Goal: Task Accomplishment & Management: Manage account settings

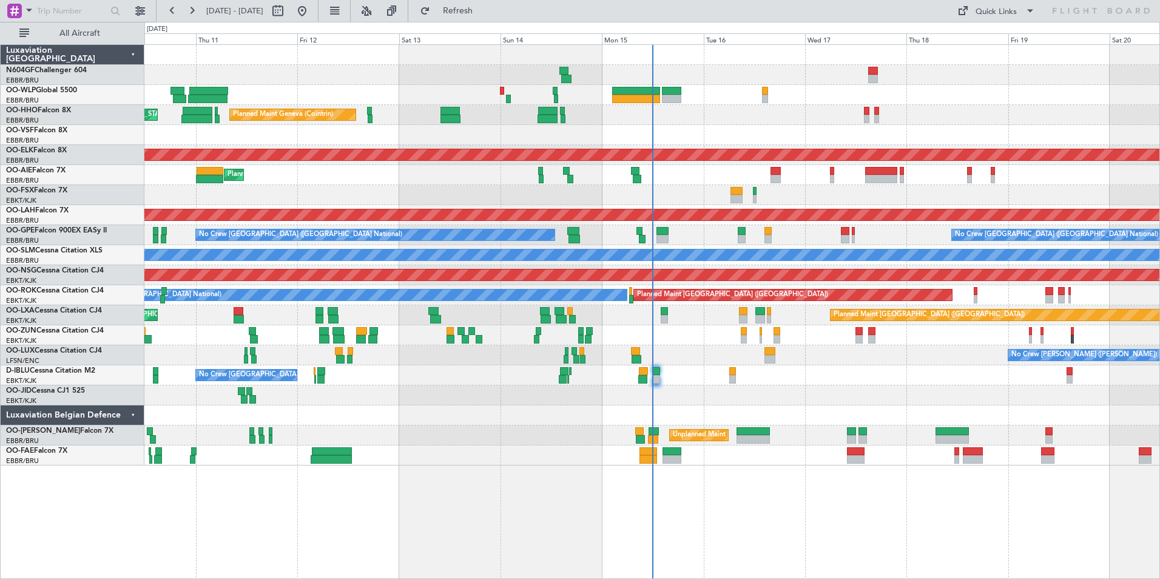
click at [652, 324] on div "Planned Maint Liege Planned Maint Geneva ([GEOGRAPHIC_DATA]) AOG Maint [US_STAT…" at bounding box center [651, 255] width 1015 height 421
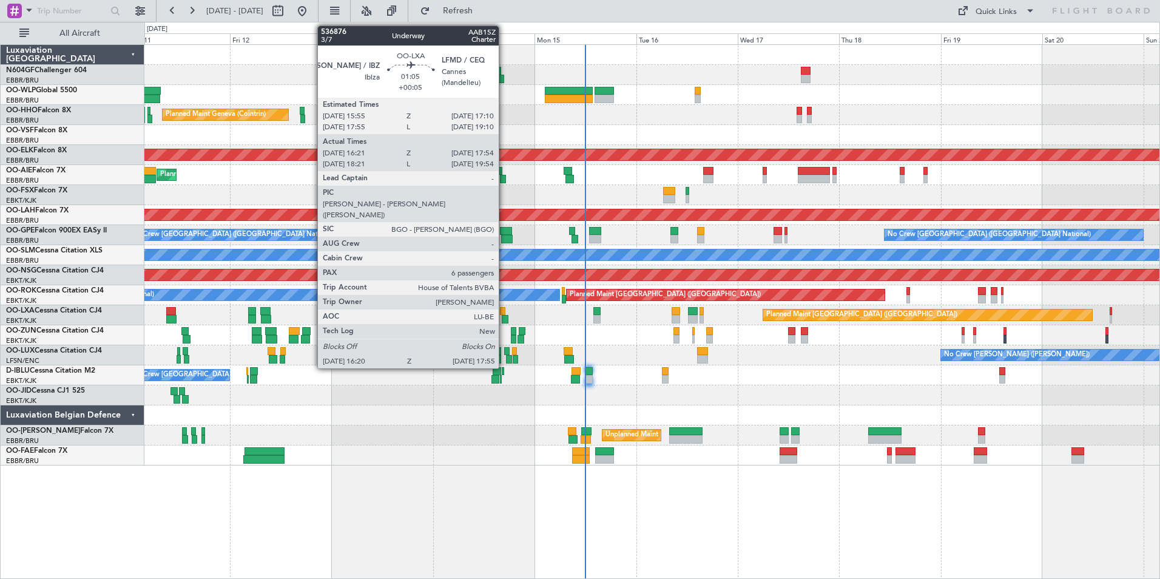
click at [504, 317] on div at bounding box center [505, 319] width 7 height 8
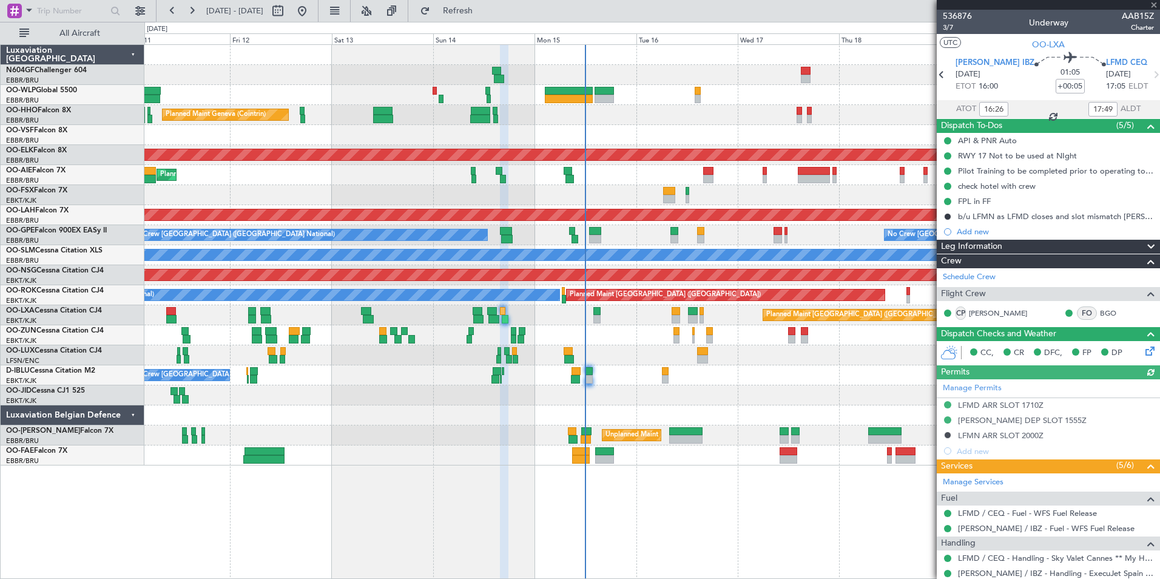
scroll to position [182, 0]
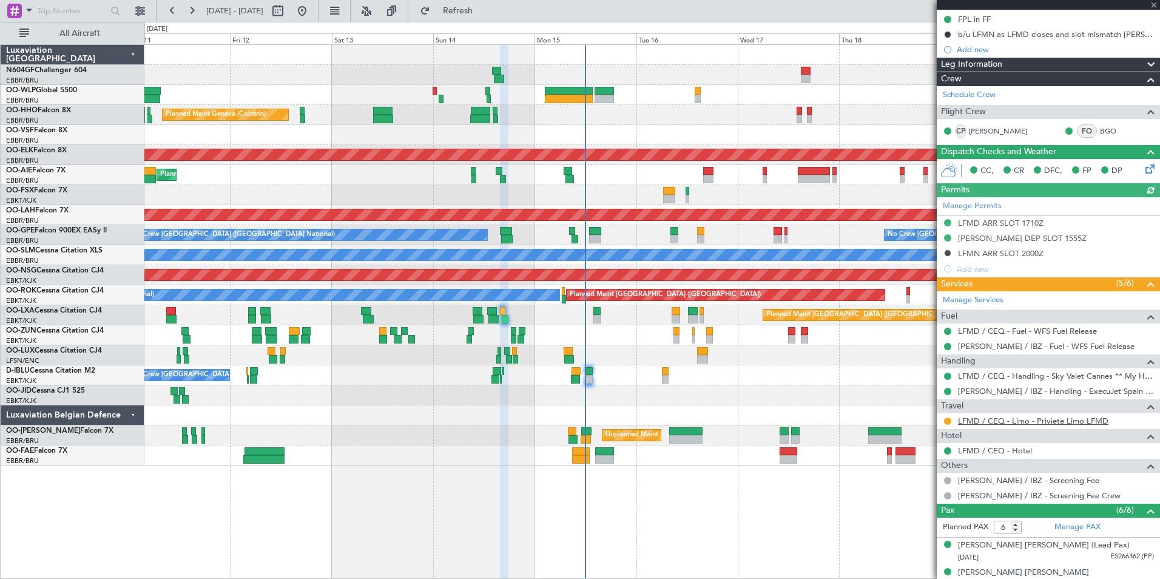
click at [1054, 421] on link "LFMD / CEQ - Limo - Priviete Limo LFMD" at bounding box center [1033, 421] width 151 height 10
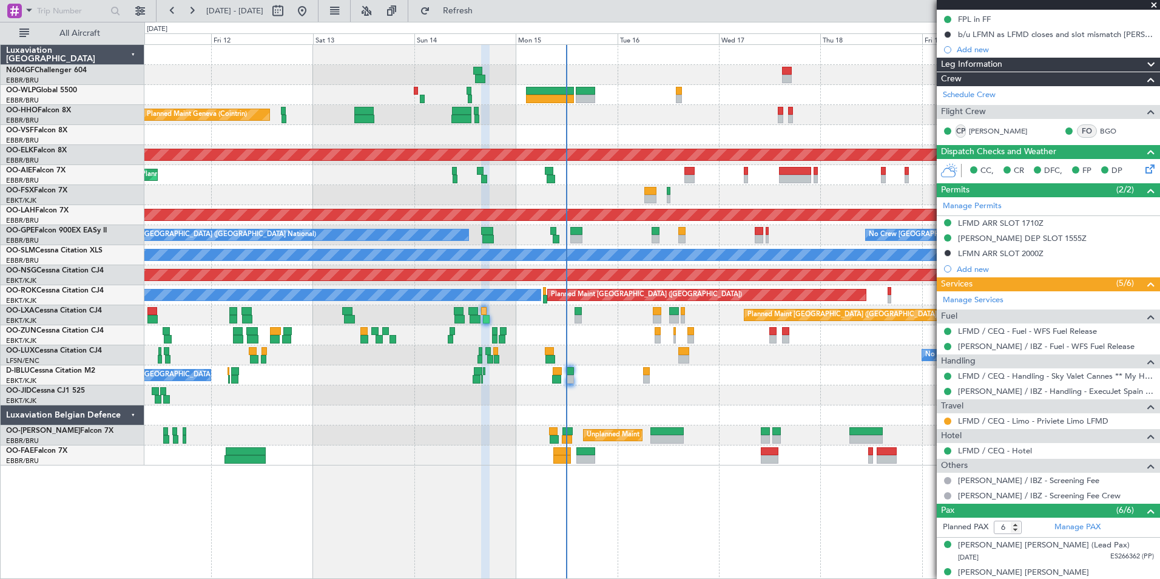
click at [583, 348] on div "No Crew Nancy (Essey) No Crew Nancy (Essey)" at bounding box center [651, 355] width 1015 height 20
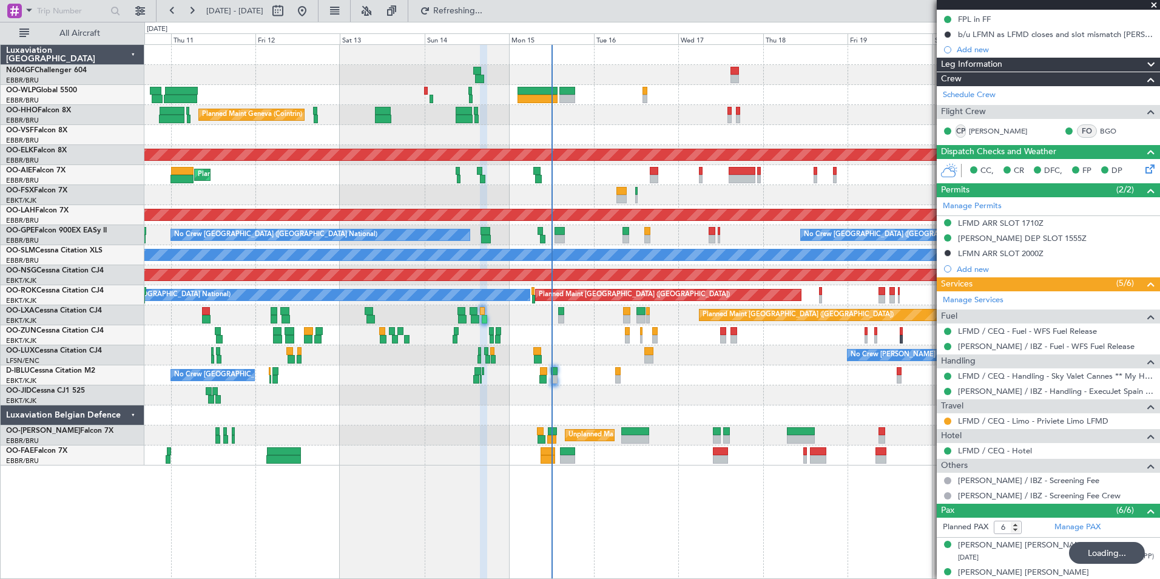
click at [561, 386] on div "Planned Maint Liege Planned Maint Geneva (Cointrin) AOG Maint New York (Teterbo…" at bounding box center [651, 255] width 1015 height 421
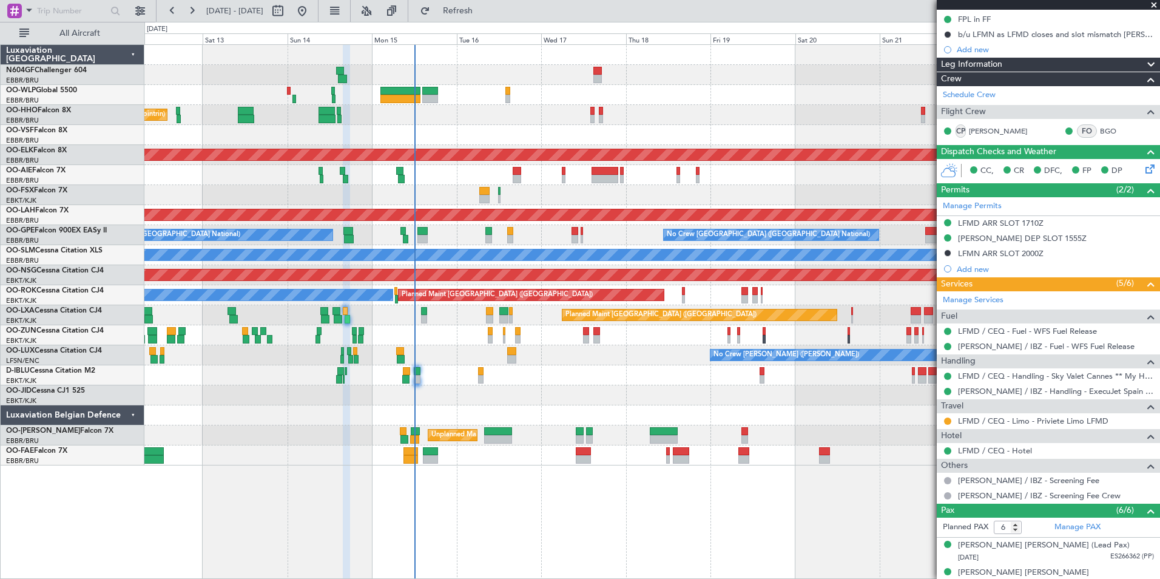
click at [617, 385] on div "No Crew Brussels (Brussels National) A/C Unavailable Brussels (Brussels Nationa…" at bounding box center [651, 375] width 1015 height 20
click at [612, 373] on div "No Crew Brussels (Brussels National) A/C Unavailable Brussels (Brussels Nationa…" at bounding box center [651, 375] width 1015 height 20
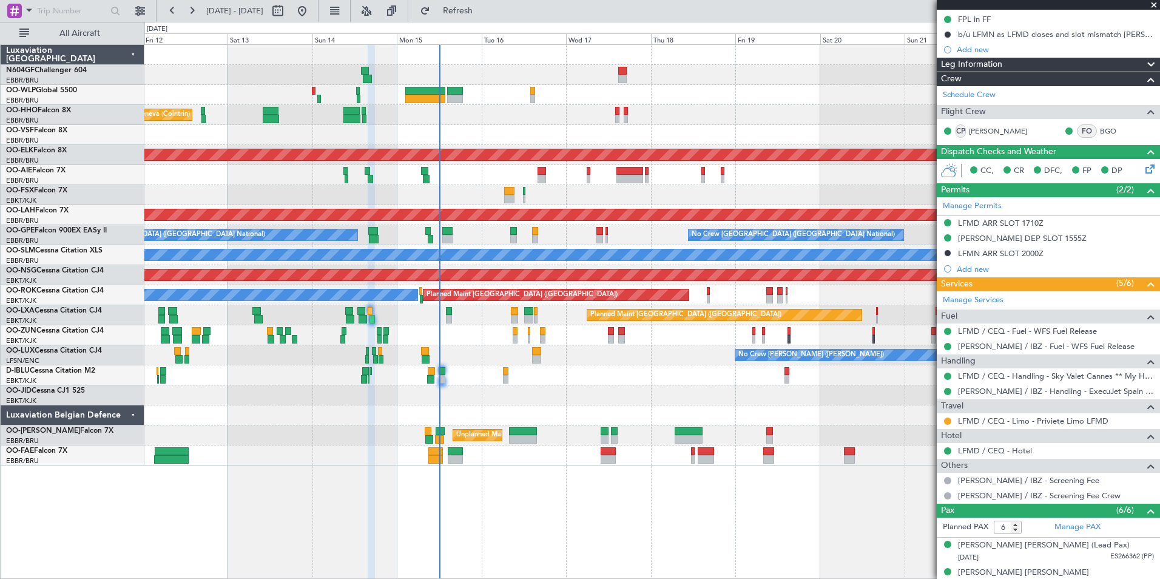
click at [664, 367] on div "Planned Maint Liege Planned Maint Geneva (Cointrin) AOG Maint New York (Teterbo…" at bounding box center [651, 255] width 1015 height 421
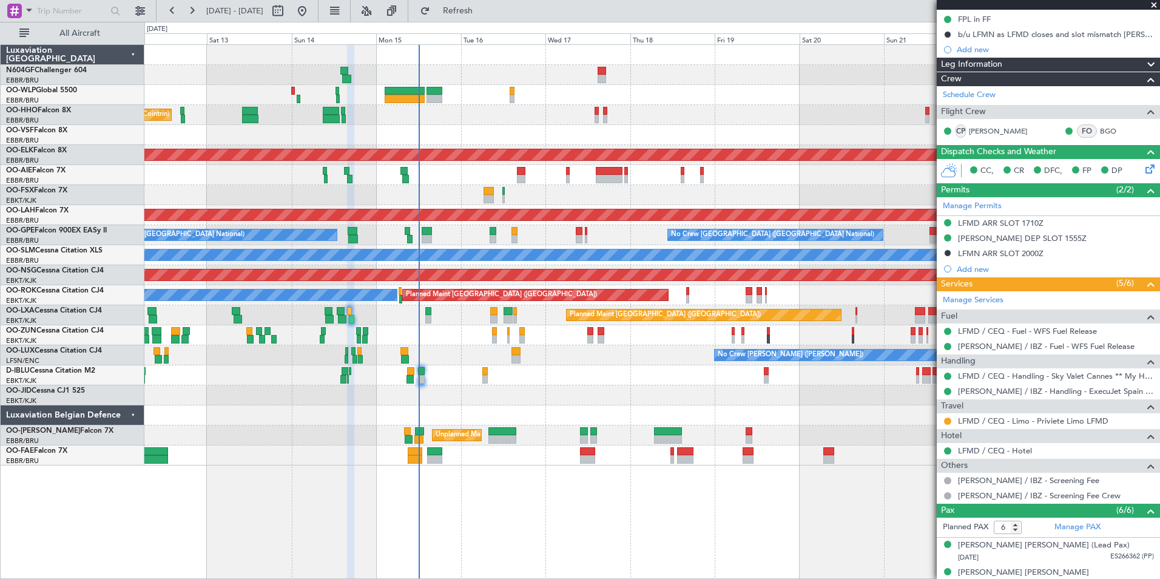
click at [629, 137] on div at bounding box center [651, 135] width 1015 height 20
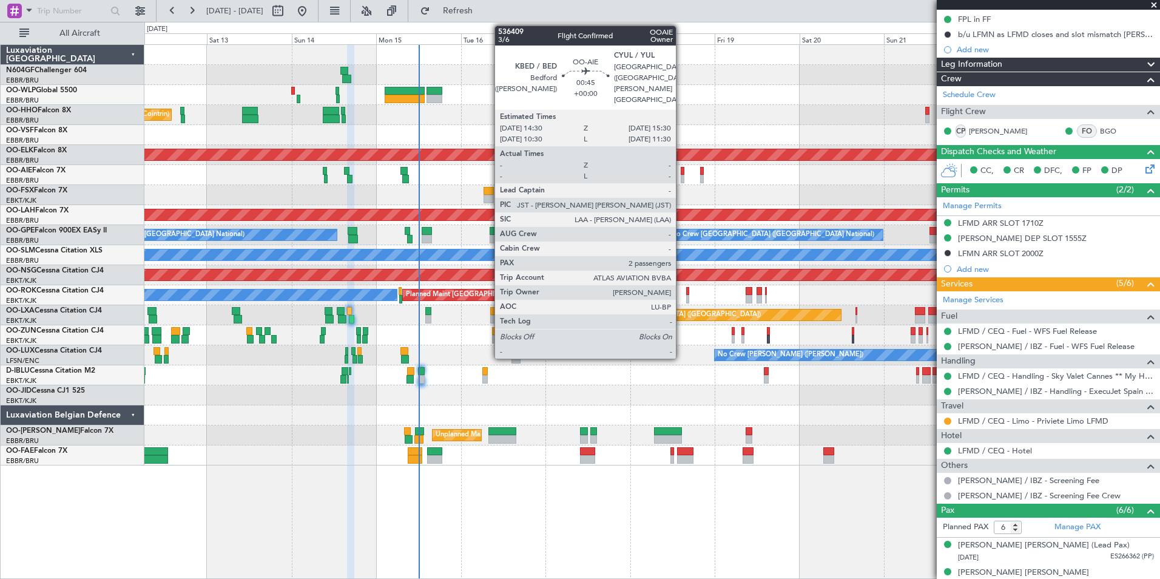
click at [682, 172] on div at bounding box center [683, 171] width 4 height 8
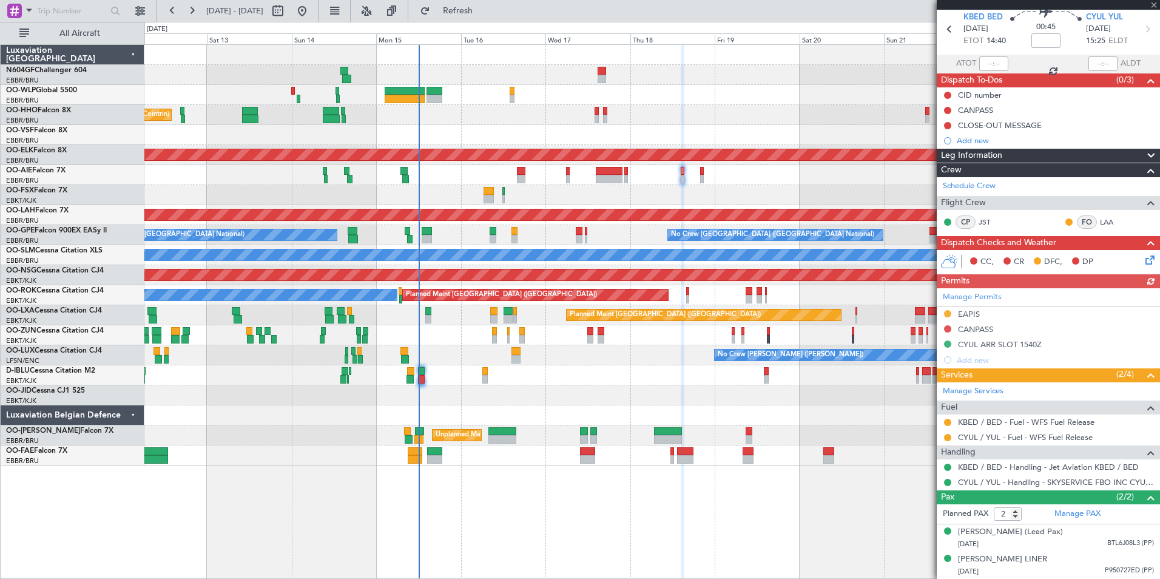
scroll to position [0, 0]
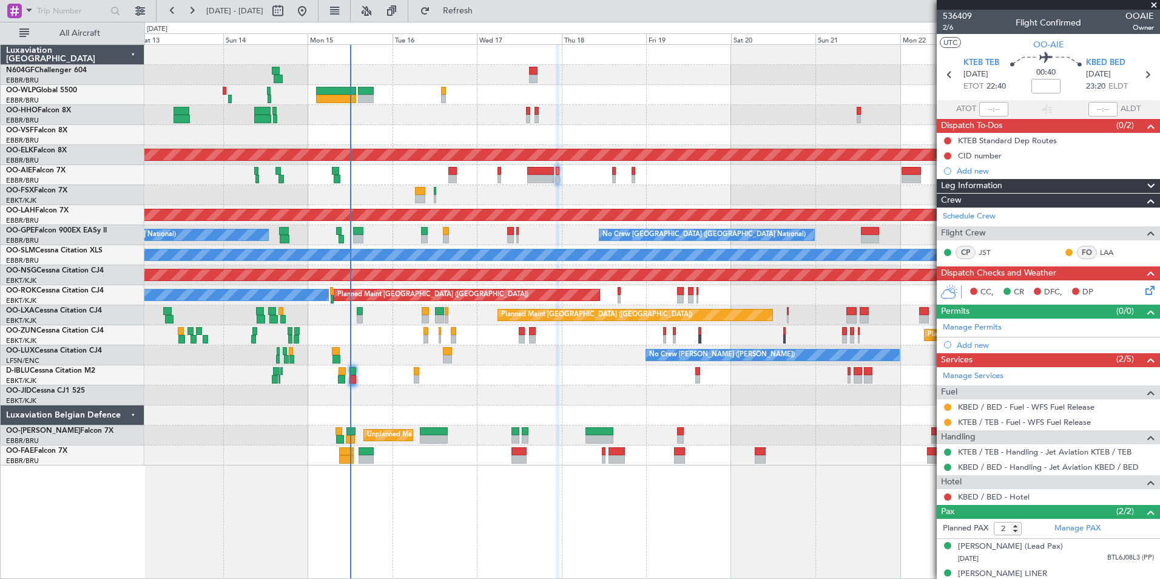
click at [701, 188] on div "Planned Maint Geneva (Cointrin) AOG Maint New York (Teterboro) Planned Maint Ko…" at bounding box center [651, 255] width 1015 height 421
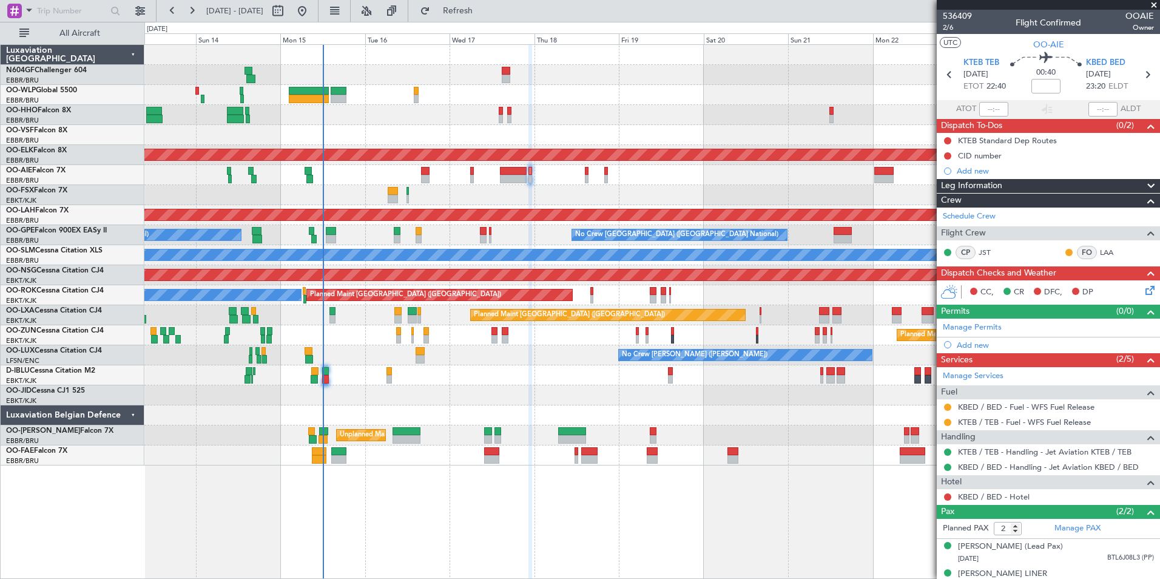
click at [722, 192] on div "Planned Maint Kortrijk-[GEOGRAPHIC_DATA]" at bounding box center [651, 195] width 1015 height 20
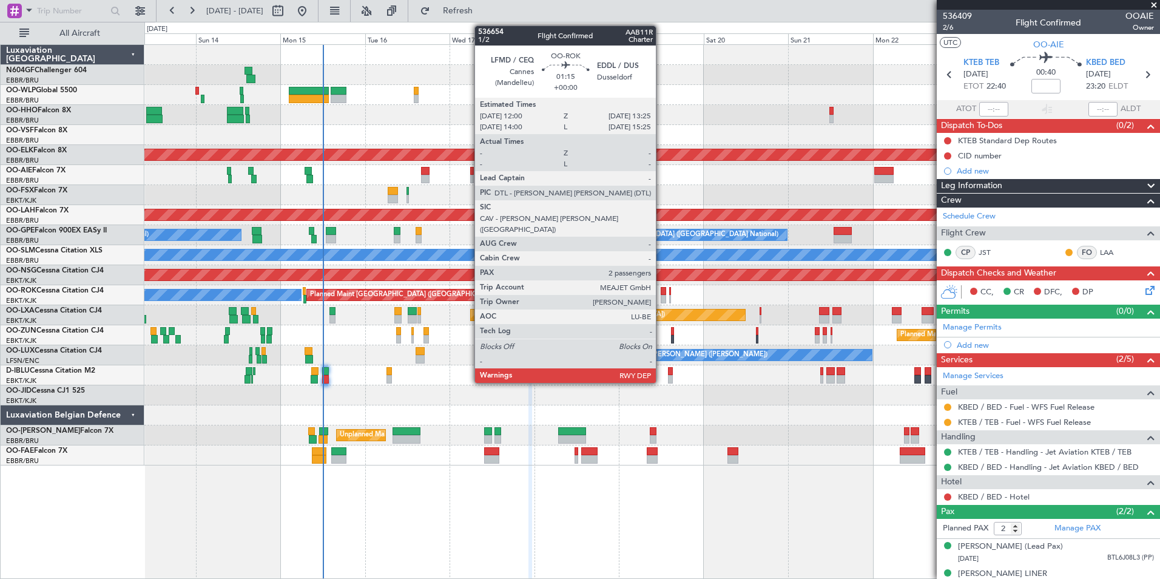
click at [661, 295] on div at bounding box center [663, 299] width 5 height 8
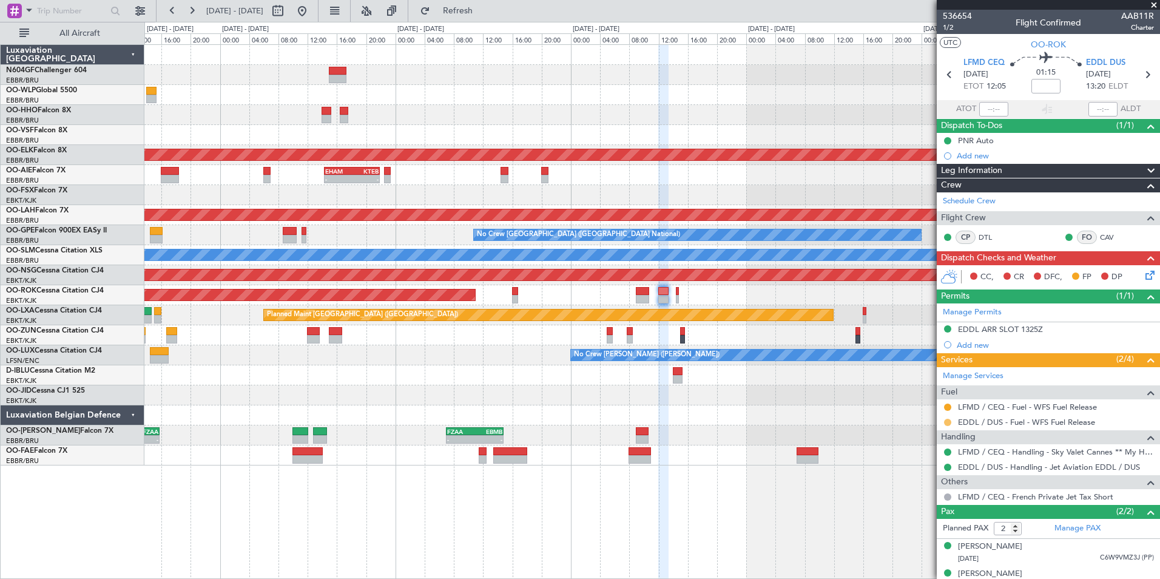
click at [949, 424] on button at bounding box center [947, 422] width 7 height 7
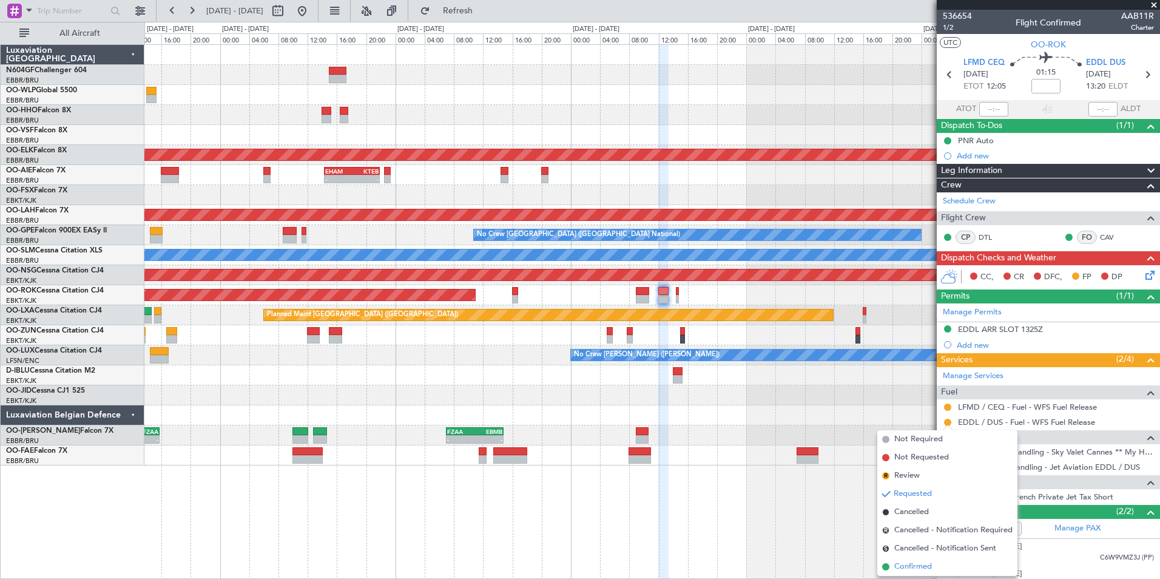
click at [911, 566] on span "Confirmed" at bounding box center [914, 567] width 38 height 12
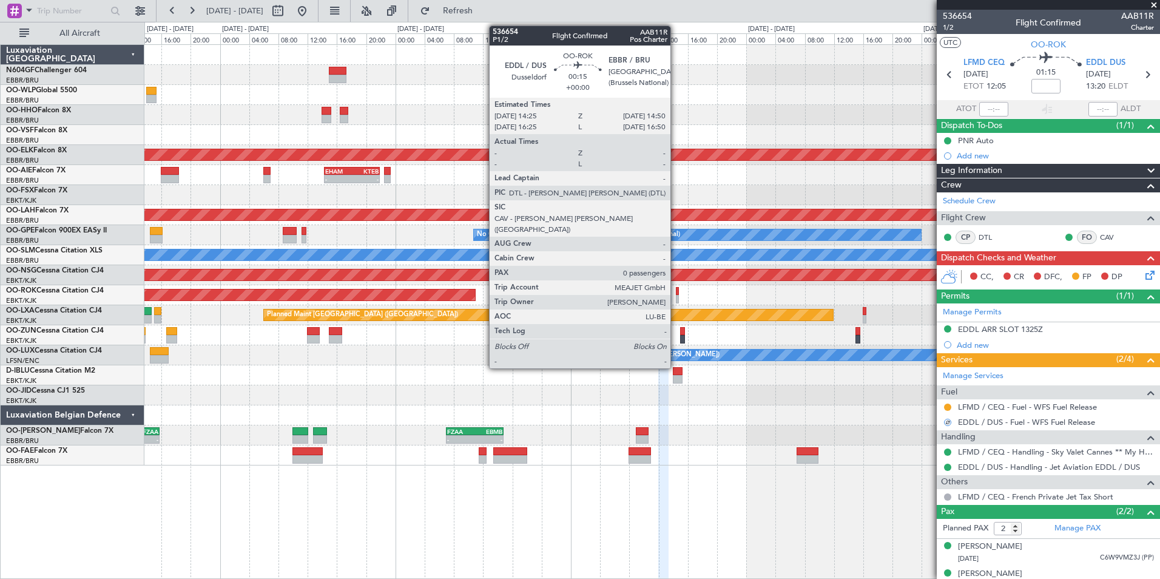
click at [676, 298] on div at bounding box center [678, 299] width 4 height 8
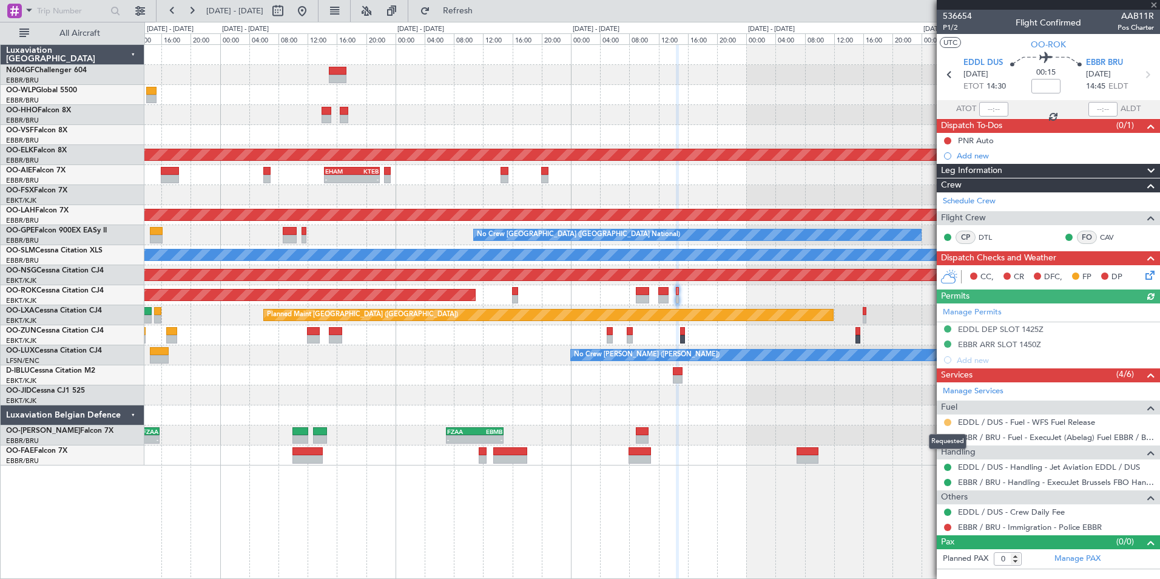
click at [949, 419] on button at bounding box center [947, 422] width 7 height 7
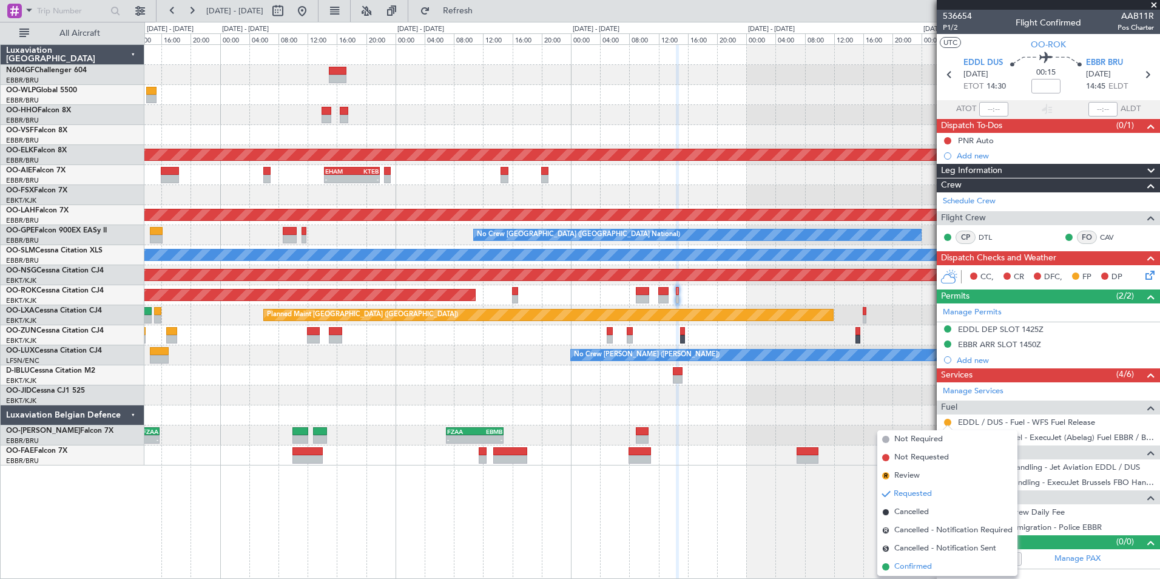
click at [925, 569] on span "Confirmed" at bounding box center [914, 567] width 38 height 12
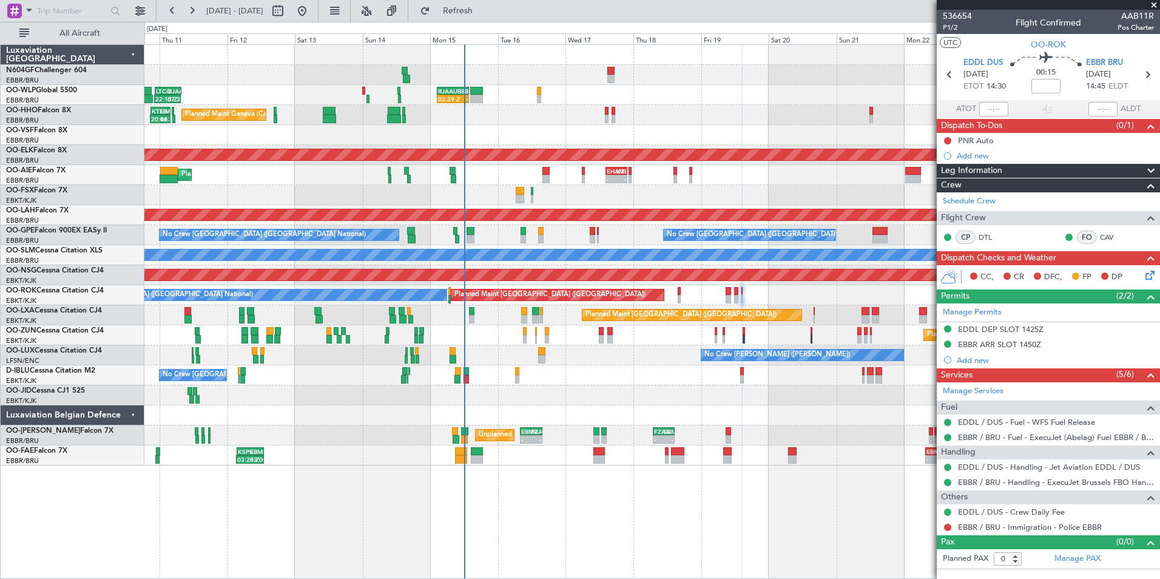
click at [631, 367] on div "No Crew Brussels (Brussels National) A/C Unavailable Brussels (Brussels Nationa…" at bounding box center [651, 375] width 1015 height 20
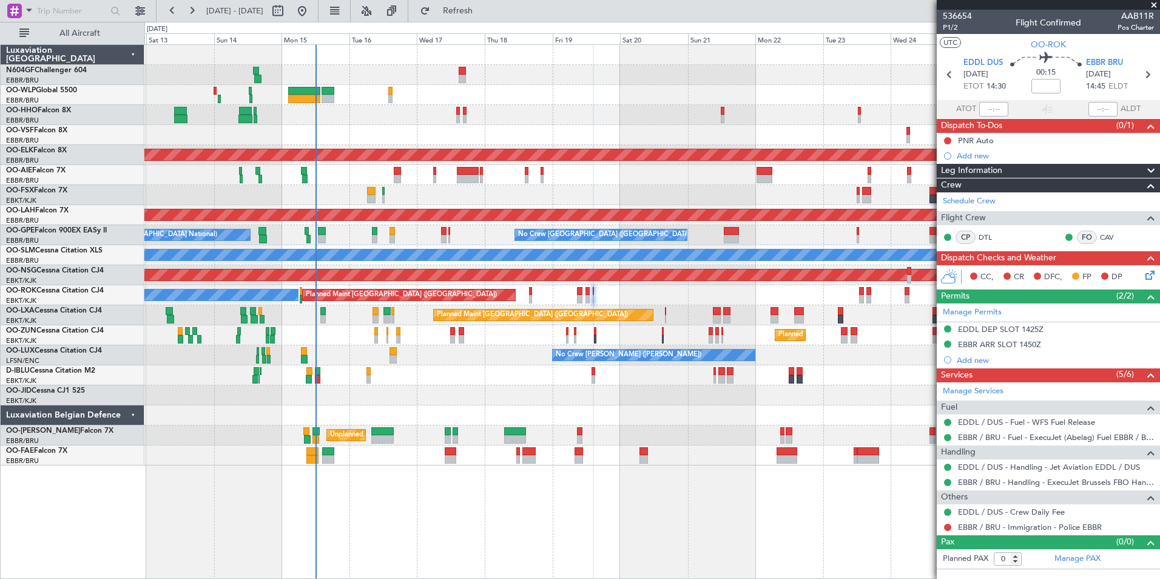
click at [561, 382] on div "A/C Unavailable Kortrijk-Wevelgem A/C Unavailable Brussels (Brussels National) …" at bounding box center [651, 375] width 1015 height 20
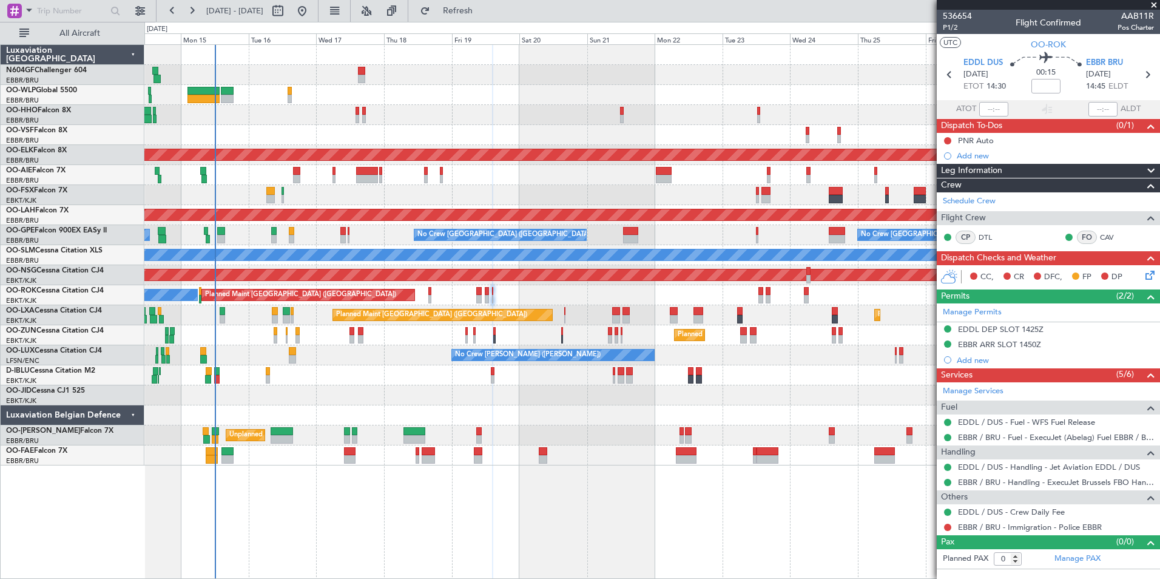
click at [499, 386] on div "Planned Maint Kortrijk-[GEOGRAPHIC_DATA]" at bounding box center [651, 395] width 1015 height 20
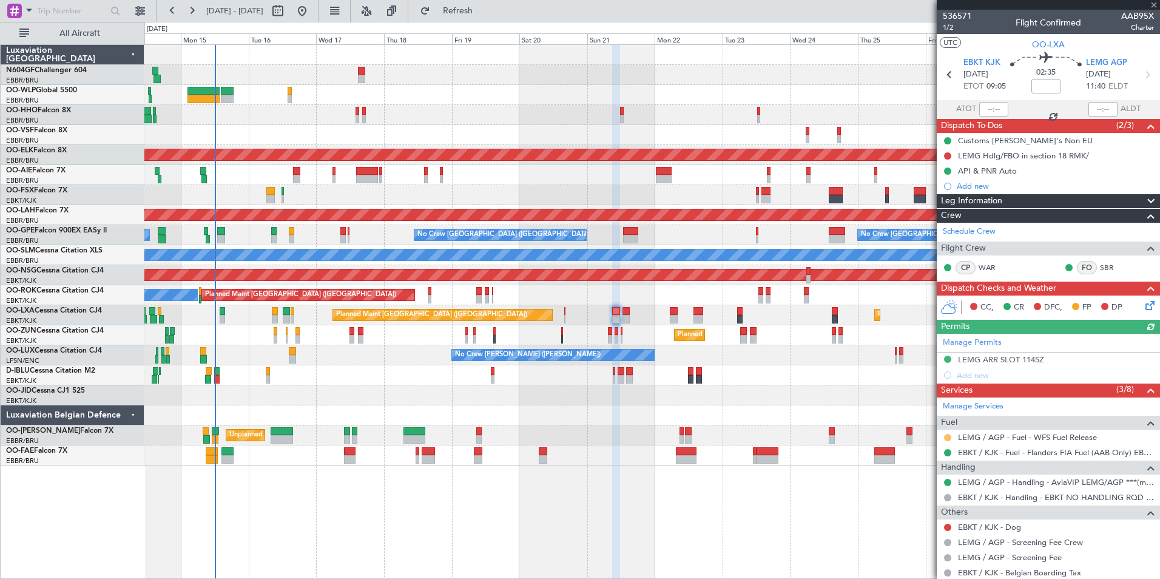
click at [949, 435] on button at bounding box center [947, 437] width 7 height 7
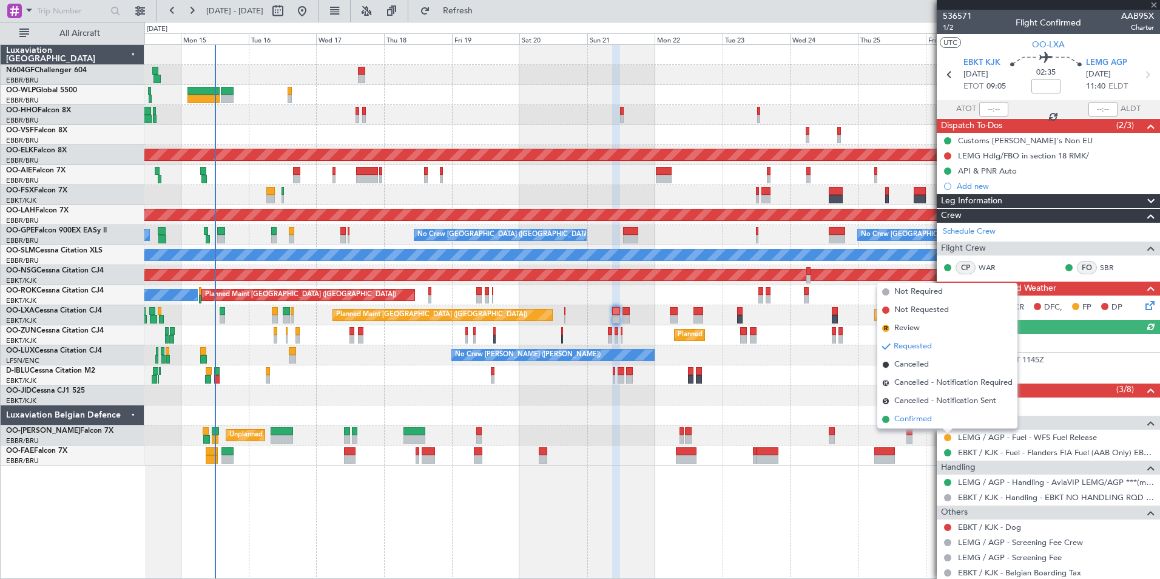
click at [906, 419] on span "Confirmed" at bounding box center [914, 419] width 38 height 12
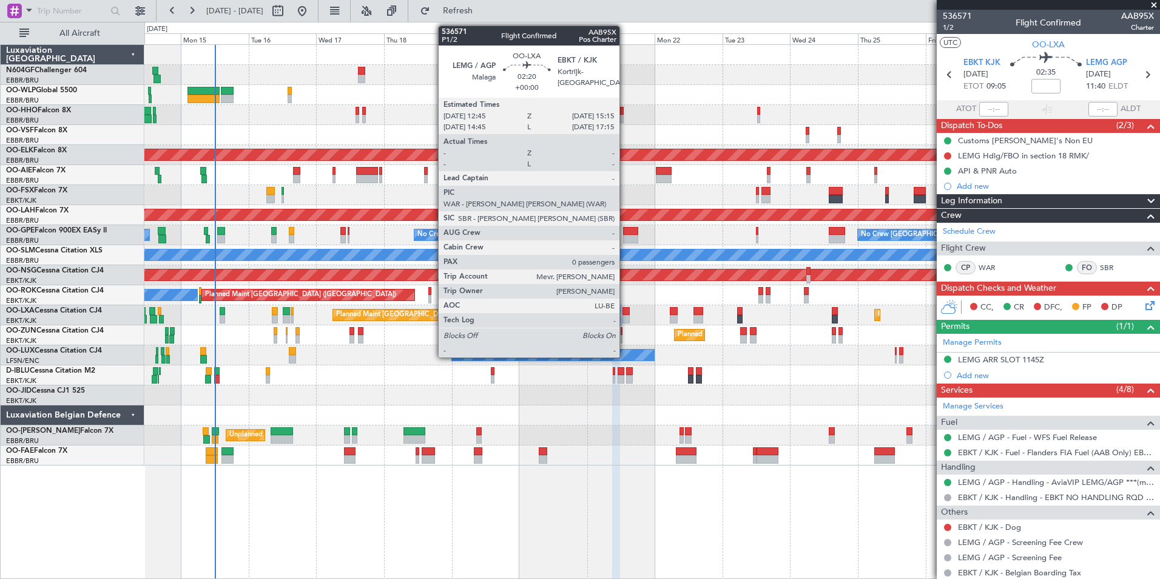
click at [625, 317] on div at bounding box center [626, 319] width 7 height 8
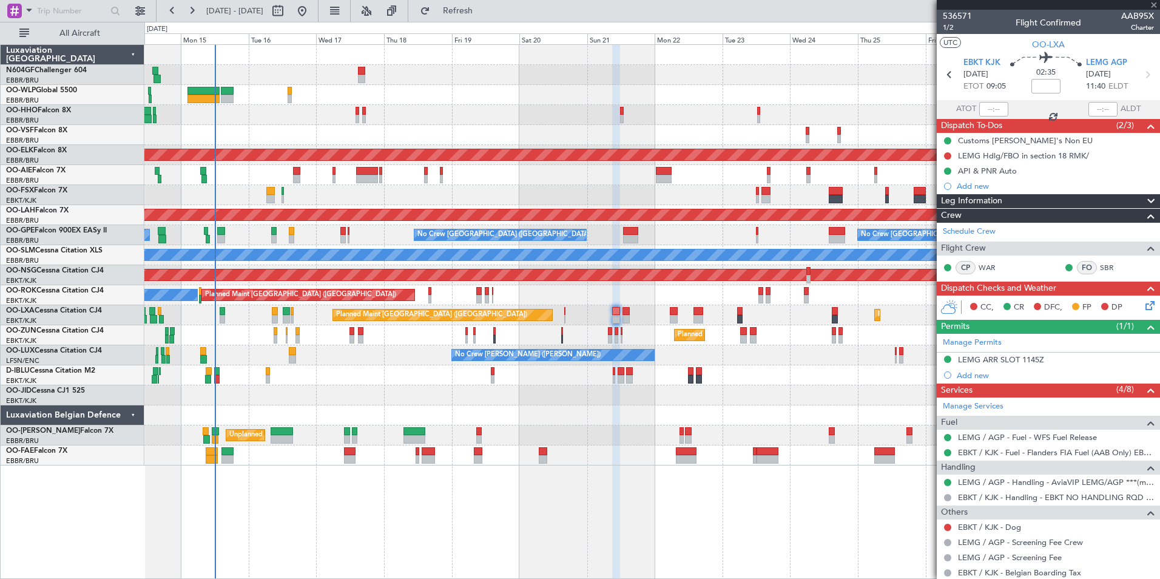
type input "0"
click at [945, 436] on button at bounding box center [947, 437] width 7 height 7
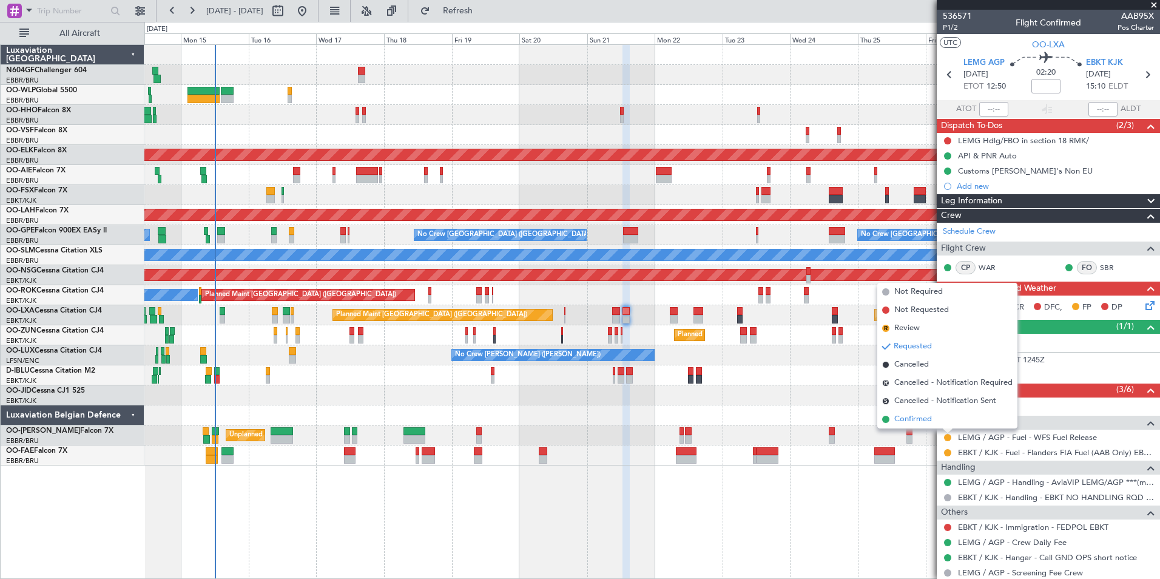
click at [898, 421] on span "Confirmed" at bounding box center [914, 419] width 38 height 12
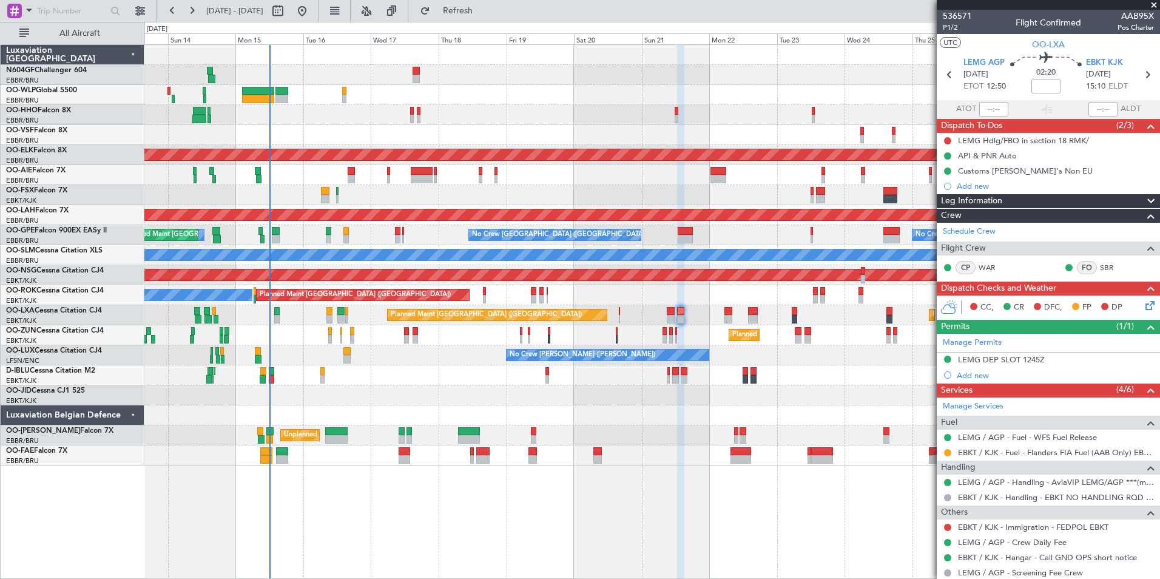
click at [533, 189] on div "Planned Maint Kortrijk-[GEOGRAPHIC_DATA]" at bounding box center [651, 195] width 1015 height 20
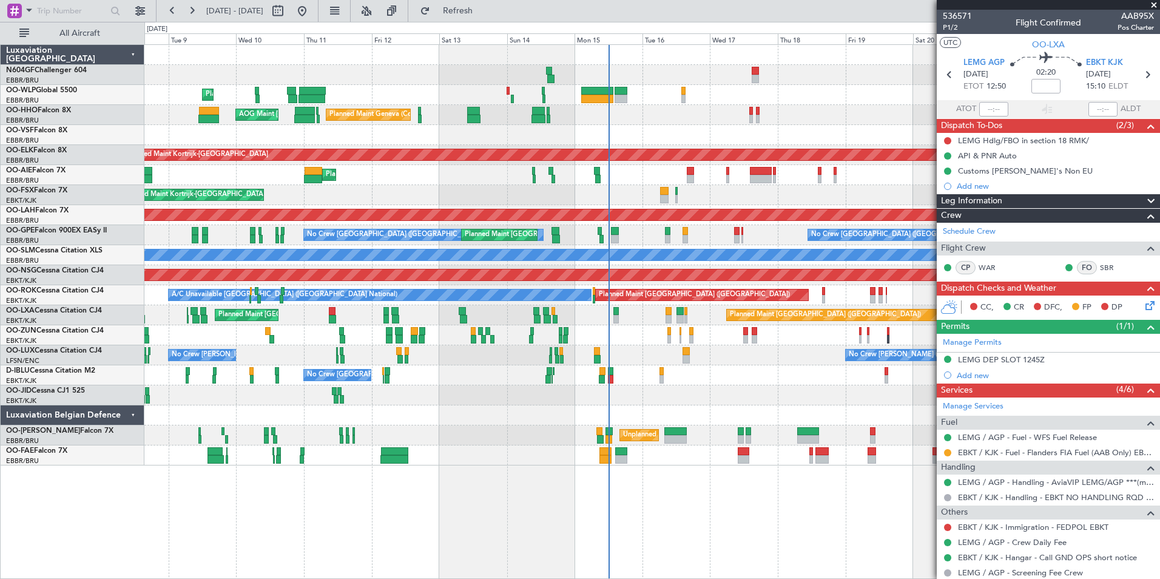
click at [881, 191] on div "Planned Maint Kortrijk-[GEOGRAPHIC_DATA]" at bounding box center [651, 195] width 1015 height 20
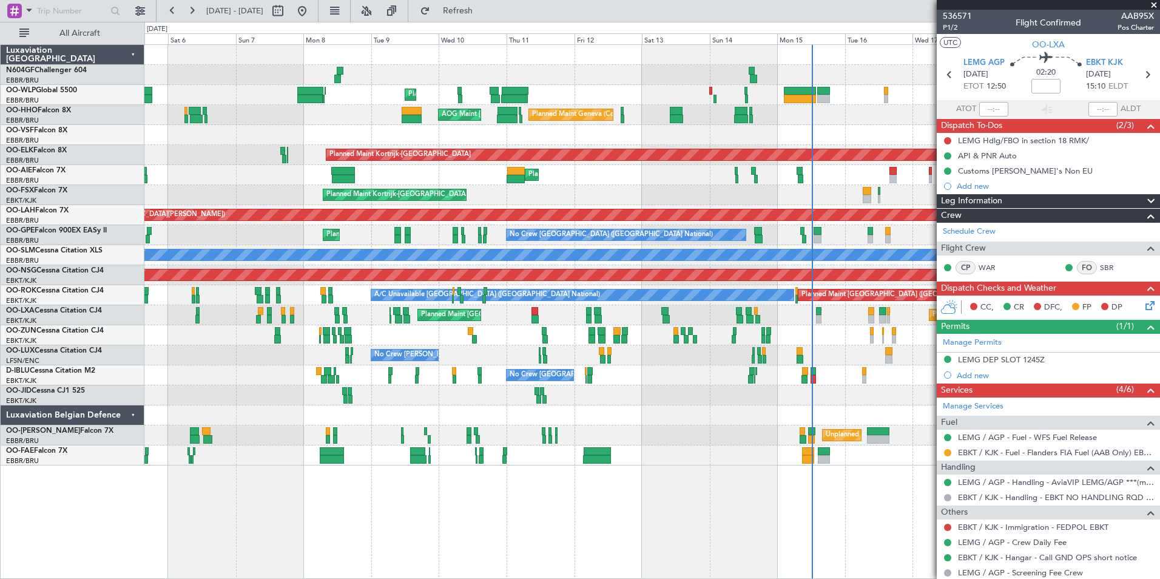
click at [434, 180] on div "Planned Maint London (Farnborough) Unplanned Maint Brussels (Brussels National)…" at bounding box center [651, 175] width 1015 height 20
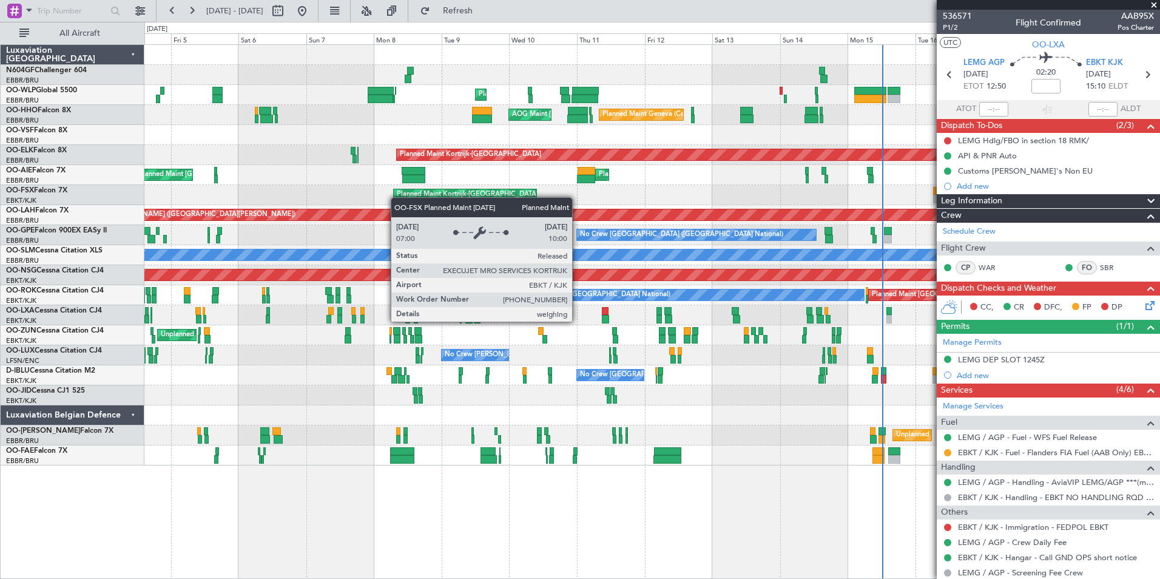
click at [397, 197] on div "Planned Maint Kortrijk-[GEOGRAPHIC_DATA]" at bounding box center [651, 195] width 1015 height 20
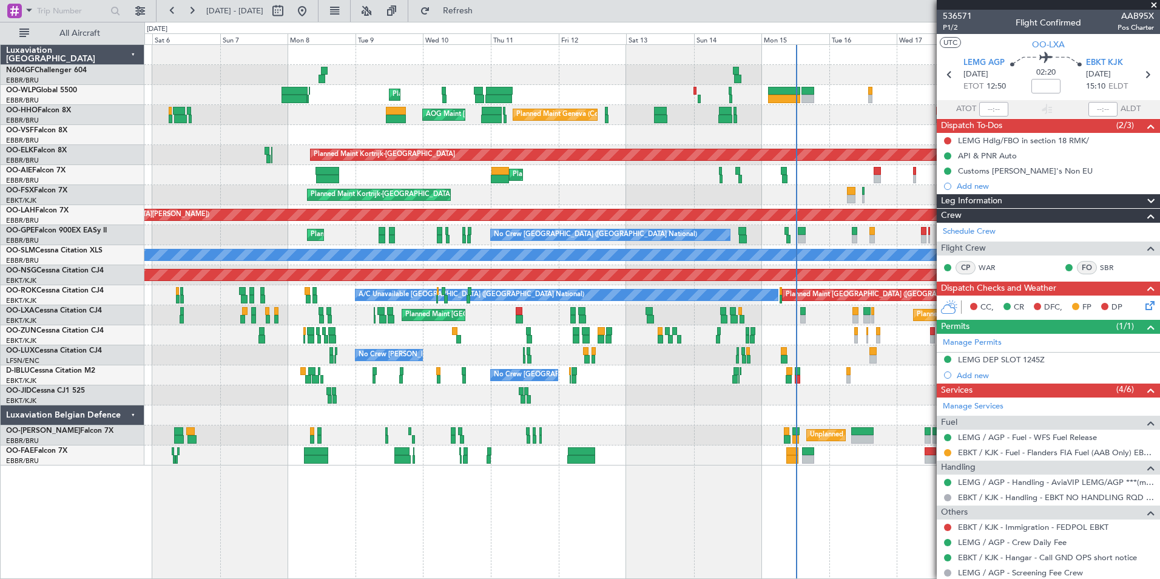
click at [627, 204] on div "Planned Maint Liege Planned Maint Geneva (Cointrin) AOG Maint New York (Teterbo…" at bounding box center [651, 255] width 1015 height 421
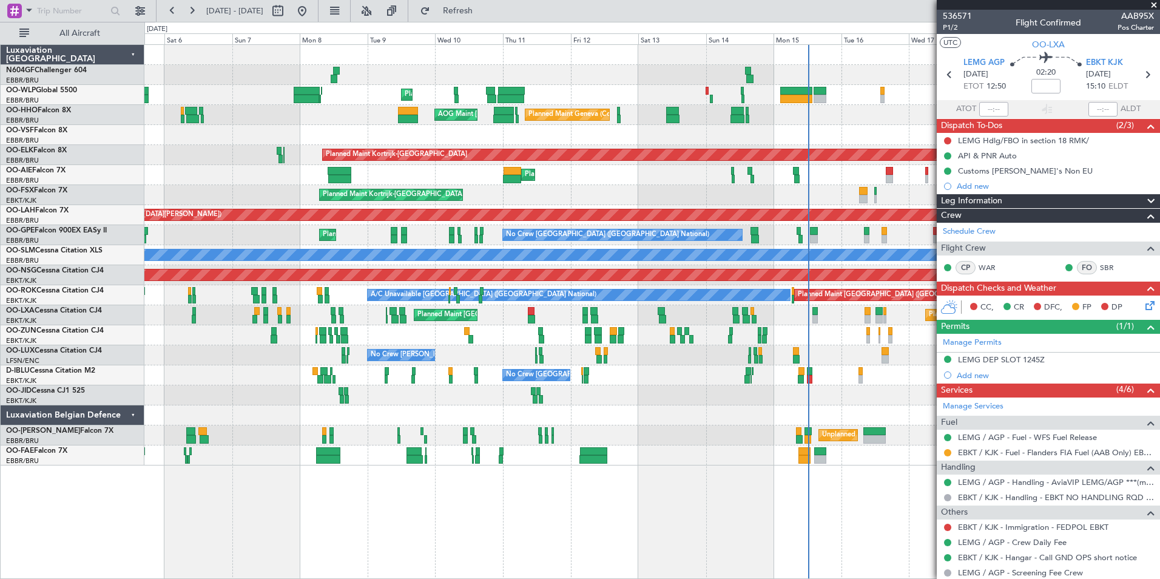
click at [581, 194] on div "Planned Maint Kortrijk-[GEOGRAPHIC_DATA]" at bounding box center [651, 195] width 1015 height 20
click at [632, 188] on div "Planned Maint Kortrijk-[GEOGRAPHIC_DATA]" at bounding box center [651, 195] width 1015 height 20
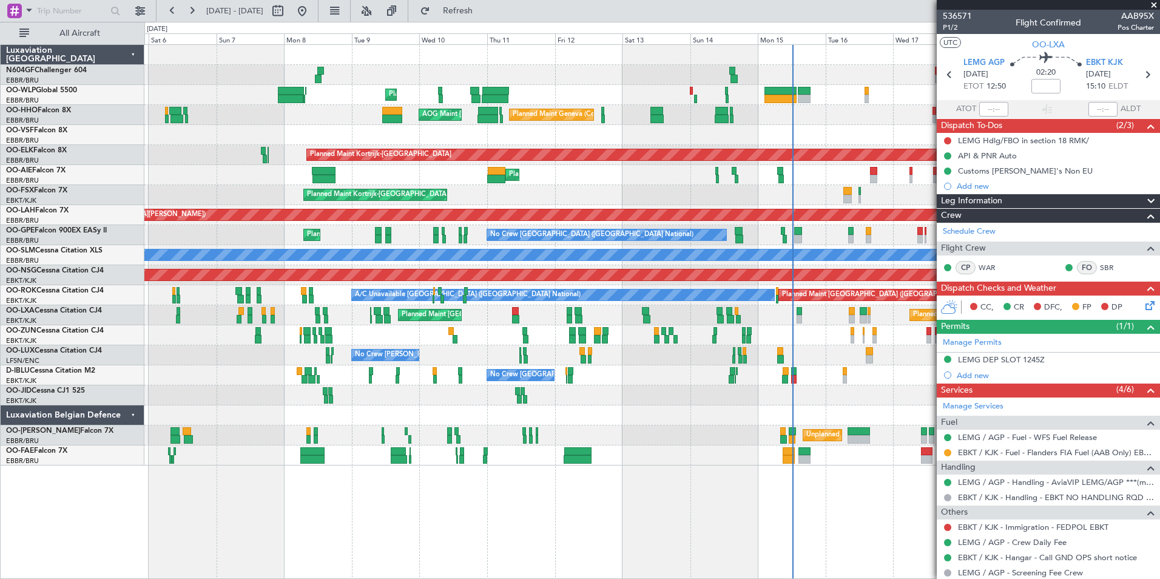
click at [619, 182] on div "Planned Maint London (Farnborough) Unplanned Maint Brussels (Brussels National)…" at bounding box center [651, 175] width 1015 height 20
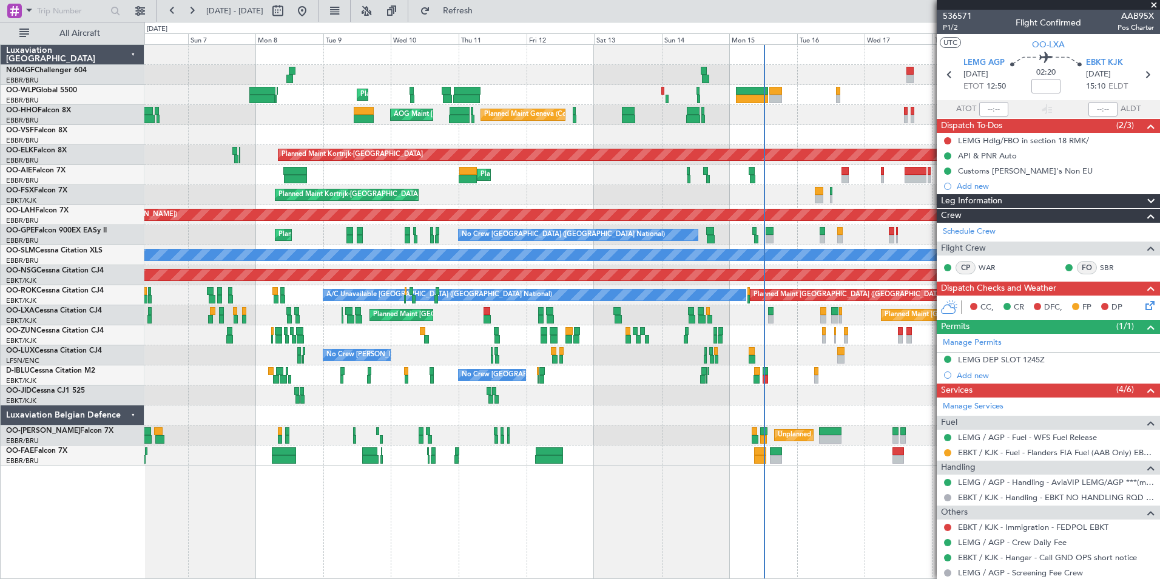
click at [826, 540] on div "Planned Maint Liege Planned Maint Geneva (Cointrin) AOG Maint New York (Teterbo…" at bounding box center [652, 311] width 1016 height 535
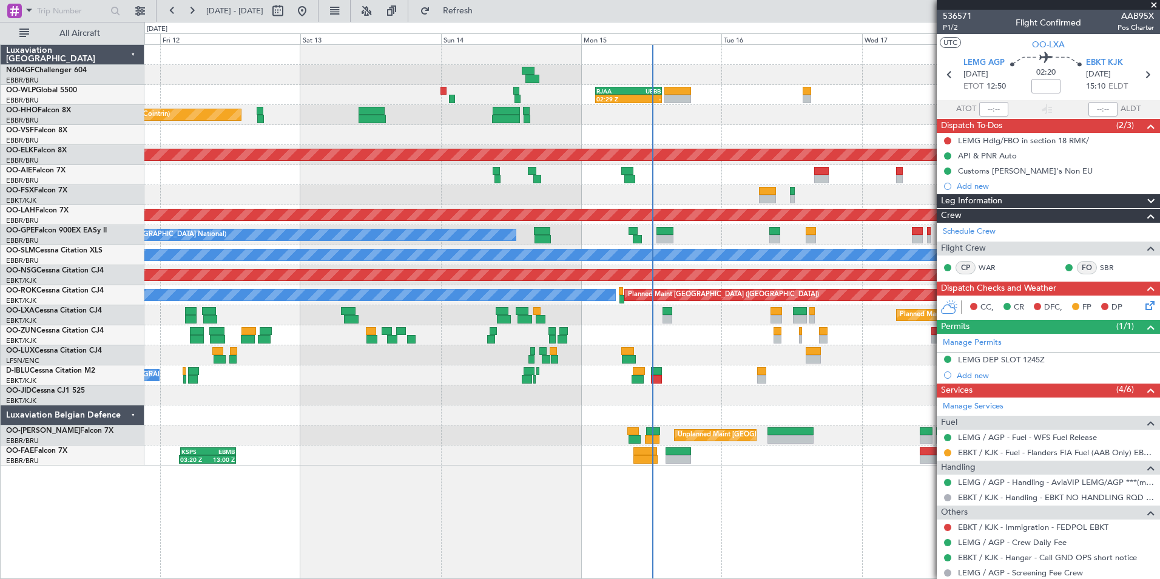
click at [719, 384] on div "No Crew [GEOGRAPHIC_DATA] ([GEOGRAPHIC_DATA] National)" at bounding box center [651, 375] width 1015 height 20
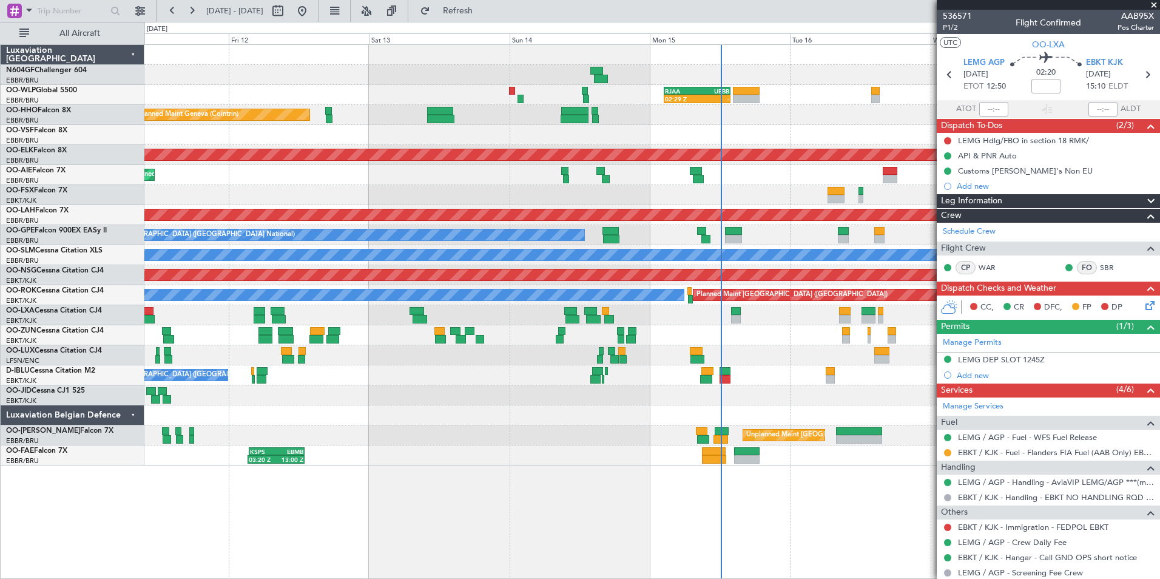
click at [787, 374] on div "No Crew [GEOGRAPHIC_DATA] ([GEOGRAPHIC_DATA] National)" at bounding box center [651, 375] width 1015 height 20
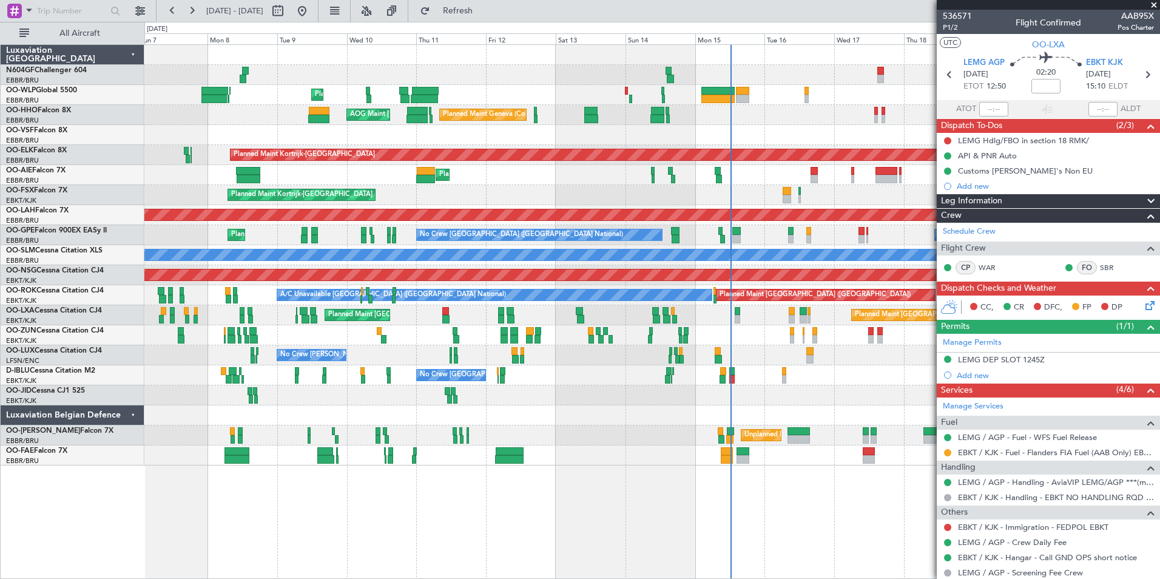
click at [1143, 305] on icon at bounding box center [1148, 304] width 10 height 10
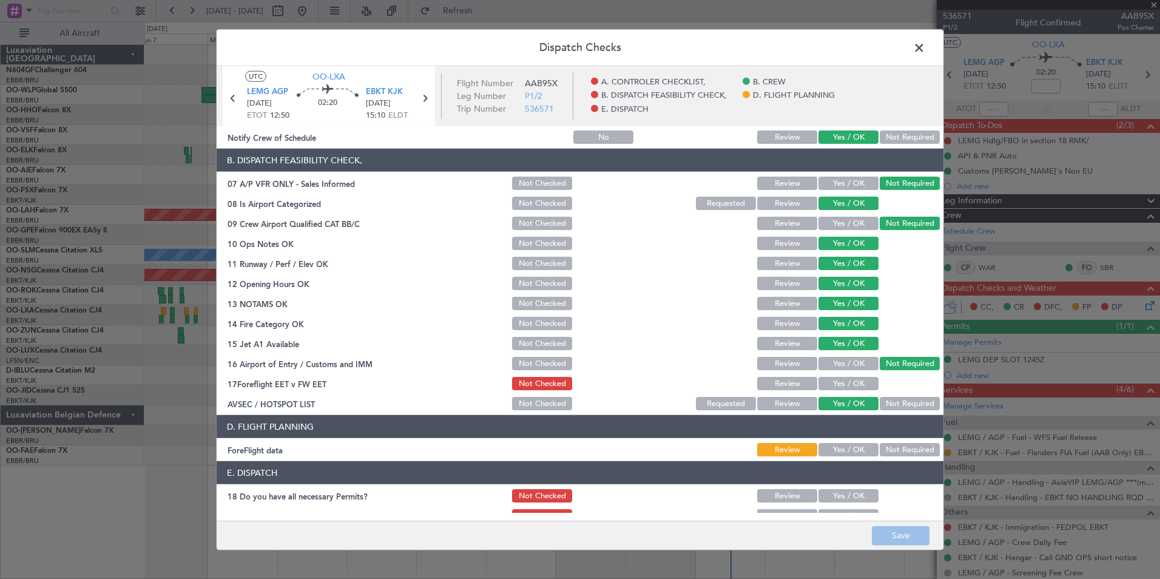
scroll to position [225, 0]
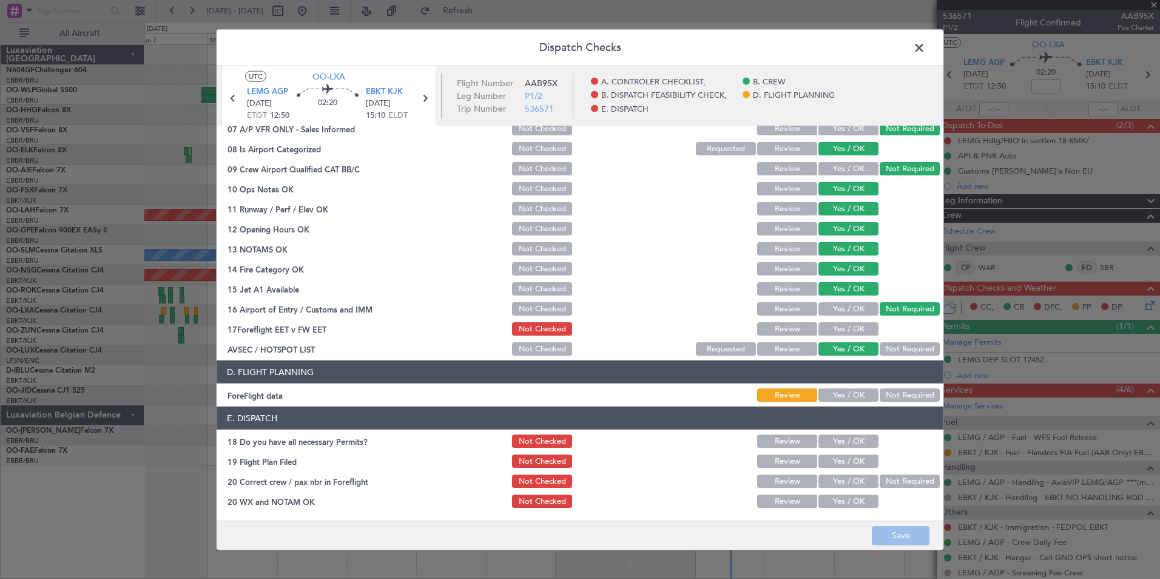
click at [925, 55] on span at bounding box center [925, 51] width 0 height 24
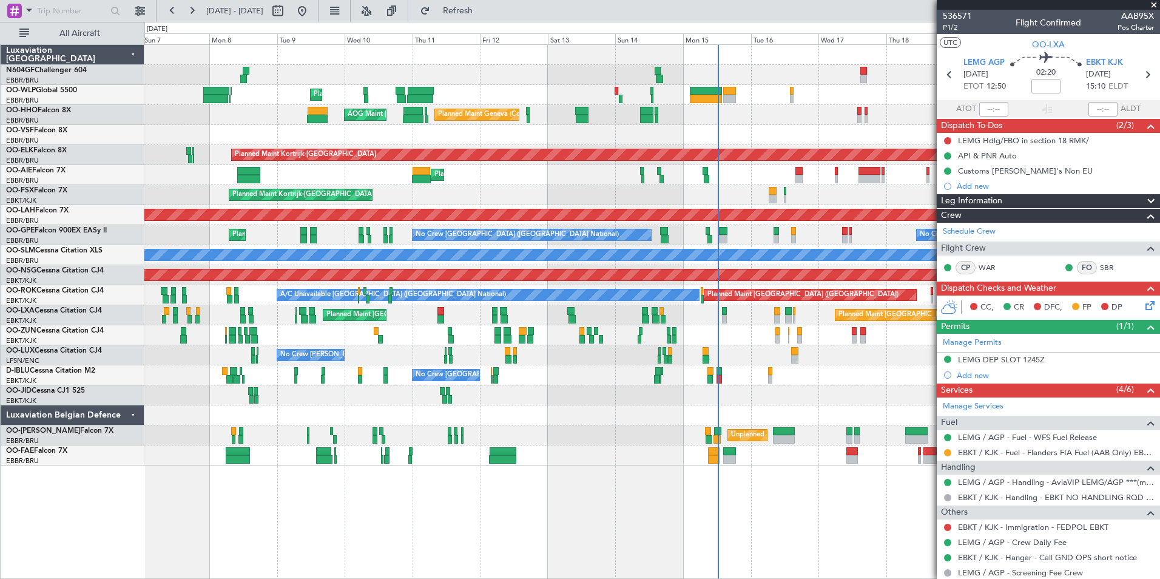
click at [771, 230] on div "Planned Maint Brussels (Brussels National) No Crew Brussels (Brussels National)…" at bounding box center [651, 235] width 1015 height 20
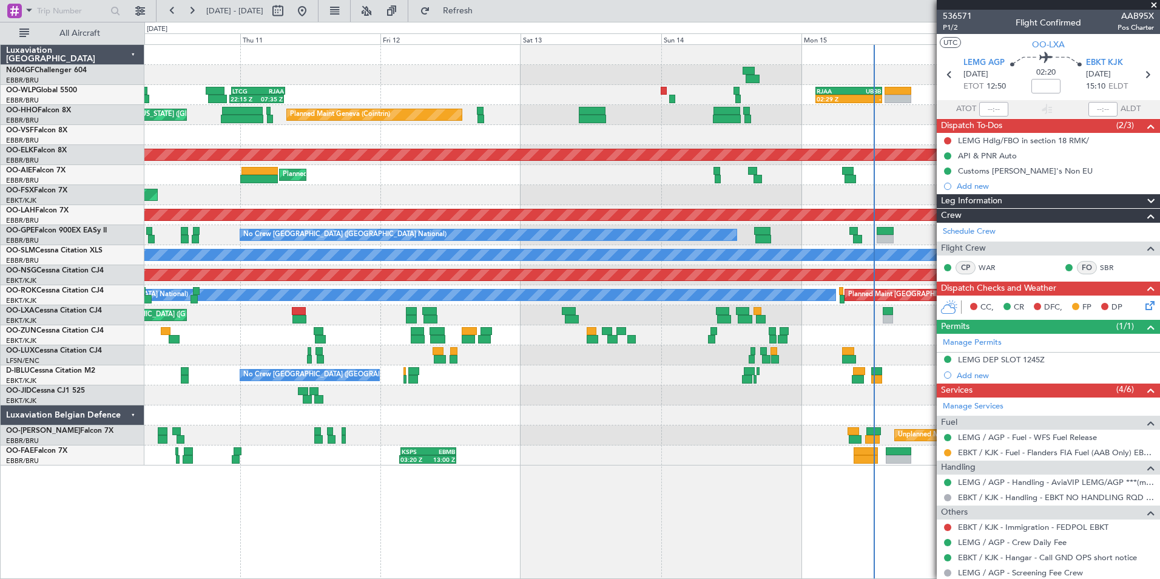
click at [622, 167] on div "02:29 Z - RJAA 02:30 Z UBBB 13:50 Z LTCG 22:35 Z RJAA 07:45 Z 22:15 Z 07:35 Z P…" at bounding box center [651, 255] width 1015 height 421
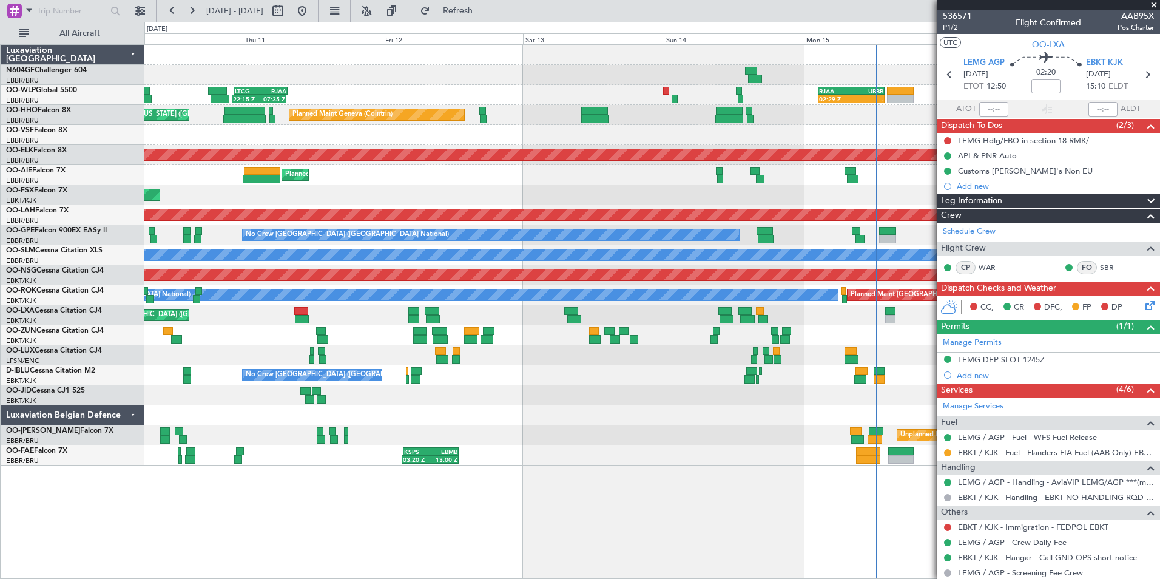
click at [562, 195] on div "Planned Maint Kortrijk-[GEOGRAPHIC_DATA]" at bounding box center [651, 195] width 1015 height 20
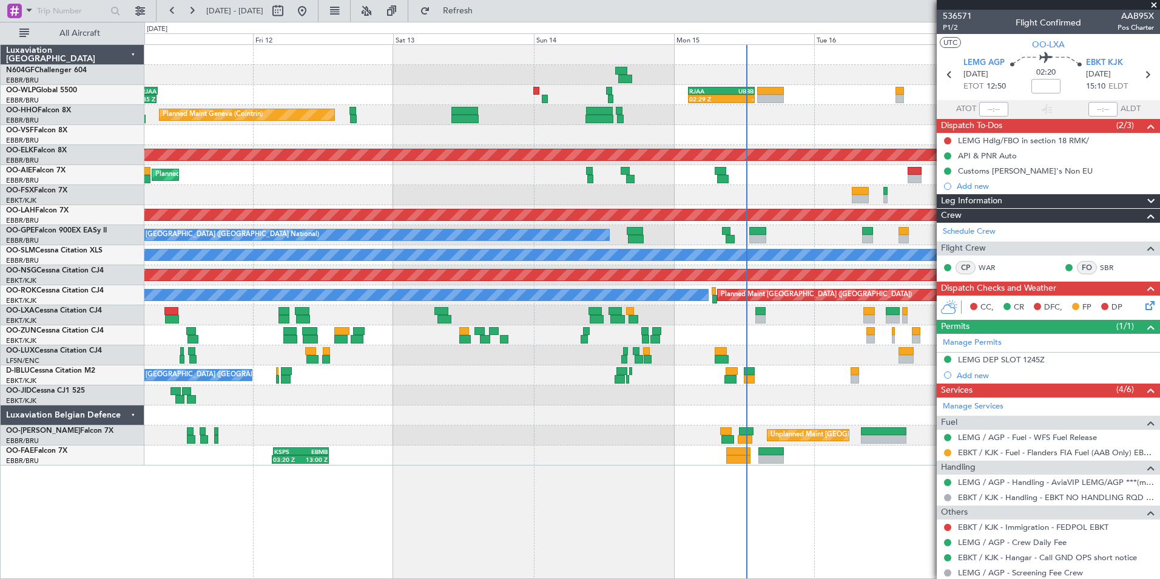
click at [614, 199] on div "02:29 Z - RJAA 02:30 Z UBBB 13:50 Z LTCG 22:35 Z RJAA 07:45 Z 22:15 Z 07:35 Z P…" at bounding box center [651, 255] width 1015 height 421
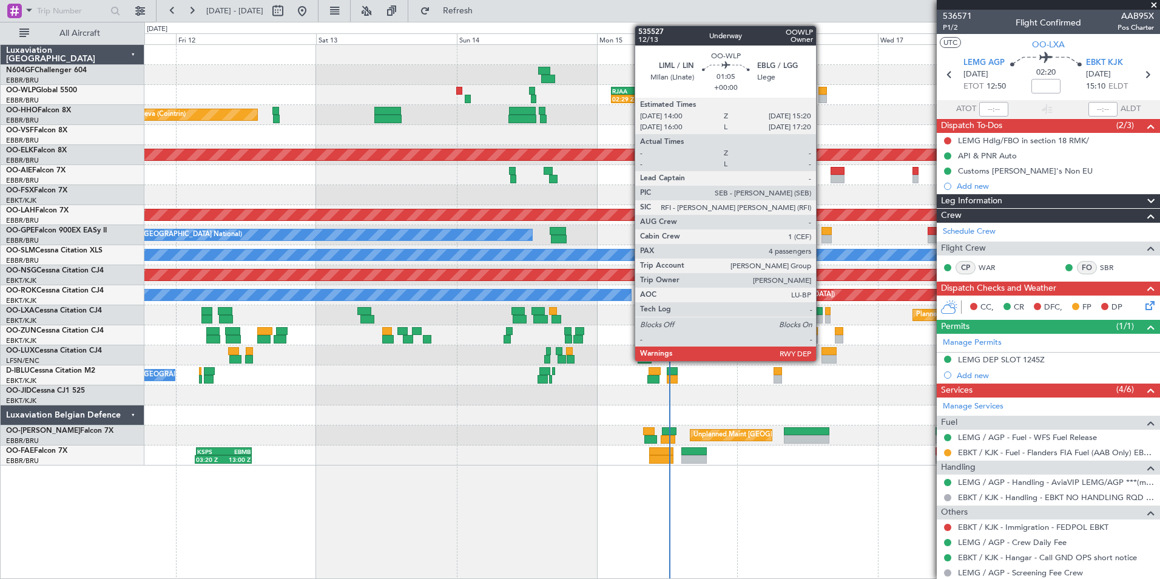
click at [822, 98] on div at bounding box center [823, 99] width 8 height 8
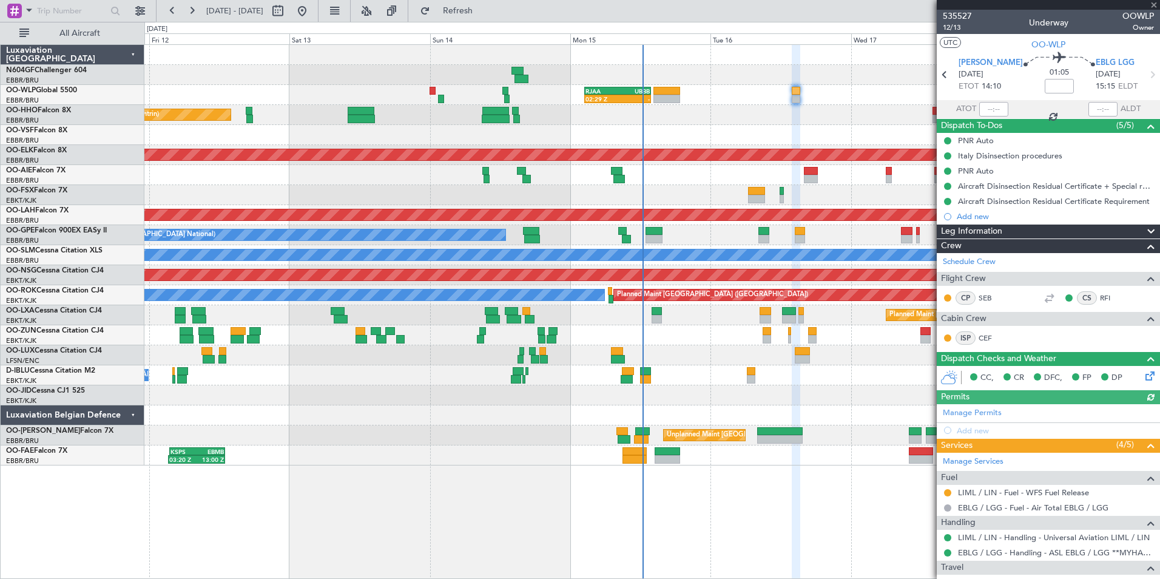
click at [751, 135] on div at bounding box center [651, 135] width 1015 height 20
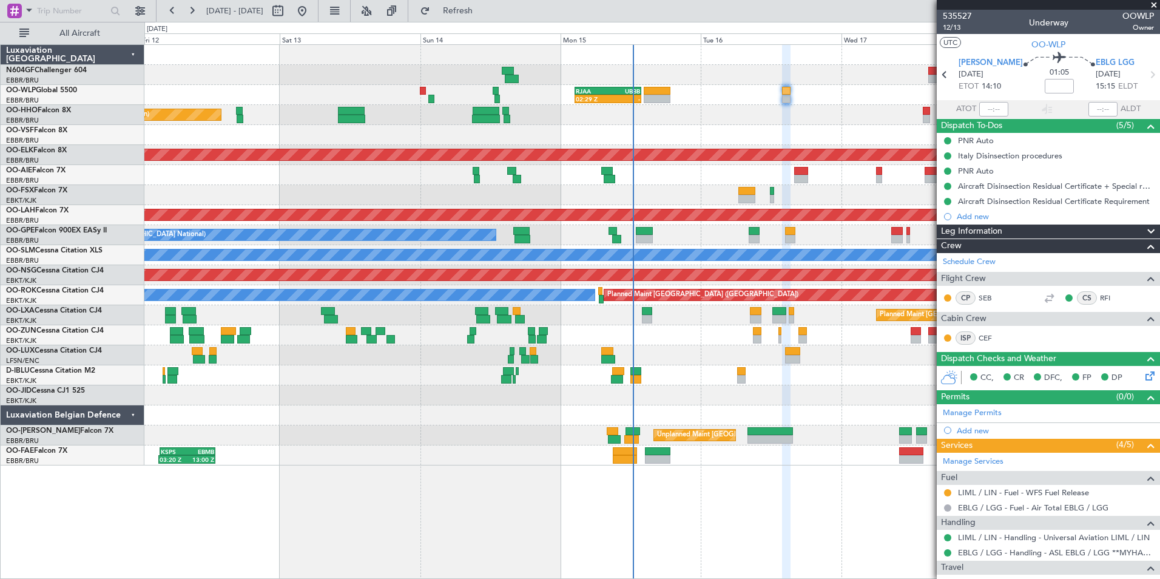
click at [756, 382] on div "No Crew [GEOGRAPHIC_DATA] ([GEOGRAPHIC_DATA] National)" at bounding box center [651, 375] width 1015 height 20
click at [946, 492] on button at bounding box center [947, 492] width 7 height 7
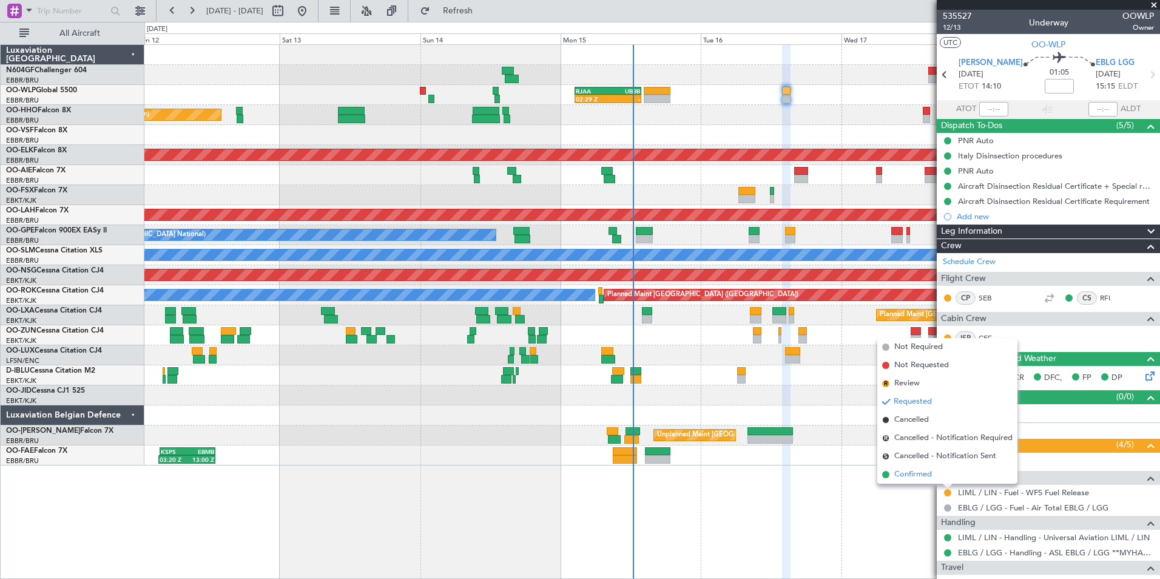
click at [921, 481] on li "Confirmed" at bounding box center [948, 474] width 140 height 18
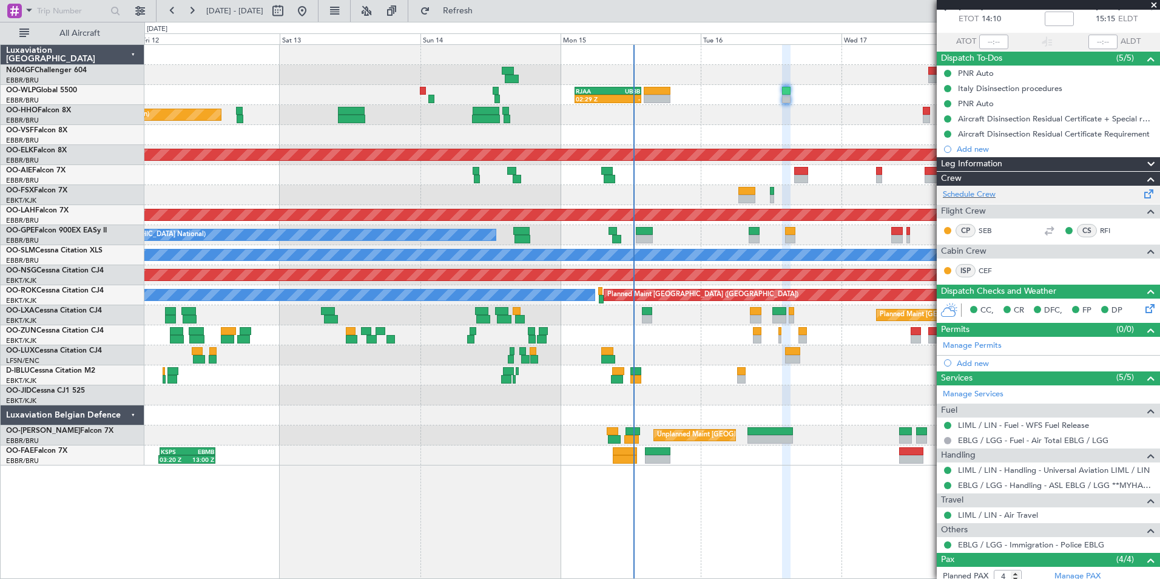
scroll to position [63, 0]
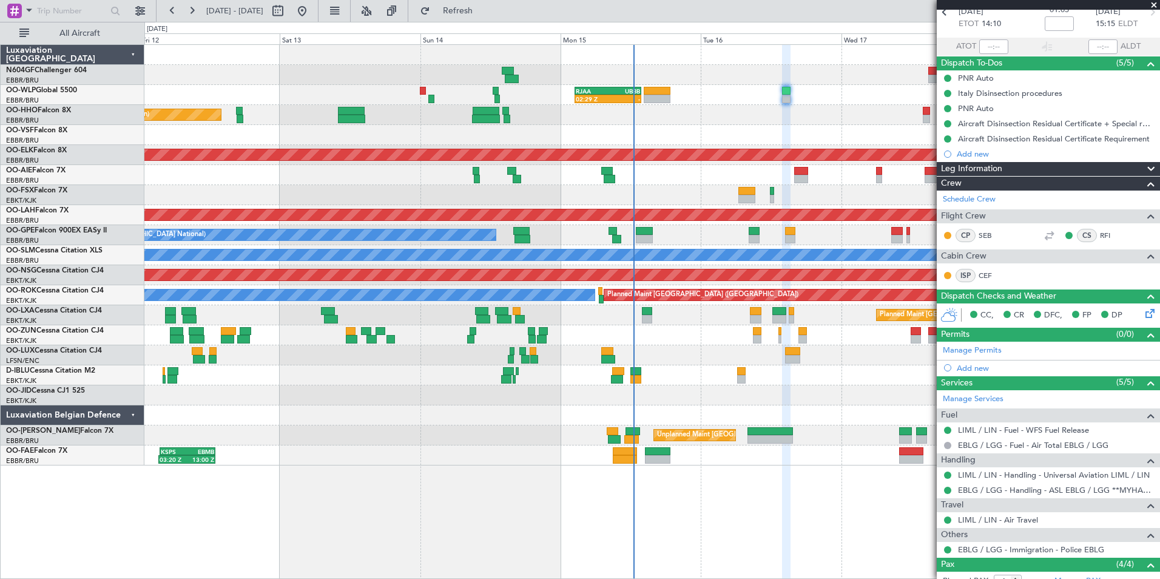
click at [844, 331] on div at bounding box center [651, 335] width 1015 height 20
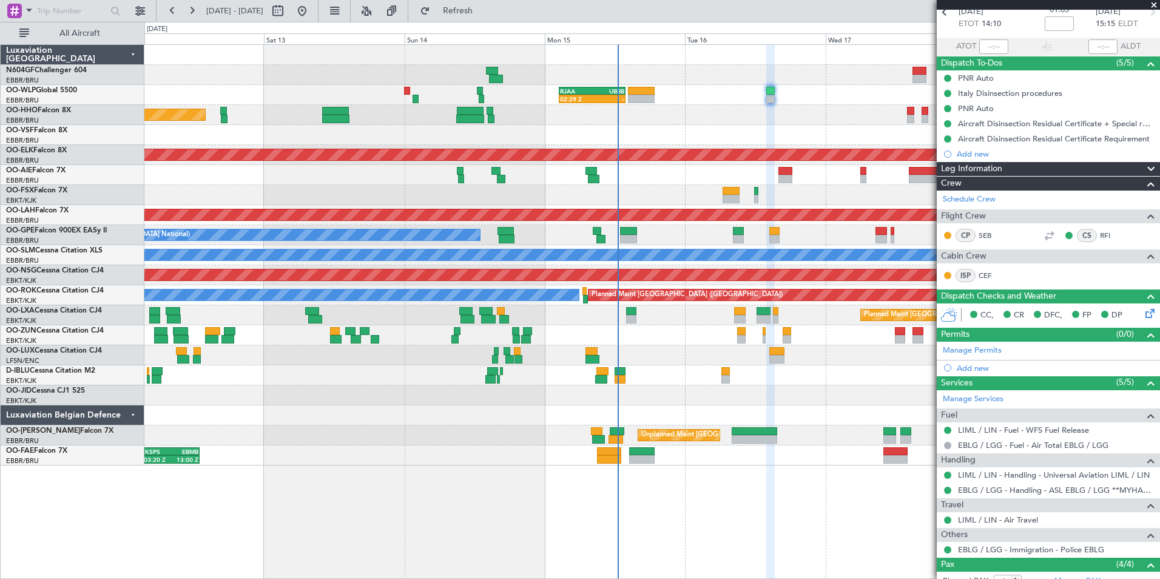
click at [676, 246] on div "02:29 Z - RJAA 02:30 Z UBBB 13:50 Z LTCG 22:35 Z RJAA 07:45 Z 22:15 Z 07:35 Z P…" at bounding box center [651, 255] width 1015 height 421
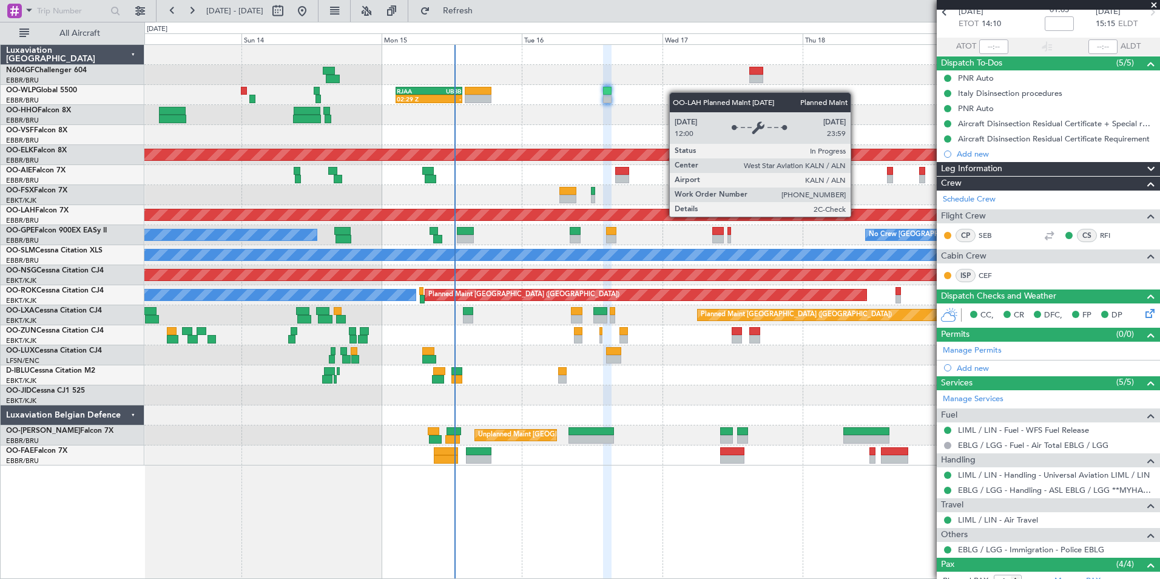
click at [649, 212] on div "Planned Maint [PERSON_NAME]-[GEOGRAPHIC_DATA][PERSON_NAME] ([GEOGRAPHIC_DATA][P…" at bounding box center [652, 214] width 3045 height 11
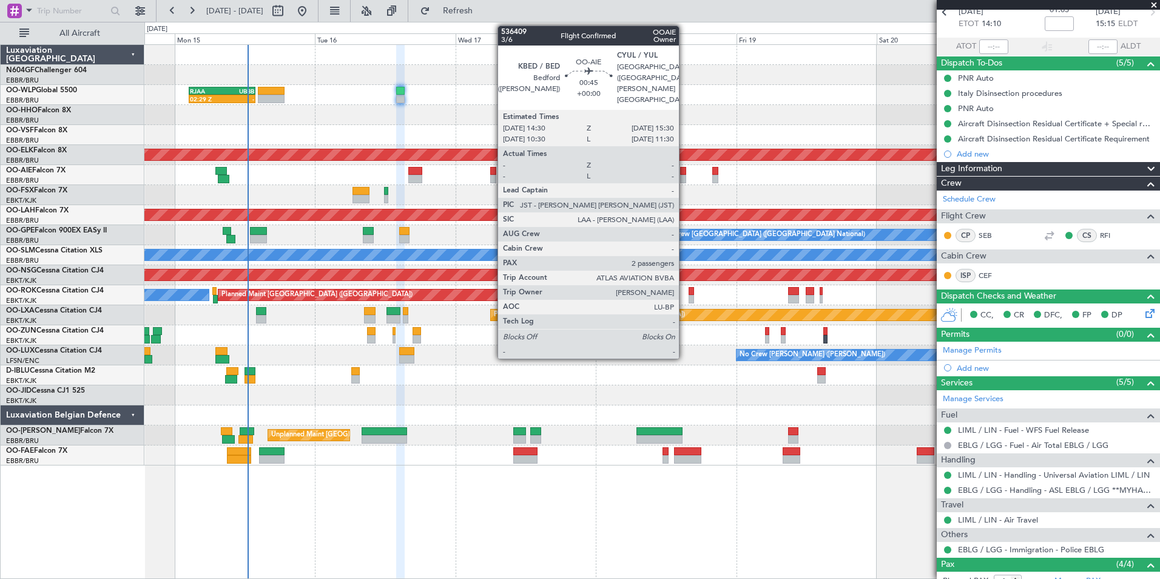
click at [685, 174] on div at bounding box center [683, 171] width 6 height 8
type input "2"
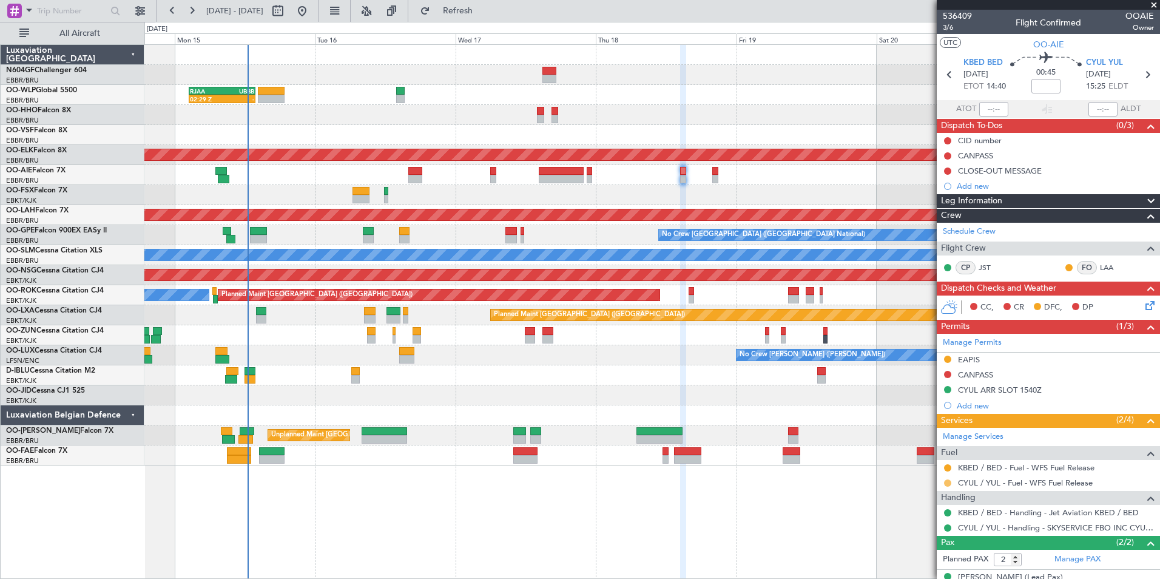
click at [947, 483] on button at bounding box center [947, 482] width 7 height 7
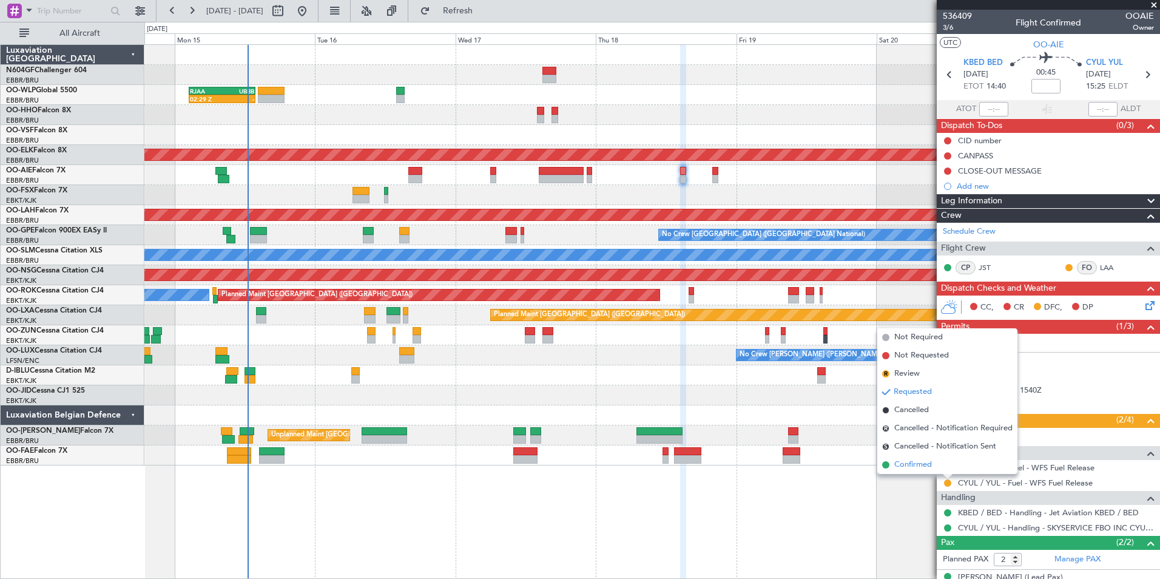
click at [911, 469] on span "Confirmed" at bounding box center [914, 465] width 38 height 12
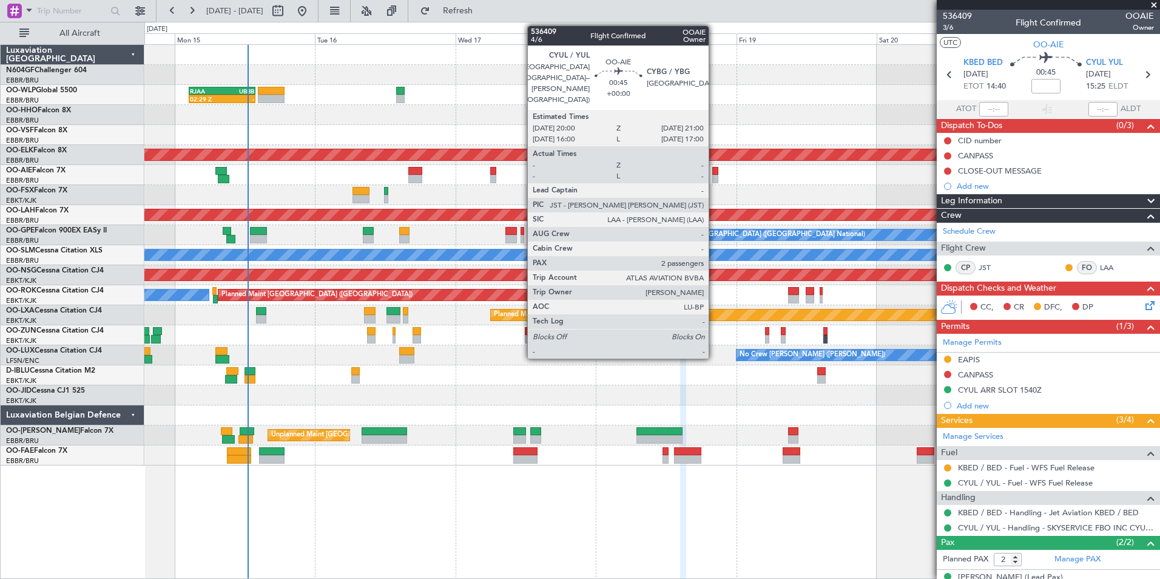
click at [714, 174] on div at bounding box center [715, 171] width 6 height 8
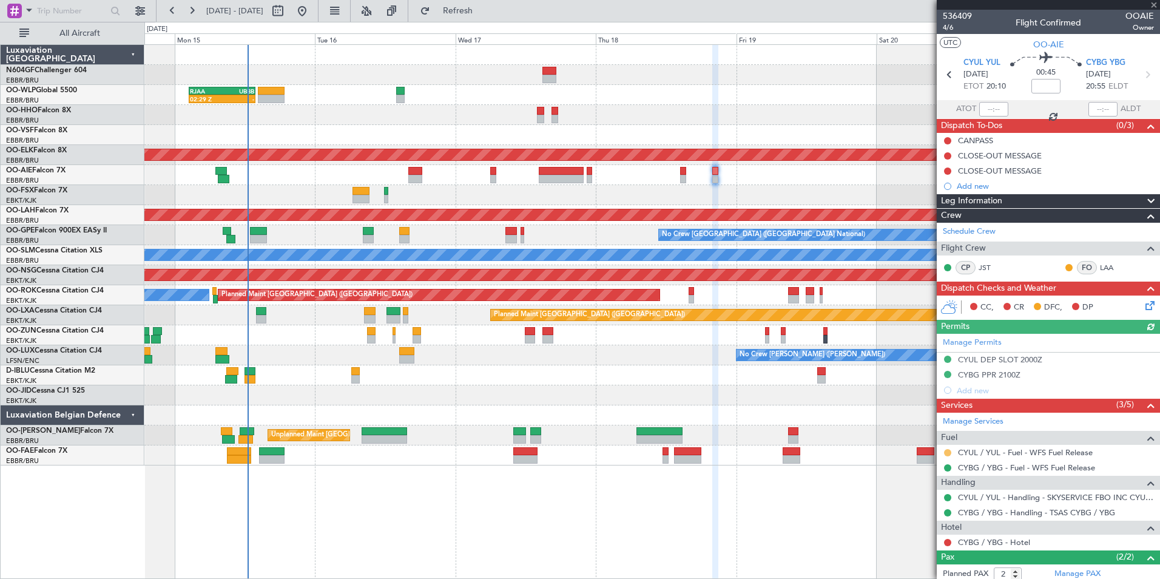
click at [944, 452] on button at bounding box center [947, 452] width 7 height 7
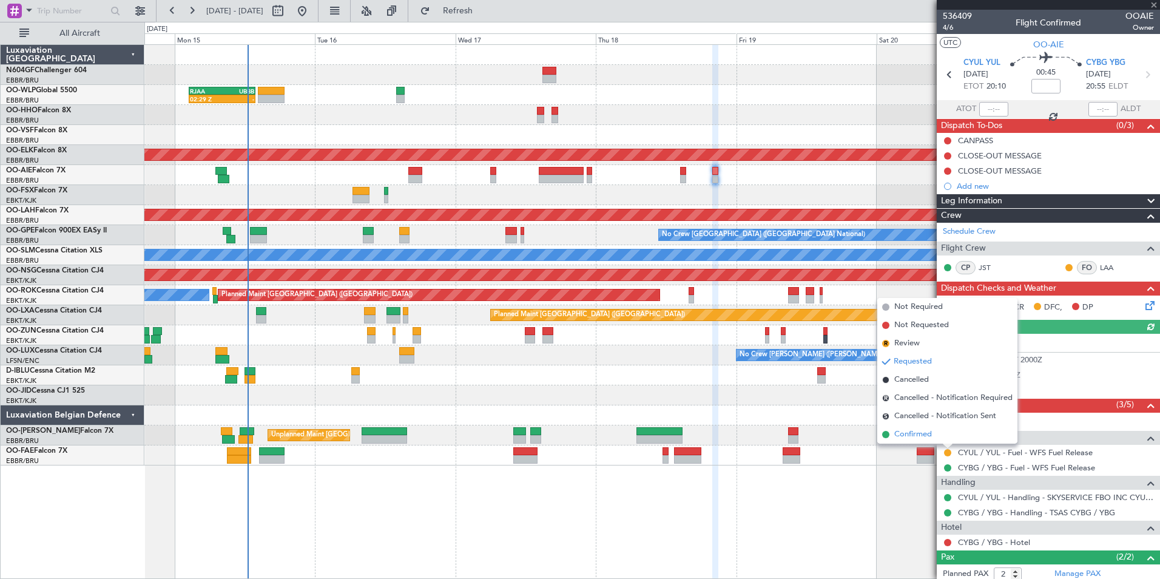
click at [904, 434] on span "Confirmed" at bounding box center [914, 434] width 38 height 12
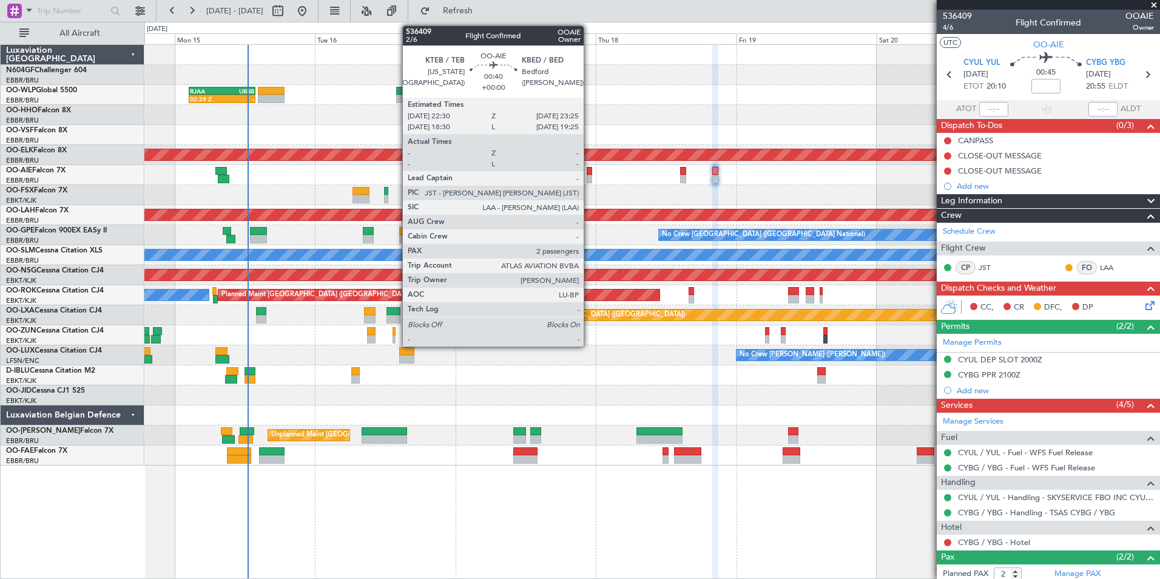
click at [589, 177] on div at bounding box center [589, 179] width 5 height 8
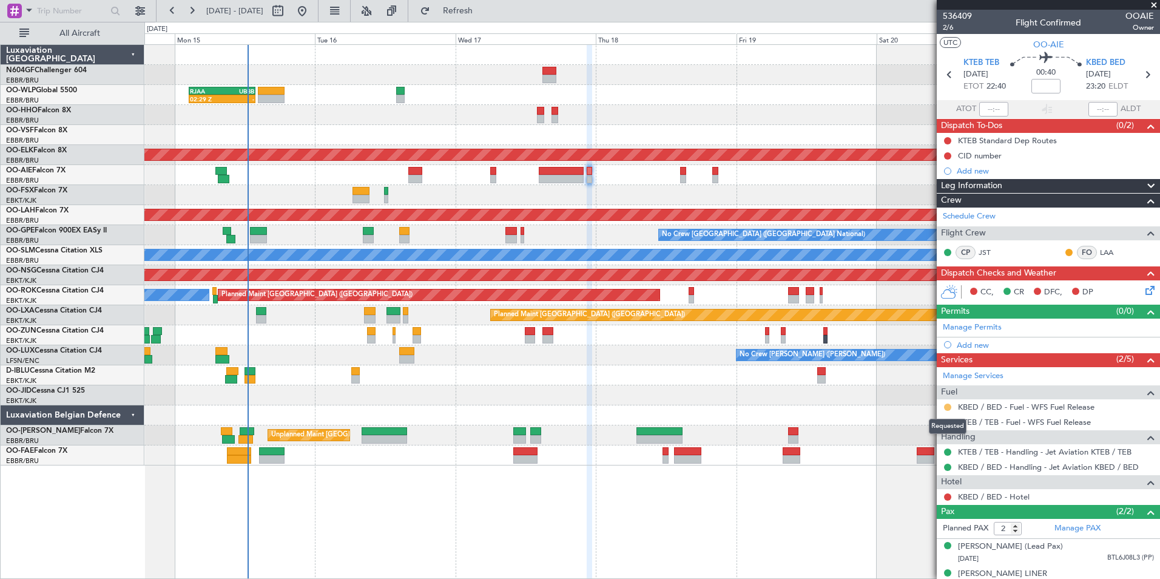
click at [945, 405] on button at bounding box center [947, 407] width 7 height 7
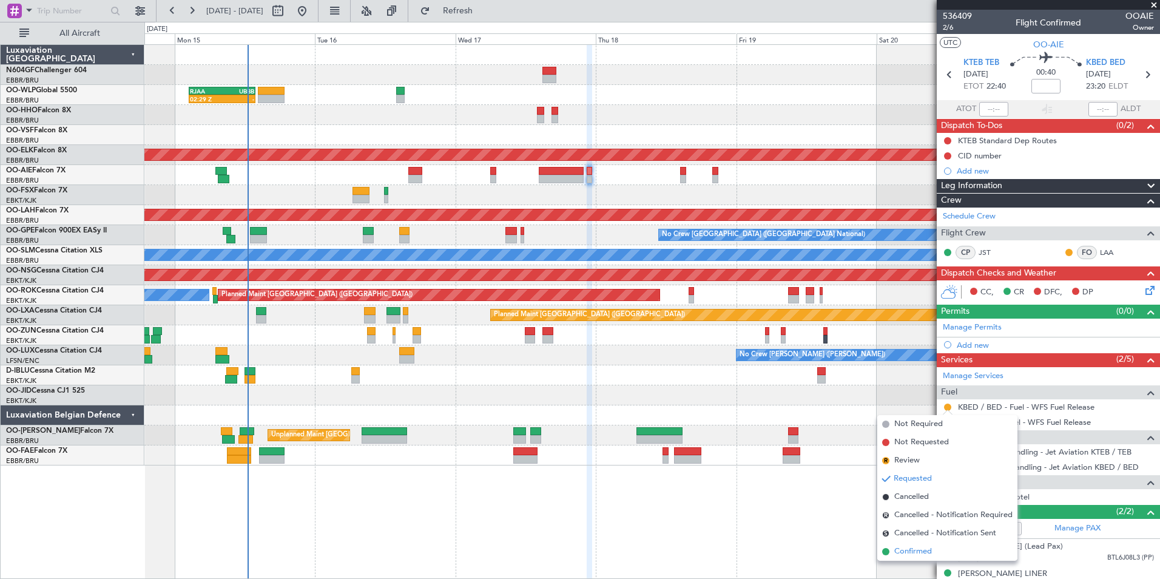
click at [899, 550] on span "Confirmed" at bounding box center [914, 552] width 38 height 12
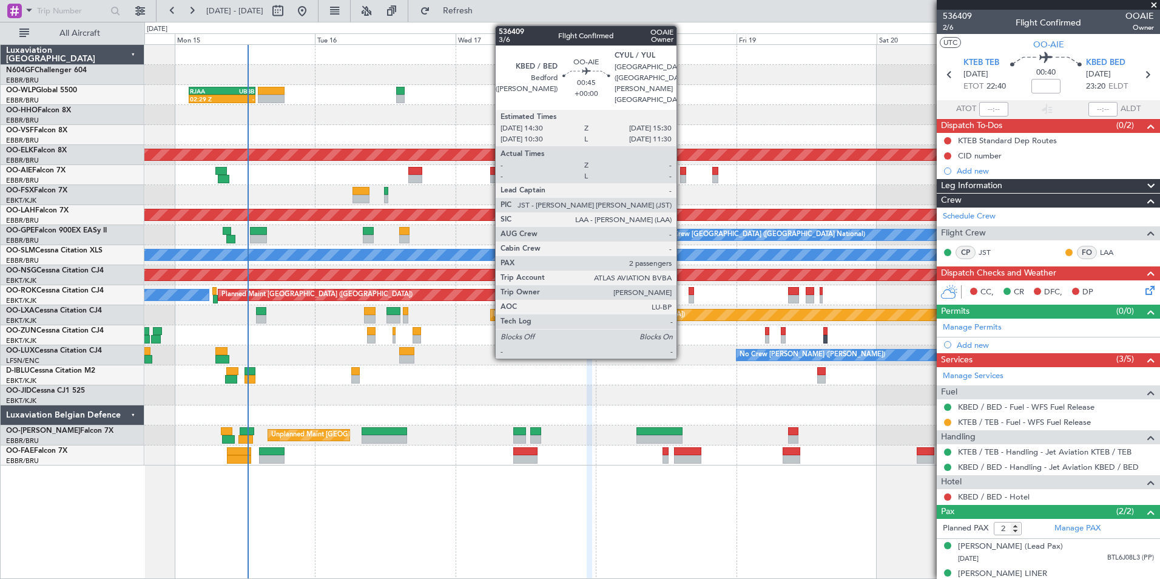
click at [682, 176] on div at bounding box center [683, 179] width 6 height 8
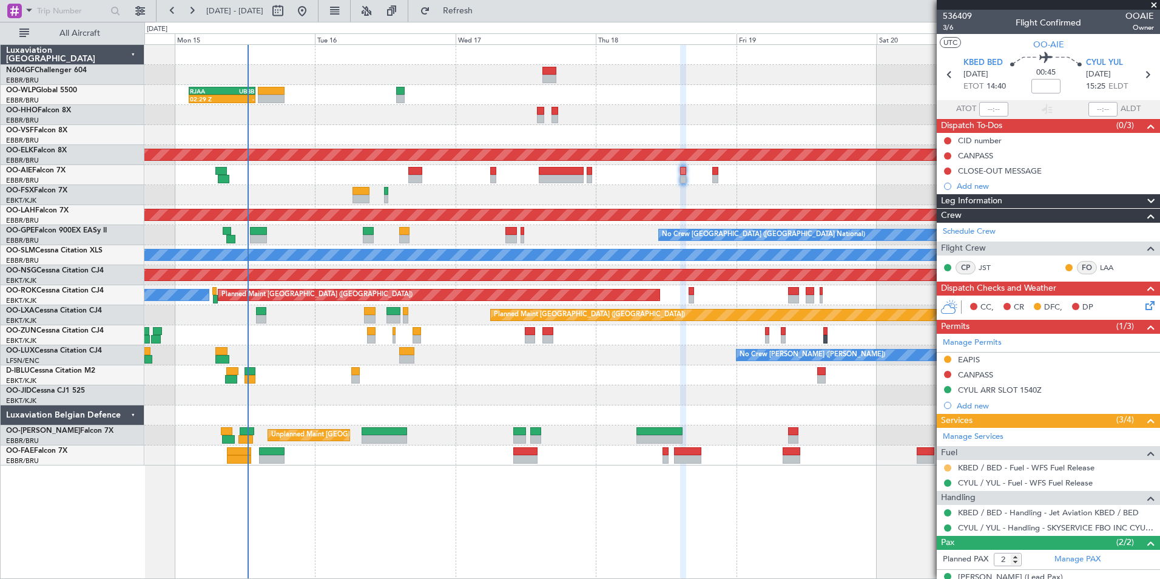
click at [948, 468] on button at bounding box center [947, 467] width 7 height 7
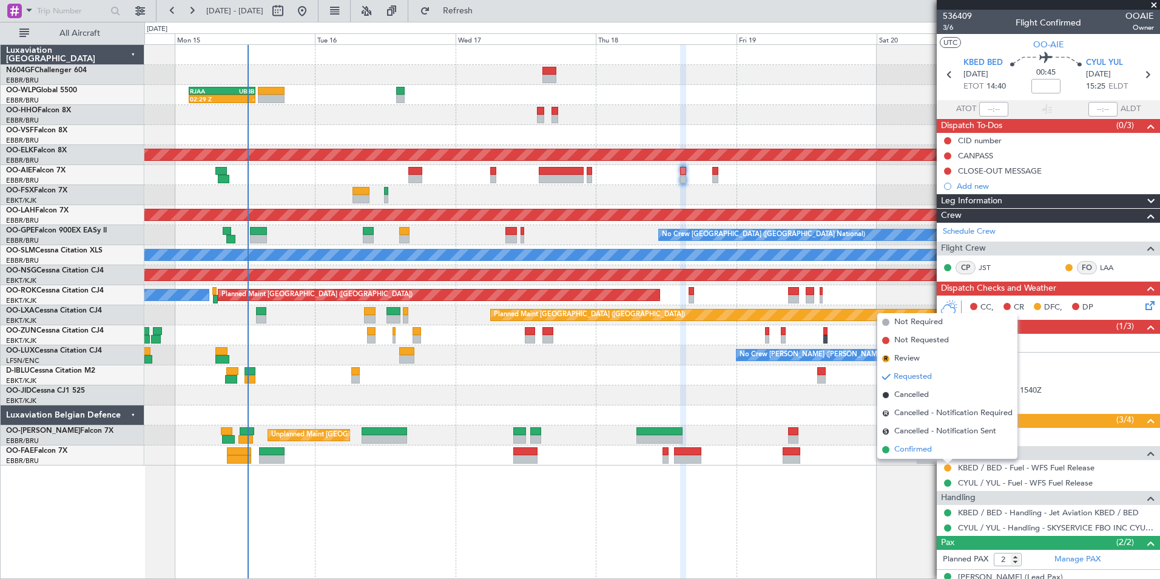
click at [919, 453] on span "Confirmed" at bounding box center [914, 450] width 38 height 12
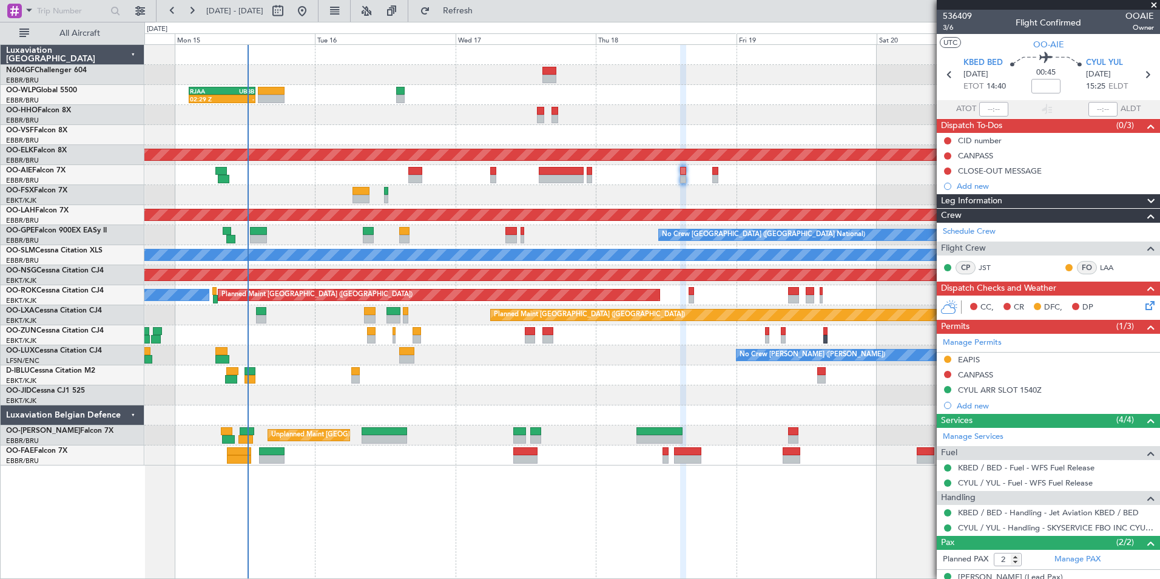
click at [472, 357] on div "02:29 Z - RJAA 02:30 Z UBBB 13:50 Z Planned Maint Kortrijk-Wevelgem Planned Mai…" at bounding box center [651, 255] width 1015 height 421
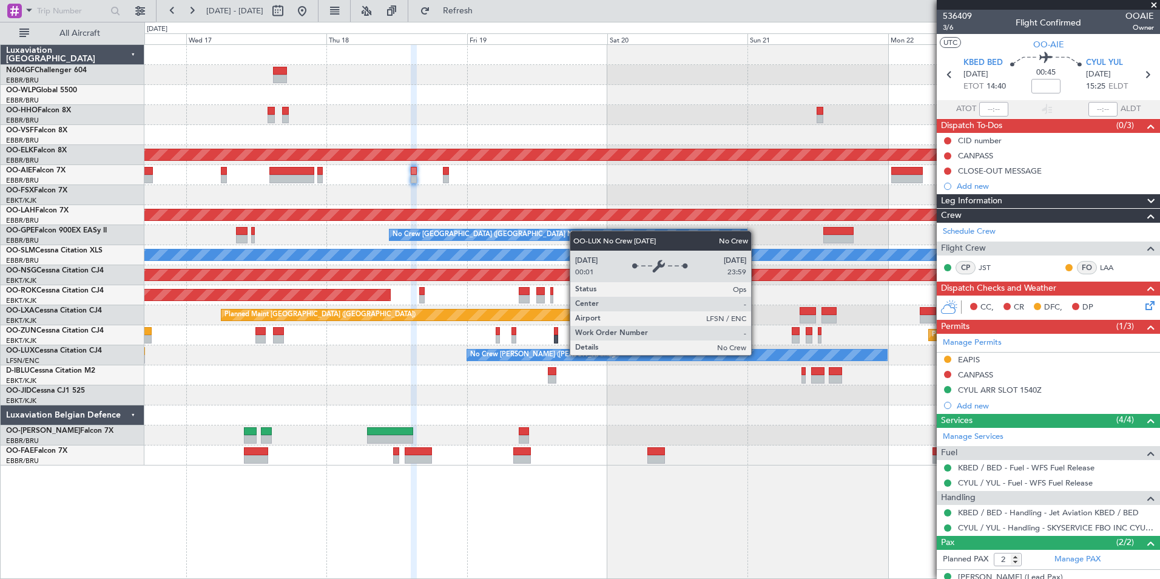
click at [499, 353] on div "No Crew [PERSON_NAME] ([PERSON_NAME])" at bounding box center [677, 355] width 420 height 11
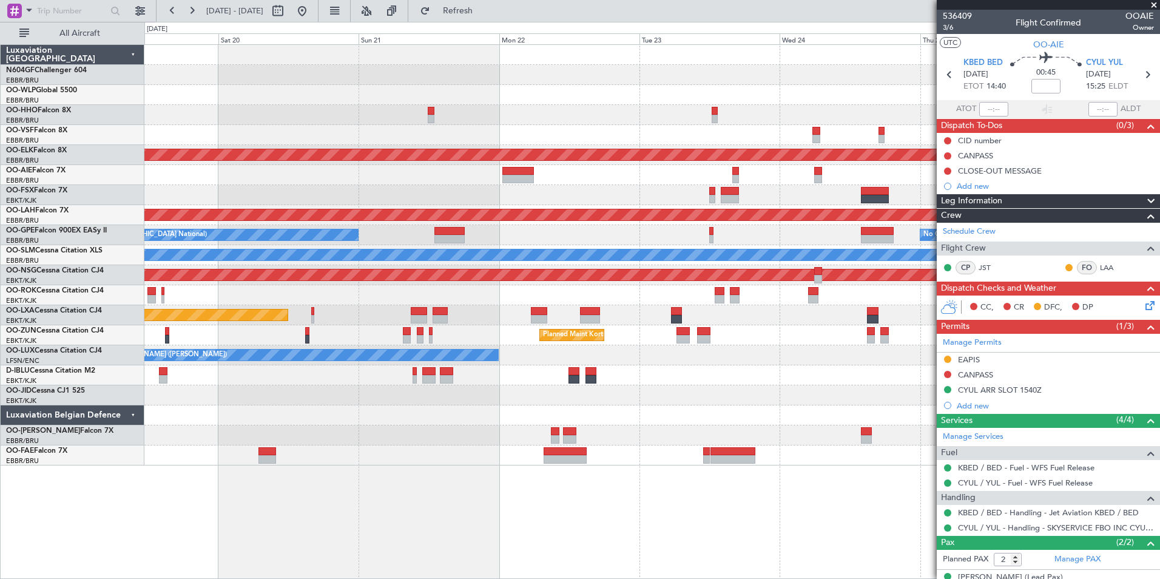
click at [497, 235] on div "No Crew Brussels (Brussels National) No Crew Brussels (Brussels National) Plann…" at bounding box center [651, 235] width 1015 height 20
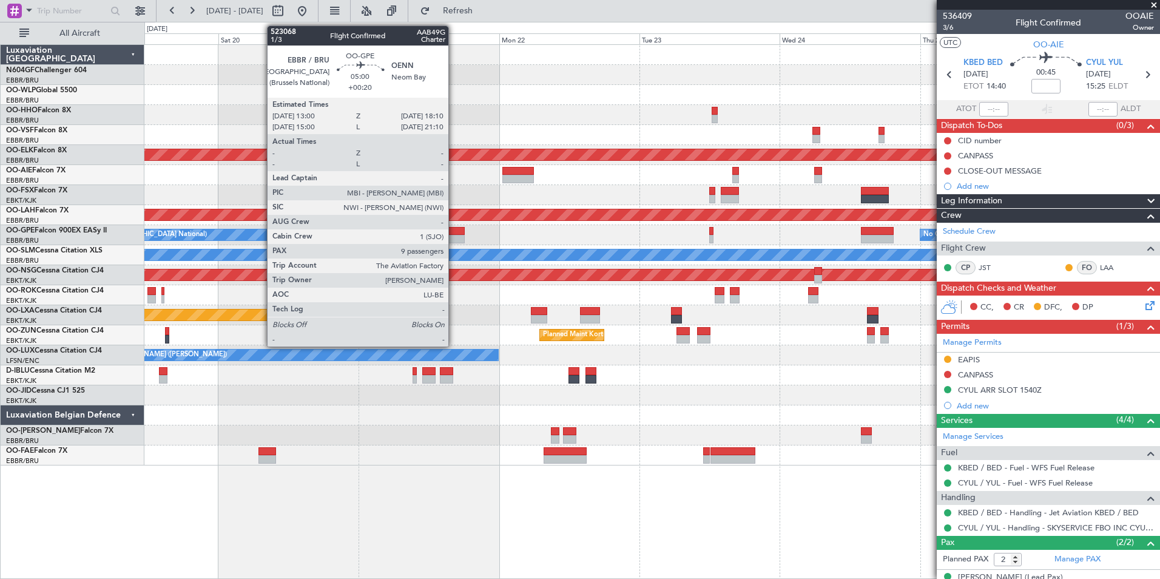
click at [454, 234] on div at bounding box center [450, 231] width 30 height 8
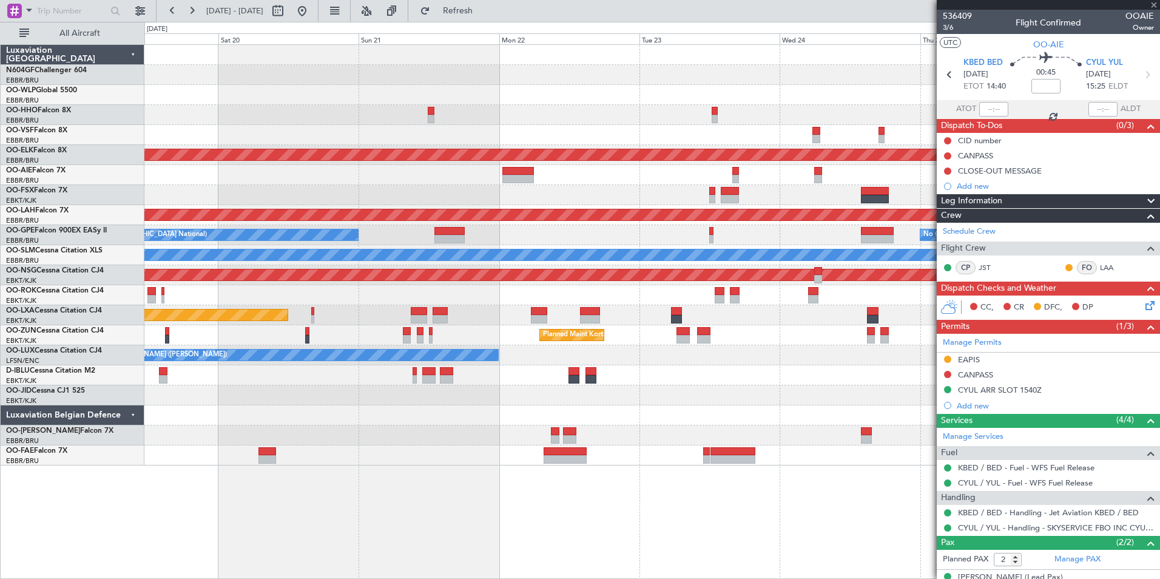
type input "+00:20"
type input "9"
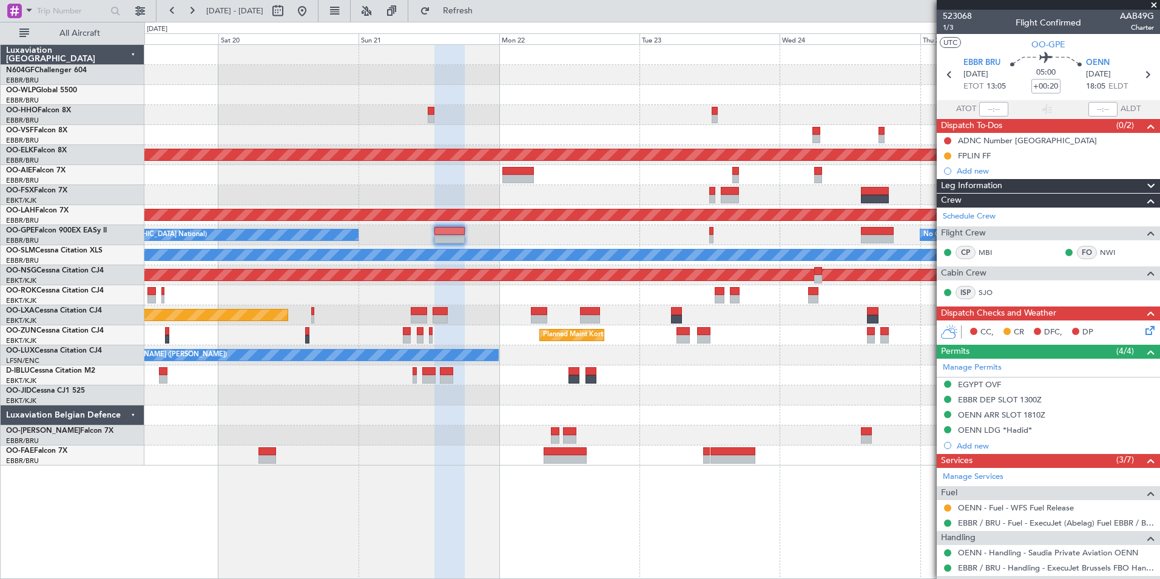
click at [736, 231] on div "No Crew Brussels (Brussels National) No Crew Brussels (Brussels National) Plann…" at bounding box center [651, 235] width 1015 height 20
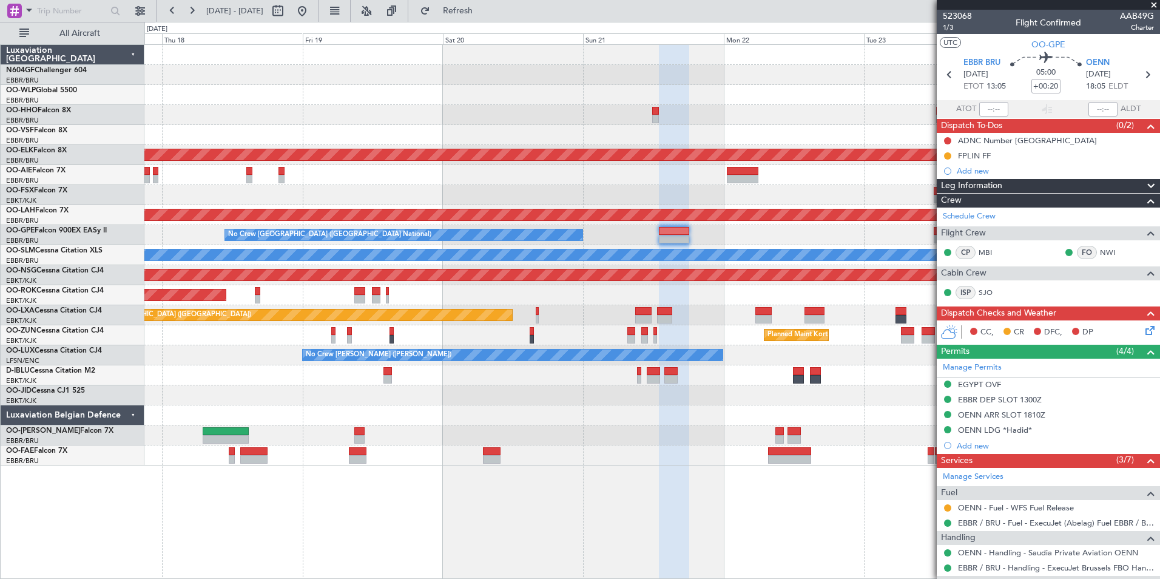
click at [666, 172] on div "Planned Maint [GEOGRAPHIC_DATA] ([GEOGRAPHIC_DATA])" at bounding box center [651, 175] width 1015 height 20
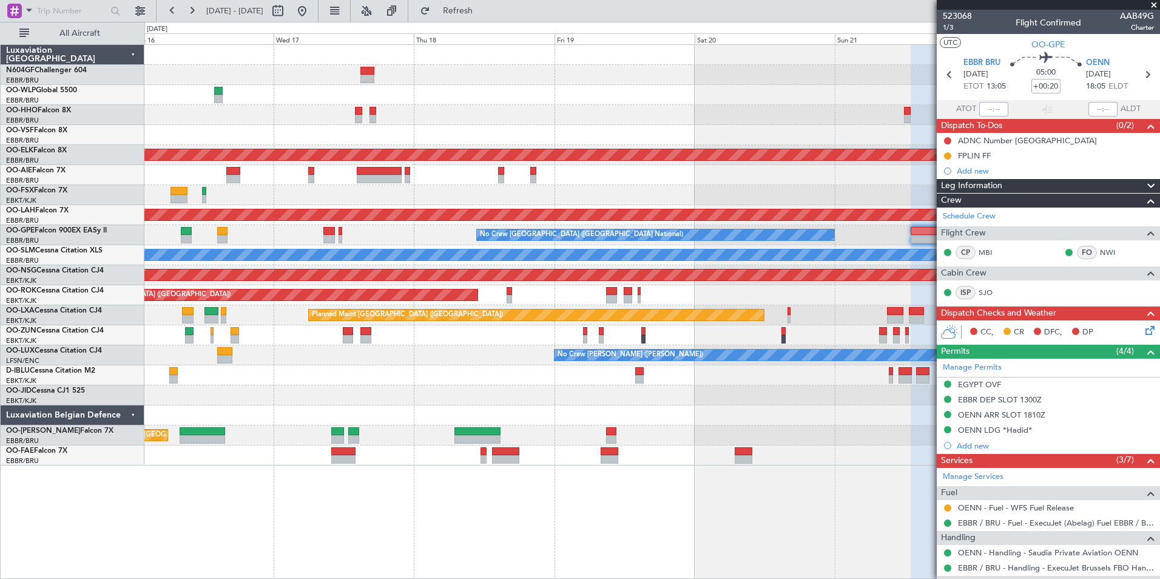
click at [719, 192] on div at bounding box center [651, 195] width 1015 height 20
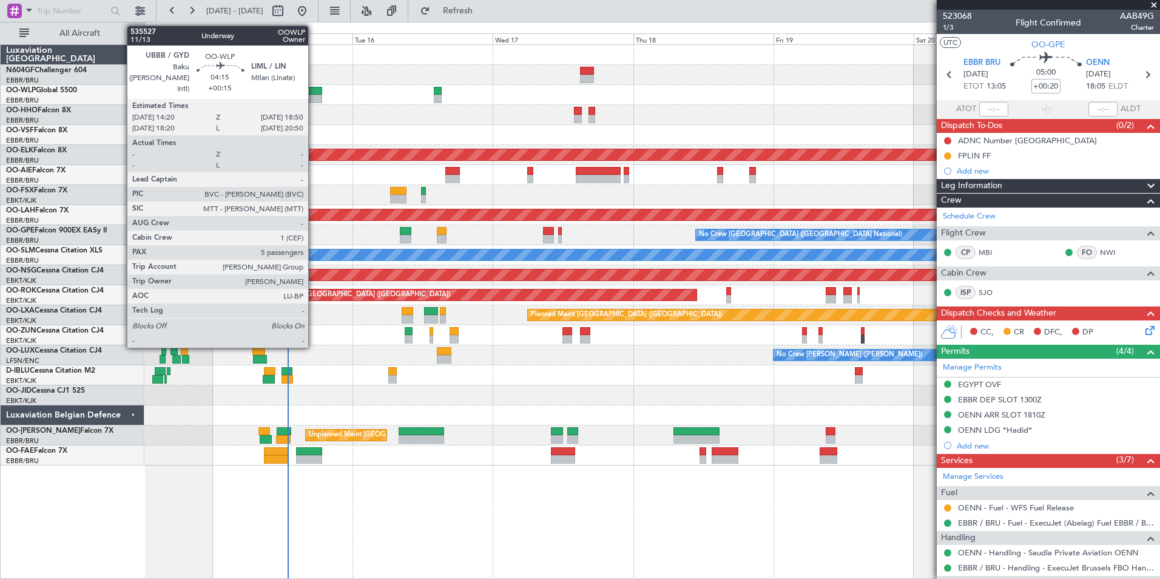
click at [314, 92] on div at bounding box center [309, 91] width 27 height 8
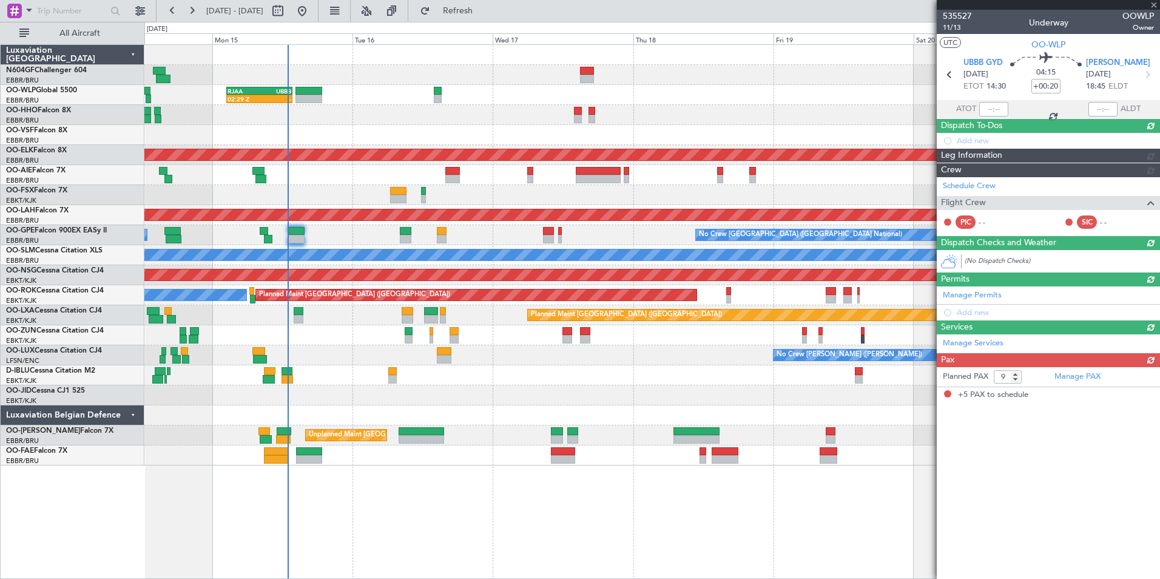
type input "+00:15"
type input "5"
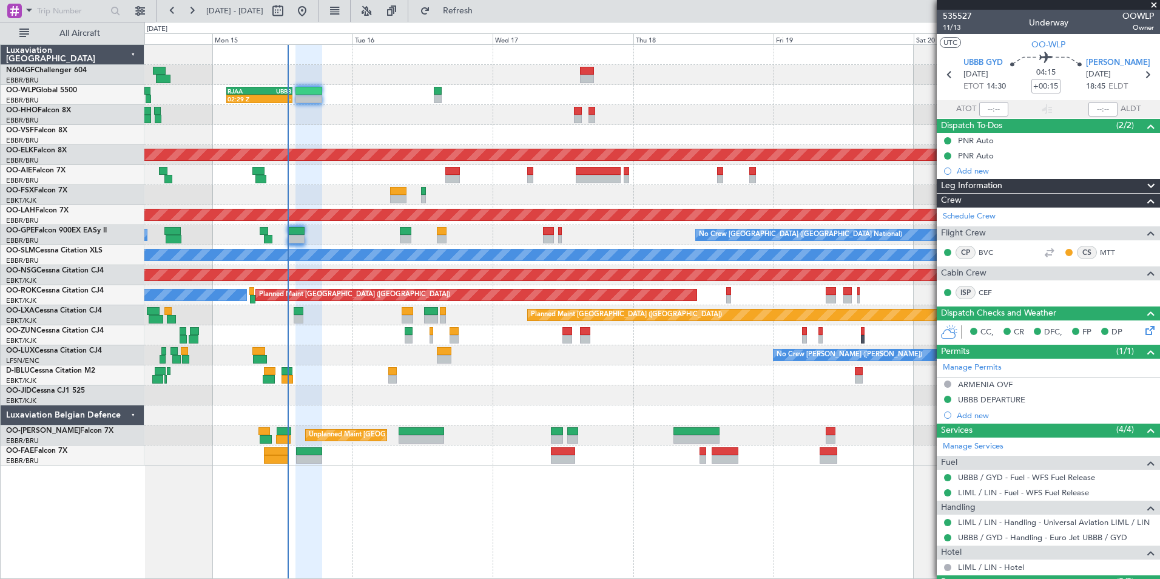
click at [659, 368] on div at bounding box center [651, 375] width 1015 height 20
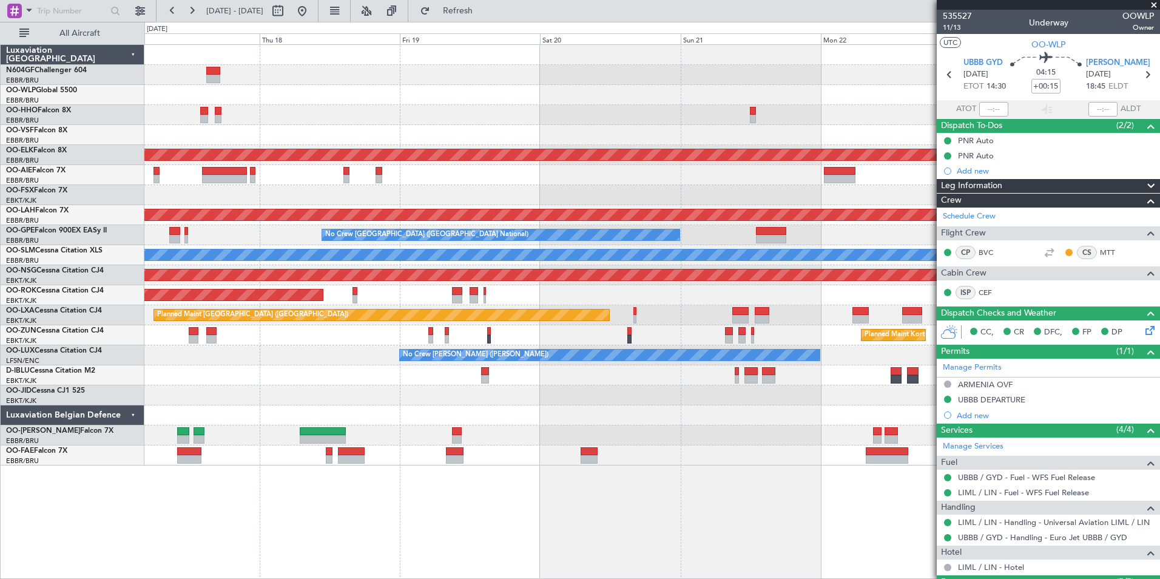
click at [506, 373] on div at bounding box center [651, 375] width 1015 height 20
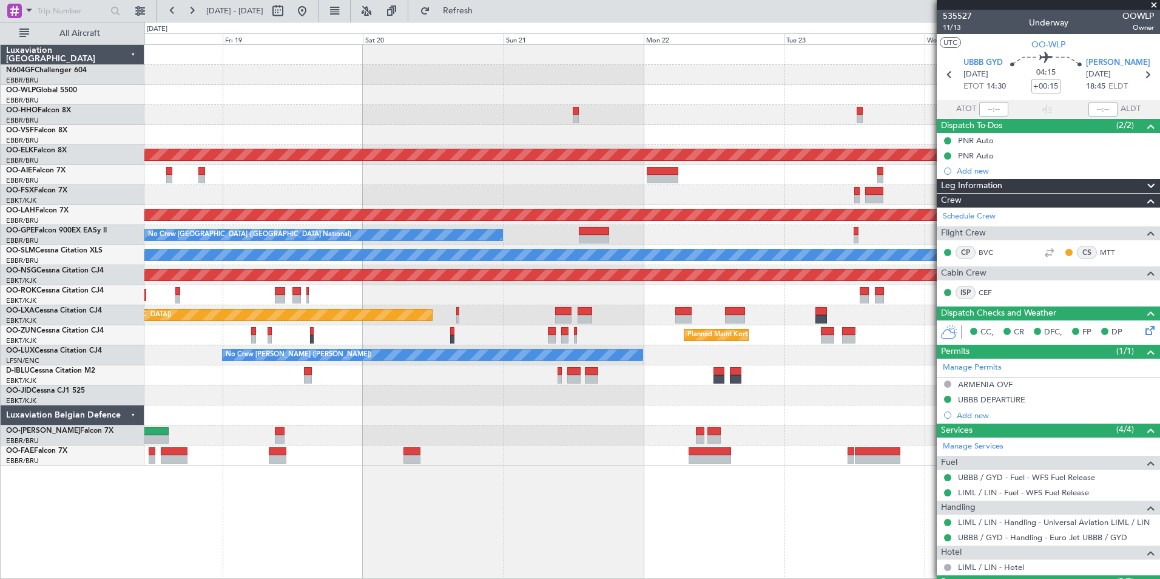
click at [673, 226] on div "No Crew [GEOGRAPHIC_DATA] ([GEOGRAPHIC_DATA] National) No Crew [GEOGRAPHIC_DATA…" at bounding box center [651, 235] width 1015 height 20
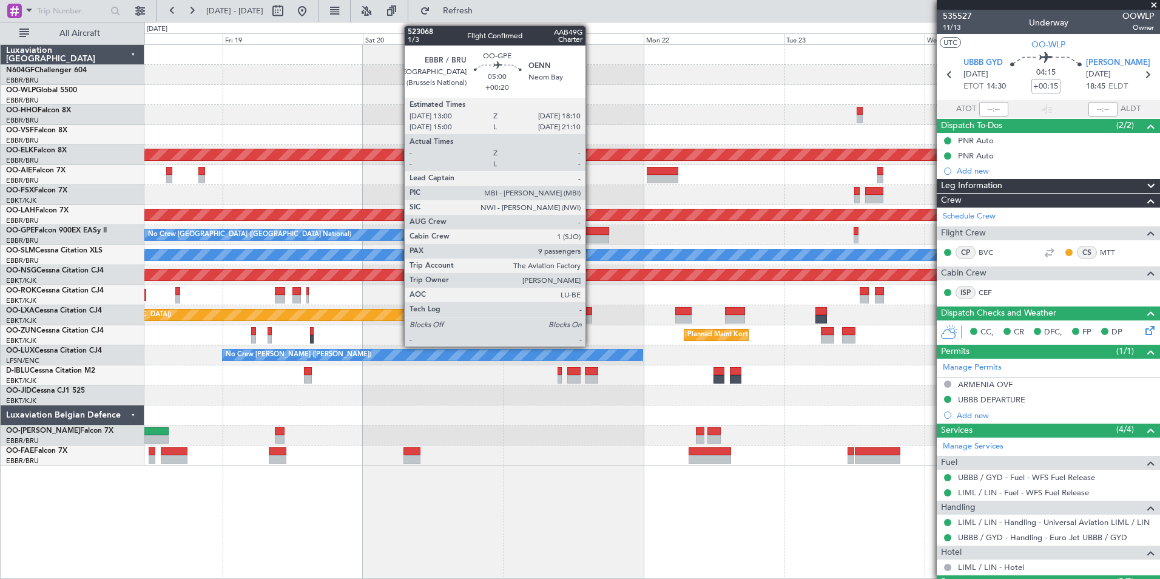
click at [591, 234] on div at bounding box center [594, 231] width 30 height 8
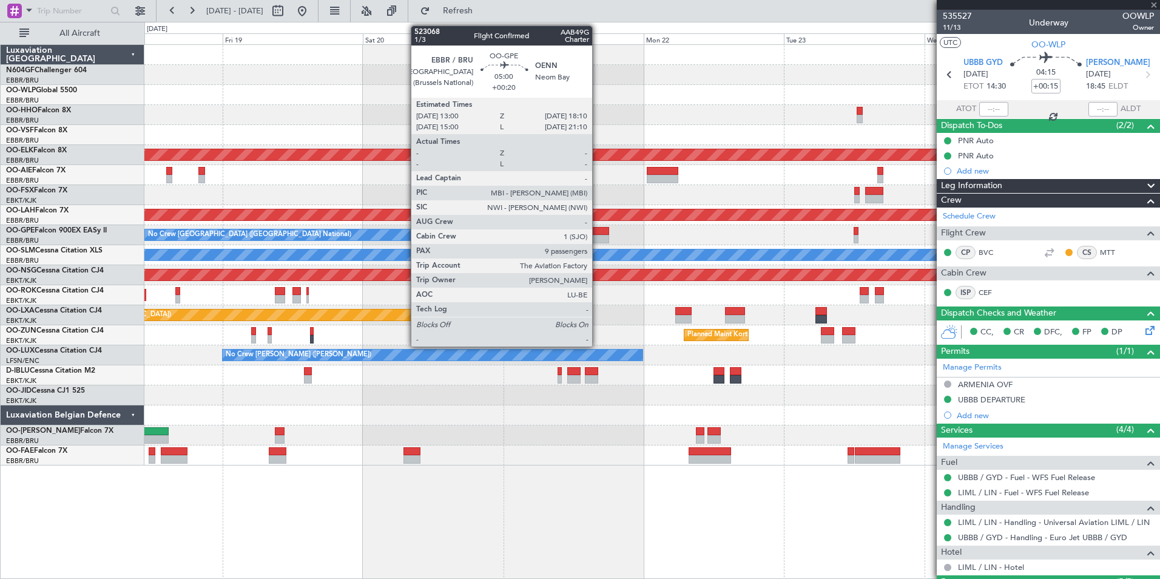
type input "+00:20"
type input "9"
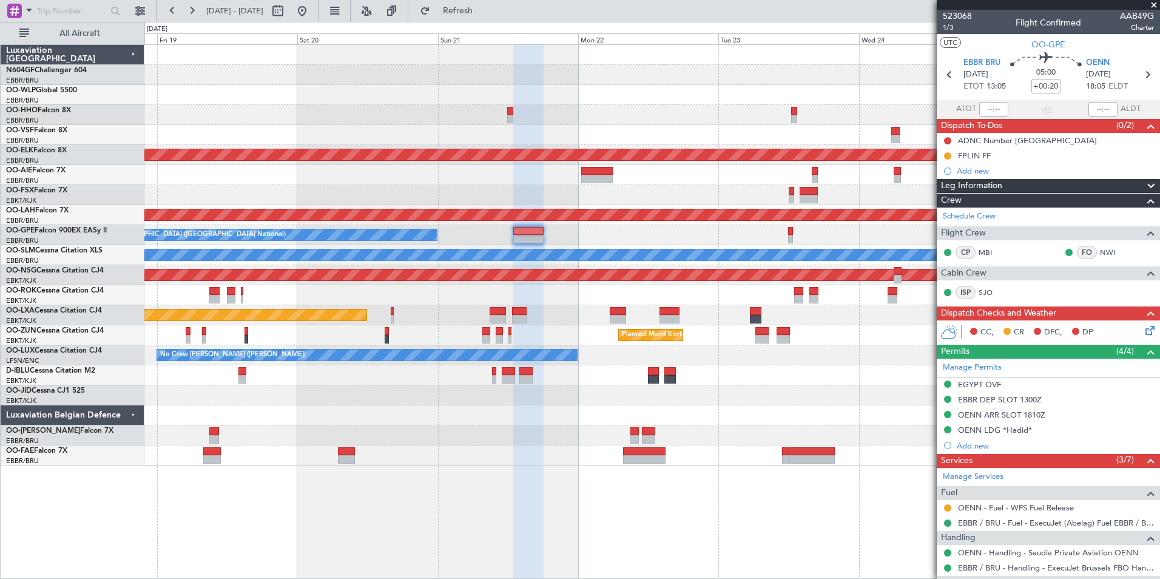
click at [642, 234] on div "No Crew [GEOGRAPHIC_DATA] ([GEOGRAPHIC_DATA] National) No Crew [GEOGRAPHIC_DATA…" at bounding box center [651, 235] width 1015 height 20
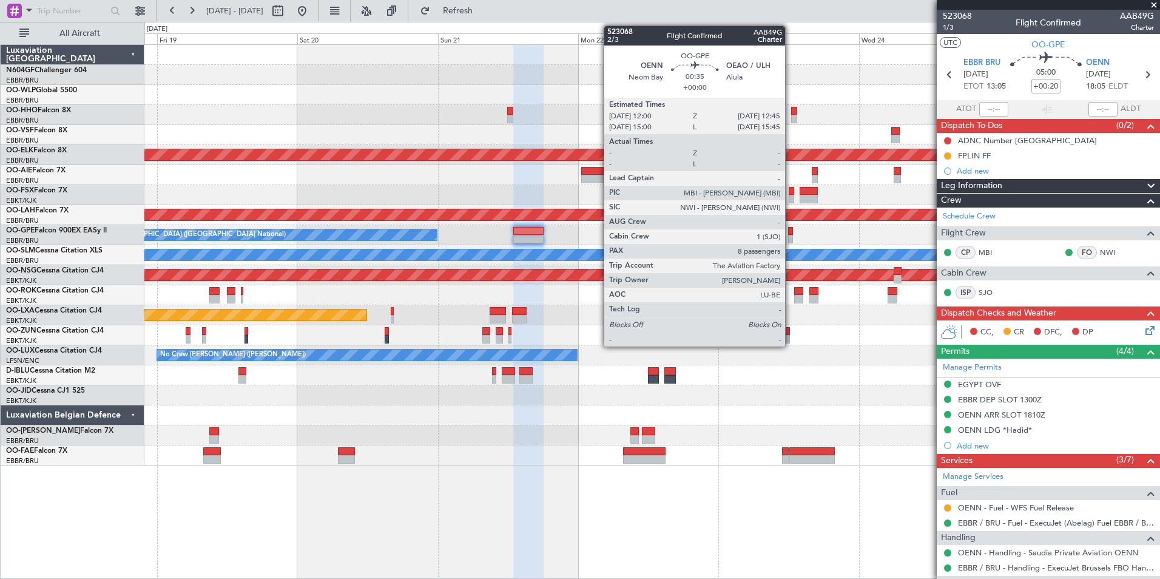
click at [791, 236] on div at bounding box center [790, 239] width 5 height 8
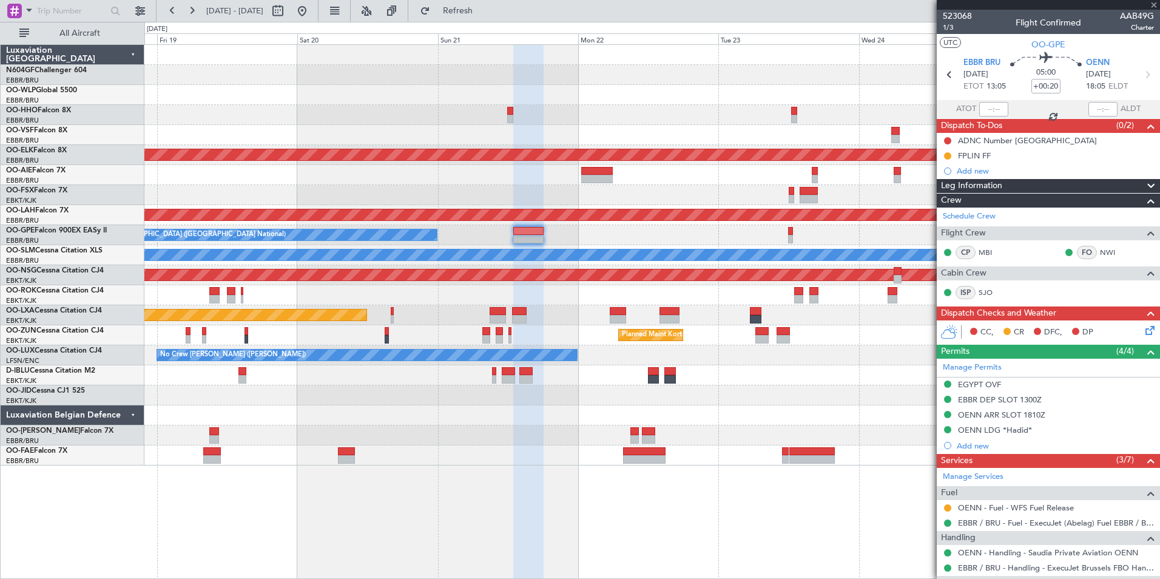
type input "8"
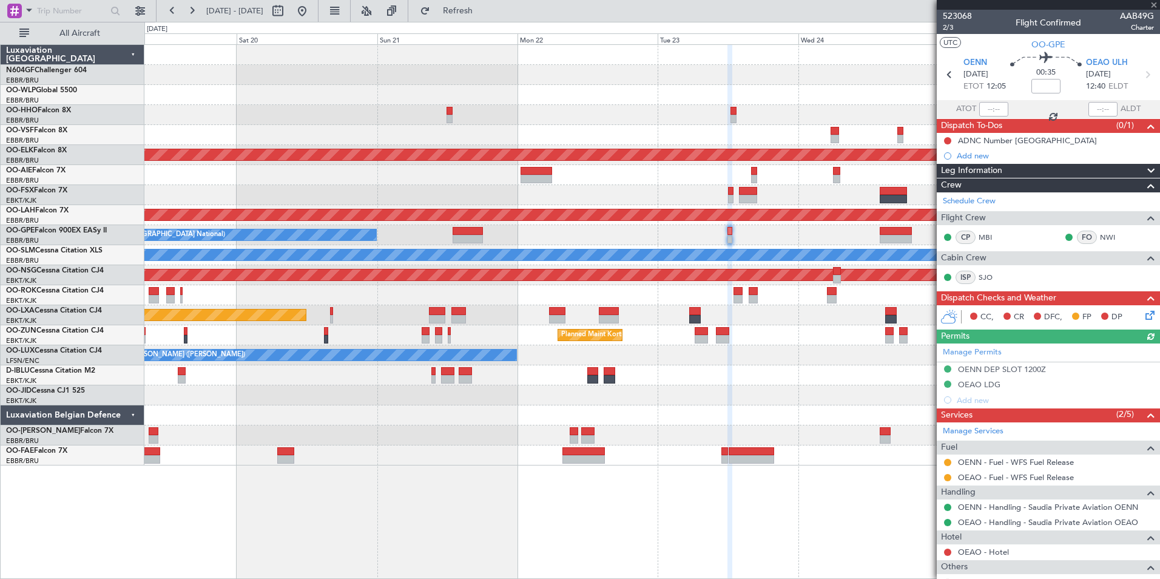
click at [759, 238] on div "No Crew [GEOGRAPHIC_DATA] ([GEOGRAPHIC_DATA] National) No Crew [GEOGRAPHIC_DATA…" at bounding box center [651, 235] width 1015 height 20
click at [947, 477] on button at bounding box center [947, 477] width 7 height 7
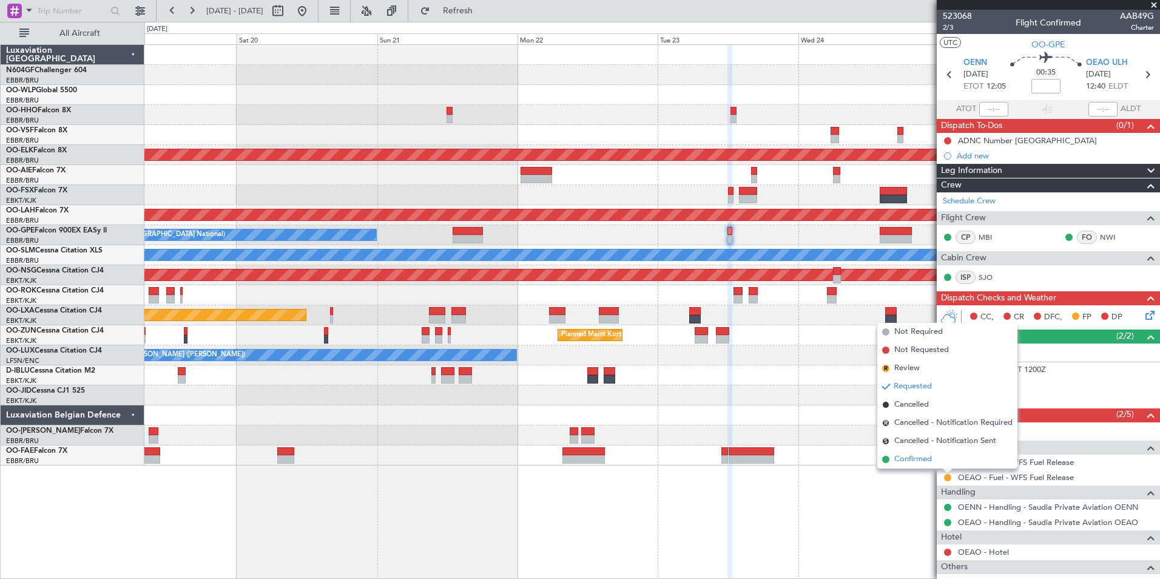
click at [913, 456] on span "Confirmed" at bounding box center [914, 459] width 38 height 12
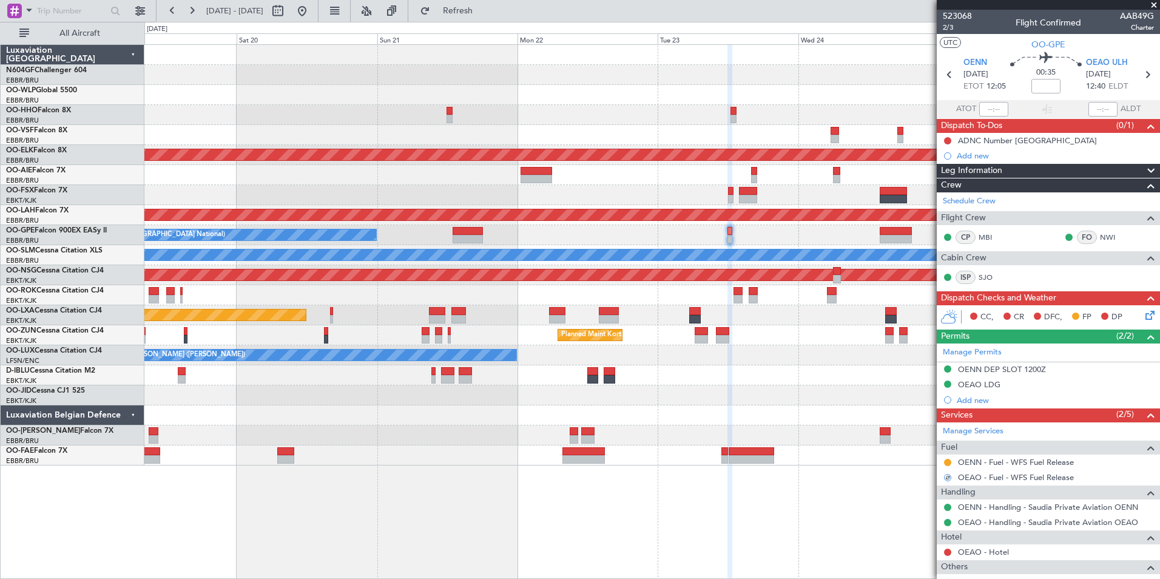
click at [709, 338] on div "Planned Maint Kortrijk-Wevelgem Planned Maint London (Farnborough) Planned Main…" at bounding box center [651, 255] width 1015 height 421
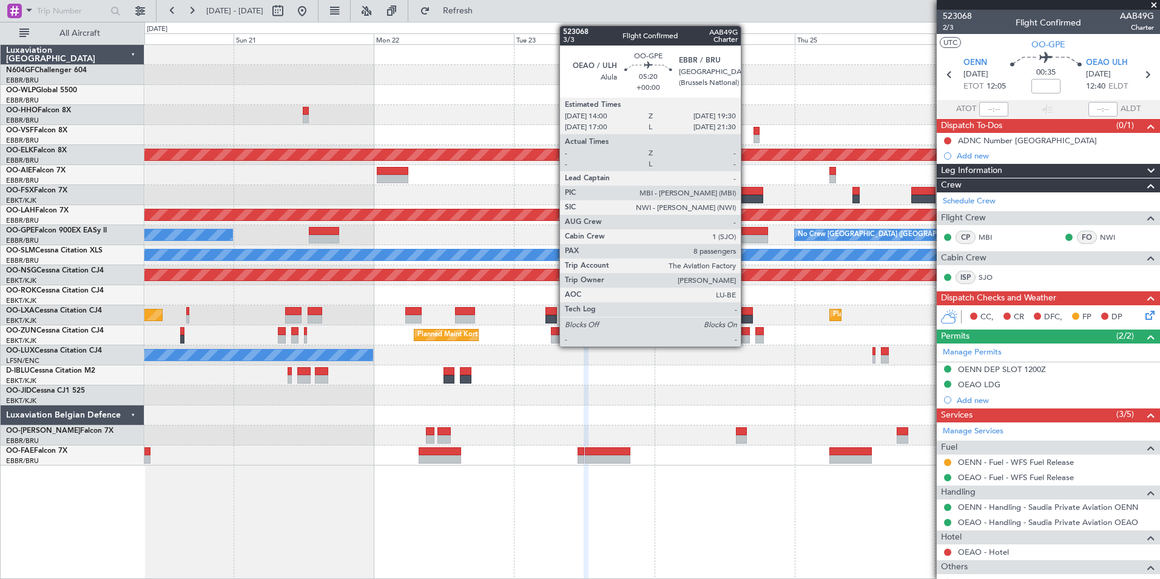
click at [746, 235] on div at bounding box center [752, 239] width 33 height 8
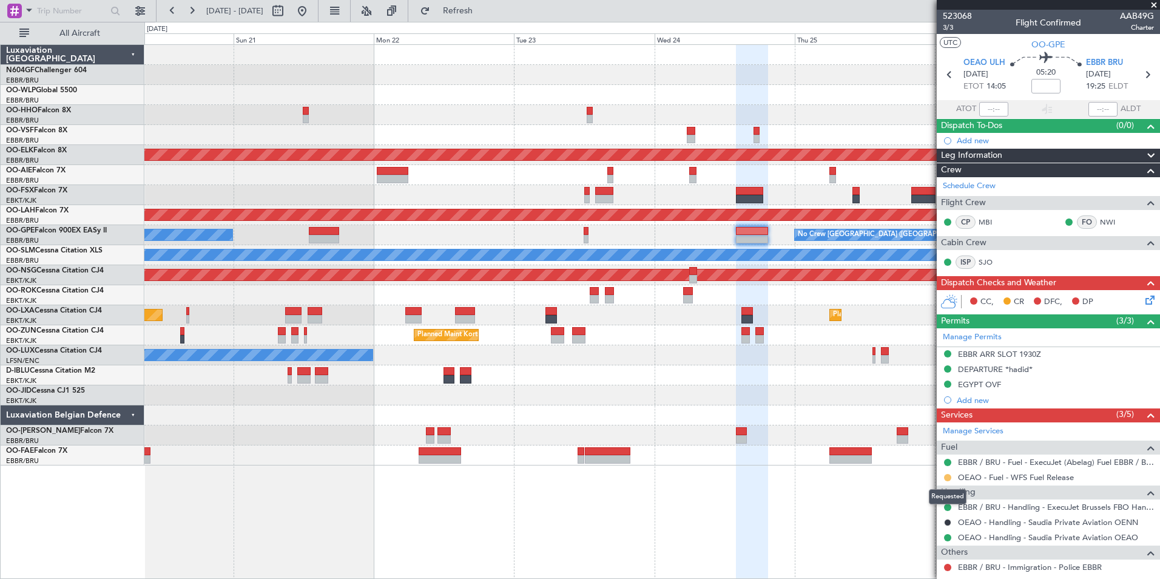
click at [947, 478] on button at bounding box center [947, 477] width 7 height 7
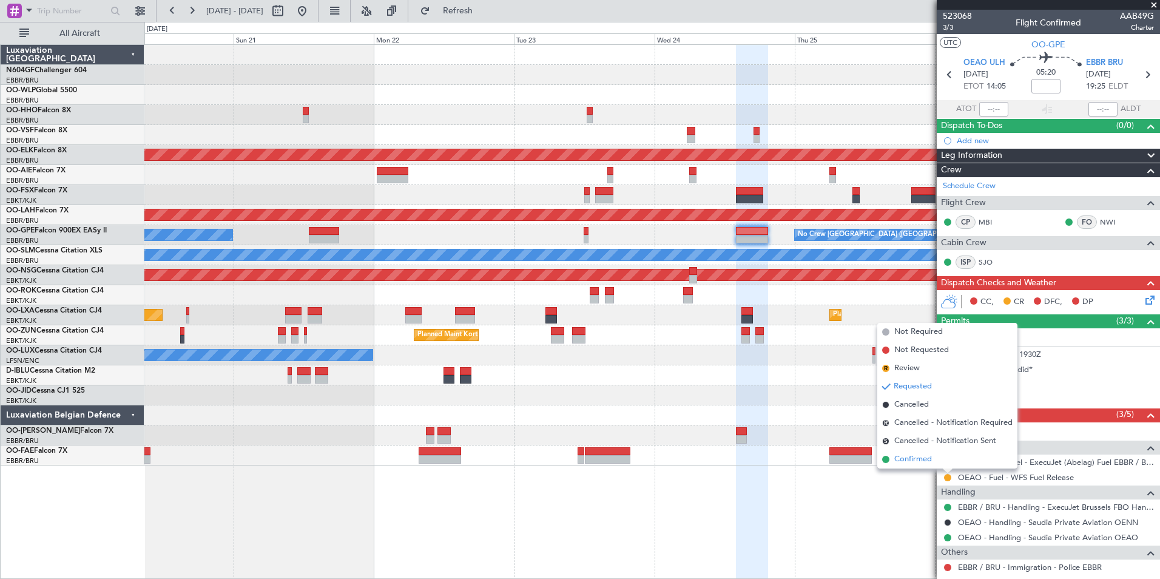
click at [928, 458] on span "Confirmed" at bounding box center [914, 459] width 38 height 12
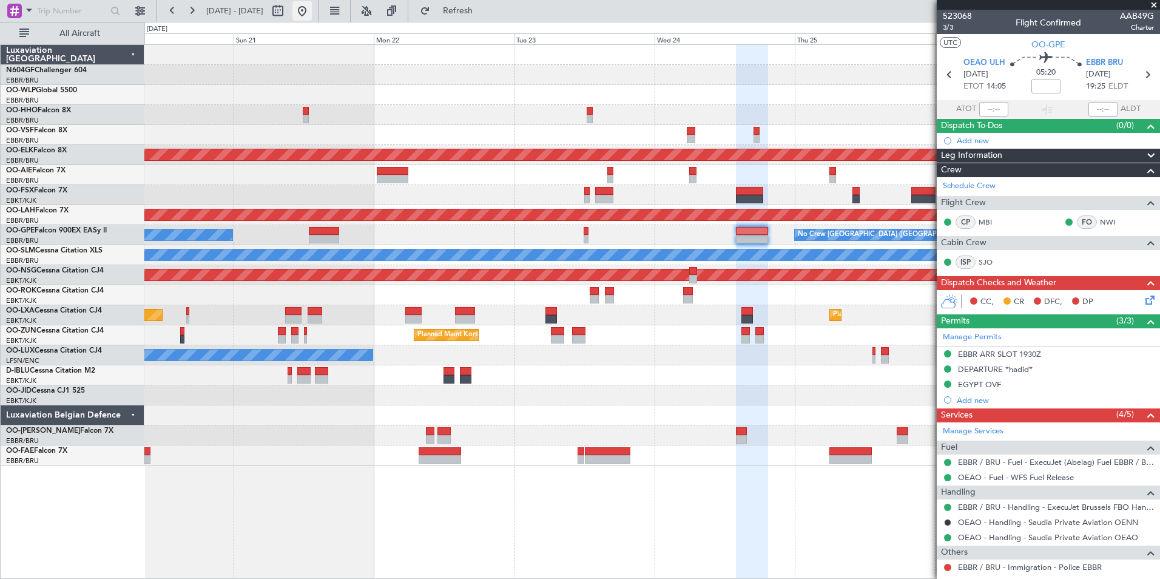
click at [312, 5] on button at bounding box center [302, 10] width 19 height 19
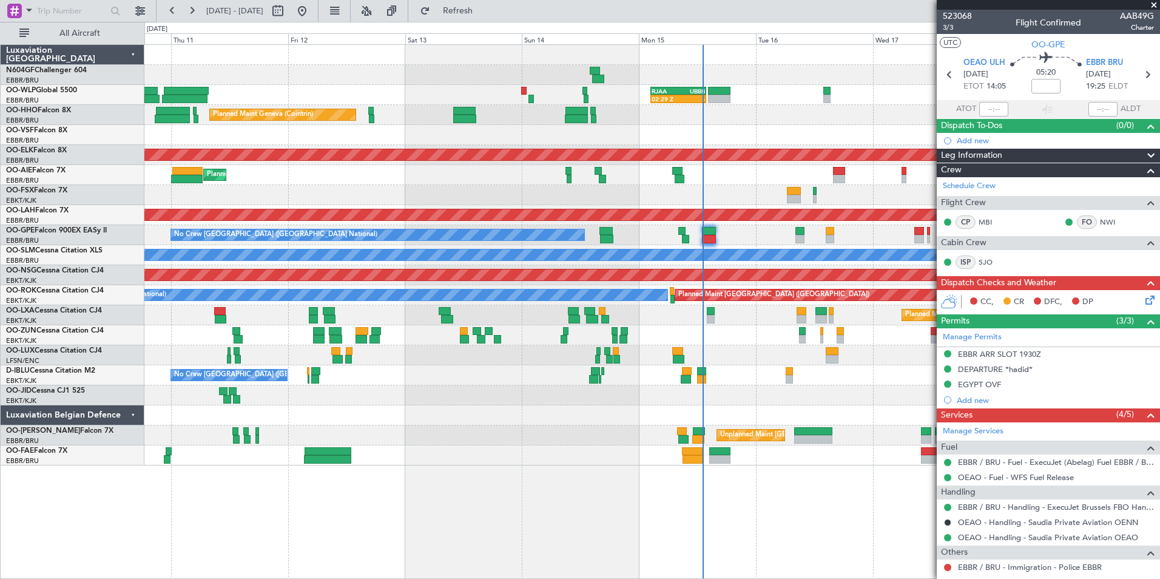
click at [749, 333] on div at bounding box center [651, 335] width 1015 height 20
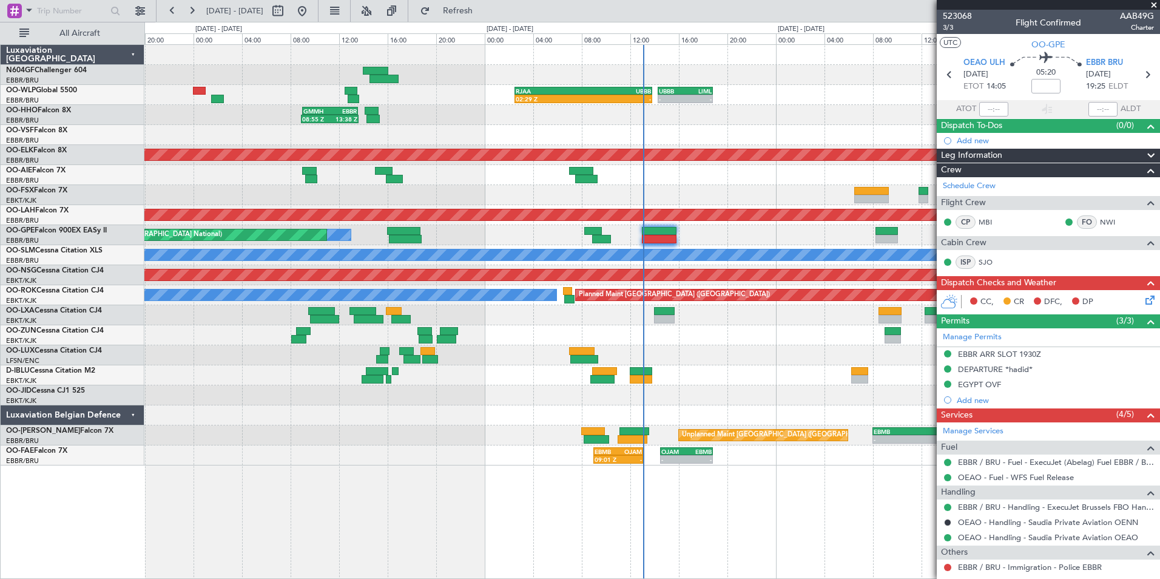
click at [726, 348] on div "RJAA 02:30 Z UBBB 13:50 Z 02:29 Z - - - UBBB 14:20 Z LIML 18:50 Z GMMH 09:00 Z …" at bounding box center [651, 255] width 1015 height 421
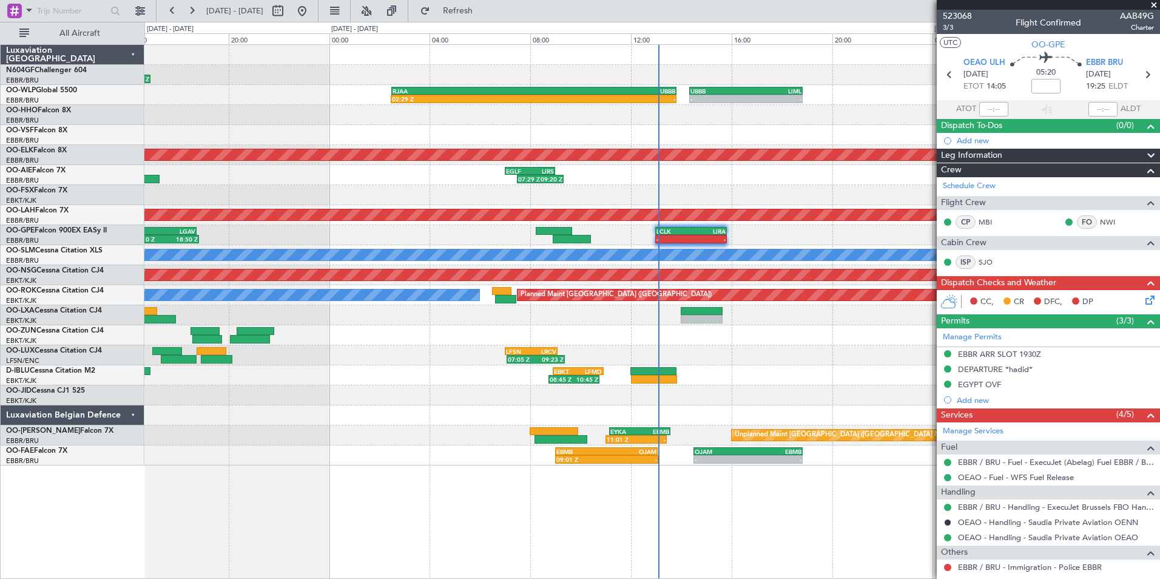
click at [762, 370] on div "EBKT 08:55 Z LFMD 10:55 Z 08:45 Z 10:45 Z" at bounding box center [651, 375] width 1015 height 20
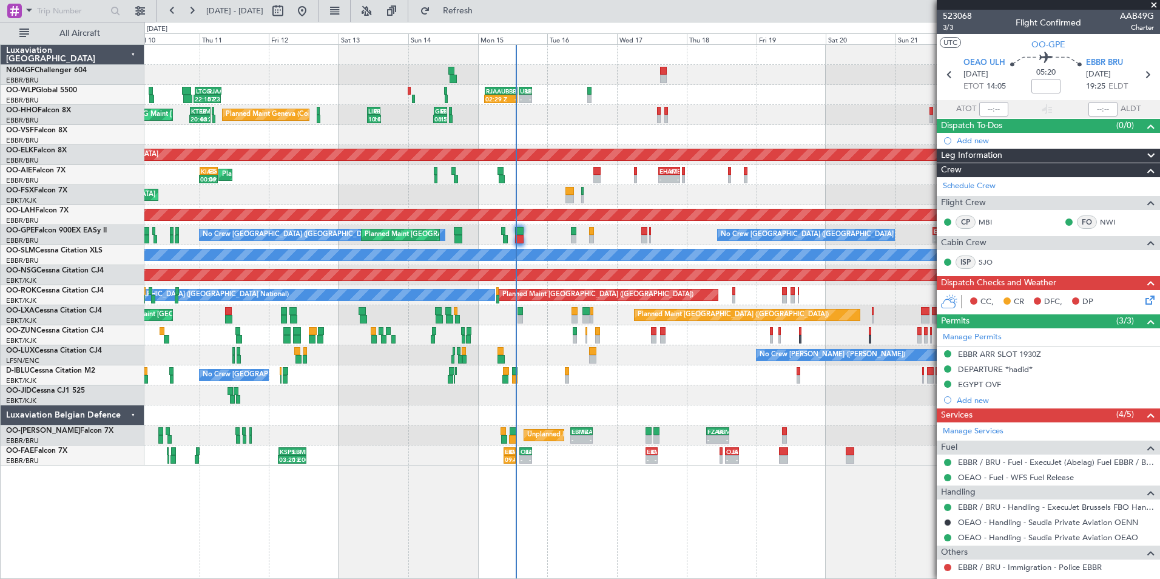
click at [617, 353] on div "No Crew Nancy (Essey) No Crew Nancy (Essey)" at bounding box center [651, 355] width 1015 height 20
click at [509, 351] on div "No Crew Nancy (Essey) No Crew Nancy (Essey)" at bounding box center [651, 355] width 1015 height 20
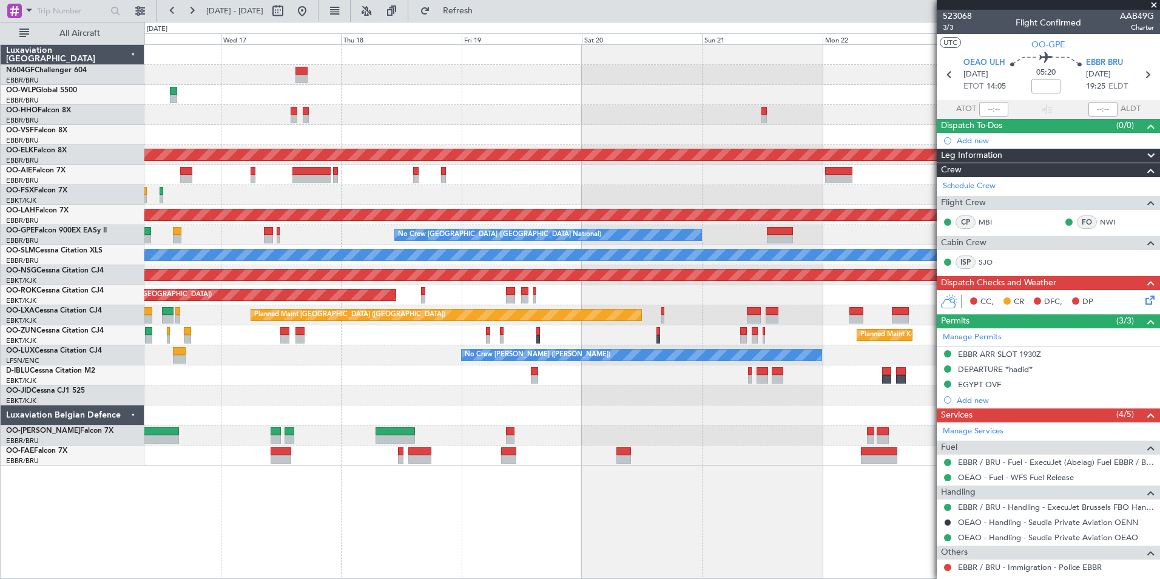
click at [648, 182] on div "Planned Maint [GEOGRAPHIC_DATA] ([GEOGRAPHIC_DATA])" at bounding box center [651, 175] width 1015 height 20
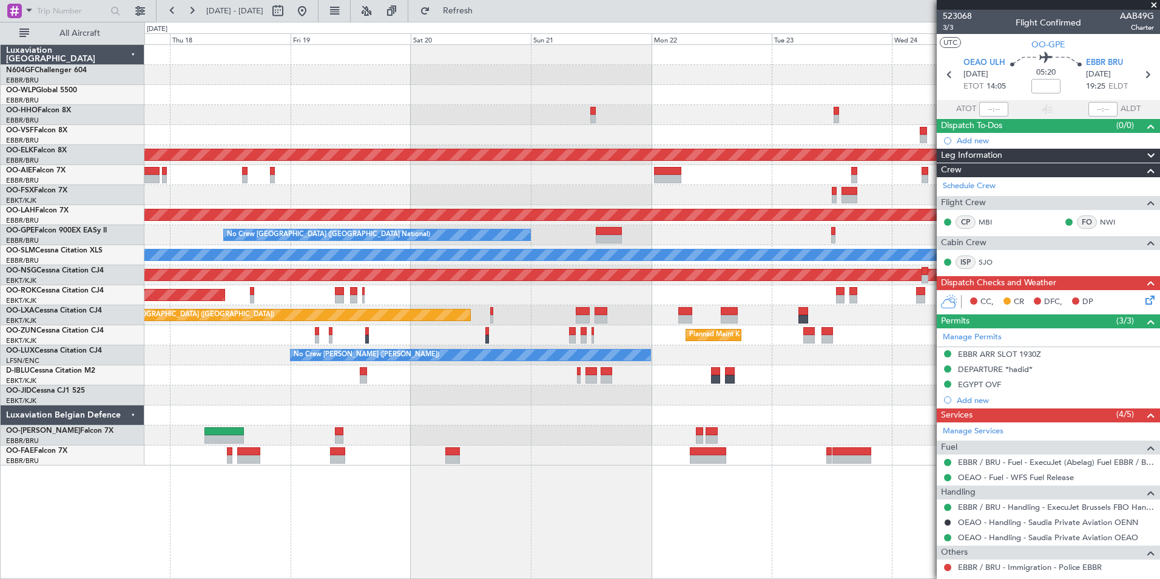
click at [674, 234] on div "No Crew [GEOGRAPHIC_DATA] ([GEOGRAPHIC_DATA] National) No Crew [GEOGRAPHIC_DATA…" at bounding box center [651, 235] width 1015 height 20
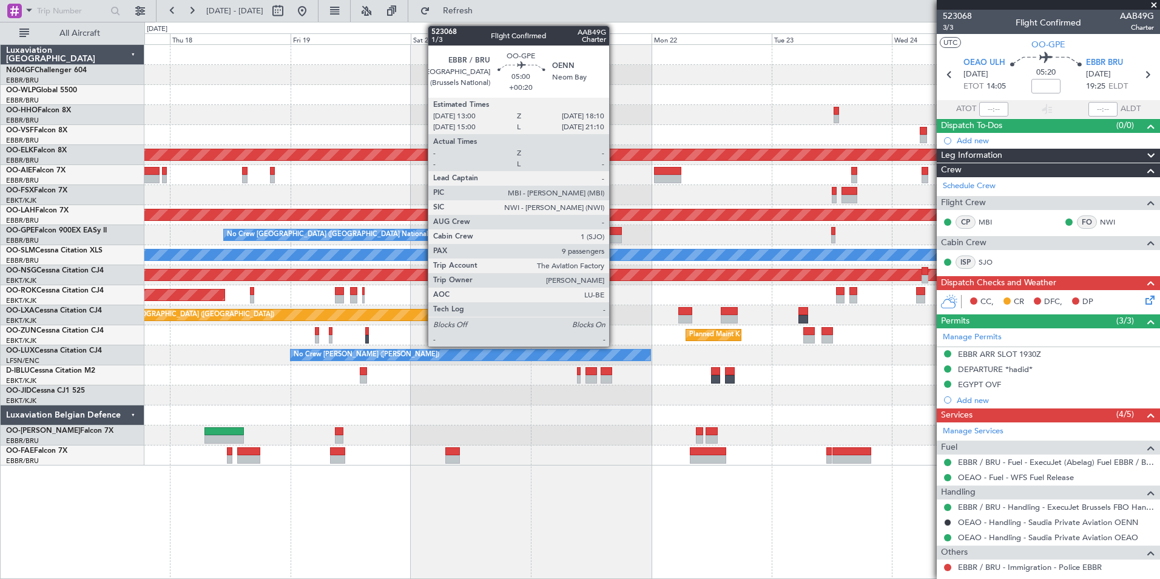
click at [615, 236] on div at bounding box center [609, 239] width 26 height 8
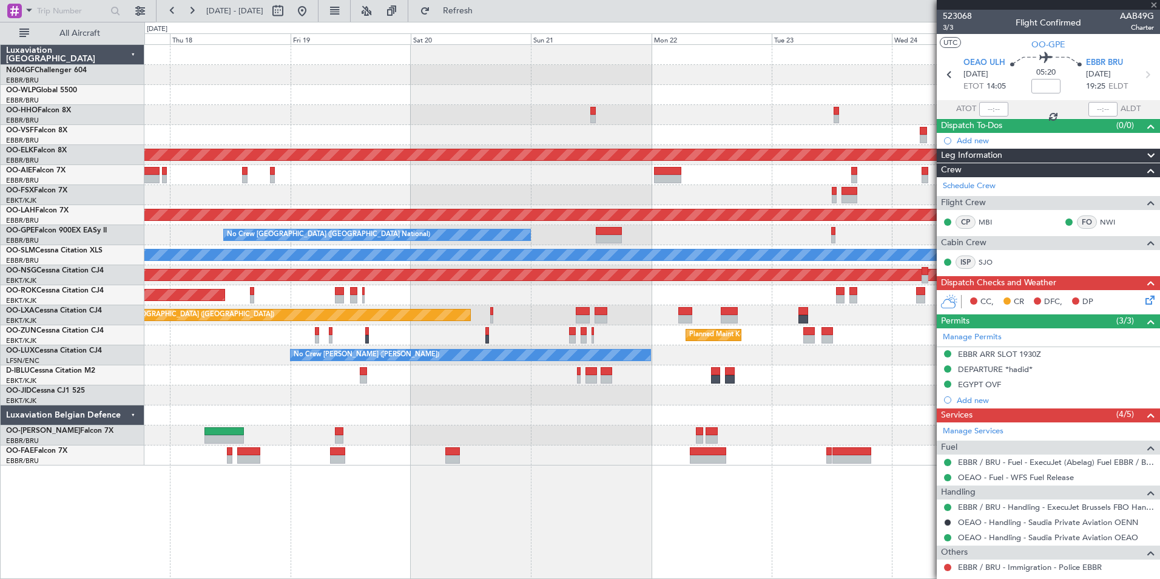
type input "+00:20"
type input "9"
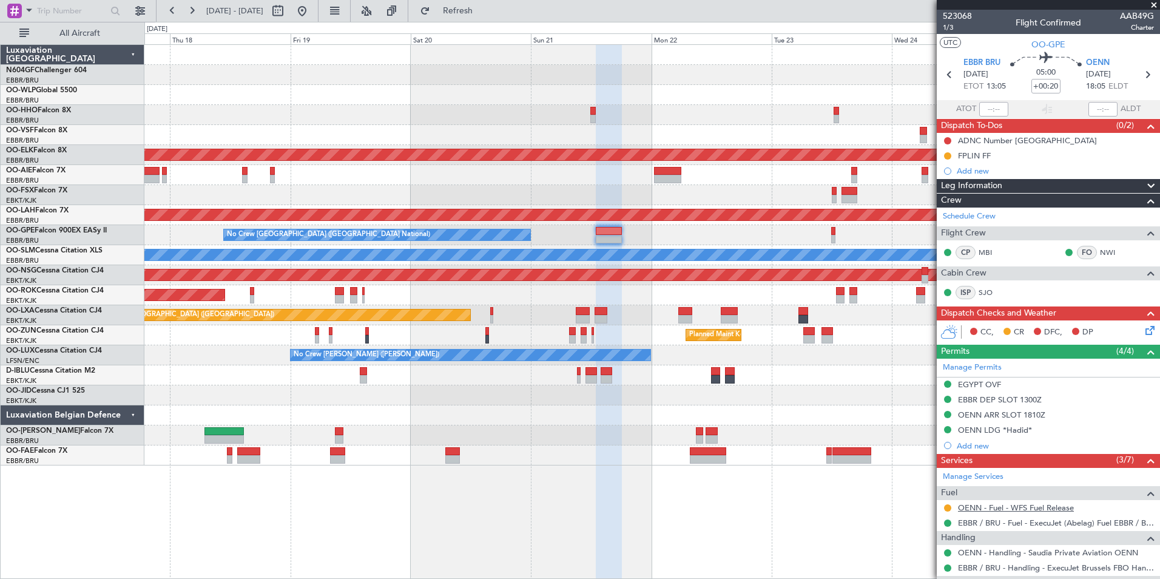
click at [1013, 510] on link "OENN - Fuel - WFS Fuel Release" at bounding box center [1016, 507] width 116 height 10
click at [1005, 509] on link "OENN - Fuel - WFS Fuel Release" at bounding box center [1016, 507] width 116 height 10
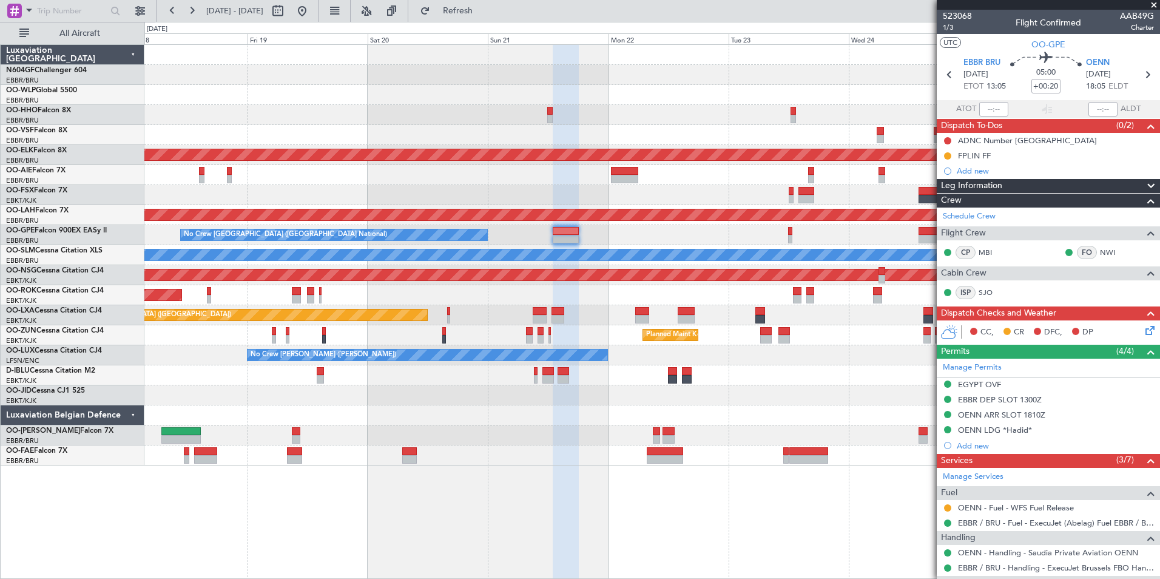
click at [693, 296] on div "Planned Maint Paris (Le Bourget) Owner Kortrijk-Wevelgem" at bounding box center [651, 295] width 1015 height 20
click at [481, 18] on button "Refresh" at bounding box center [450, 10] width 73 height 19
click at [644, 234] on div "No Crew [GEOGRAPHIC_DATA] ([GEOGRAPHIC_DATA] National) No Crew [GEOGRAPHIC_DATA…" at bounding box center [651, 235] width 1015 height 20
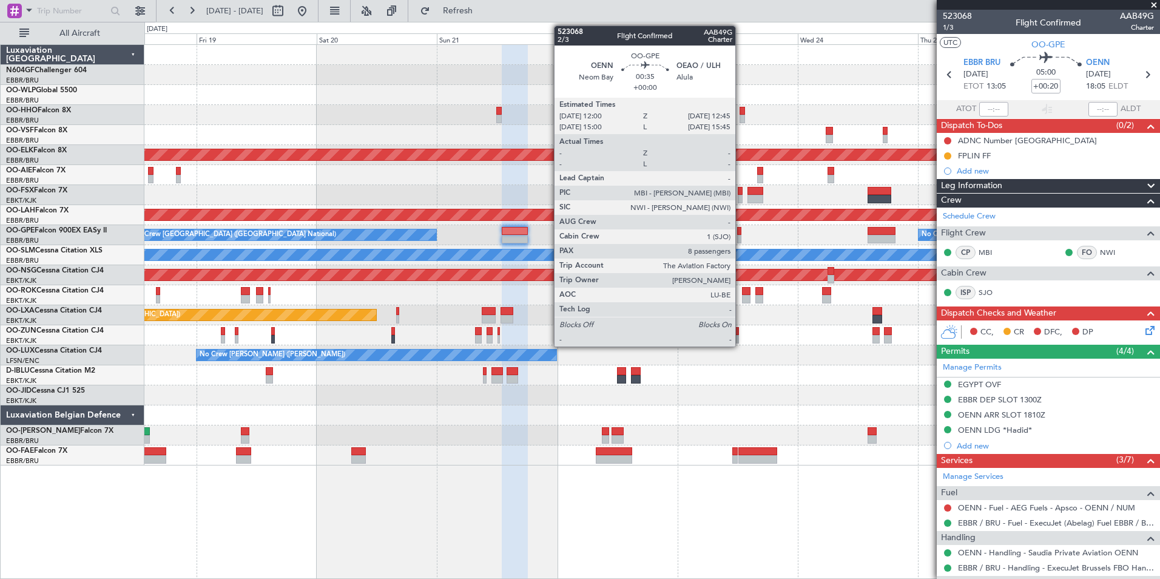
click at [741, 231] on div at bounding box center [739, 231] width 4 height 8
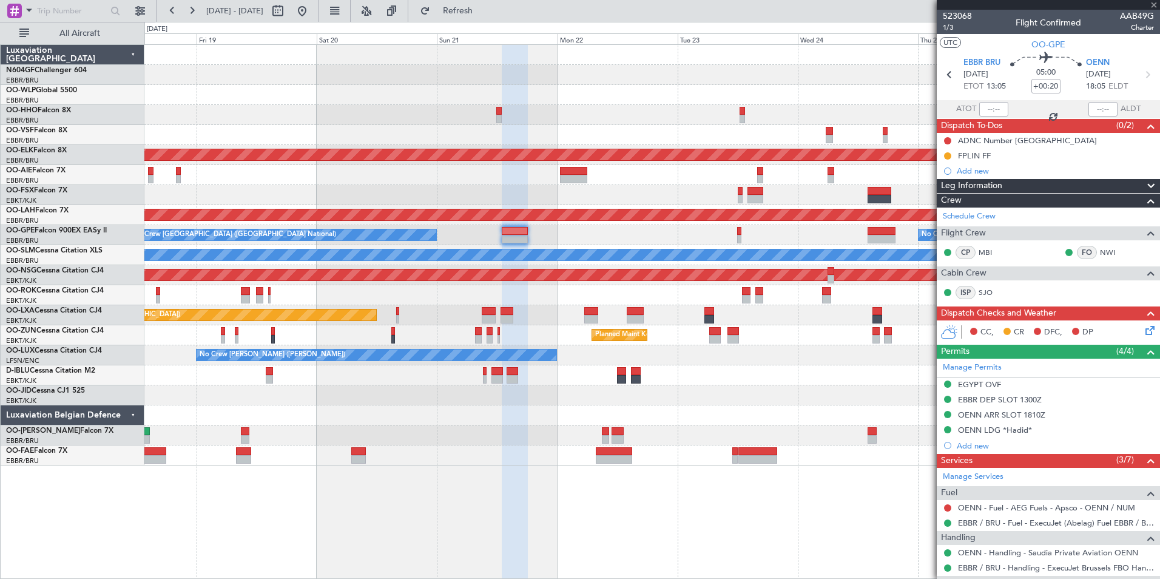
type input "8"
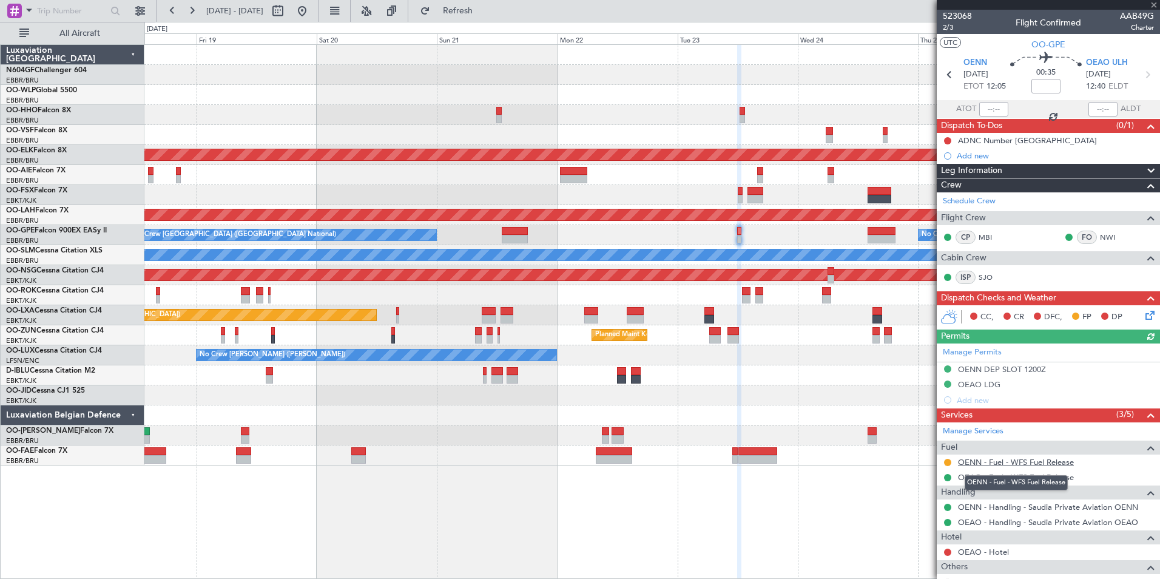
click at [1009, 463] on link "OENN - Fuel - WFS Fuel Release" at bounding box center [1016, 462] width 116 height 10
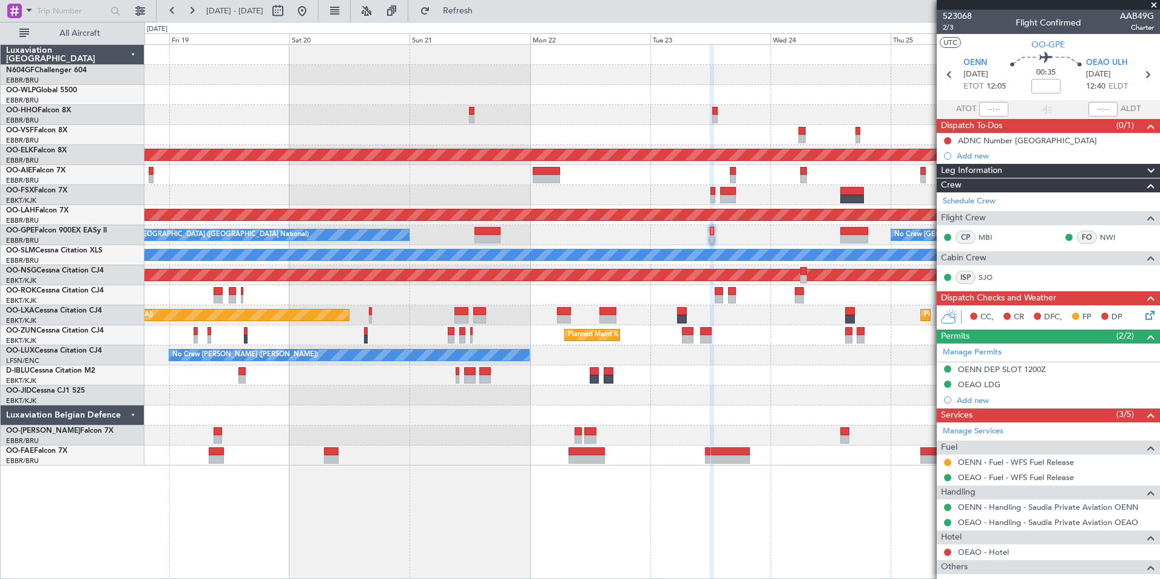
click at [559, 124] on div at bounding box center [651, 115] width 1015 height 20
click at [478, 15] on span "Refresh" at bounding box center [458, 11] width 51 height 8
click at [593, 232] on div "No Crew [GEOGRAPHIC_DATA] ([GEOGRAPHIC_DATA] National) No Crew [GEOGRAPHIC_DATA…" at bounding box center [651, 235] width 1015 height 20
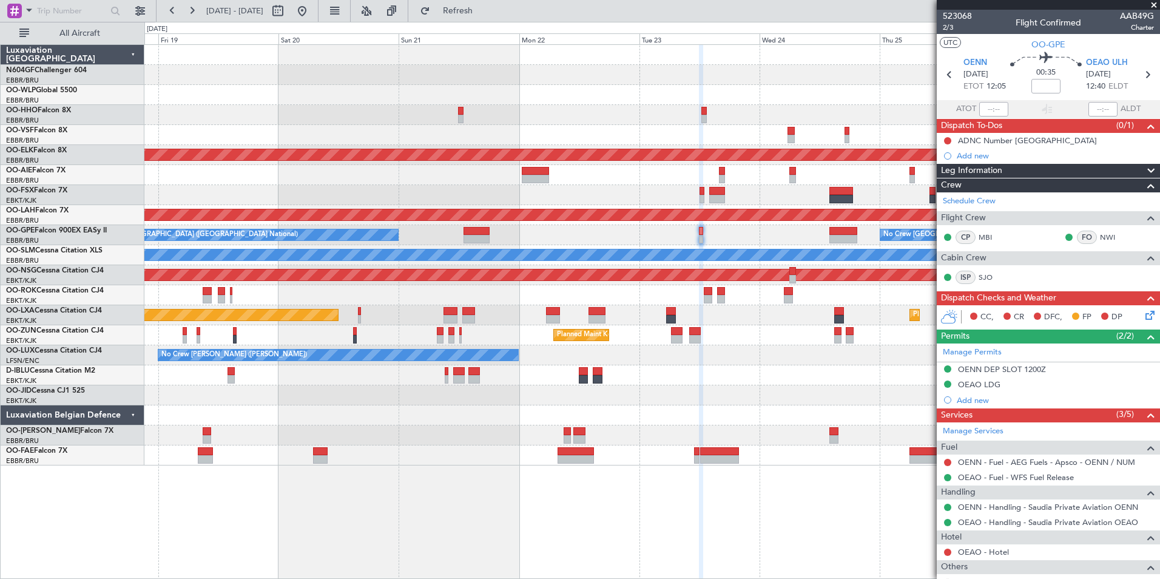
click at [723, 391] on div "Planned Maint Kortrijk-[GEOGRAPHIC_DATA]" at bounding box center [651, 395] width 1015 height 20
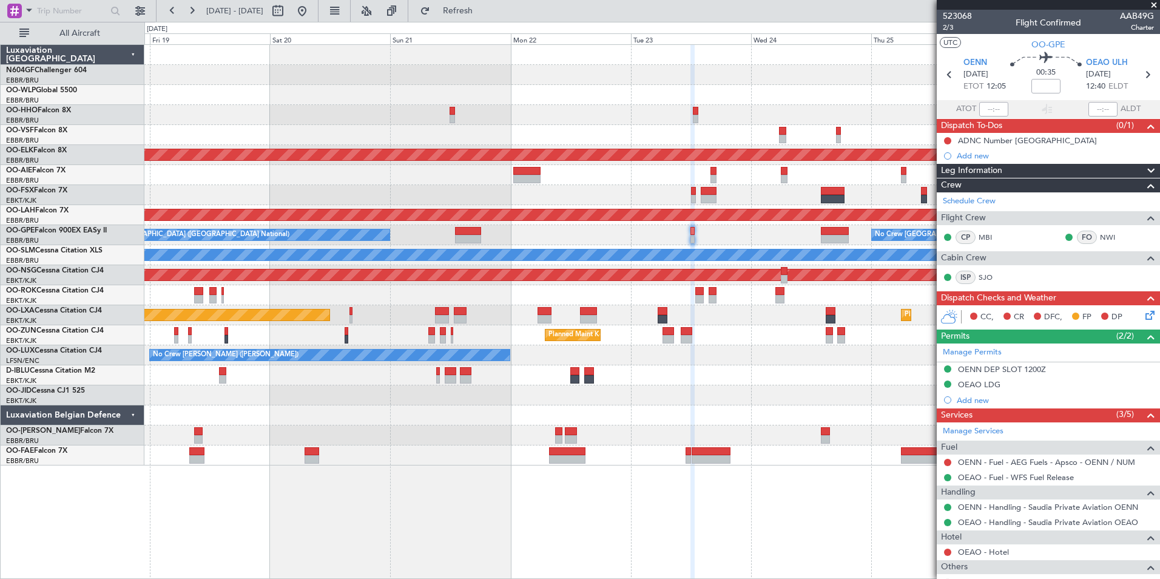
click at [674, 395] on div "Planned Maint Kortrijk-[GEOGRAPHIC_DATA]" at bounding box center [651, 395] width 1015 height 20
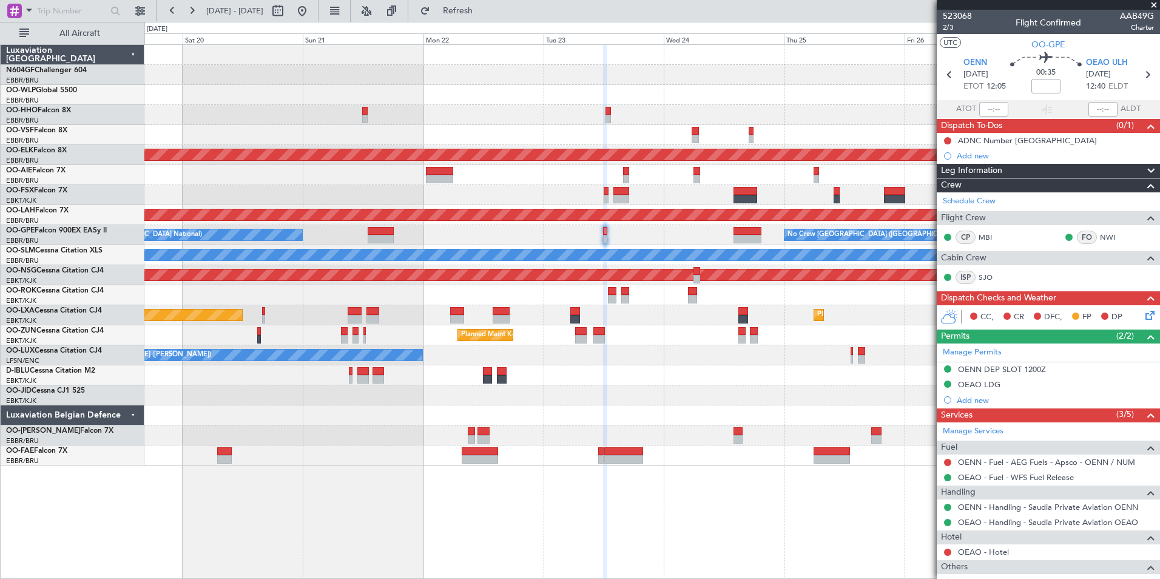
click at [636, 351] on div "Planned Maint Kortrijk-Wevelgem Planned Maint London (Farnborough) Planned Main…" at bounding box center [651, 255] width 1015 height 421
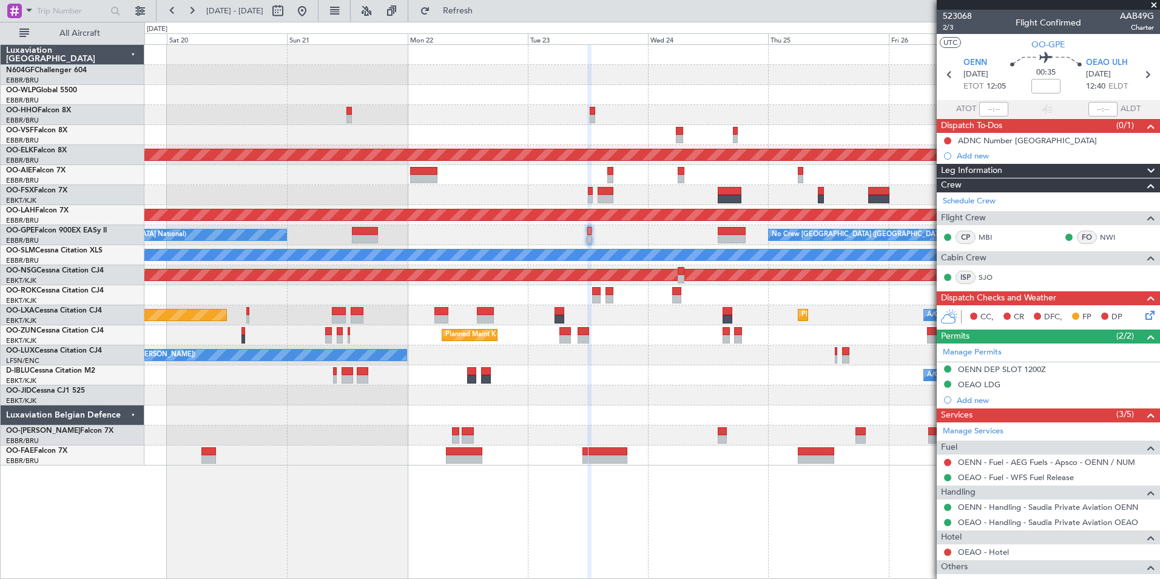
click at [626, 342] on div "Planned Maint Kortrijk-[GEOGRAPHIC_DATA]" at bounding box center [651, 335] width 1015 height 20
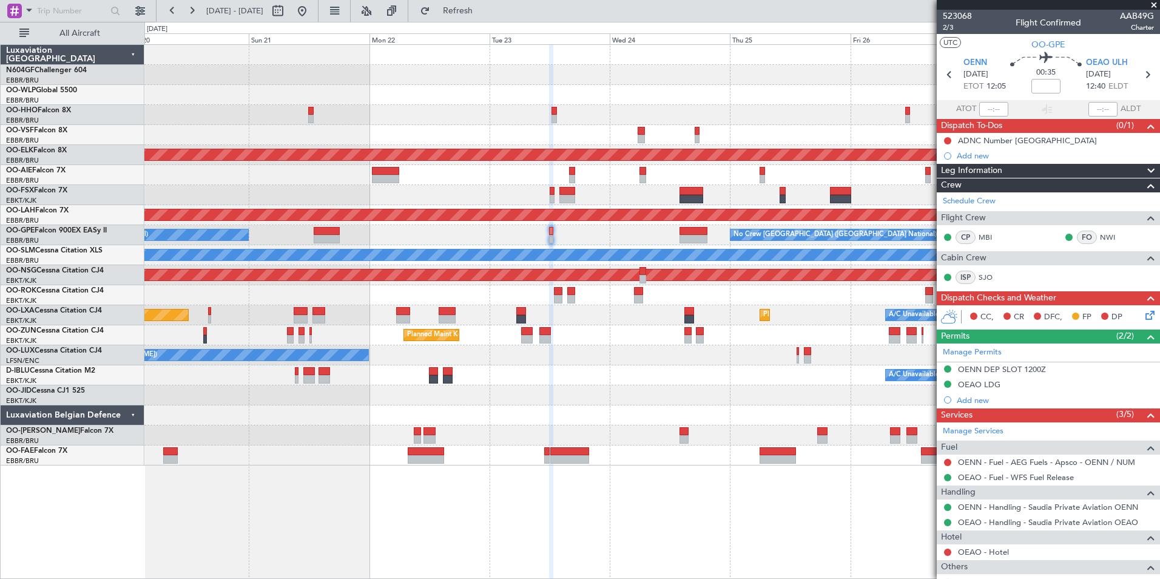
click at [733, 407] on div at bounding box center [651, 415] width 1015 height 20
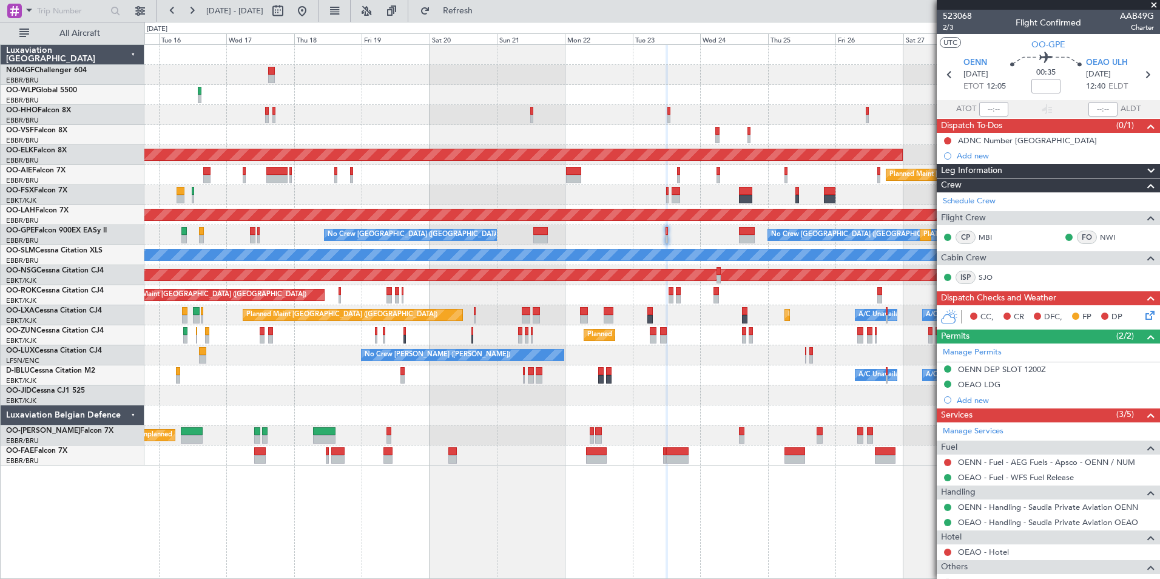
click at [671, 400] on div "Planned Maint Kortrijk-[GEOGRAPHIC_DATA]" at bounding box center [651, 395] width 1015 height 20
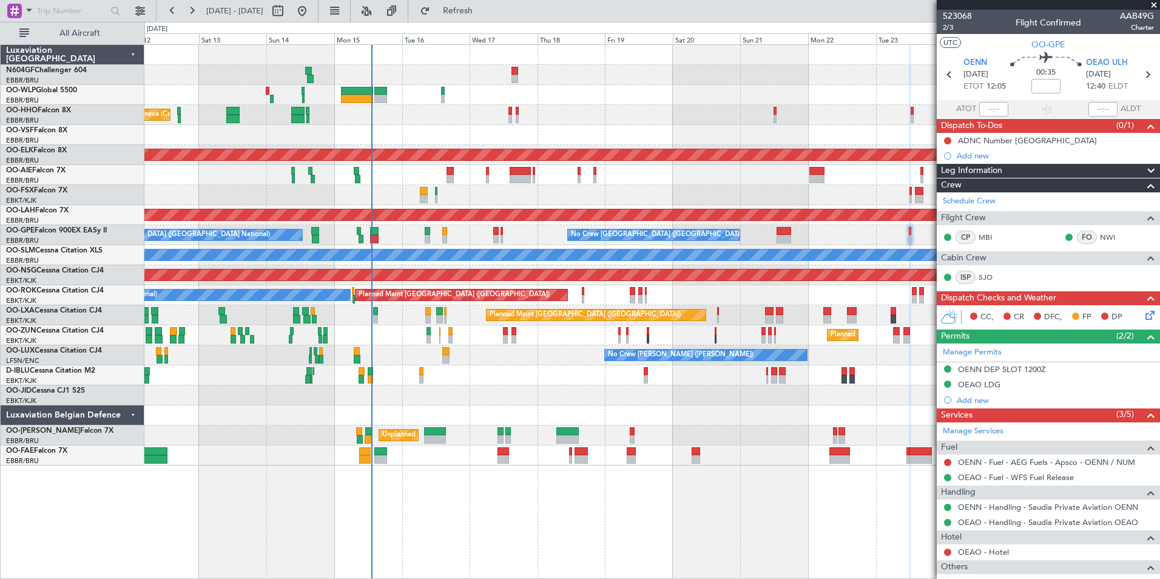
click at [519, 396] on div "Planned Maint Liege Planned Maint Geneva (Cointrin) AOG Maint New York (Teterbo…" at bounding box center [651, 255] width 1015 height 421
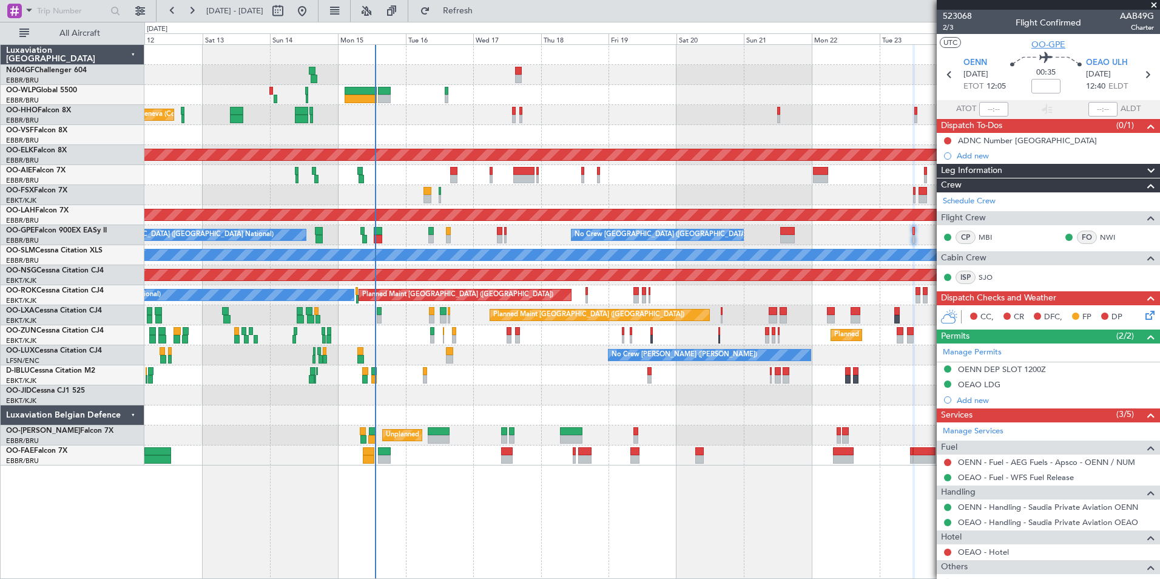
click at [1043, 42] on span "OO-GPE" at bounding box center [1049, 44] width 34 height 13
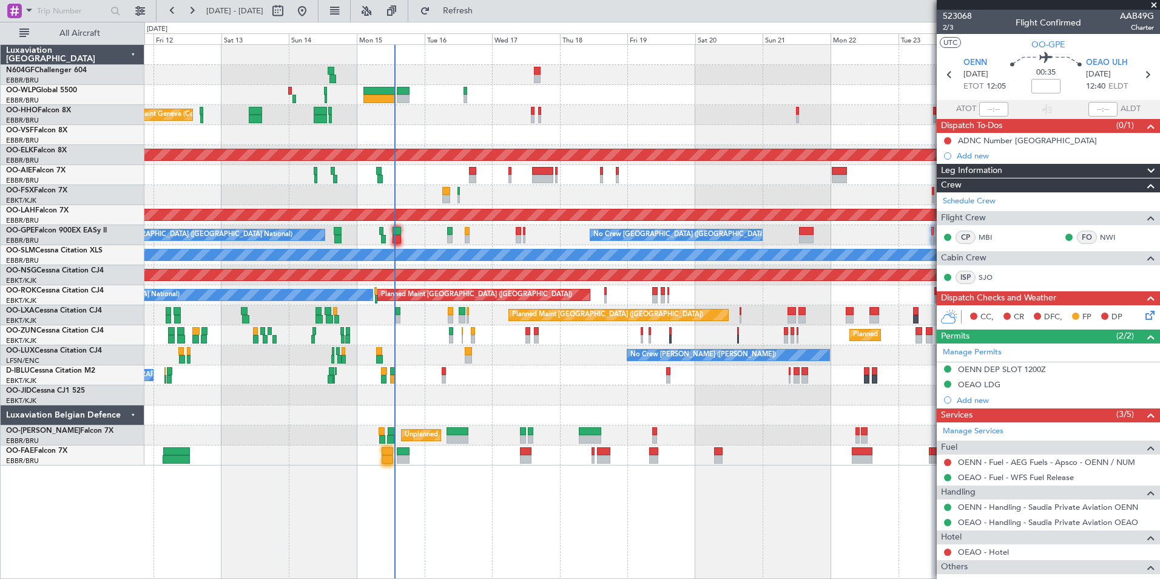
click at [431, 172] on div "Planned Maint London (Farnborough) Planned Maint London (Farnborough)" at bounding box center [651, 175] width 1015 height 20
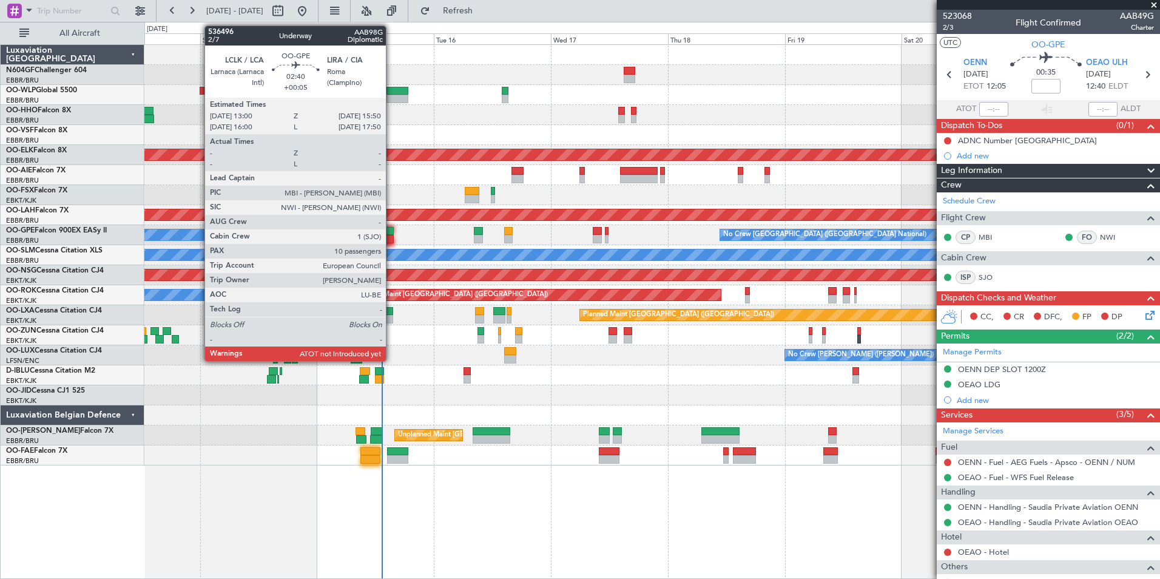
click at [391, 232] on div at bounding box center [387, 231] width 14 height 8
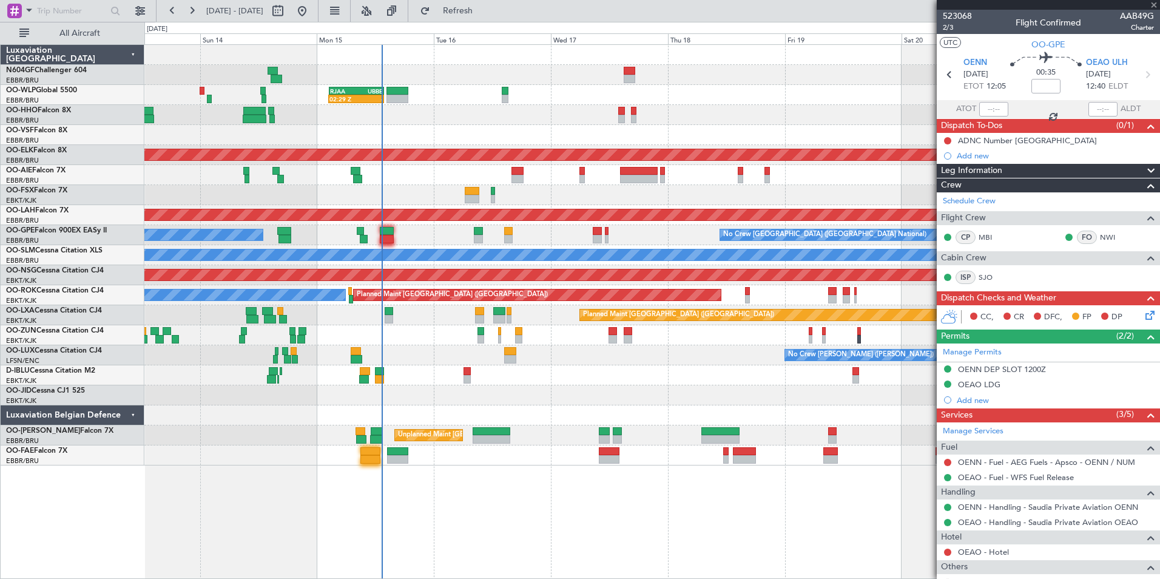
type input "+00:05"
type input "10"
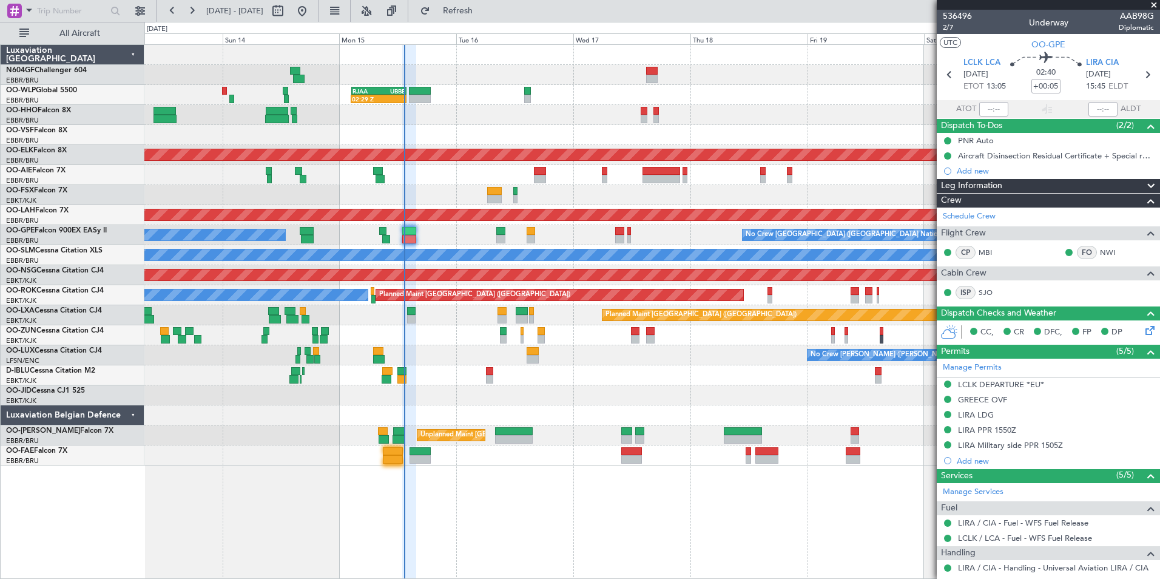
click at [425, 236] on div "Planned Maint Brussels (Brussels National) No Crew Brussels (Brussels National)…" at bounding box center [651, 235] width 1015 height 20
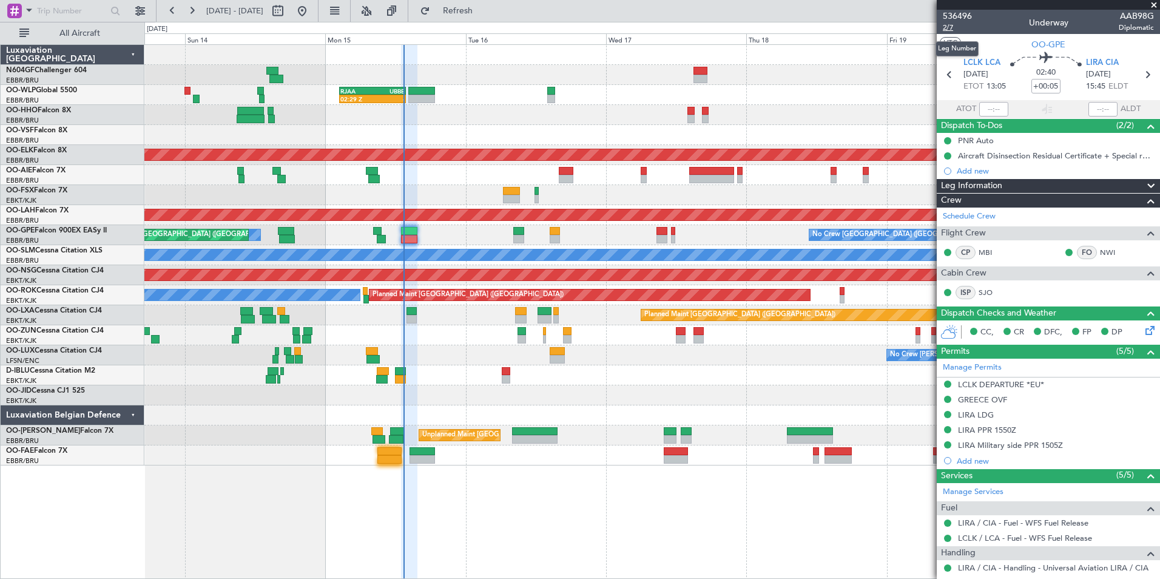
click at [952, 30] on span "2/7" at bounding box center [957, 27] width 29 height 10
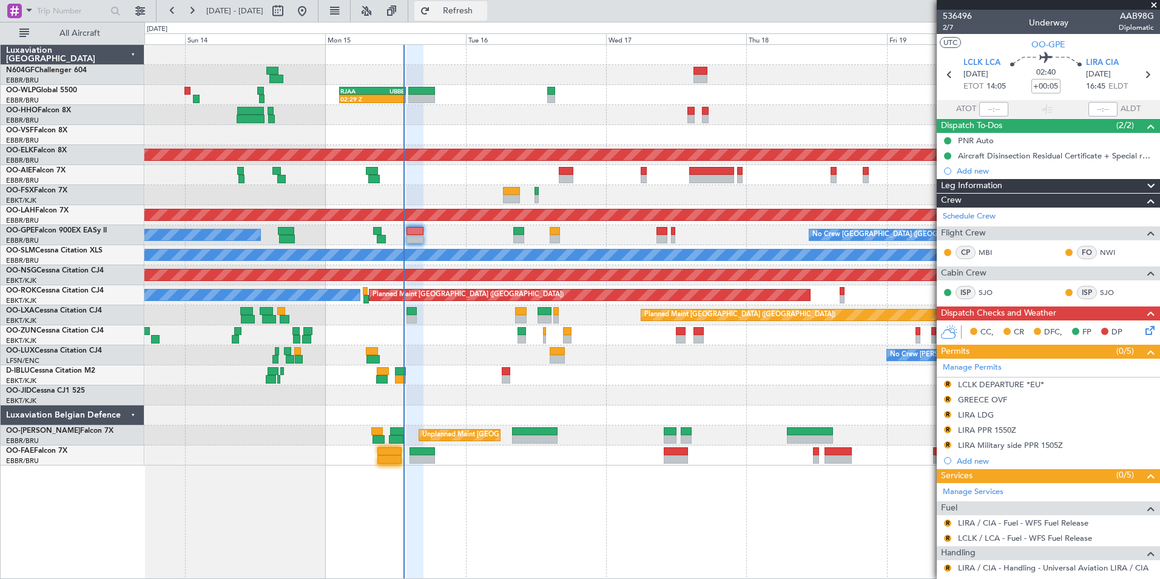
click at [468, 15] on button "Refresh" at bounding box center [450, 10] width 73 height 19
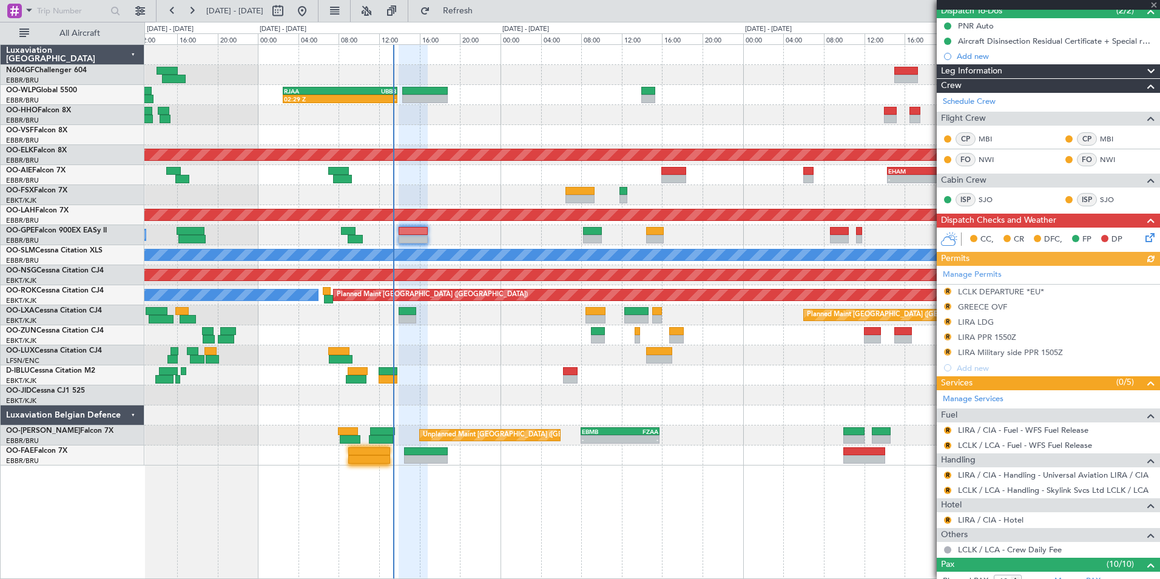
scroll to position [243, 0]
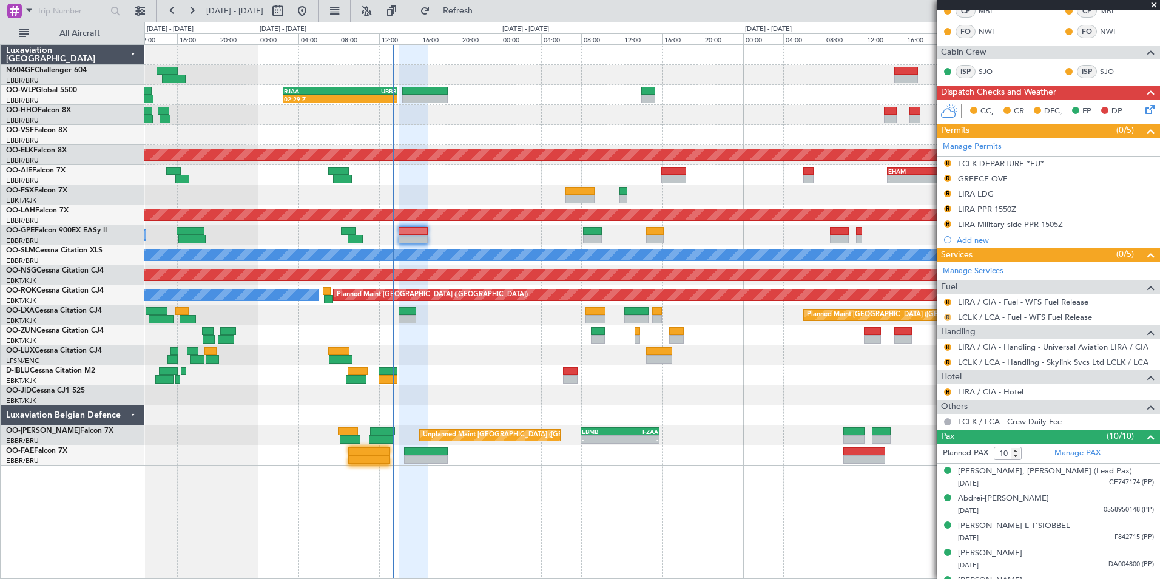
click at [950, 314] on button "R" at bounding box center [947, 317] width 7 height 7
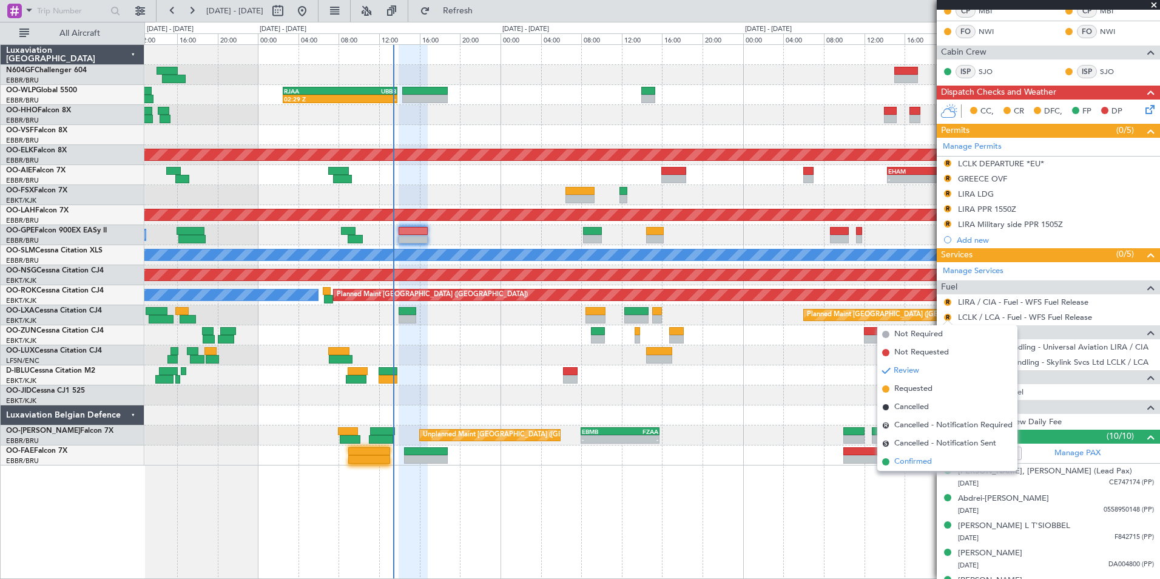
click at [917, 458] on span "Confirmed" at bounding box center [914, 462] width 38 height 12
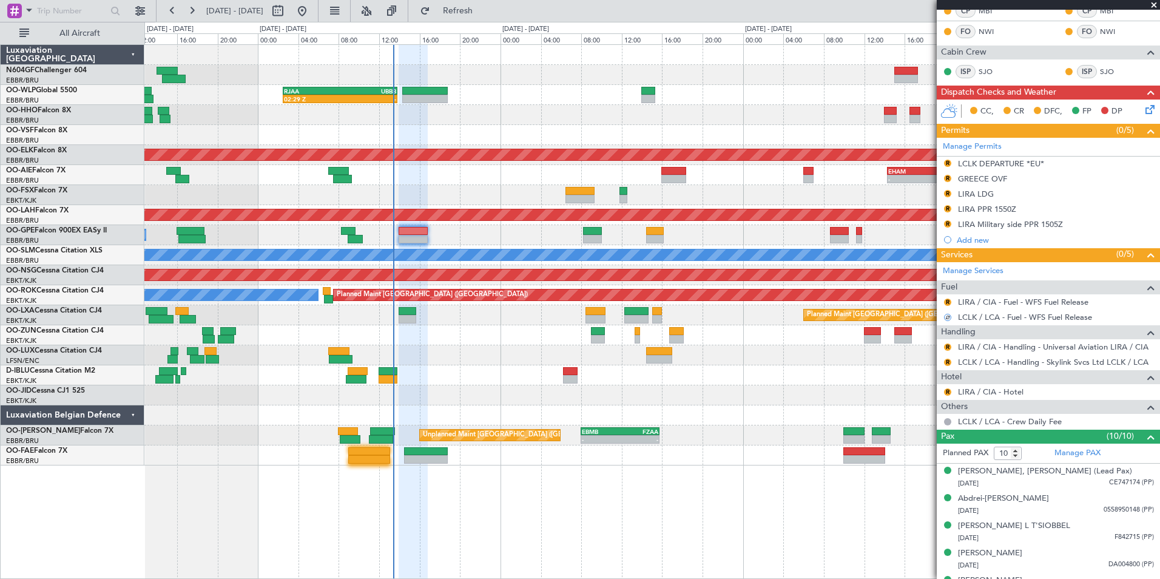
click at [947, 296] on div "R LIRA / CIA - Fuel - WFS Fuel Release" at bounding box center [1048, 301] width 223 height 15
click at [947, 302] on button "R" at bounding box center [947, 302] width 7 height 7
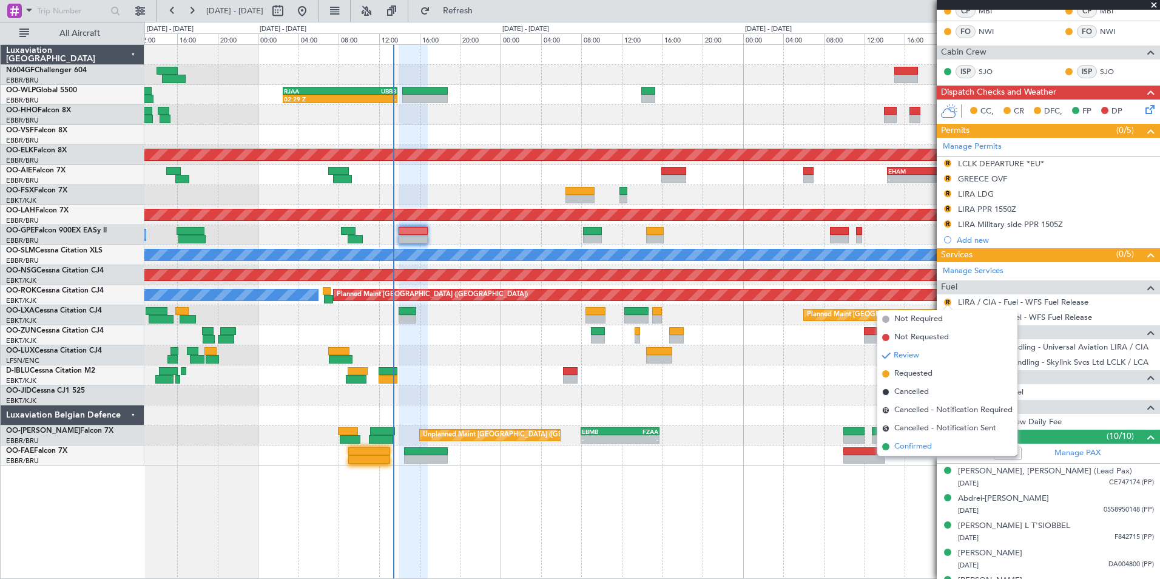
click at [918, 451] on span "Confirmed" at bounding box center [914, 447] width 38 height 12
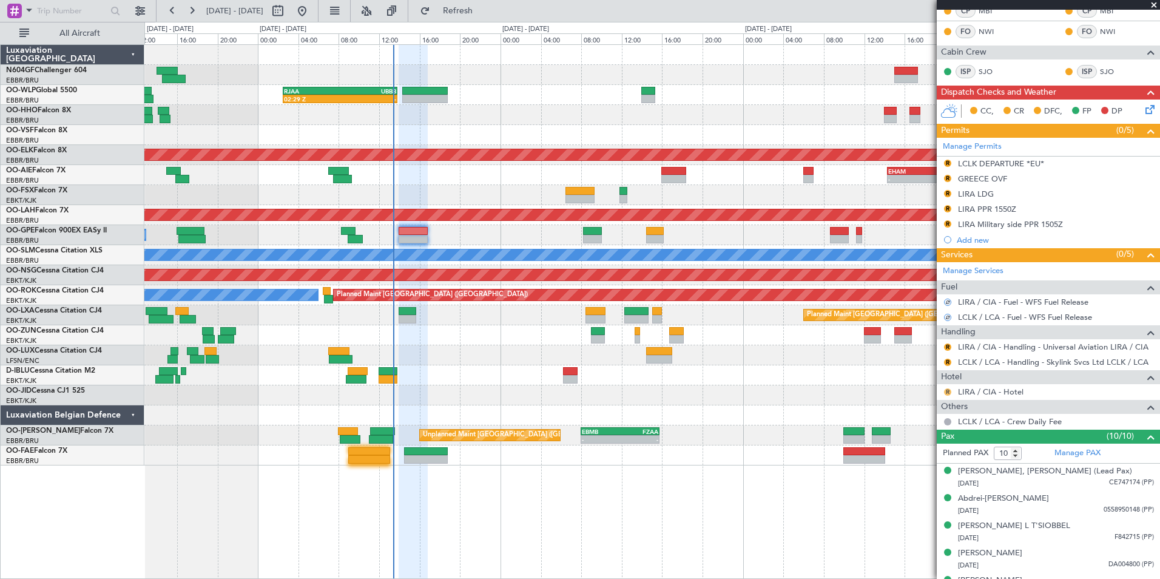
click at [946, 391] on button "R" at bounding box center [947, 391] width 7 height 7
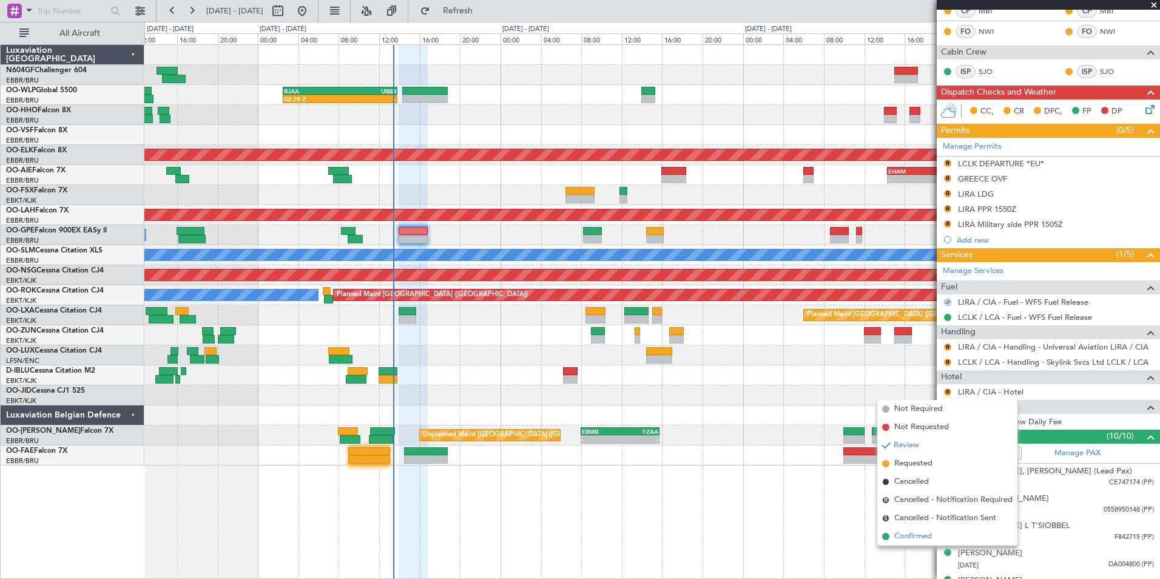
click at [909, 536] on span "Confirmed" at bounding box center [914, 536] width 38 height 12
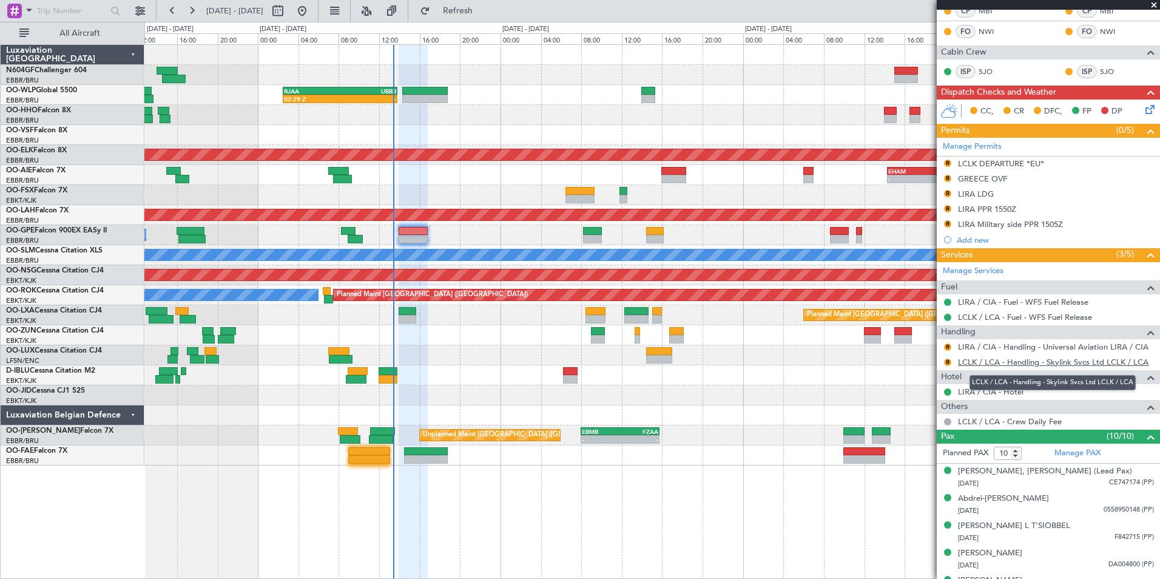
click at [1009, 360] on link "LCLK / LCA - Handling - Skylink Svcs Ltd LCLK / LCA" at bounding box center [1053, 362] width 191 height 10
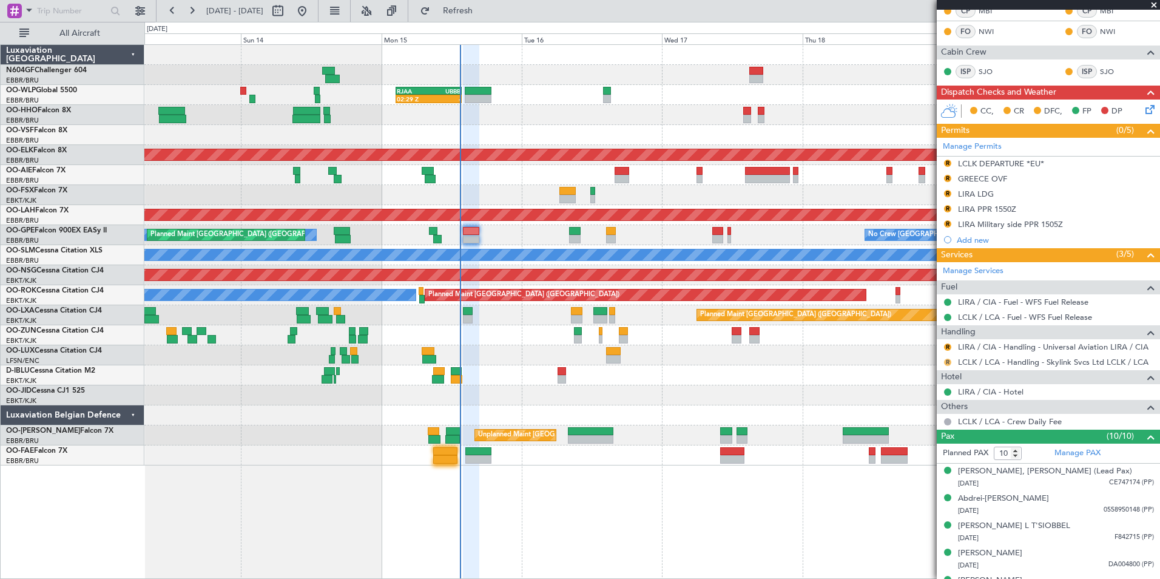
click at [949, 360] on button "R" at bounding box center [947, 362] width 7 height 7
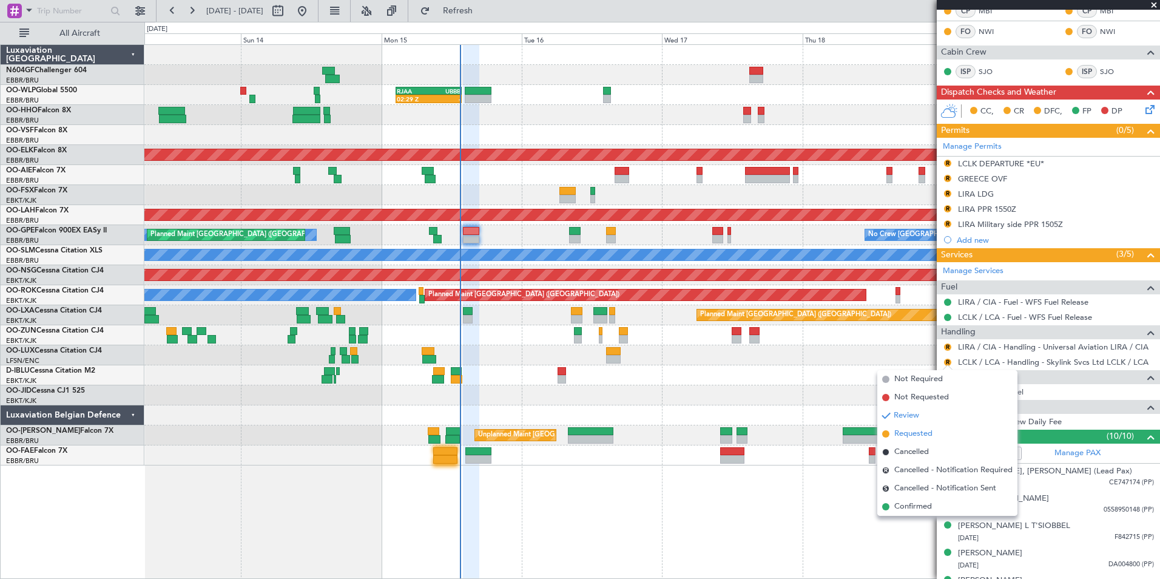
click at [919, 435] on span "Requested" at bounding box center [914, 434] width 38 height 12
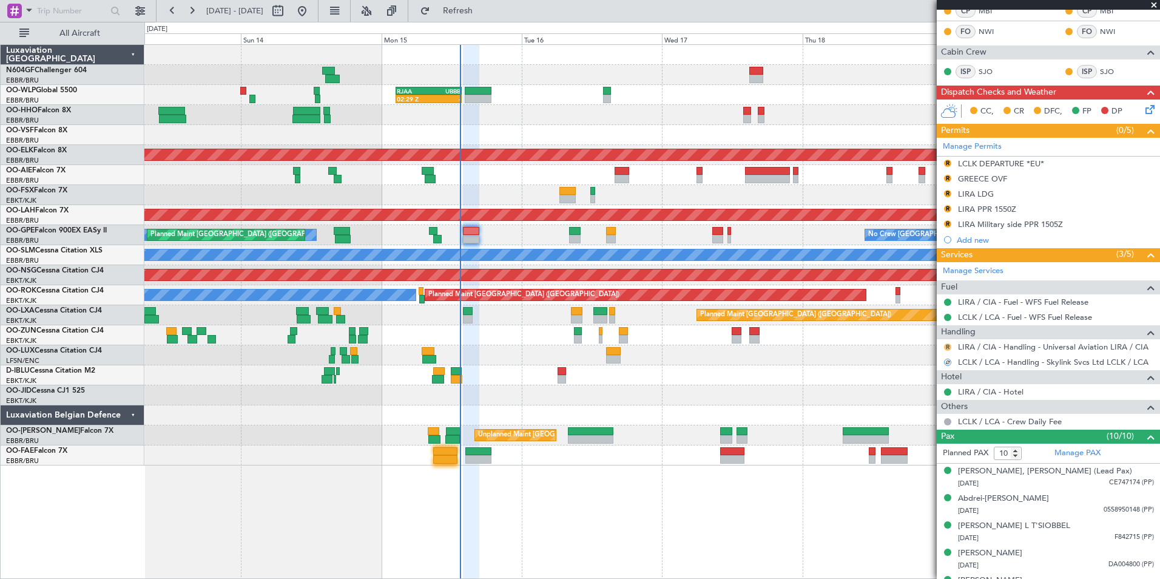
click at [948, 345] on button "R" at bounding box center [947, 346] width 7 height 7
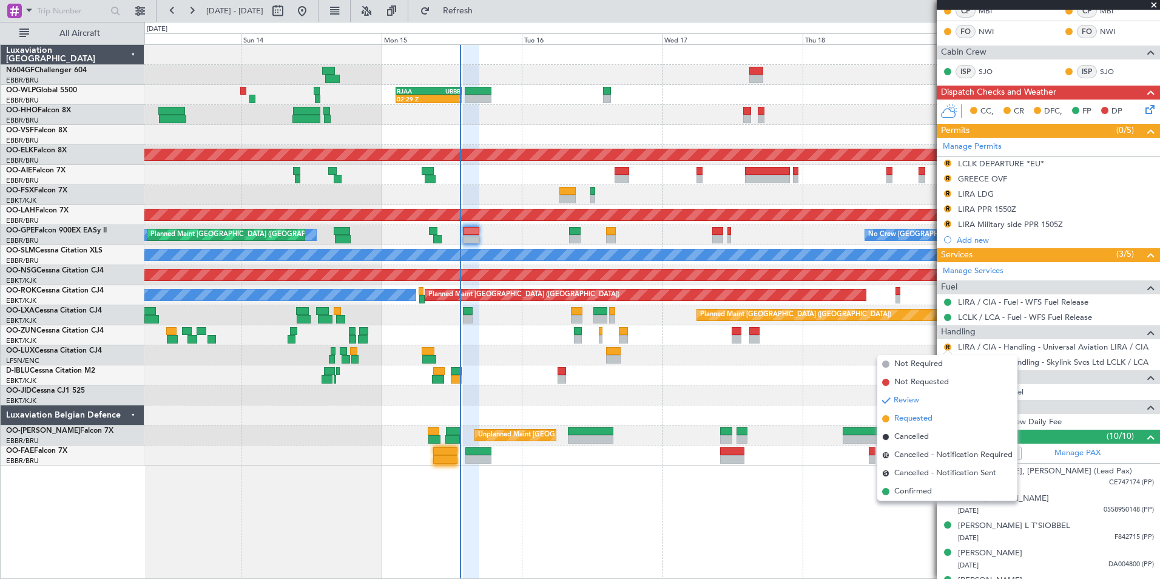
click at [915, 420] on span "Requested" at bounding box center [914, 419] width 38 height 12
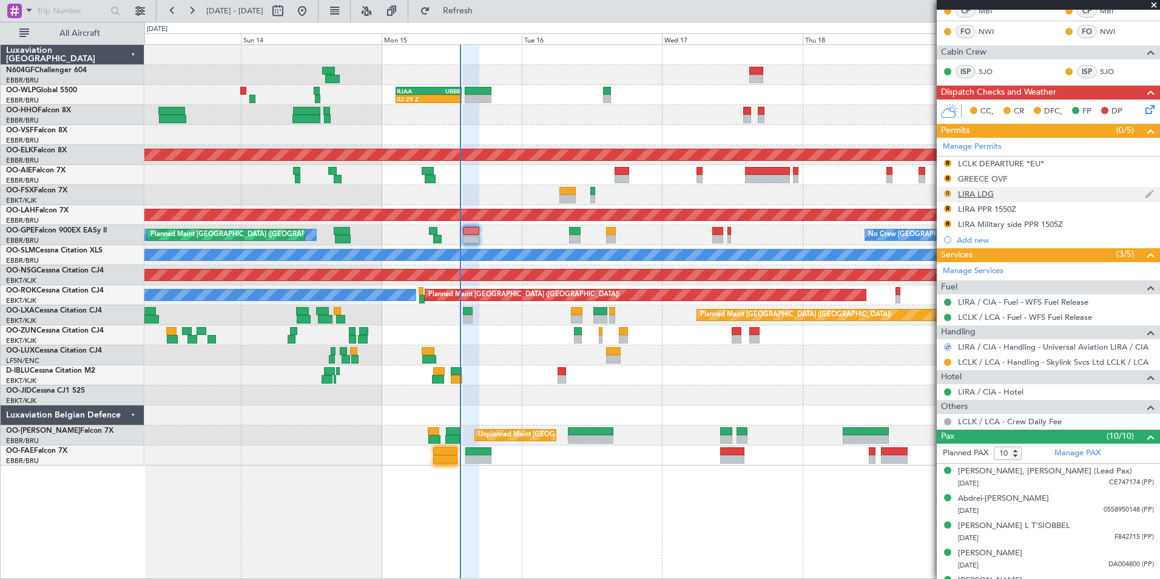
click at [947, 194] on button "R" at bounding box center [947, 193] width 7 height 7
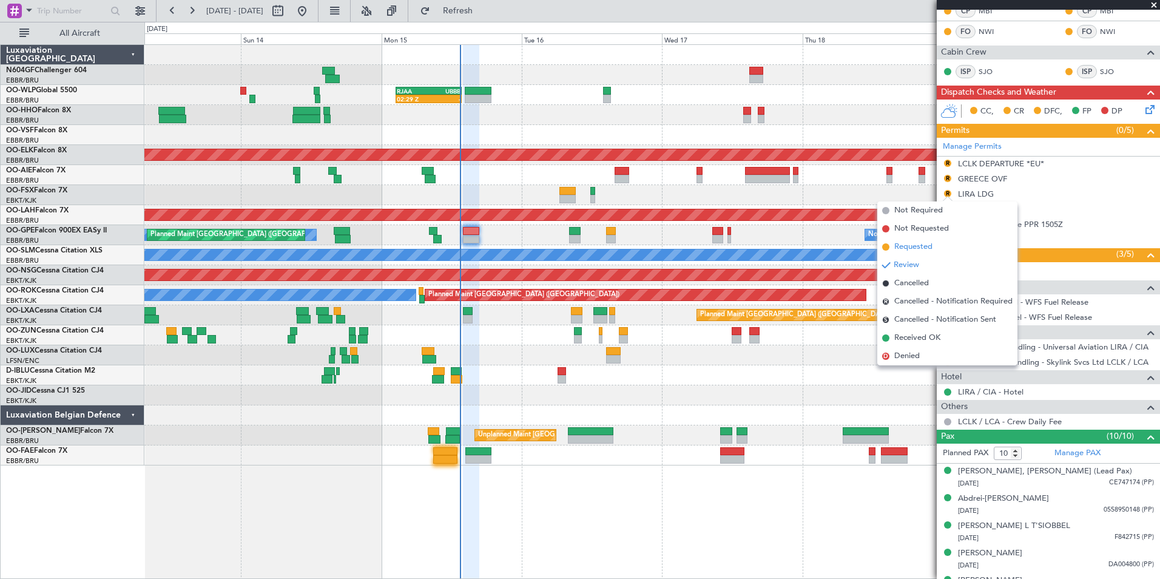
click at [918, 246] on span "Requested" at bounding box center [914, 247] width 38 height 12
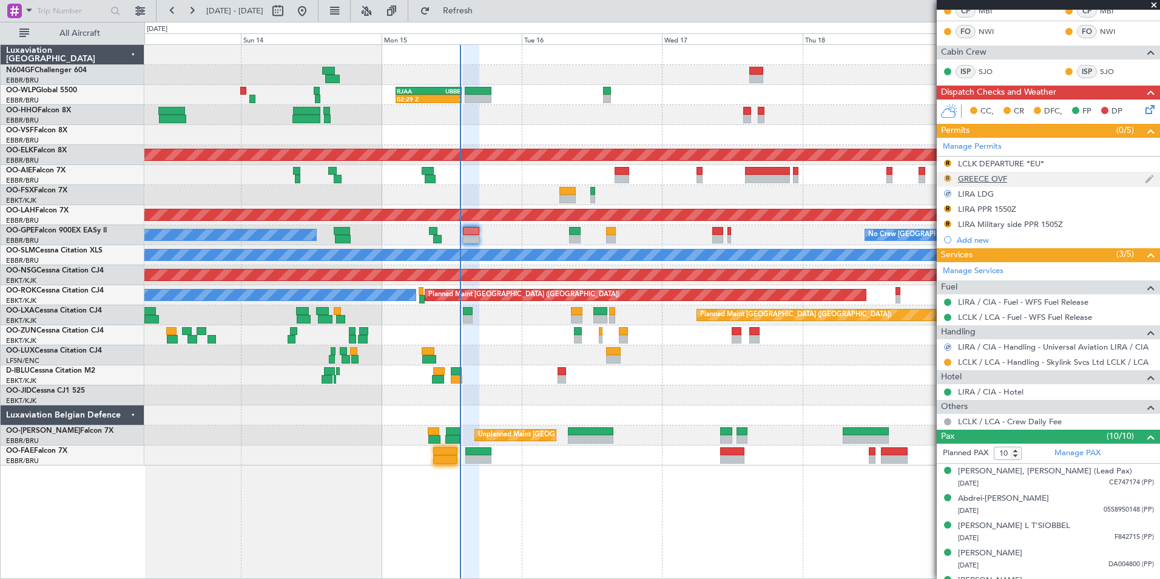
click at [947, 178] on button "R" at bounding box center [947, 178] width 7 height 7
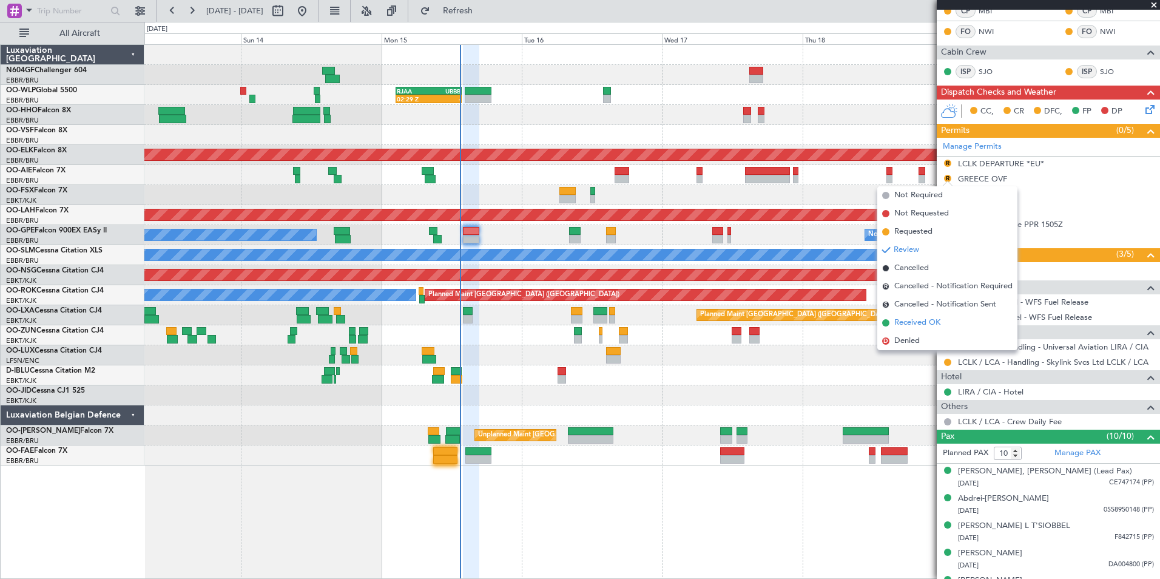
click at [914, 325] on span "Received OK" at bounding box center [918, 323] width 46 height 12
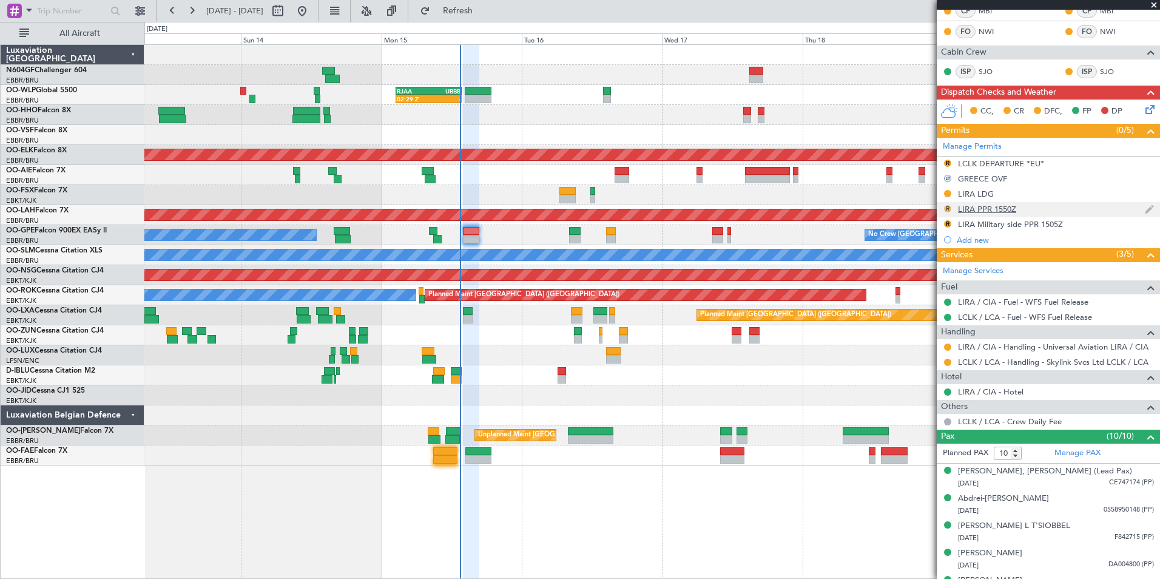
click at [947, 209] on button "R" at bounding box center [947, 208] width 7 height 7
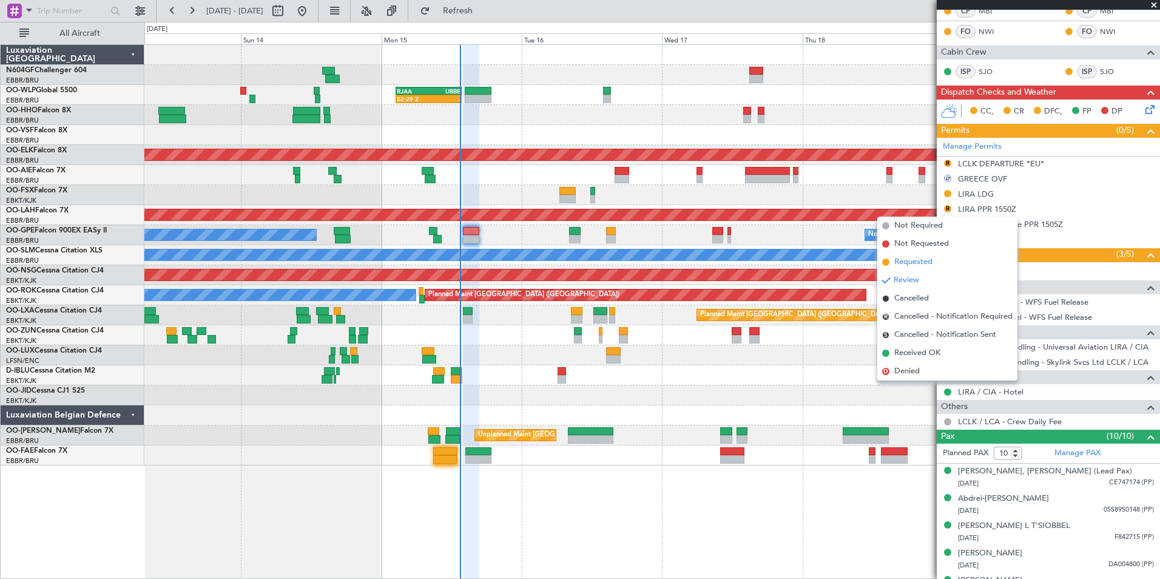
click at [923, 266] on span "Requested" at bounding box center [914, 262] width 38 height 12
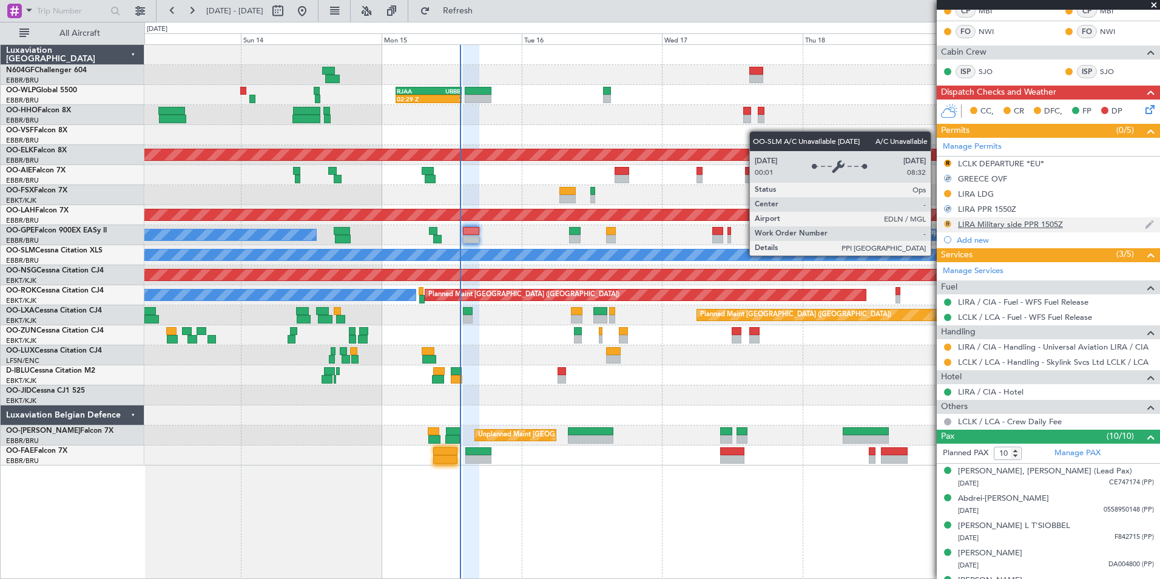
click at [950, 224] on button "R" at bounding box center [947, 223] width 7 height 7
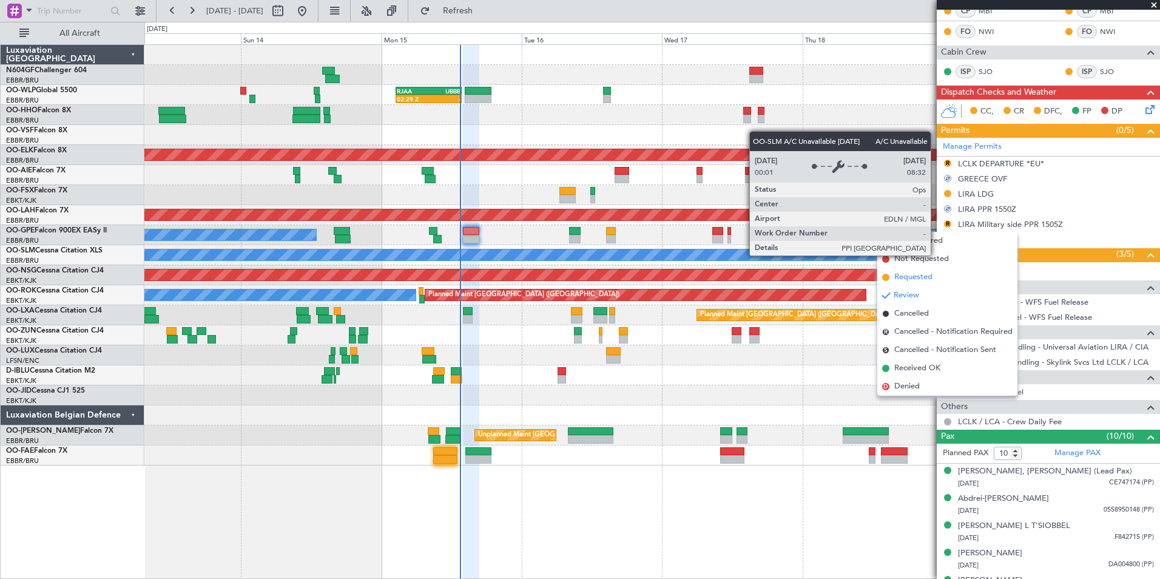
click at [932, 276] on span "Requested" at bounding box center [914, 277] width 38 height 12
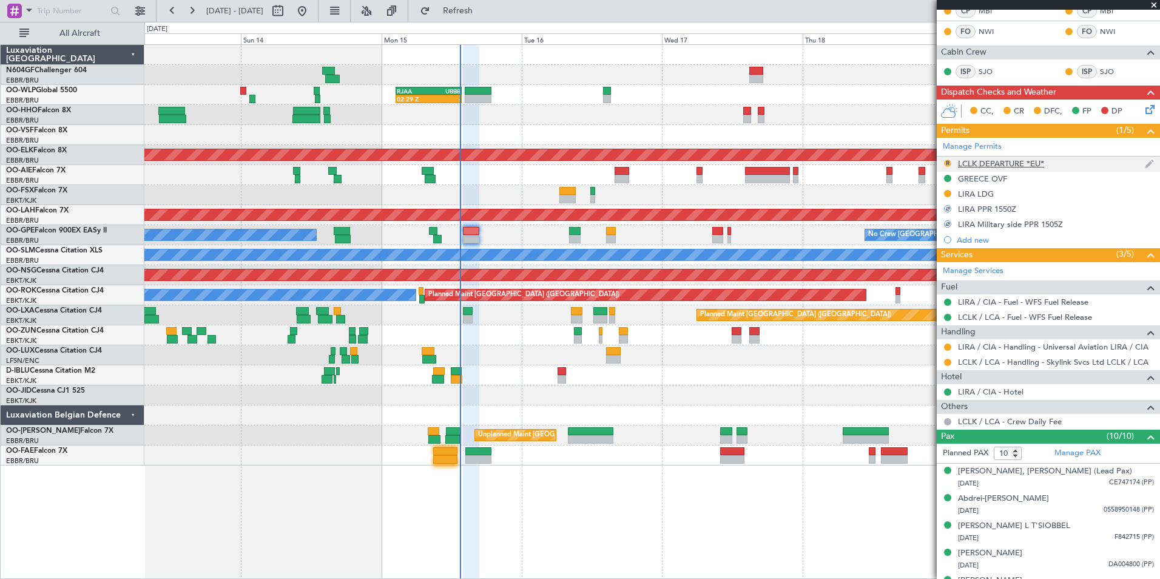
click at [946, 162] on button "R" at bounding box center [947, 163] width 7 height 7
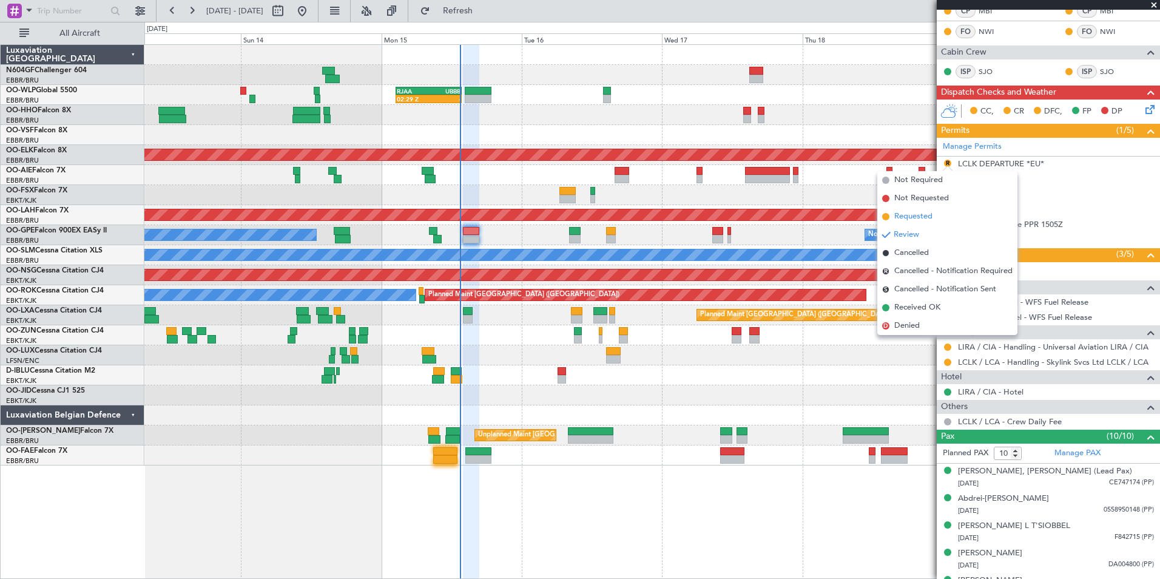
click at [909, 214] on span "Requested" at bounding box center [914, 217] width 38 height 12
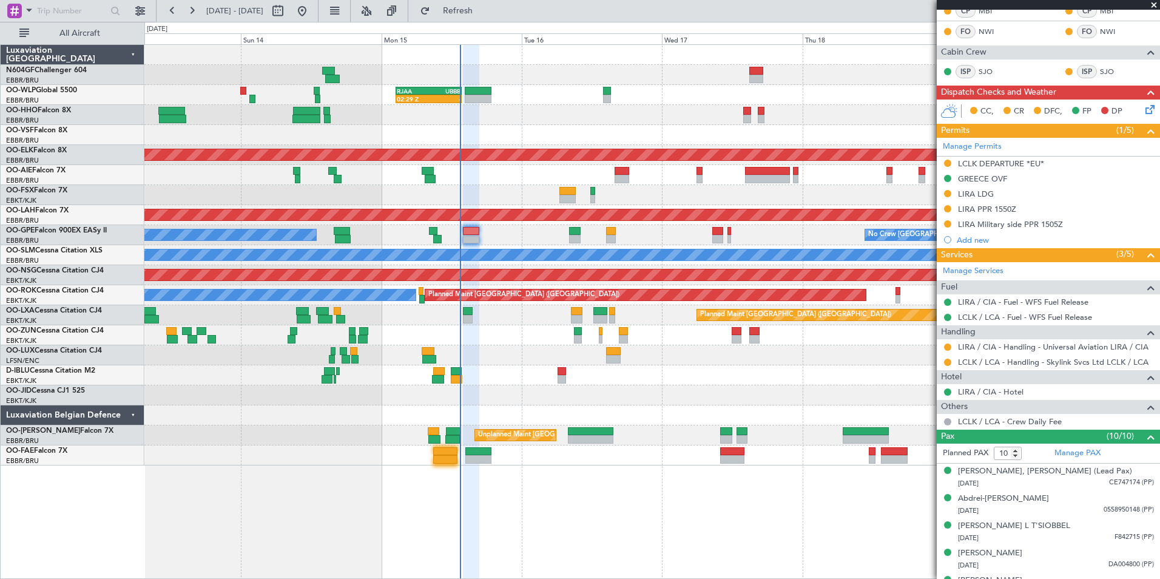
click at [1143, 109] on icon at bounding box center [1148, 108] width 10 height 10
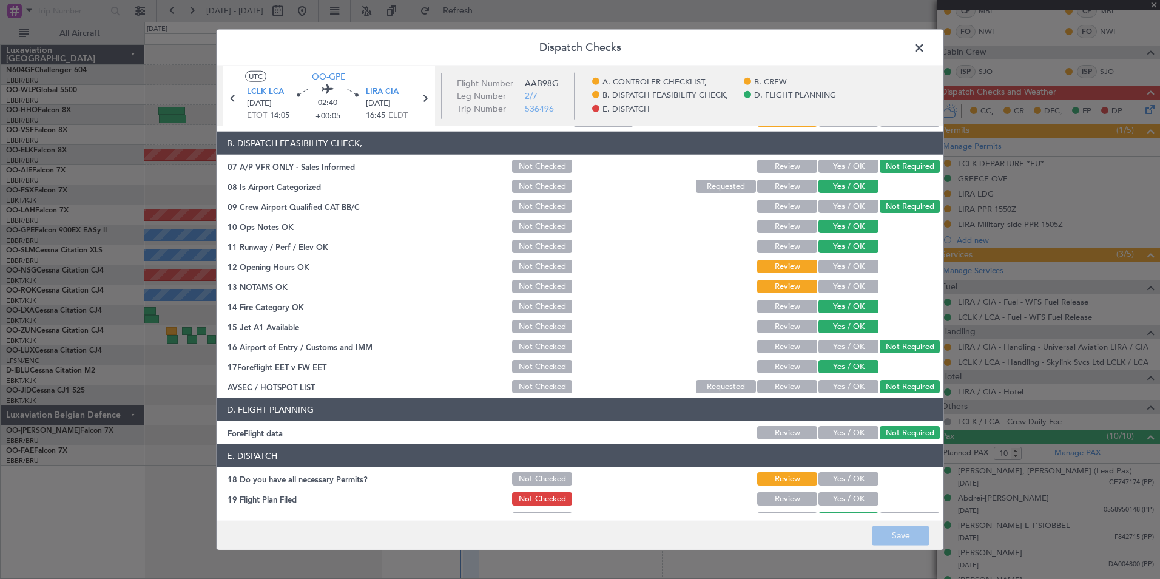
scroll to position [225, 0]
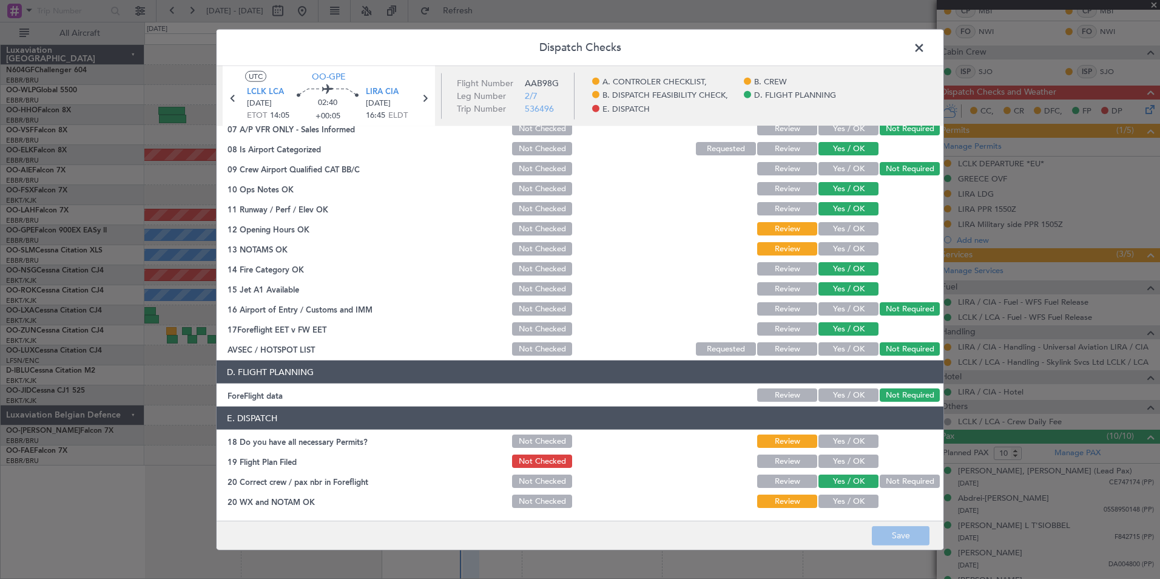
click at [841, 435] on button "Yes / OK" at bounding box center [849, 441] width 60 height 13
click at [843, 456] on button "Yes / OK" at bounding box center [849, 461] width 60 height 13
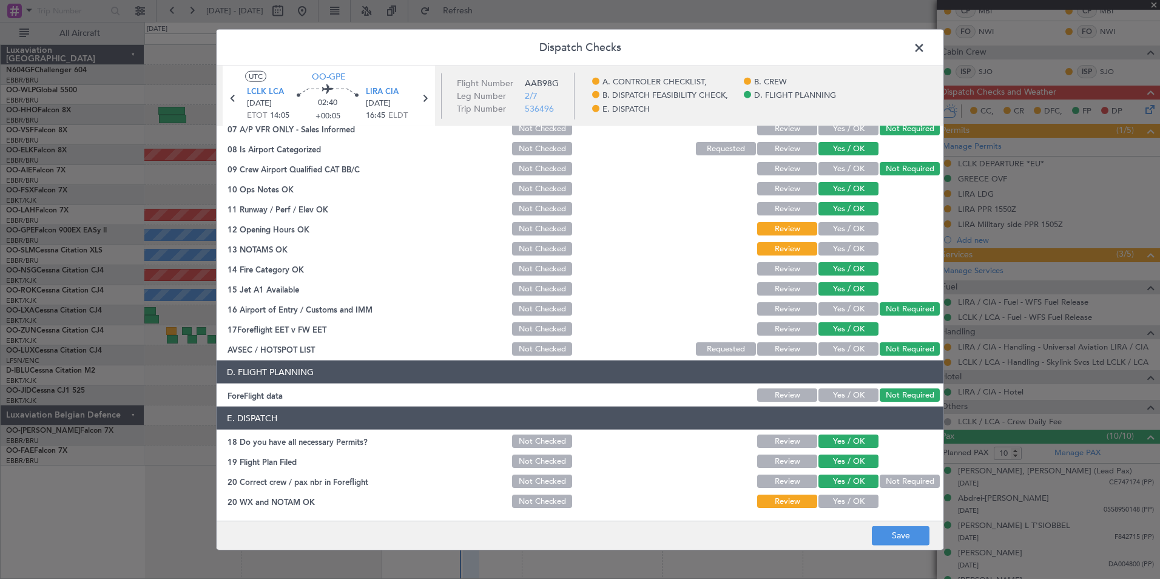
click at [844, 499] on button "Yes / OK" at bounding box center [849, 501] width 60 height 13
click at [879, 532] on button "Save" at bounding box center [901, 535] width 58 height 19
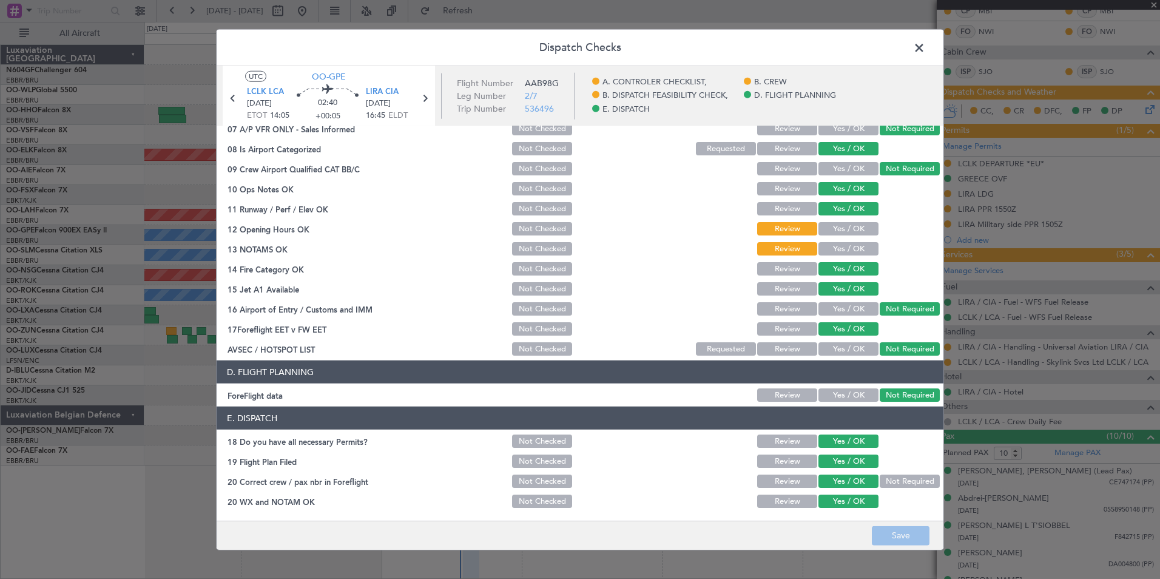
click at [836, 228] on button "Yes / OK" at bounding box center [849, 228] width 60 height 13
click at [836, 243] on button "Yes / OK" at bounding box center [849, 248] width 60 height 13
click at [895, 524] on footer "Save" at bounding box center [580, 534] width 727 height 29
click at [899, 535] on button "Save" at bounding box center [901, 535] width 58 height 19
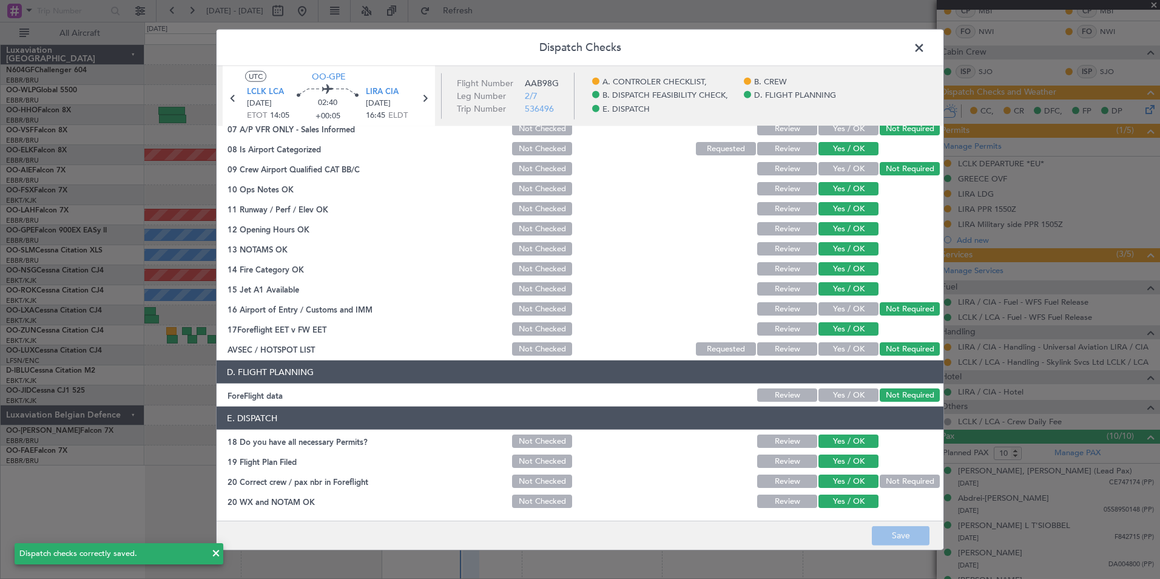
scroll to position [0, 0]
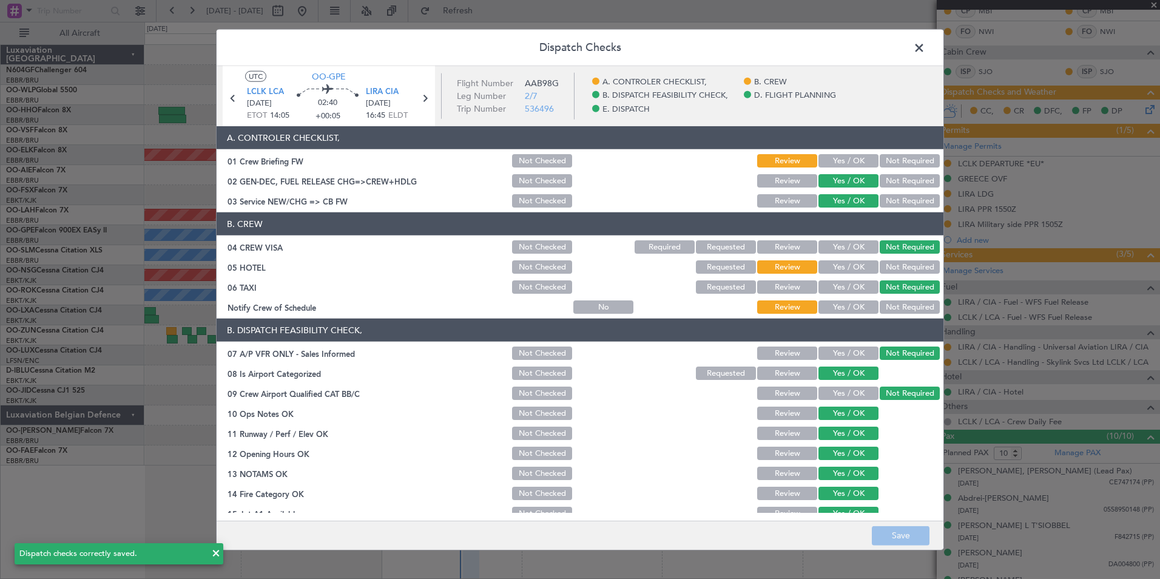
click at [894, 262] on button "Not Required" at bounding box center [910, 266] width 60 height 13
click at [852, 306] on button "Yes / OK" at bounding box center [849, 306] width 60 height 13
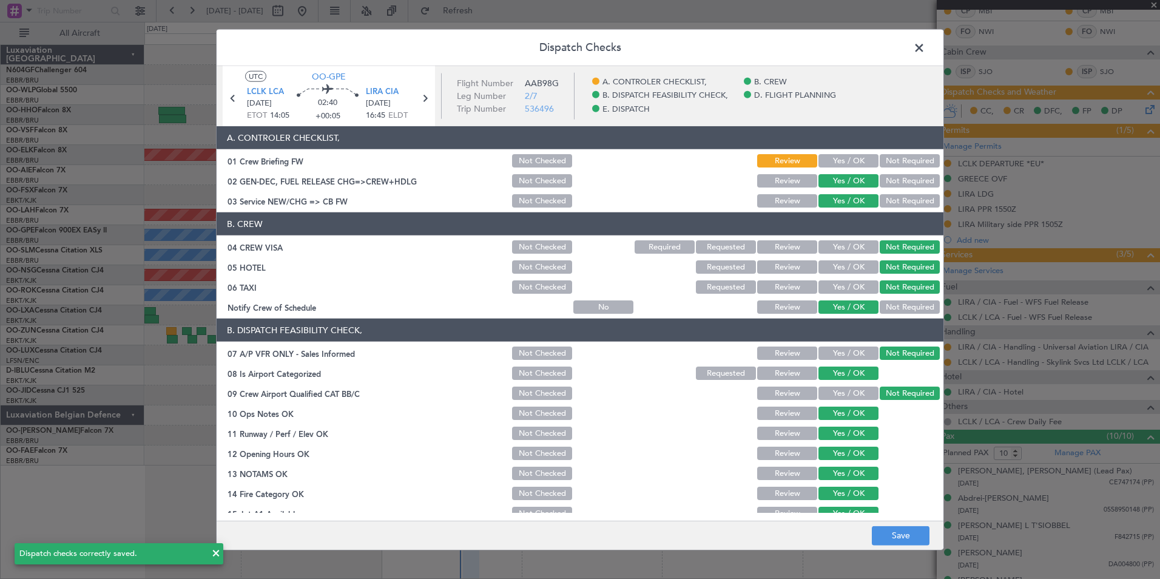
click at [843, 159] on button "Yes / OK" at bounding box center [849, 160] width 60 height 13
click at [911, 530] on button "Save" at bounding box center [901, 535] width 58 height 19
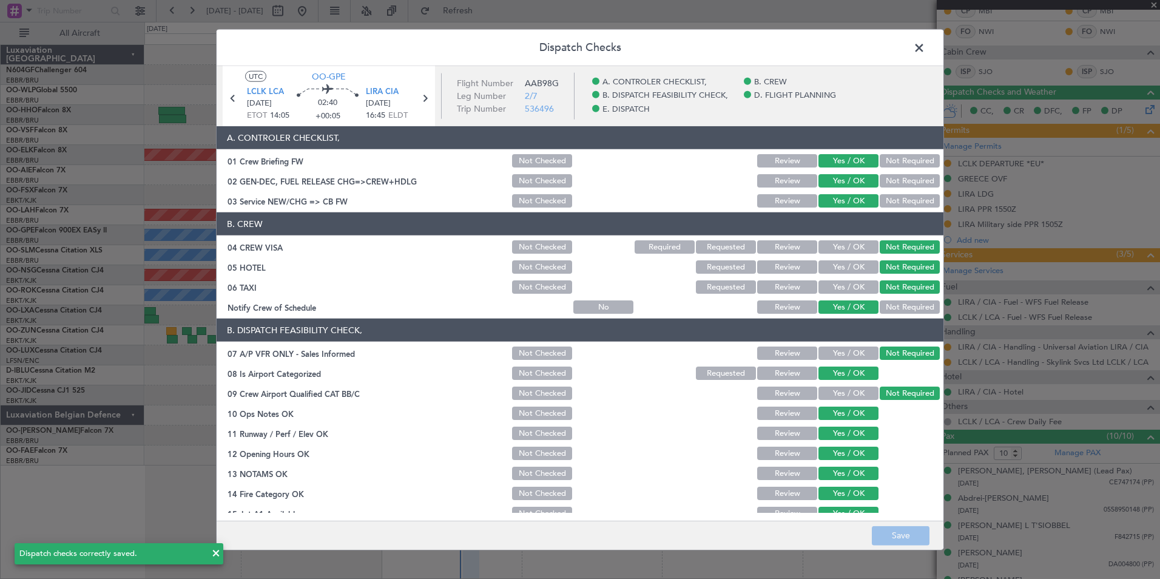
click at [925, 48] on span at bounding box center [925, 51] width 0 height 24
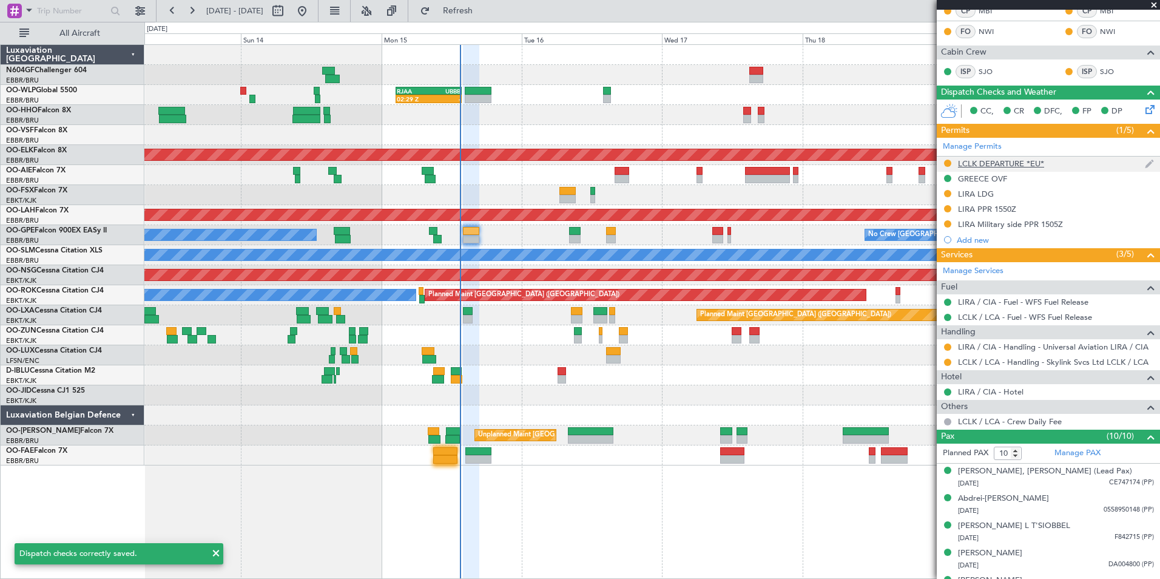
click at [1022, 166] on div "LCLK DEPARTURE *EU*" at bounding box center [1001, 163] width 86 height 10
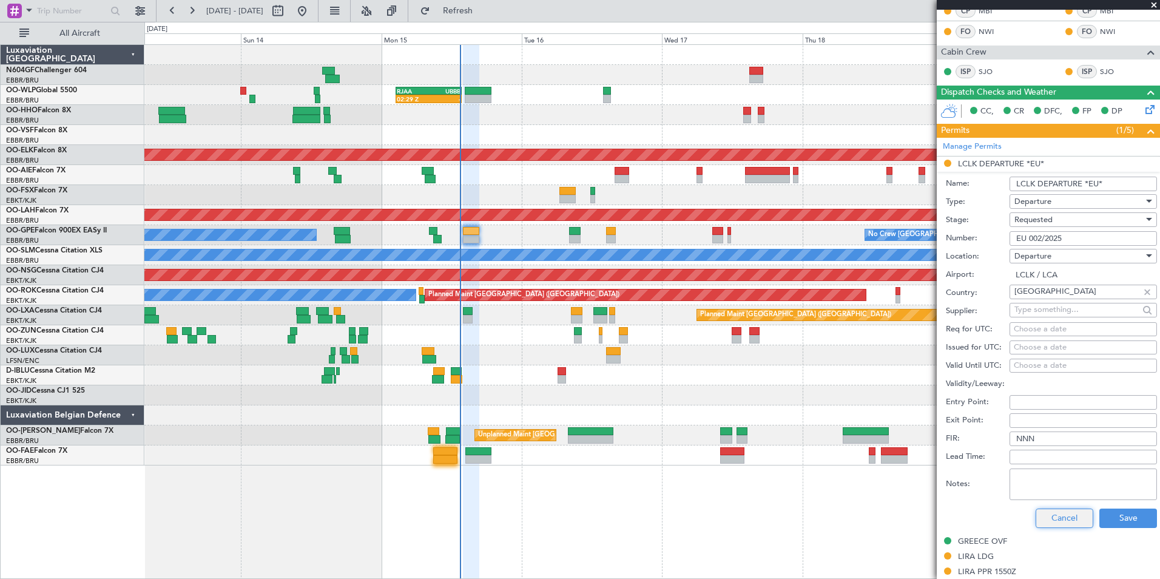
click at [1055, 513] on button "Cancel" at bounding box center [1065, 518] width 58 height 19
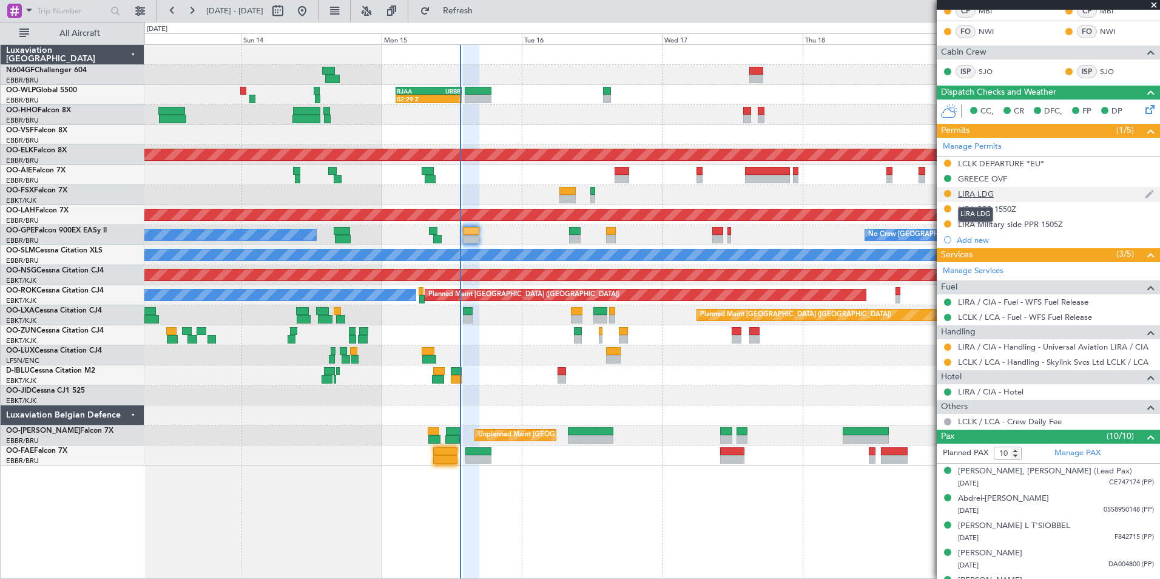
click at [979, 195] on div "LIRA LDG" at bounding box center [976, 194] width 36 height 10
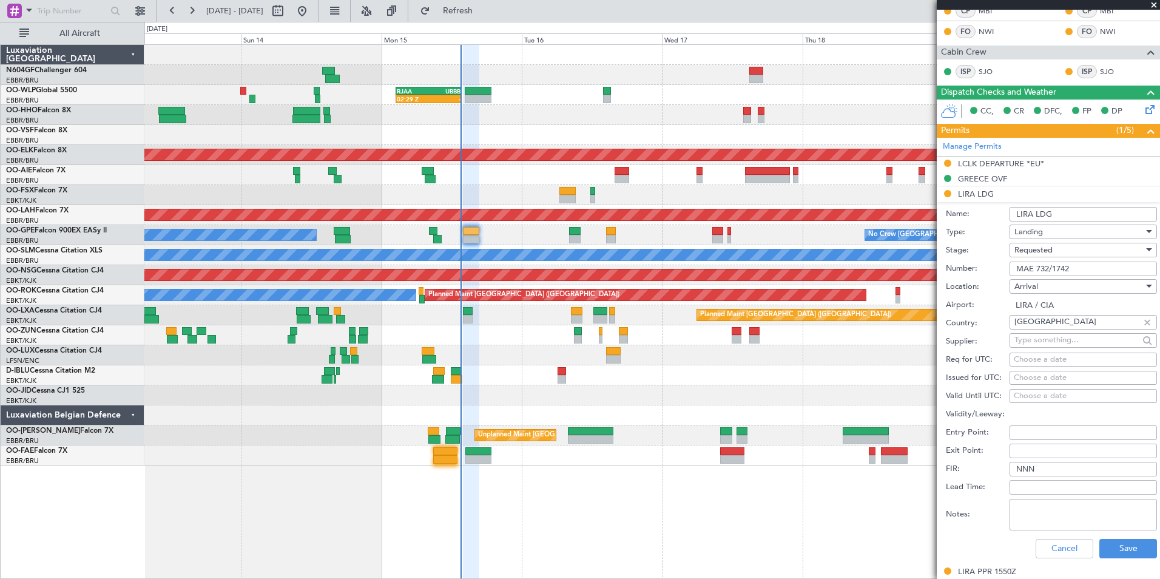
click at [1072, 249] on div "Requested" at bounding box center [1079, 250] width 129 height 18
click at [1065, 336] on span "Received OK" at bounding box center [1078, 342] width 127 height 18
click at [1112, 552] on button "Save" at bounding box center [1129, 548] width 58 height 19
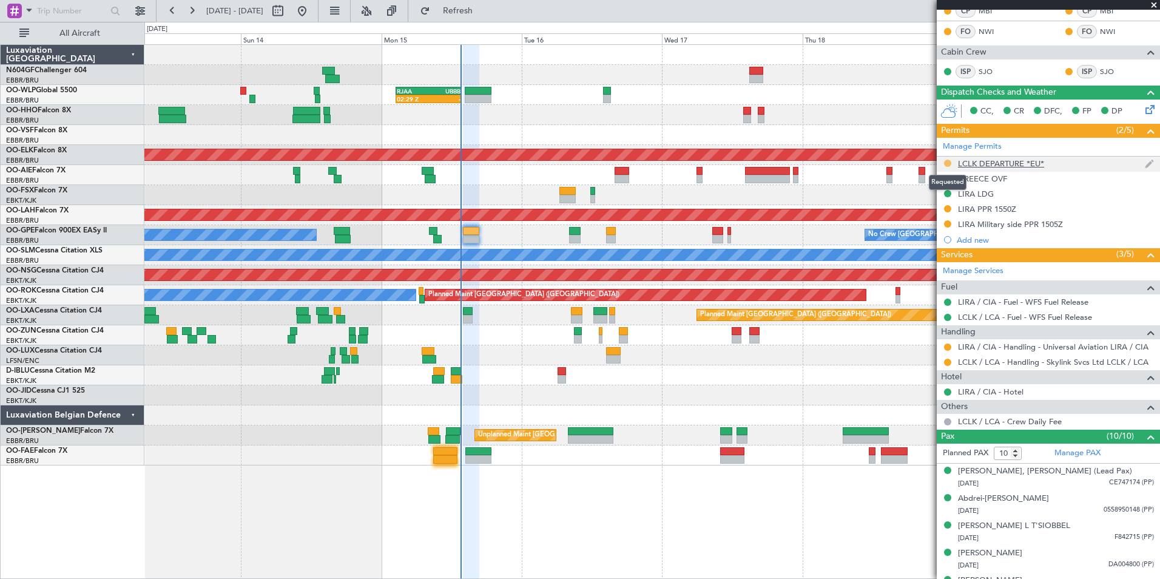
click at [950, 163] on button at bounding box center [947, 163] width 7 height 7
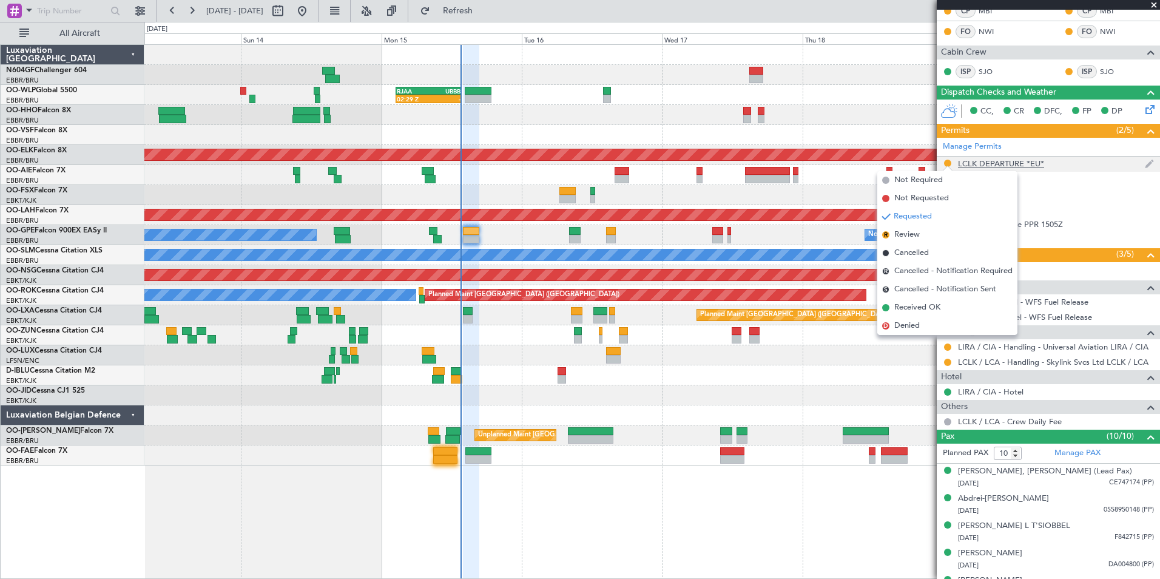
click at [1017, 161] on div "LCLK DEPARTURE *EU*" at bounding box center [1001, 163] width 86 height 10
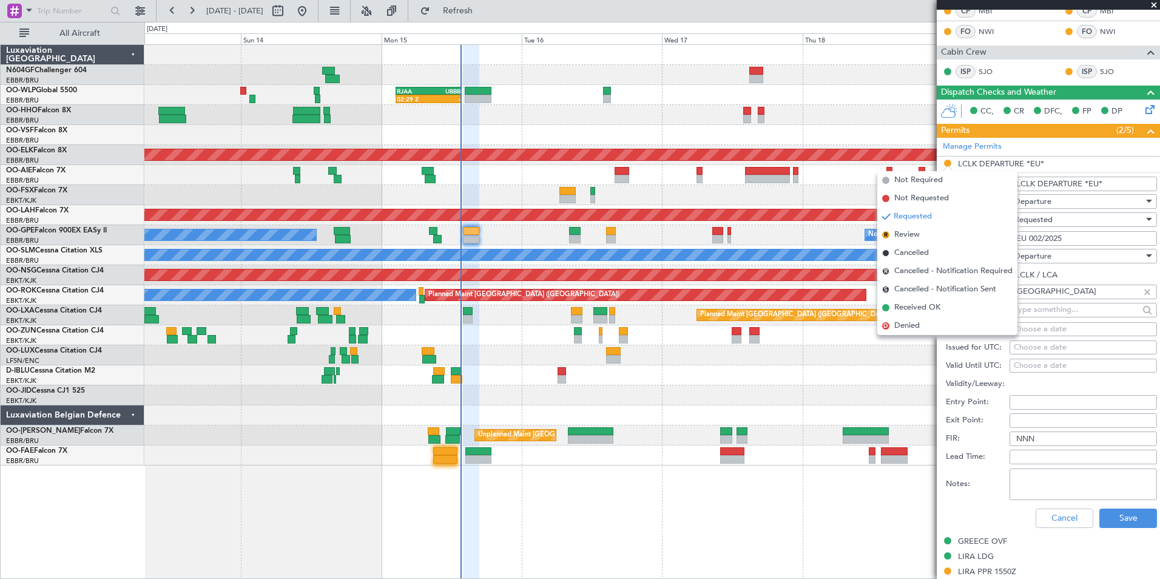
click at [888, 142] on div at bounding box center [651, 135] width 1015 height 20
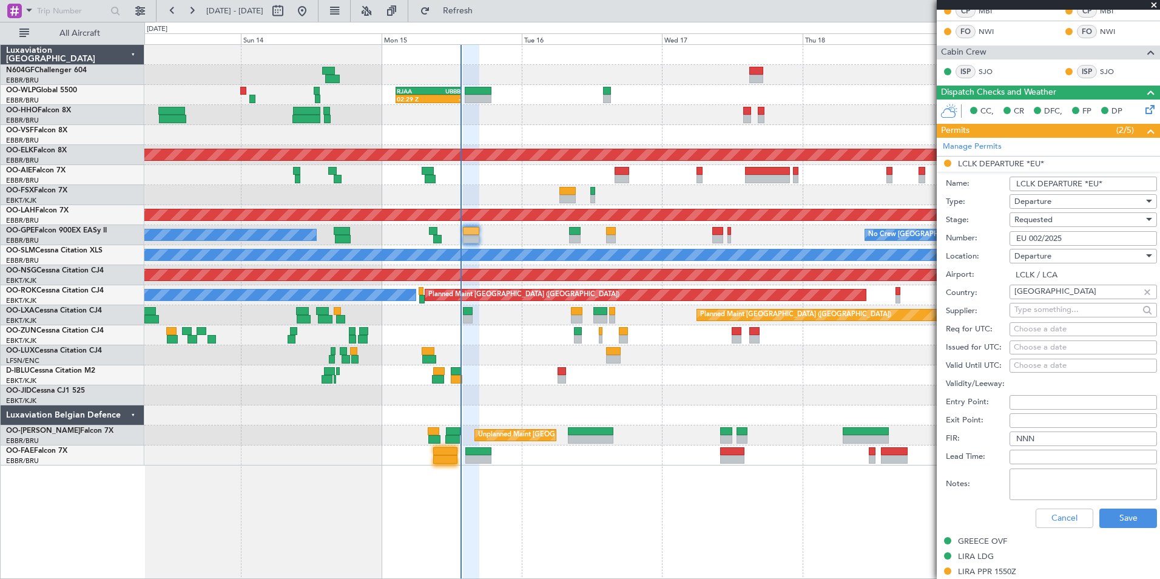
click at [1069, 218] on div "Requested" at bounding box center [1079, 220] width 129 height 18
click at [1061, 310] on span "Received OK" at bounding box center [1078, 311] width 127 height 18
click at [1103, 513] on button "Save" at bounding box center [1129, 518] width 58 height 19
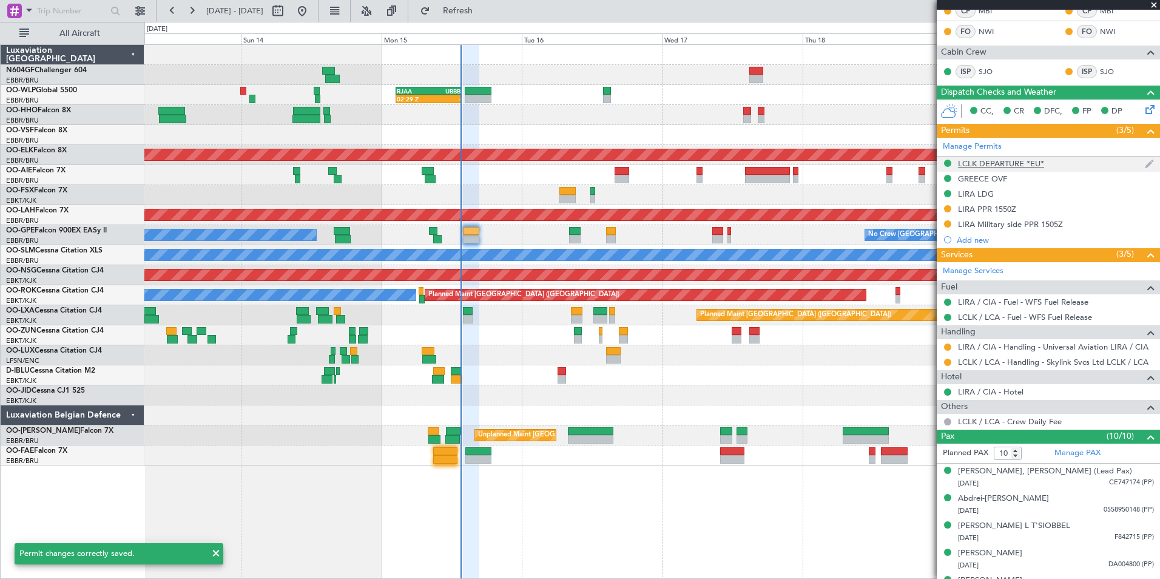
click at [998, 161] on div "LCLK DEPARTURE *EU*" at bounding box center [1001, 163] width 86 height 10
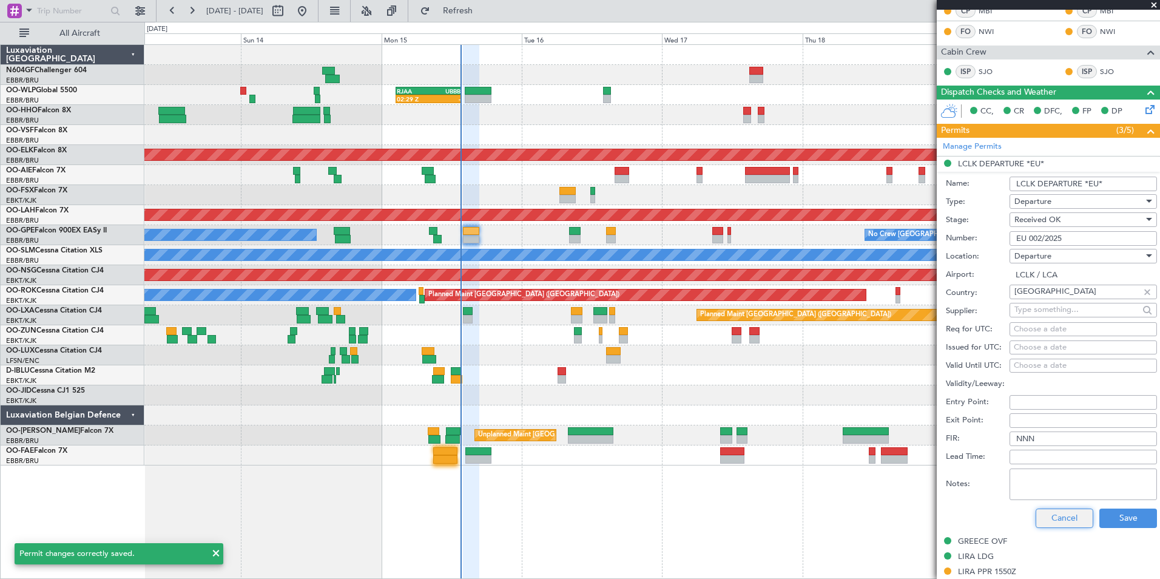
click at [1065, 510] on button "Cancel" at bounding box center [1065, 518] width 58 height 19
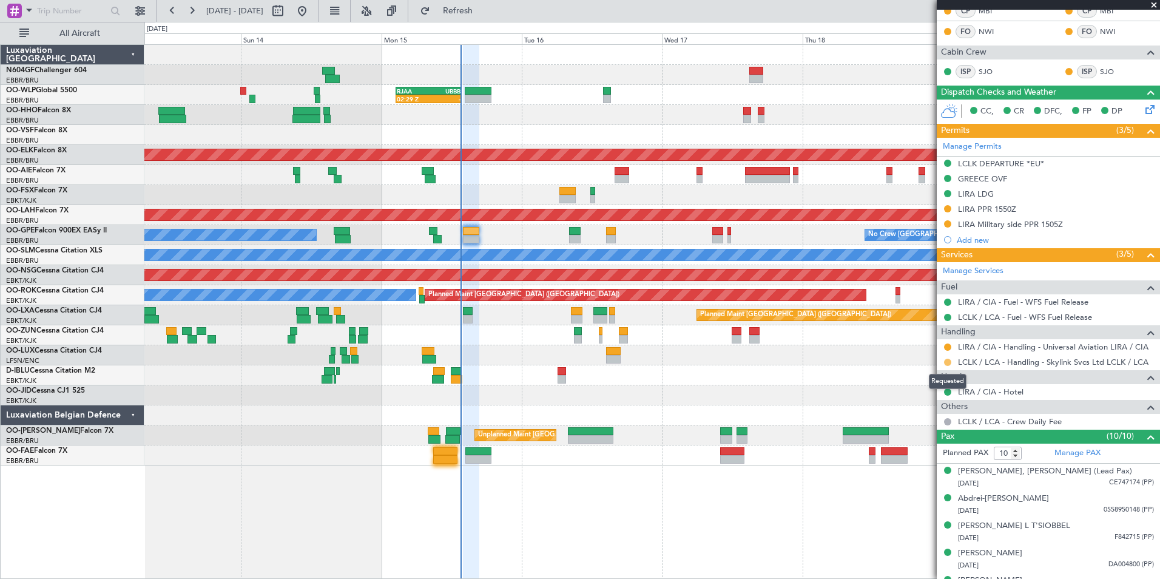
click at [947, 360] on button at bounding box center [947, 362] width 7 height 7
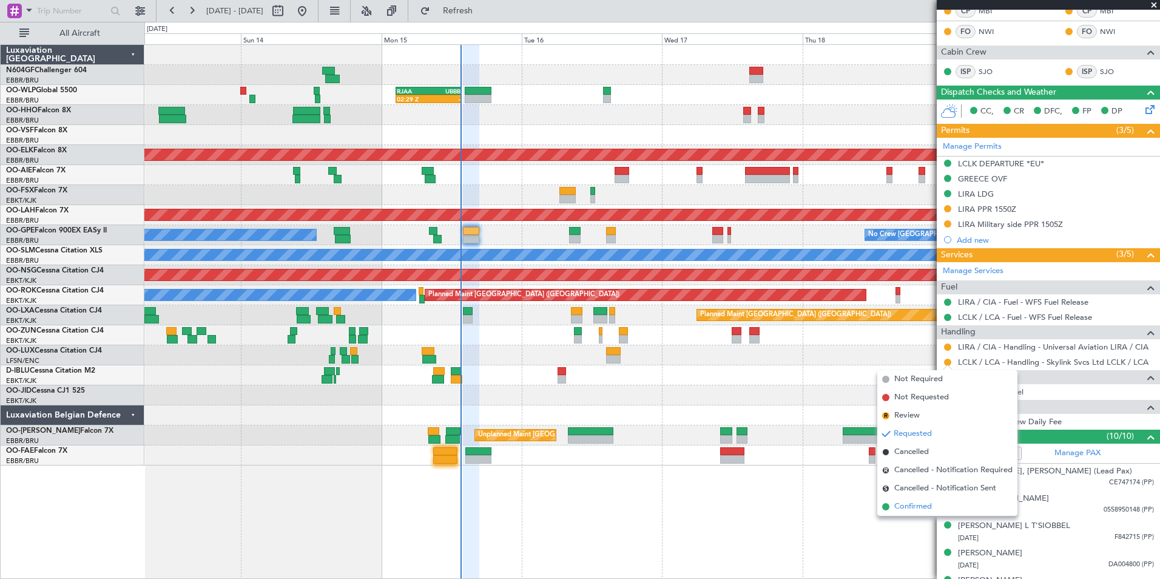
click at [919, 502] on span "Confirmed" at bounding box center [914, 507] width 38 height 12
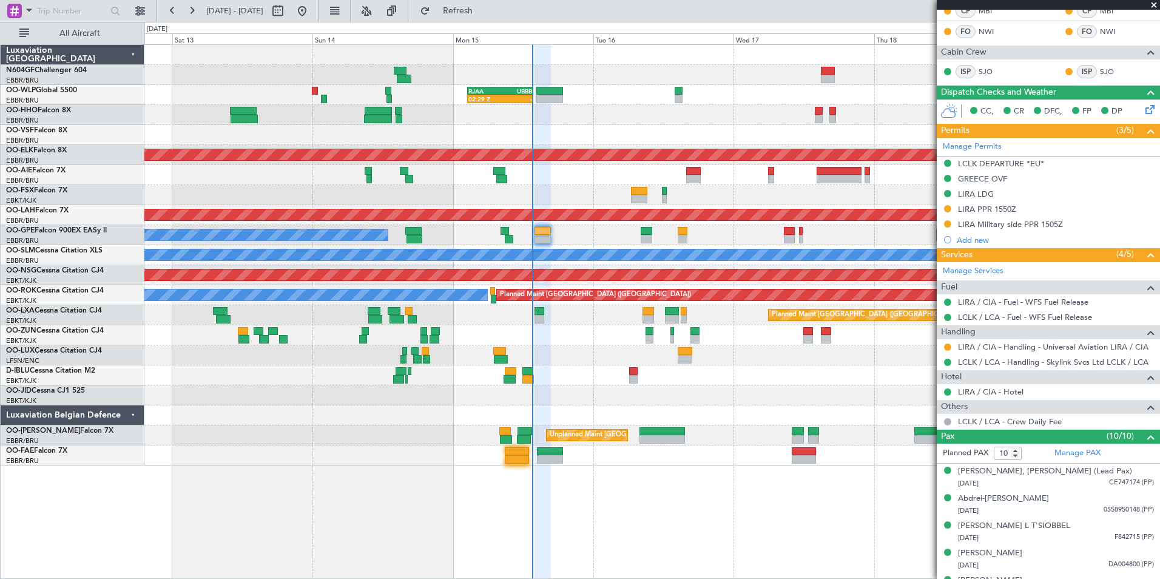
click at [728, 377] on div "No Crew [GEOGRAPHIC_DATA] ([GEOGRAPHIC_DATA] National)" at bounding box center [651, 375] width 1015 height 20
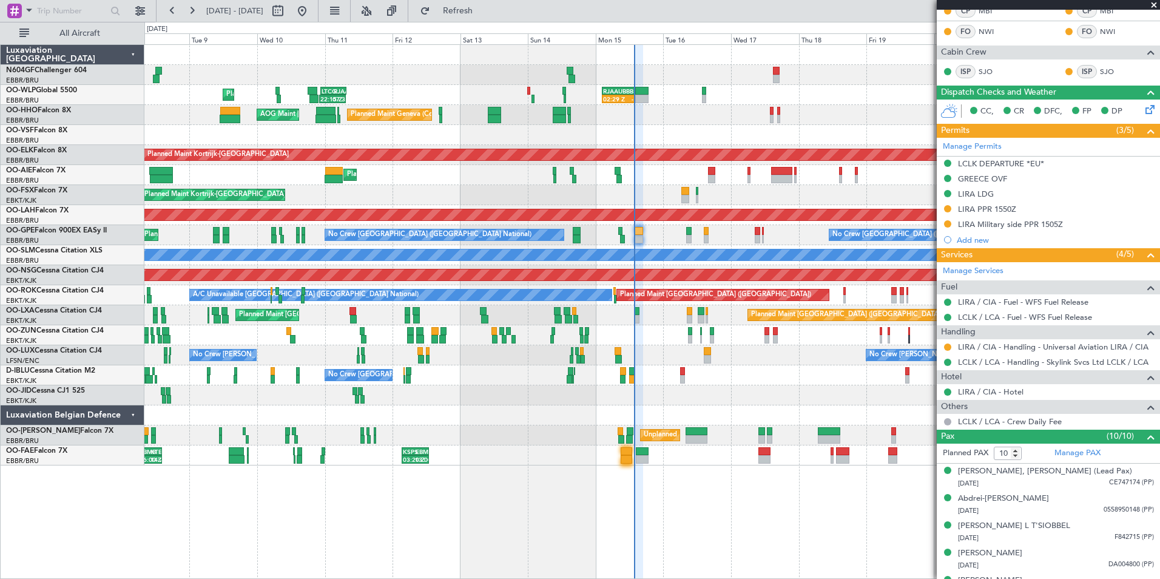
click at [665, 390] on div at bounding box center [651, 395] width 1015 height 20
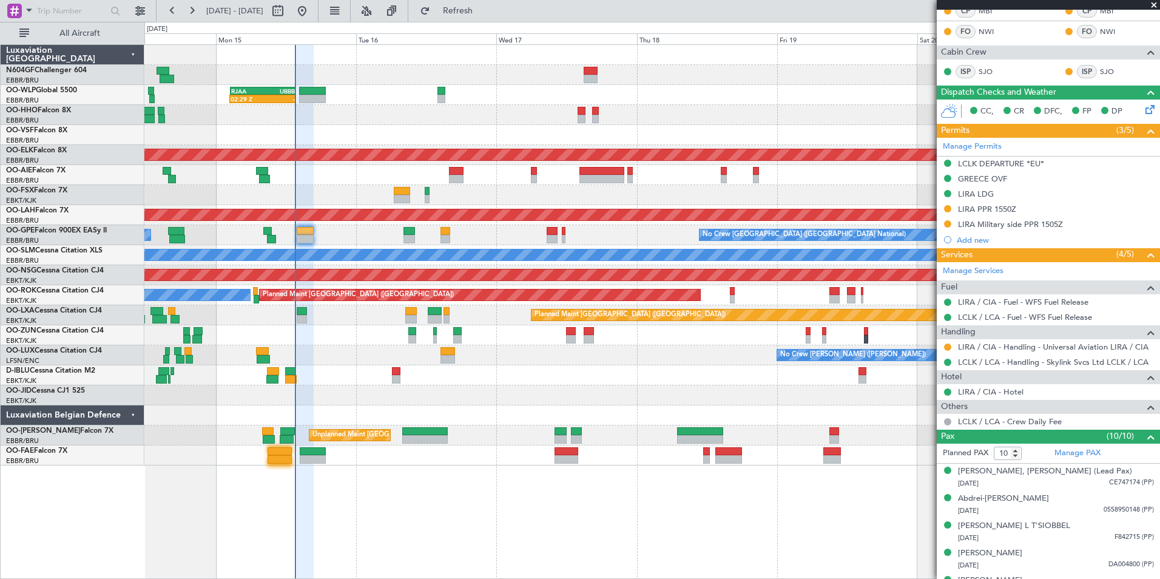
click at [643, 398] on div at bounding box center [651, 395] width 1015 height 20
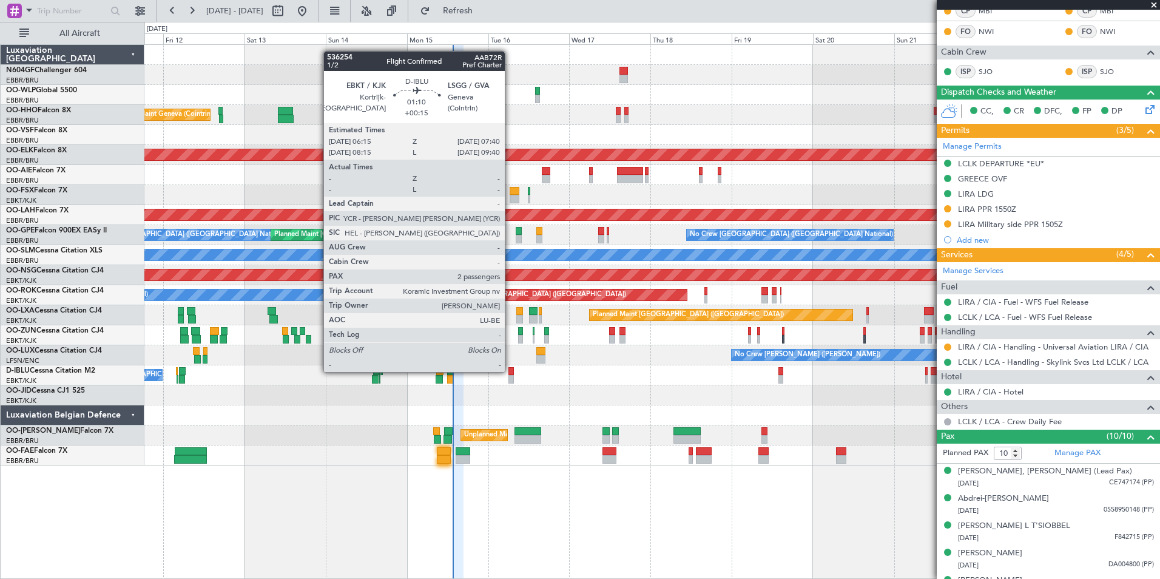
click at [510, 371] on div at bounding box center [511, 371] width 5 height 8
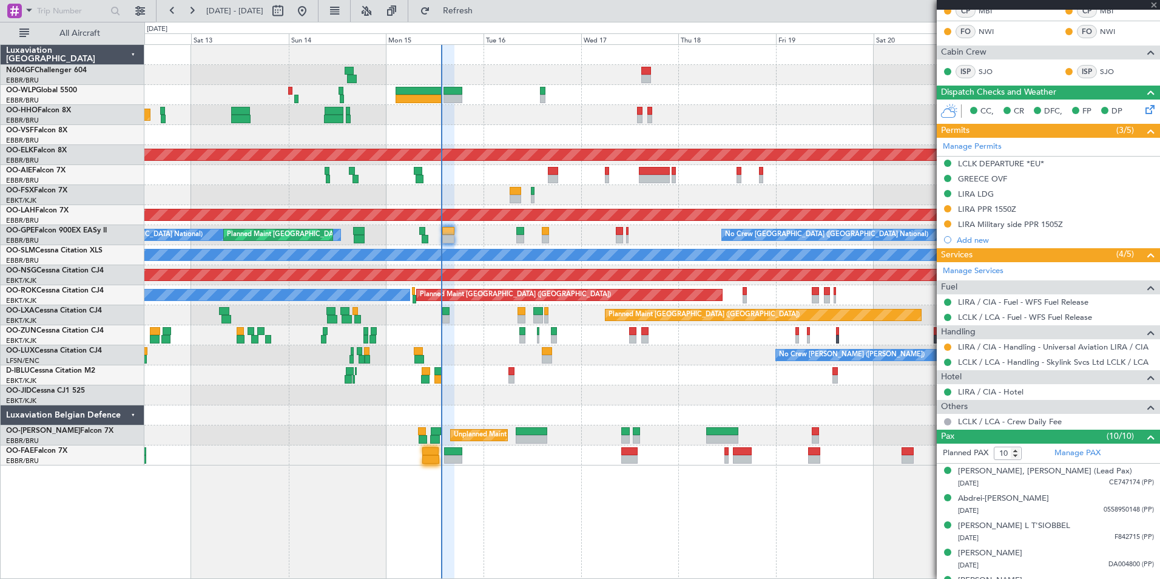
type input "+00:15"
type input "2"
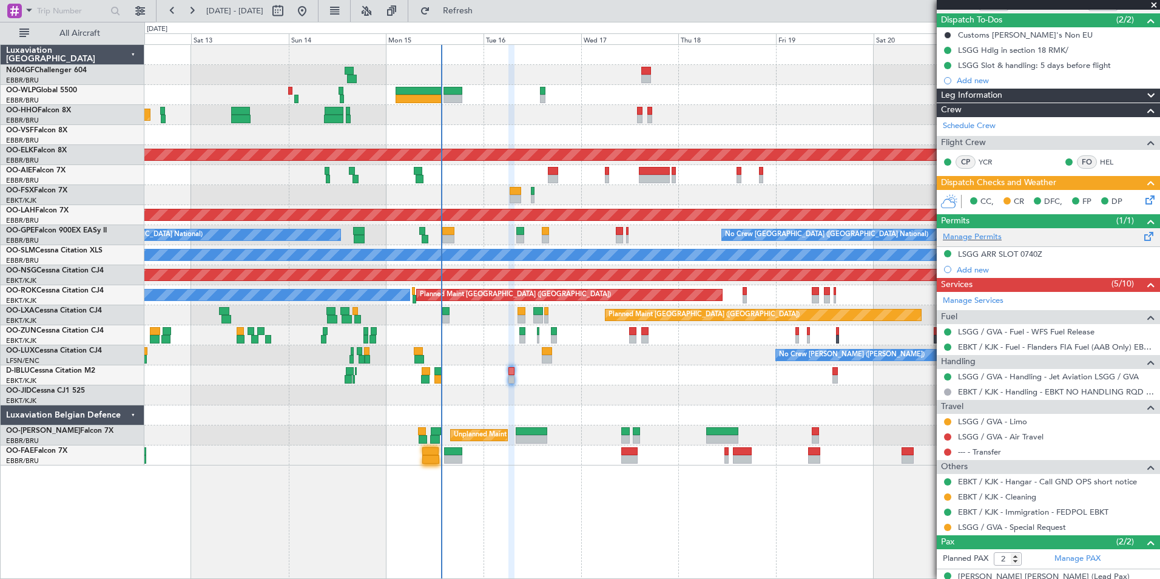
scroll to position [150, 0]
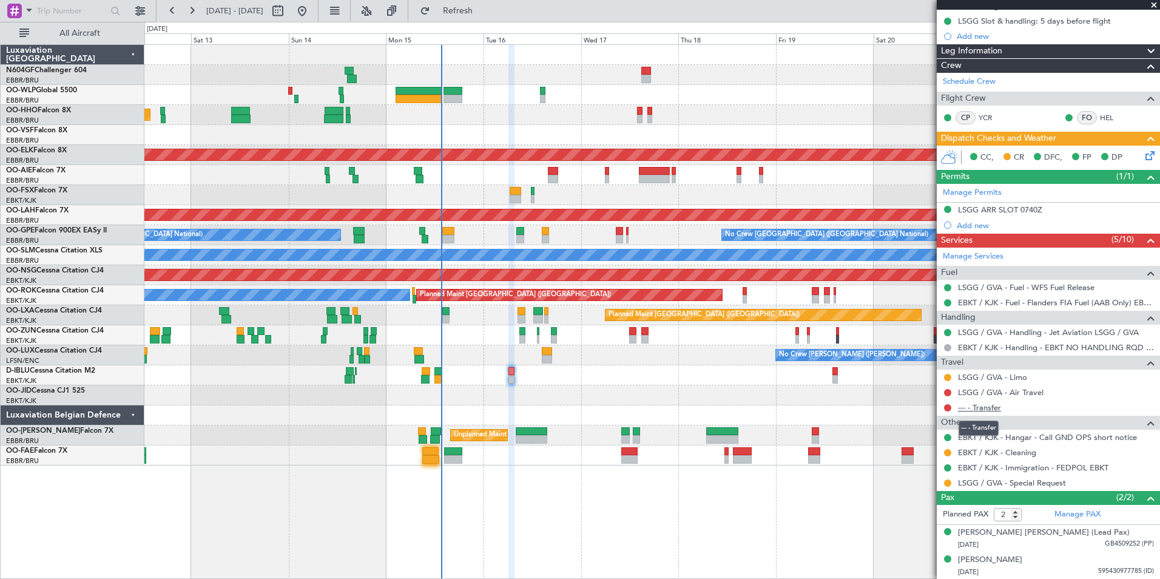
click at [989, 404] on link "--- - Transfer" at bounding box center [979, 407] width 43 height 10
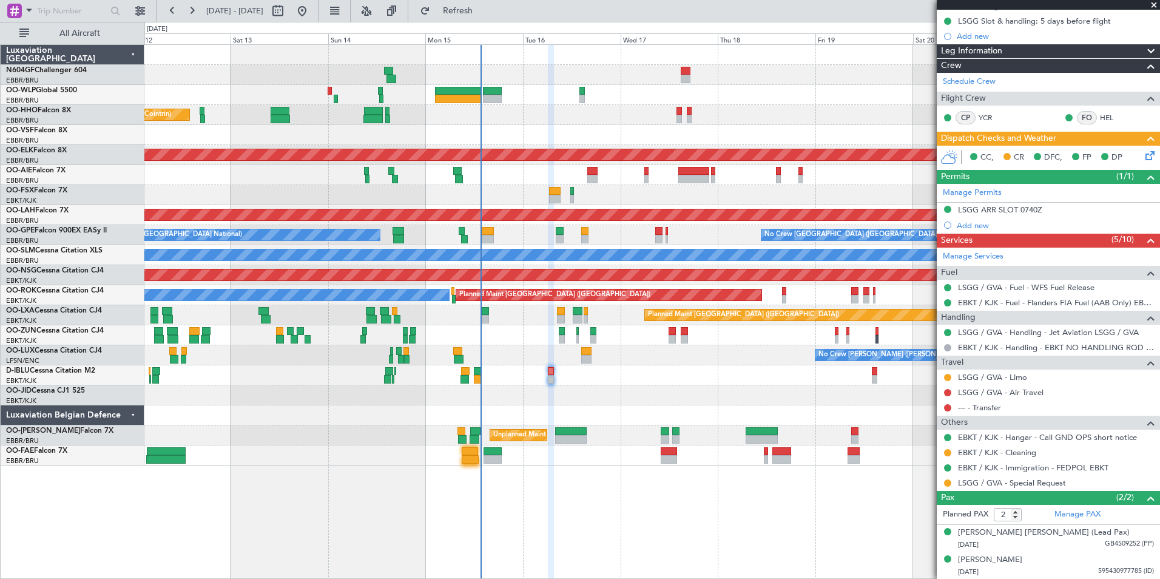
click at [550, 399] on div at bounding box center [651, 395] width 1015 height 20
click at [1002, 391] on link "LSGG / GVA - Air Travel" at bounding box center [1001, 392] width 86 height 10
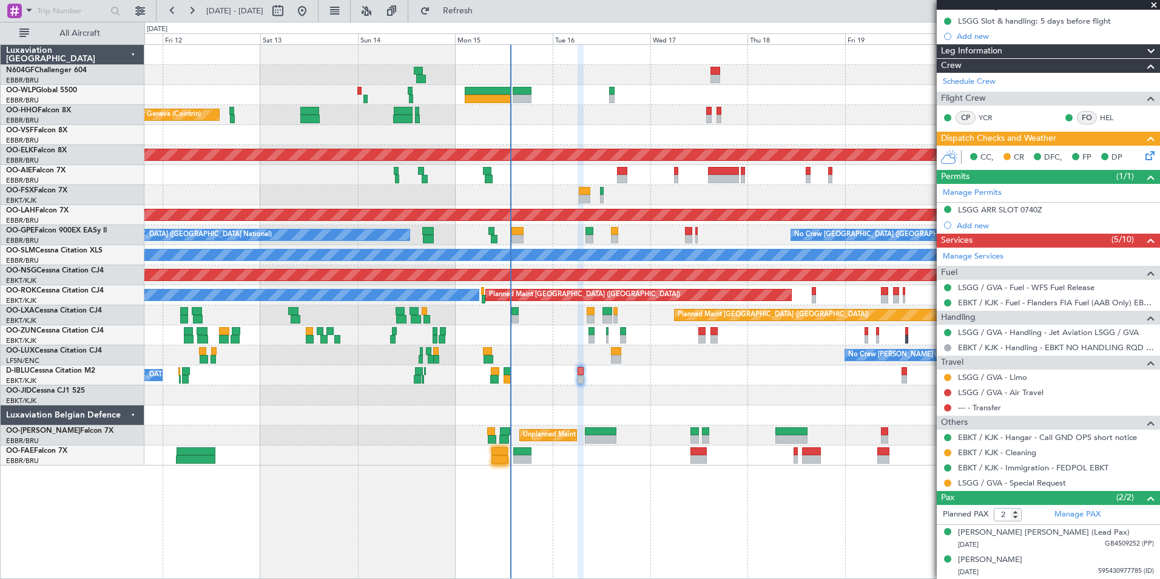
click at [553, 223] on div "Planned Maint [PERSON_NAME]-[GEOGRAPHIC_DATA][PERSON_NAME] ([GEOGRAPHIC_DATA][P…" at bounding box center [651, 215] width 1015 height 20
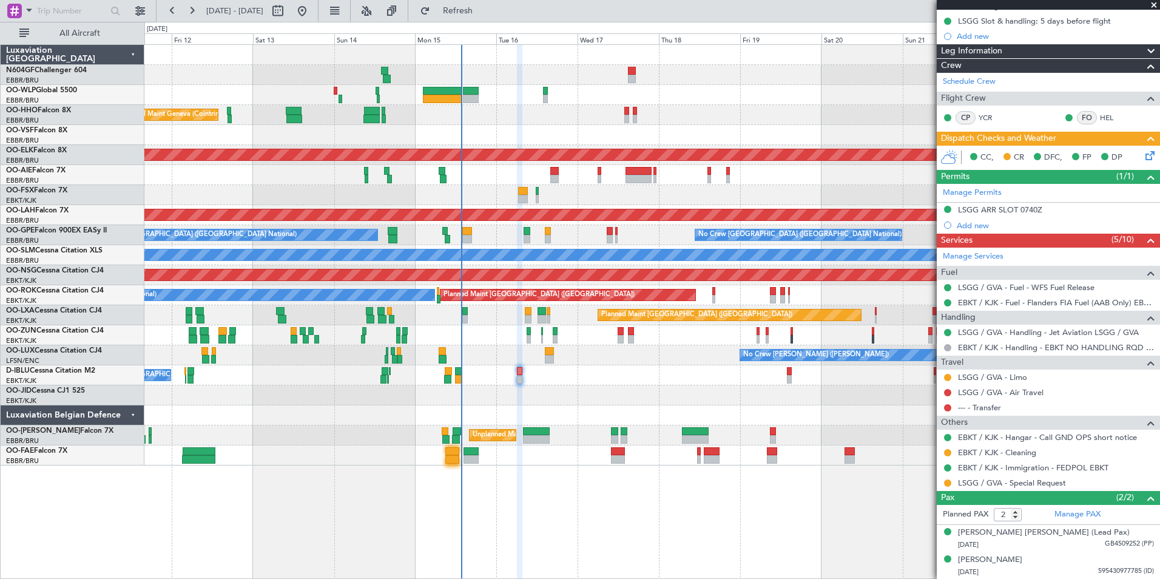
click at [587, 227] on div "Planned Maint Brussels (Brussels National) No Crew Brussels (Brussels National)…" at bounding box center [651, 235] width 1015 height 20
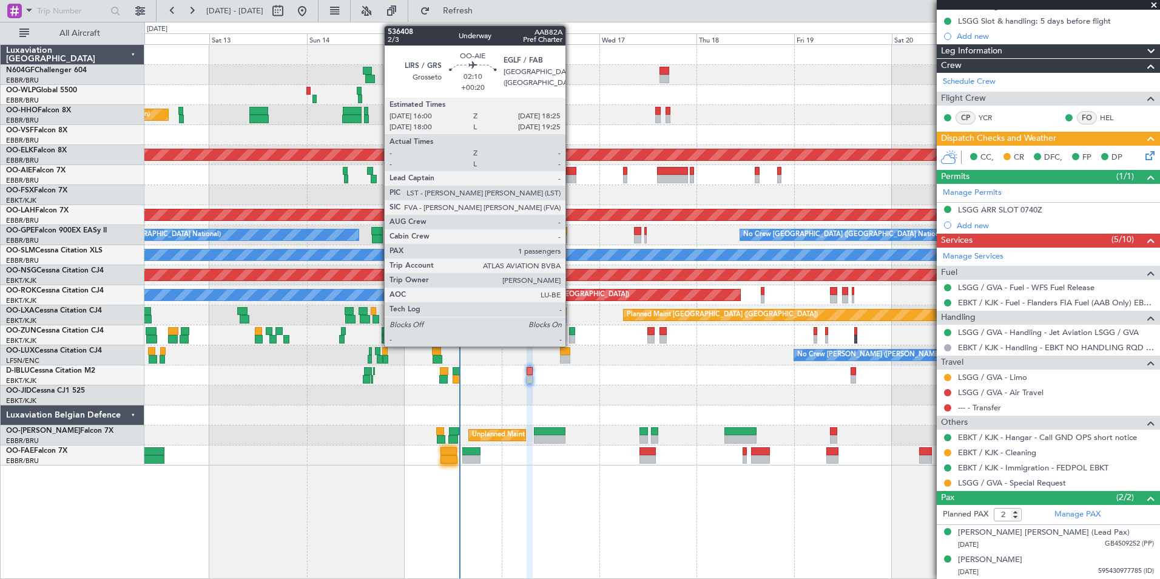
click at [571, 173] on div at bounding box center [571, 171] width 10 height 8
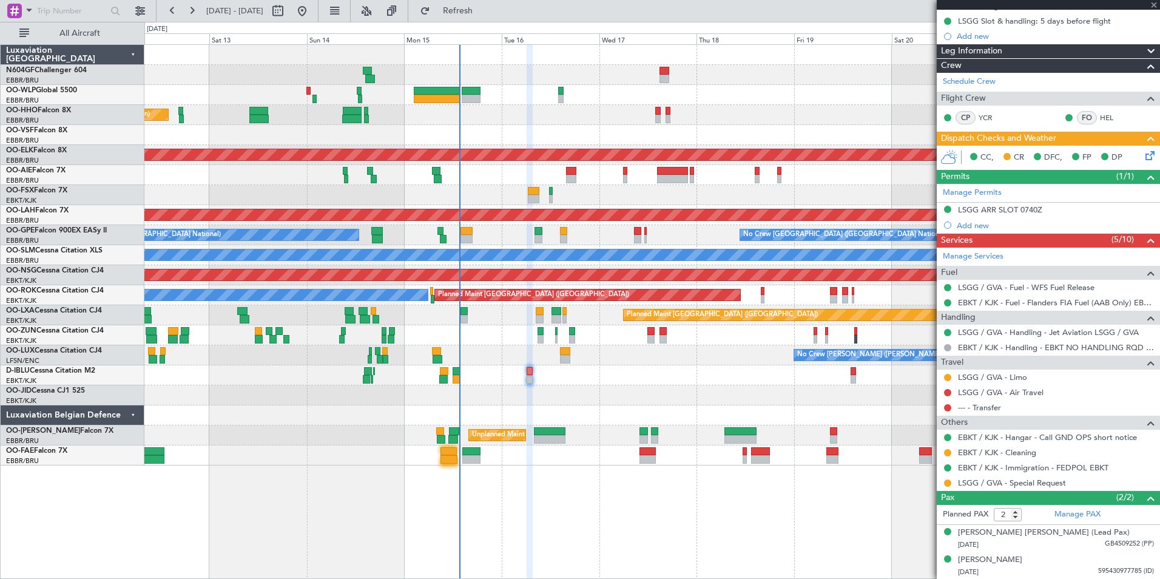
type input "+00:20"
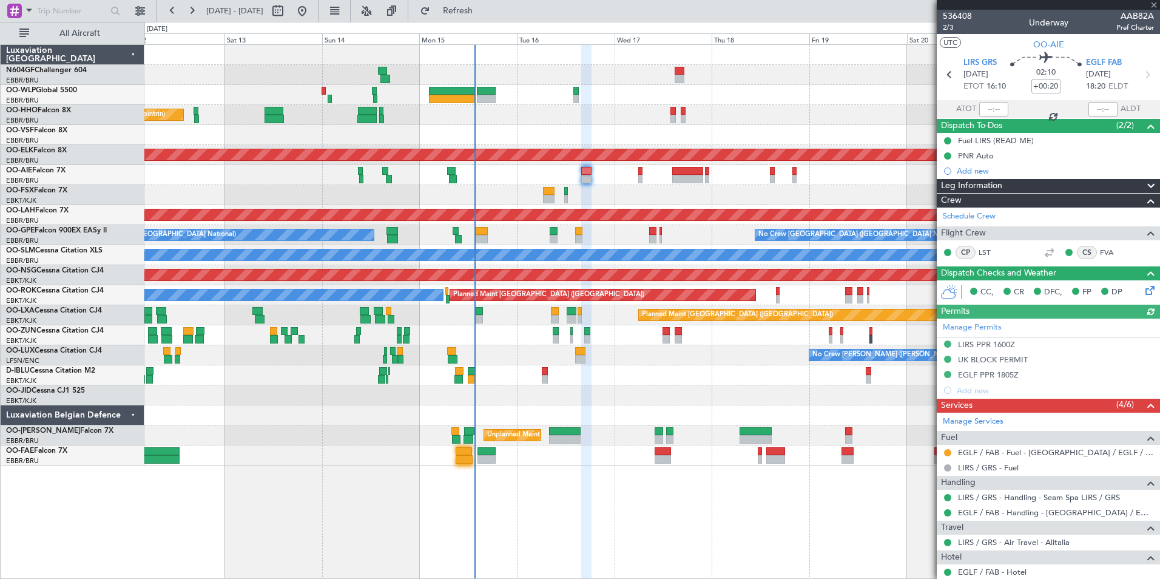
click at [593, 191] on div "Planned Maint Kortrijk-[GEOGRAPHIC_DATA]" at bounding box center [651, 195] width 1015 height 20
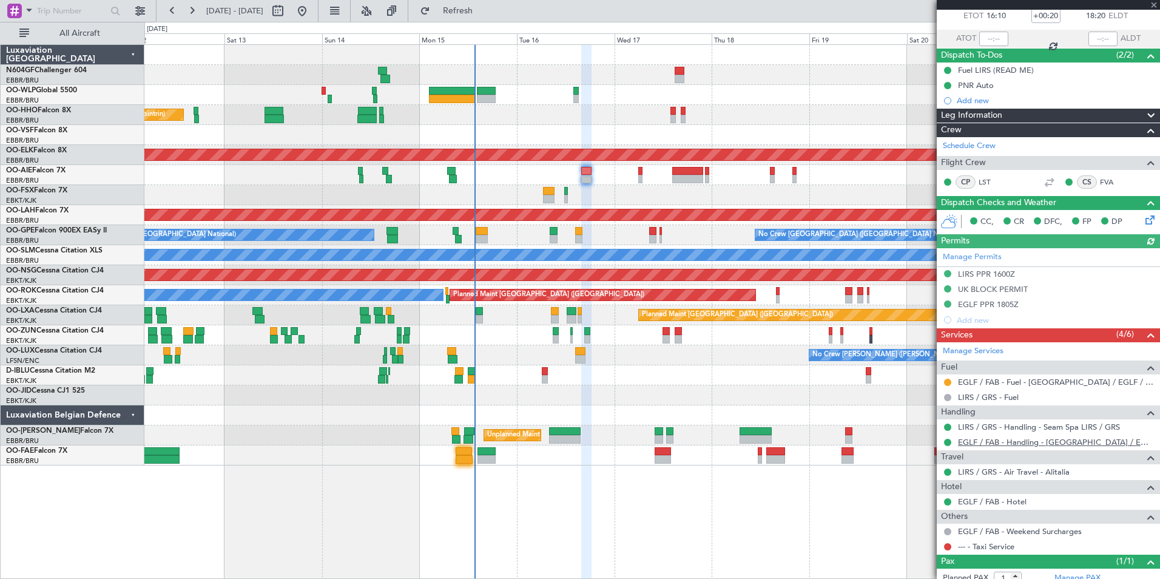
scroll to position [119, 0]
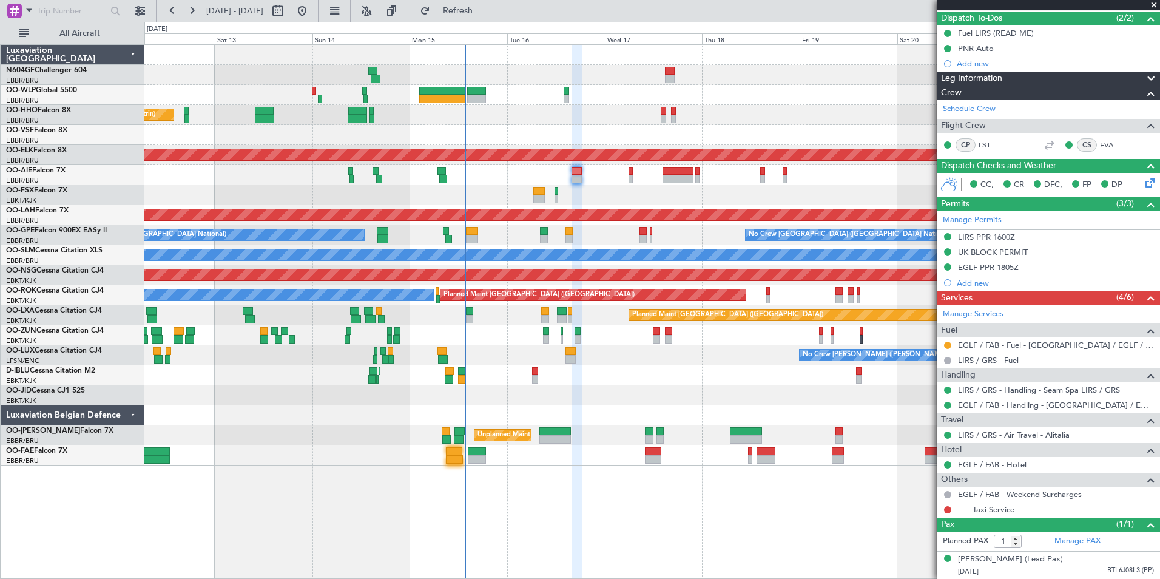
click at [592, 190] on div "Planned Maint Kortrijk-[GEOGRAPHIC_DATA]" at bounding box center [651, 195] width 1015 height 20
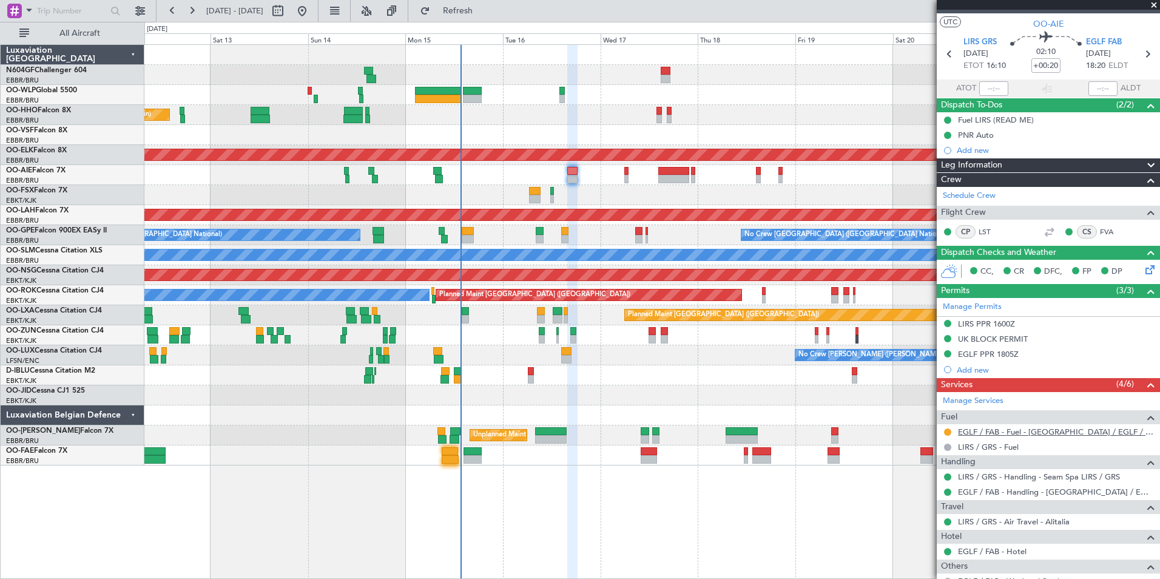
scroll to position [0, 0]
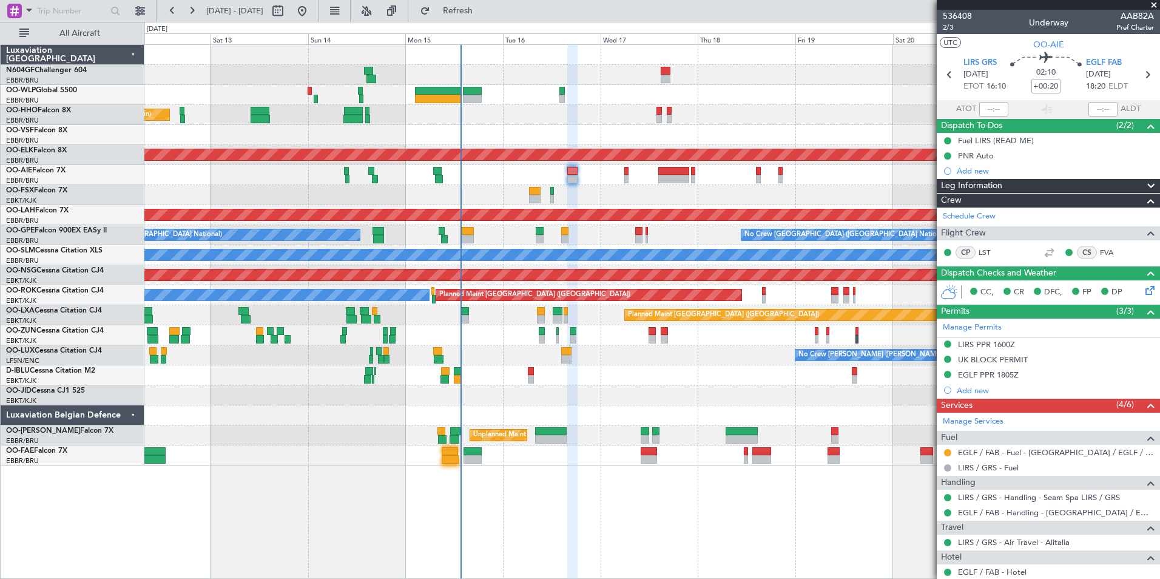
click at [1149, 2] on span at bounding box center [1154, 5] width 12 height 11
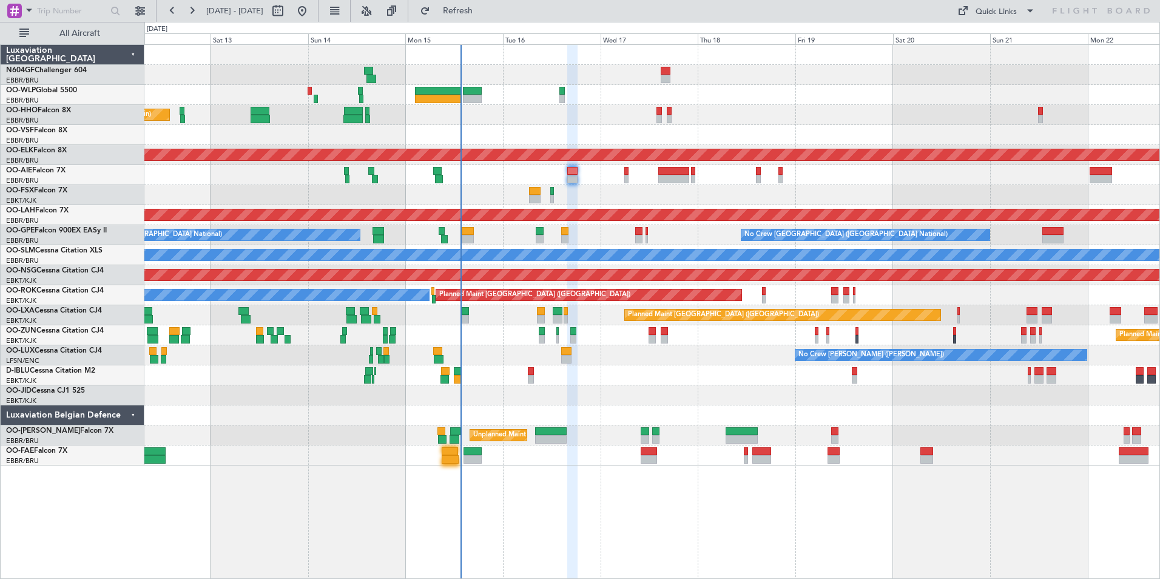
type input "0"
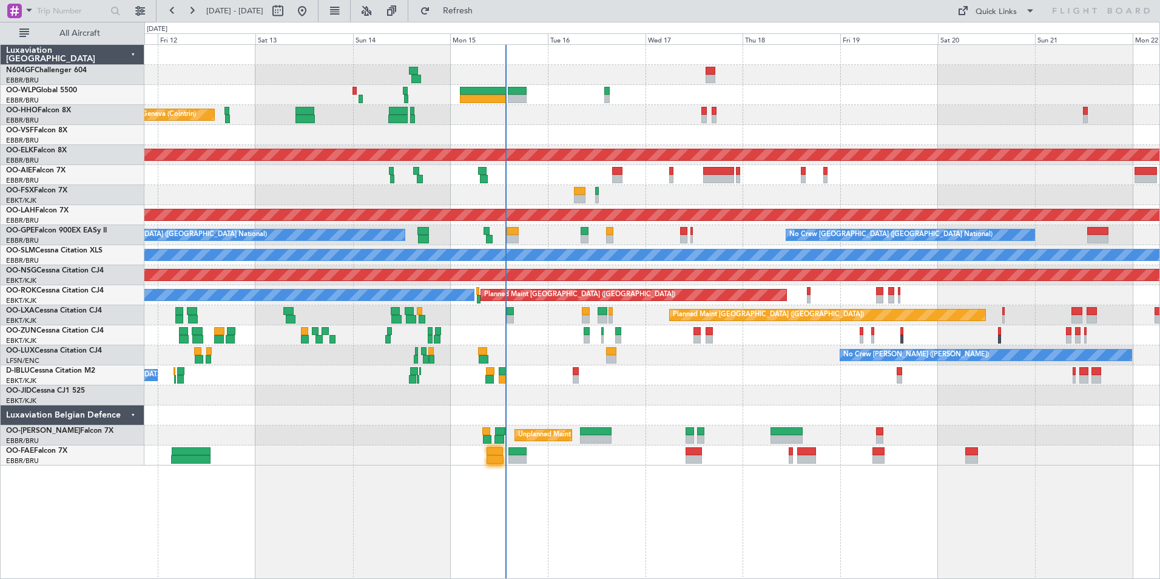
click at [605, 113] on div "Planned Maint Geneva (Cointrin) AOG Maint New York (Teterboro)" at bounding box center [651, 115] width 1015 height 20
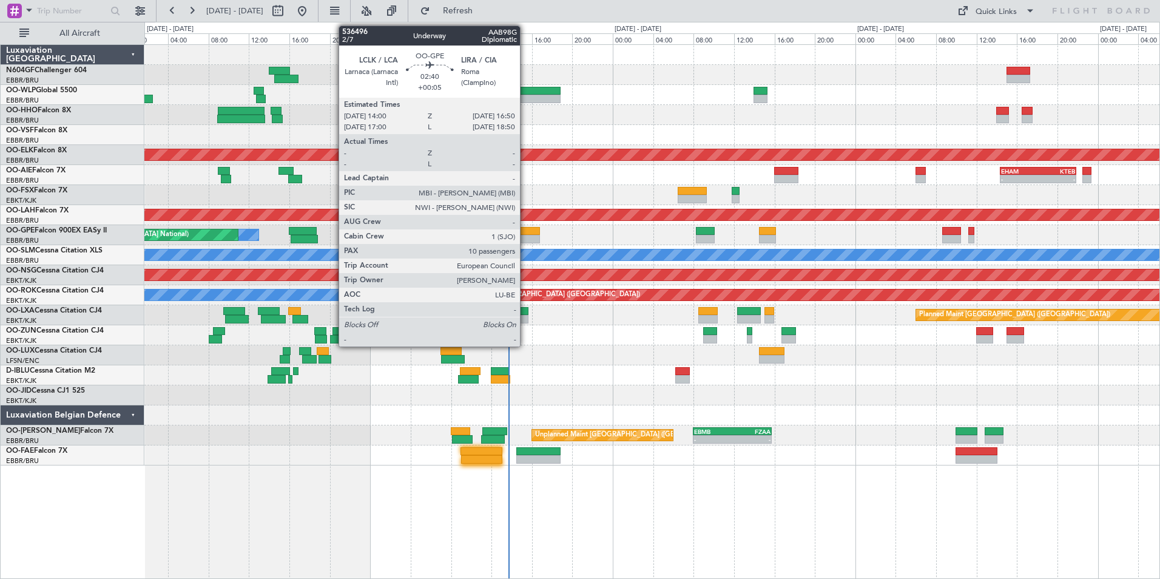
click at [526, 231] on div at bounding box center [526, 231] width 29 height 8
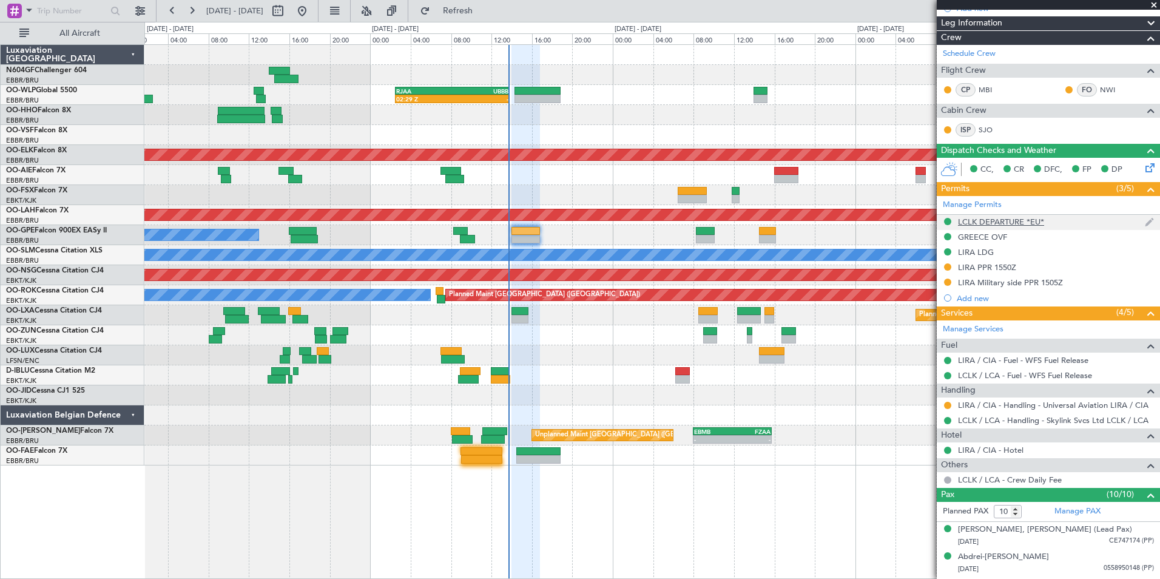
scroll to position [243, 0]
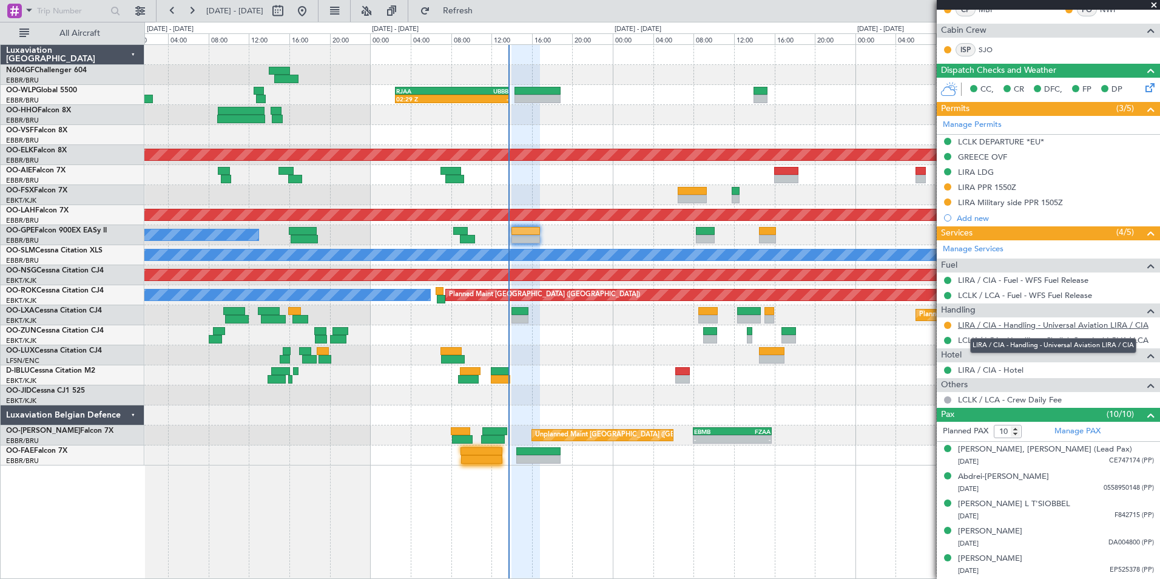
click at [1040, 320] on link "LIRA / CIA - Handling - Universal Aviation LIRA / CIA" at bounding box center [1053, 325] width 191 height 10
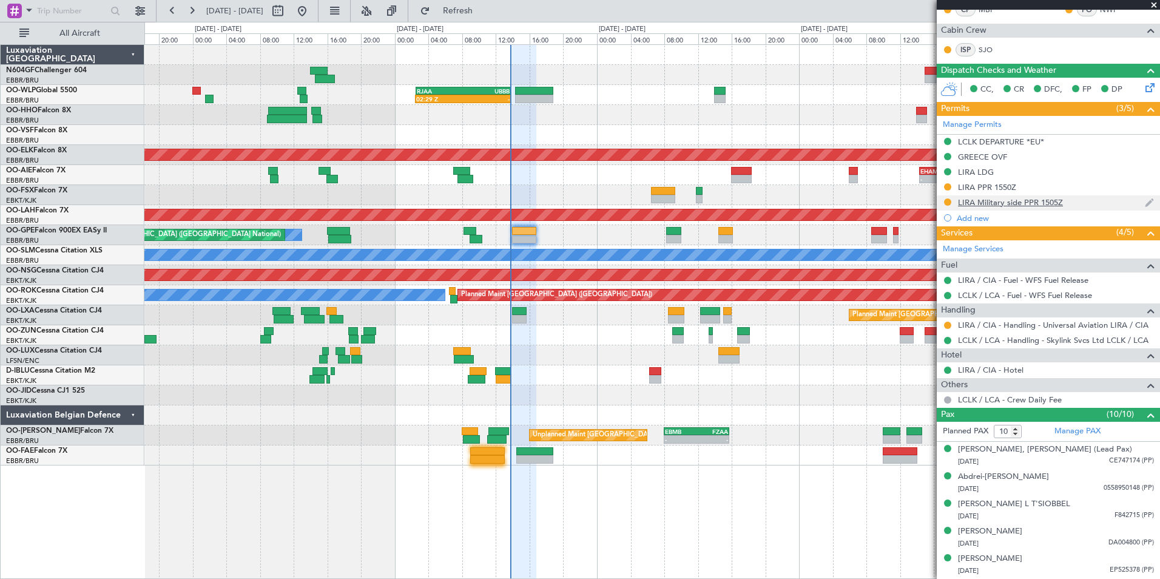
click at [1041, 205] on div "LIRA Military side PPR 1505Z" at bounding box center [1010, 202] width 105 height 10
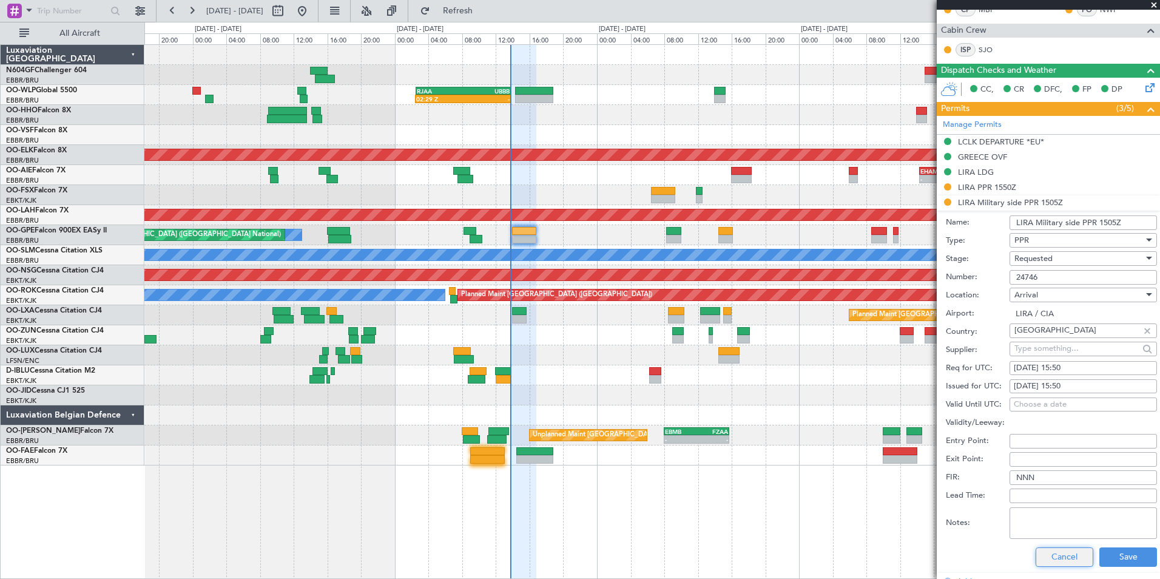
click at [1061, 556] on button "Cancel" at bounding box center [1065, 556] width 58 height 19
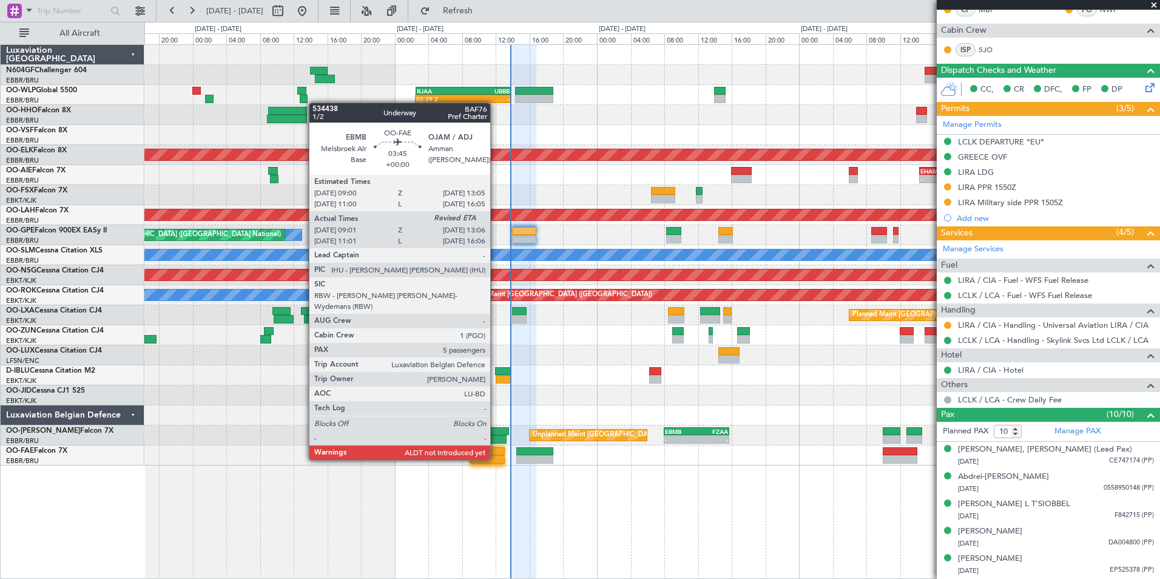
click at [495, 459] on div at bounding box center [487, 459] width 35 height 8
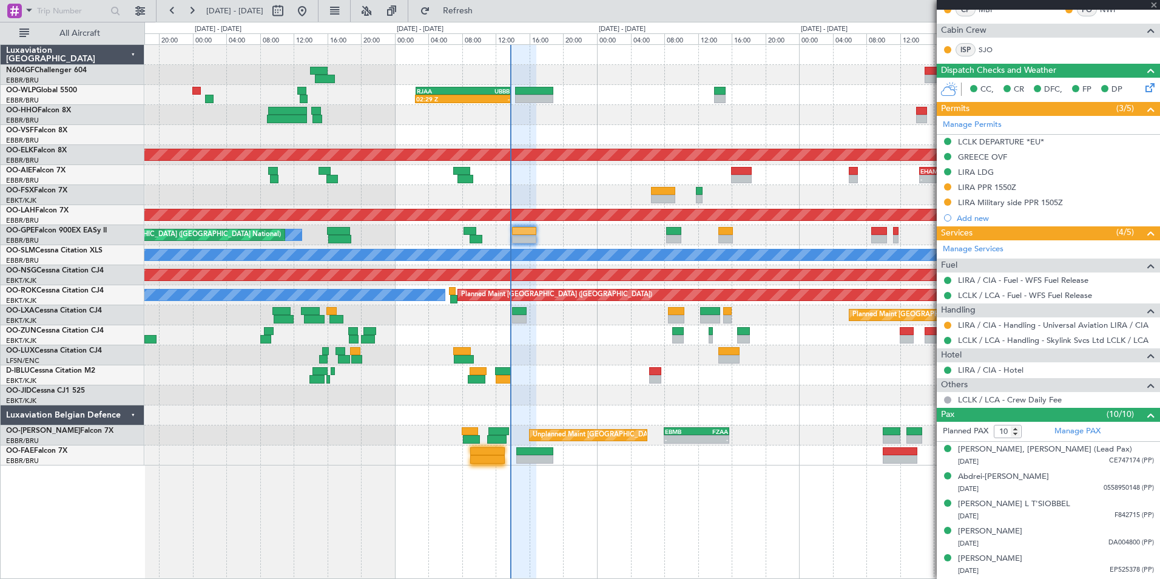
type input "09:11"
type input "5"
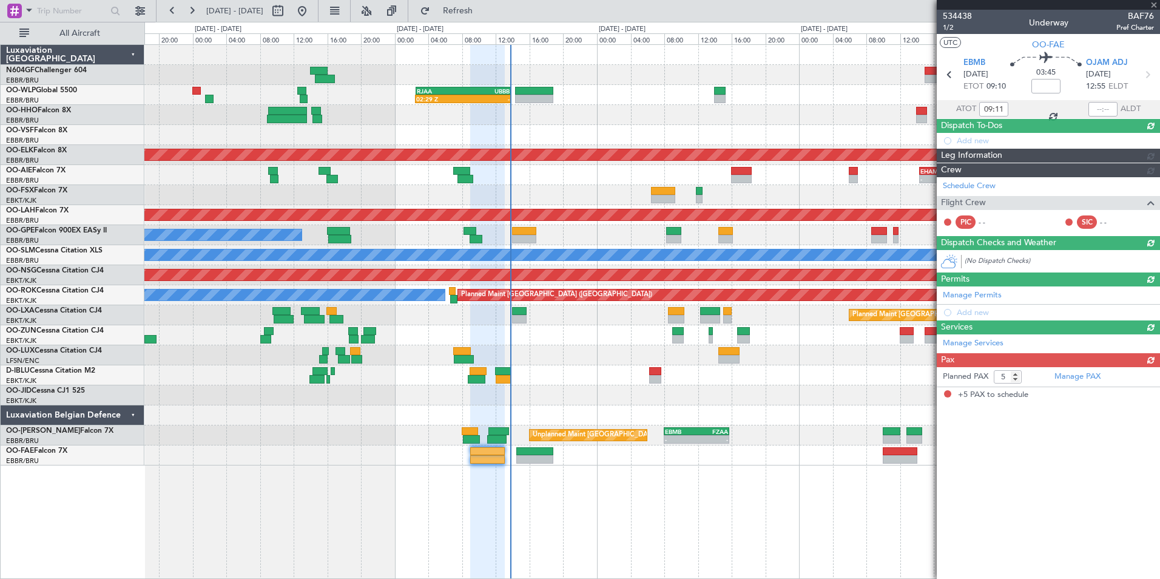
scroll to position [0, 0]
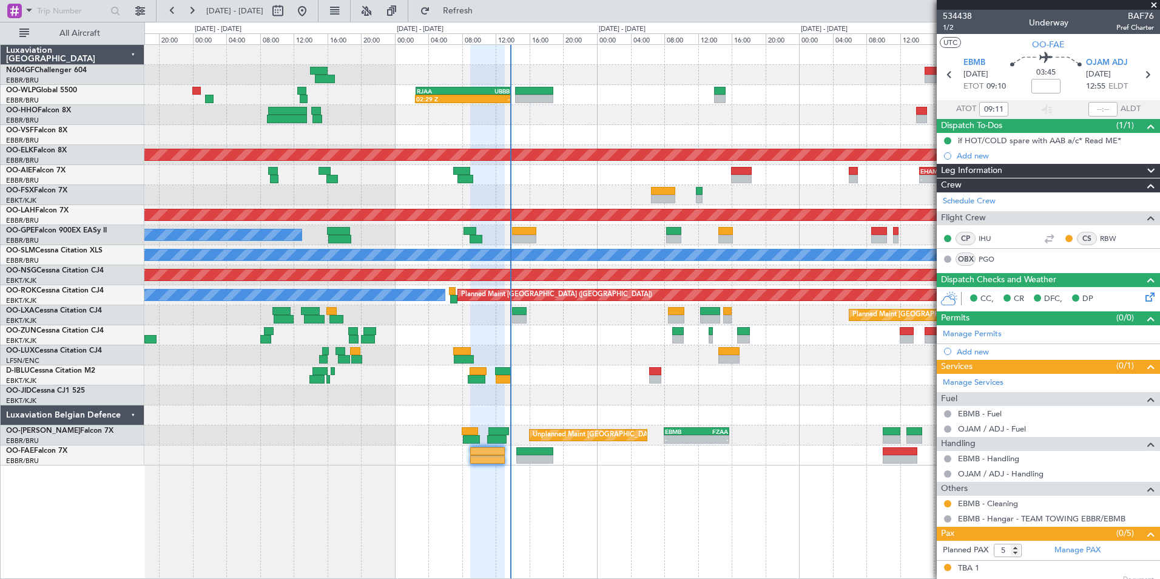
click at [589, 374] on div at bounding box center [651, 375] width 1015 height 20
click at [1099, 106] on input "text" at bounding box center [1103, 109] width 29 height 15
click at [1089, 44] on section "UTC OO-FAE" at bounding box center [1048, 43] width 223 height 18
type input "13:41"
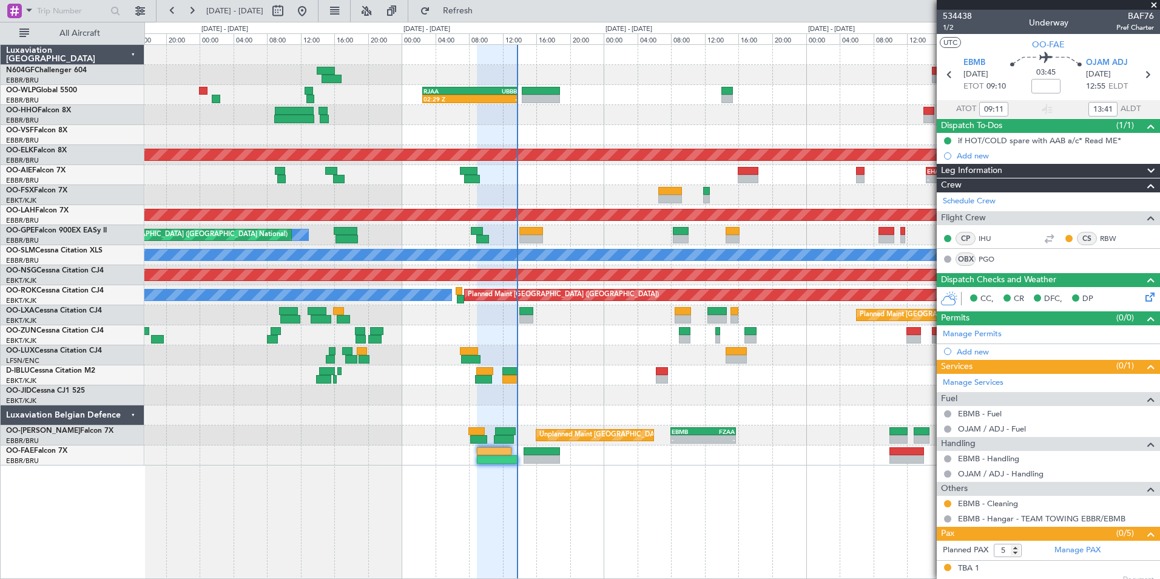
click at [567, 408] on div at bounding box center [651, 415] width 1015 height 20
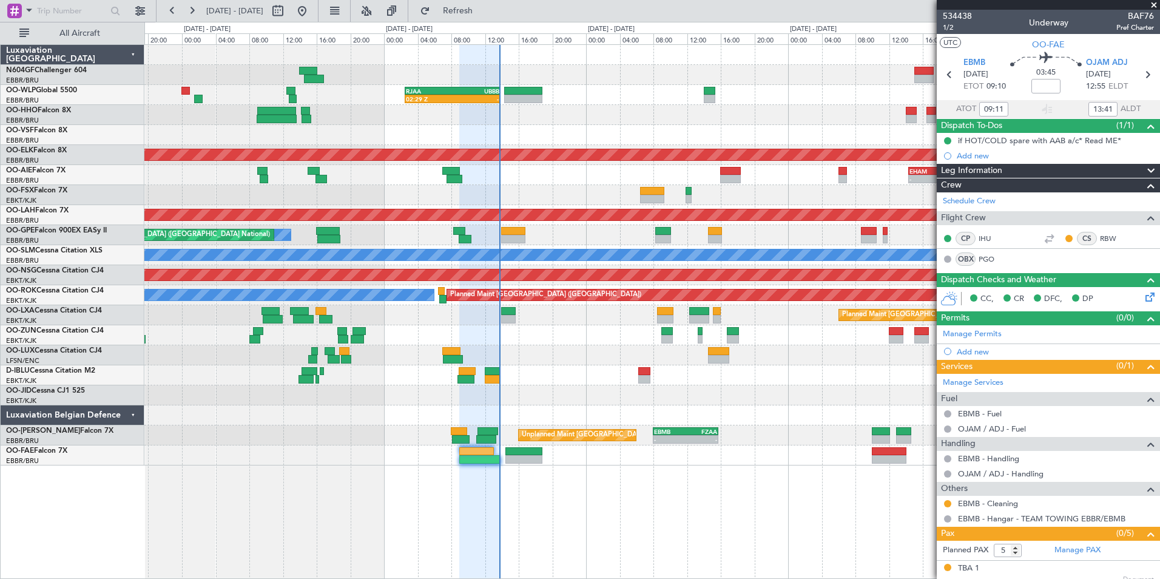
click at [1155, 6] on span at bounding box center [1154, 5] width 12 height 11
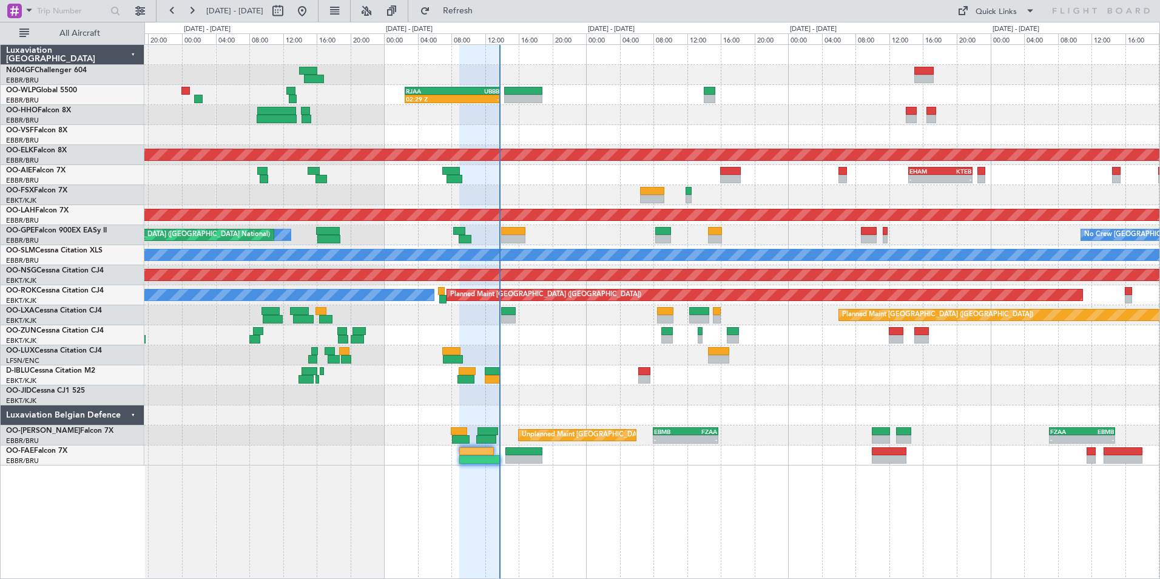
type input "0"
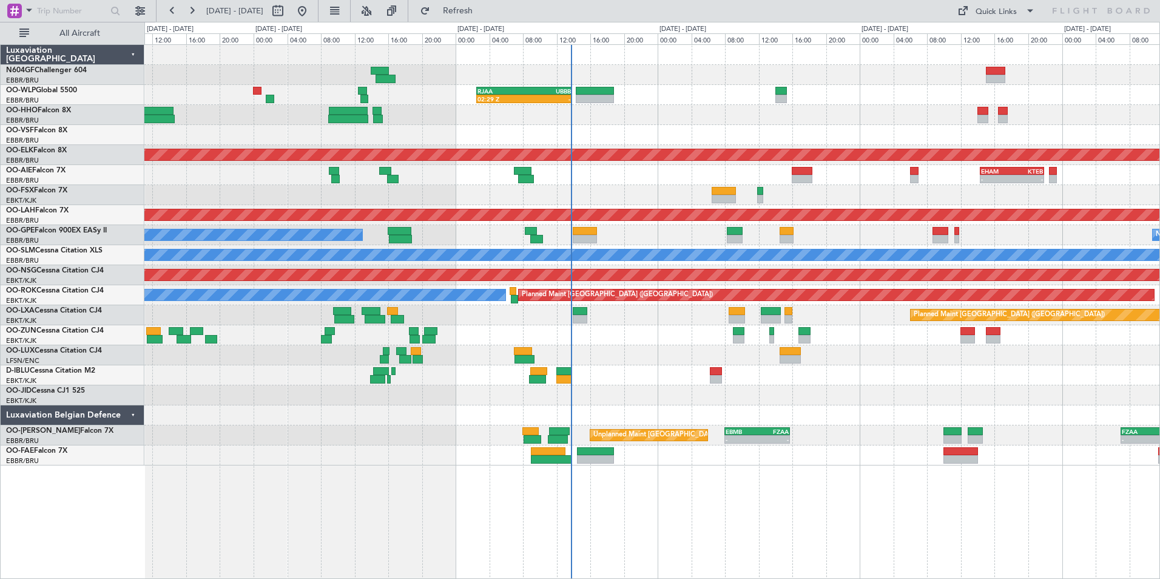
click at [635, 356] on div "No Crew [PERSON_NAME] ([PERSON_NAME])" at bounding box center [651, 355] width 1015 height 20
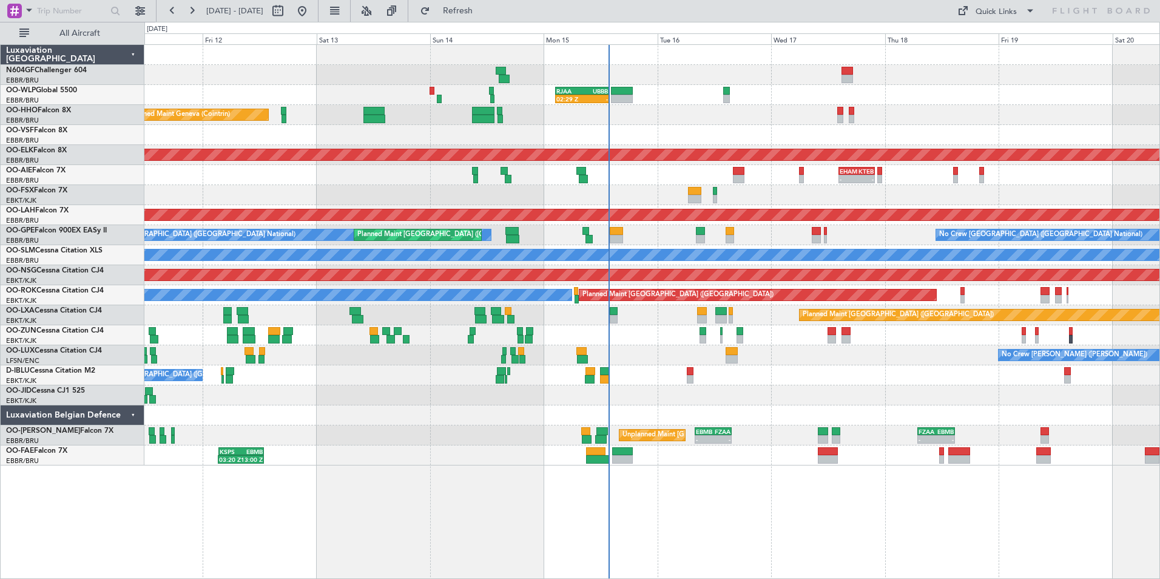
click at [649, 318] on div "Planned Maint Paris (Le Bourget) Planned Maint Brussels (Brussels National)" at bounding box center [651, 315] width 1015 height 20
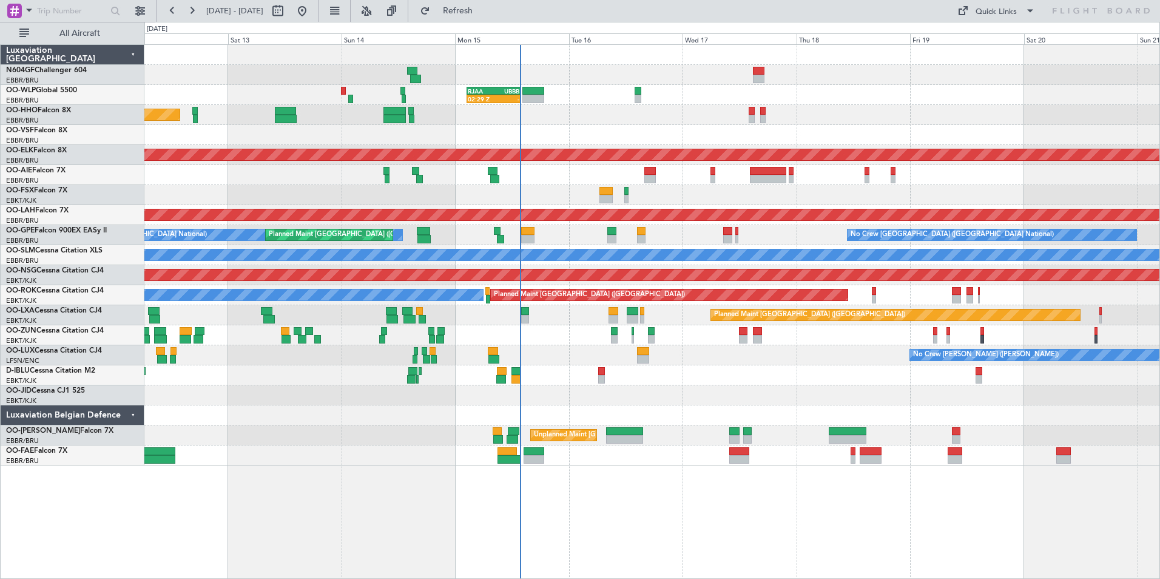
click at [809, 379] on div "No Crew [GEOGRAPHIC_DATA] ([GEOGRAPHIC_DATA] National)" at bounding box center [651, 375] width 1015 height 20
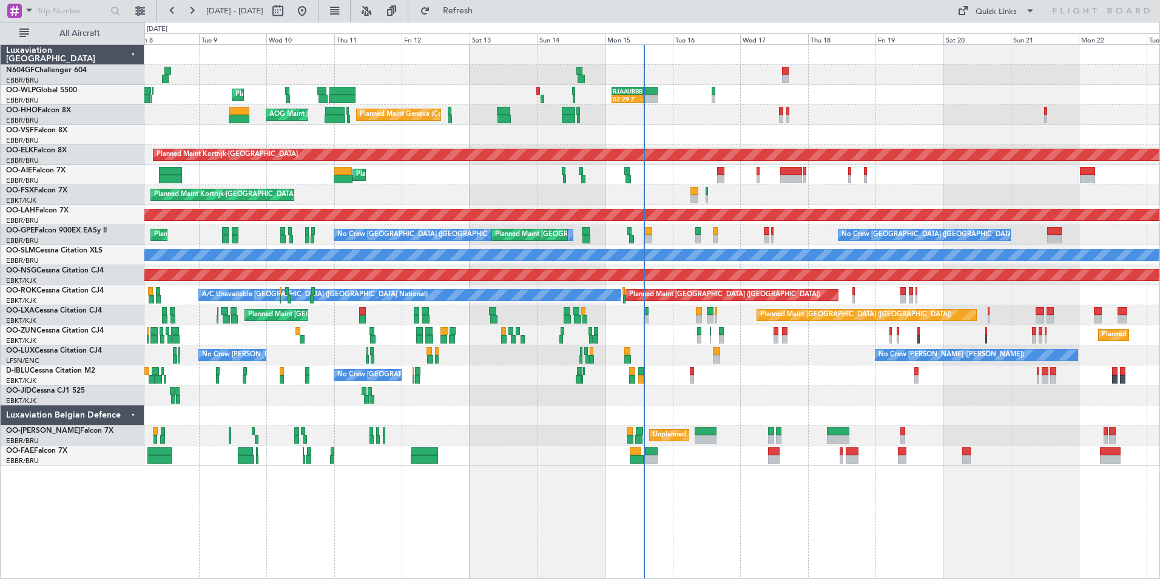
click at [756, 372] on div "No Crew Brussels (Brussels National) A/C Unavailable Brussels (Brussels Nationa…" at bounding box center [651, 375] width 1015 height 20
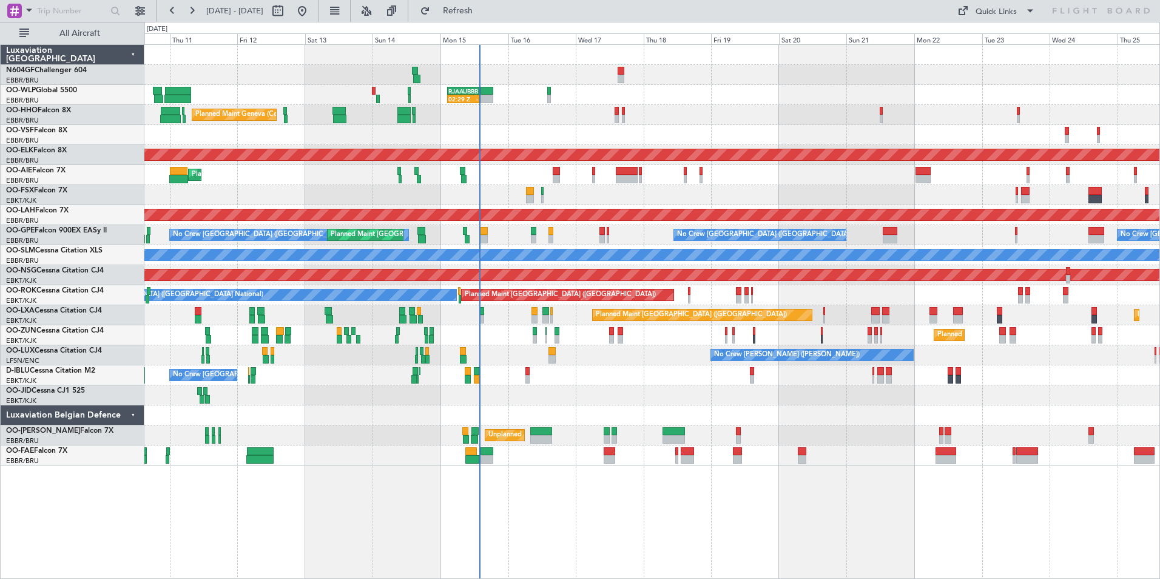
click at [723, 371] on div "02:29 Z - RJAA 02:30 Z UBBB 13:50 Z Planned Maint Liege Planned Maint Geneva (C…" at bounding box center [651, 255] width 1015 height 421
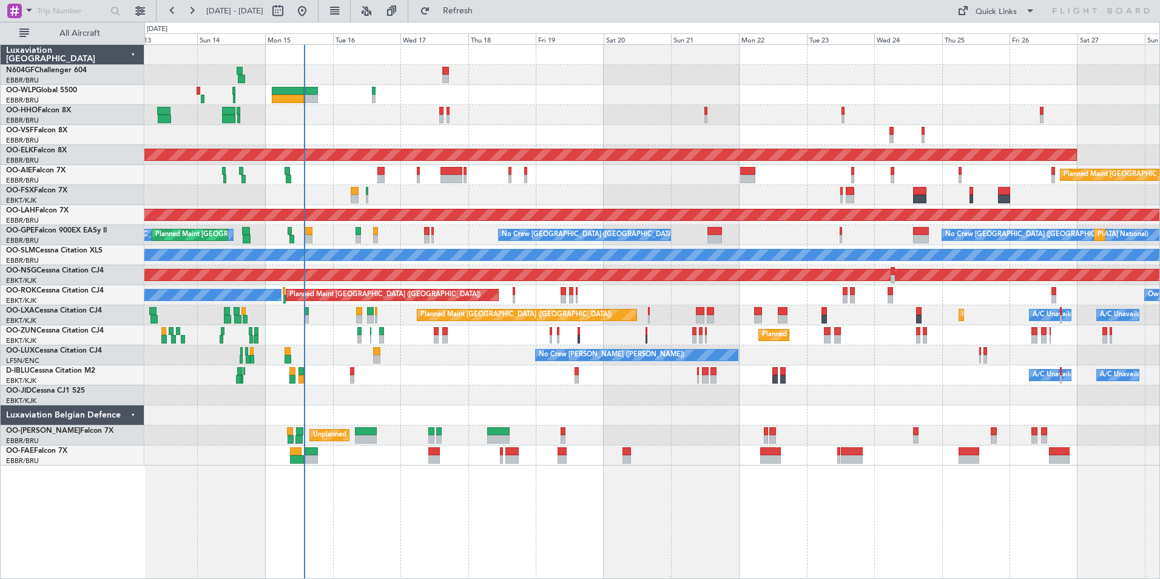
click at [779, 204] on div "Planned Maint Kortrijk-[GEOGRAPHIC_DATA]" at bounding box center [651, 195] width 1015 height 20
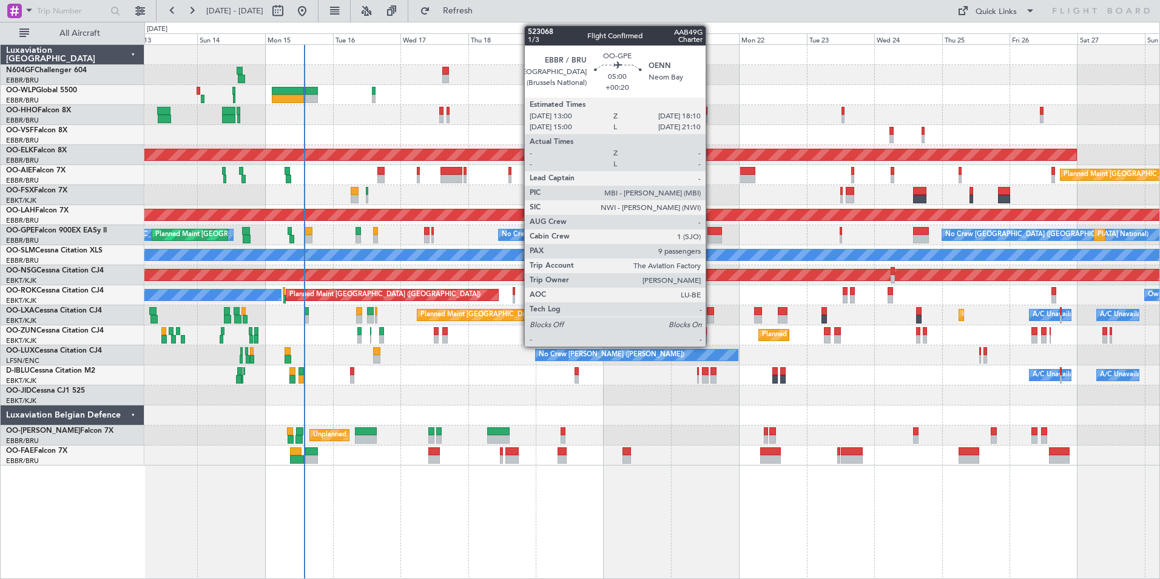
click at [711, 233] on div at bounding box center [715, 231] width 15 height 8
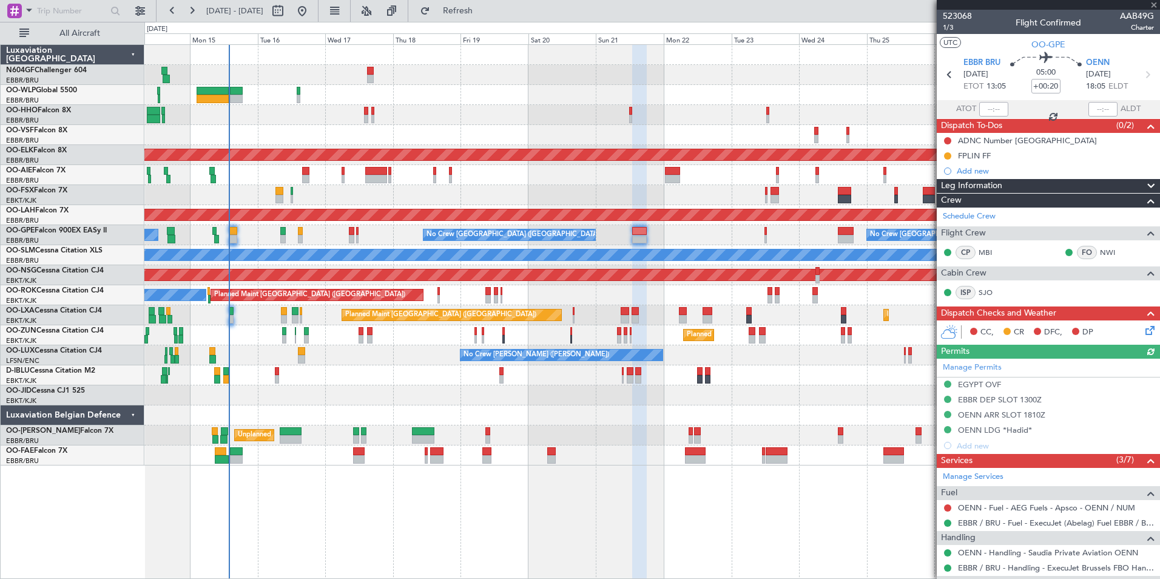
click at [687, 241] on div "Planned Maint Brussels (Brussels National) No Crew Brussels (Brussels National)…" at bounding box center [651, 235] width 1015 height 20
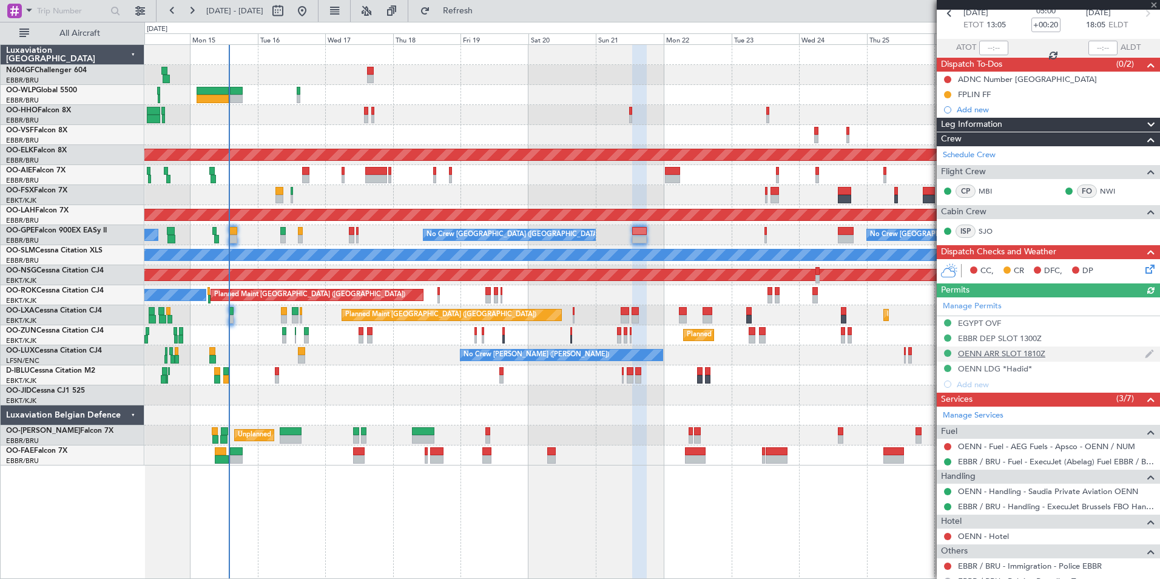
scroll to position [61, 0]
click at [680, 233] on div "Planned Maint Brussels (Brussels National) No Crew Brussels (Brussels National)…" at bounding box center [651, 235] width 1015 height 20
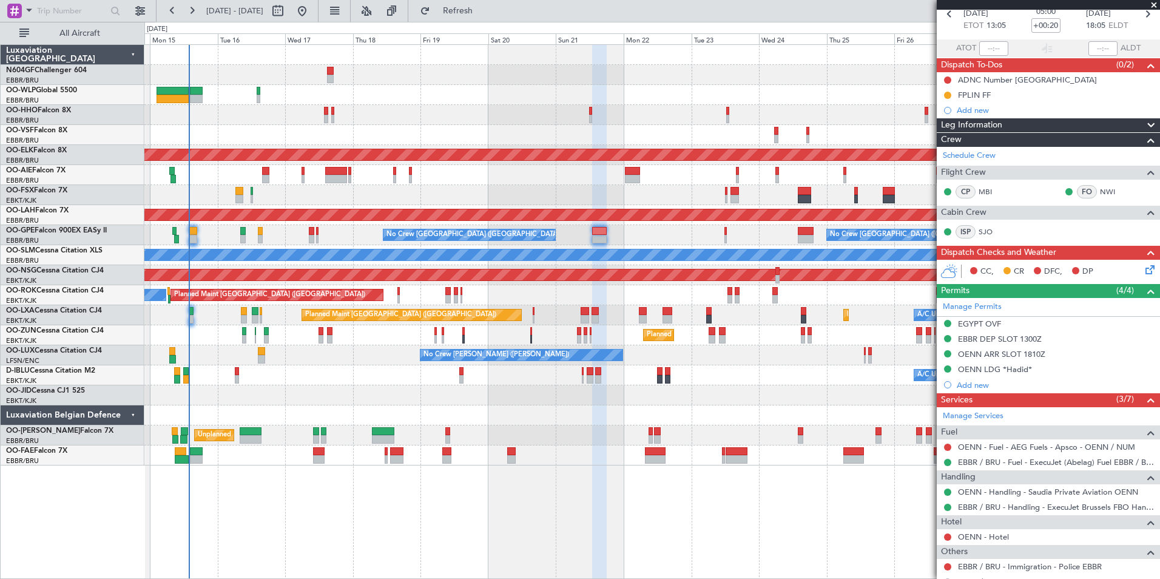
click at [648, 236] on div "Planned Maint Brussels (Brussels National) No Crew Brussels (Brussels National)…" at bounding box center [651, 235] width 1015 height 20
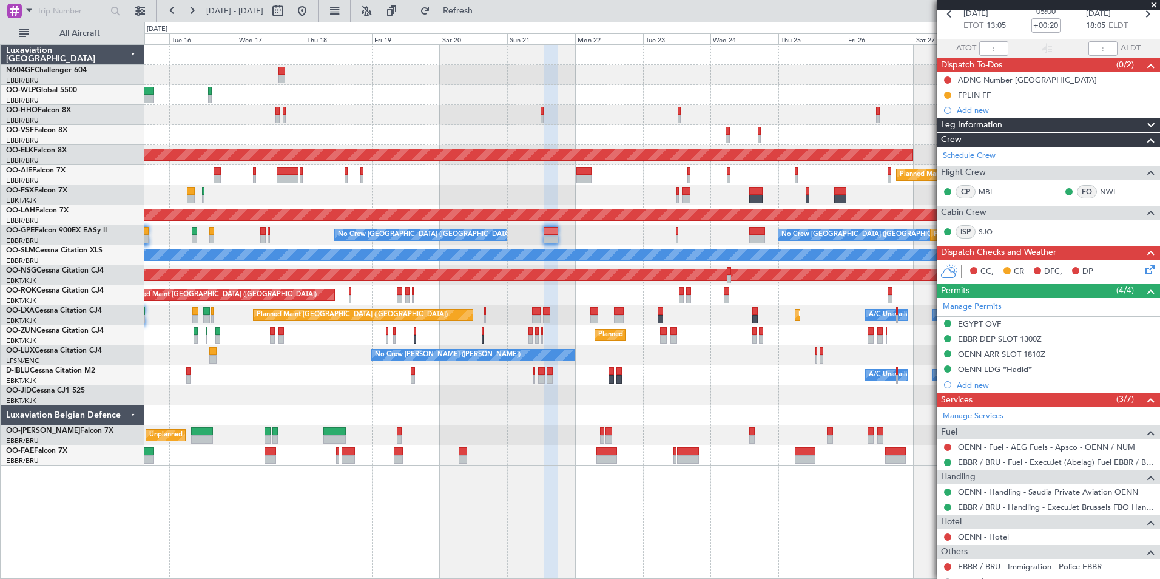
click at [631, 226] on div "No Crew Brussels (Brussels National) No Crew Brussels (Brussels National) Plann…" at bounding box center [651, 235] width 1015 height 20
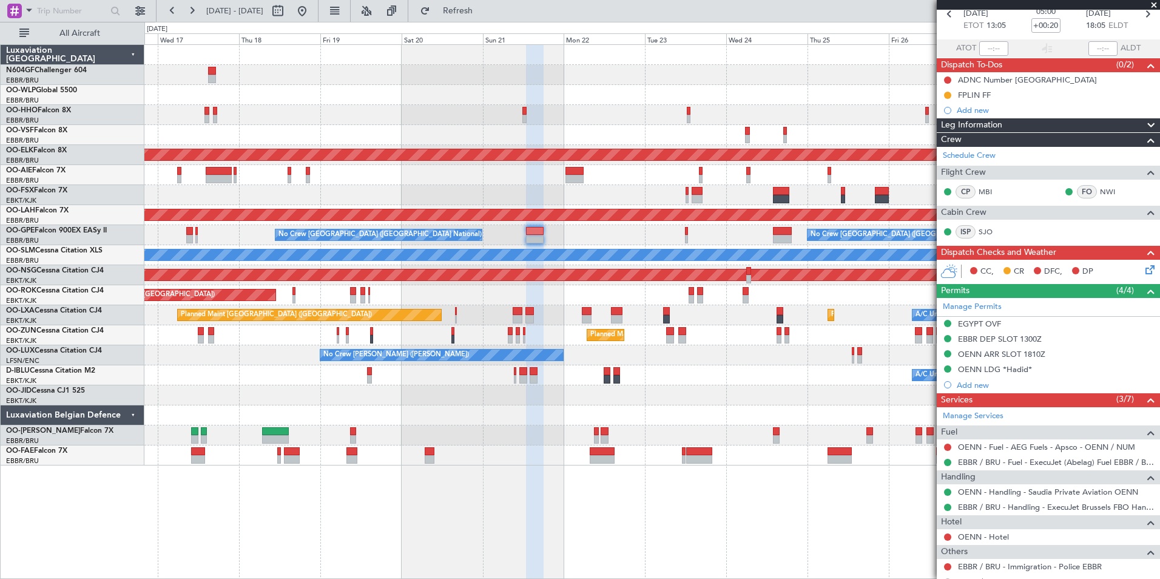
click at [805, 376] on div "Planned Maint Kortrijk-Wevelgem Planned Maint London (Farnborough) Planned Main…" at bounding box center [651, 255] width 1015 height 421
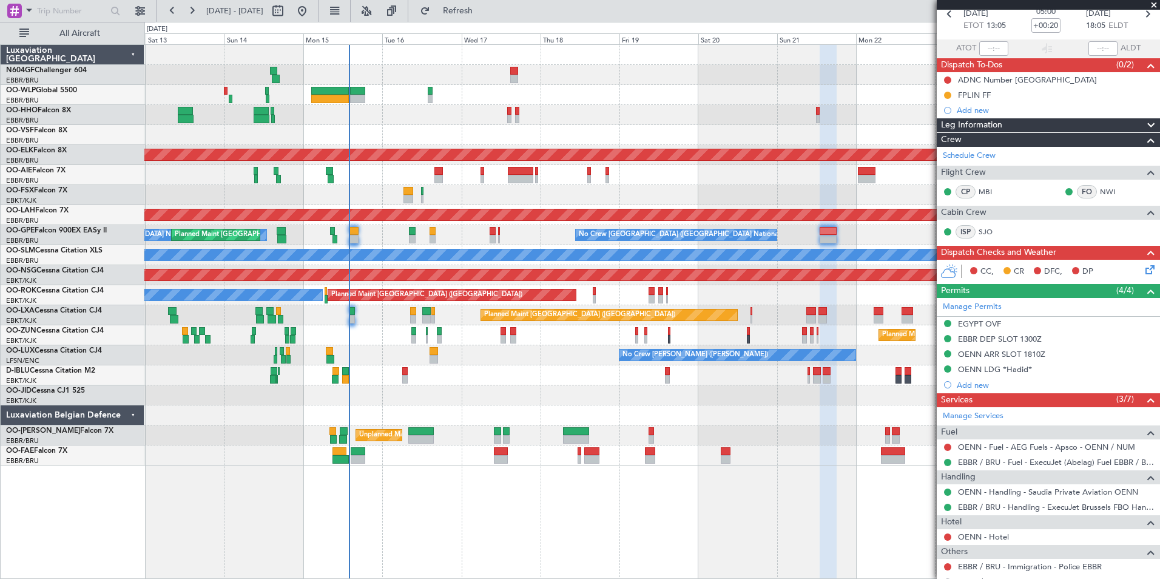
click at [839, 410] on div at bounding box center [651, 415] width 1015 height 20
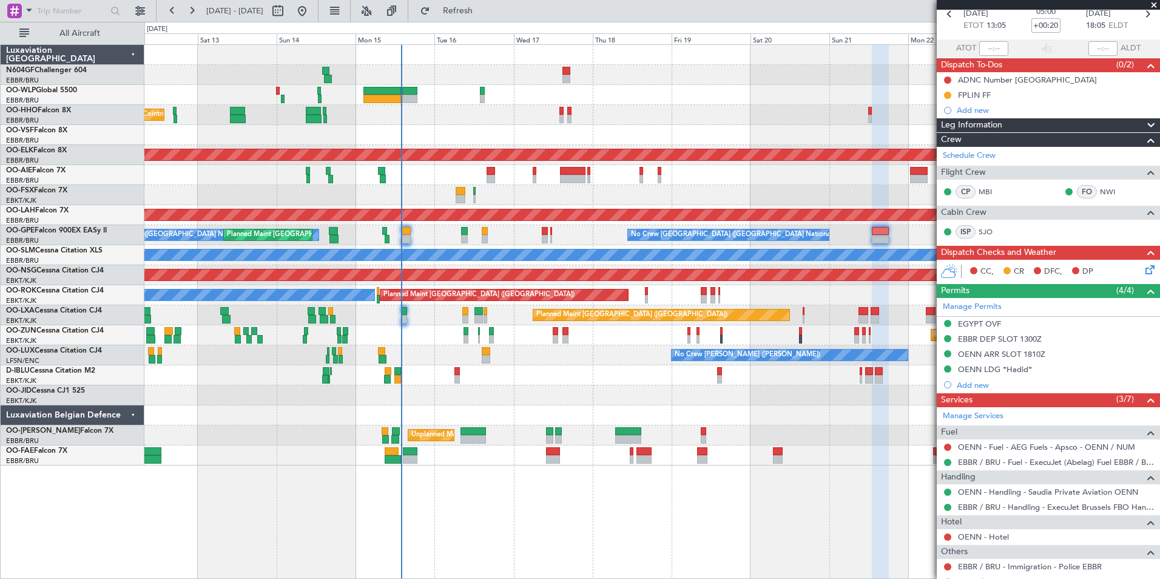
click at [691, 404] on div "Planned Maint Liege Planned Maint Geneva (Cointrin) AOG Maint New York (Teterbo…" at bounding box center [651, 255] width 1015 height 421
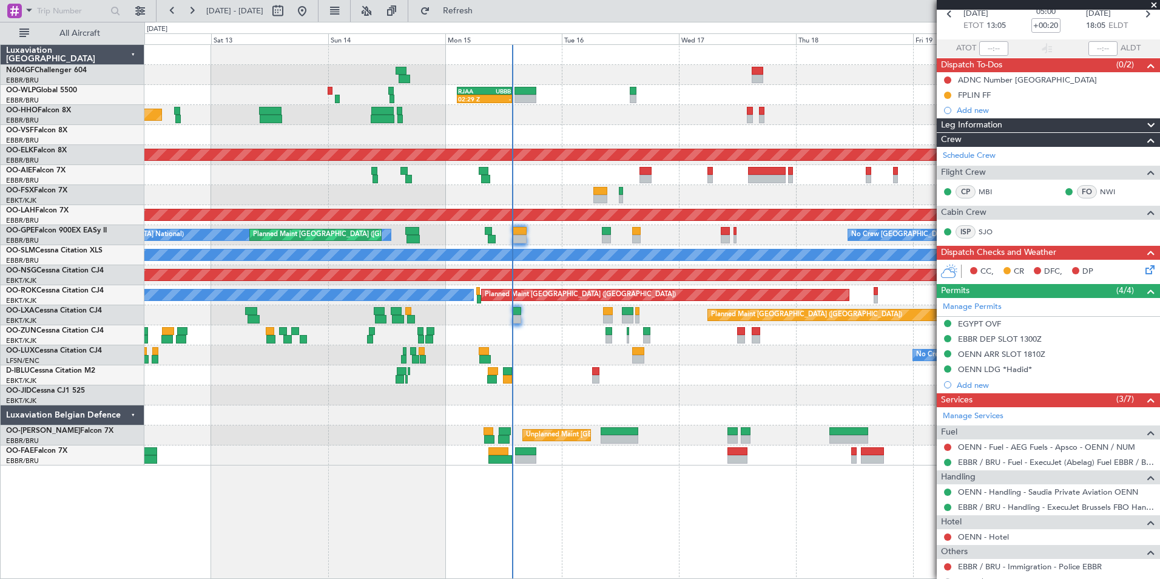
click at [745, 370] on div "No Crew [GEOGRAPHIC_DATA] ([GEOGRAPHIC_DATA] National)" at bounding box center [651, 375] width 1015 height 20
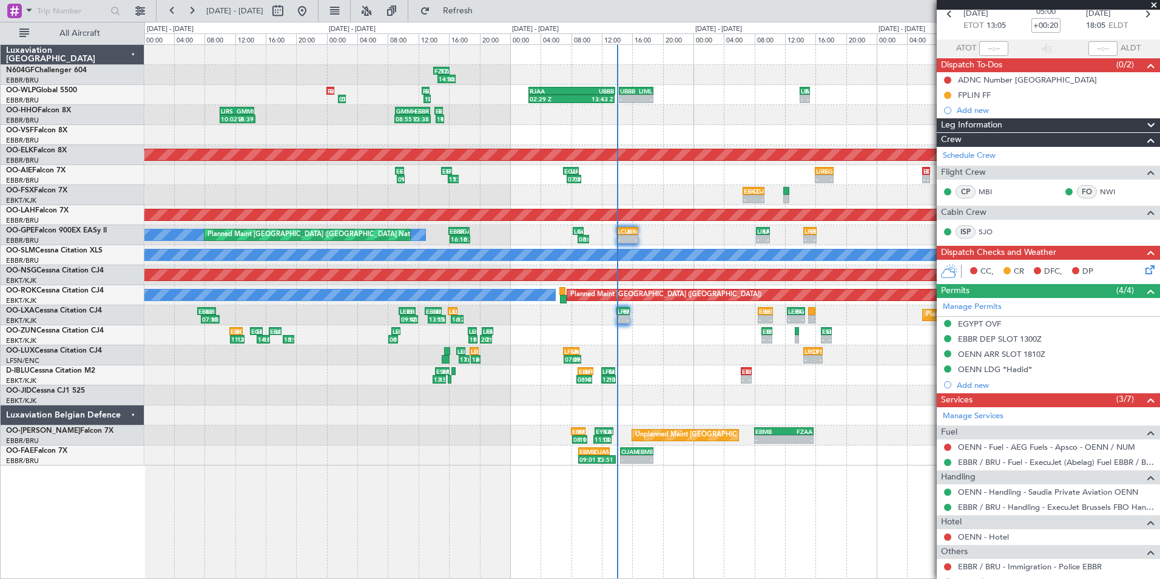
click at [644, 339] on div "- - LFMT 20:20 Z EBBR 21:50 Z 20:05 Z 21:40 Z EBBR 09:00 Z ESMT 10:20 Z ESMS 16…" at bounding box center [651, 335] width 1015 height 20
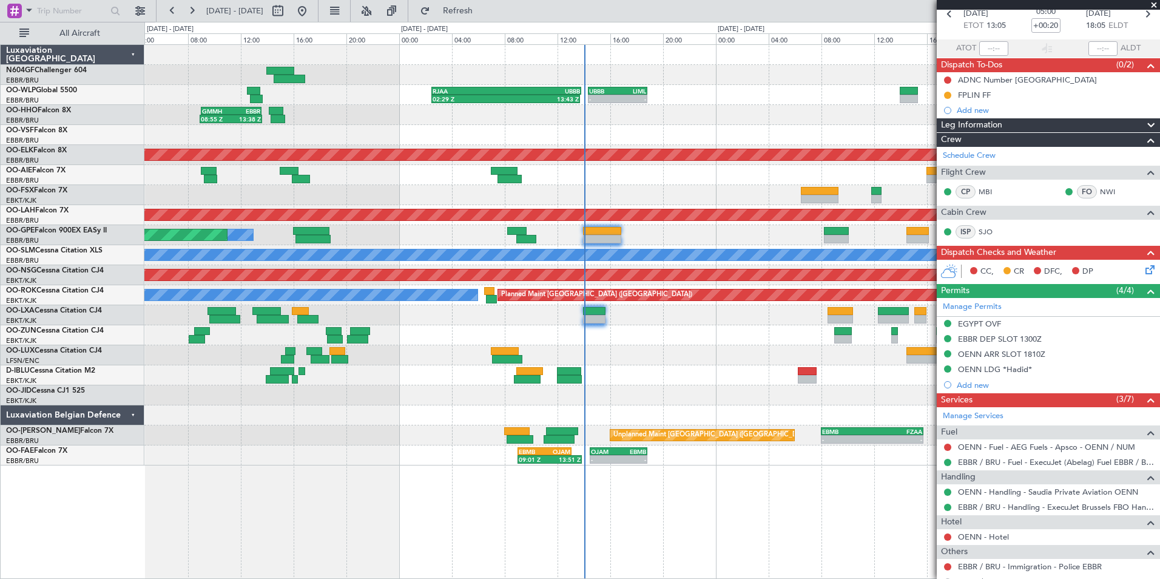
click at [824, 385] on div at bounding box center [651, 375] width 1015 height 20
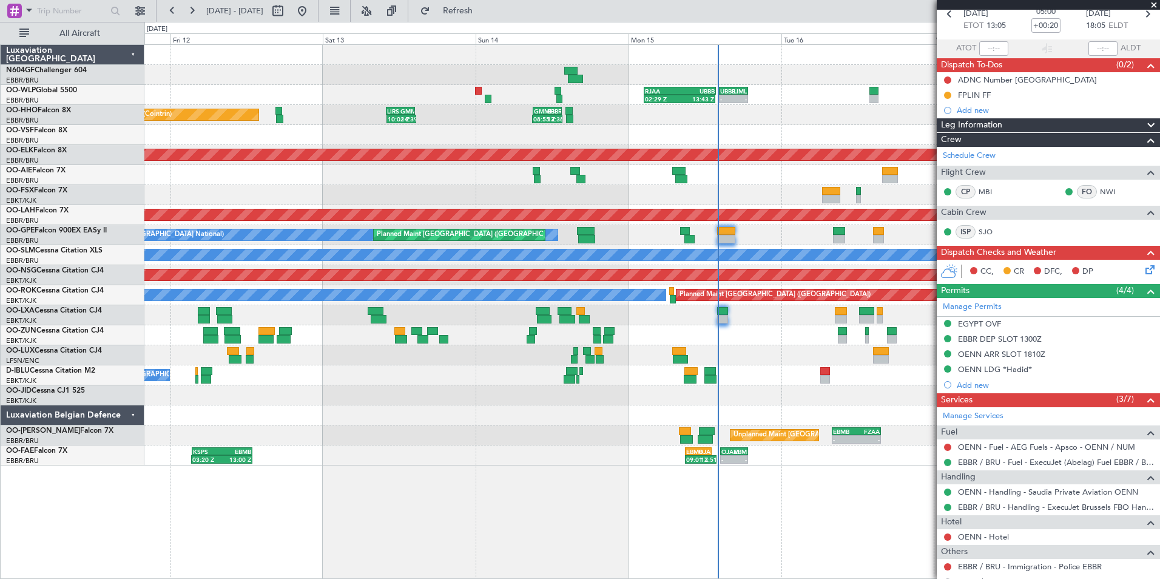
click at [751, 377] on div "No Crew [GEOGRAPHIC_DATA] ([GEOGRAPHIC_DATA] National)" at bounding box center [651, 375] width 1015 height 20
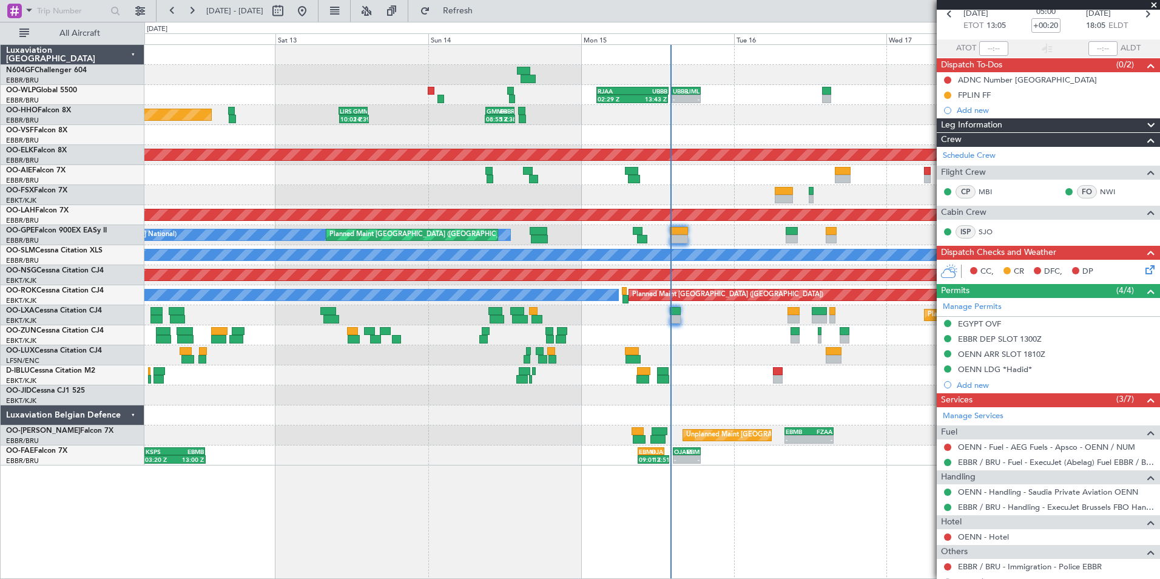
click at [742, 384] on div "02:29 Z 13:43 Z RJAA 02:30 Z UBBB 13:50 Z - - UBBB 14:20 Z LIML 18:50 Z LTCG 22…" at bounding box center [651, 255] width 1015 height 421
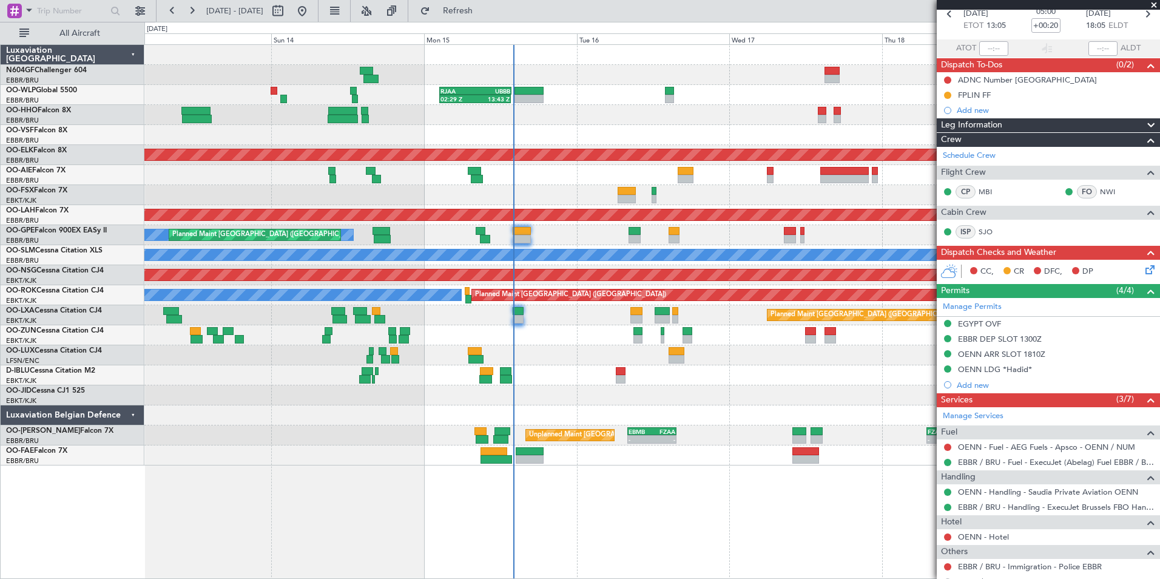
click at [715, 186] on div at bounding box center [651, 195] width 1015 height 20
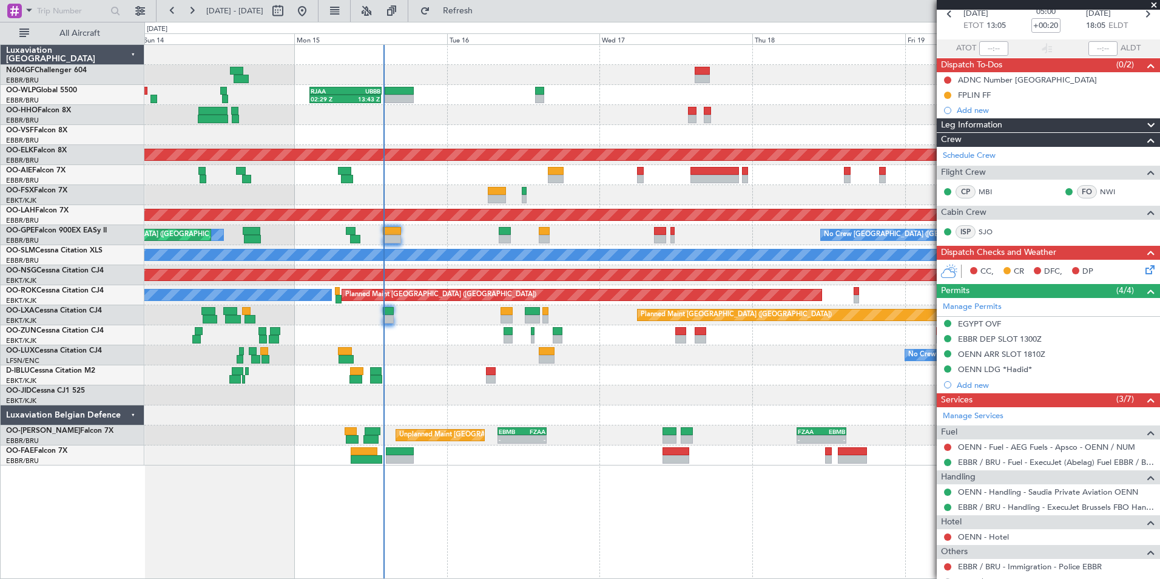
click at [679, 373] on div at bounding box center [651, 375] width 1015 height 20
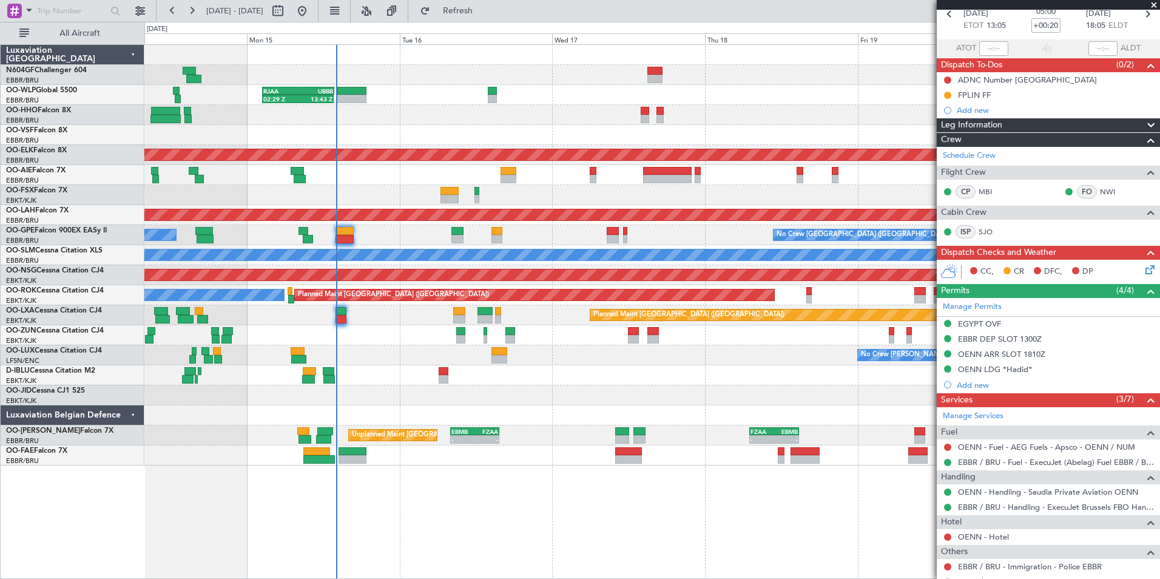
click at [680, 197] on div at bounding box center [651, 195] width 1015 height 20
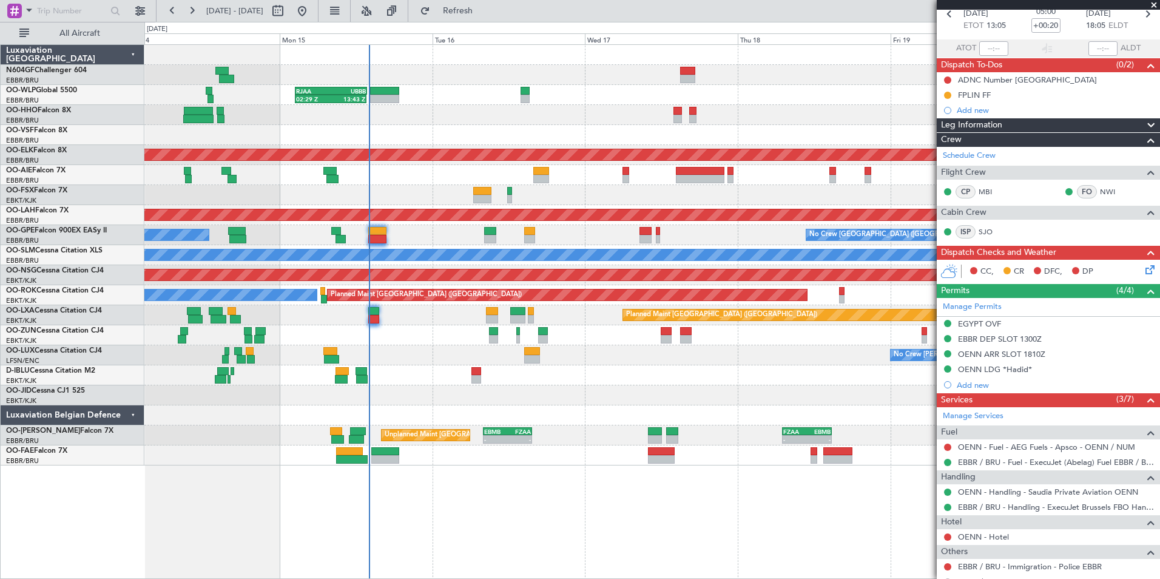
click at [570, 393] on div at bounding box center [651, 395] width 1015 height 20
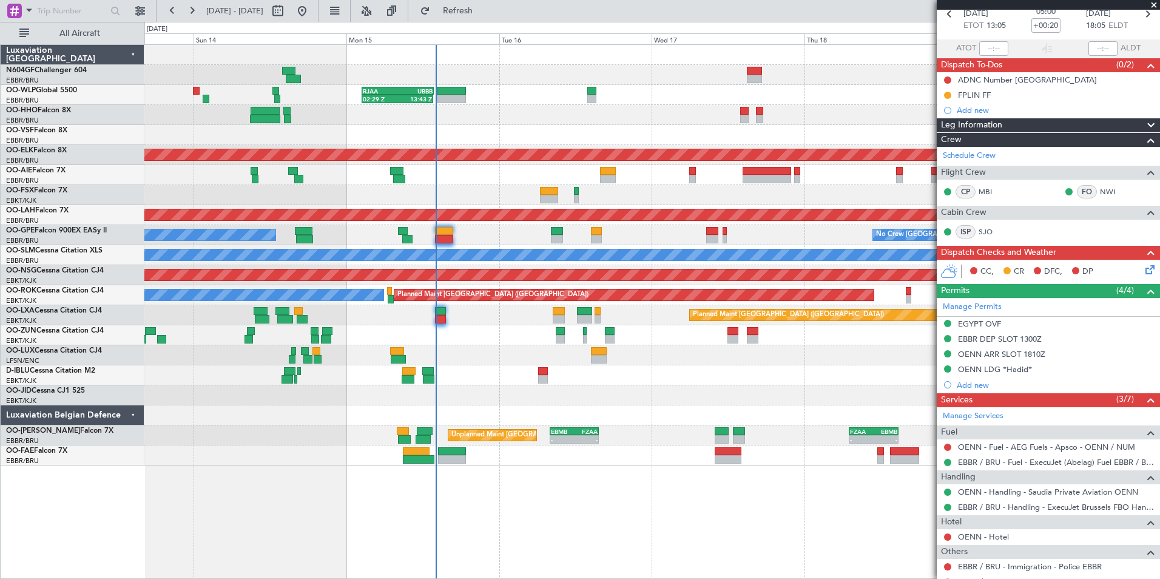
click at [791, 446] on div "KSPS 03:30 Z EBMB 13:00 Z 03:20 Z 13:00 Z" at bounding box center [651, 455] width 1015 height 20
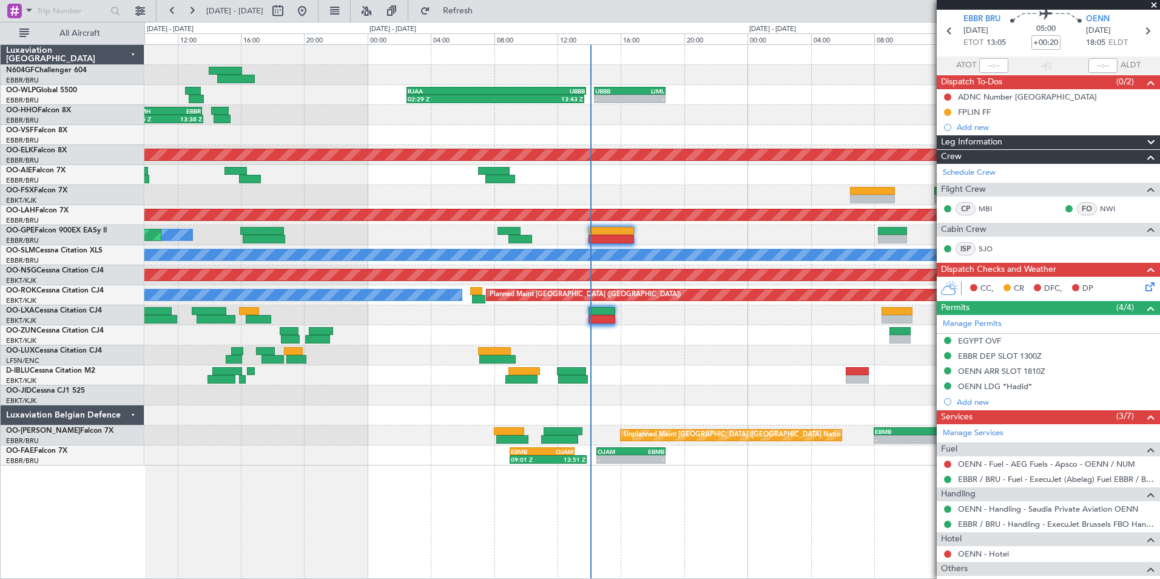
scroll to position [0, 0]
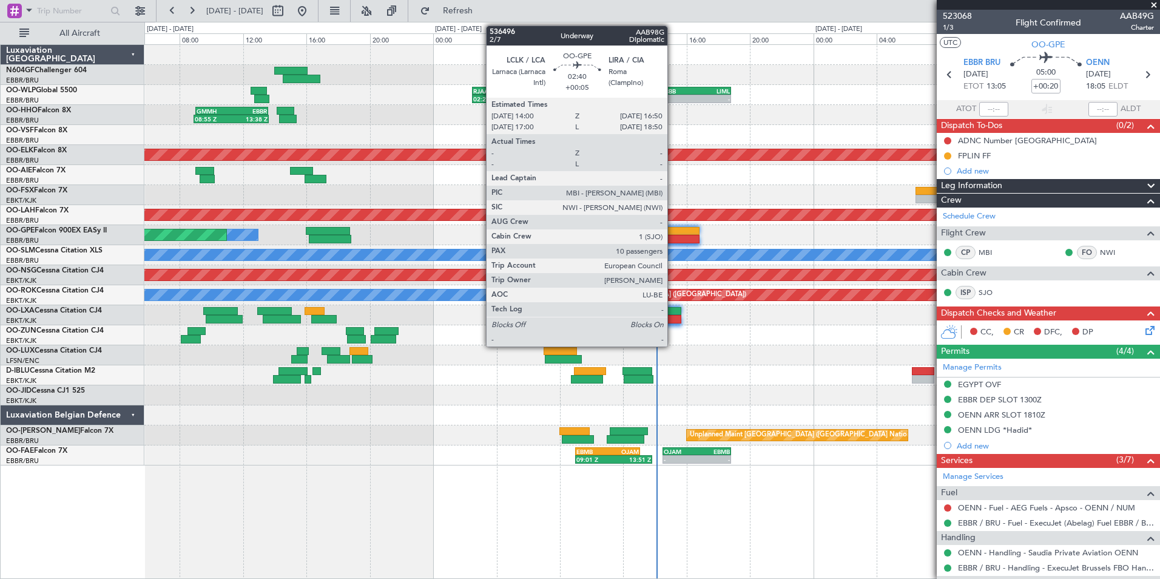
click at [673, 241] on div at bounding box center [677, 239] width 45 height 8
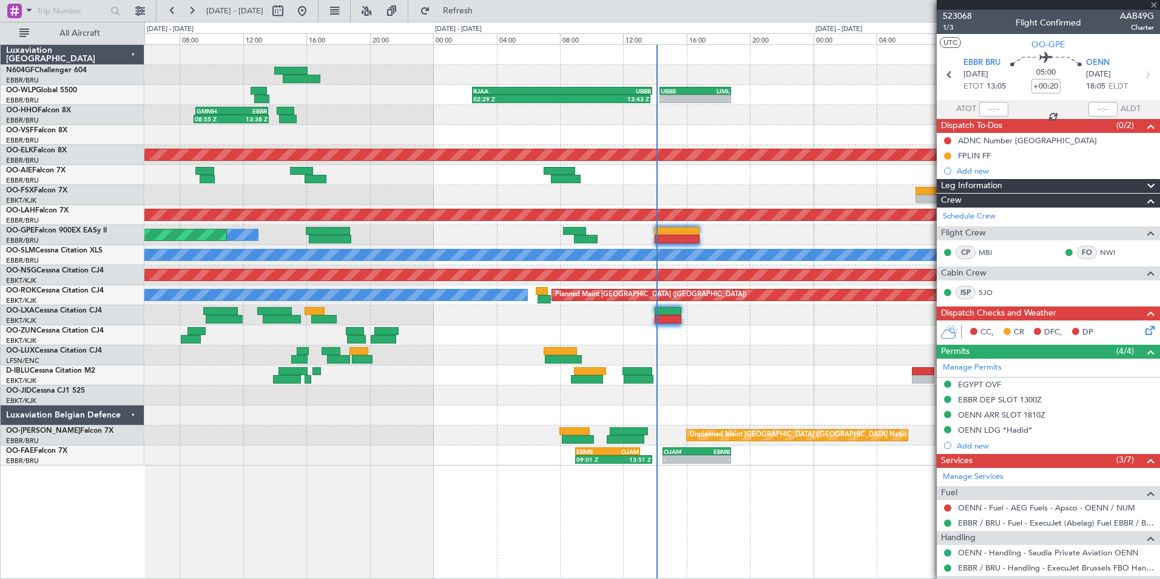
type input "+00:05"
type input "10"
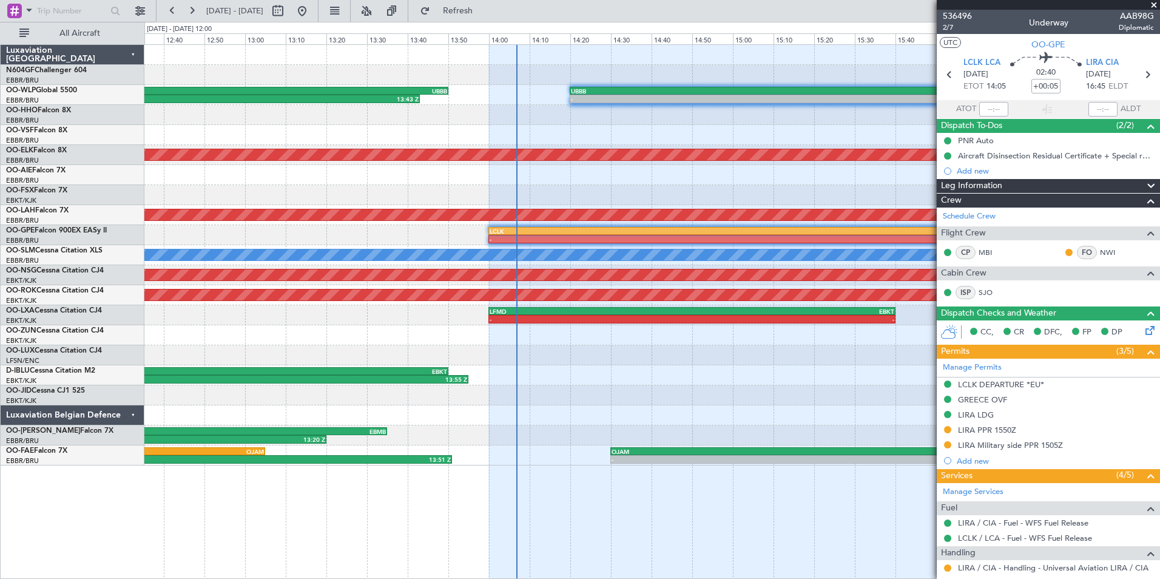
click at [527, 186] on div at bounding box center [651, 195] width 1015 height 20
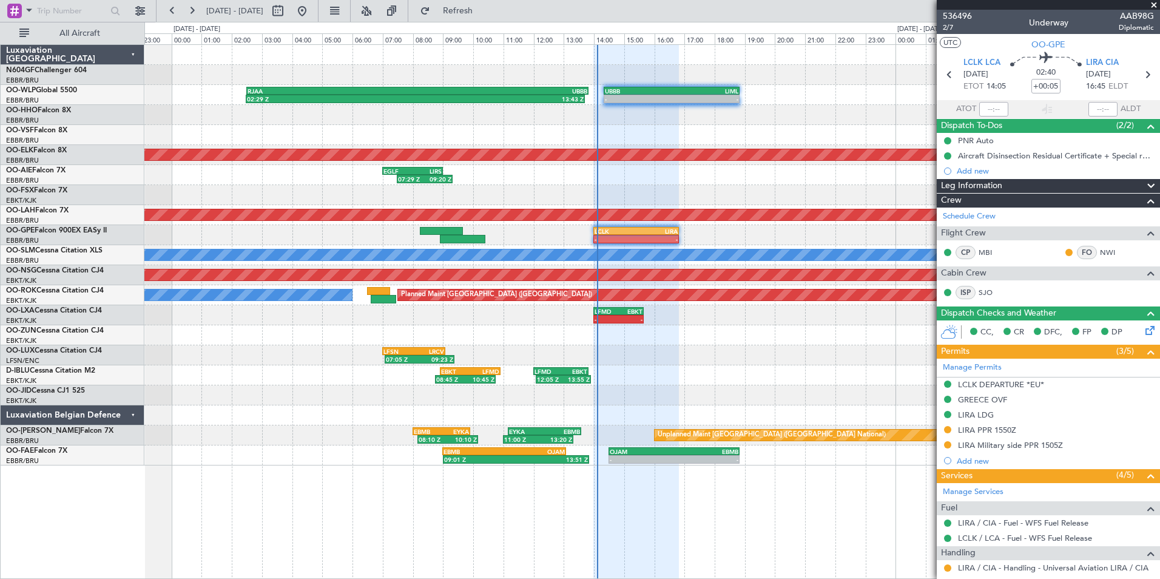
click at [641, 126] on div "14:33 Z 16:54 Z FZQA 14:00 Z FZAA 16:05 Z 02:29 Z 13:43 Z RJAA 02:30 Z UBBB 13:…" at bounding box center [651, 255] width 1015 height 421
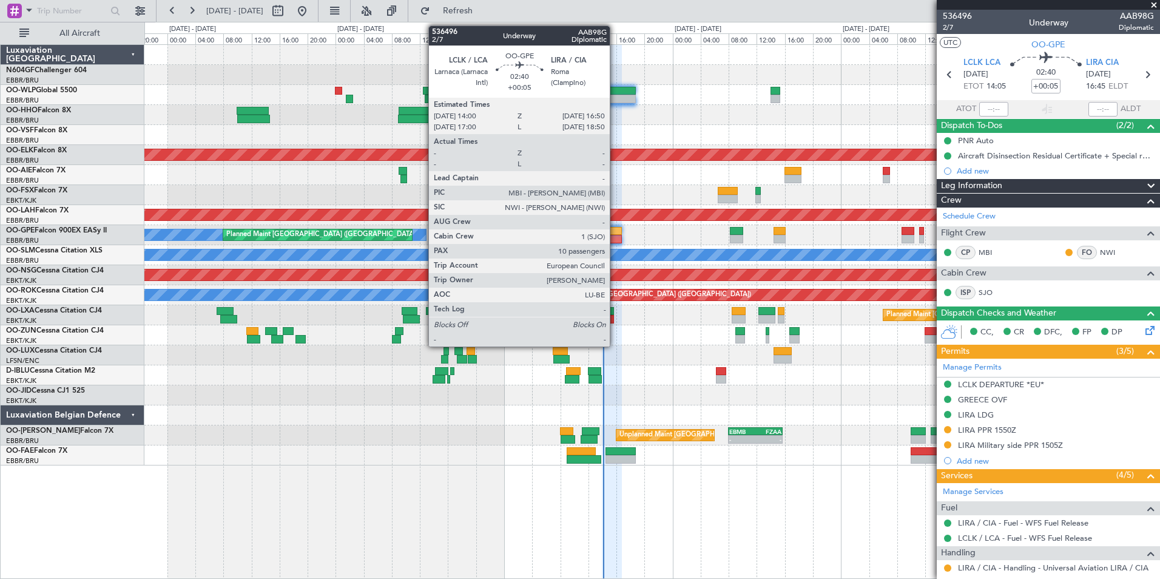
click at [615, 236] on div at bounding box center [612, 239] width 20 height 8
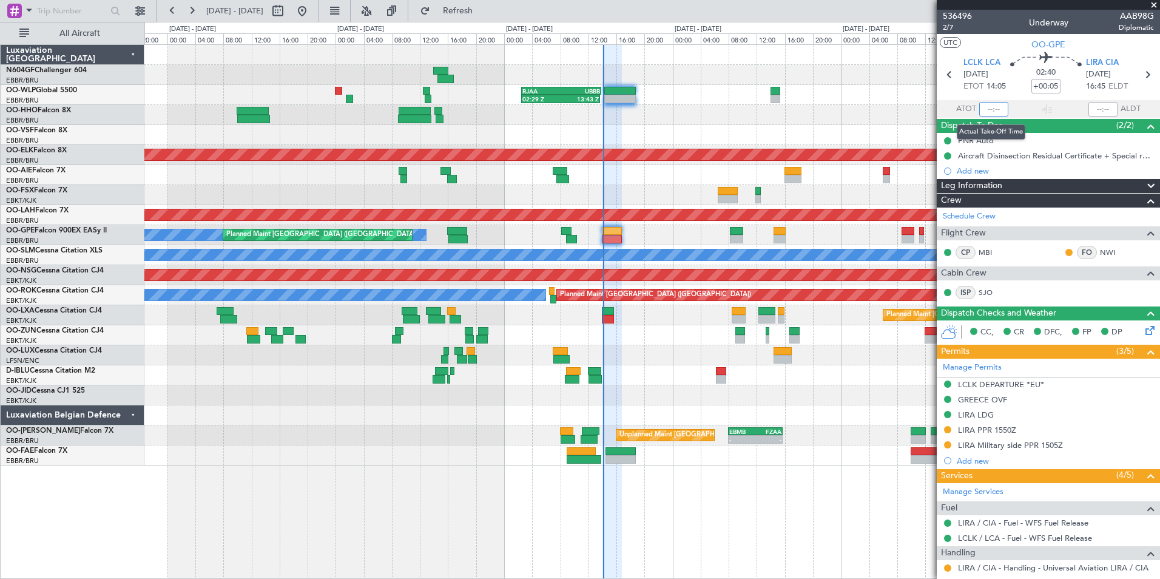
click at [992, 111] on input "text" at bounding box center [993, 109] width 29 height 15
click at [993, 38] on section "UTC OO-GPE" at bounding box center [1048, 43] width 223 height 18
type input "14:09"
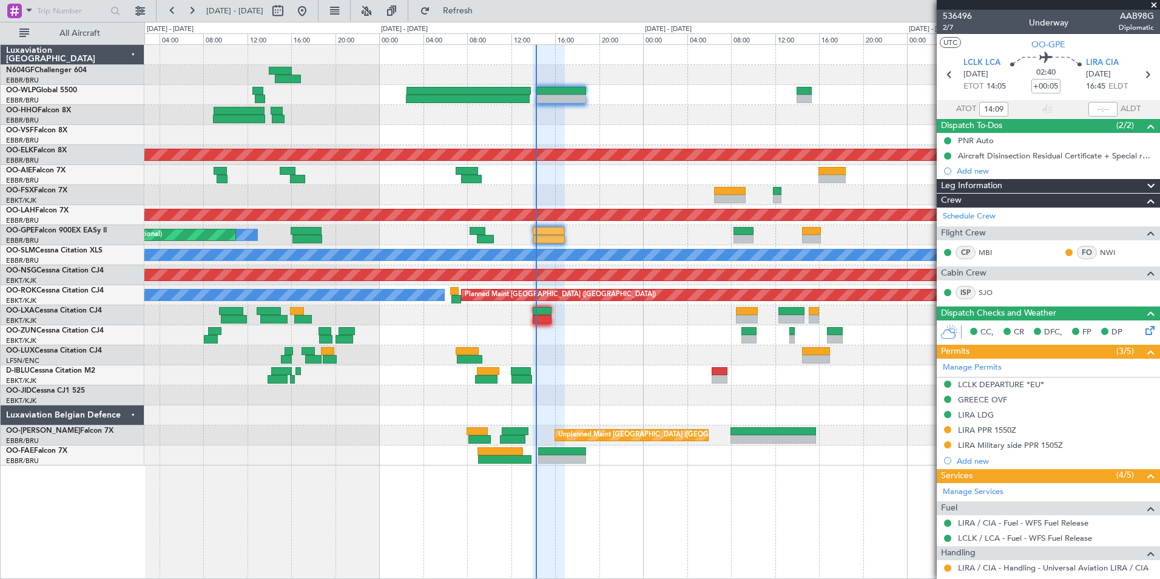
click at [583, 138] on div at bounding box center [651, 135] width 1015 height 20
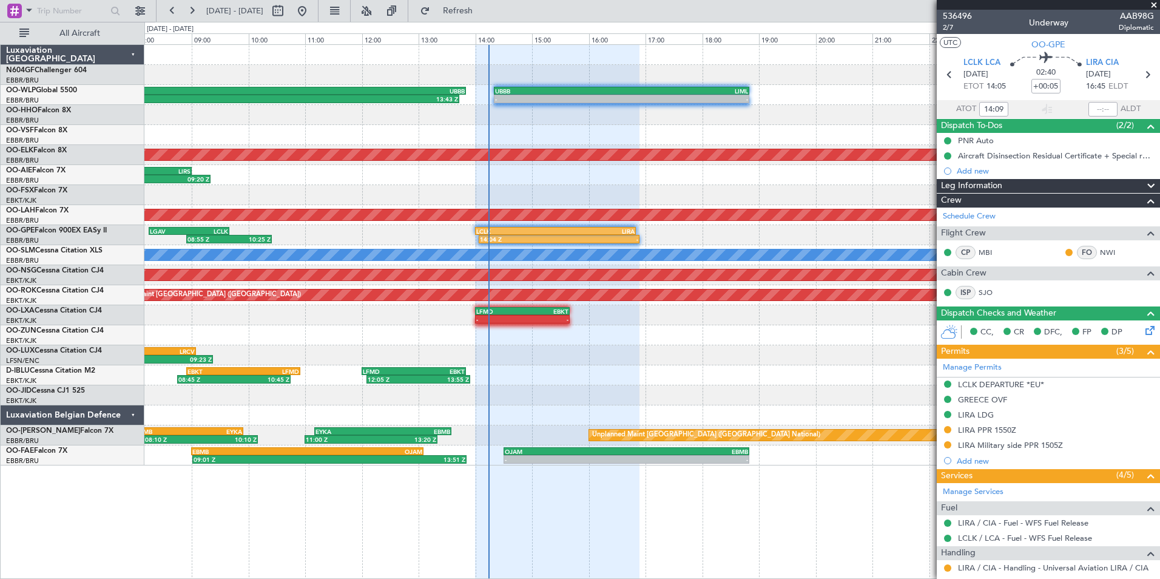
click at [518, 127] on div at bounding box center [651, 135] width 1015 height 20
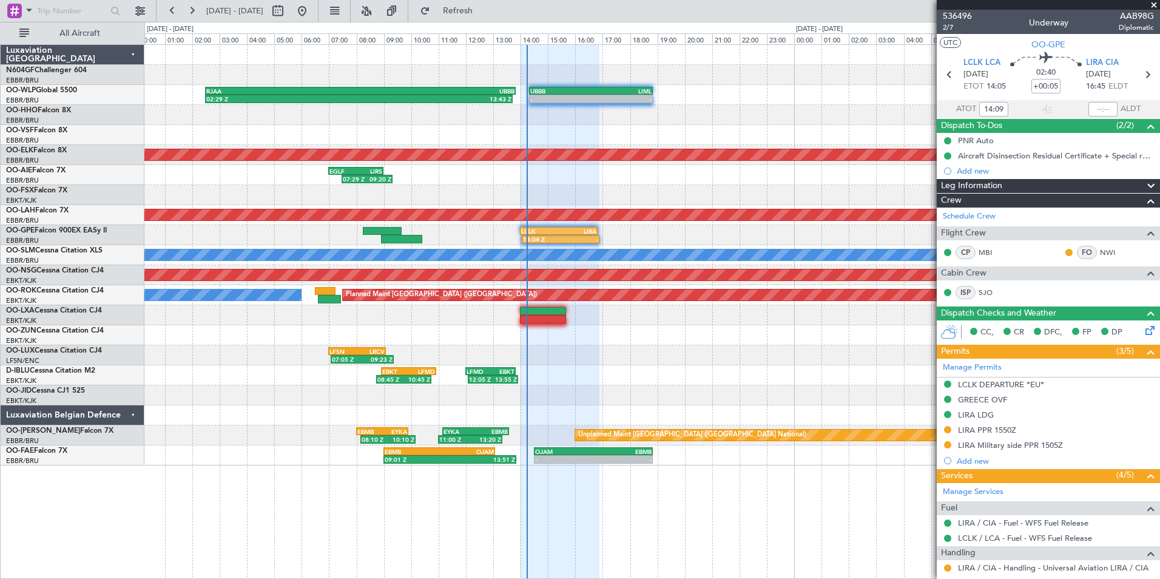
click at [512, 115] on div at bounding box center [651, 115] width 1015 height 20
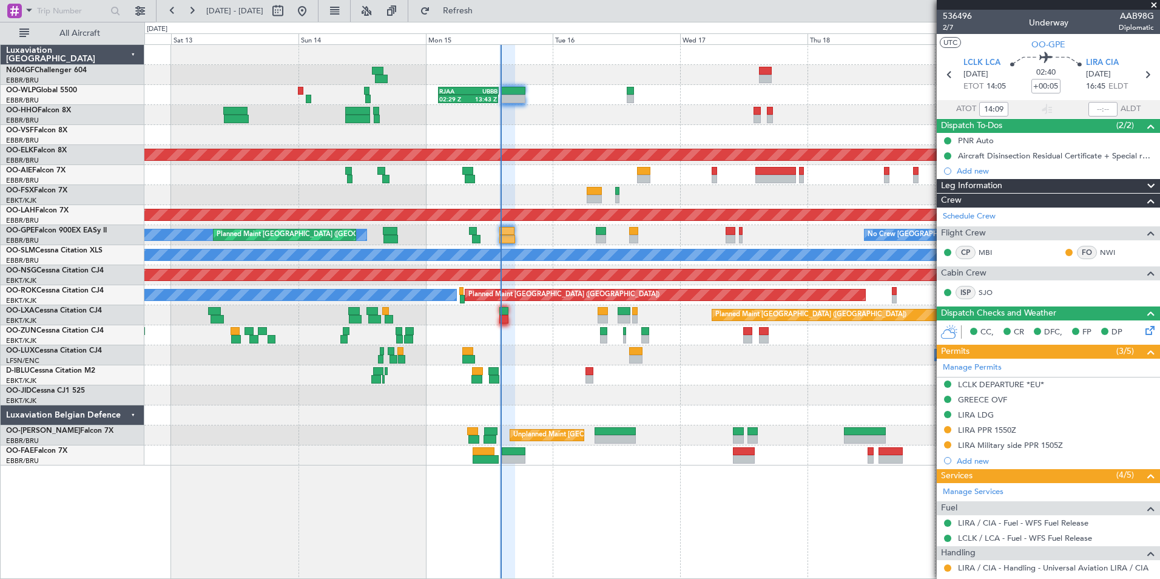
click at [502, 112] on div "Planned Maint Geneva (Cointrin)" at bounding box center [651, 115] width 1015 height 20
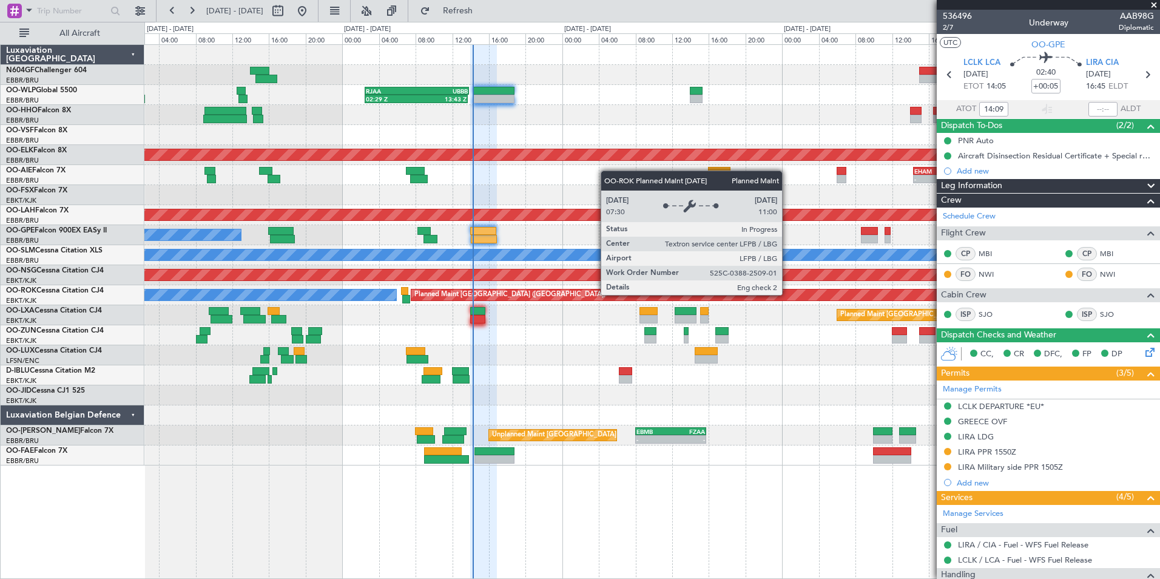
click at [714, 294] on div "Planned Maint [GEOGRAPHIC_DATA] ([GEOGRAPHIC_DATA])" at bounding box center [756, 294] width 691 height 11
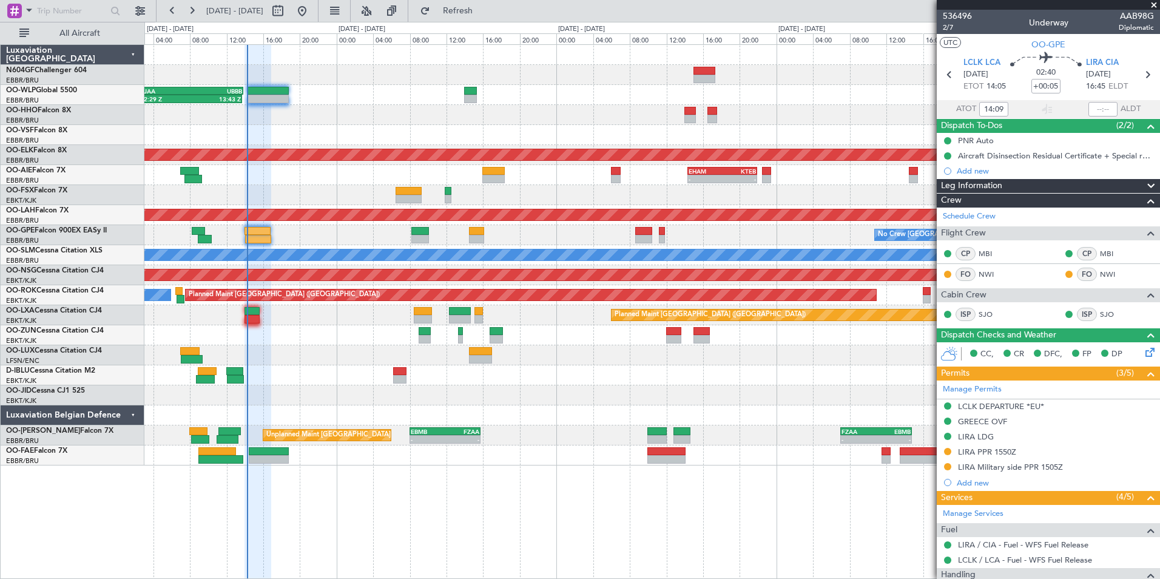
click at [541, 323] on div "02:29 Z 13:43 Z RJAA 02:30 Z UBBB 13:50 Z Planned Maint Kortrijk-Wevelgem - - E…" at bounding box center [651, 255] width 1015 height 421
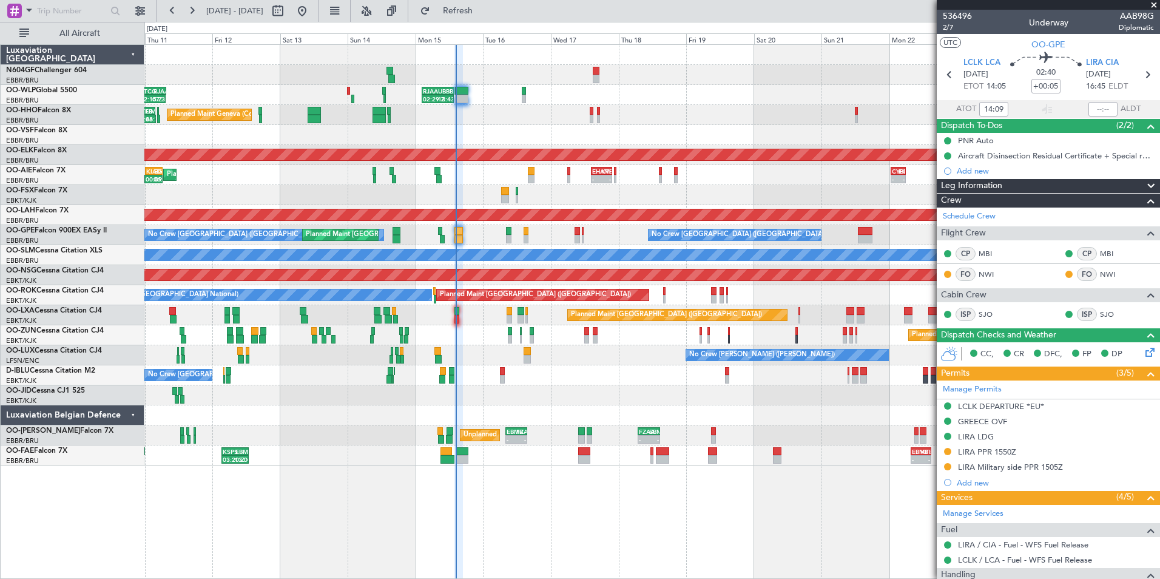
click at [677, 191] on div "Planned Maint Kortrijk-[GEOGRAPHIC_DATA]" at bounding box center [651, 195] width 1015 height 20
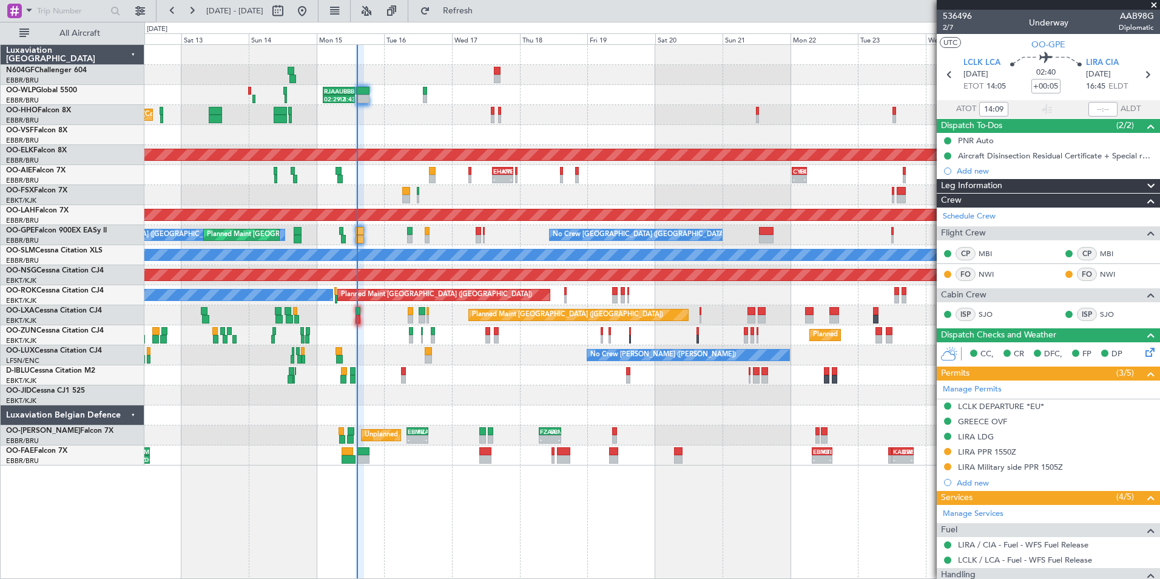
click at [674, 189] on div "Planned Maint Kortrijk-[GEOGRAPHIC_DATA]" at bounding box center [651, 195] width 1015 height 20
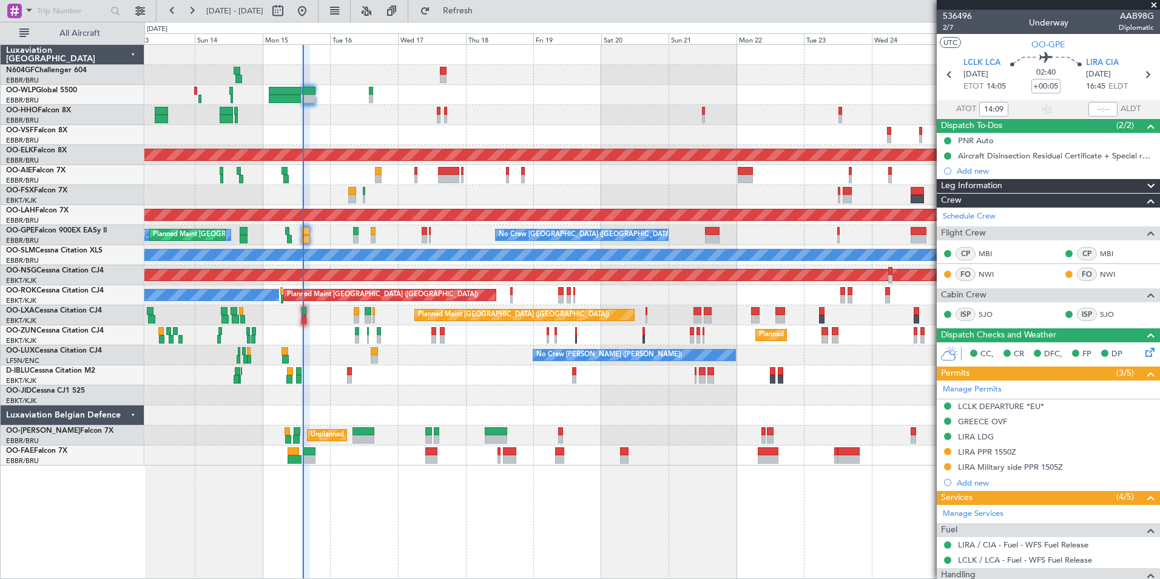
click at [652, 181] on div "Planned Maint London (Farnborough) Planned Maint London (Farnborough)" at bounding box center [651, 175] width 1015 height 20
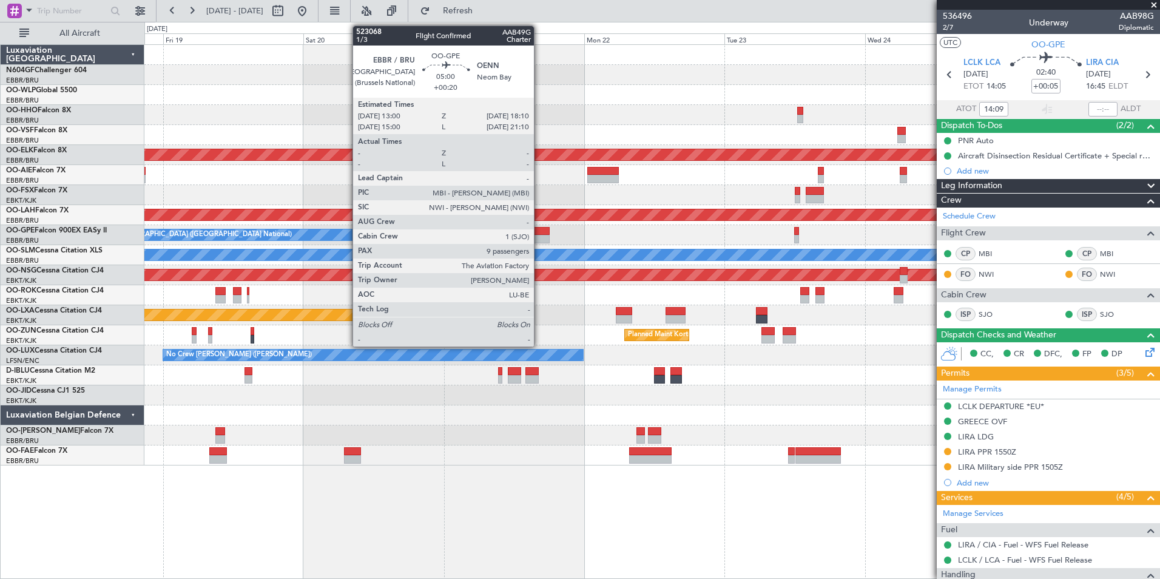
click at [540, 232] on div at bounding box center [534, 231] width 30 height 8
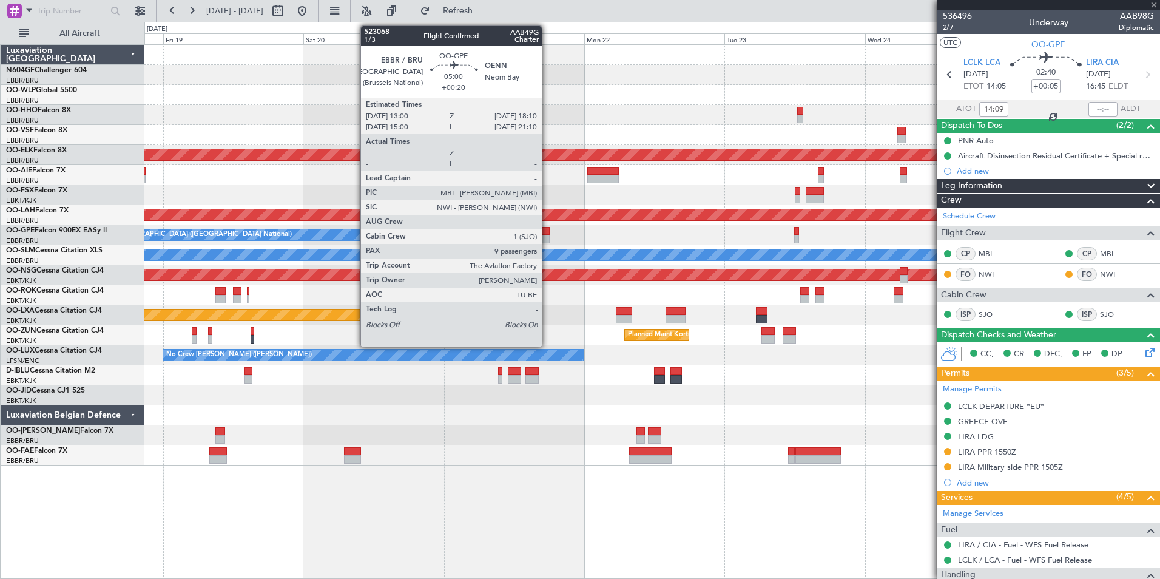
type input "+00:20"
type input "9"
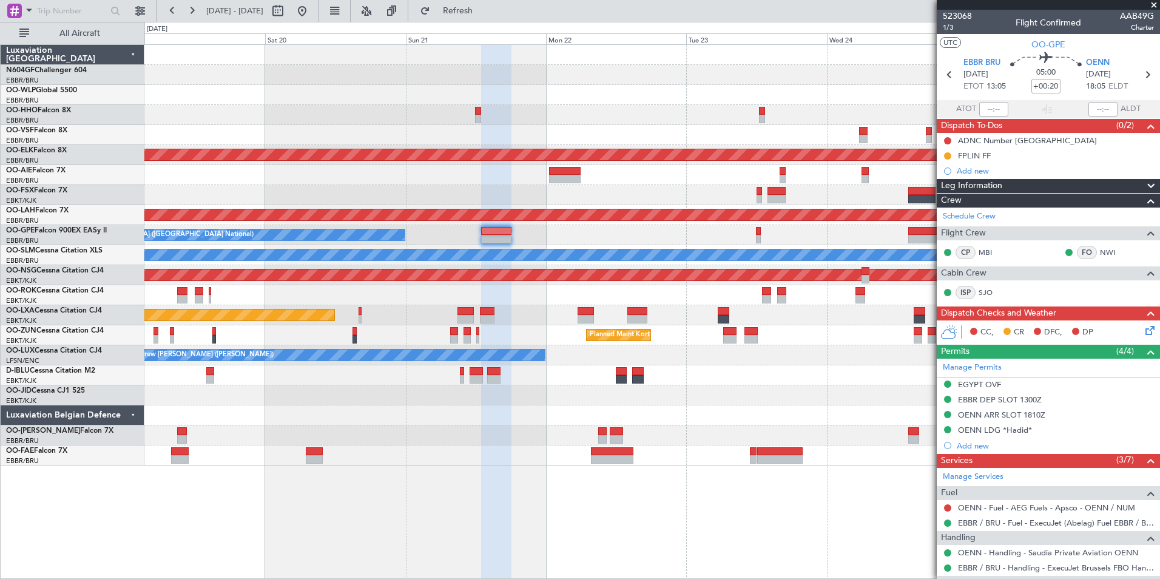
click at [584, 235] on div "No Crew [GEOGRAPHIC_DATA] ([GEOGRAPHIC_DATA] National) No Crew [GEOGRAPHIC_DATA…" at bounding box center [651, 235] width 1015 height 20
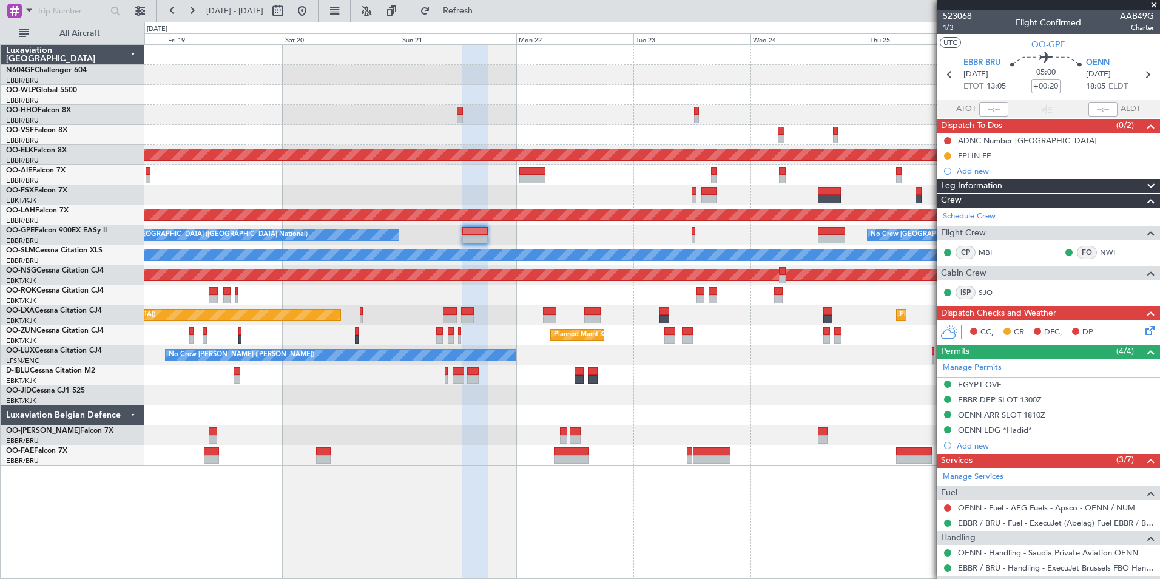
click at [656, 365] on div "Planned Maint Kortrijk-[GEOGRAPHIC_DATA] Planned Maint [GEOGRAPHIC_DATA] ([GEOG…" at bounding box center [651, 255] width 1015 height 421
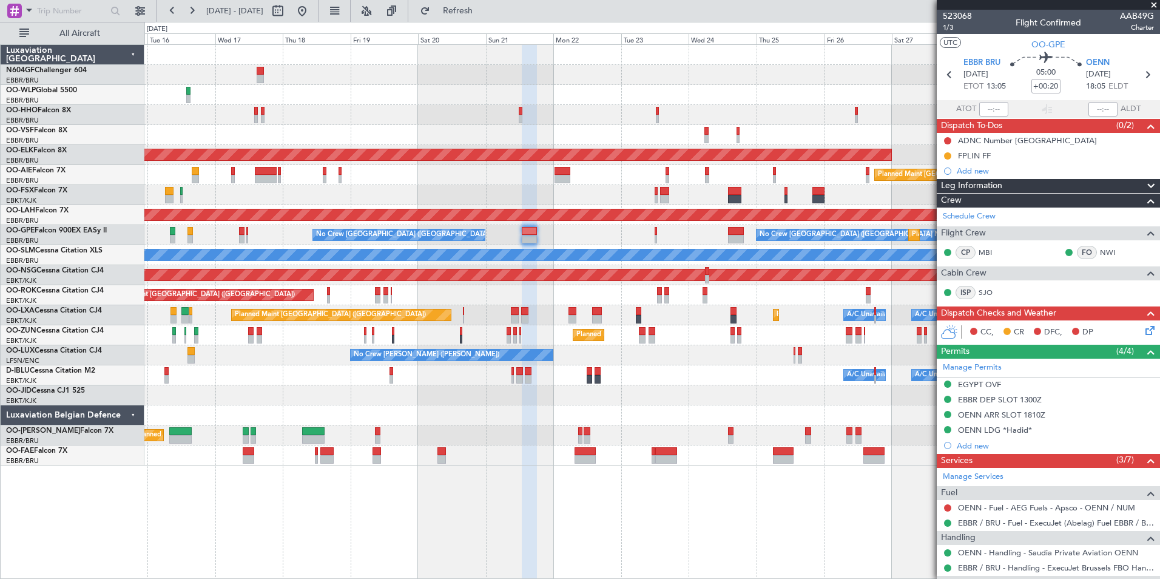
click at [719, 112] on div "02:29 Z 13:43 Z RJAA 02:30 Z UBBB 13:50 Z Planned Maint Geneva ([GEOGRAPHIC_DAT…" at bounding box center [651, 255] width 1015 height 421
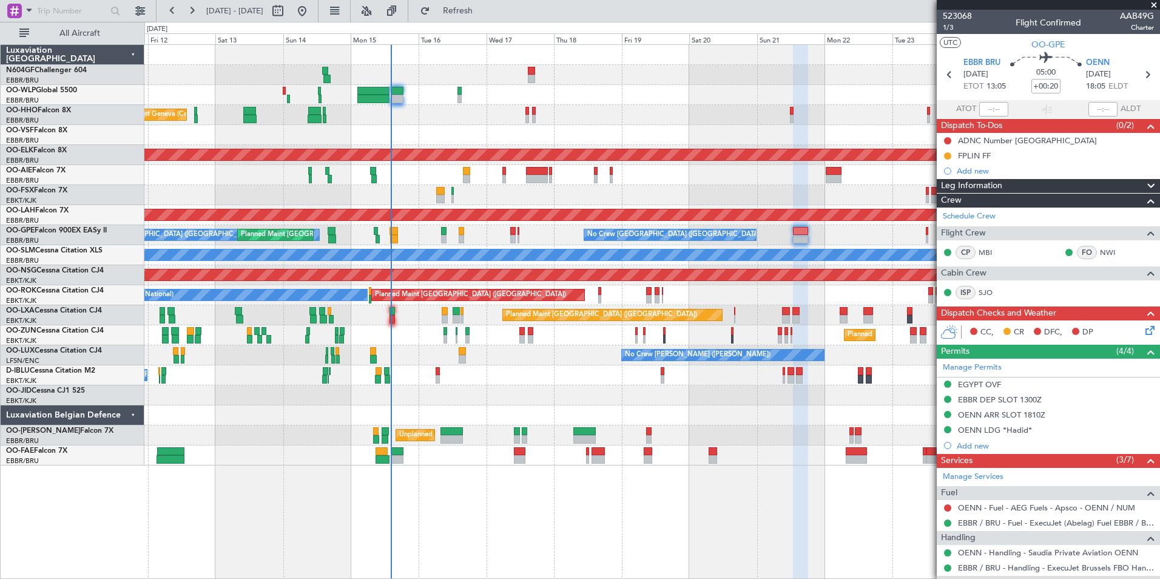
click at [455, 115] on div "Planned Maint Geneva (Cointrin) AOG Maint [US_STATE] ([GEOGRAPHIC_DATA])" at bounding box center [651, 115] width 1015 height 20
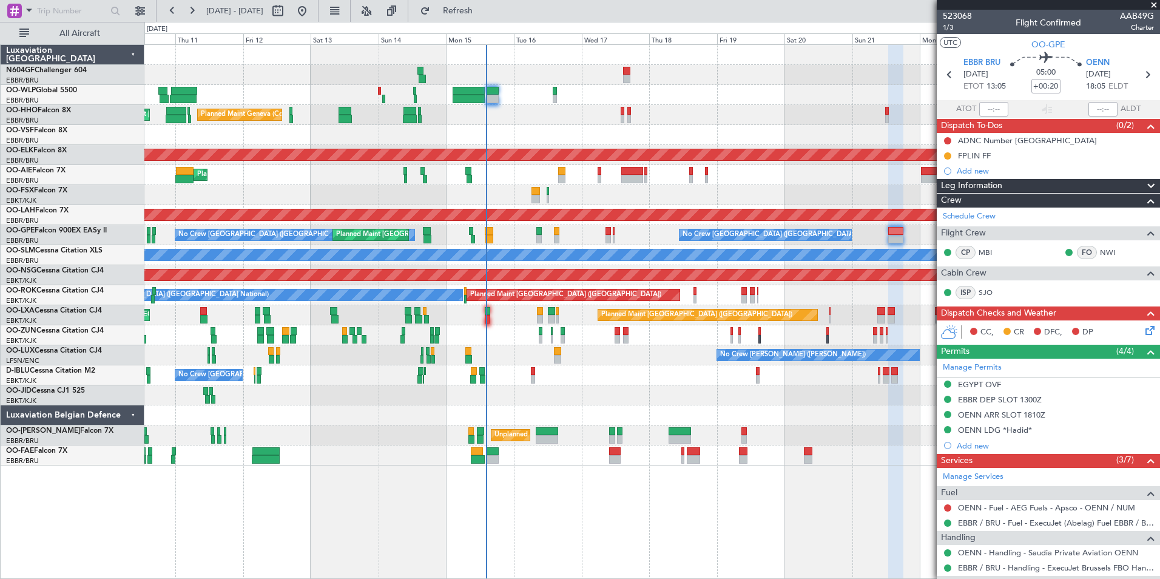
click at [404, 134] on div at bounding box center [651, 135] width 1015 height 20
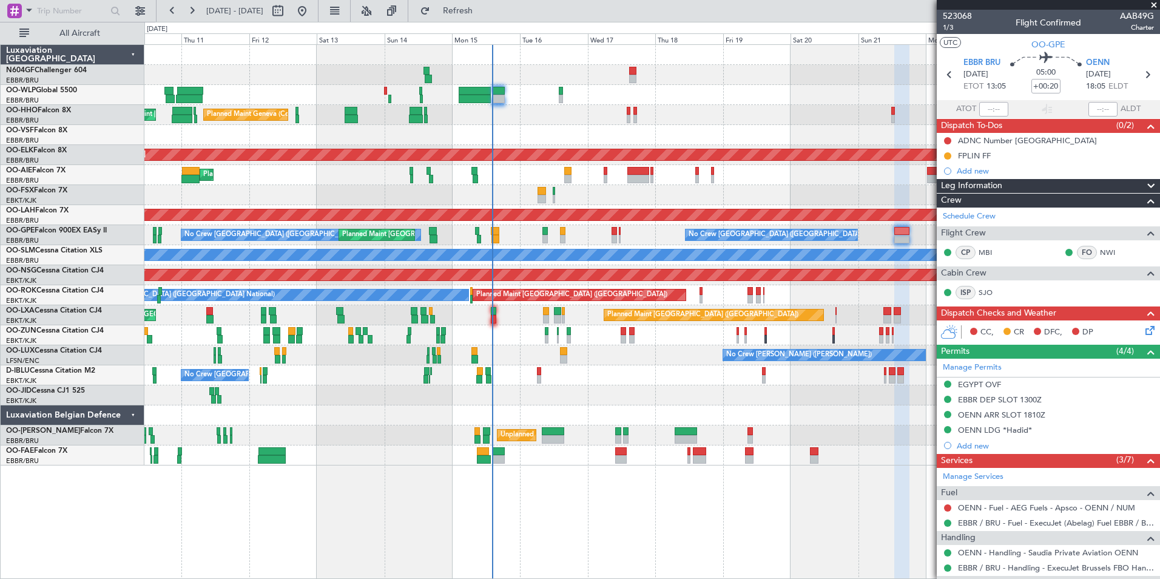
click at [272, 129] on div at bounding box center [651, 135] width 1015 height 20
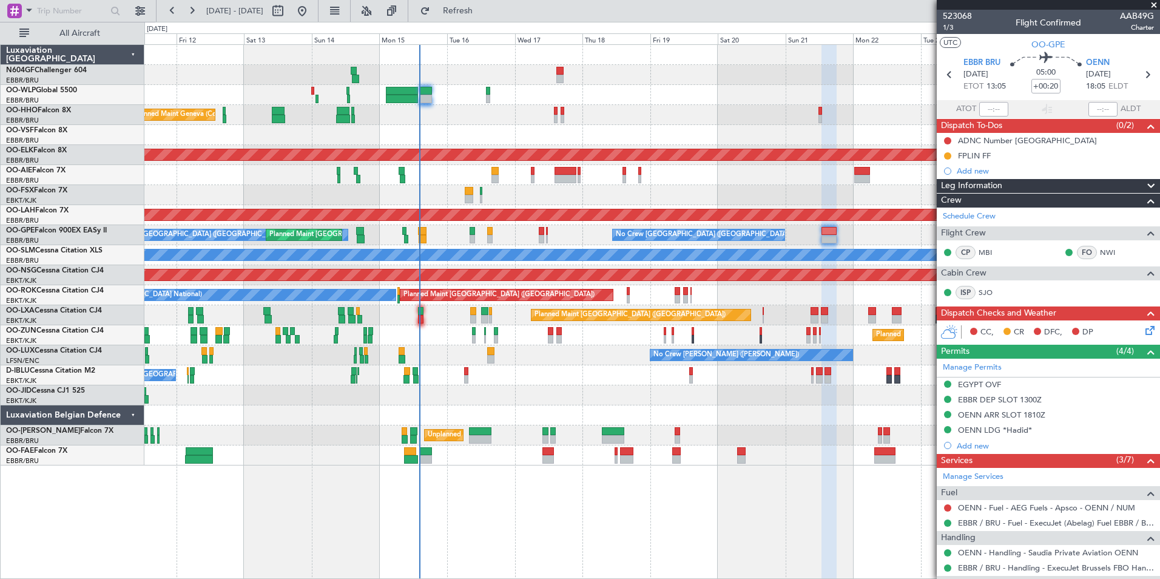
click at [629, 91] on div "Planned Maint Liege" at bounding box center [651, 95] width 1015 height 20
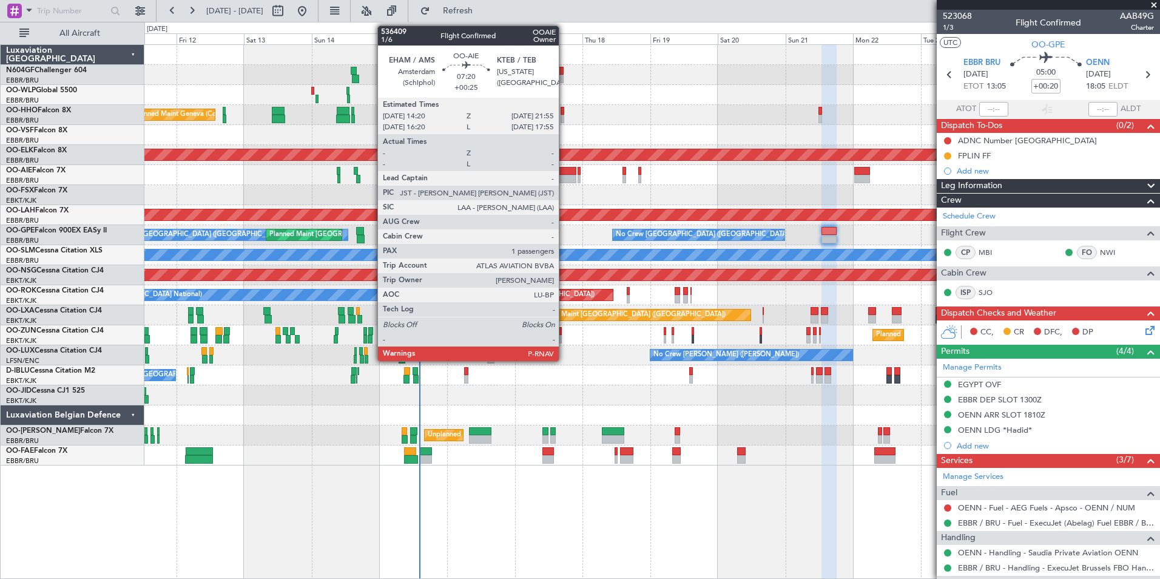
click at [564, 171] on div at bounding box center [566, 171] width 22 height 8
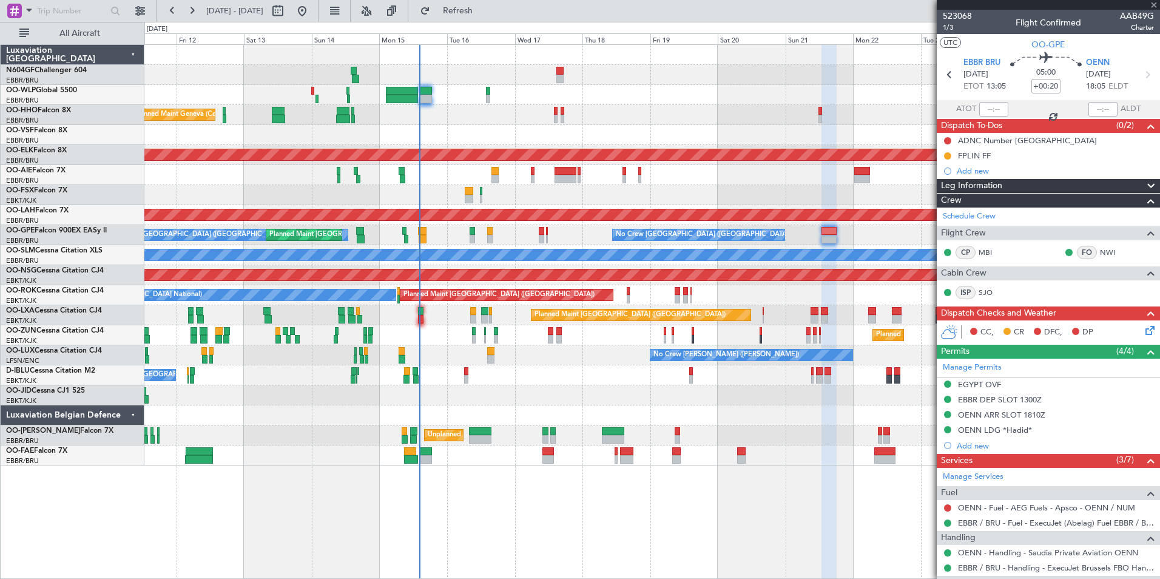
type input "+00:25"
type input "1"
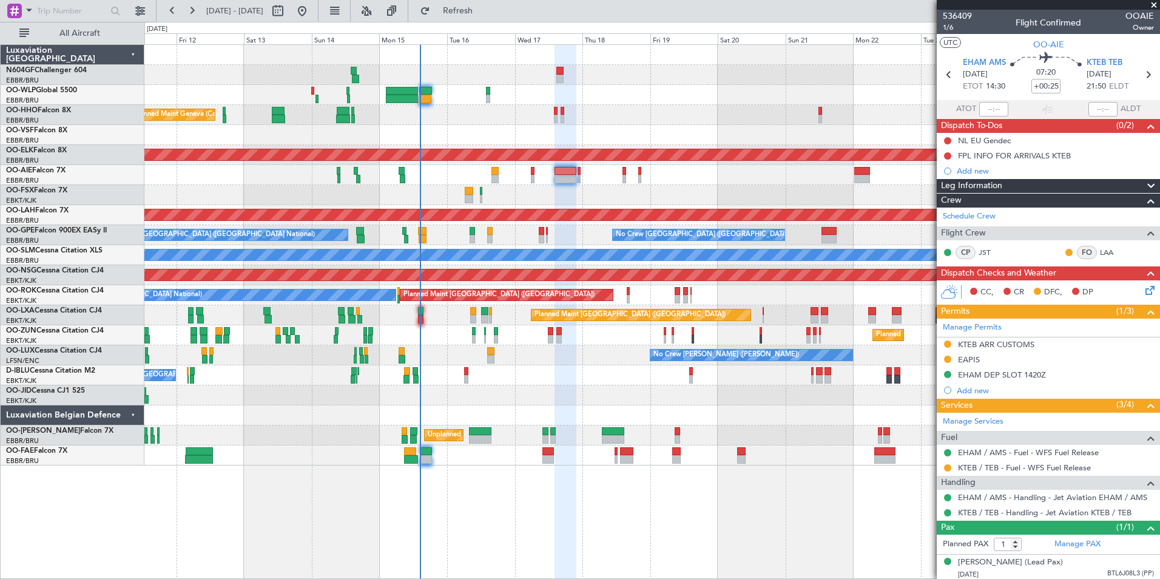
click at [415, 313] on div "Planned Maint Paris (Le Bourget) Planned Maint Kortrijk-Wevelgem A/C Unavailabl…" at bounding box center [651, 315] width 1015 height 20
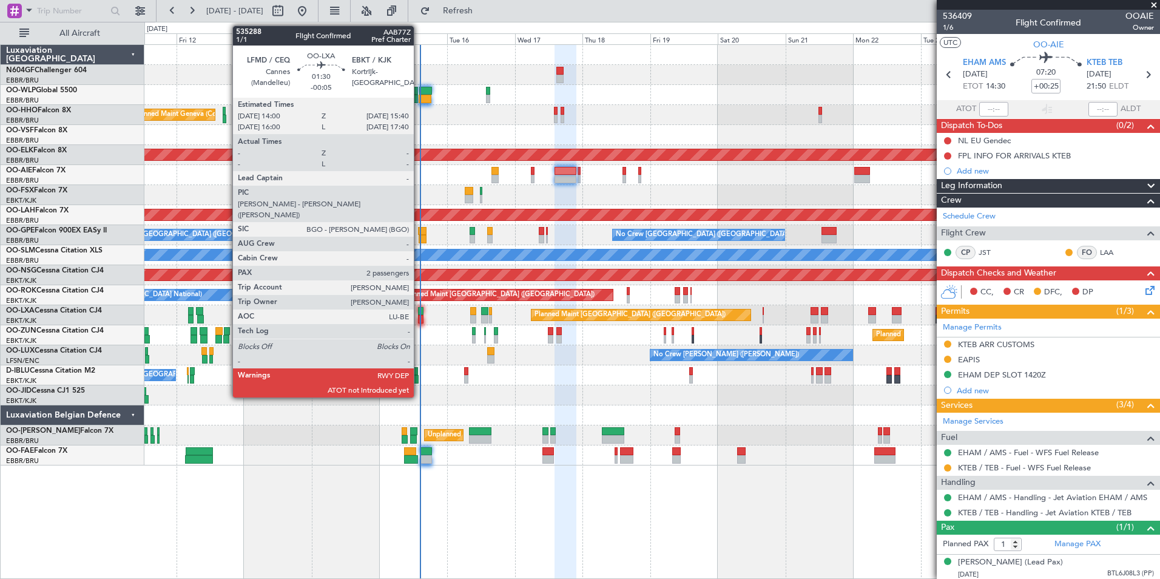
click at [419, 314] on div at bounding box center [420, 311] width 5 height 8
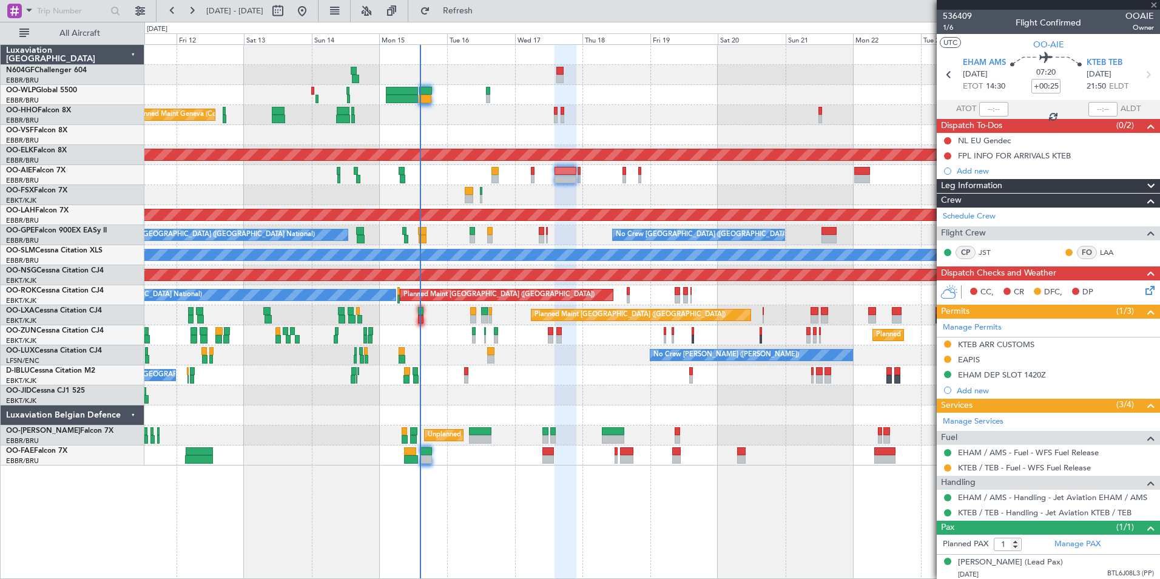
type input "-00:05"
type input "2"
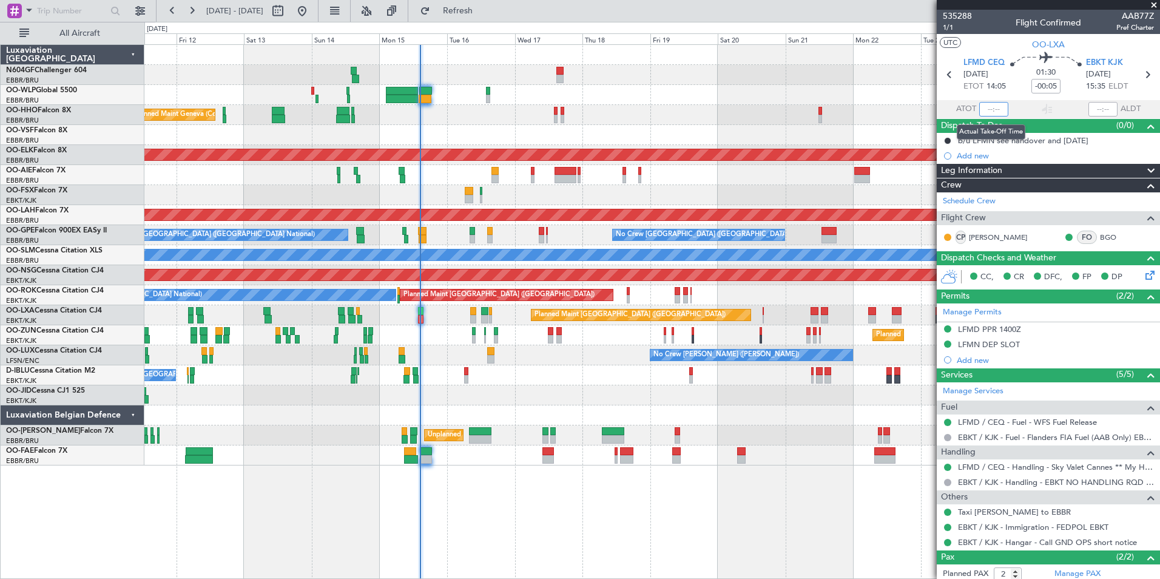
click at [992, 107] on input "text" at bounding box center [993, 109] width 29 height 15
click at [986, 47] on section "UTC OO-LXA" at bounding box center [1048, 43] width 223 height 18
type input "14:14"
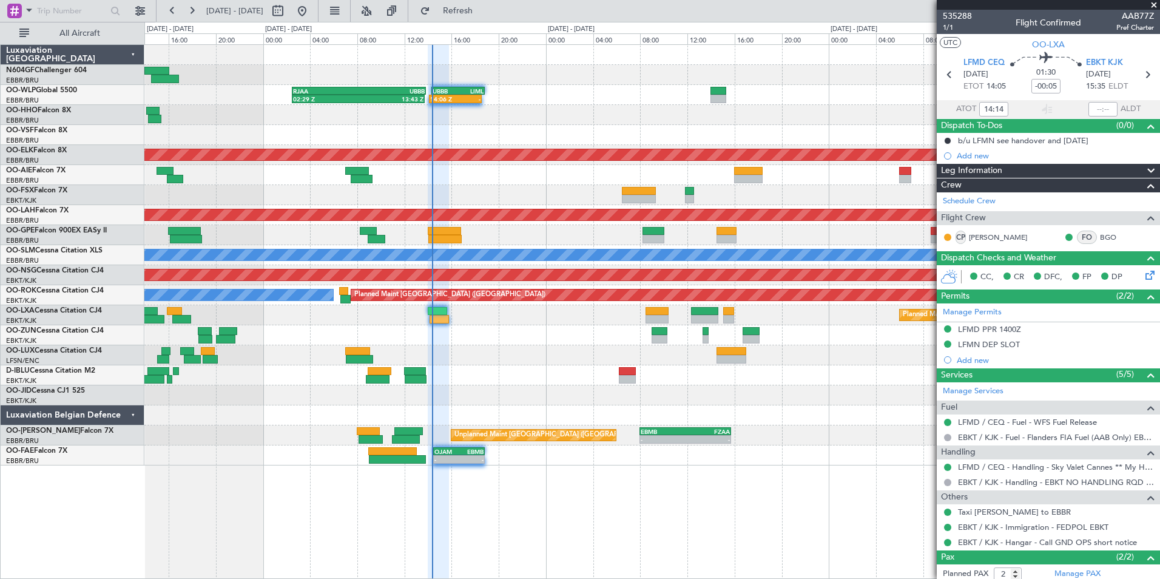
click at [1155, 2] on span at bounding box center [1154, 5] width 12 height 11
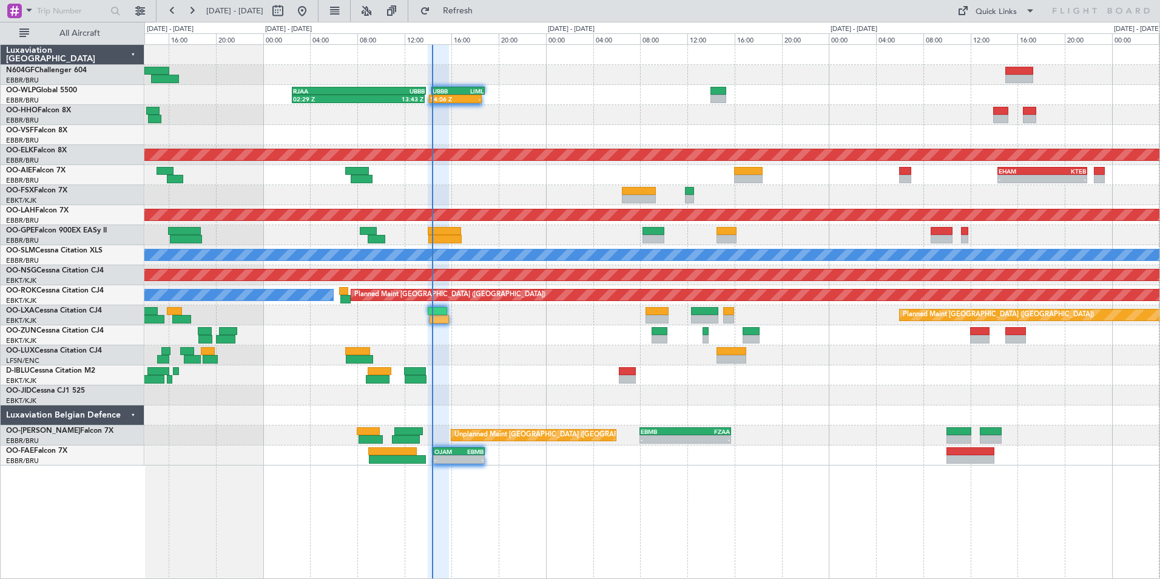
type input "0"
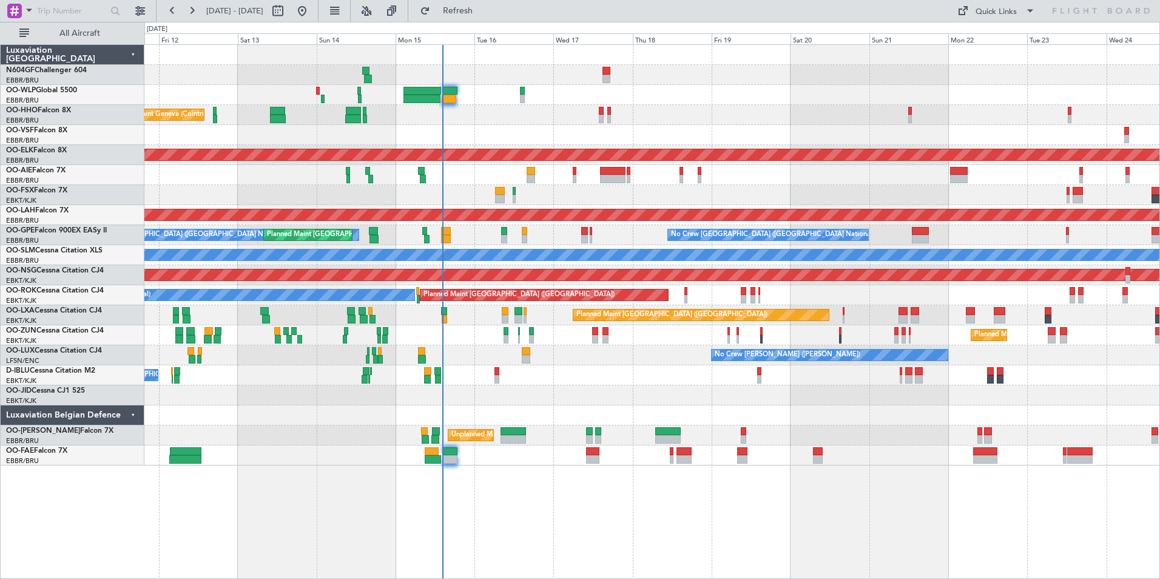
click at [422, 189] on div "Planned Maint Kortrijk-[GEOGRAPHIC_DATA]" at bounding box center [651, 195] width 1015 height 20
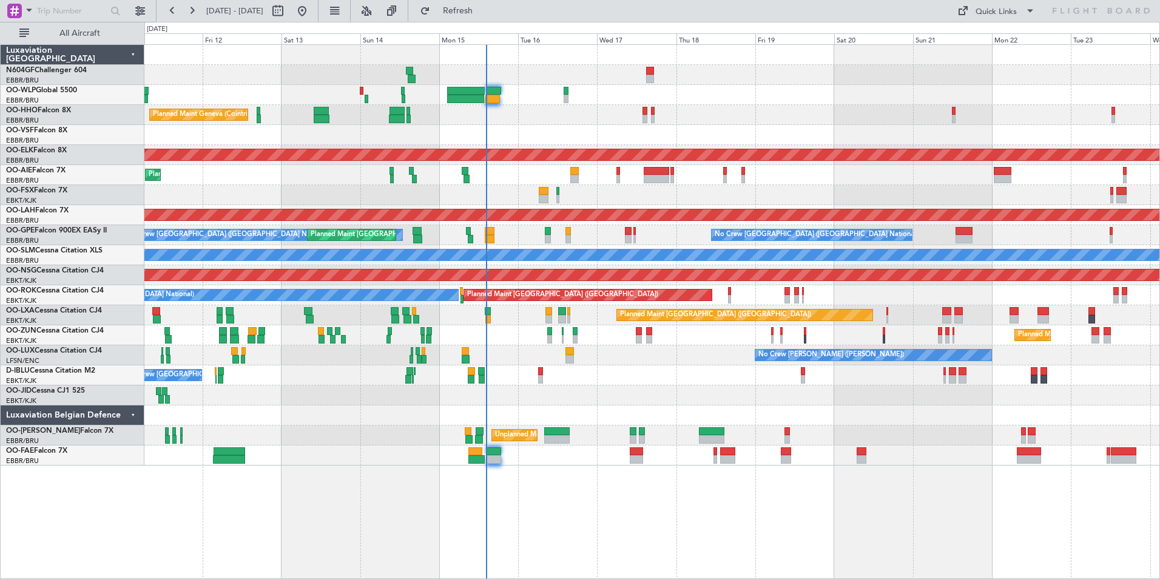
click at [394, 197] on div "Planned Maint Kortrijk-[GEOGRAPHIC_DATA]" at bounding box center [651, 195] width 1015 height 20
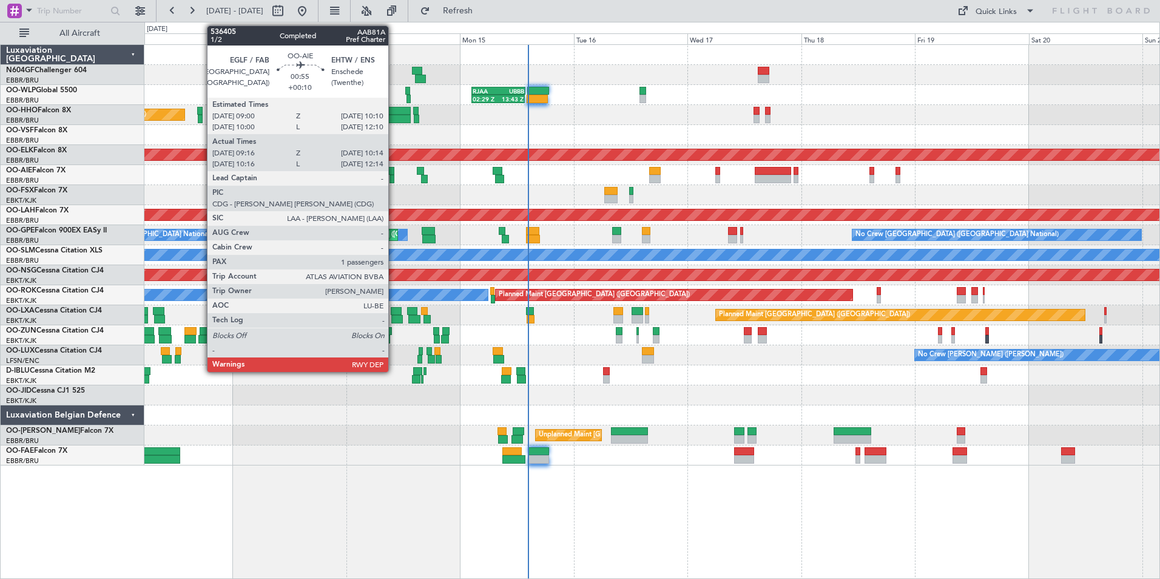
click at [394, 177] on div at bounding box center [392, 179] width 5 height 8
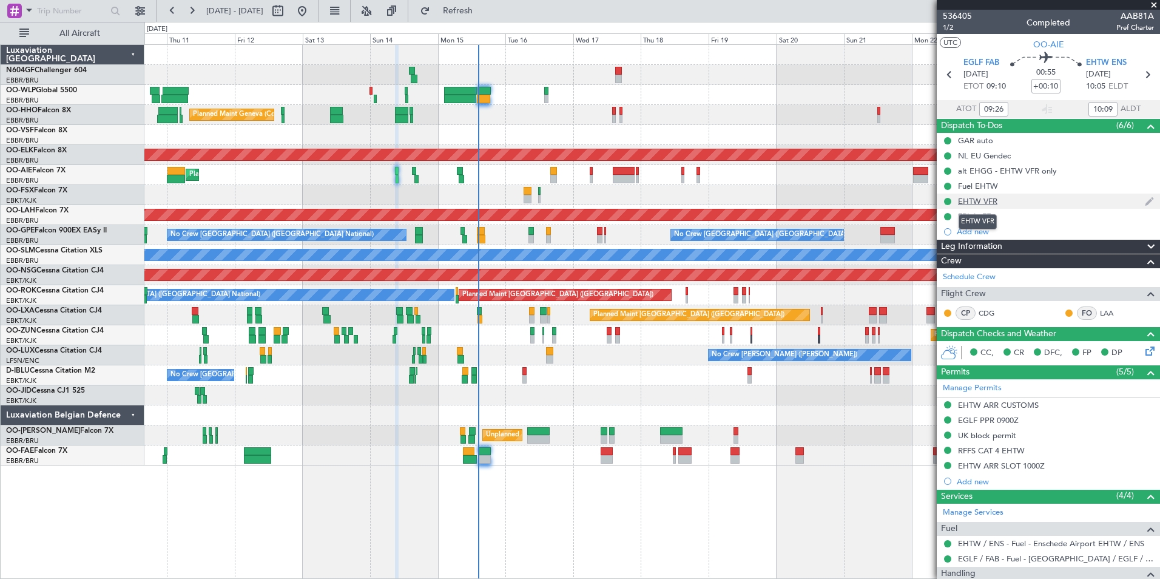
click at [981, 199] on div "EHTW VFR" at bounding box center [977, 201] width 39 height 10
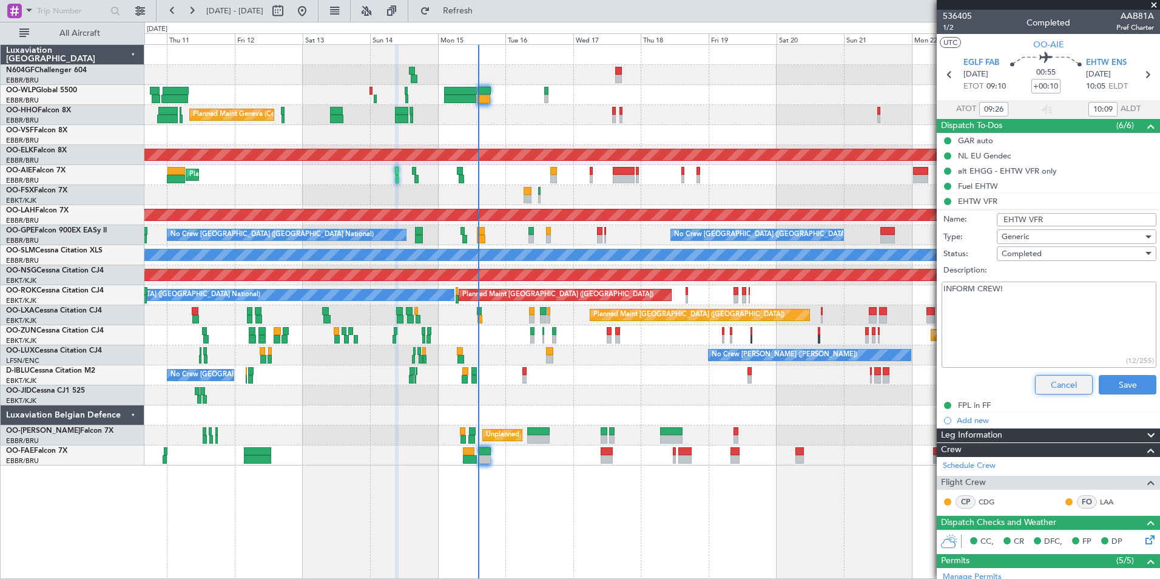
click at [1042, 381] on button "Cancel" at bounding box center [1064, 384] width 58 height 19
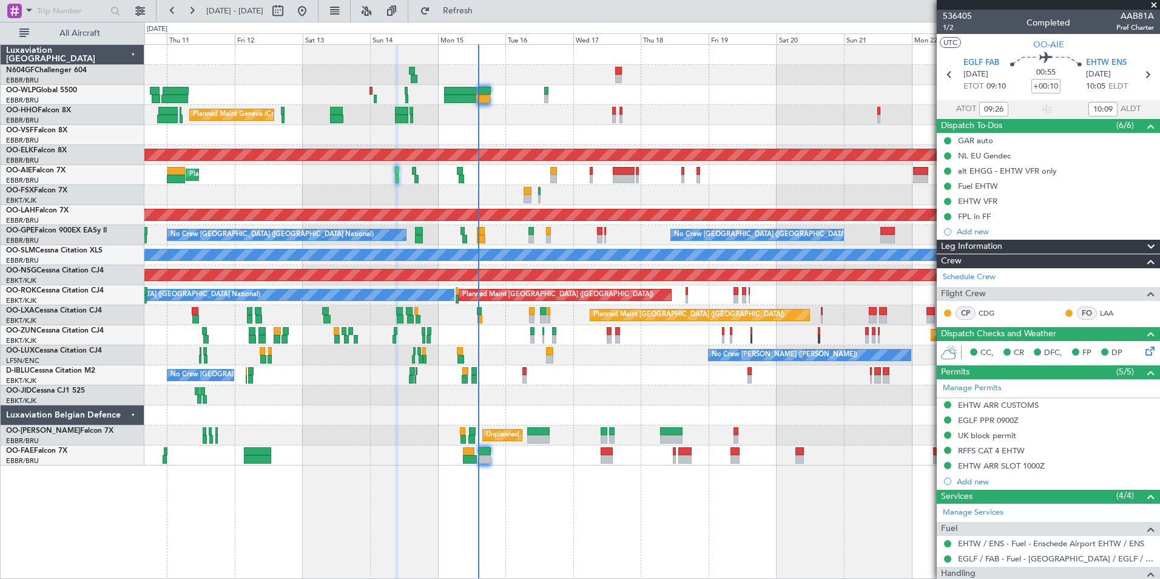
click at [1157, 3] on span at bounding box center [1154, 5] width 12 height 11
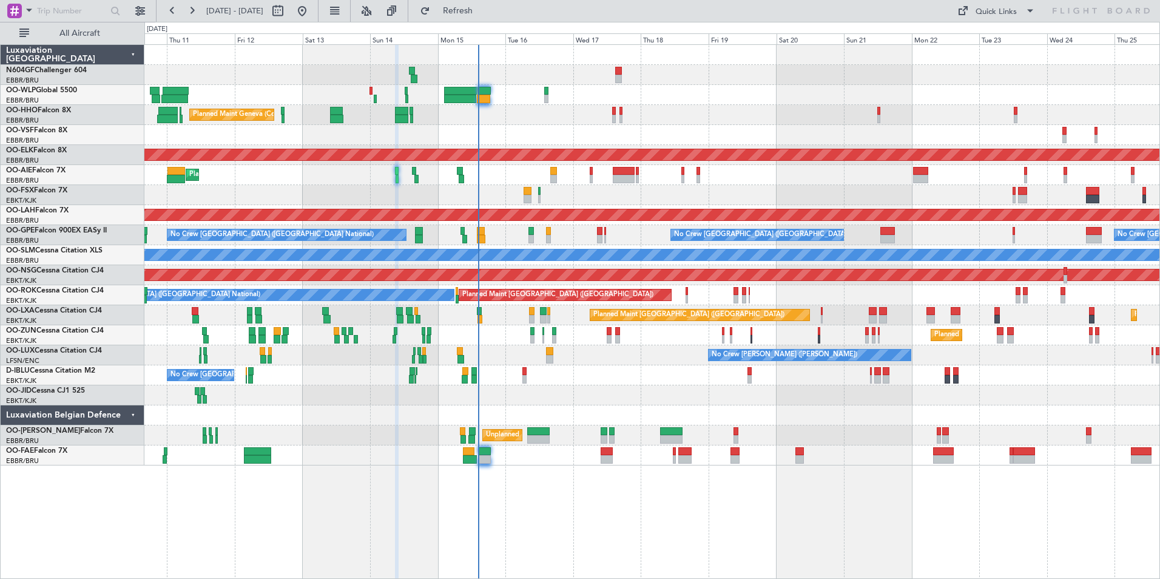
type input "0"
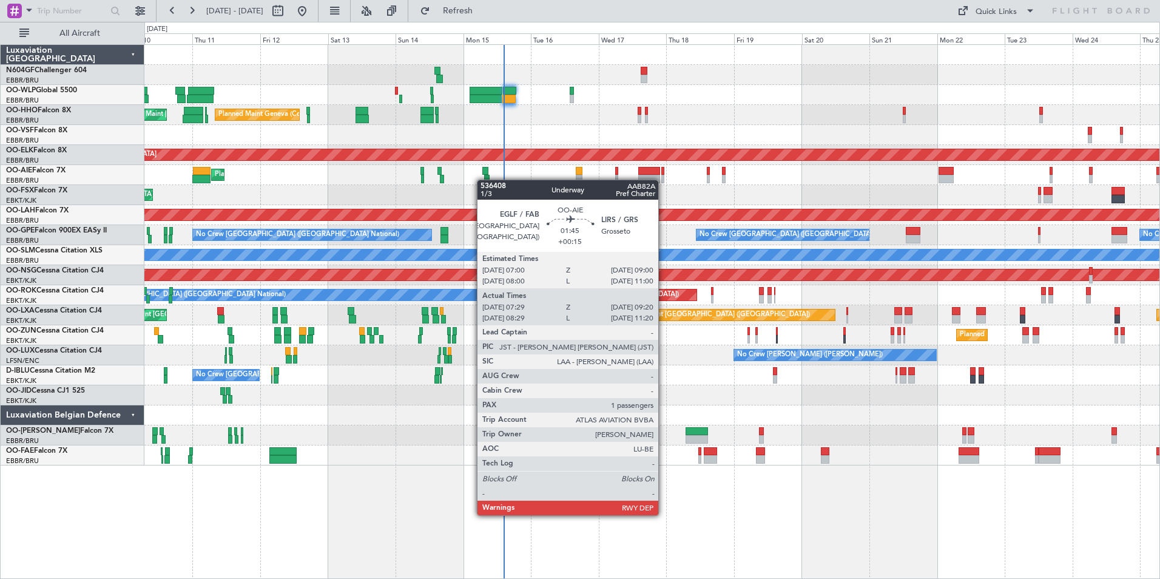
click at [485, 180] on div at bounding box center [486, 179] width 5 height 8
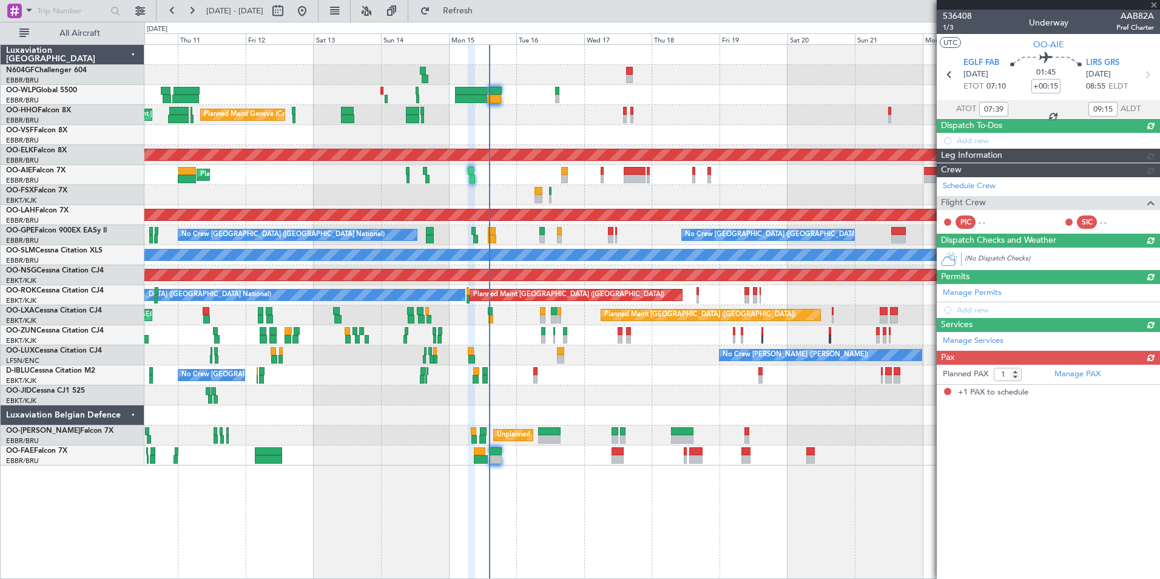
click at [506, 198] on div "Planned Maint Kortrijk-[GEOGRAPHIC_DATA]" at bounding box center [651, 195] width 1015 height 20
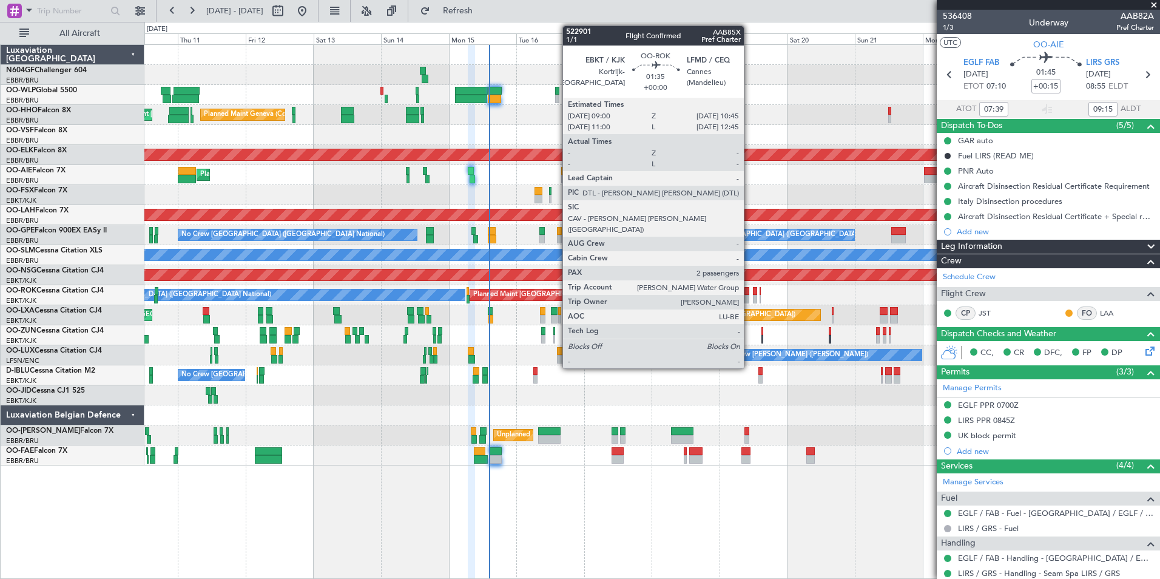
click at [749, 293] on div at bounding box center [747, 291] width 5 height 8
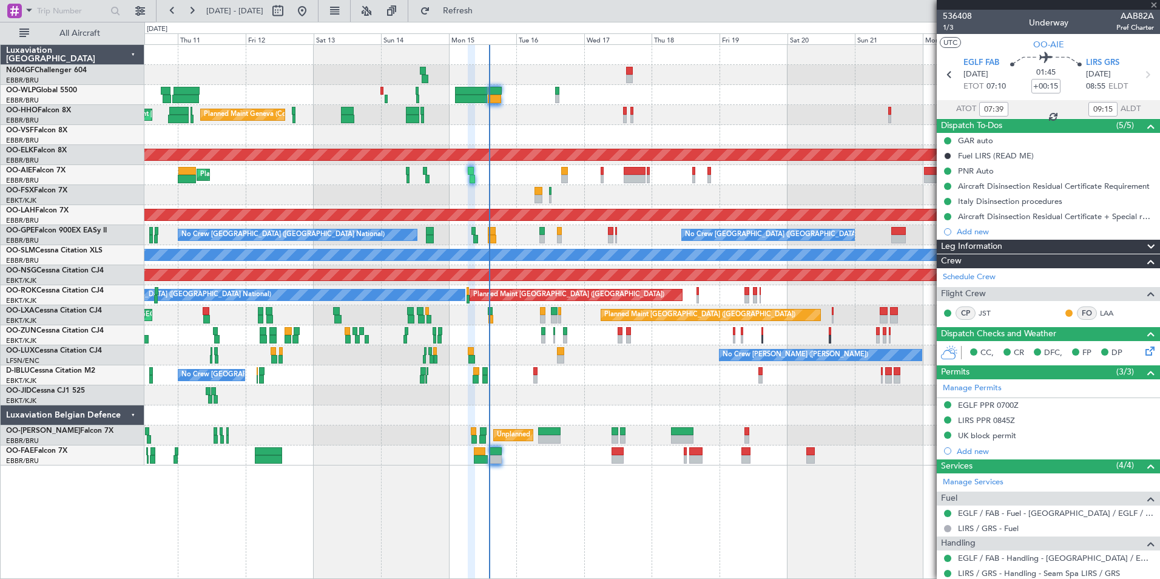
type input "2"
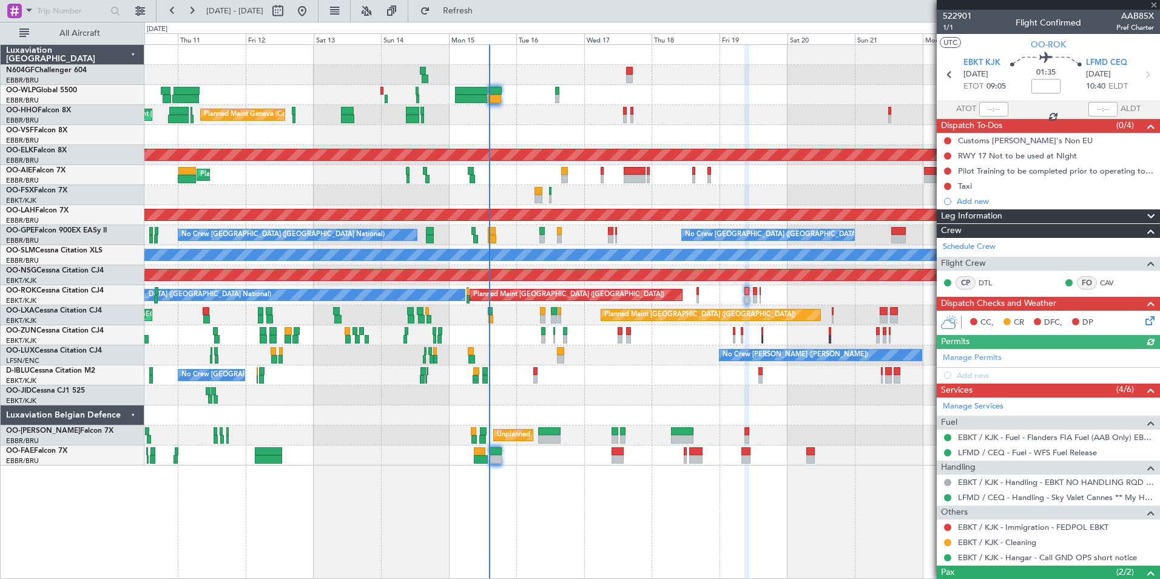
click at [712, 404] on div at bounding box center [651, 395] width 1015 height 20
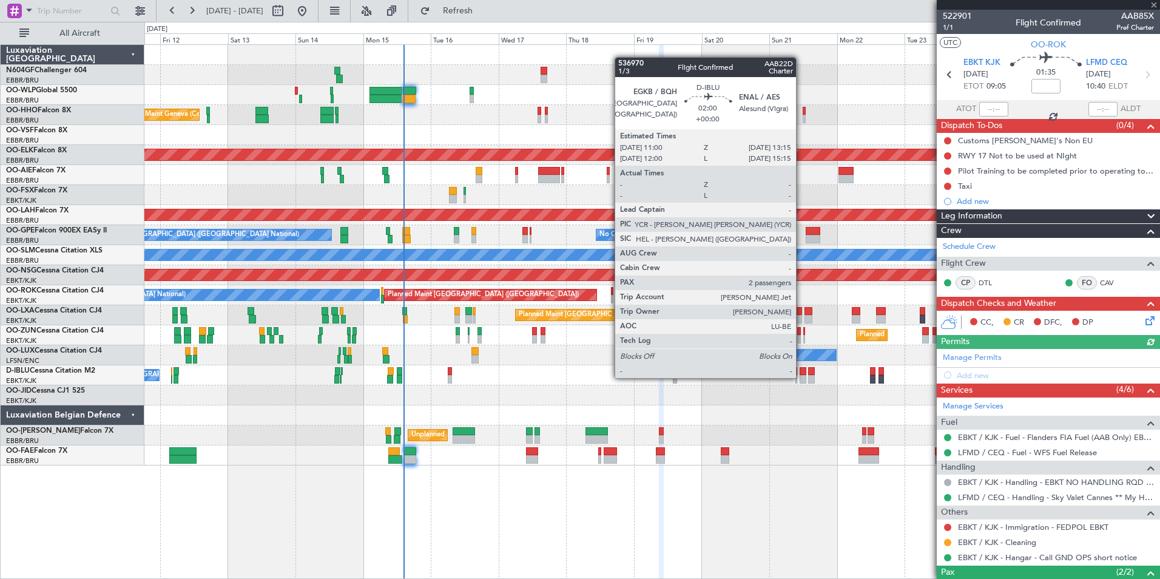
click at [802, 377] on div at bounding box center [803, 379] width 7 height 8
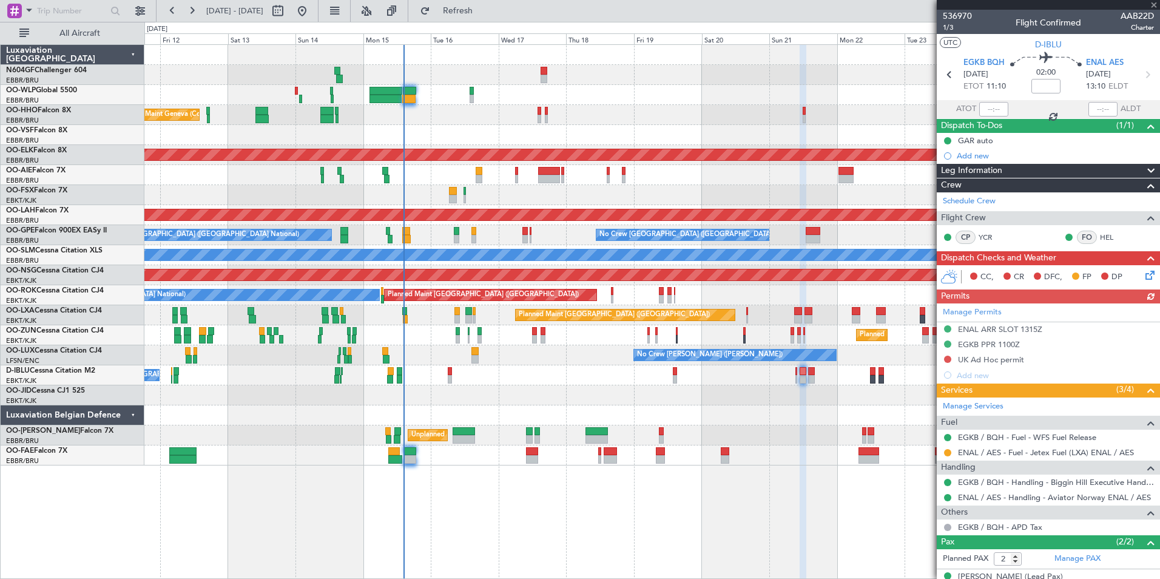
click at [733, 410] on div at bounding box center [651, 415] width 1015 height 20
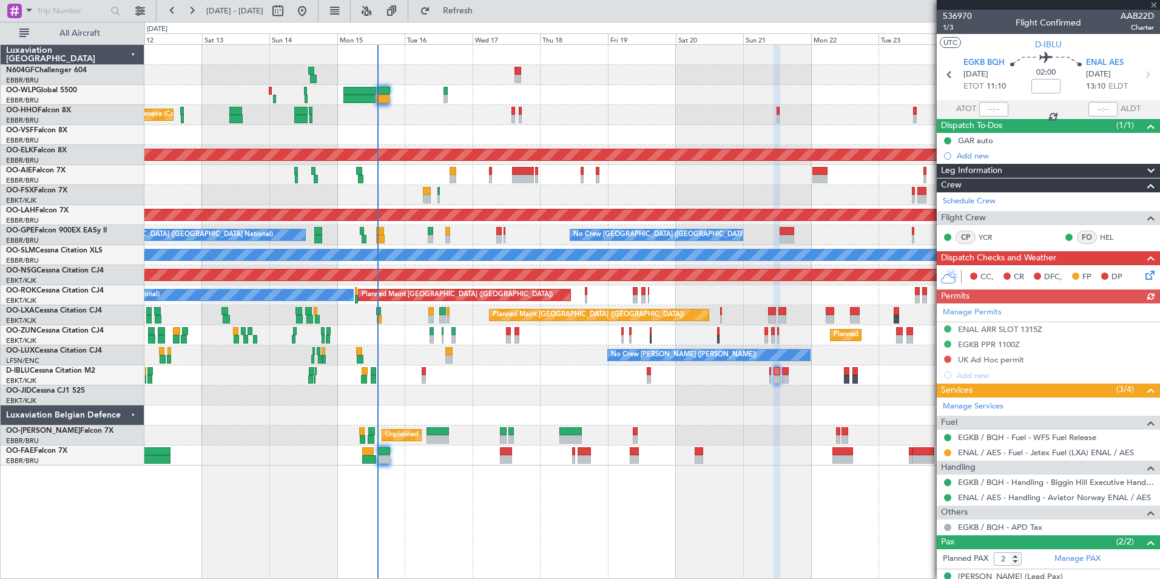
click at [808, 409] on div at bounding box center [651, 415] width 1015 height 20
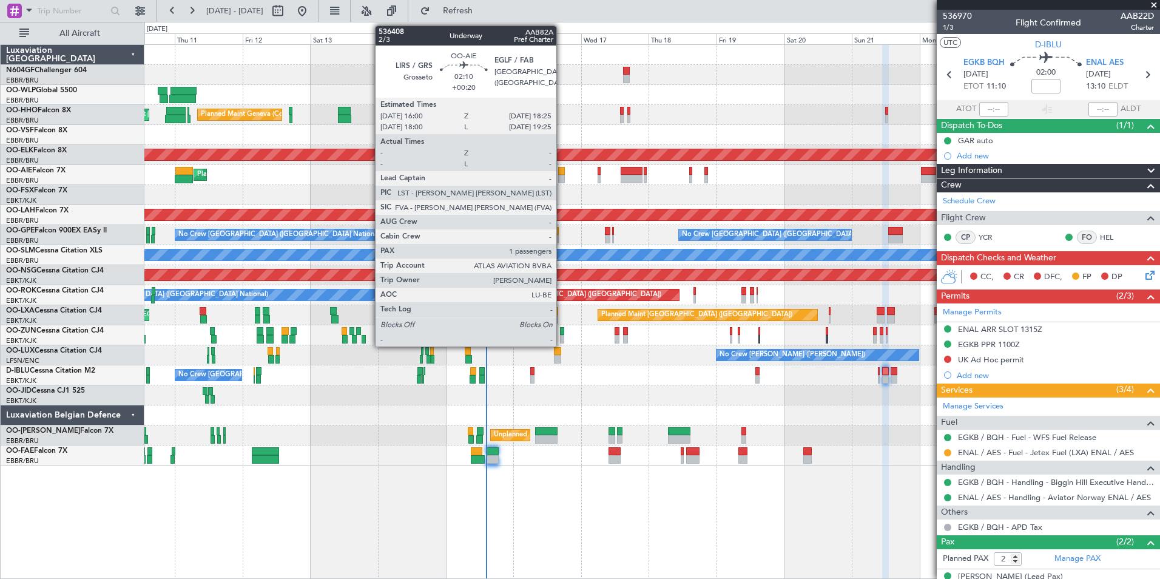
click at [562, 172] on div at bounding box center [561, 171] width 7 height 8
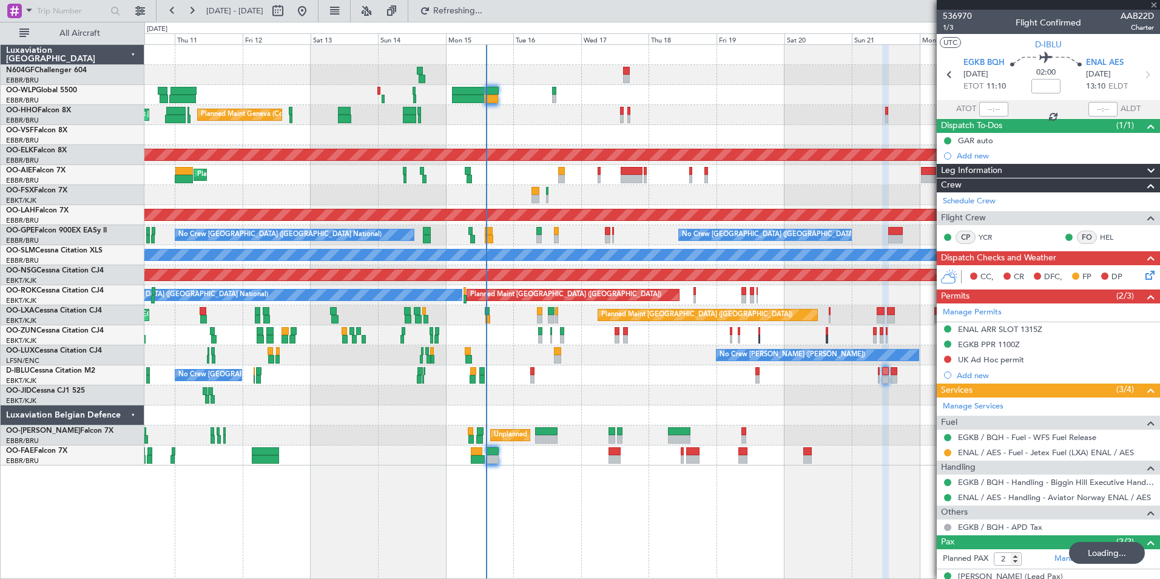
type input "+00:20"
type input "1"
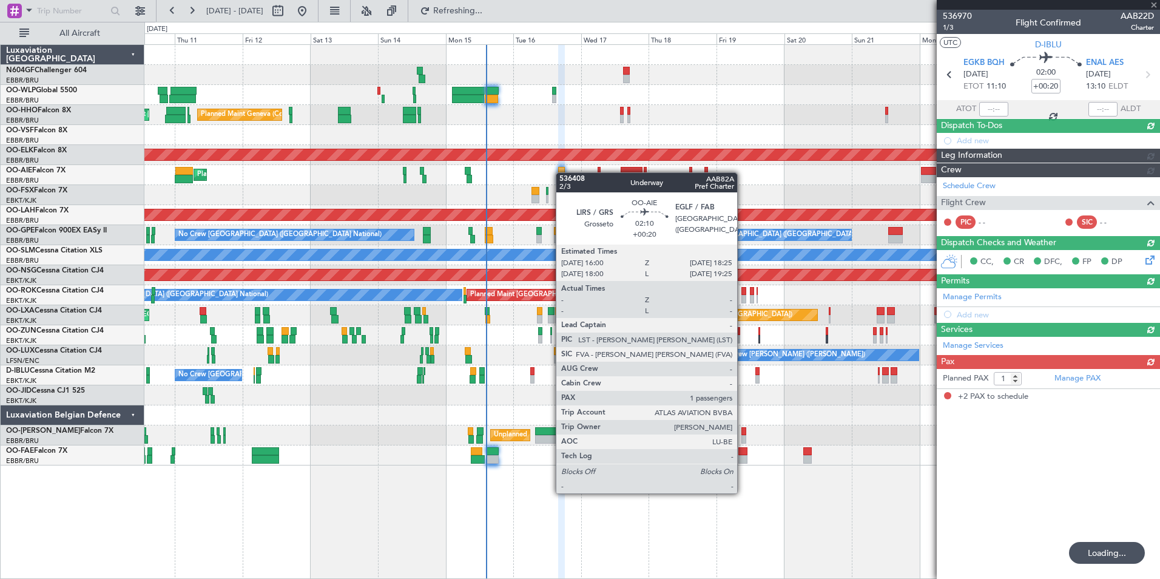
type input "2"
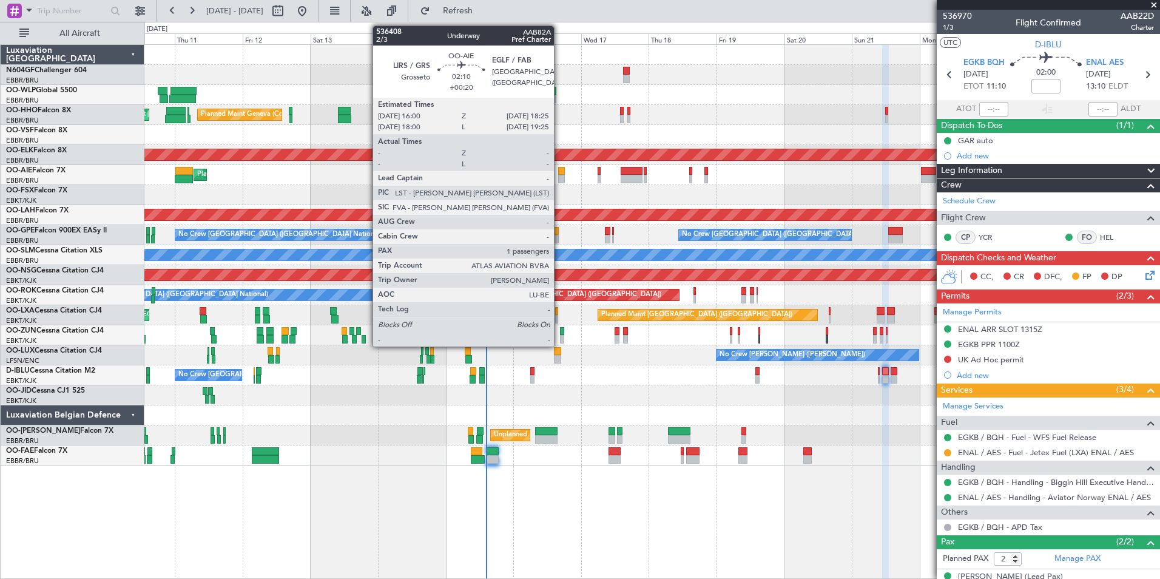
click at [560, 178] on div at bounding box center [561, 179] width 7 height 8
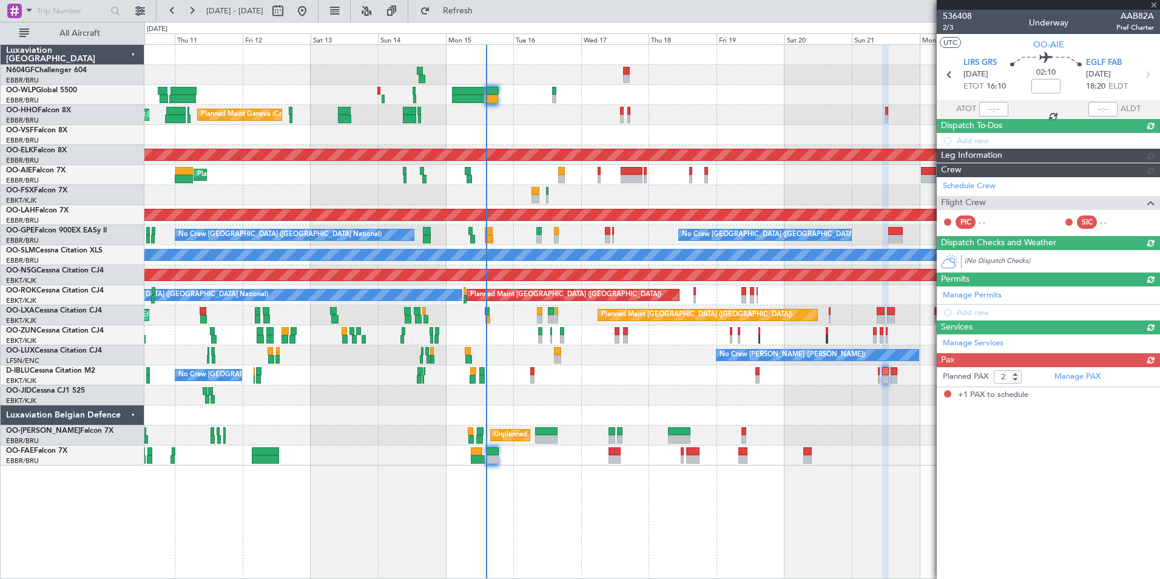
type input "+00:20"
type input "1"
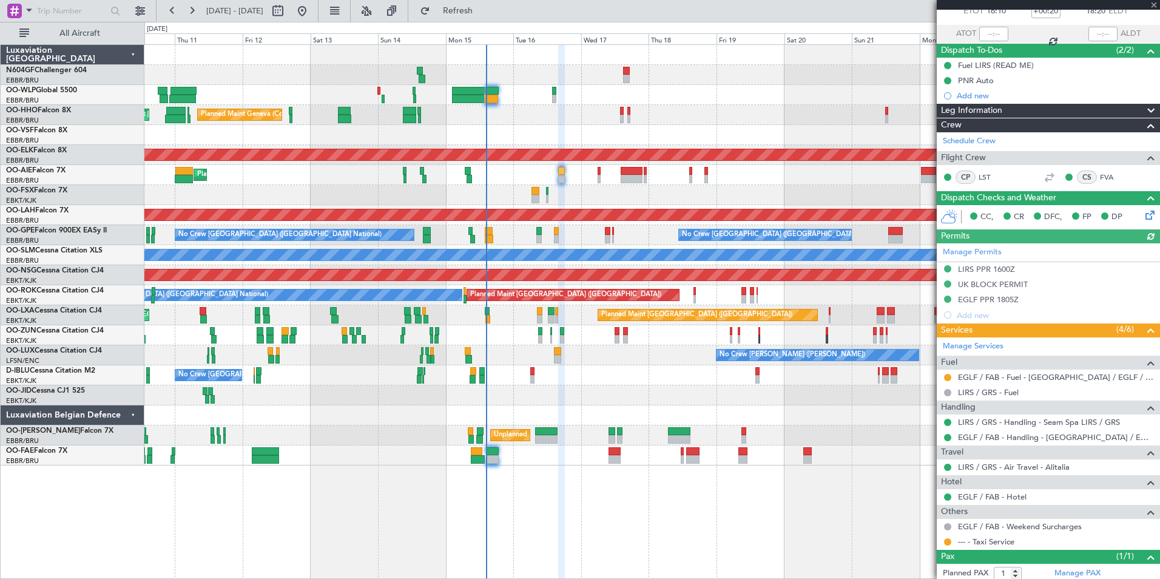
scroll to position [119, 0]
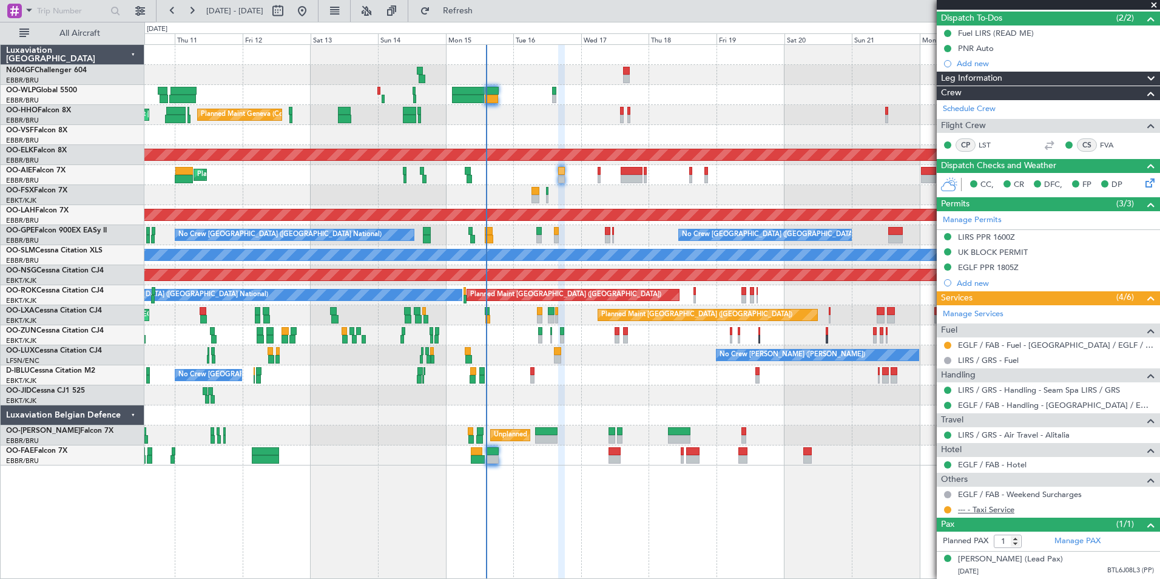
click at [1000, 504] on link "--- - Taxi Service" at bounding box center [986, 509] width 56 height 10
click at [654, 185] on div "Planned Maint Kortrijk-[GEOGRAPHIC_DATA]" at bounding box center [651, 195] width 1015 height 20
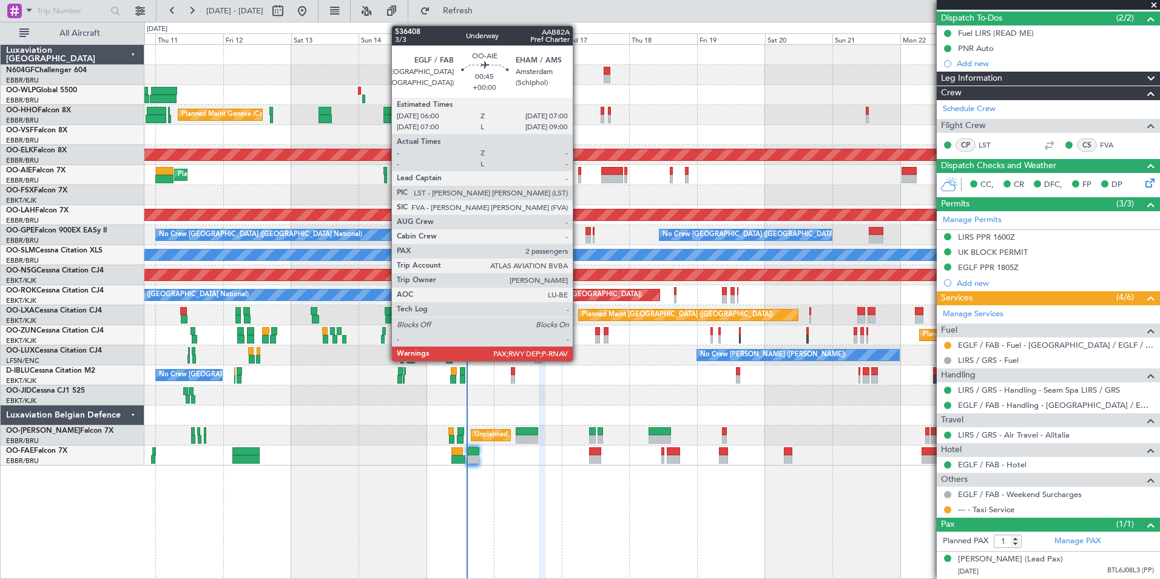
click at [578, 168] on div at bounding box center [579, 171] width 3 height 8
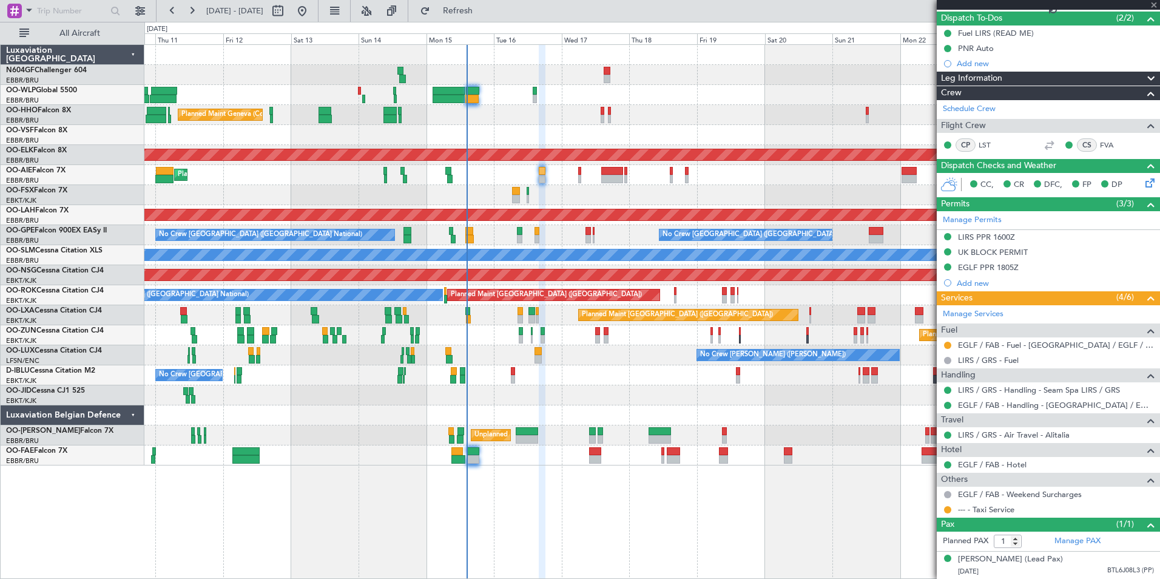
type input "2"
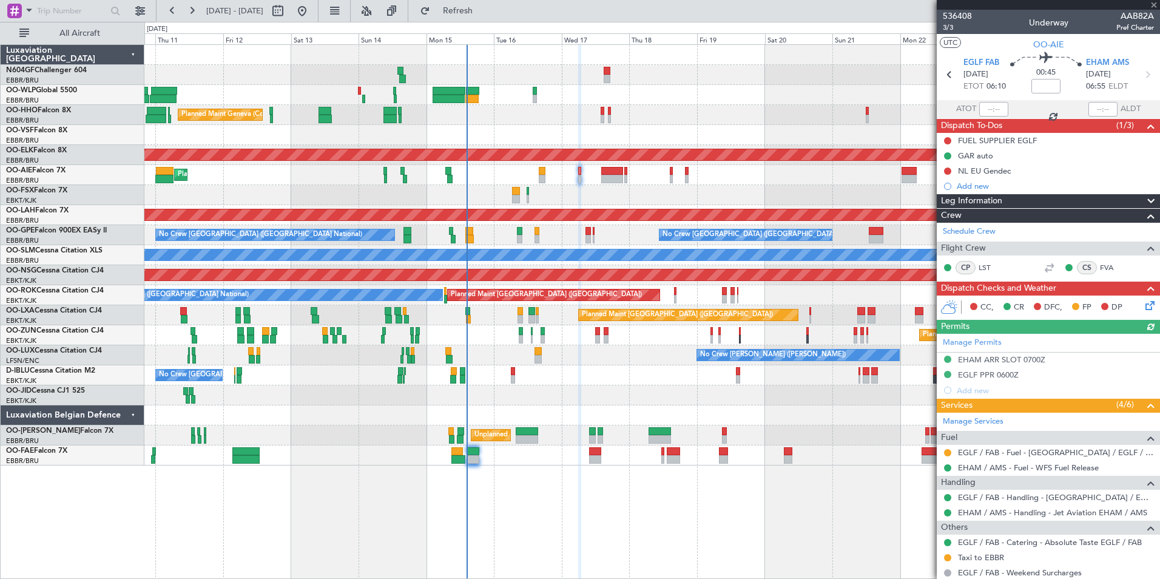
scroll to position [102, 0]
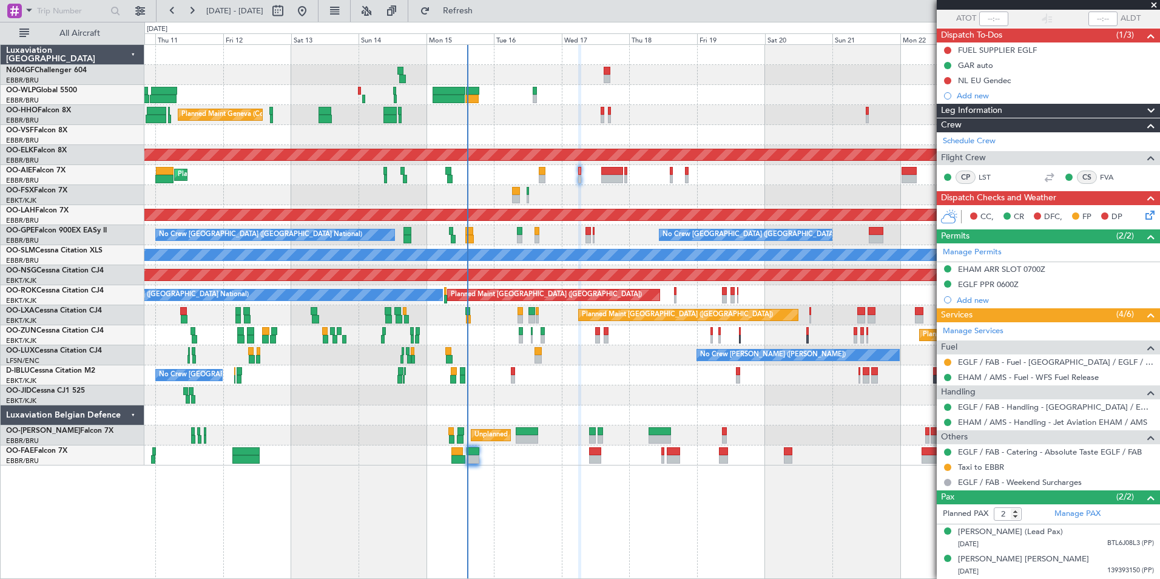
click at [696, 371] on div "No Crew Brussels (Brussels National) A/C Unavailable Brussels (Brussels Nationa…" at bounding box center [651, 375] width 1015 height 20
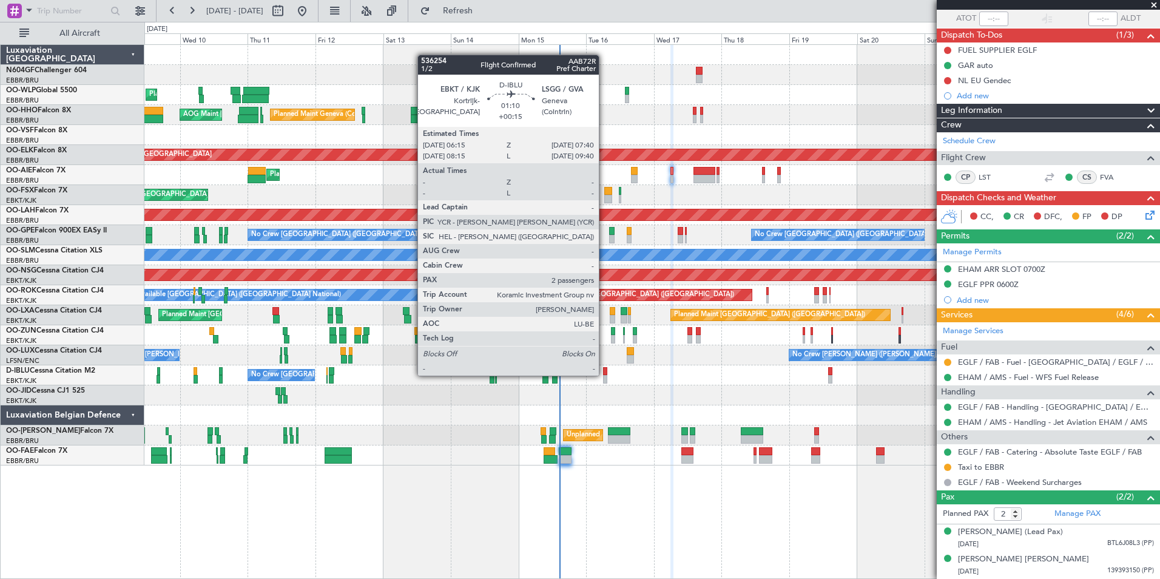
click at [649, 373] on div "No Crew Brussels (Brussels National) A/C Unavailable Brussels (Brussels Nationa…" at bounding box center [651, 375] width 1015 height 20
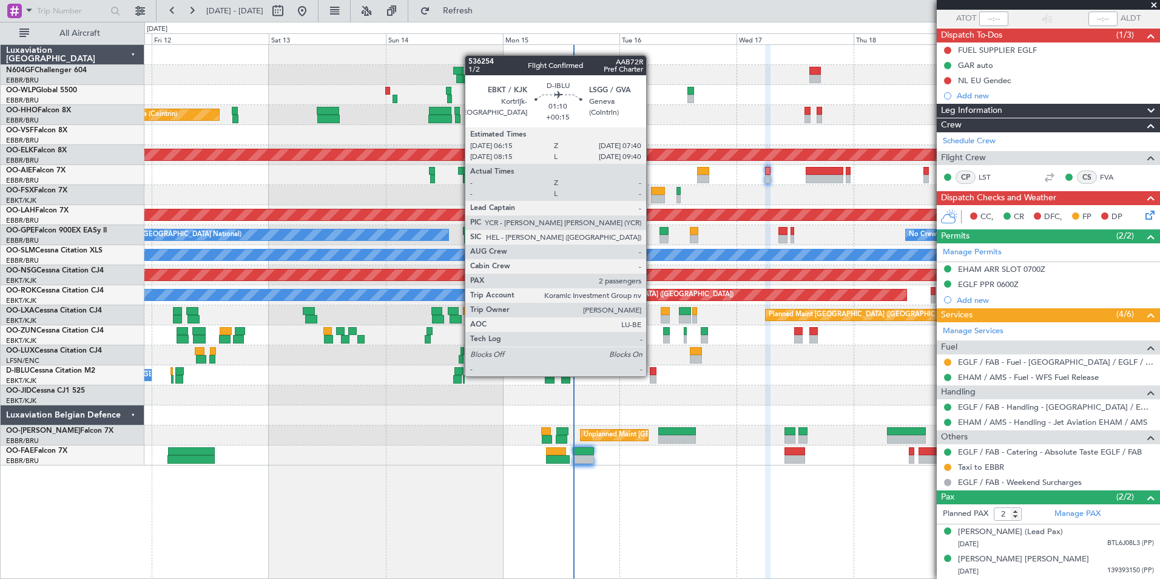
click at [653, 374] on div at bounding box center [653, 371] width 7 height 8
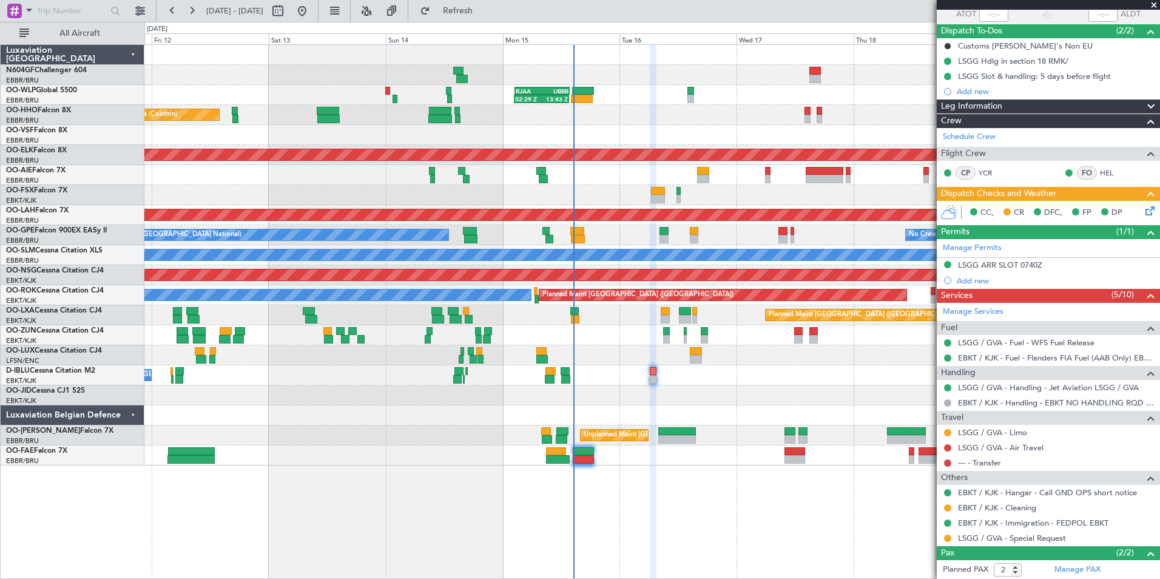
scroll to position [150, 0]
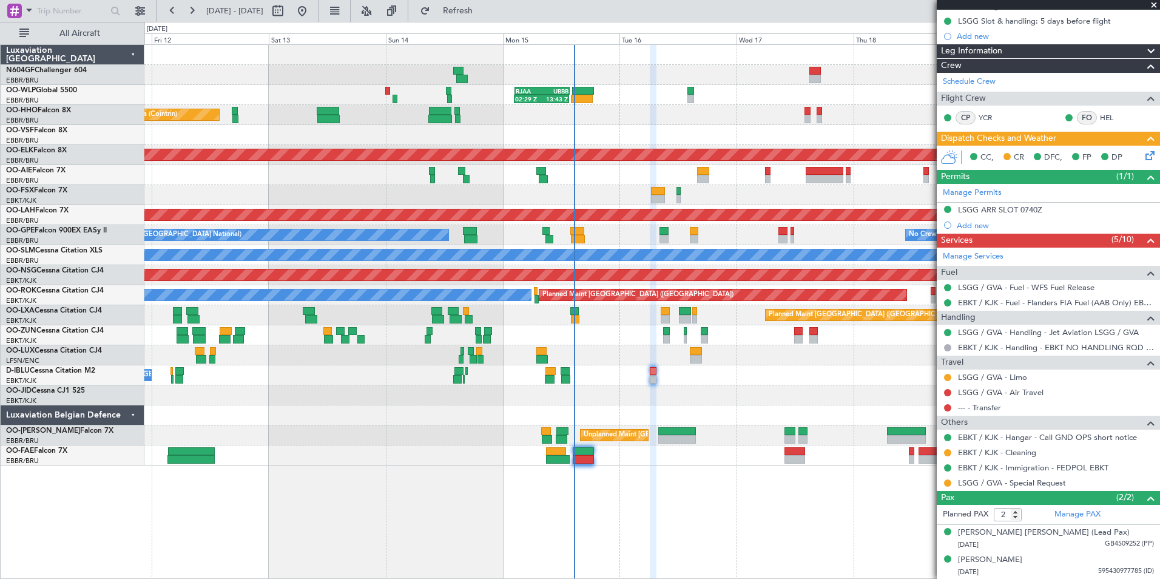
click at [592, 366] on div "02:29 Z 13:43 Z RJAA 02:30 Z UBBB 13:50 Z Planned Maint Geneva (Cointrin) AOG M…" at bounding box center [651, 255] width 1015 height 421
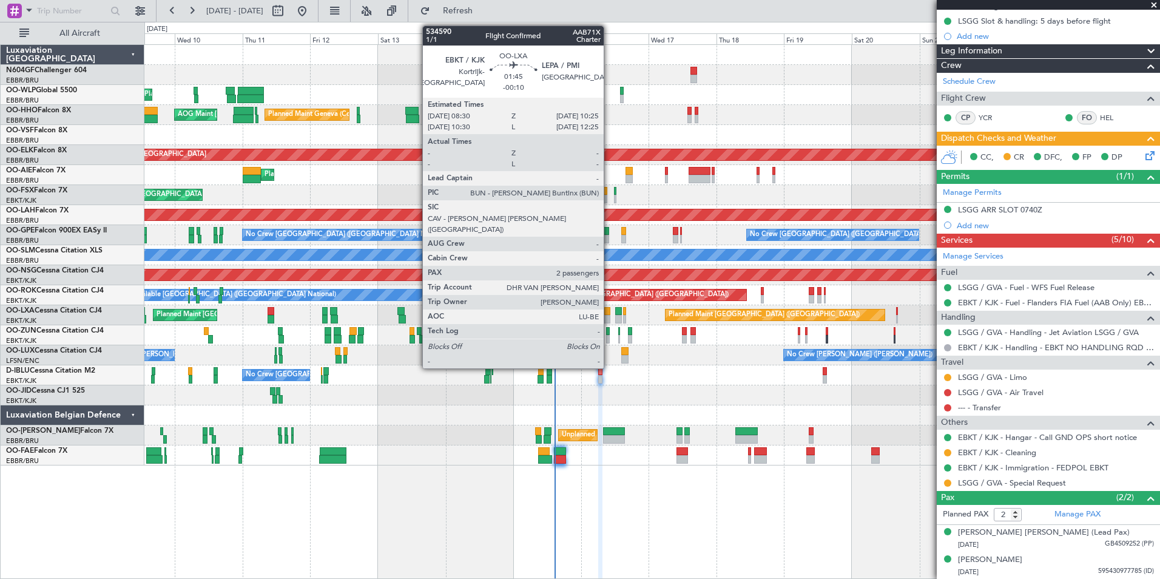
click at [609, 313] on div at bounding box center [606, 311] width 5 height 8
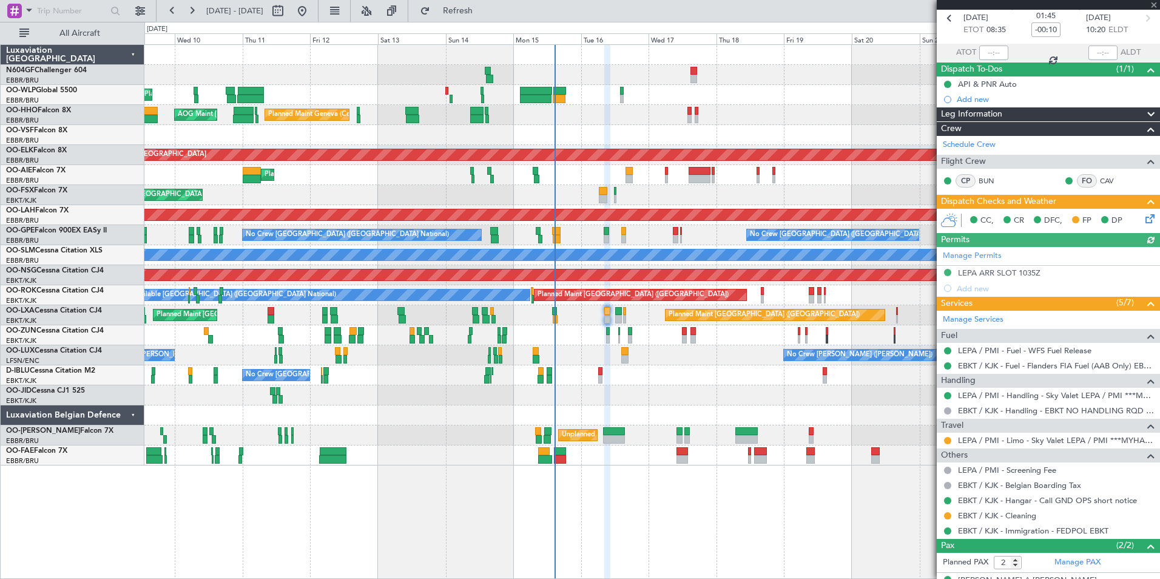
scroll to position [104, 0]
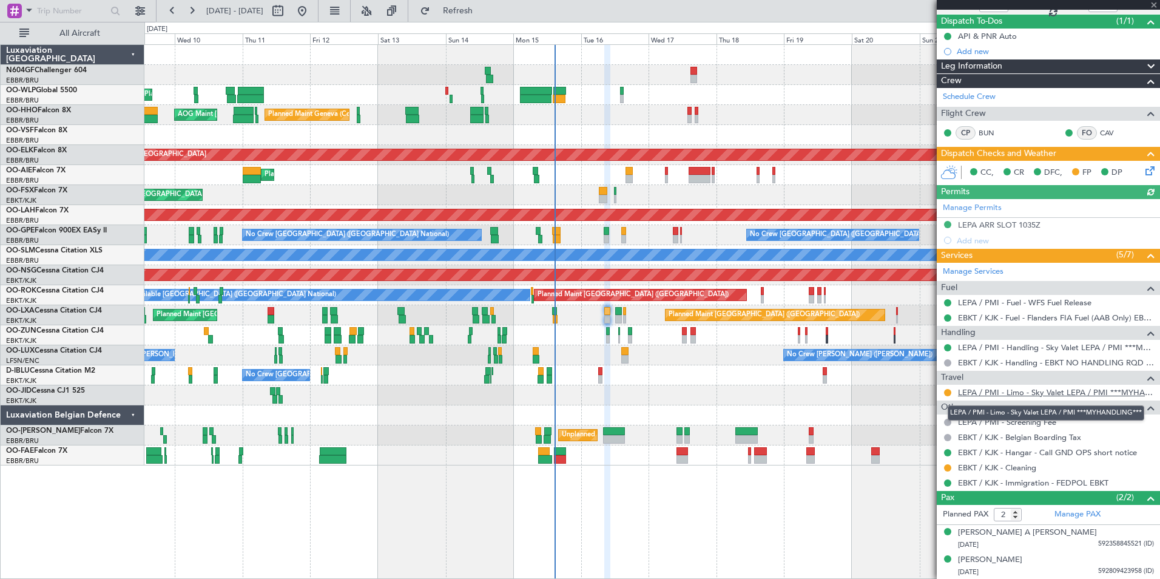
click at [1026, 393] on link "LEPA / PMI - Limo - Sky Valet LEPA / PMI ***MYHANDLING***" at bounding box center [1056, 392] width 196 height 10
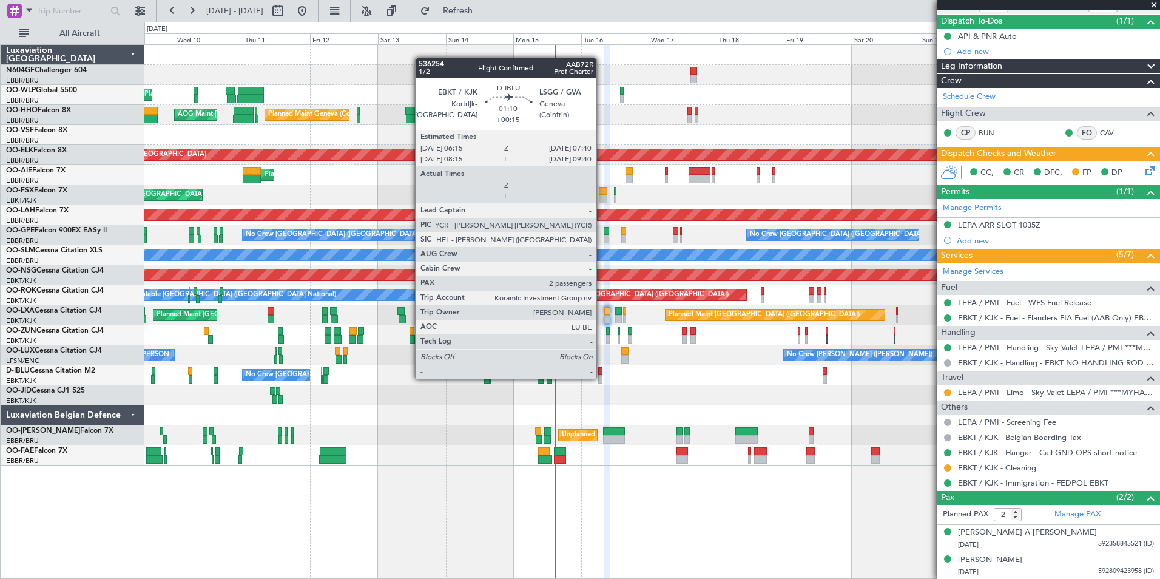
click at [602, 377] on div at bounding box center [600, 379] width 4 height 8
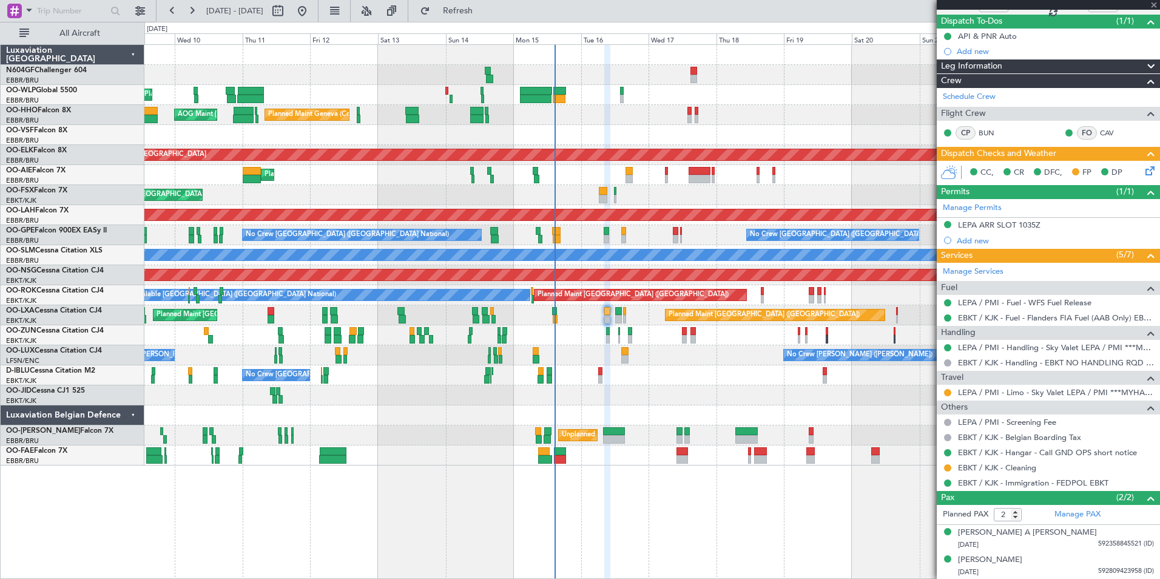
type input "+00:15"
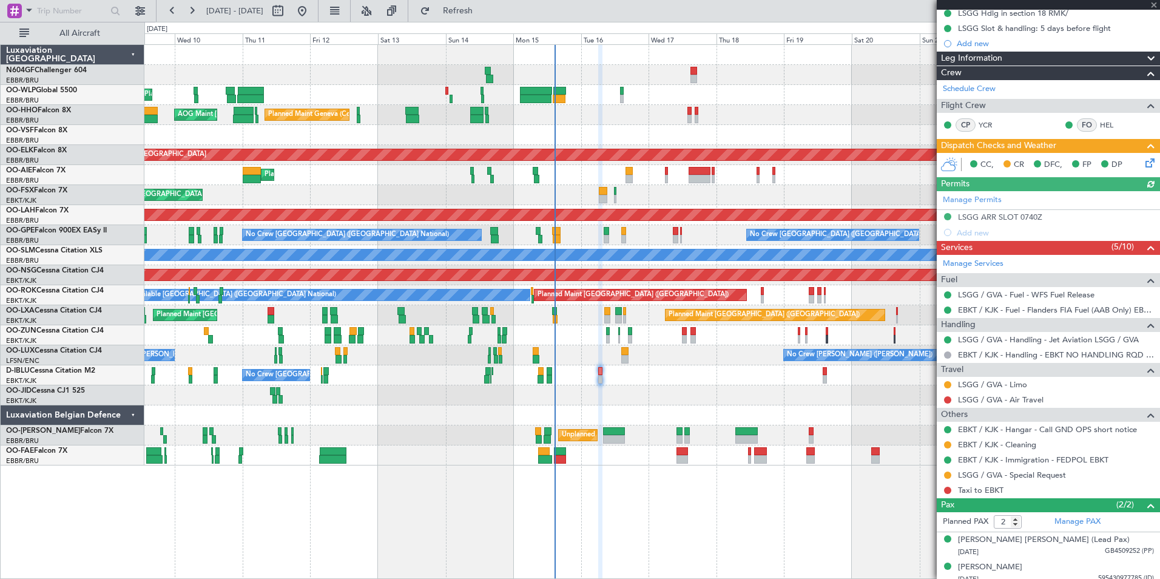
scroll to position [150, 0]
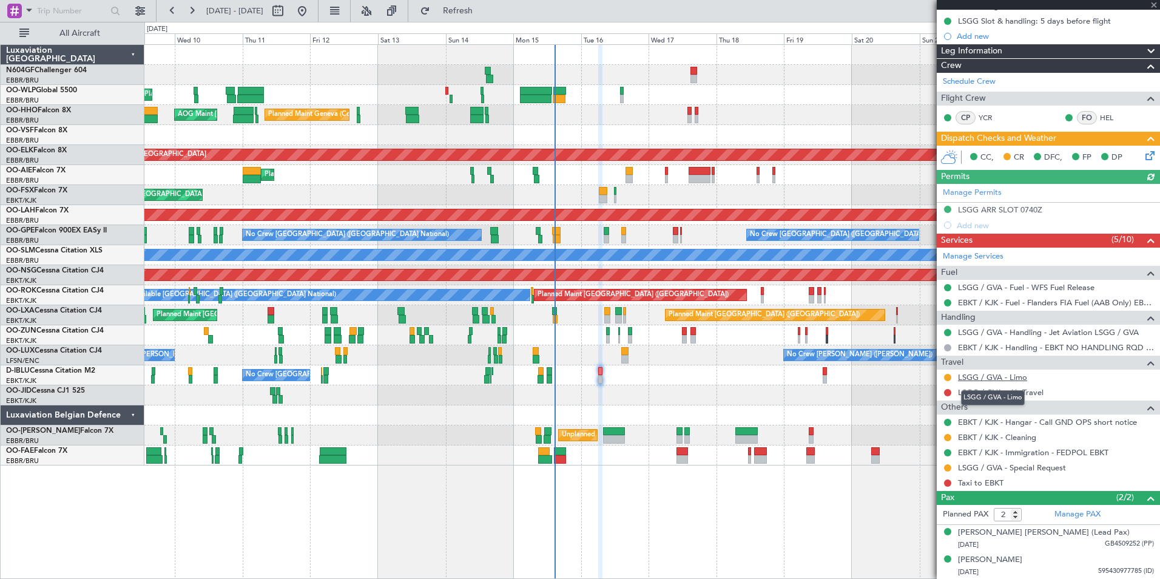
click at [992, 372] on link "LSGG / GVA - Limo" at bounding box center [992, 377] width 69 height 10
click at [484, 12] on span "Refresh" at bounding box center [458, 11] width 51 height 8
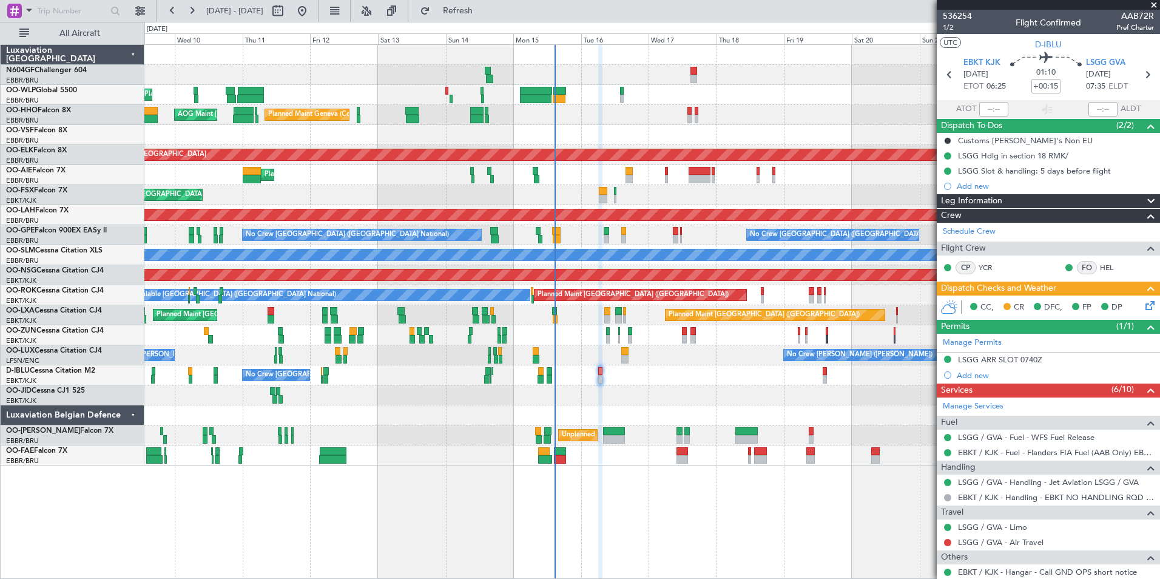
scroll to position [150, 0]
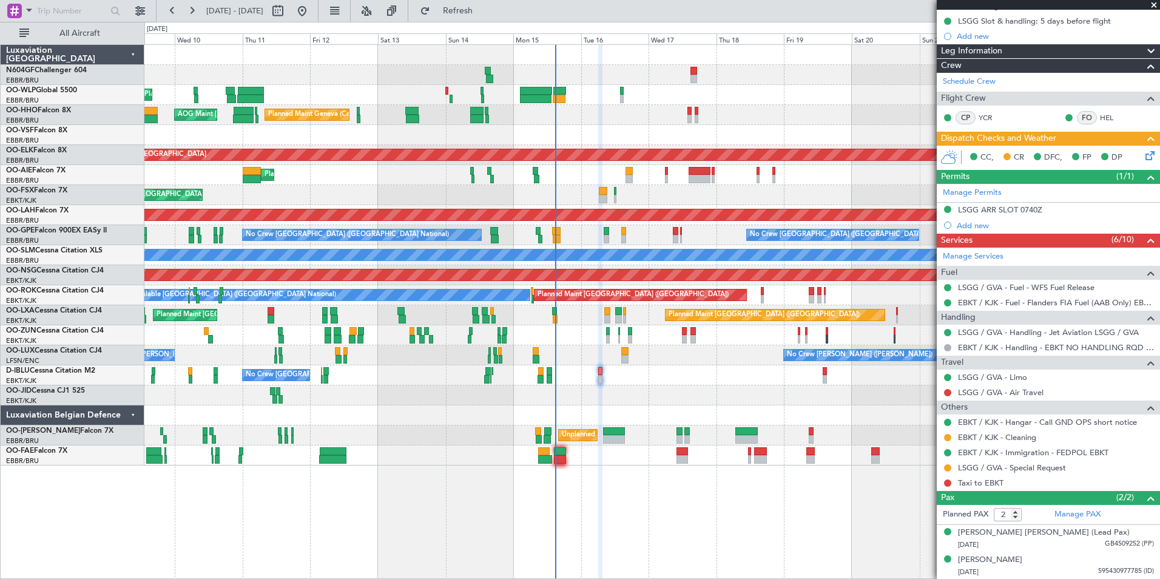
click at [646, 401] on div at bounding box center [651, 395] width 1015 height 20
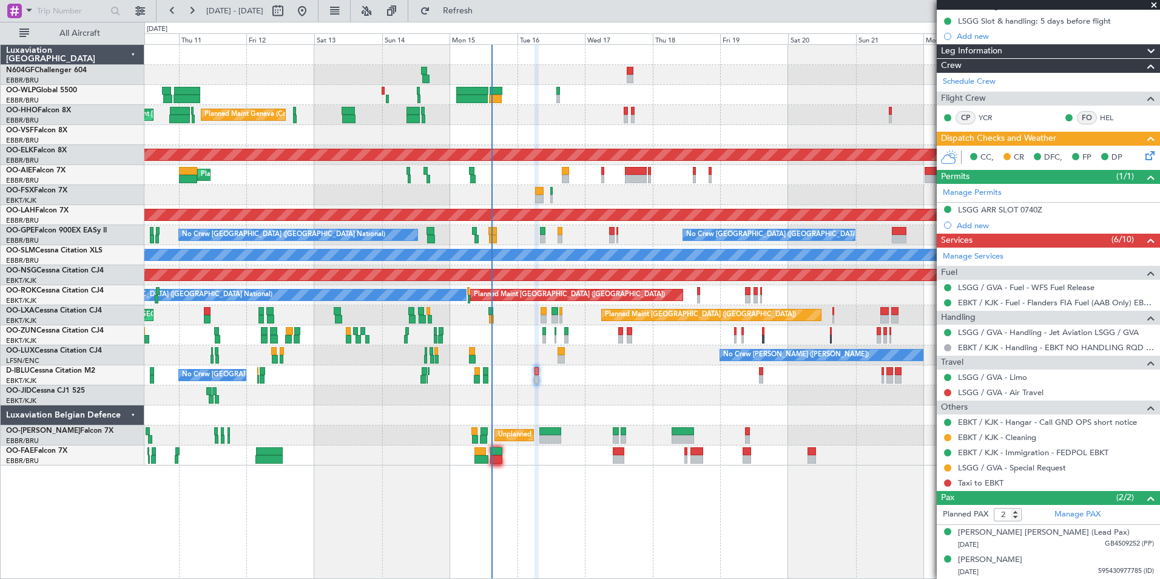
click at [657, 384] on div "No Crew [GEOGRAPHIC_DATA] ([GEOGRAPHIC_DATA] National) A/C Unavailable [GEOGRAP…" at bounding box center [651, 375] width 1015 height 20
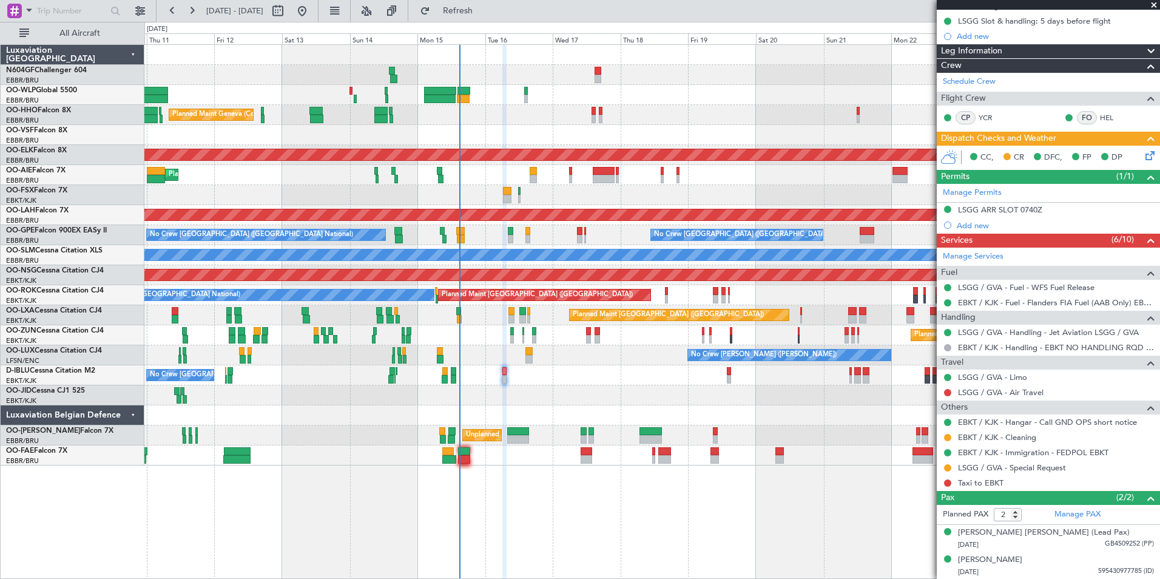
click at [634, 388] on div "Planned Maint Kortrijk-[GEOGRAPHIC_DATA]" at bounding box center [651, 395] width 1015 height 20
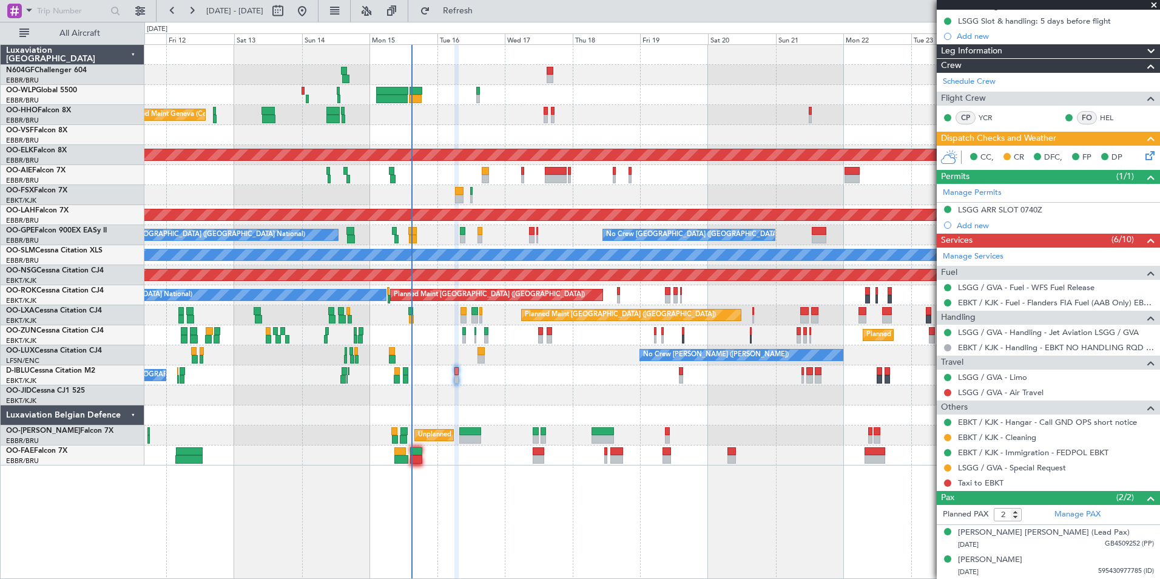
click at [583, 396] on div "Planned Maint Kortrijk-[GEOGRAPHIC_DATA]" at bounding box center [651, 395] width 1015 height 20
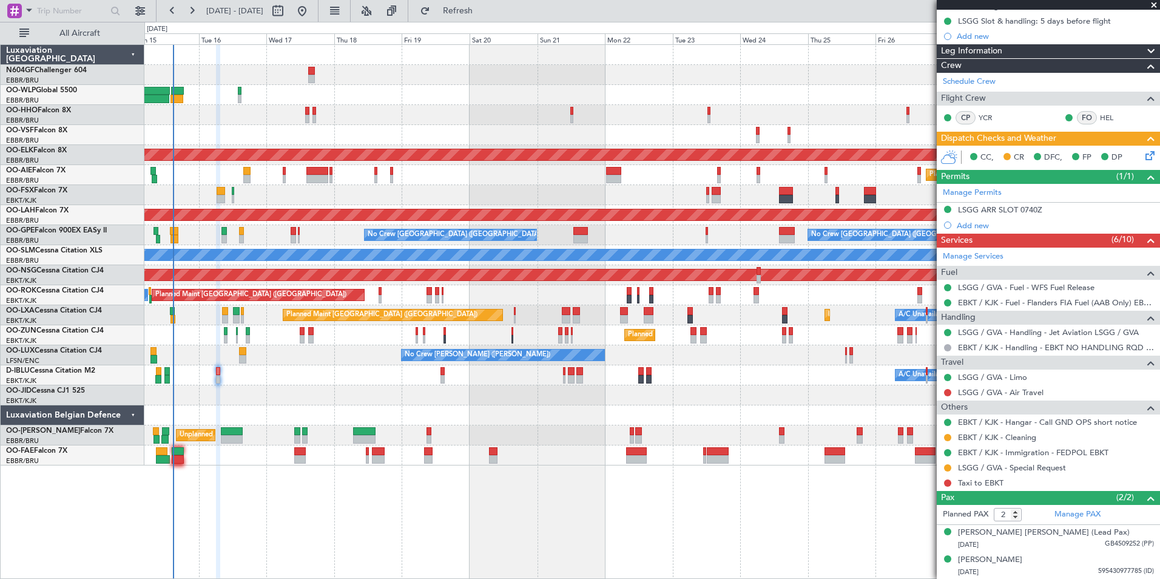
click at [554, 365] on div "A/C Unavailable [GEOGRAPHIC_DATA] ([GEOGRAPHIC_DATA] National) A/C Unavailable …" at bounding box center [651, 375] width 1015 height 20
click at [643, 192] on div at bounding box center [651, 195] width 1015 height 20
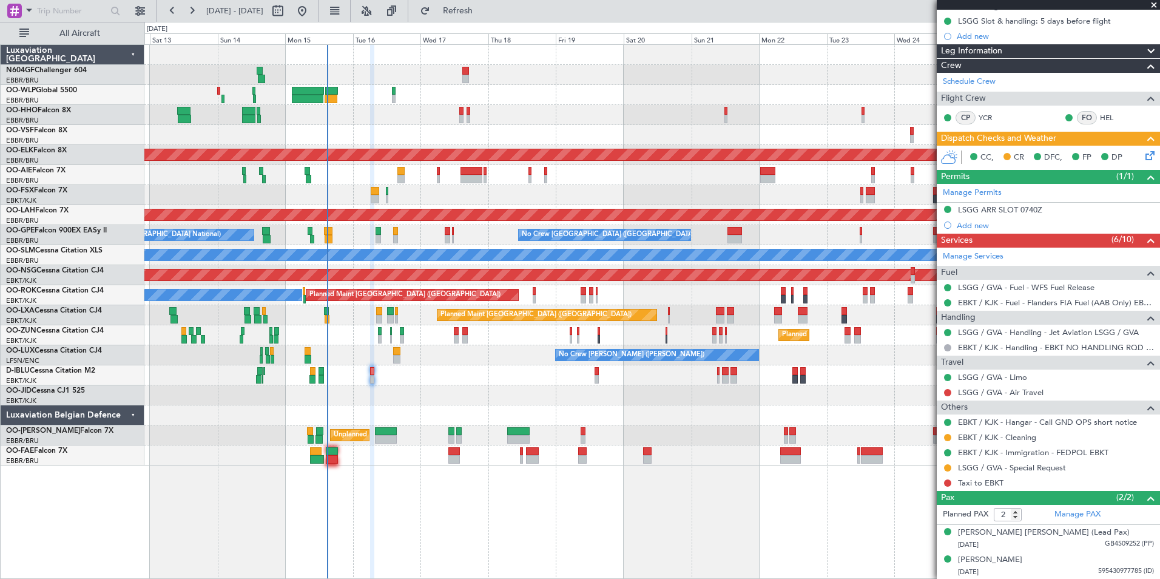
click at [453, 197] on div "Planned Maint Kortrijk-[GEOGRAPHIC_DATA]" at bounding box center [651, 195] width 1015 height 20
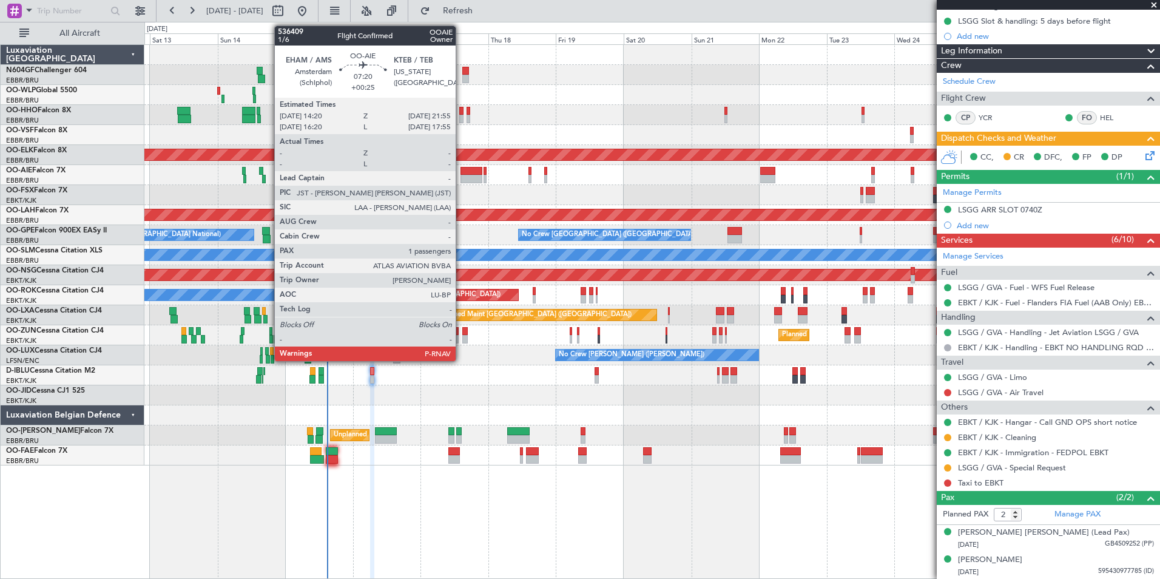
click at [461, 178] on div at bounding box center [472, 179] width 22 height 8
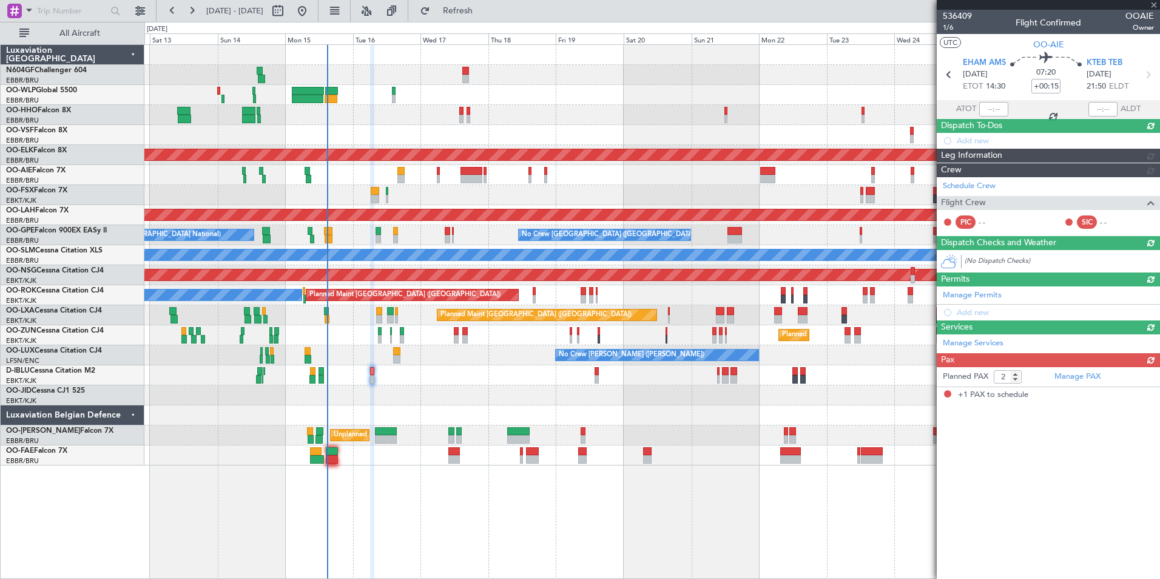
type input "+00:25"
type input "1"
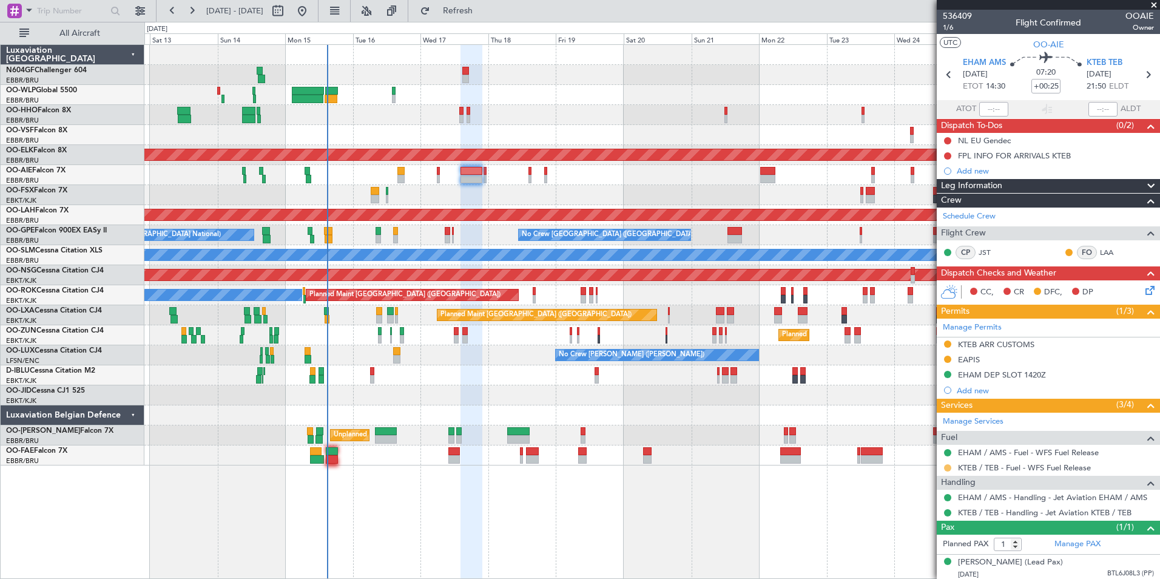
click at [949, 467] on button at bounding box center [947, 467] width 7 height 7
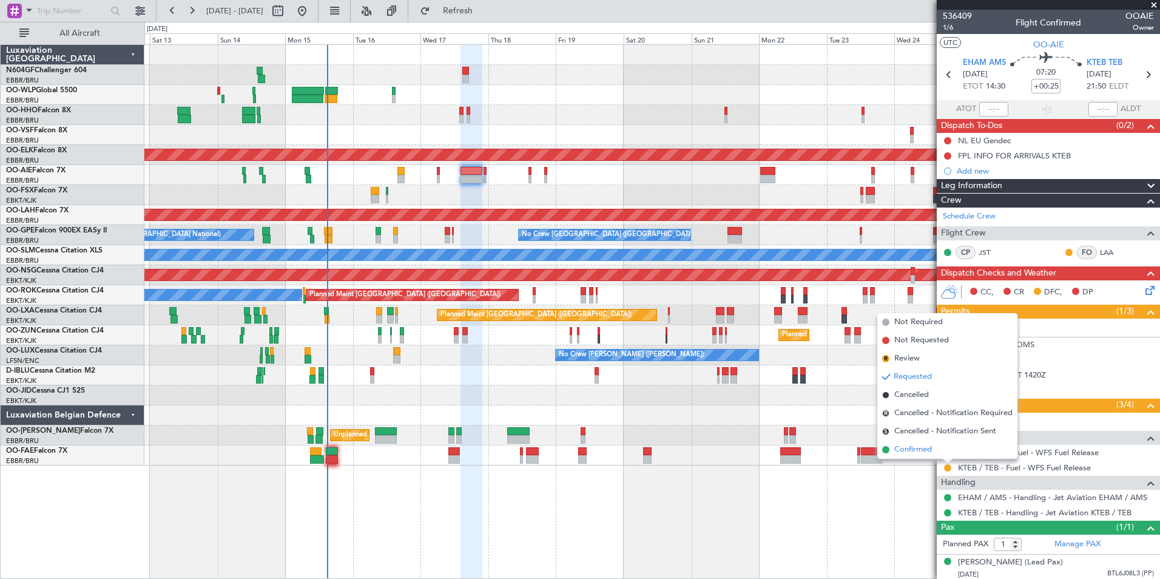
click at [910, 449] on span "Confirmed" at bounding box center [914, 450] width 38 height 12
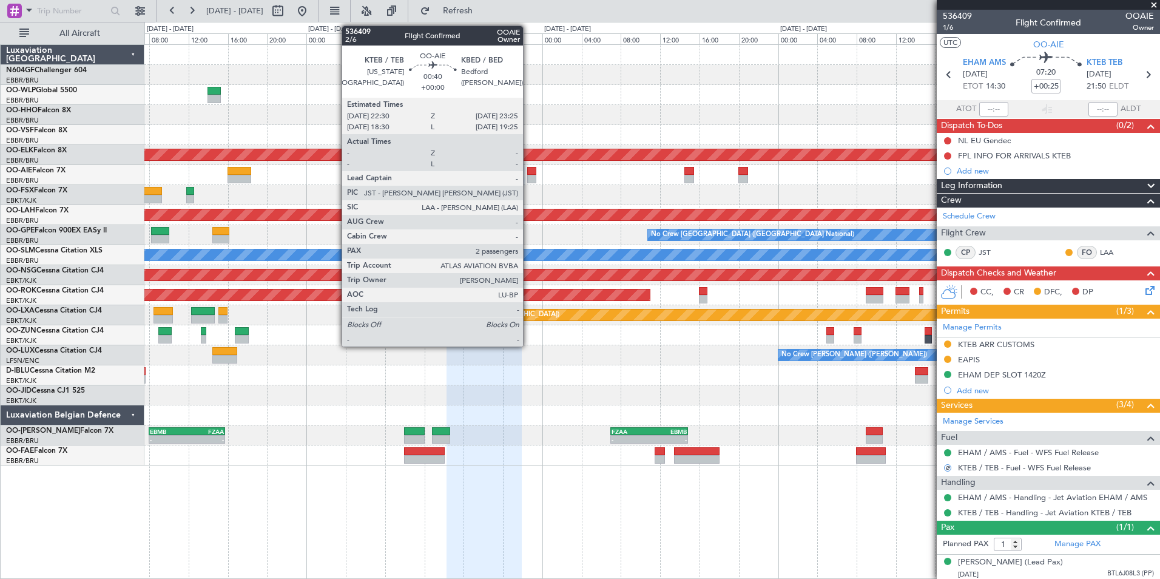
click at [529, 172] on div at bounding box center [531, 171] width 9 height 8
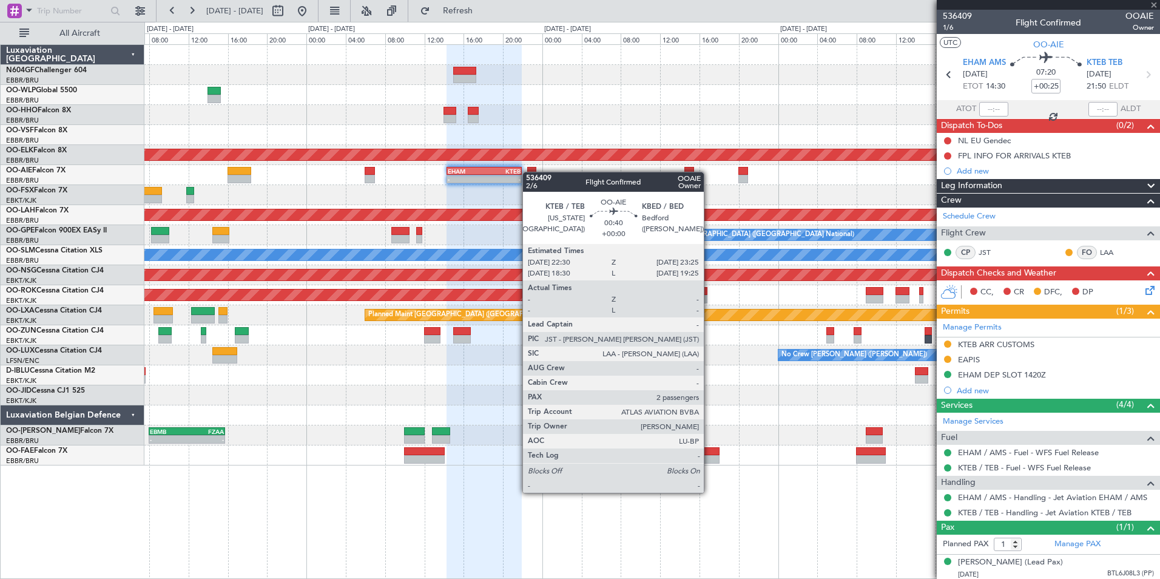
type input "2"
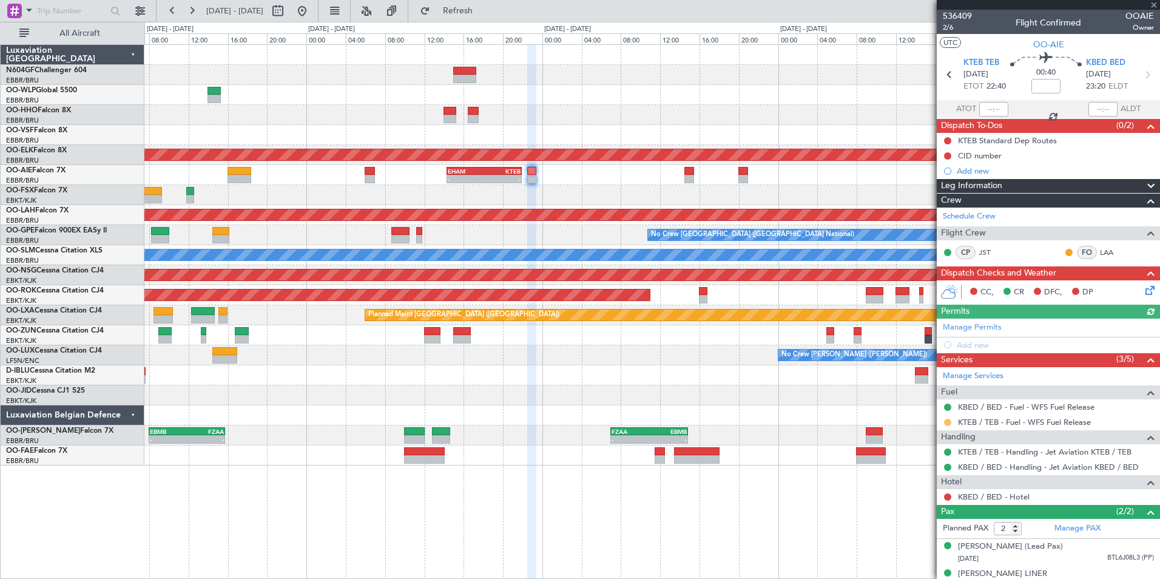
click at [950, 422] on button at bounding box center [947, 422] width 7 height 7
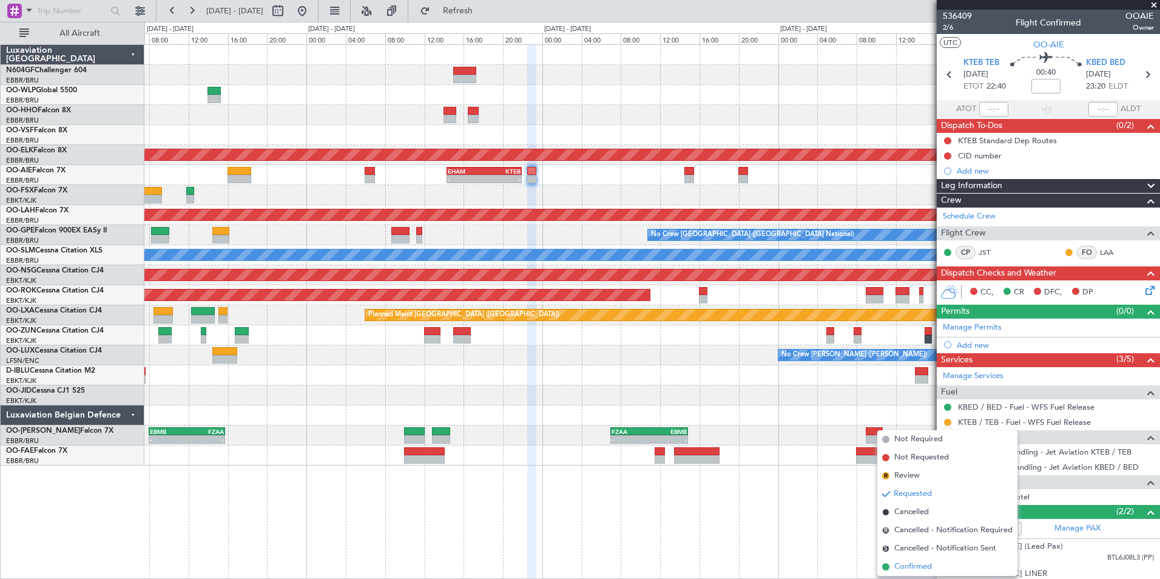
click at [922, 567] on span "Confirmed" at bounding box center [914, 567] width 38 height 12
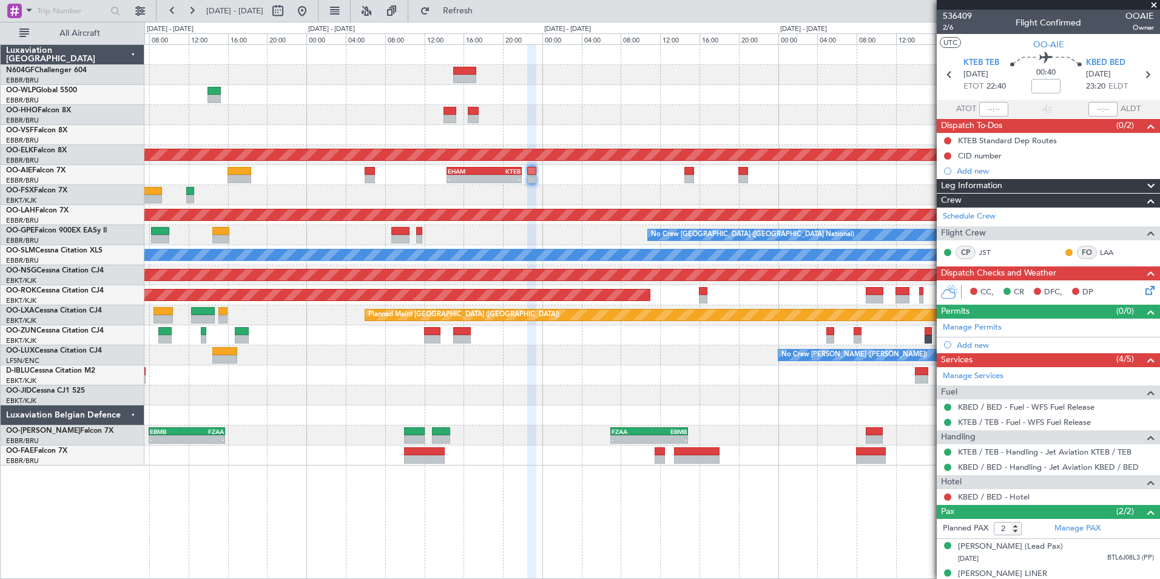
click at [811, 158] on div "RJAA 02:30 Z UBBB 13:50 Z 02:29 Z 13:43 Z Planned Maint [GEOGRAPHIC_DATA]-[GEOG…" at bounding box center [651, 255] width 1015 height 421
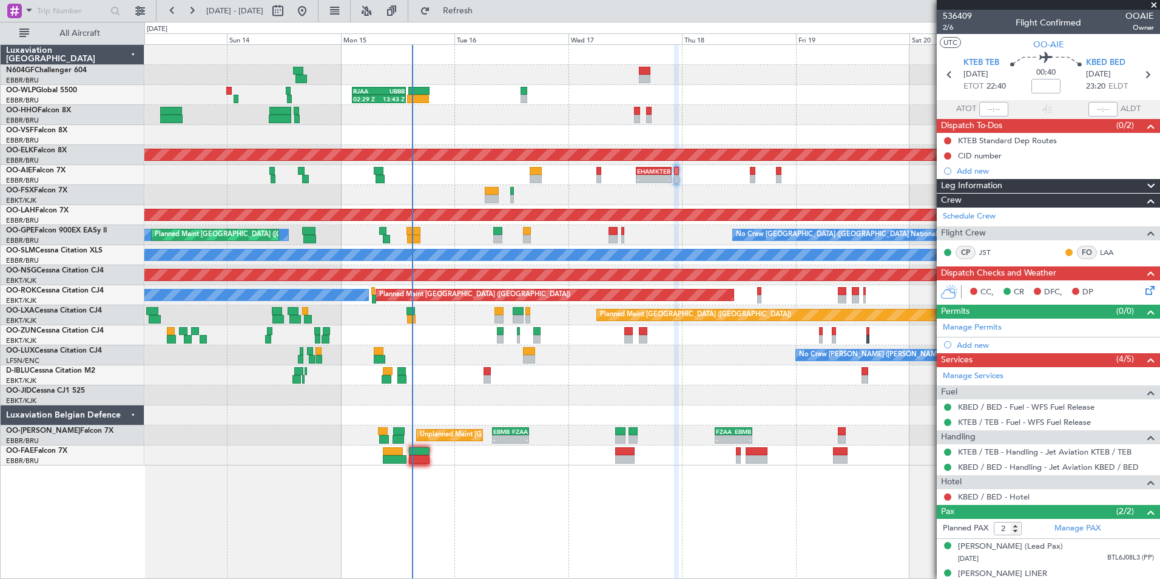
click at [514, 178] on div "- - [DEMOGRAPHIC_DATA]:20 Z KTEB 21:55 Z - - CYBG 00:40 Z EGNT 06:00 Z Planned …" at bounding box center [651, 175] width 1015 height 20
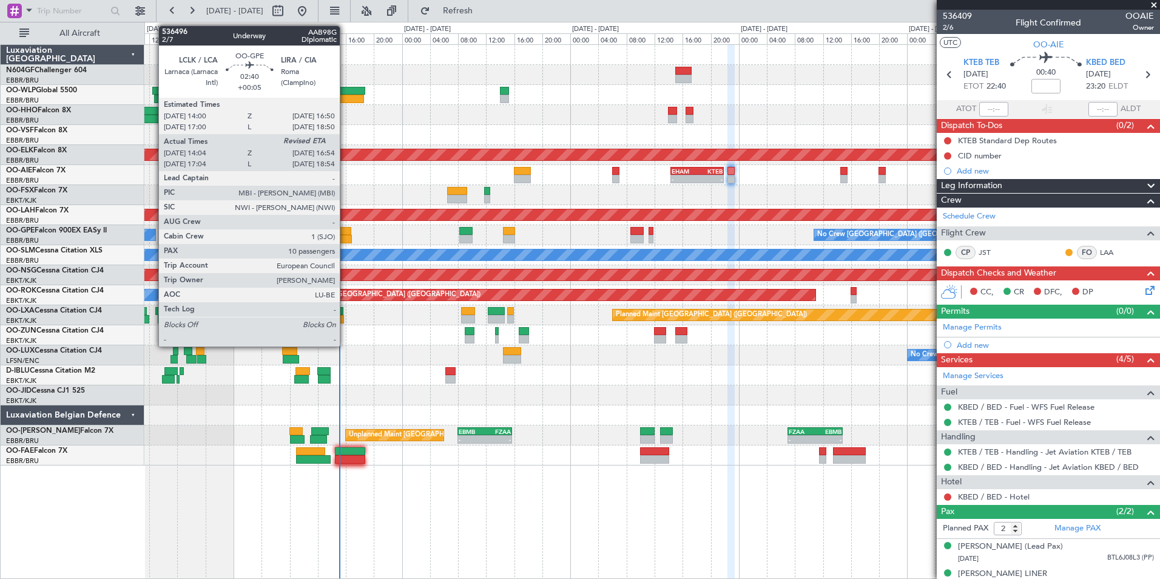
click at [345, 239] on div at bounding box center [342, 239] width 20 height 8
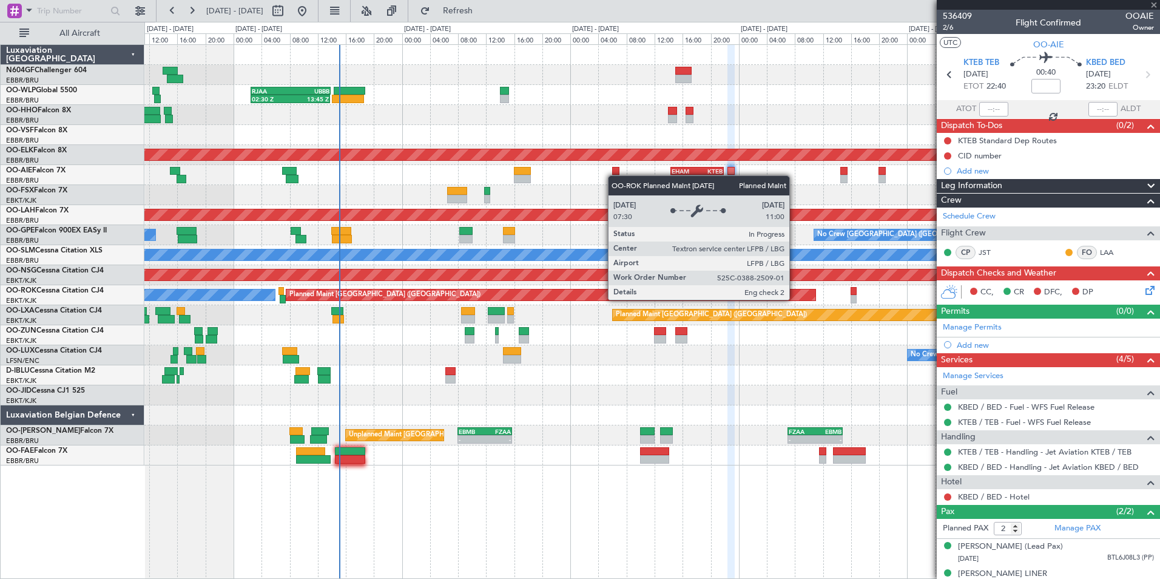
type input "+00:05"
type input "14:09"
type input "10"
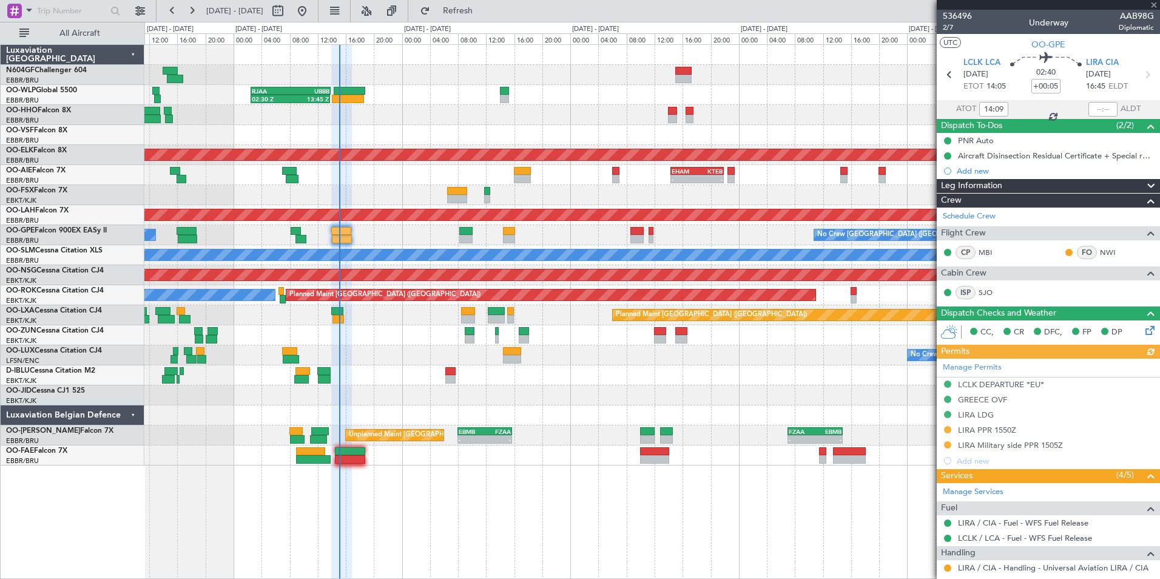
scroll to position [182, 0]
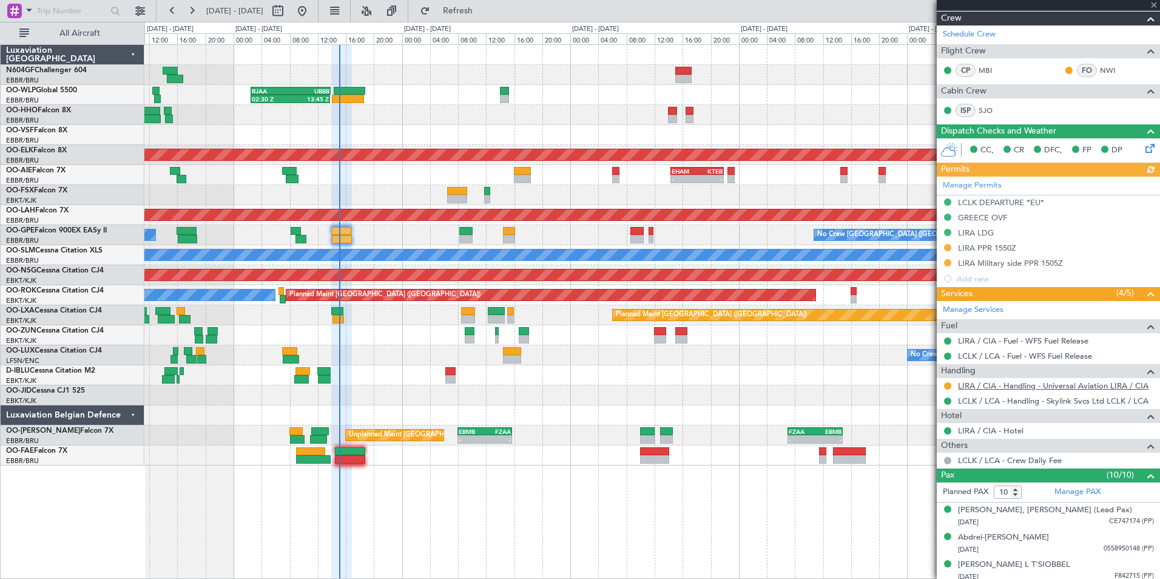
click at [1015, 383] on link "LIRA / CIA - Handling - Universal Aviation LIRA / CIA" at bounding box center [1053, 386] width 191 height 10
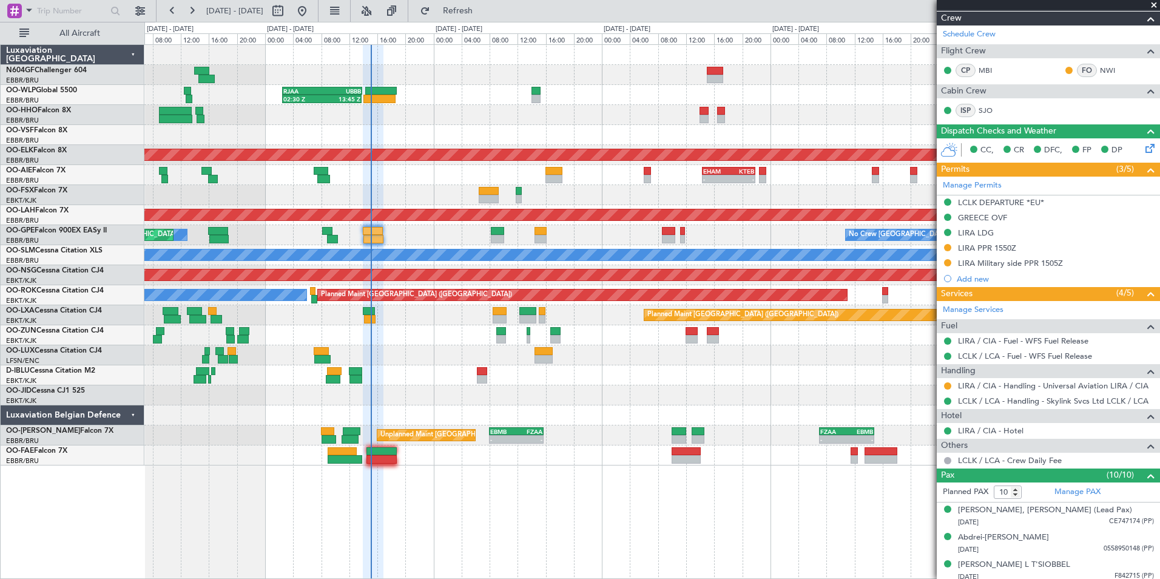
click at [413, 240] on div "No Crew [GEOGRAPHIC_DATA] ([GEOGRAPHIC_DATA] National) No Crew [GEOGRAPHIC_DATA…" at bounding box center [651, 235] width 1015 height 20
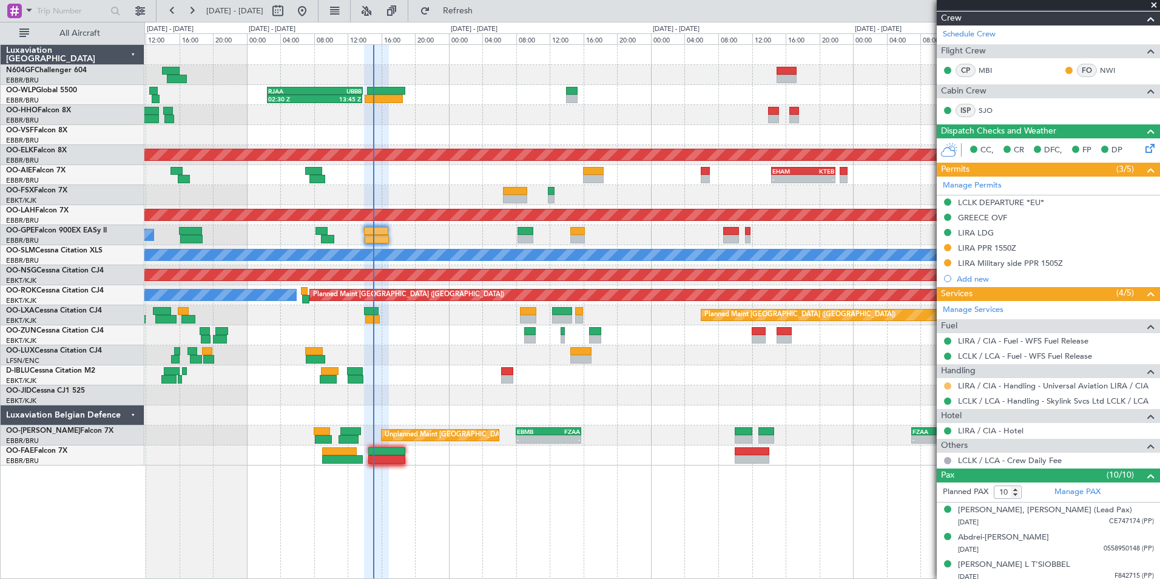
click at [949, 382] on button at bounding box center [947, 385] width 7 height 7
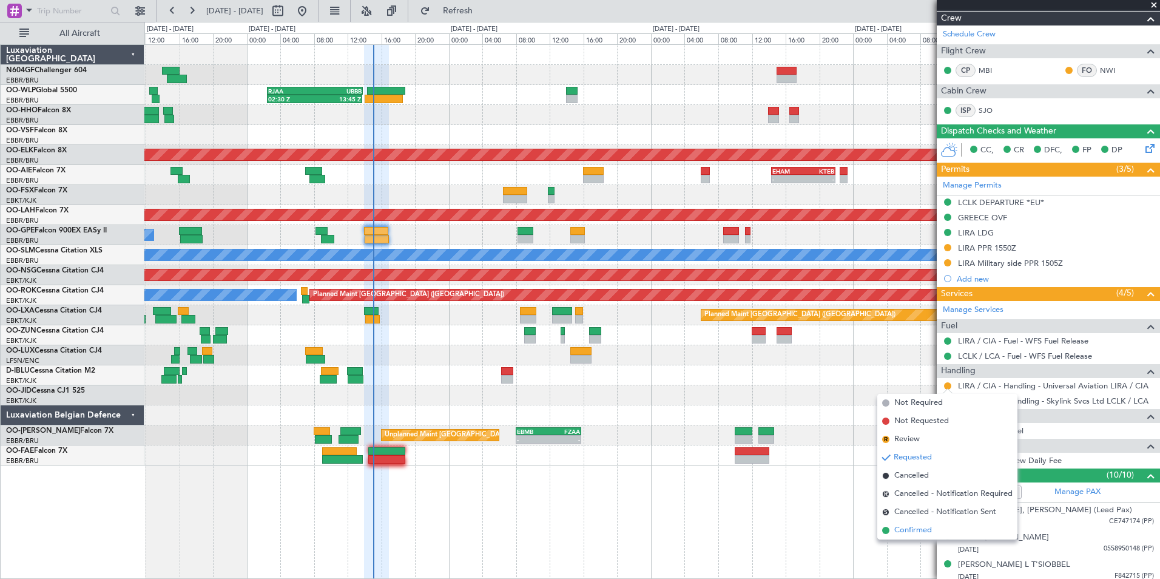
click at [913, 530] on span "Confirmed" at bounding box center [914, 530] width 38 height 12
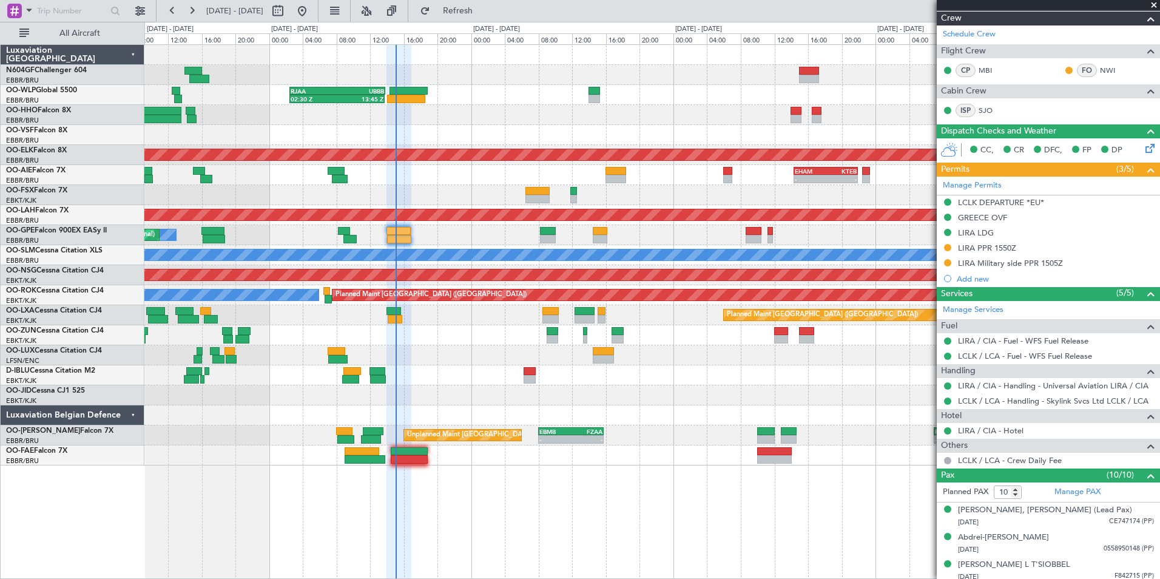
click at [468, 229] on div "No Crew [GEOGRAPHIC_DATA] ([GEOGRAPHIC_DATA] National) No Crew [GEOGRAPHIC_DATA…" at bounding box center [651, 235] width 1015 height 20
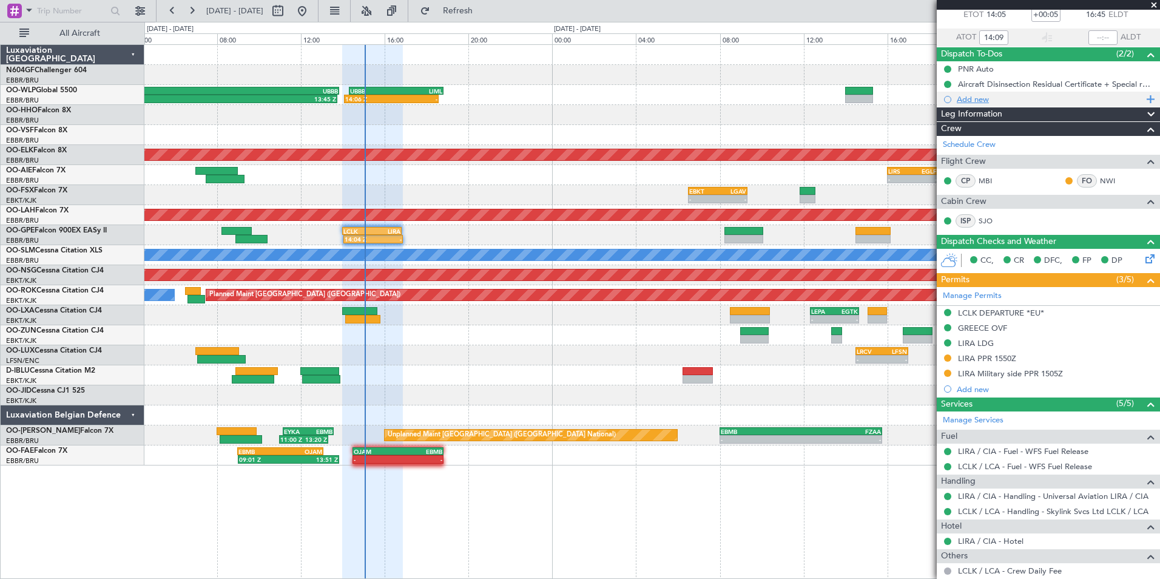
scroll to position [0, 0]
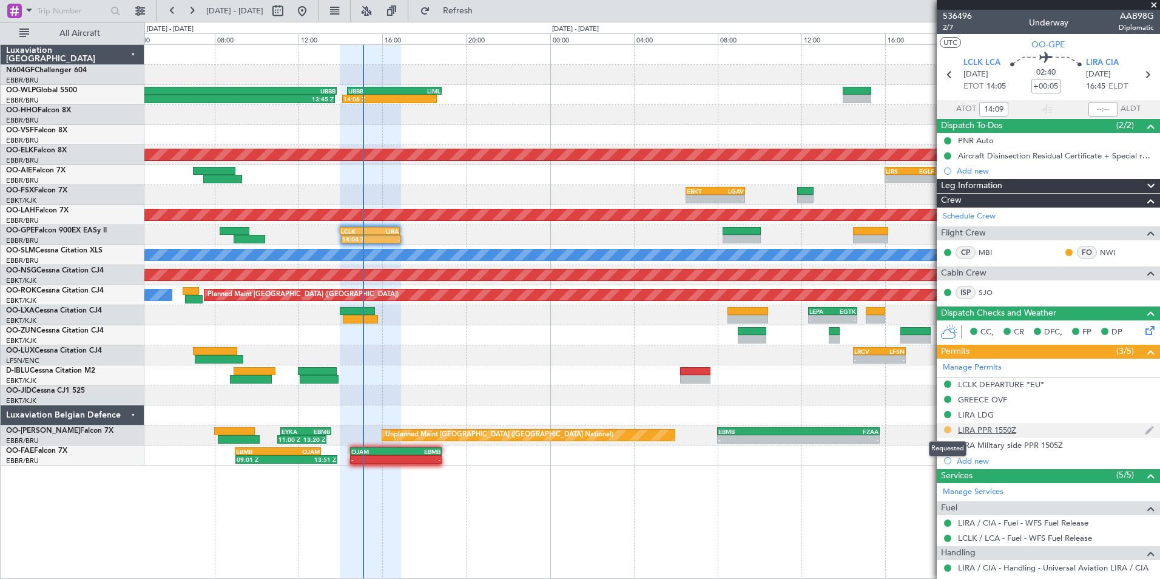
click at [949, 428] on button at bounding box center [947, 429] width 7 height 7
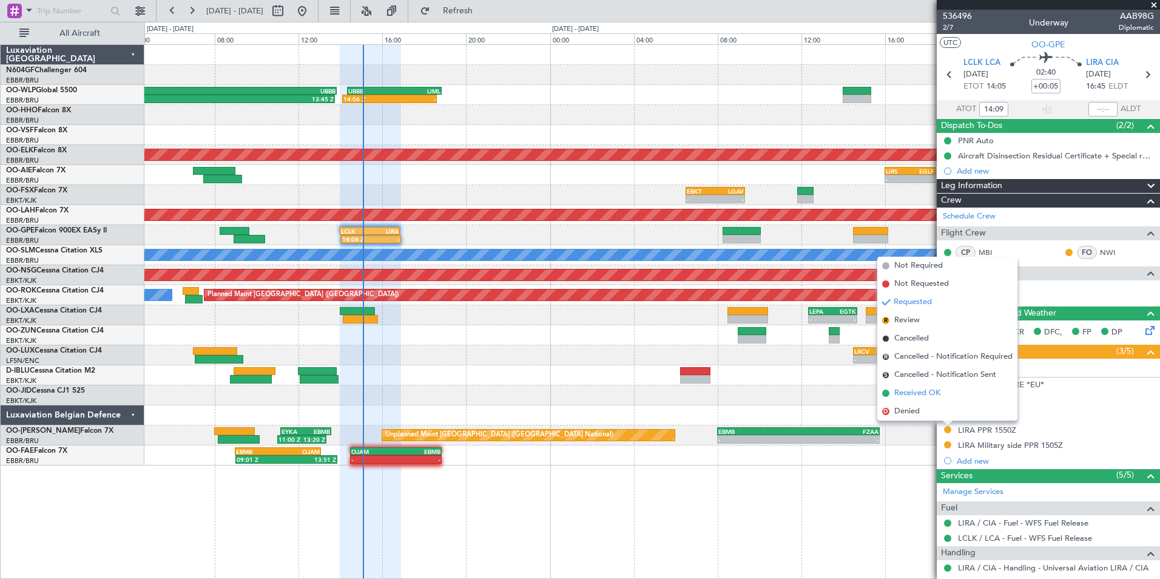
click at [931, 394] on span "Received OK" at bounding box center [918, 393] width 46 height 12
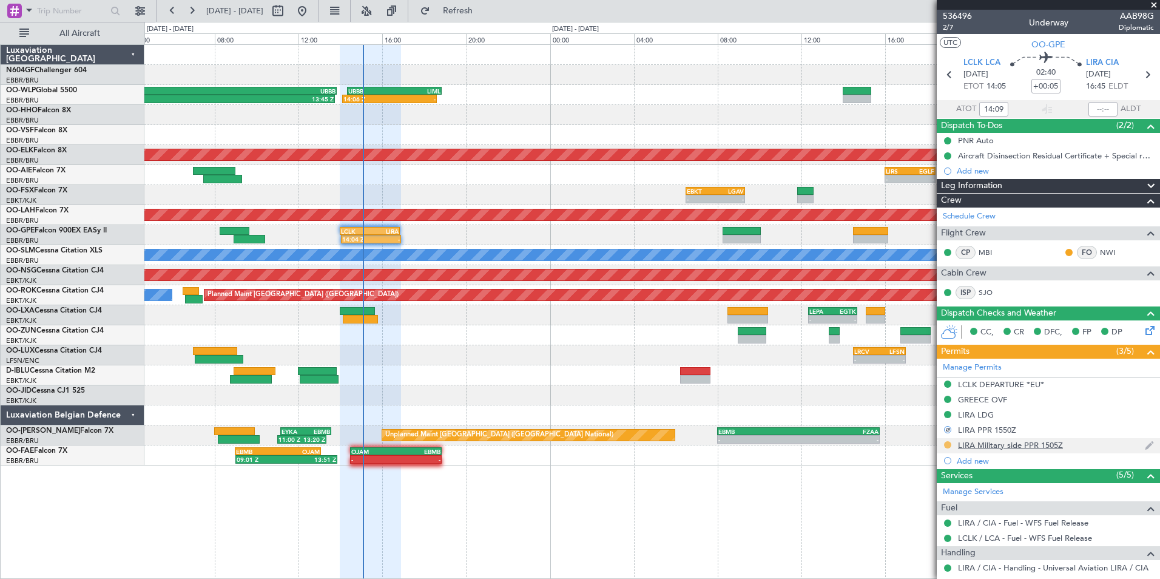
click at [949, 441] on button at bounding box center [947, 444] width 7 height 7
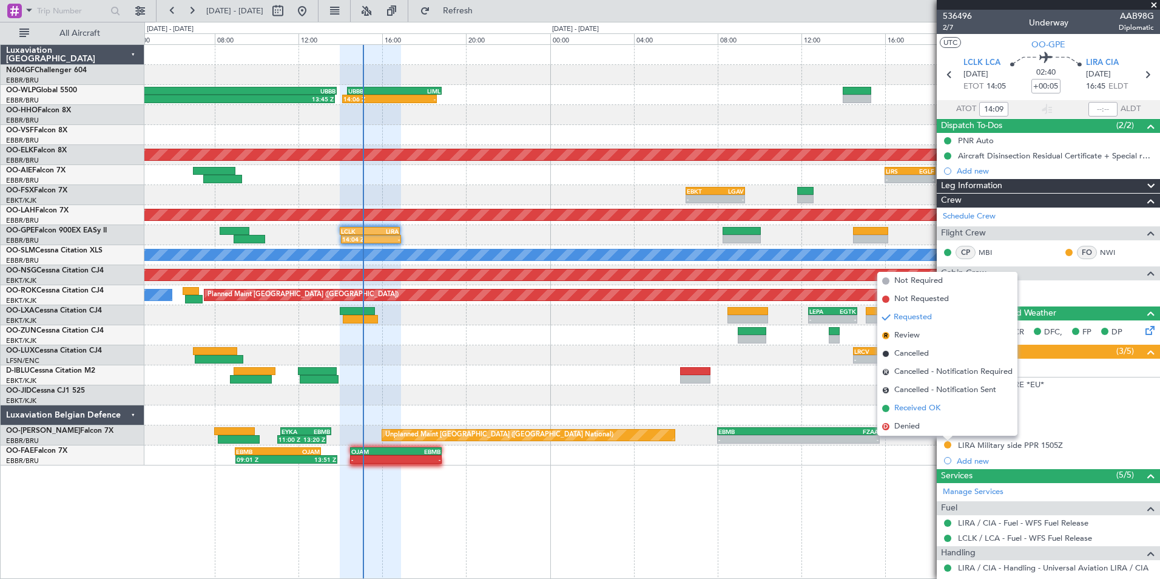
click at [896, 407] on span "Received OK" at bounding box center [918, 408] width 46 height 12
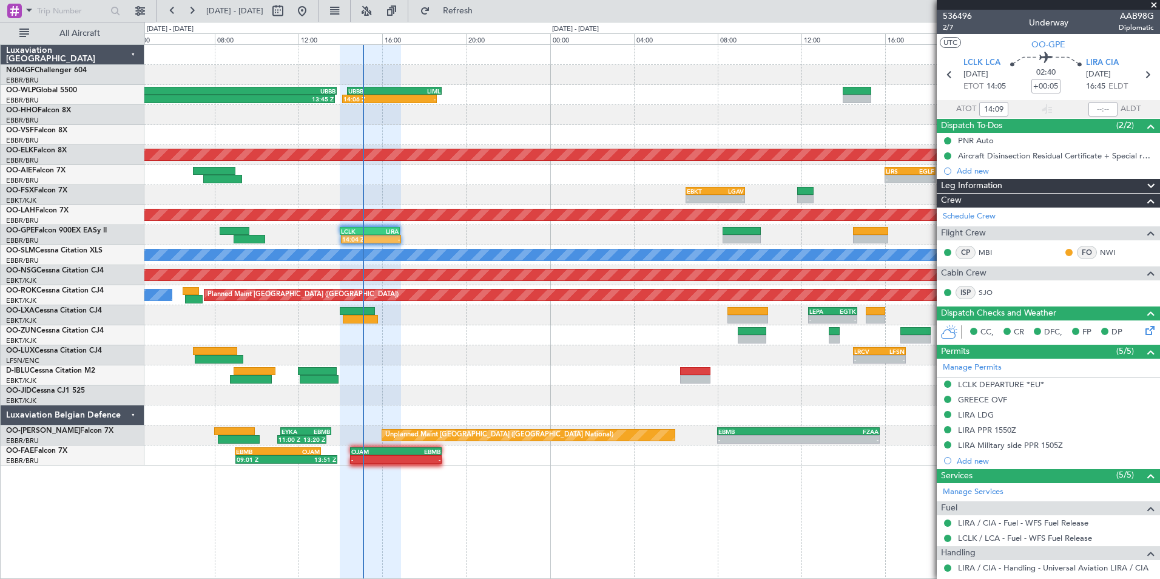
click at [553, 413] on div at bounding box center [651, 415] width 1015 height 20
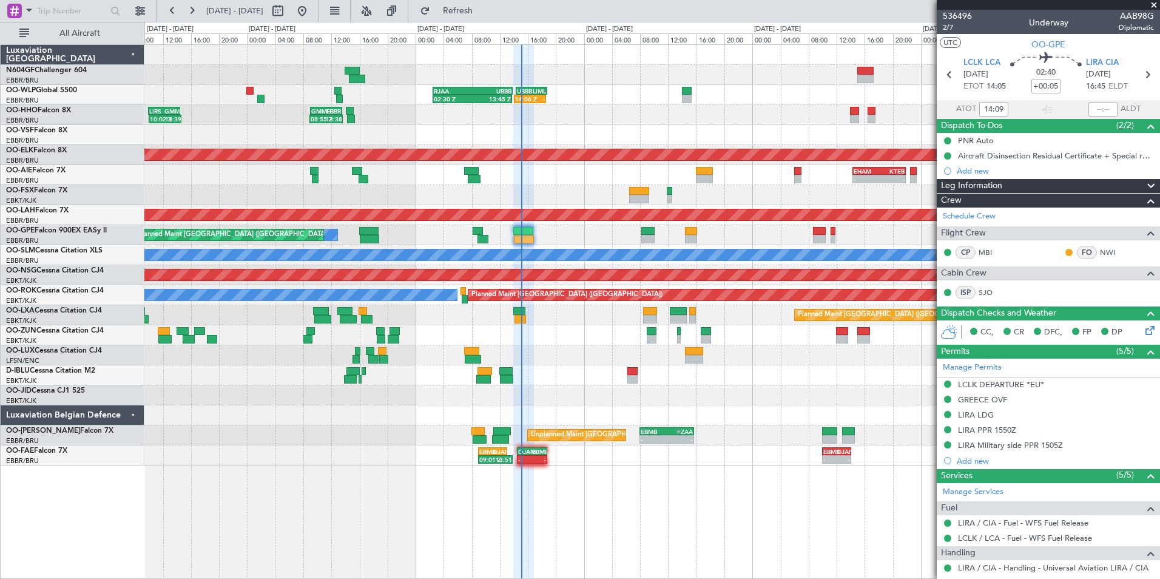
click at [596, 393] on div at bounding box center [651, 395] width 1015 height 20
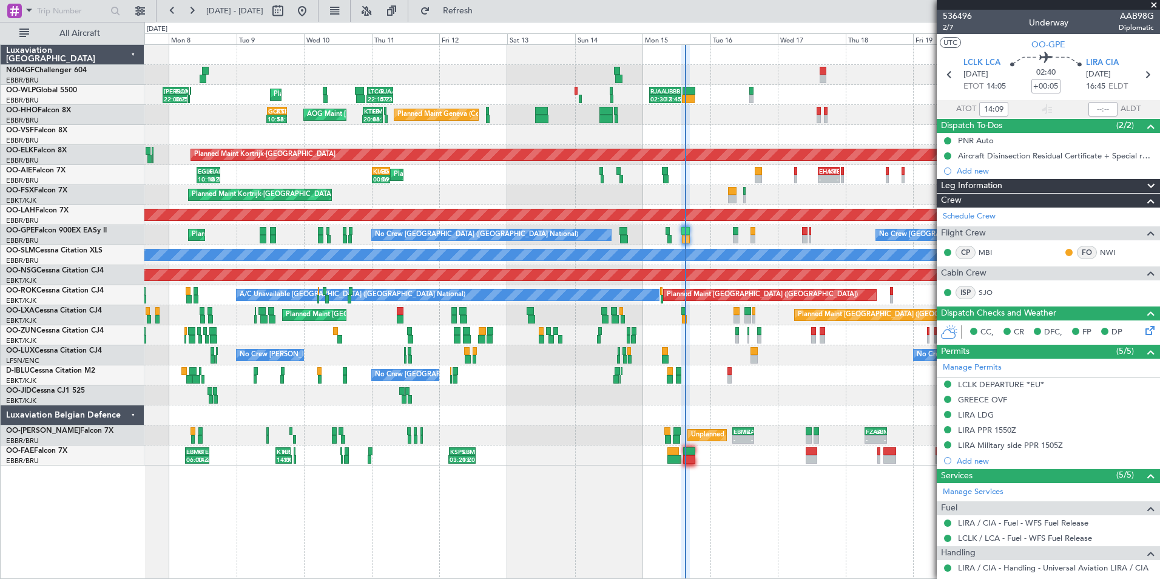
click at [444, 135] on div at bounding box center [651, 135] width 1015 height 20
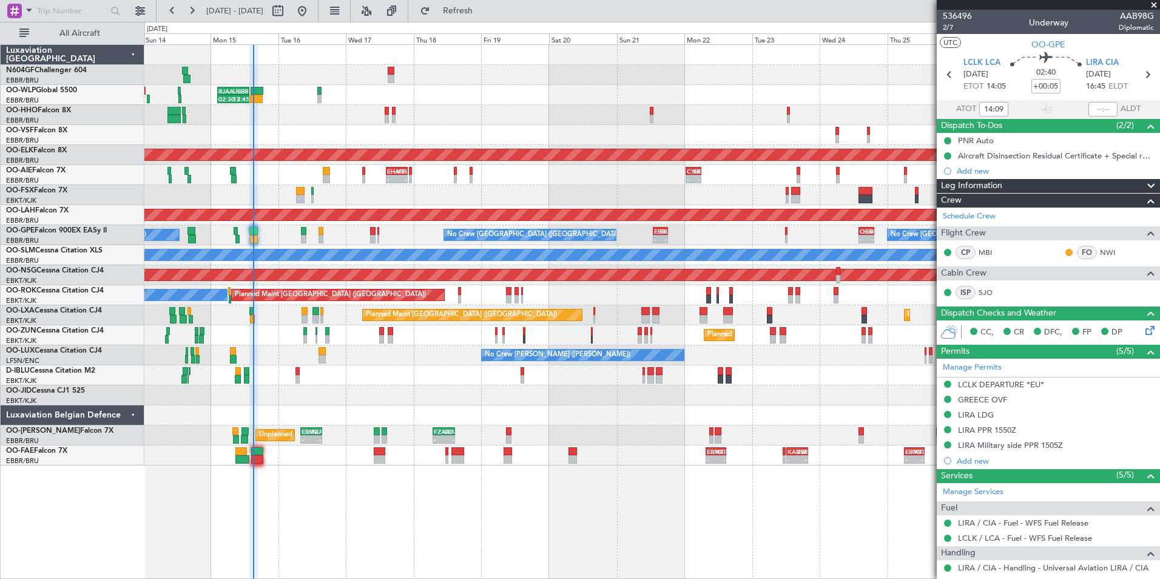
click at [536, 141] on div "02:30 Z 13:45 Z RJAA 02:30 Z UBBB 13:50 Z LTCG 22:35 Z RJAA 07:45 Z 22:15 Z 07:…" at bounding box center [651, 255] width 1015 height 421
click at [623, 187] on div "Planned Maint Kortrijk-[GEOGRAPHIC_DATA]" at bounding box center [651, 195] width 1015 height 20
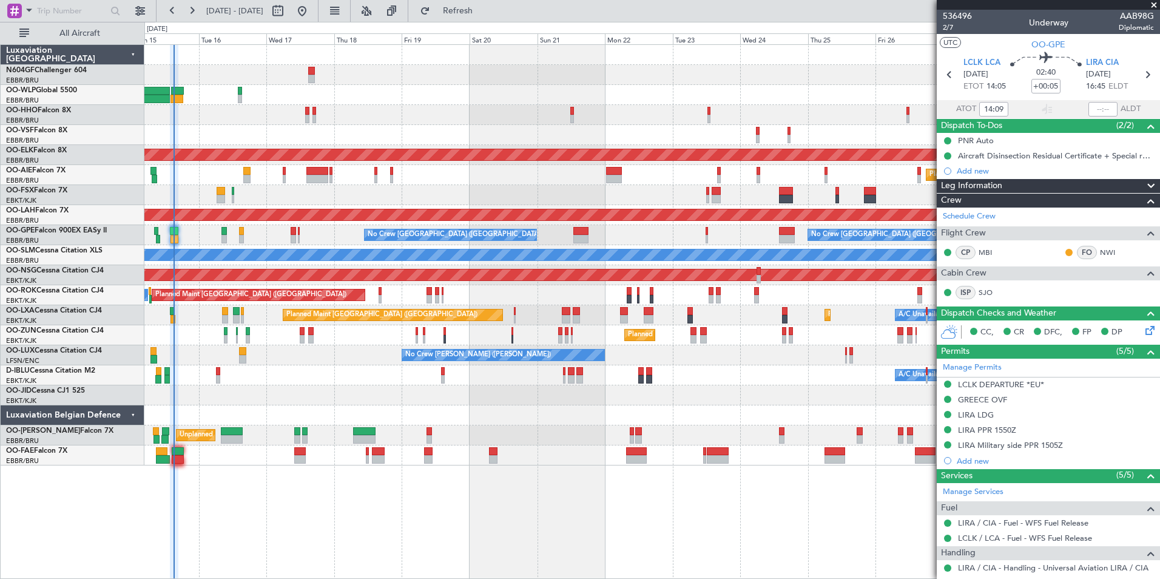
click at [720, 225] on div "Planned Maint Geneva (Cointrin) Planned Maint Kortrijk-Wevelgem Planned Maint L…" at bounding box center [651, 255] width 1015 height 421
click at [430, 348] on div "Planned Maint Geneva (Cointrin) Planned Maint Kortrijk-Wevelgem Planned Maint L…" at bounding box center [651, 255] width 1015 height 421
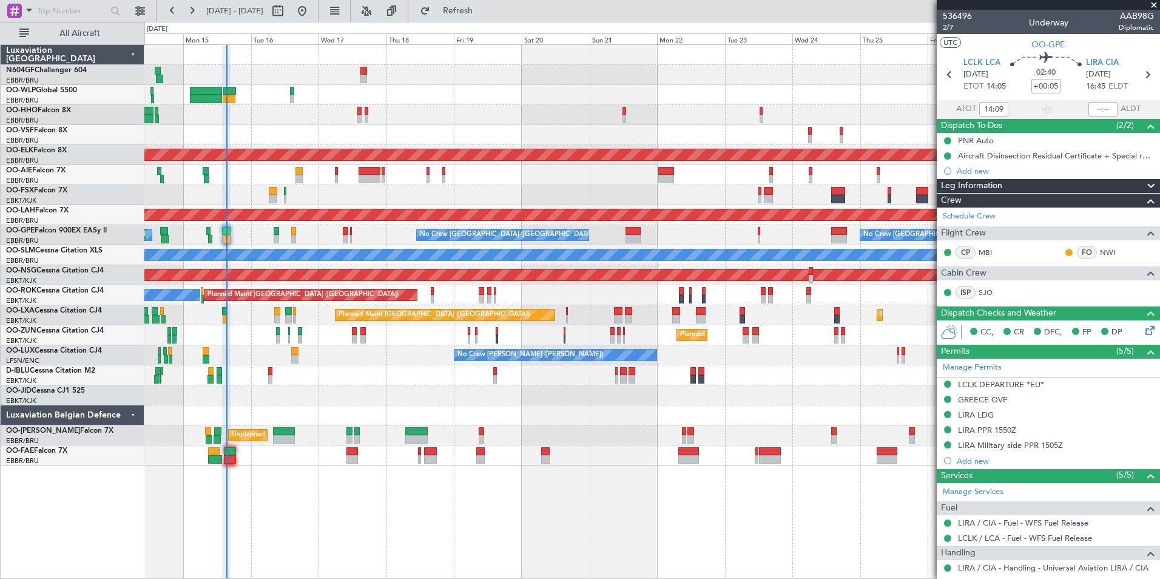
click at [332, 390] on div "Planned Maint Kortrijk-[GEOGRAPHIC_DATA]" at bounding box center [651, 395] width 1015 height 20
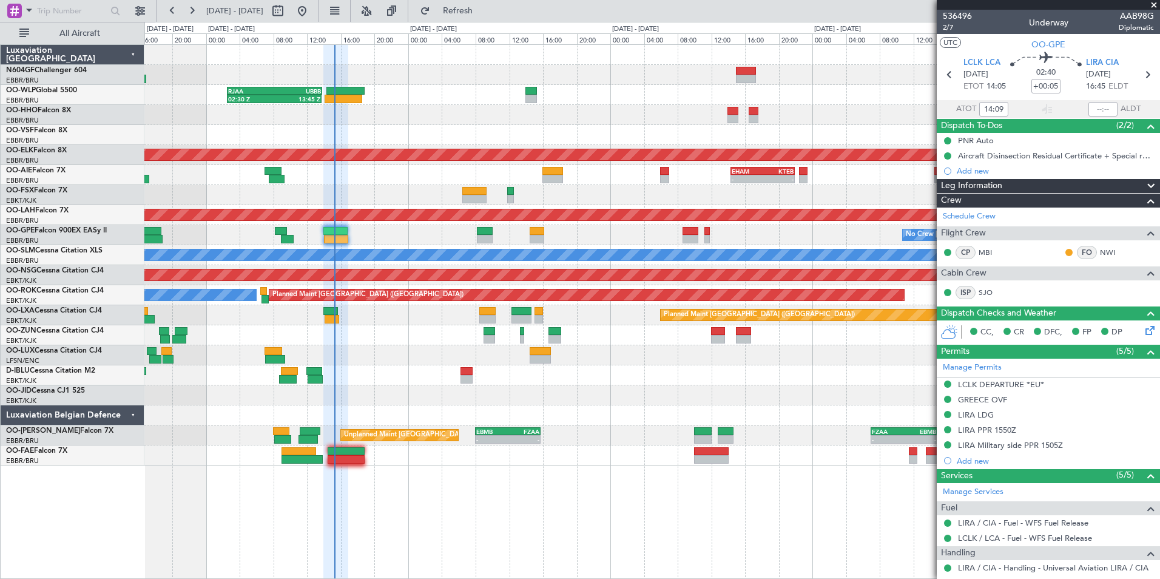
click at [379, 108] on div at bounding box center [651, 115] width 1015 height 20
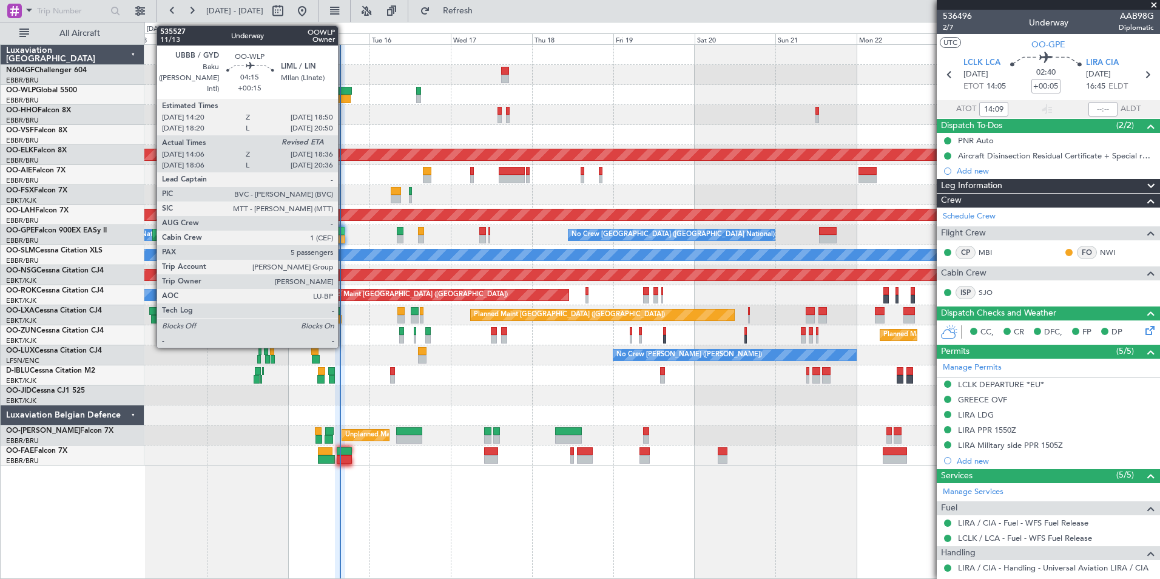
click at [343, 90] on div at bounding box center [344, 91] width 16 height 8
click at [343, 96] on div at bounding box center [344, 99] width 16 height 8
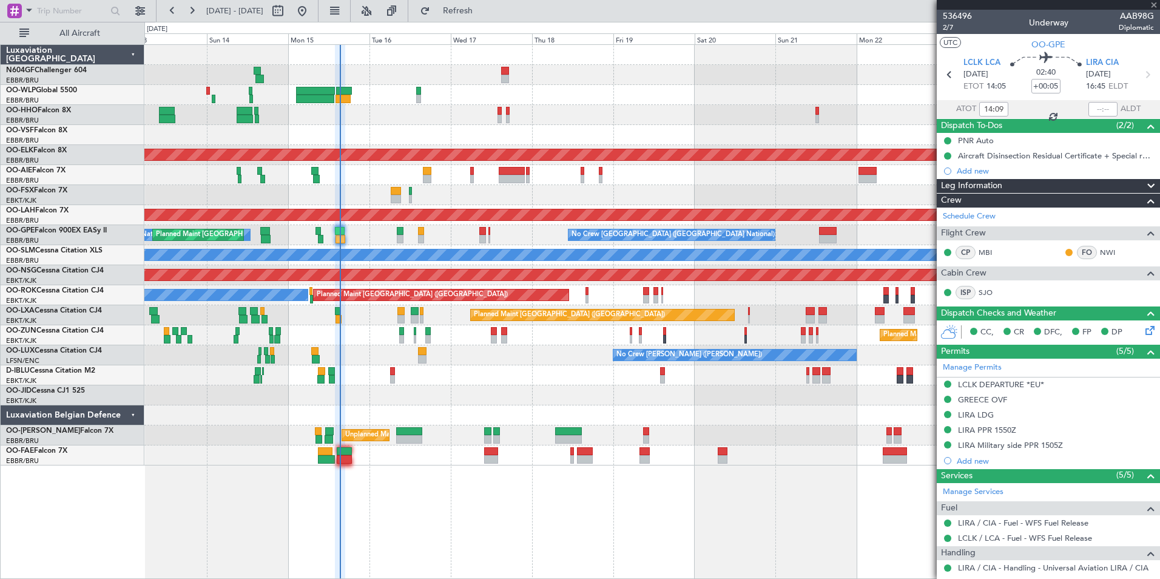
type input "+00:15"
type input "14:16"
type input "5"
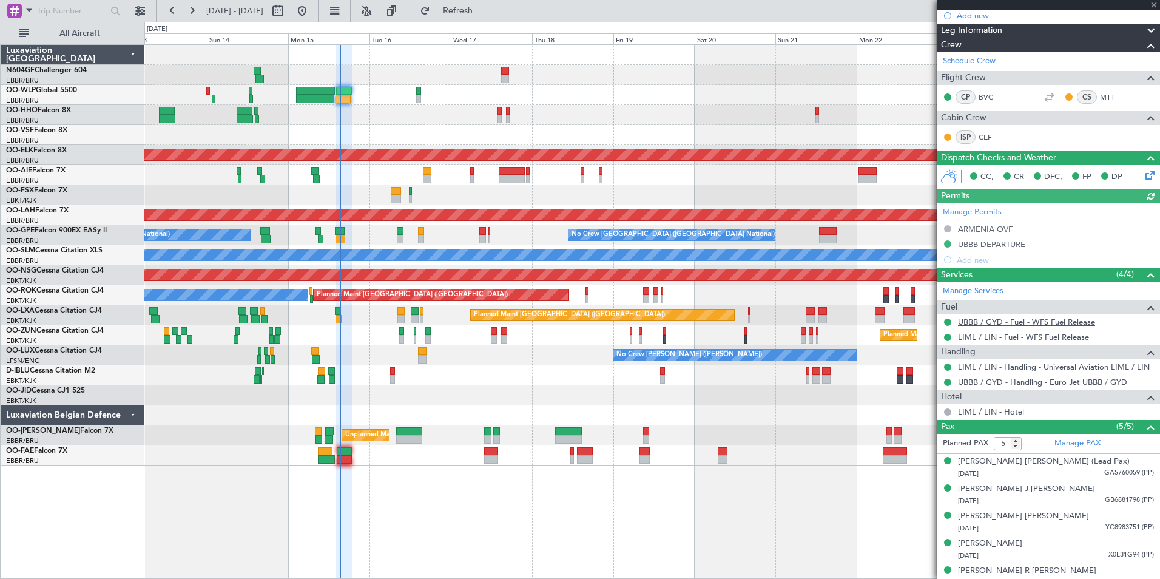
scroll to position [166, 0]
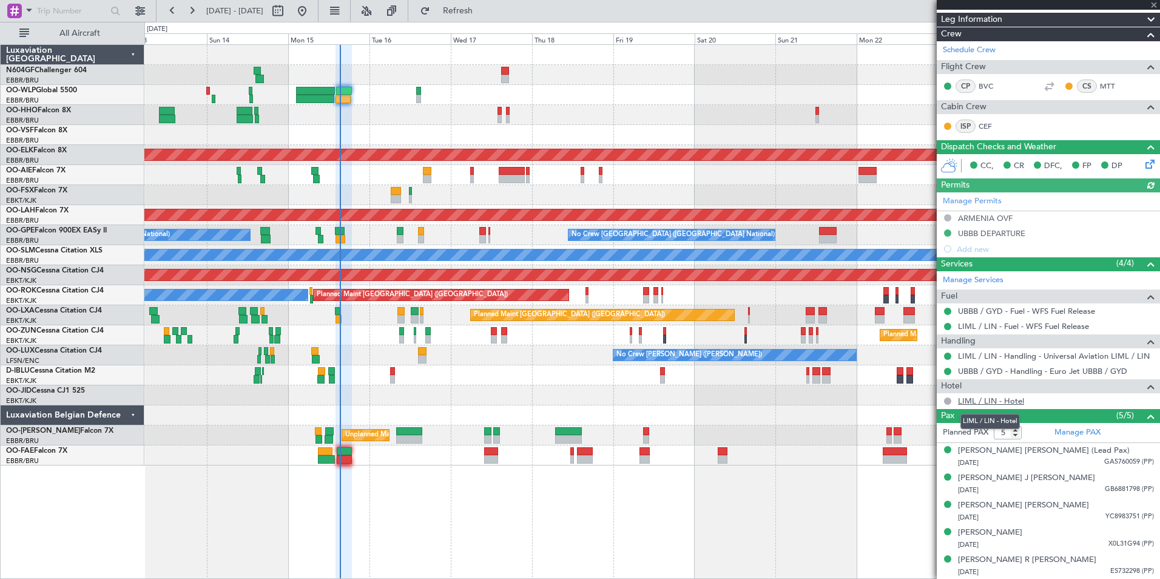
click at [995, 400] on link "LIML / LIN - Hotel" at bounding box center [991, 401] width 66 height 10
click at [637, 411] on div "Planned Maint Geneva (Cointrin) AOG Maint New York (Teterboro) Planned Maint Ko…" at bounding box center [651, 255] width 1015 height 421
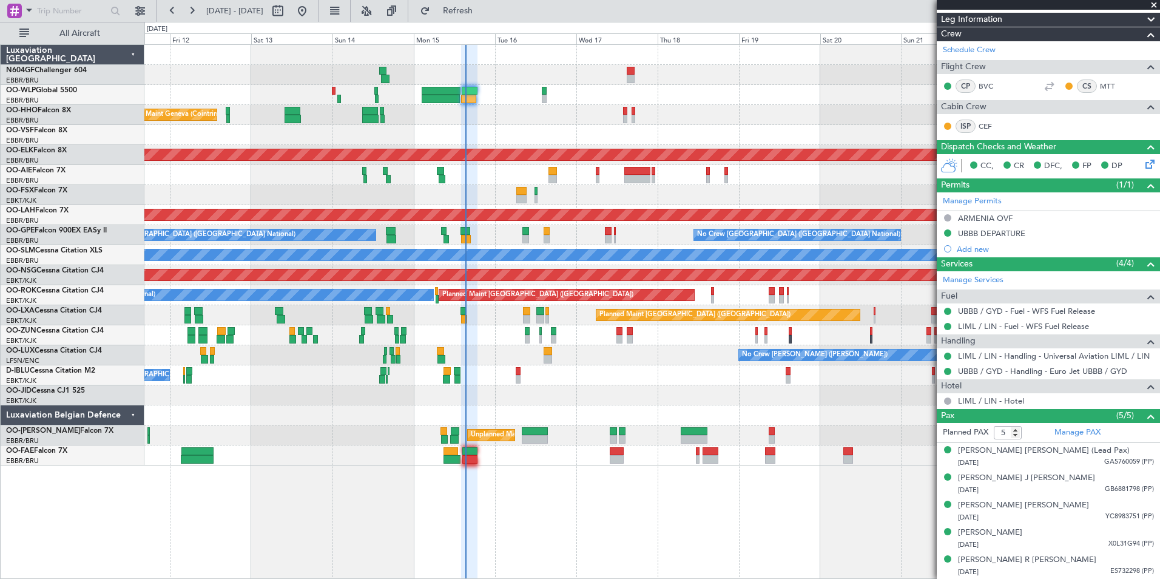
click at [584, 189] on div "Planned Maint Liege Planned Maint Geneva (Cointrin) AOG Maint New York (Teterbo…" at bounding box center [651, 255] width 1015 height 421
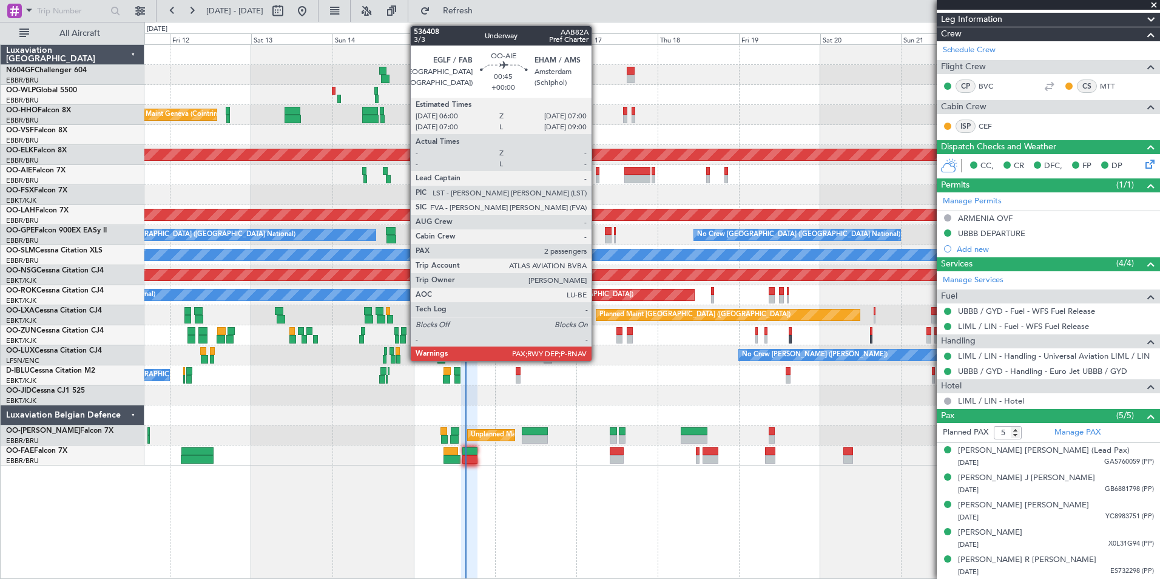
click at [597, 174] on div at bounding box center [598, 171] width 4 height 8
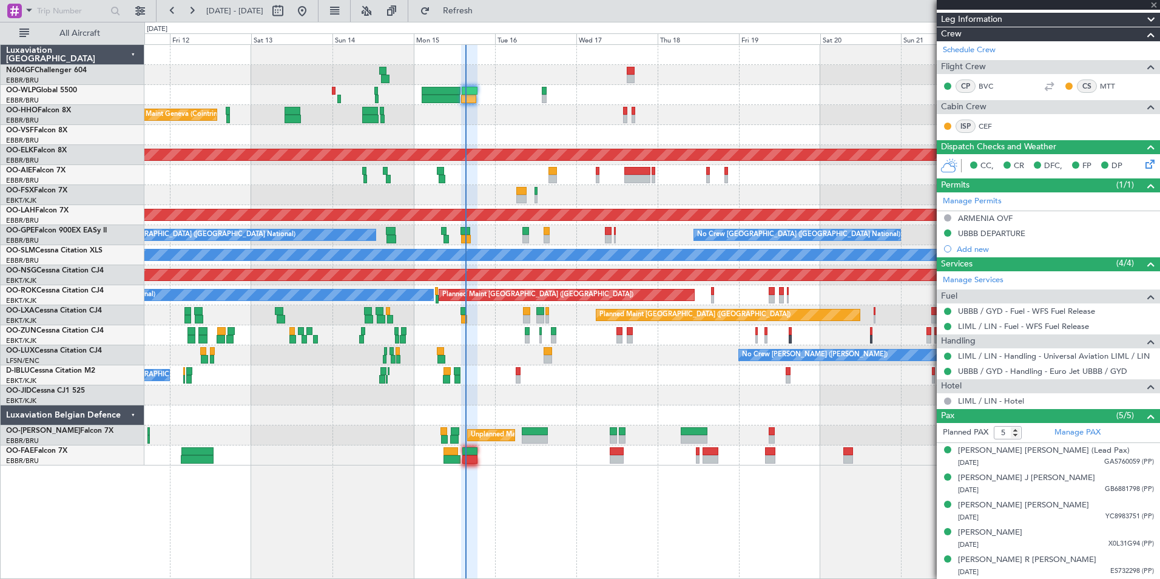
type input "2"
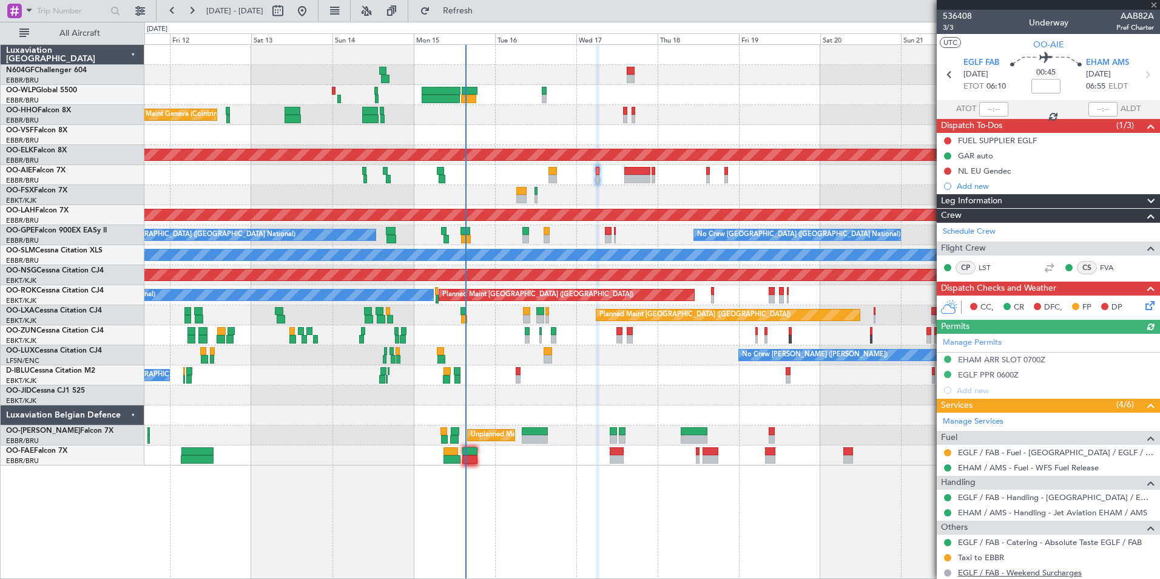
scroll to position [102, 0]
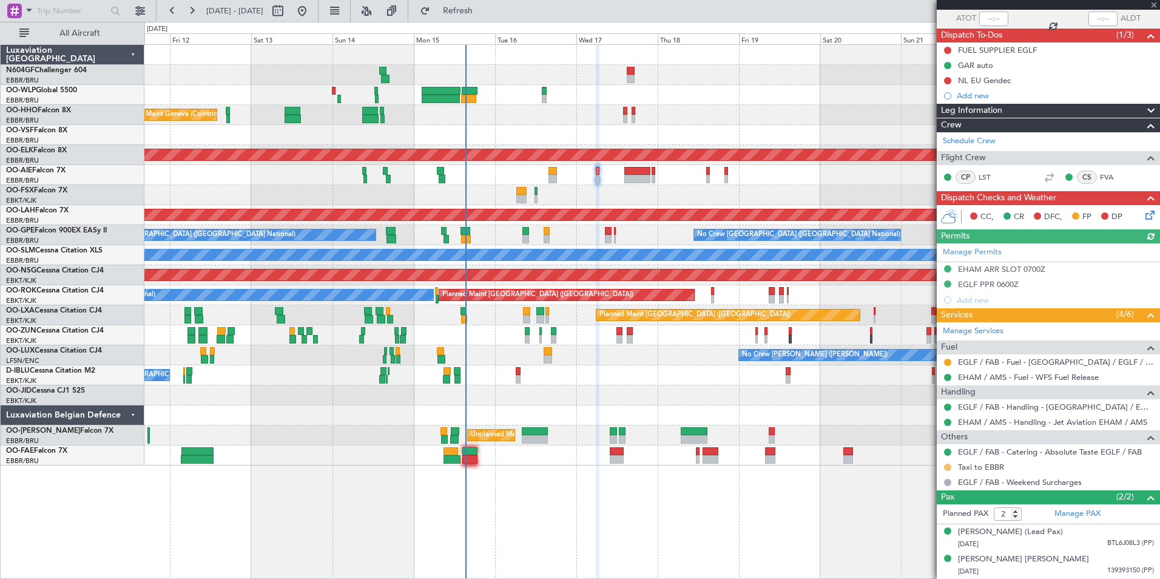
click at [950, 464] on button at bounding box center [947, 467] width 7 height 7
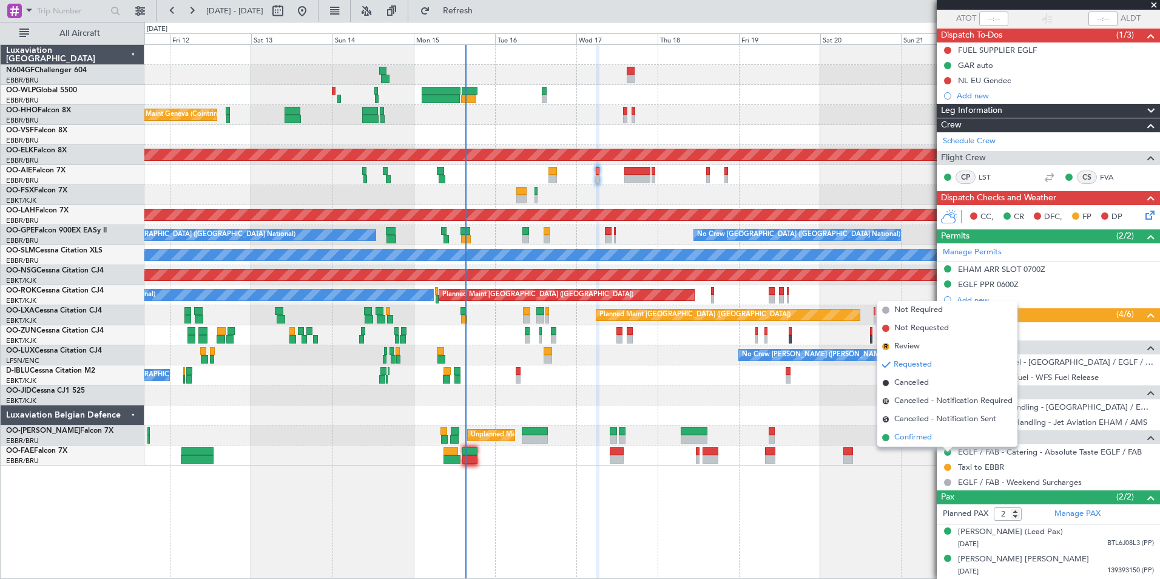
click at [936, 441] on li "Confirmed" at bounding box center [948, 437] width 140 height 18
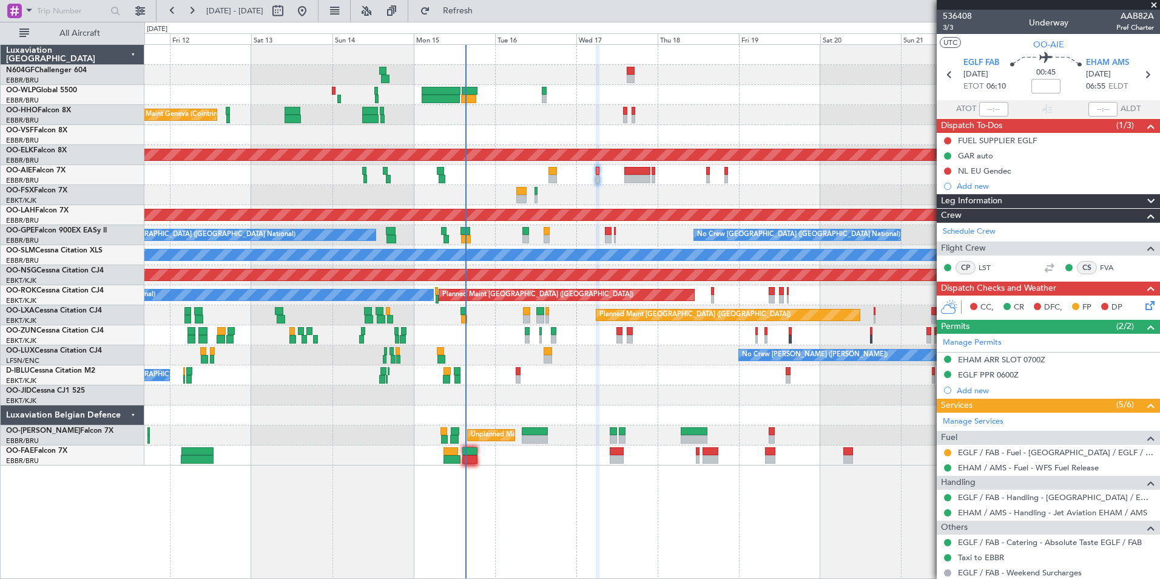
scroll to position [102, 0]
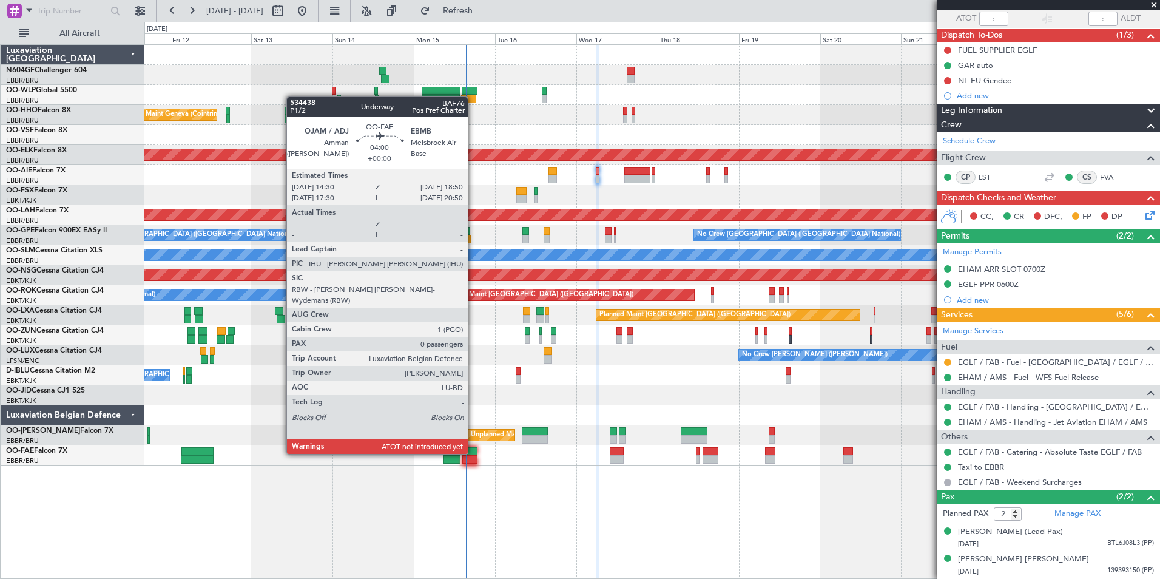
click at [473, 453] on div at bounding box center [469, 451] width 15 height 8
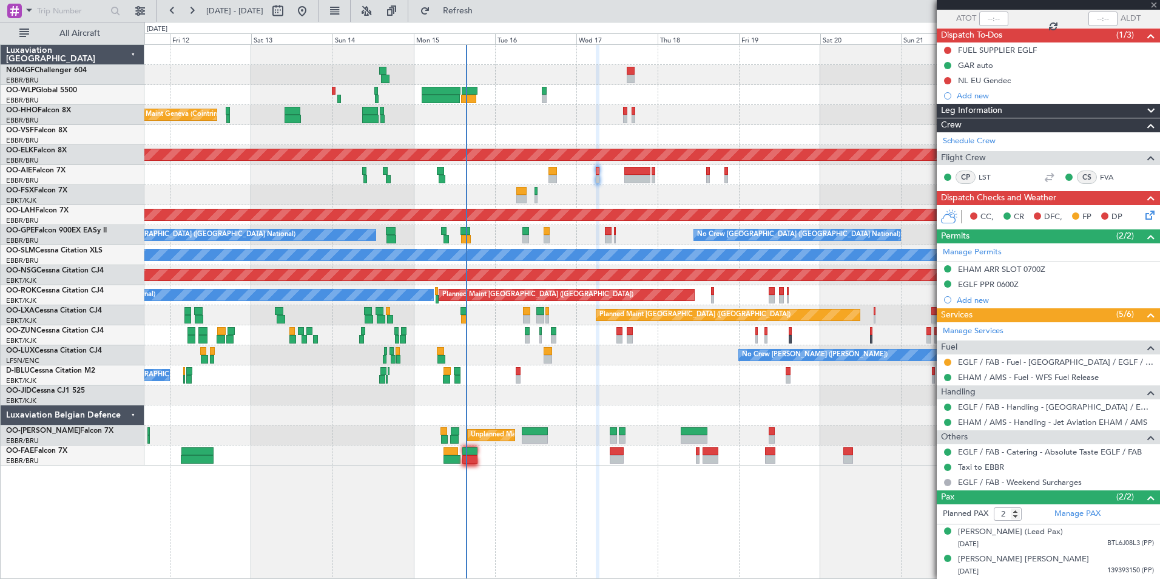
type input "0"
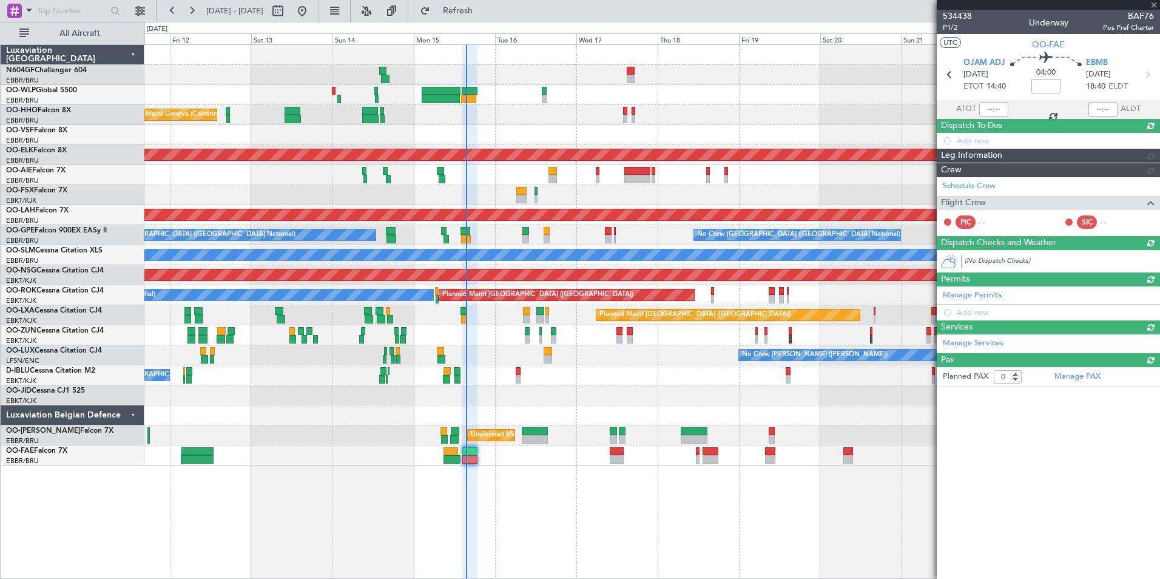
scroll to position [0, 0]
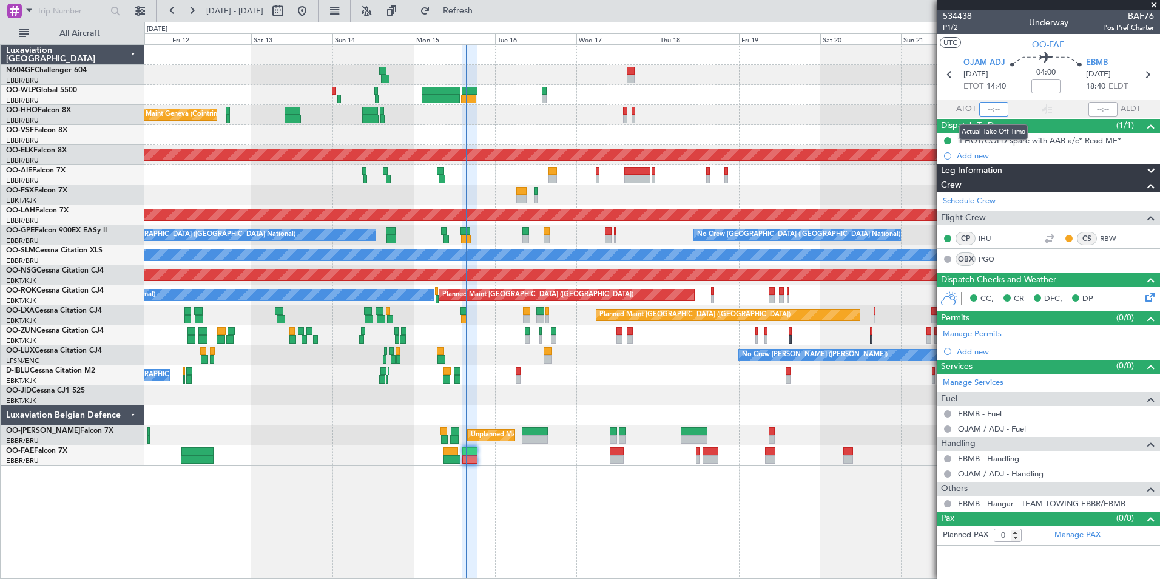
click at [996, 106] on input "text" at bounding box center [993, 109] width 29 height 15
type input "15:25"
click at [1000, 45] on section "UTC OO-FAE" at bounding box center [1048, 43] width 223 height 18
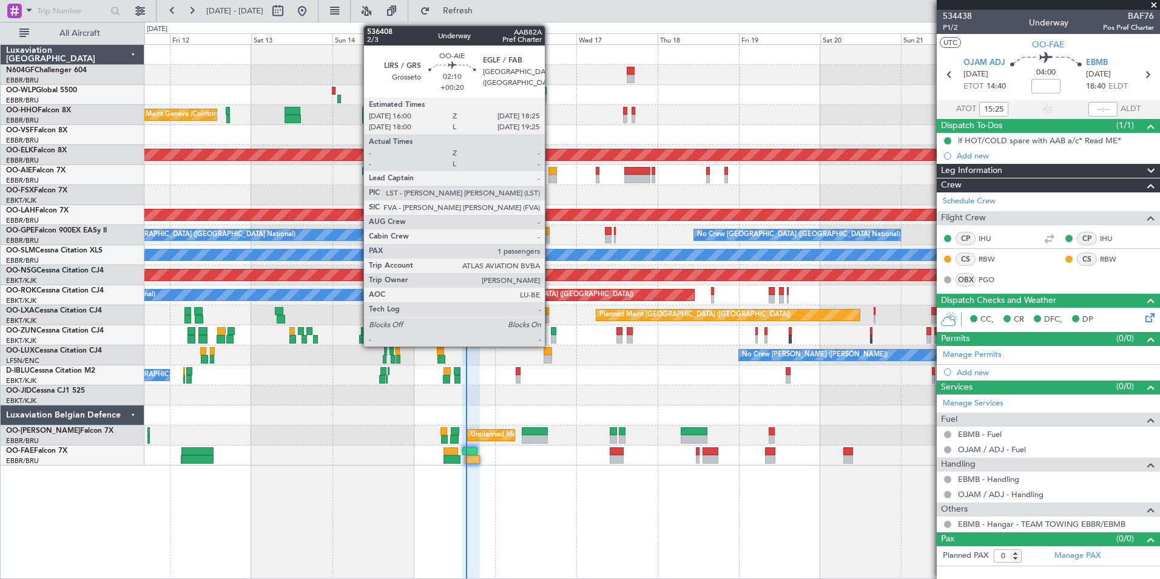
click at [550, 174] on div at bounding box center [553, 171] width 8 height 8
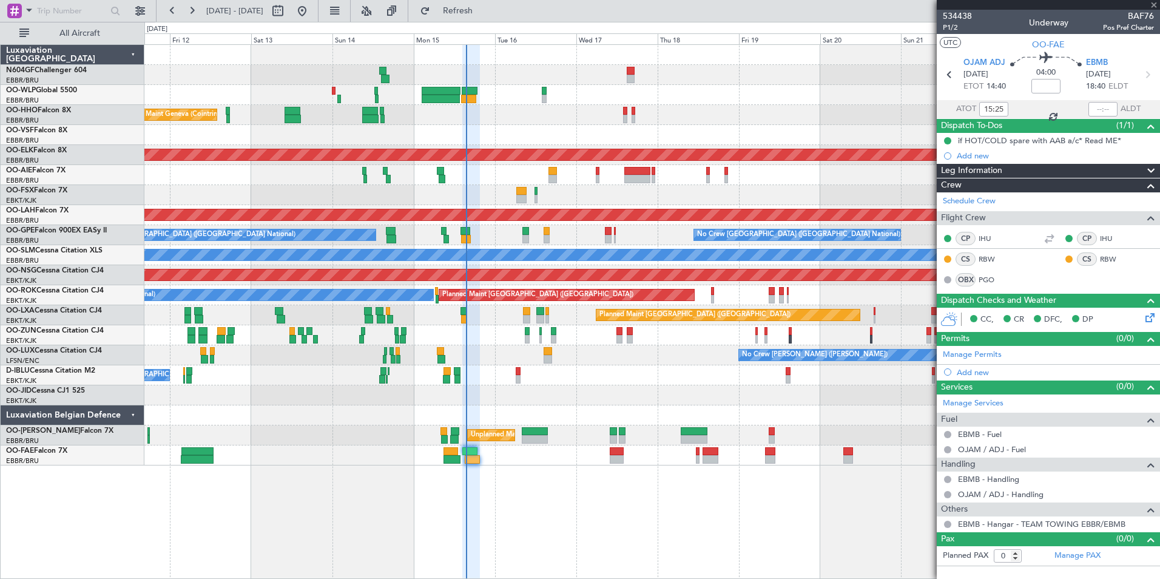
type input "+00:20"
type input "1"
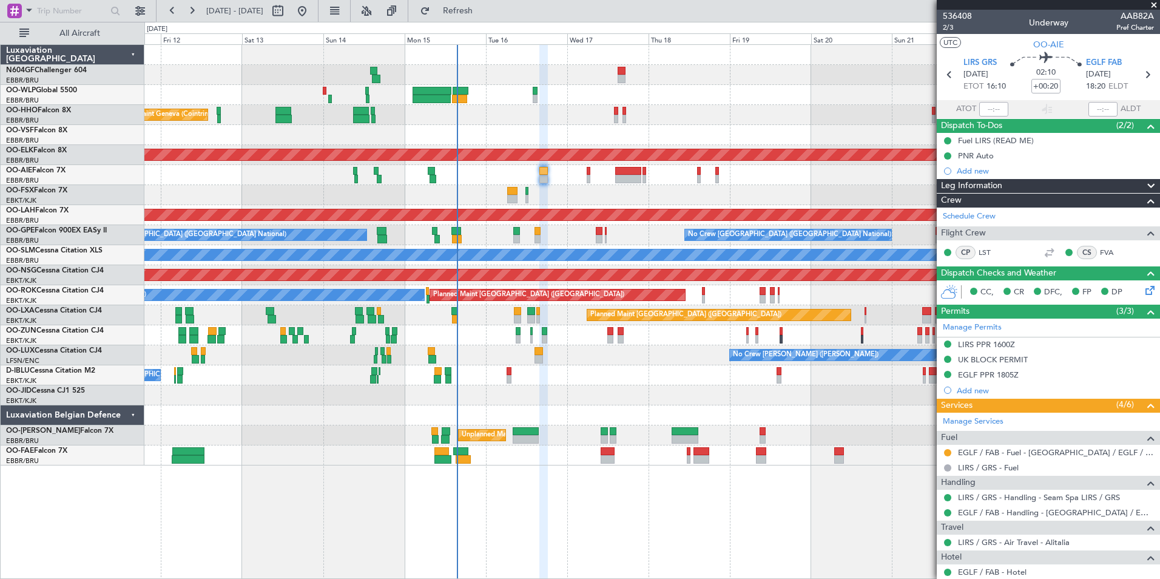
click at [548, 189] on div "Planned Maint Kortrijk-[GEOGRAPHIC_DATA]" at bounding box center [651, 195] width 1015 height 20
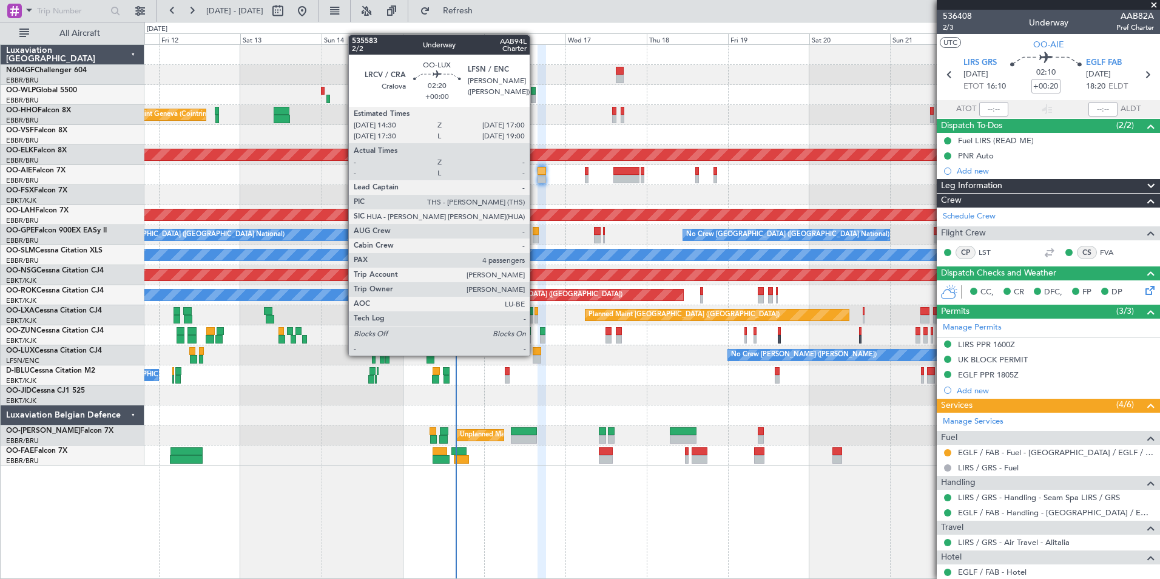
click at [535, 354] on div at bounding box center [537, 351] width 8 height 8
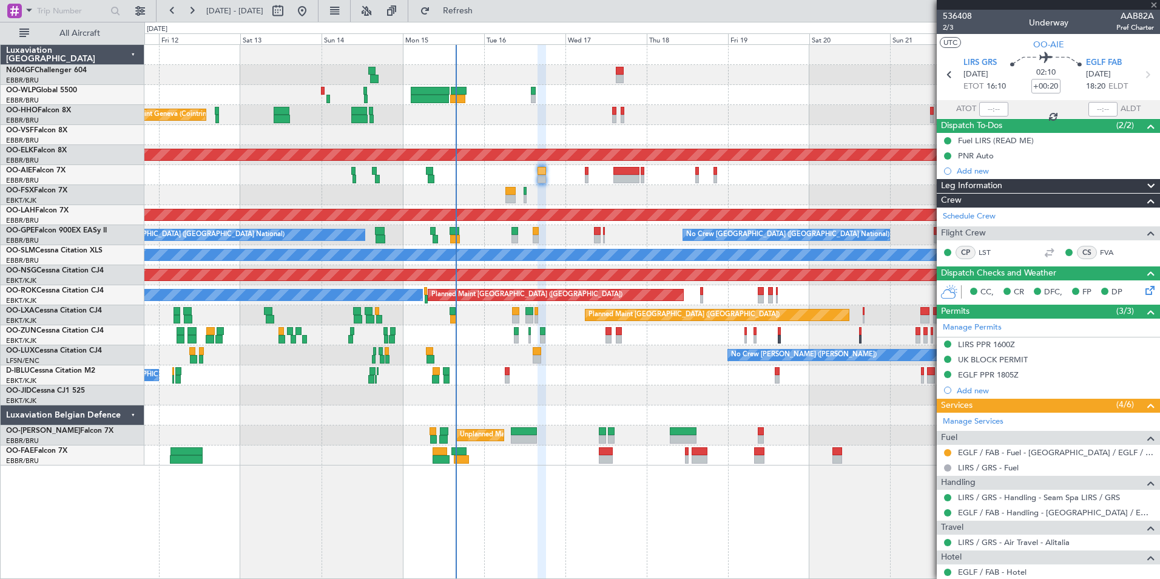
type input "4"
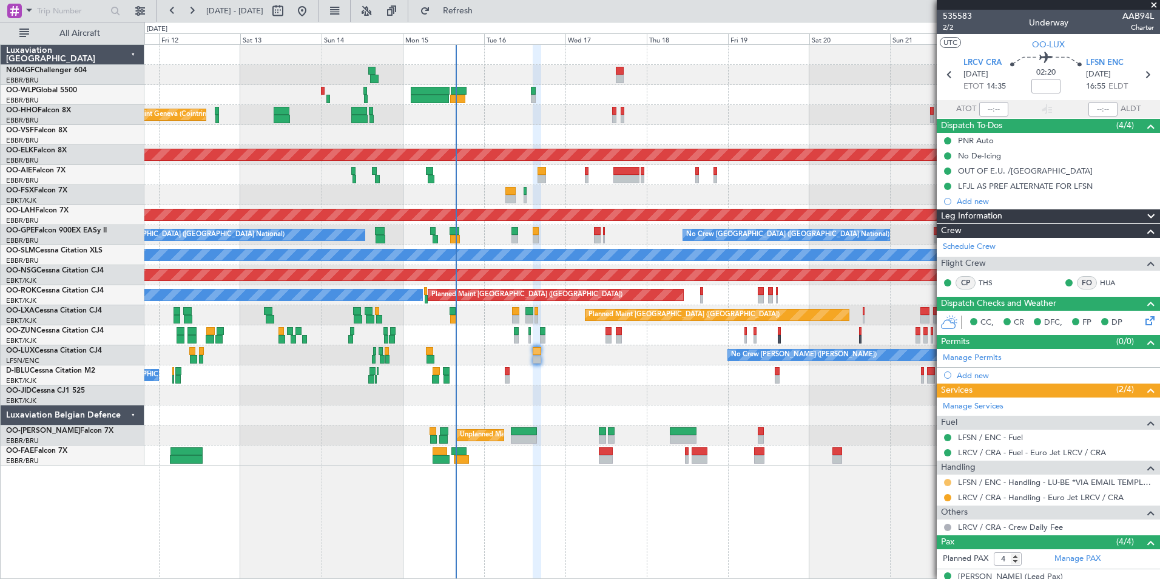
click at [947, 481] on button at bounding box center [947, 482] width 7 height 7
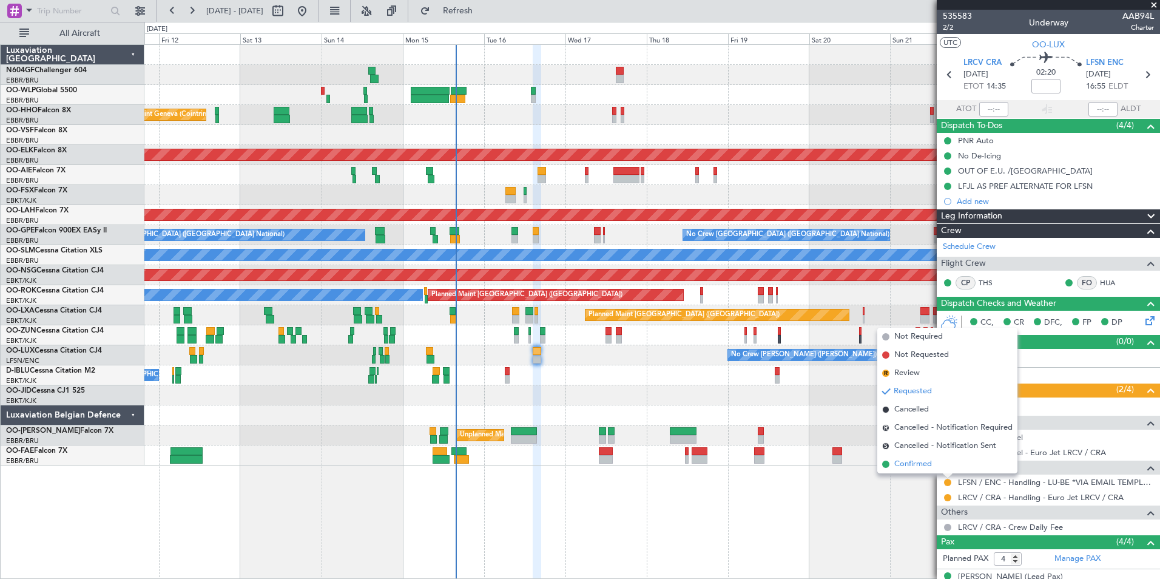
click at [909, 468] on span "Confirmed" at bounding box center [914, 464] width 38 height 12
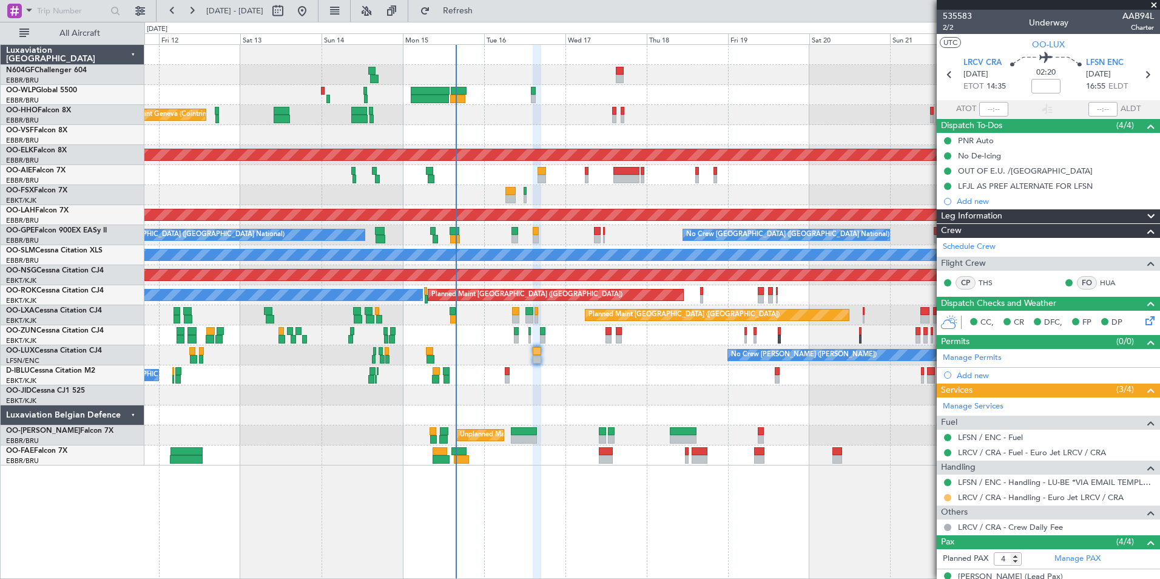
click at [946, 498] on button at bounding box center [947, 497] width 7 height 7
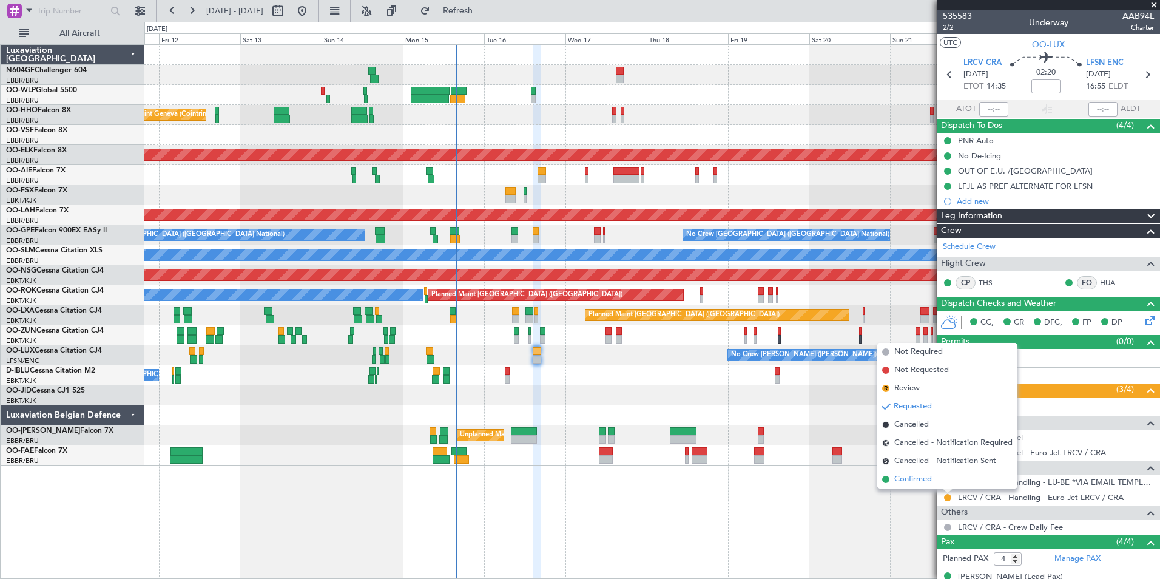
click at [904, 481] on span "Confirmed" at bounding box center [914, 479] width 38 height 12
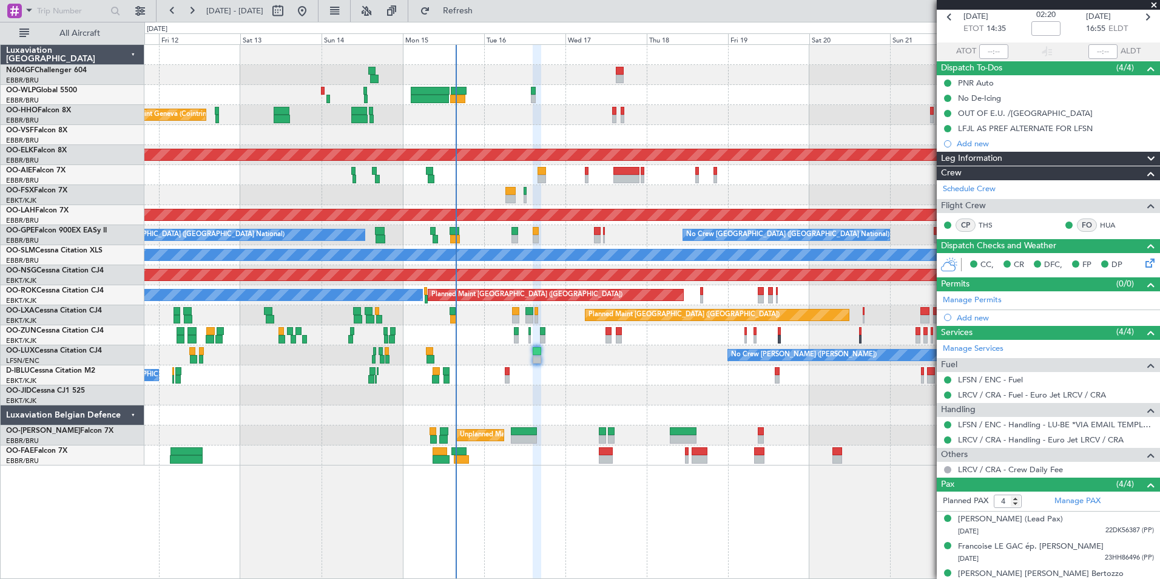
scroll to position [99, 0]
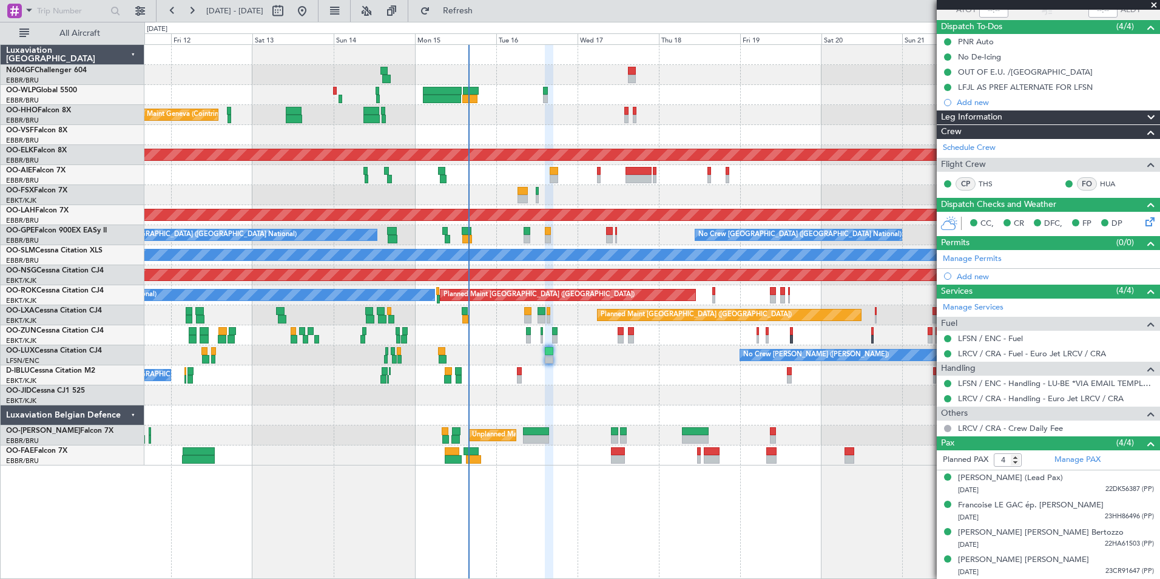
click at [608, 200] on div "Planned Maint Kortrijk-[GEOGRAPHIC_DATA]" at bounding box center [651, 195] width 1015 height 20
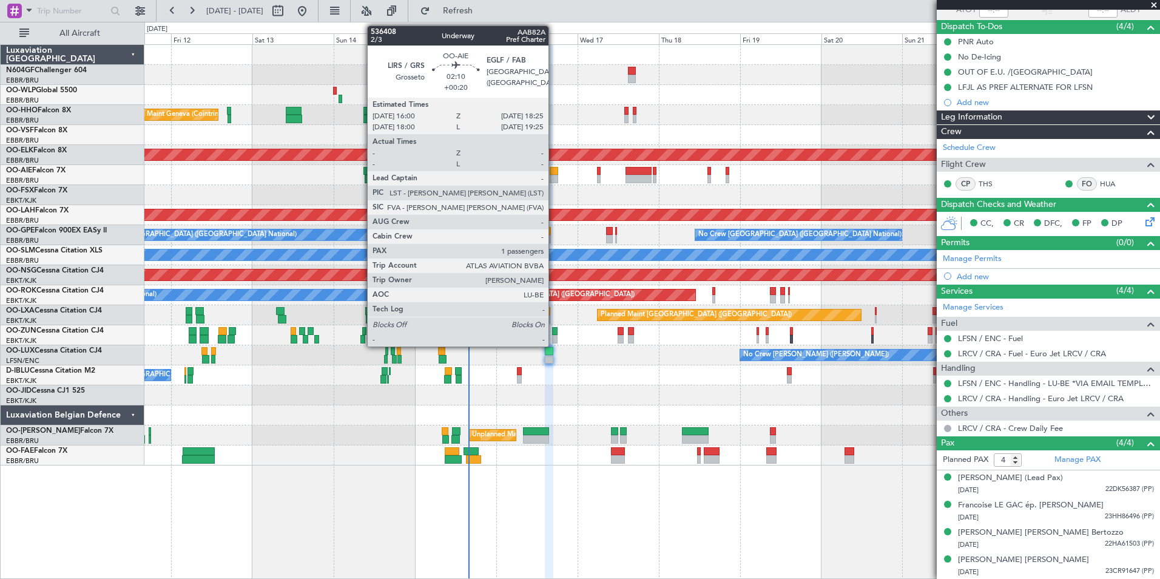
click at [554, 175] on div at bounding box center [554, 179] width 8 height 8
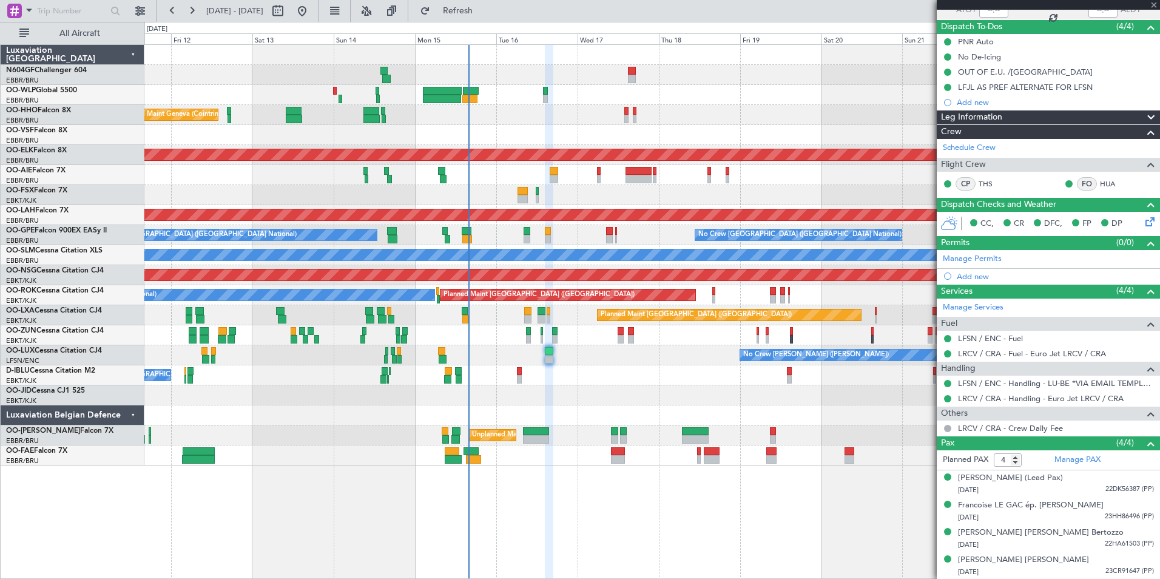
type input "+00:20"
type input "1"
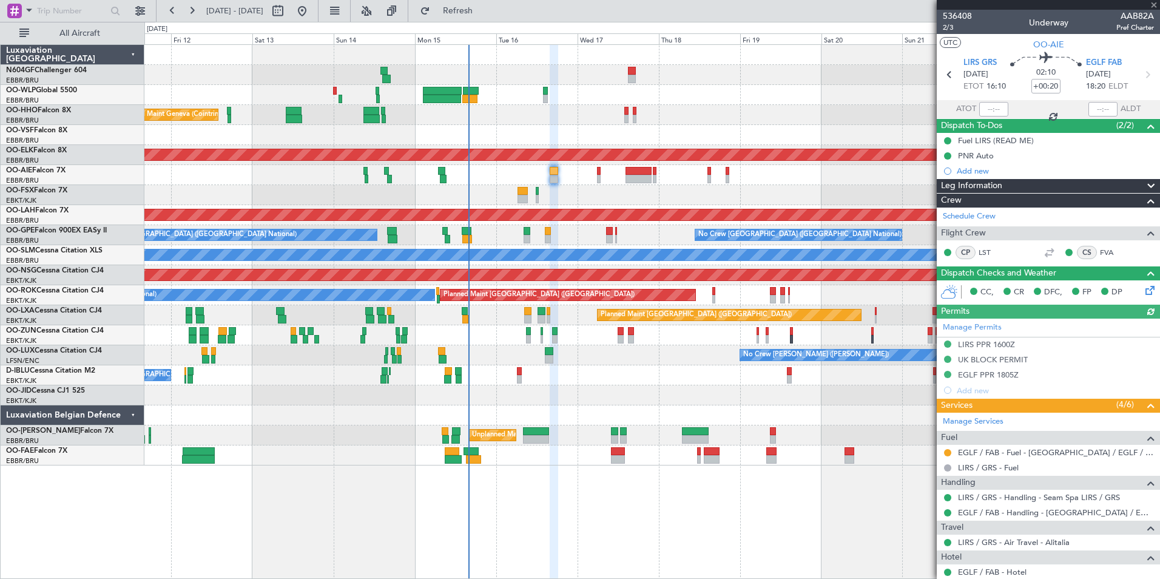
scroll to position [119, 0]
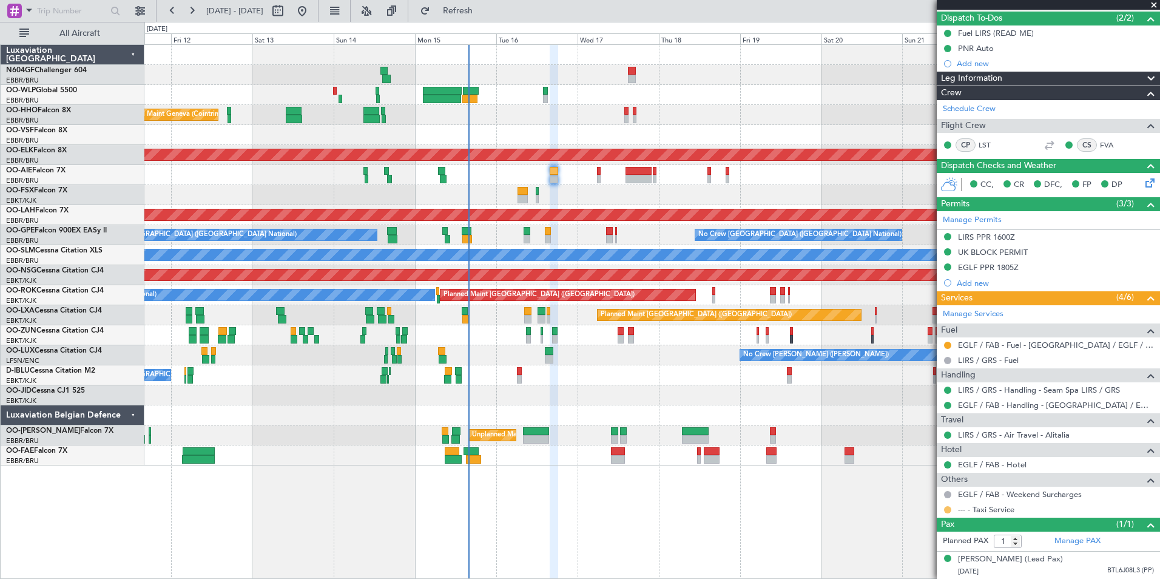
click at [946, 506] on button at bounding box center [947, 509] width 7 height 7
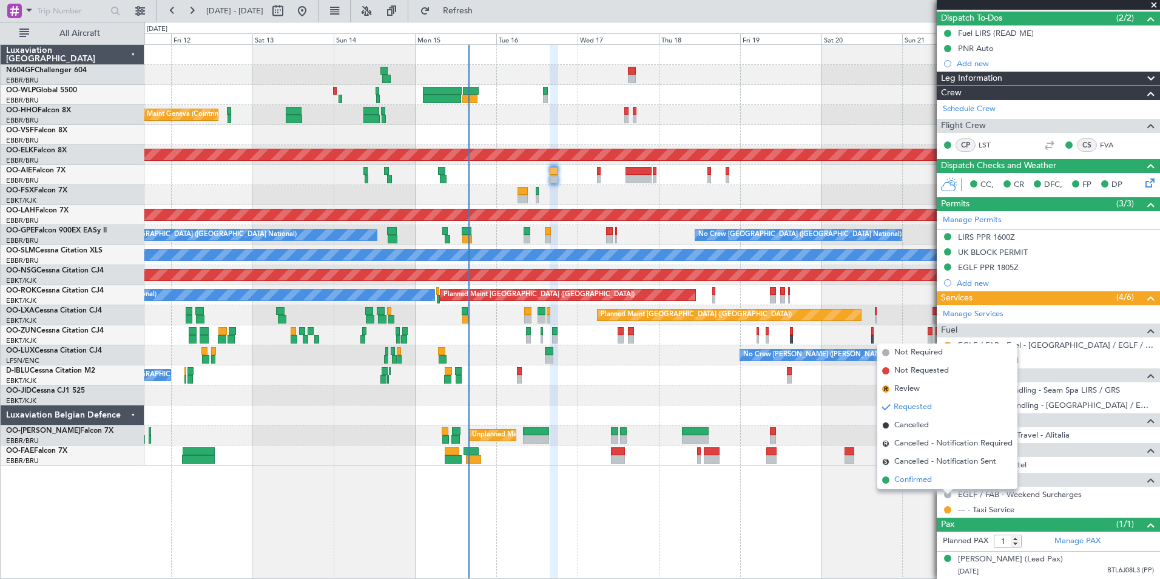
click at [924, 484] on span "Confirmed" at bounding box center [914, 480] width 38 height 12
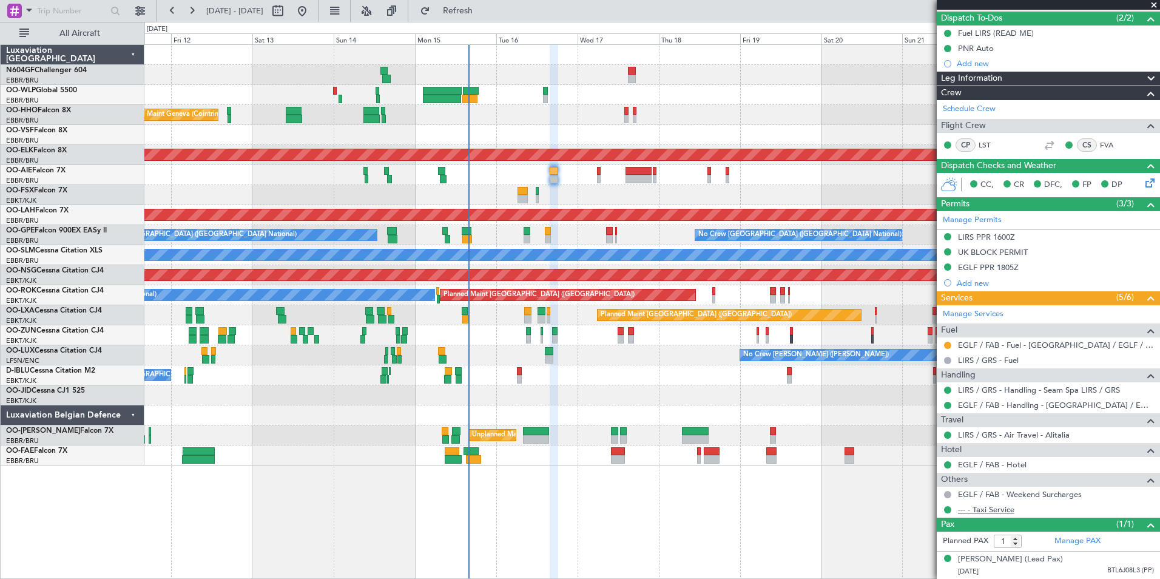
click at [993, 504] on link "--- - Taxi Service" at bounding box center [986, 509] width 56 height 10
click at [844, 165] on div "Planned Maint [GEOGRAPHIC_DATA] ([GEOGRAPHIC_DATA]) Planned Maint [GEOGRAPHIC_D…" at bounding box center [651, 175] width 1015 height 20
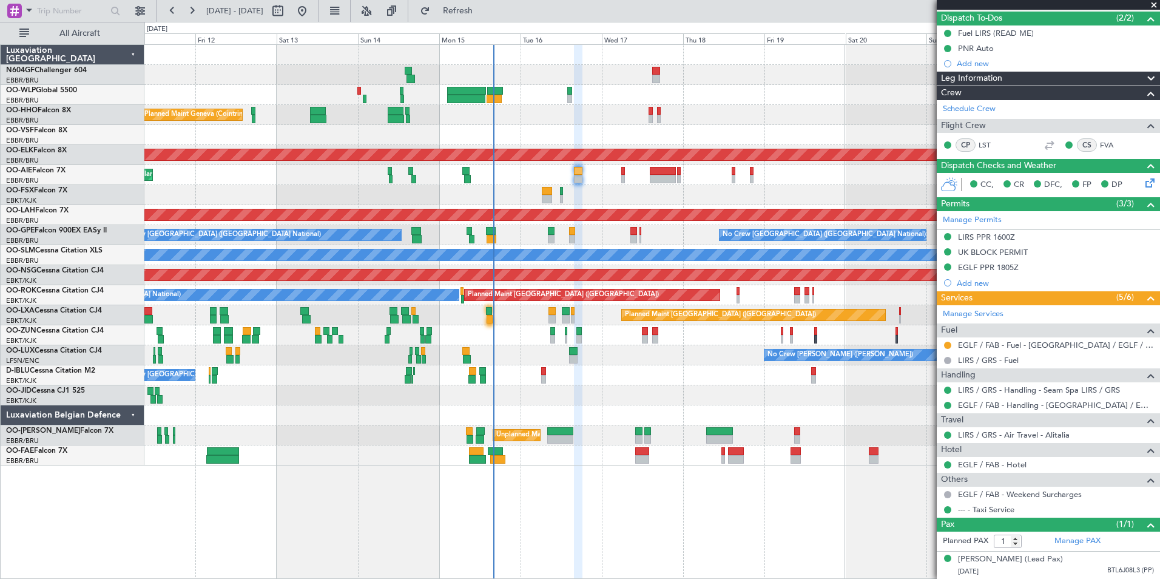
click at [605, 196] on div "Planned Maint Kortrijk-[GEOGRAPHIC_DATA]" at bounding box center [651, 195] width 1015 height 20
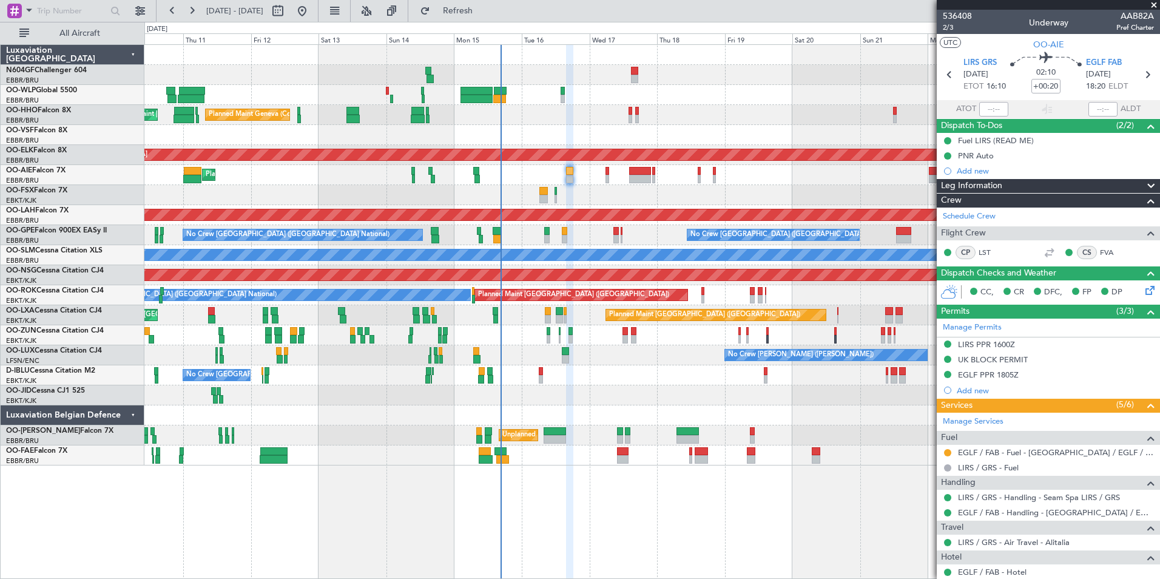
scroll to position [119, 0]
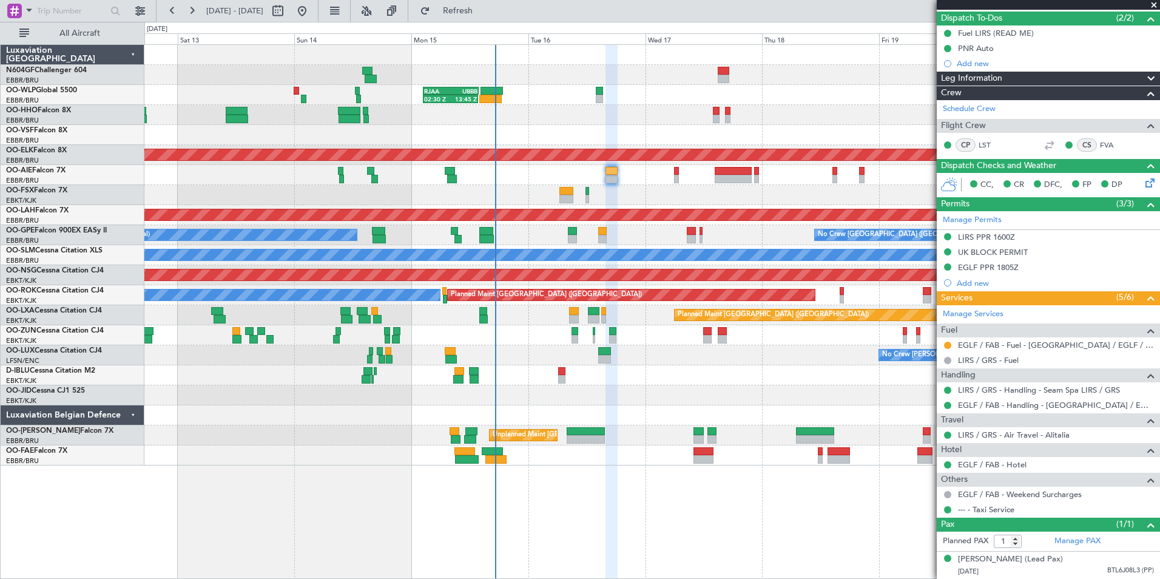
click at [506, 237] on div "Planned Maint [GEOGRAPHIC_DATA] ([GEOGRAPHIC_DATA] National) No Crew [GEOGRAPHI…" at bounding box center [651, 235] width 1015 height 20
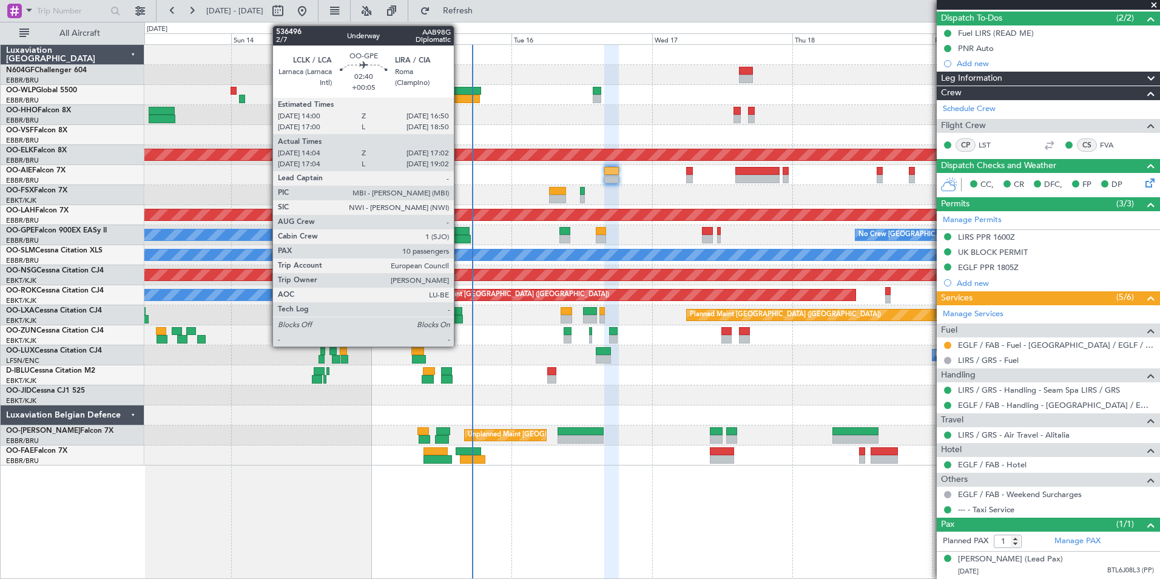
click at [459, 237] on div at bounding box center [462, 239] width 18 height 8
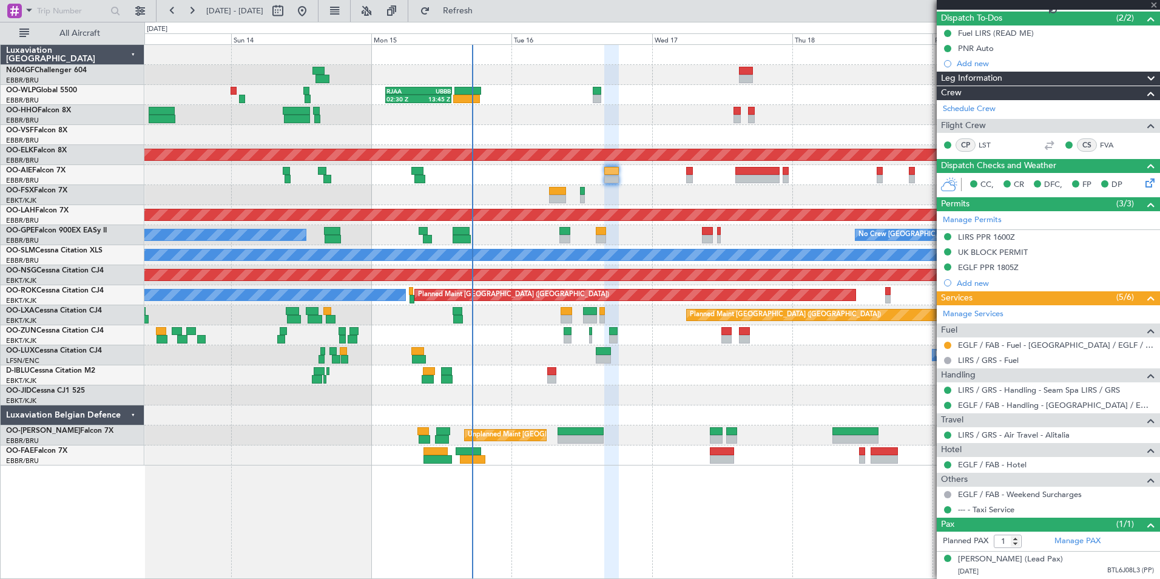
type input "+00:05"
type input "14:09"
type input "16:57"
type input "10"
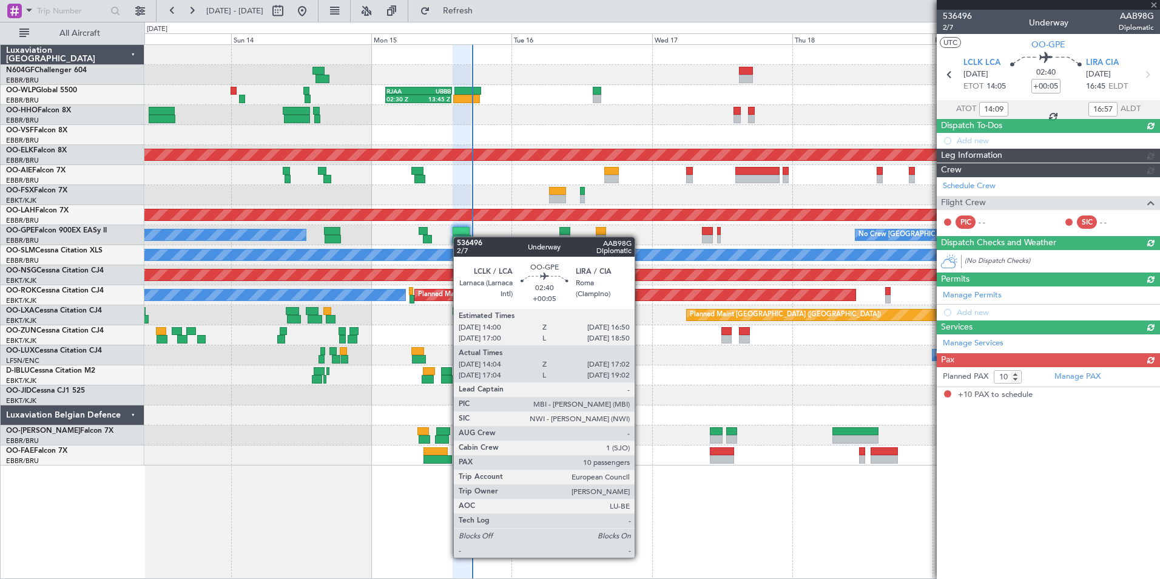
scroll to position [0, 0]
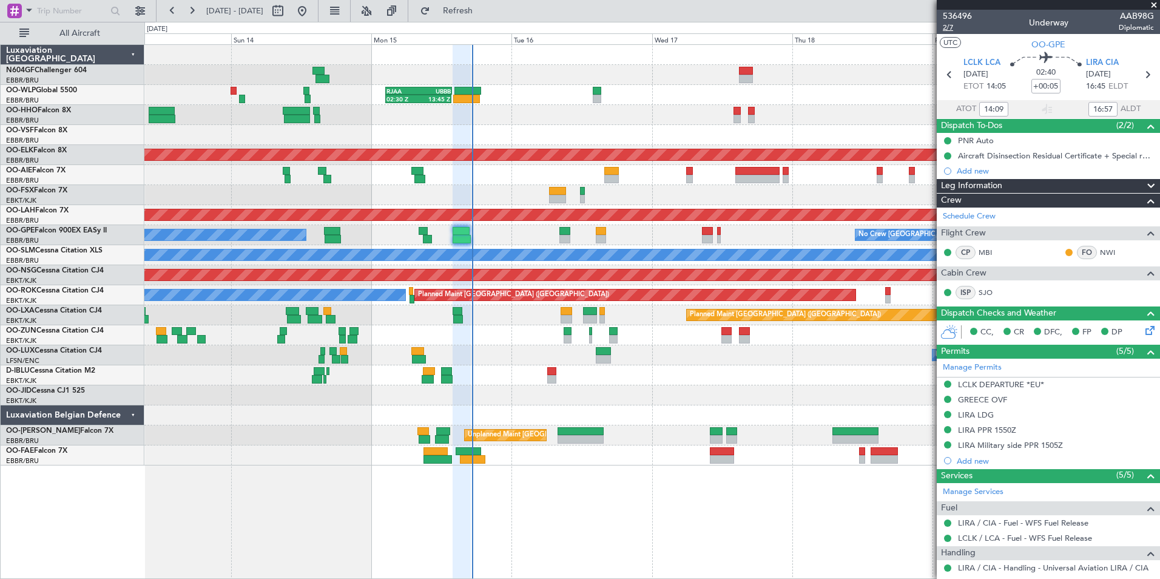
type input "17:09"
type input "18:57"
type input "14:09"
type input "16:57"
click at [943, 27] on span "2/7" at bounding box center [957, 27] width 29 height 10
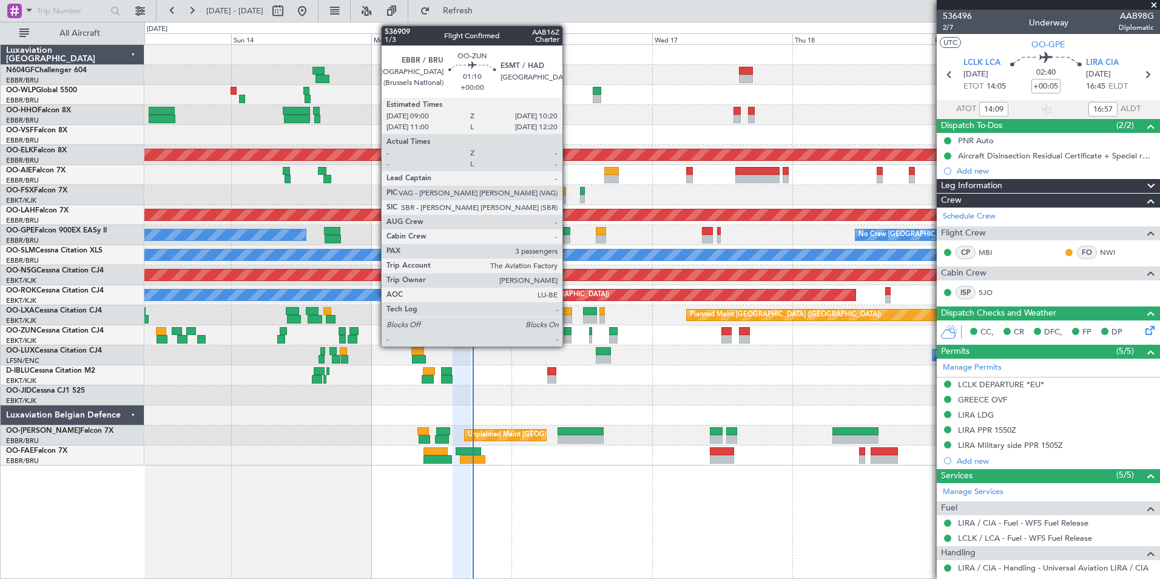
click at [564, 339] on div at bounding box center [568, 339] width 8 height 8
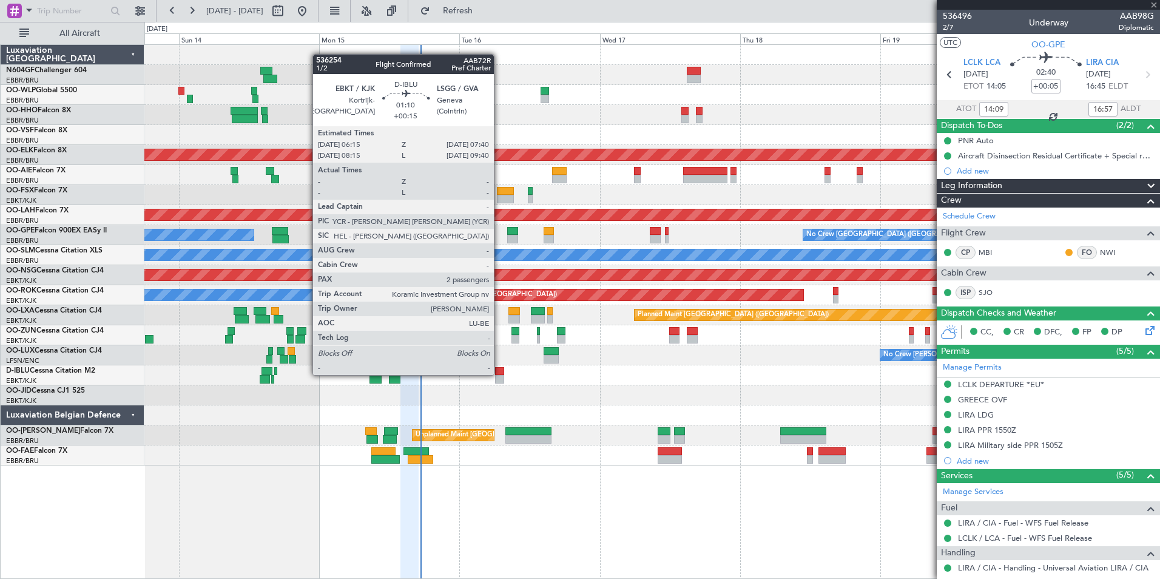
type input "3"
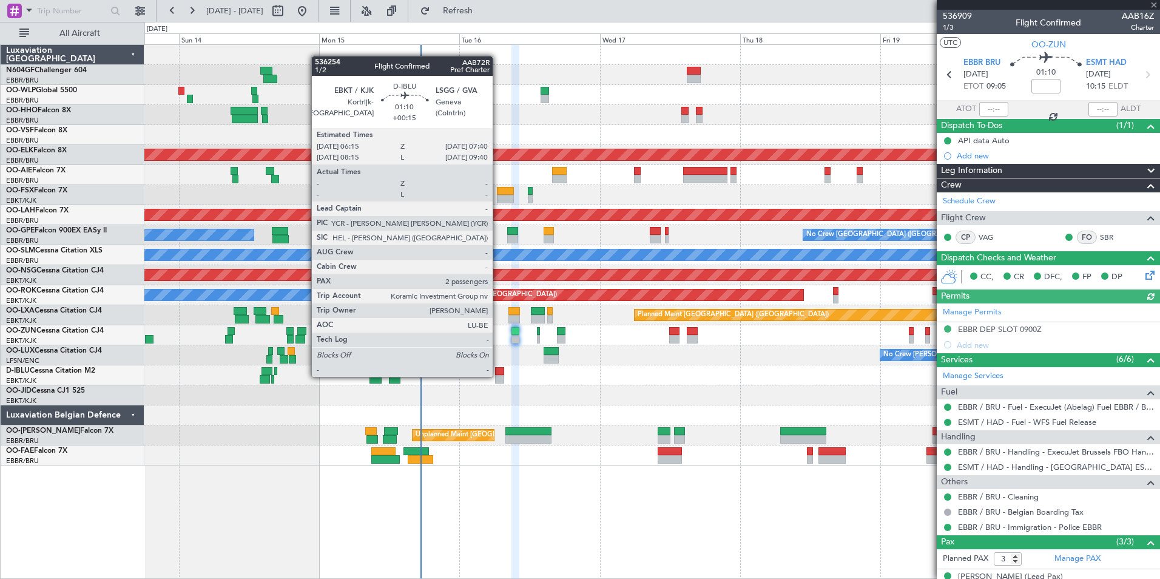
click at [498, 376] on div at bounding box center [499, 379] width 8 height 8
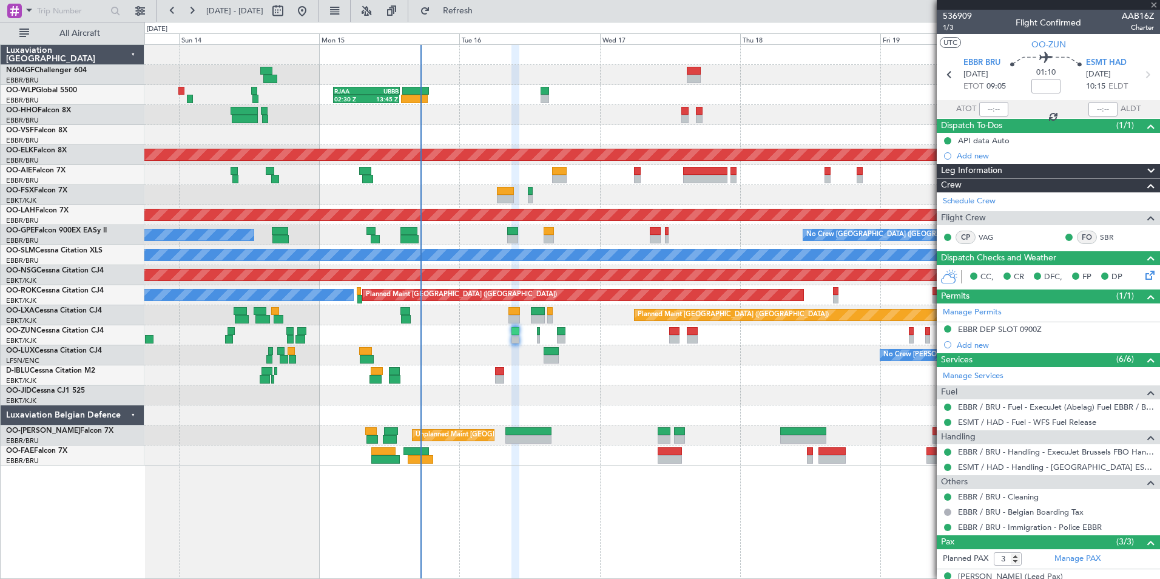
type input "+00:15"
type input "2"
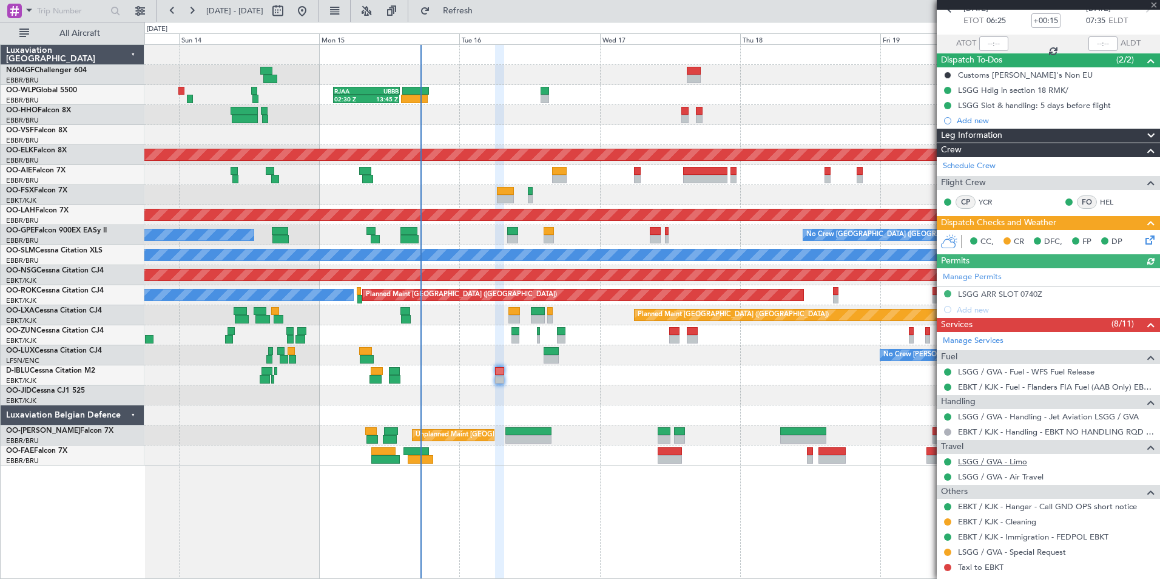
scroll to position [165, 0]
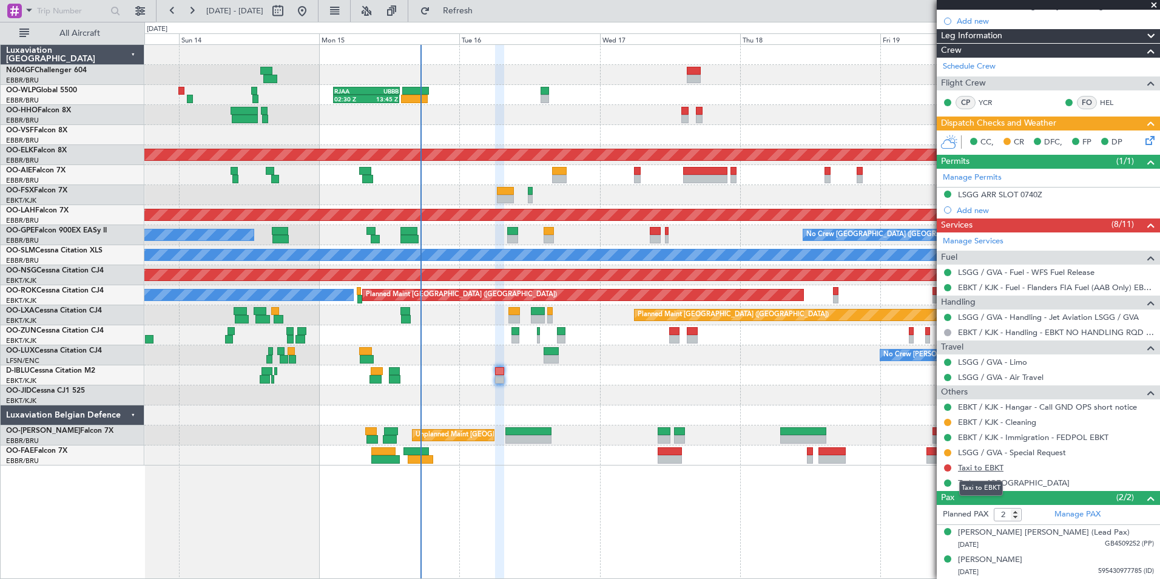
click at [970, 465] on link "Taxi to EBKT" at bounding box center [981, 467] width 46 height 10
click at [943, 464] on nimbus-traffic-light at bounding box center [948, 468] width 10 height 10
click at [949, 466] on button at bounding box center [947, 467] width 7 height 7
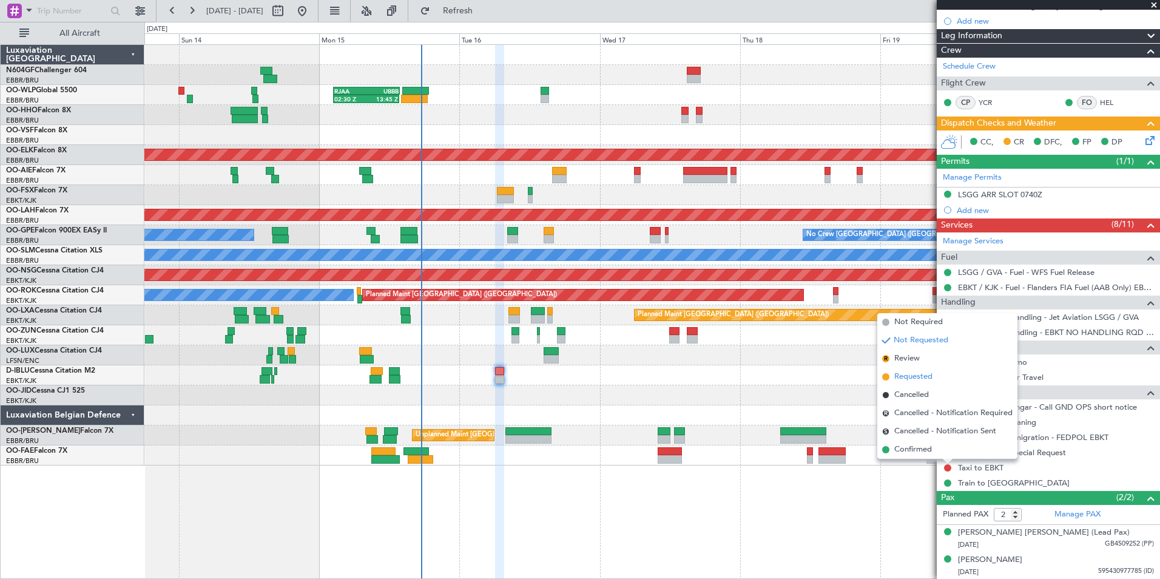
click at [933, 371] on span "Requested" at bounding box center [914, 377] width 38 height 12
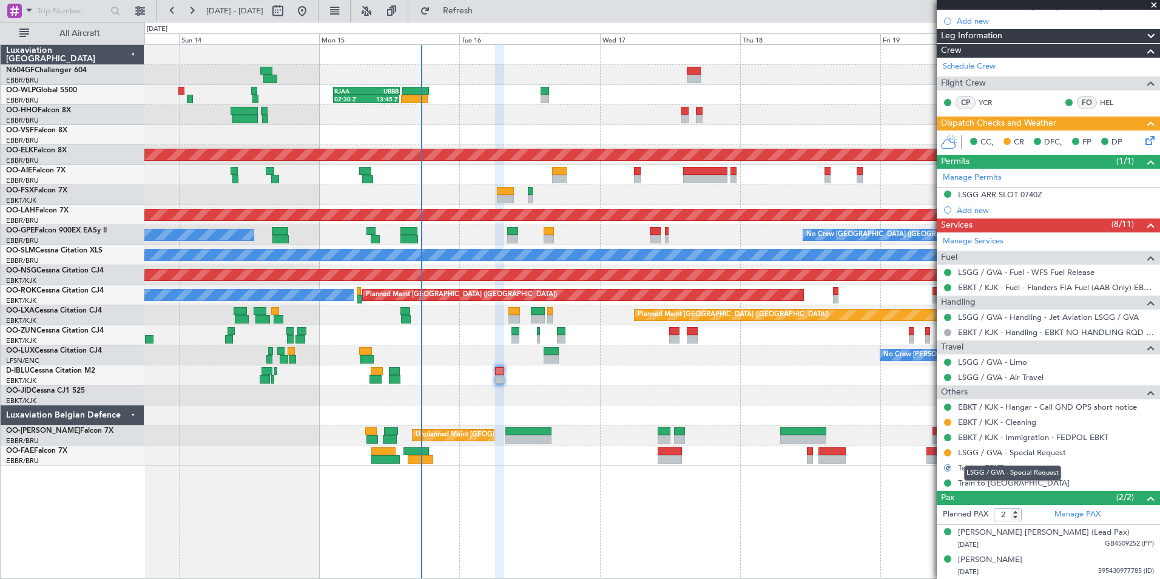
click at [987, 462] on mat-tooltip-component "LSGG / GVA - Special Request" at bounding box center [1013, 473] width 114 height 32
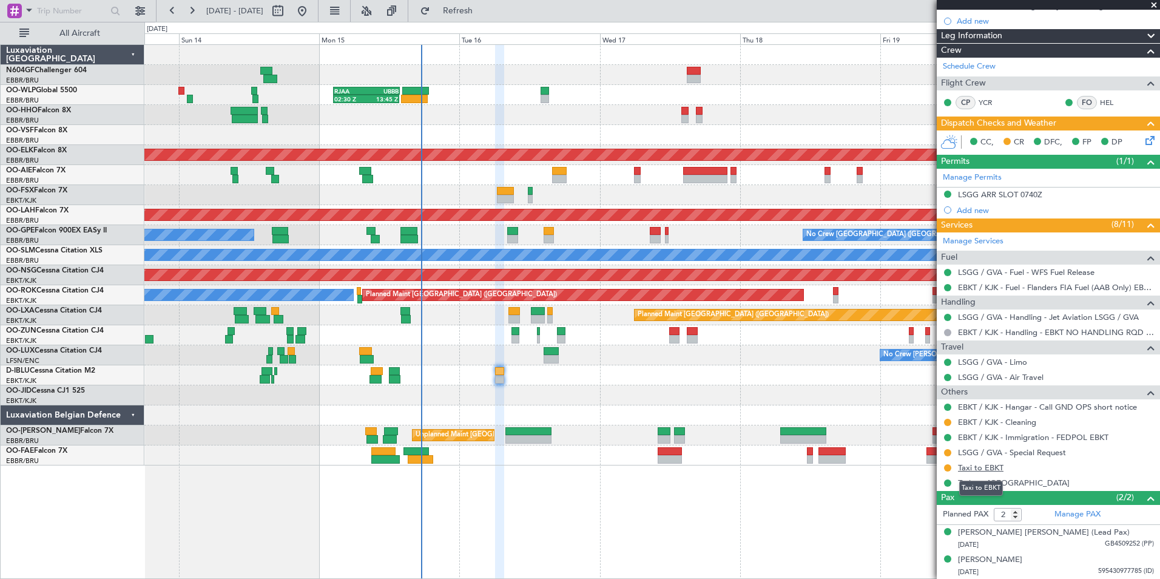
click at [975, 465] on link "Taxi to EBKT" at bounding box center [981, 467] width 46 height 10
click at [472, 18] on button "Refresh" at bounding box center [450, 10] width 73 height 19
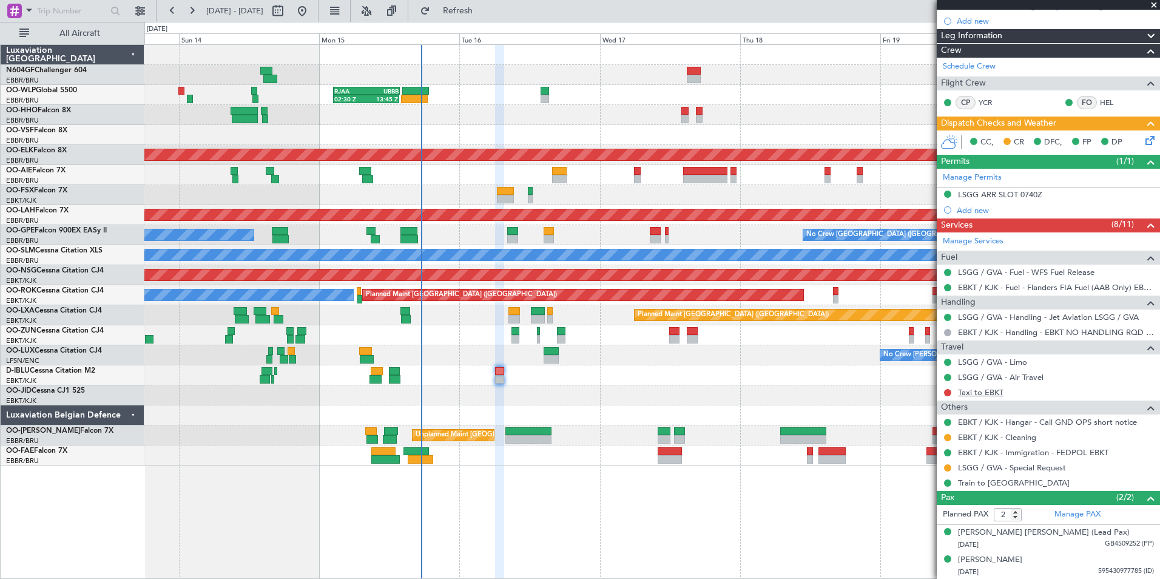
click at [975, 393] on link "Taxi to EBKT" at bounding box center [981, 392] width 46 height 10
click at [471, 13] on button "Refresh" at bounding box center [450, 10] width 73 height 19
click at [448, 124] on div "Planned Maint Geneva (Cointrin)" at bounding box center [651, 115] width 1015 height 20
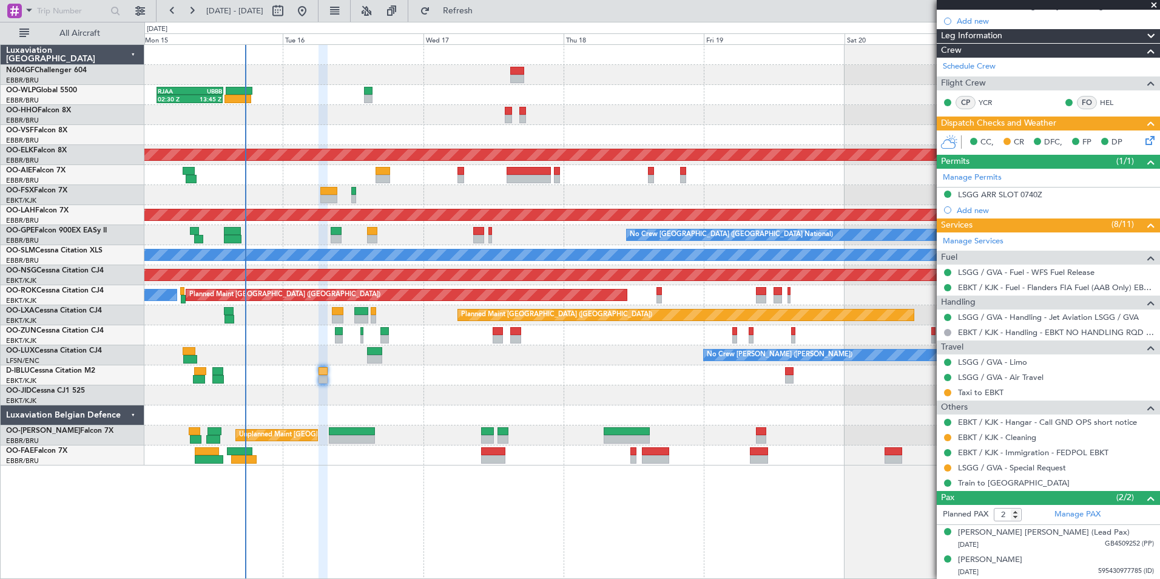
click at [390, 191] on div at bounding box center [651, 195] width 1015 height 20
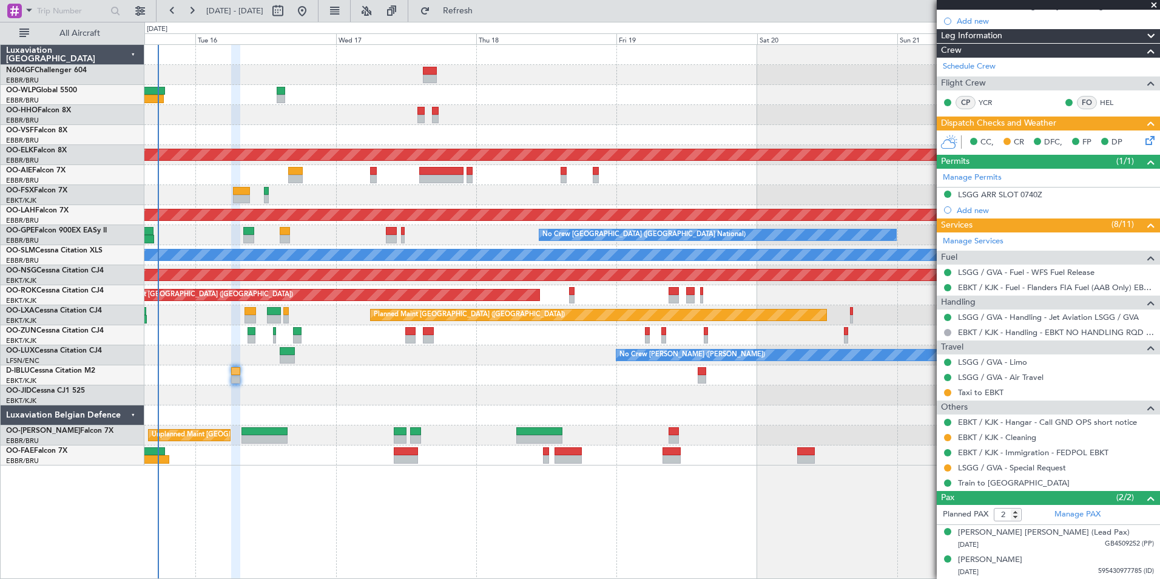
click at [552, 188] on div at bounding box center [651, 195] width 1015 height 20
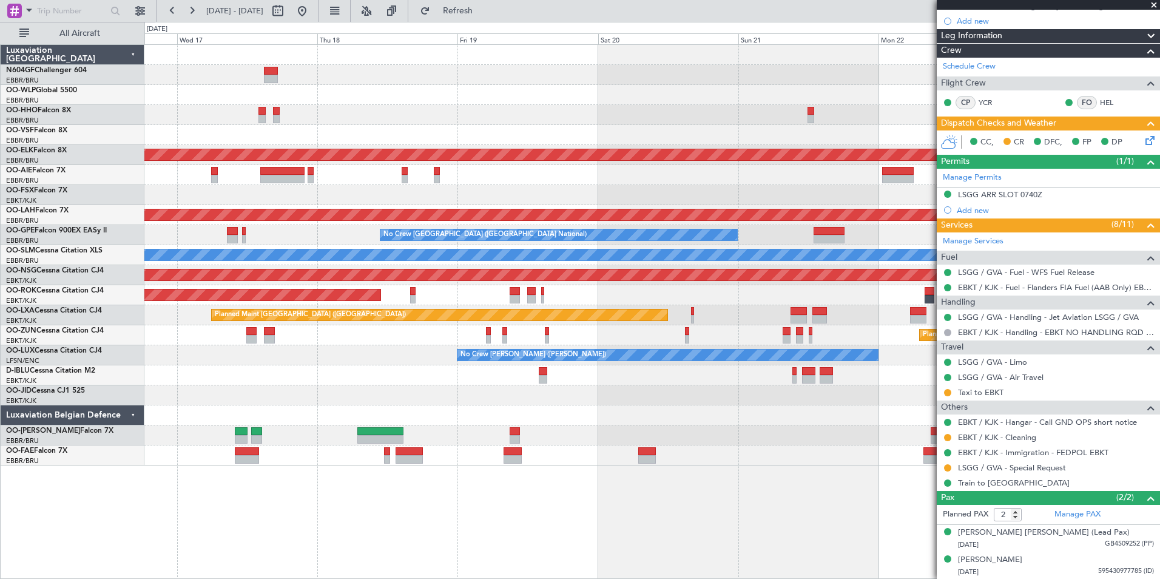
click at [407, 196] on div at bounding box center [651, 195] width 1015 height 20
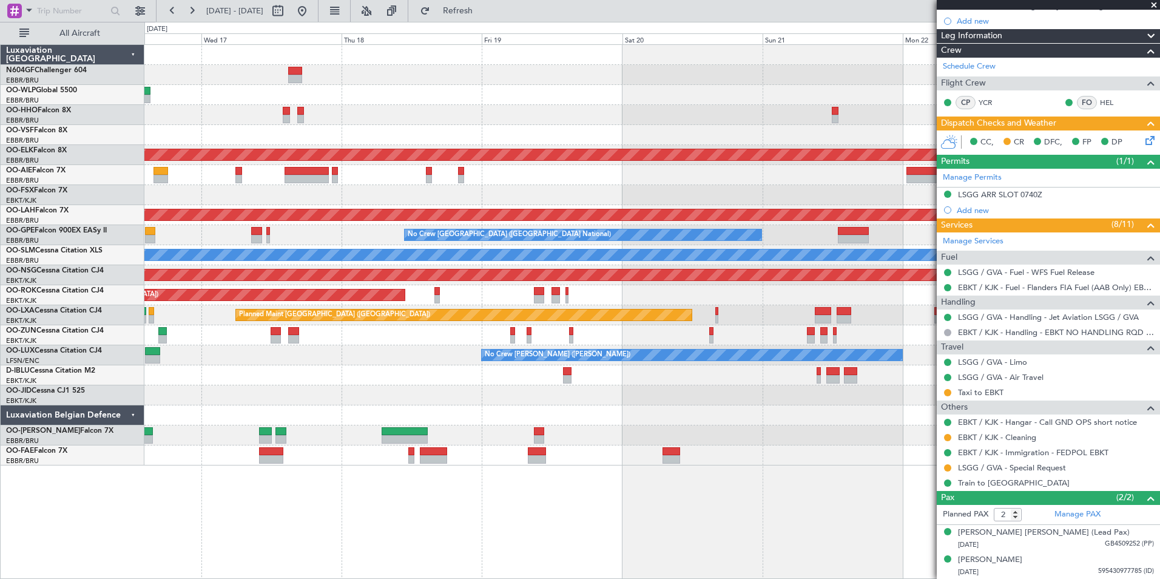
click at [734, 186] on div at bounding box center [651, 195] width 1015 height 20
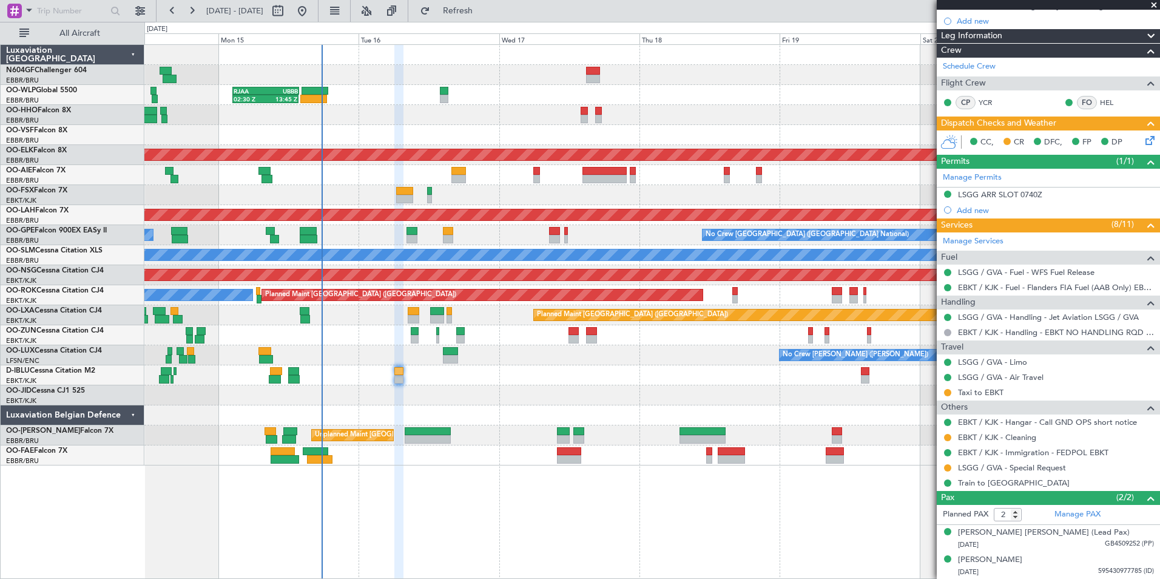
click at [658, 103] on div "02:30 Z 13:45 Z RJAA 02:30 Z UBBB 13:50 Z" at bounding box center [651, 95] width 1015 height 20
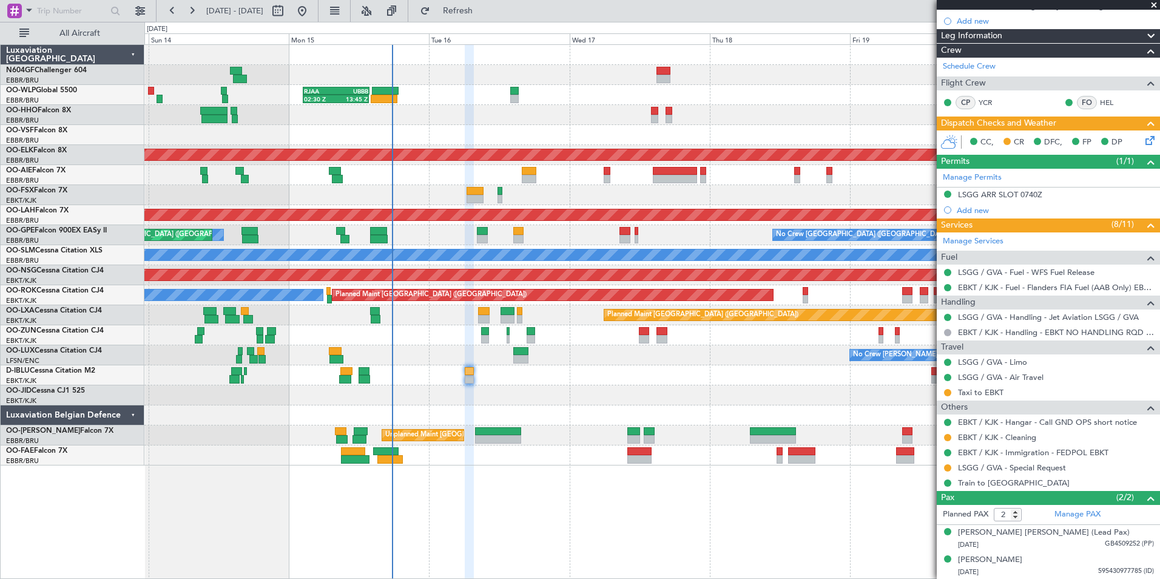
click at [561, 465] on div "02:30 Z 13:45 Z RJAA 02:30 Z UBBB 13:50 Z Planned Maint Geneva (Cointrin) Plann…" at bounding box center [652, 311] width 1016 height 535
click at [540, 123] on div "Planned Maint Geneva (Cointrin)" at bounding box center [651, 115] width 1015 height 20
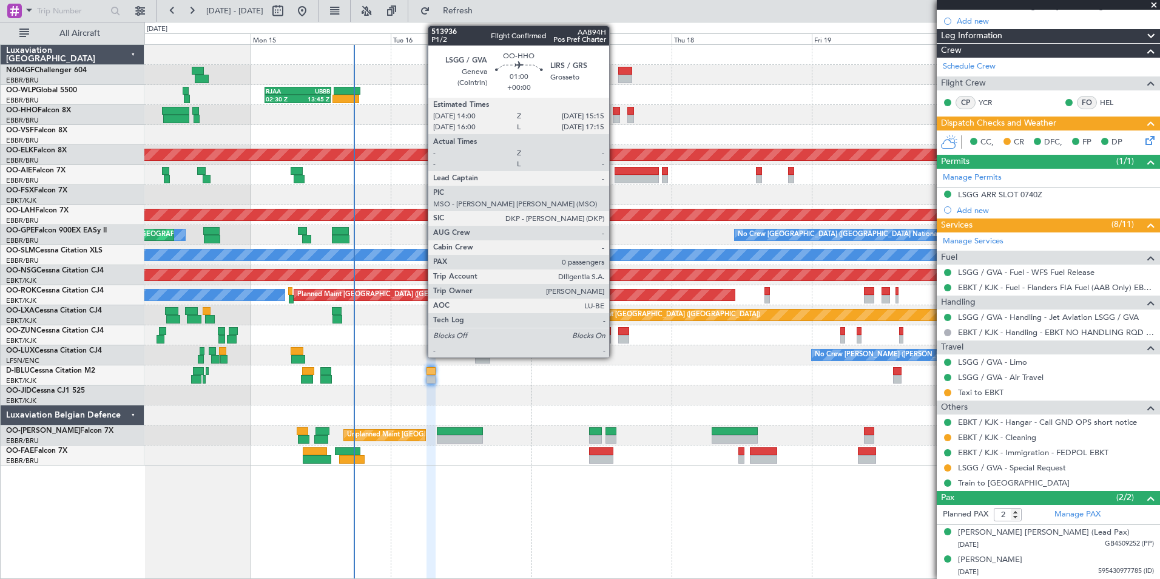
click at [615, 113] on div at bounding box center [617, 111] width 8 height 8
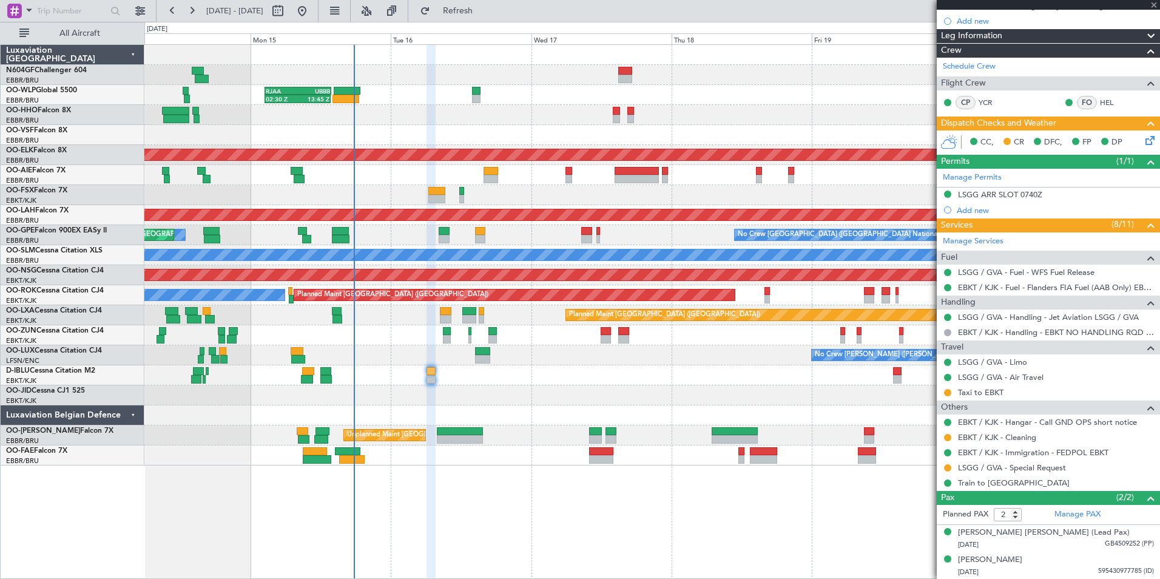
type input "0"
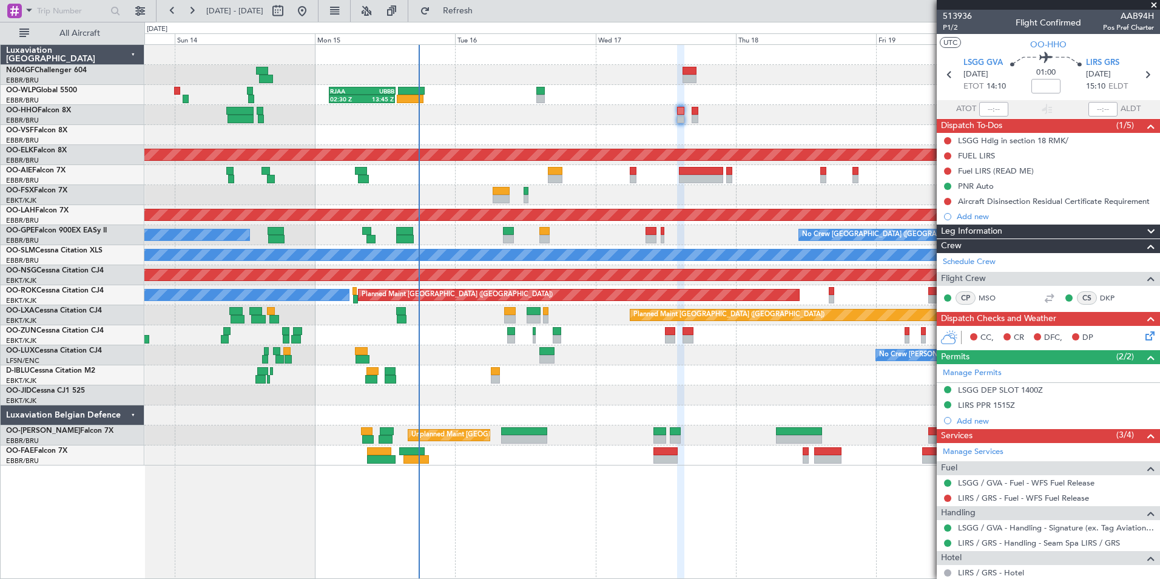
click at [555, 402] on div at bounding box center [651, 395] width 1015 height 20
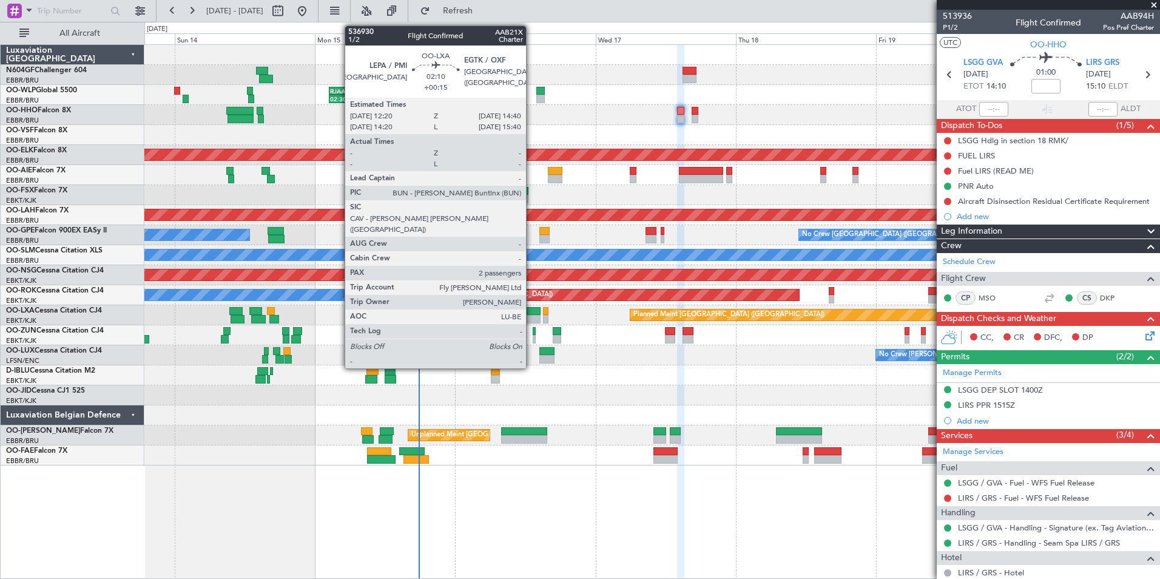
click at [532, 313] on div at bounding box center [534, 311] width 14 height 8
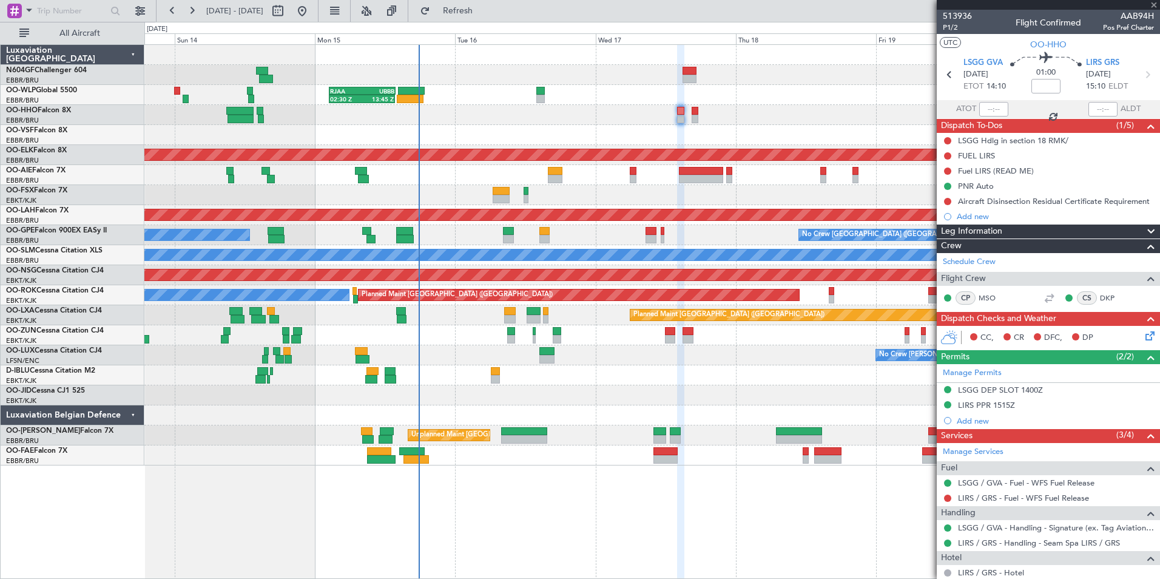
type input "+00:15"
type input "2"
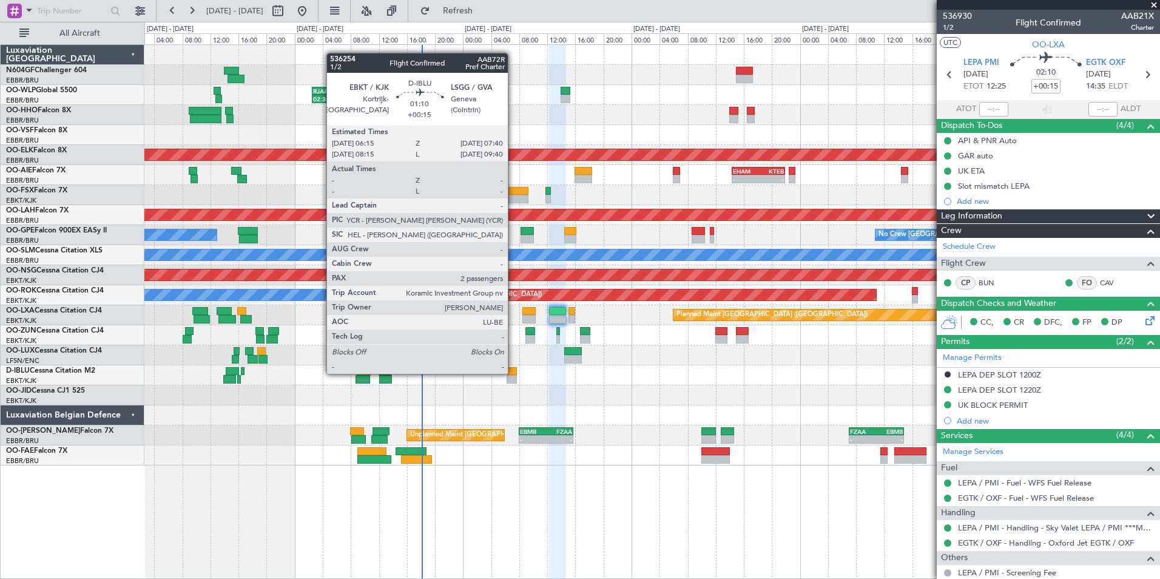
click at [513, 373] on div at bounding box center [512, 371] width 10 height 8
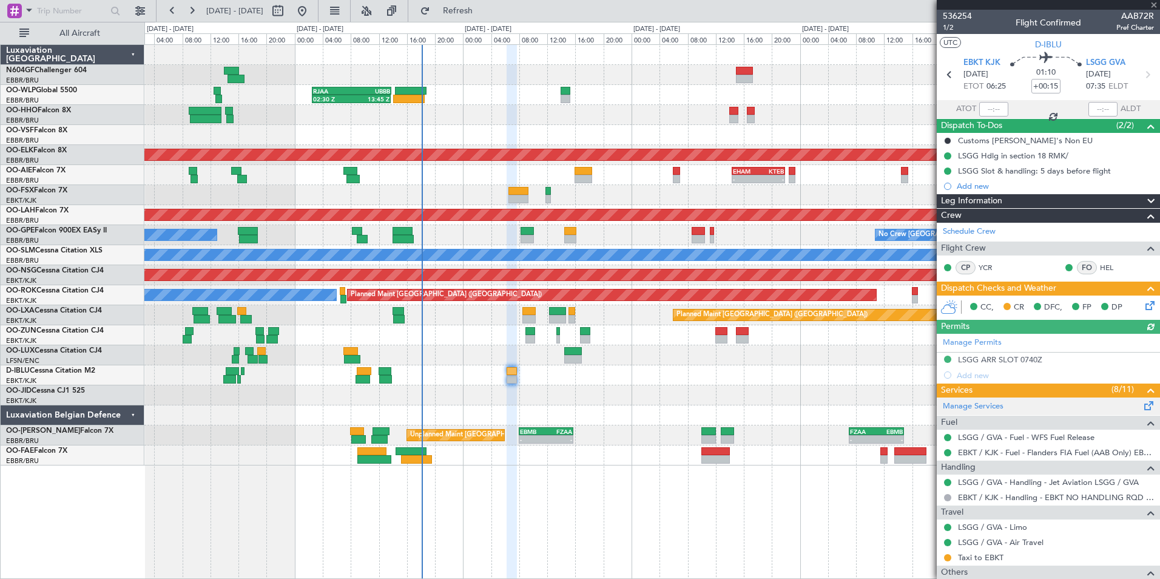
scroll to position [165, 0]
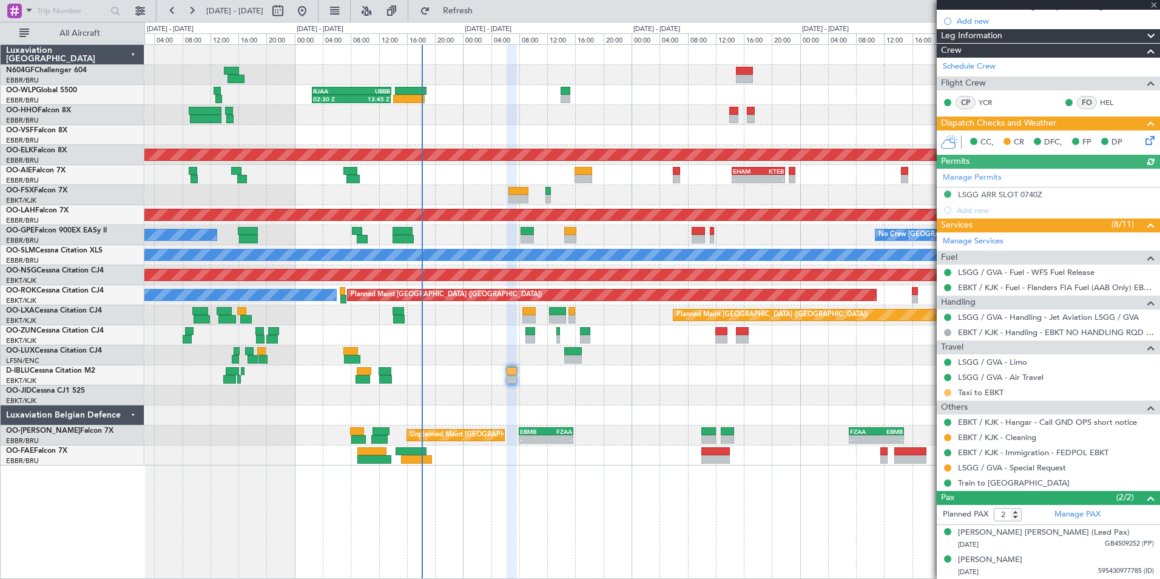
click at [947, 393] on button at bounding box center [947, 392] width 7 height 7
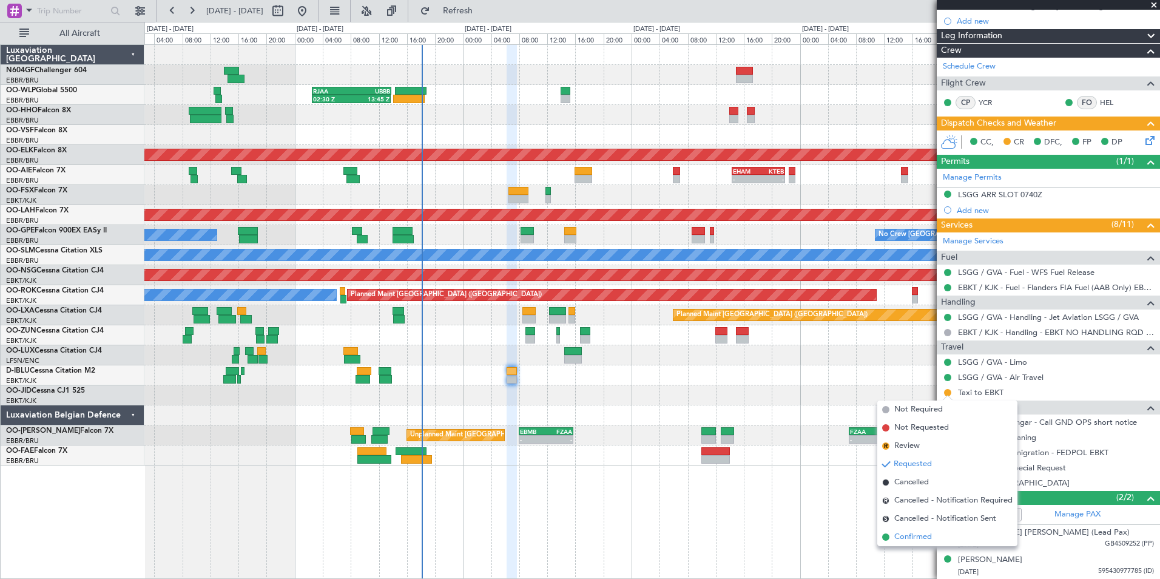
click at [902, 540] on span "Confirmed" at bounding box center [914, 537] width 38 height 12
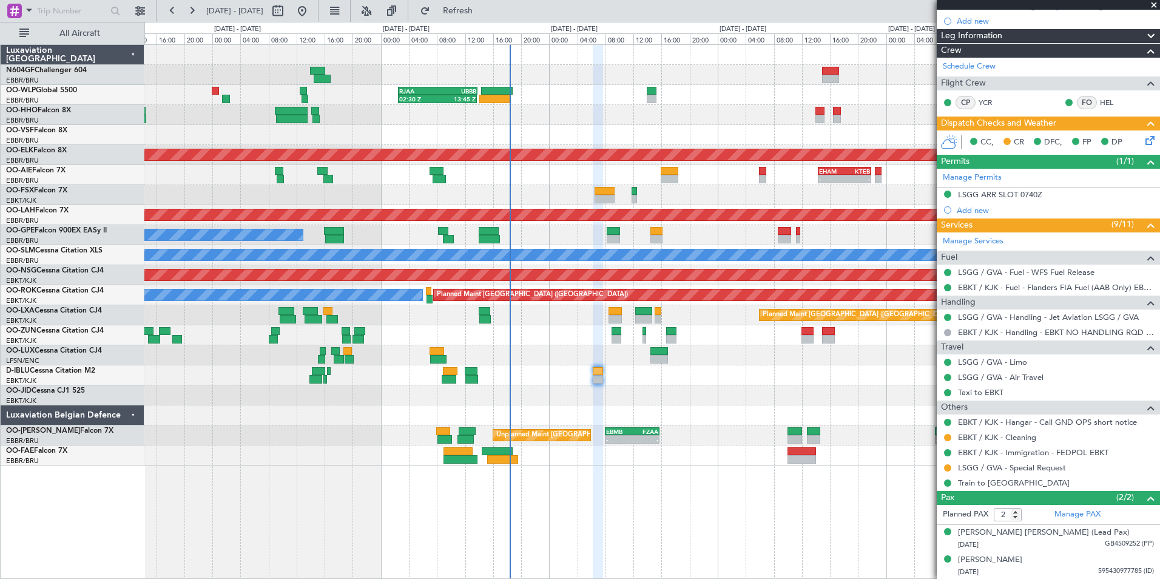
click at [702, 387] on div "02:30 Z 13:45 Z RJAA 02:30 Z UBBB 13:50 Z Planned Maint Geneva ([GEOGRAPHIC_DAT…" at bounding box center [651, 255] width 1015 height 421
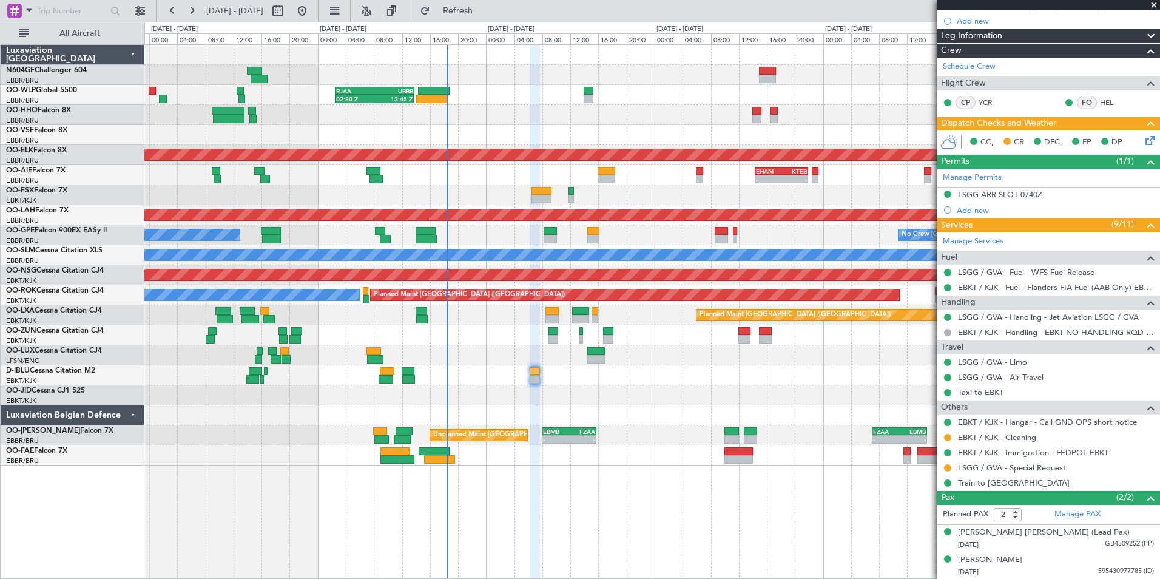
click at [655, 387] on div "02:30 Z 13:45 Z RJAA 02:30 Z UBBB 13:50 Z Planned Maint Geneva ([GEOGRAPHIC_DAT…" at bounding box center [651, 255] width 1015 height 421
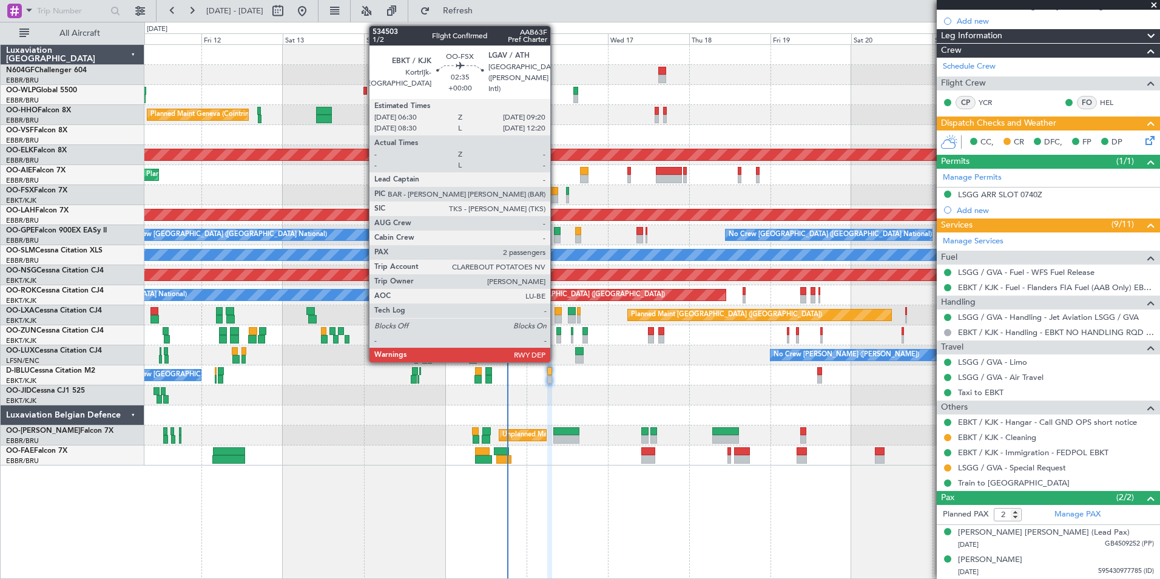
click at [556, 195] on div at bounding box center [553, 199] width 10 height 8
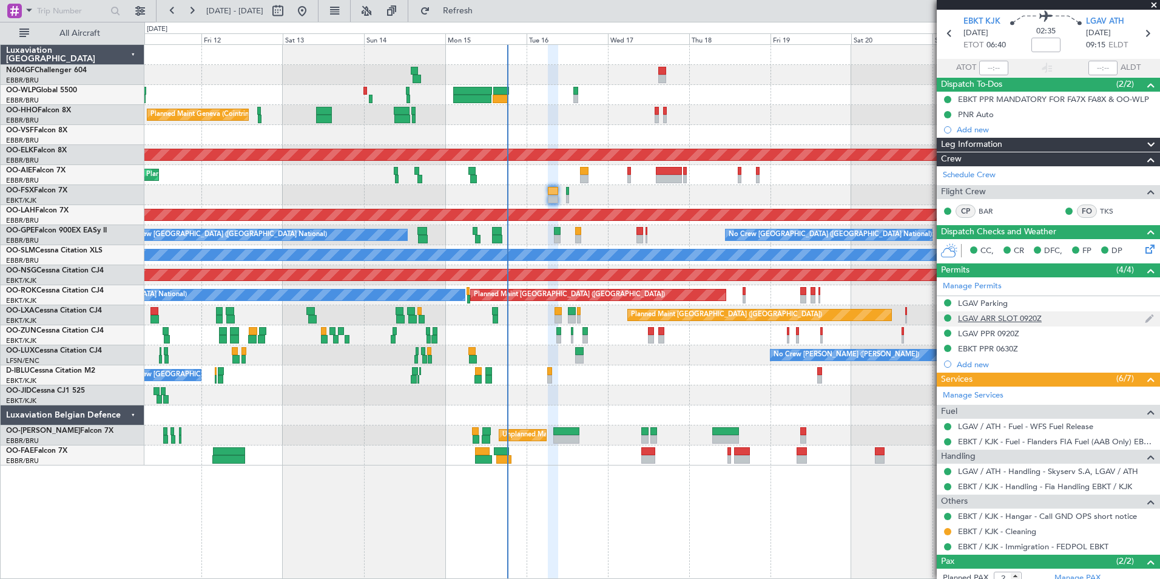
scroll to position [0, 0]
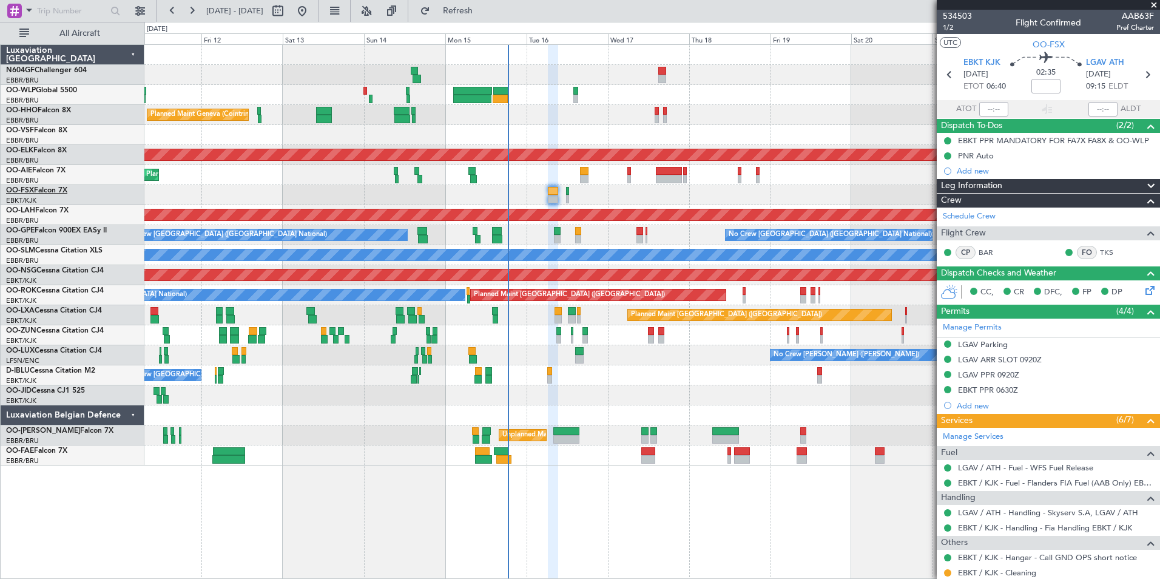
click at [54, 191] on link "OO-FSX Falcon 7X" at bounding box center [36, 190] width 61 height 7
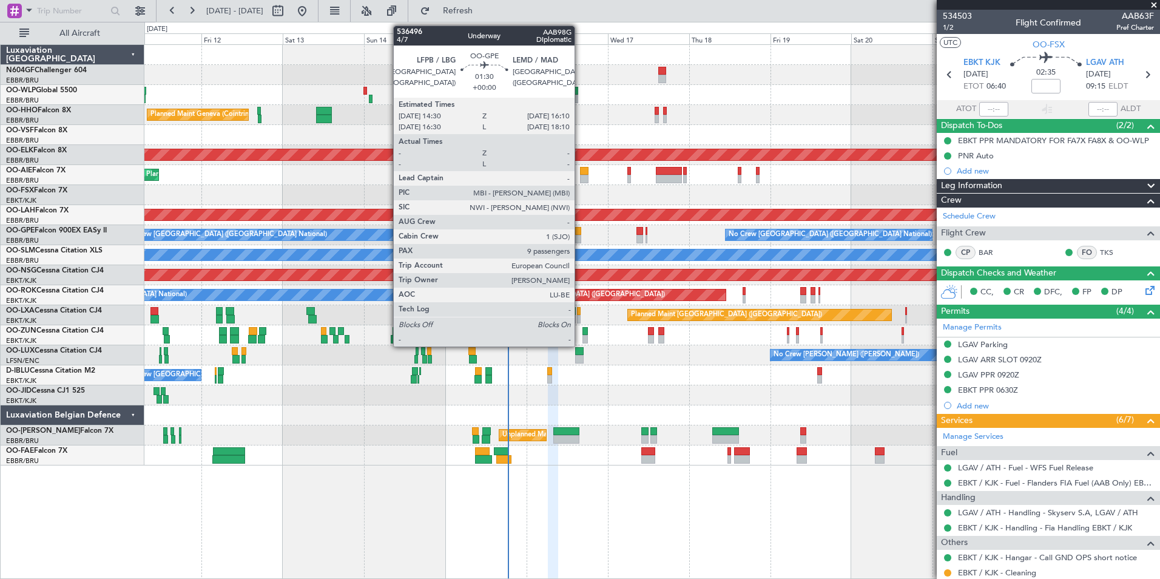
click at [580, 237] on div at bounding box center [578, 239] width 6 height 8
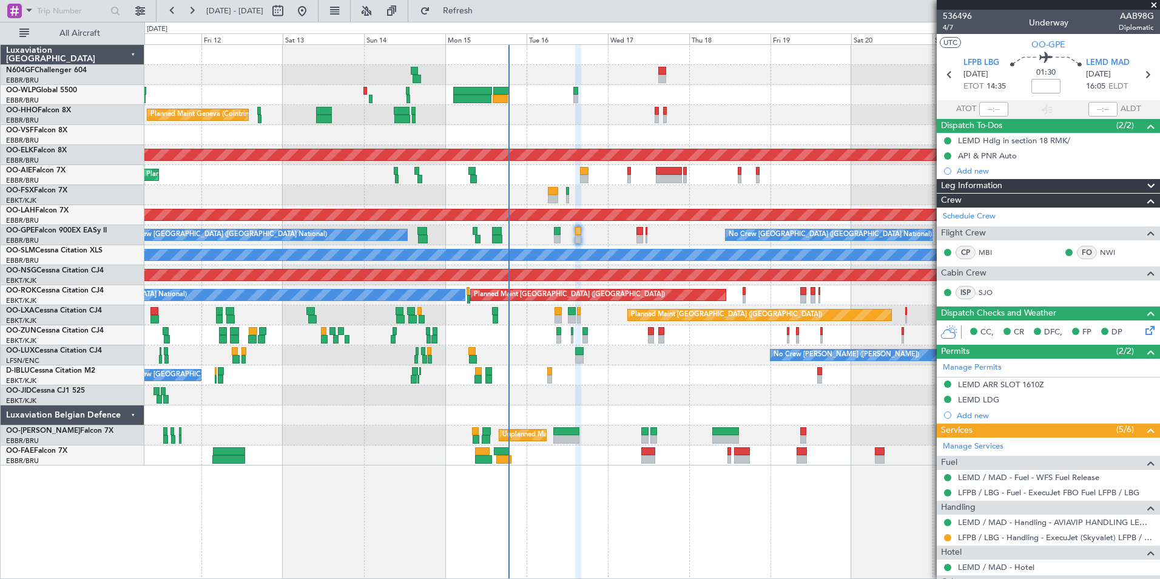
click at [638, 382] on div "No Crew [GEOGRAPHIC_DATA] ([GEOGRAPHIC_DATA] National) A/C Unavailable [GEOGRAP…" at bounding box center [651, 375] width 1015 height 20
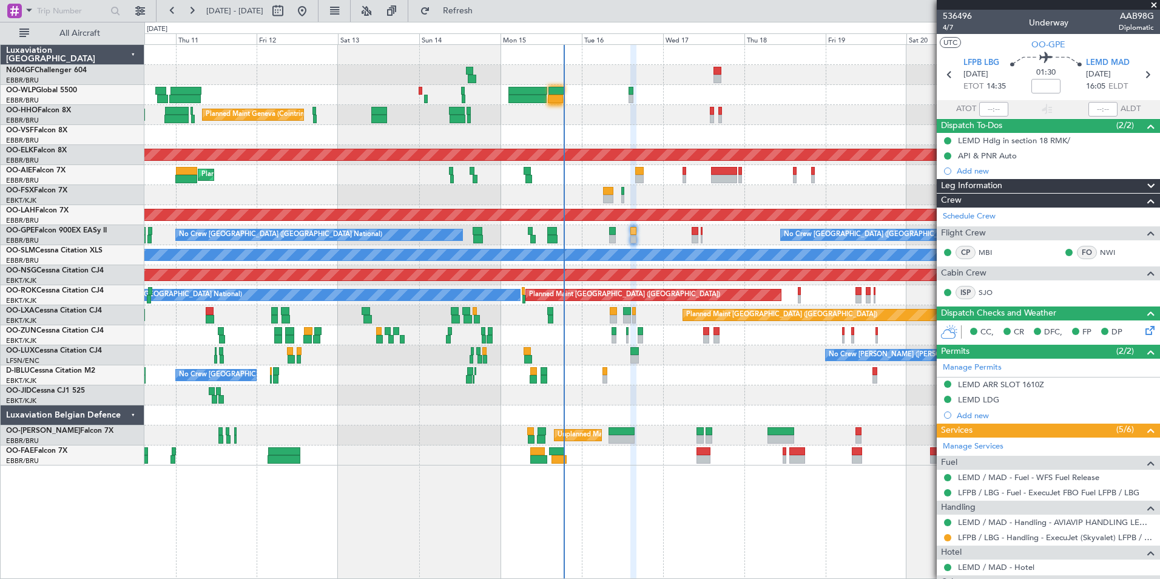
click at [651, 396] on div at bounding box center [651, 395] width 1015 height 20
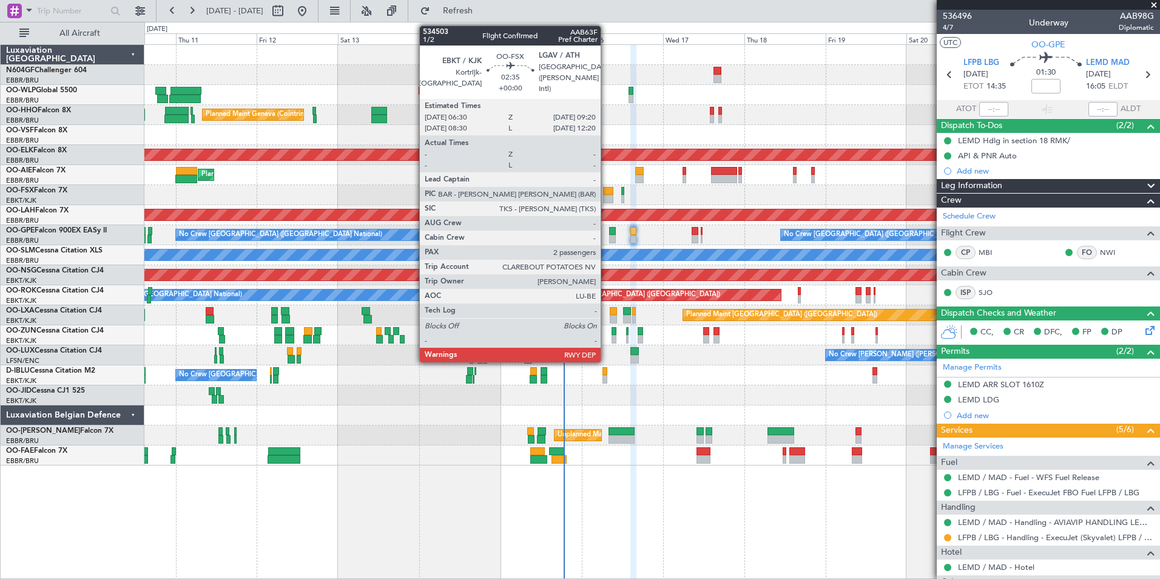
click at [606, 196] on div at bounding box center [608, 199] width 10 height 8
type input "2"
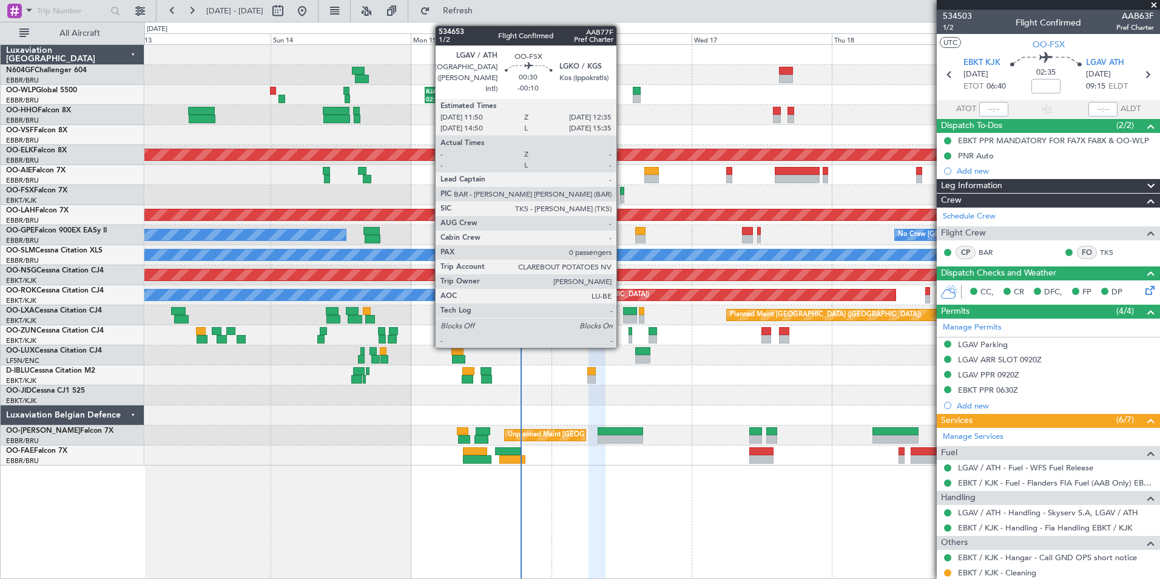
click at [622, 195] on div at bounding box center [622, 199] width 5 height 8
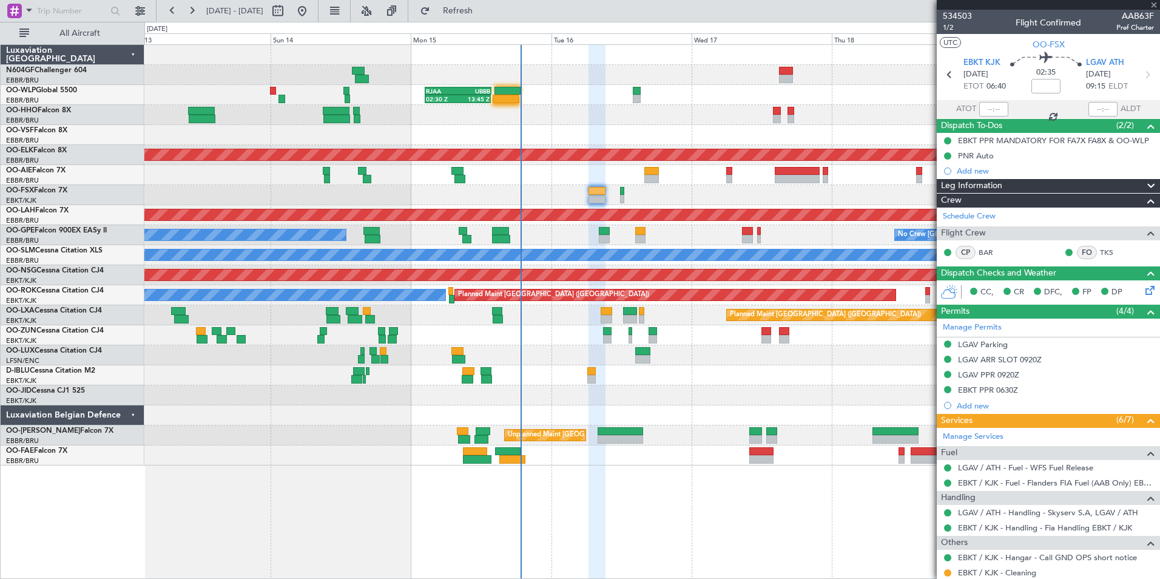
type input "-00:10"
type input "0"
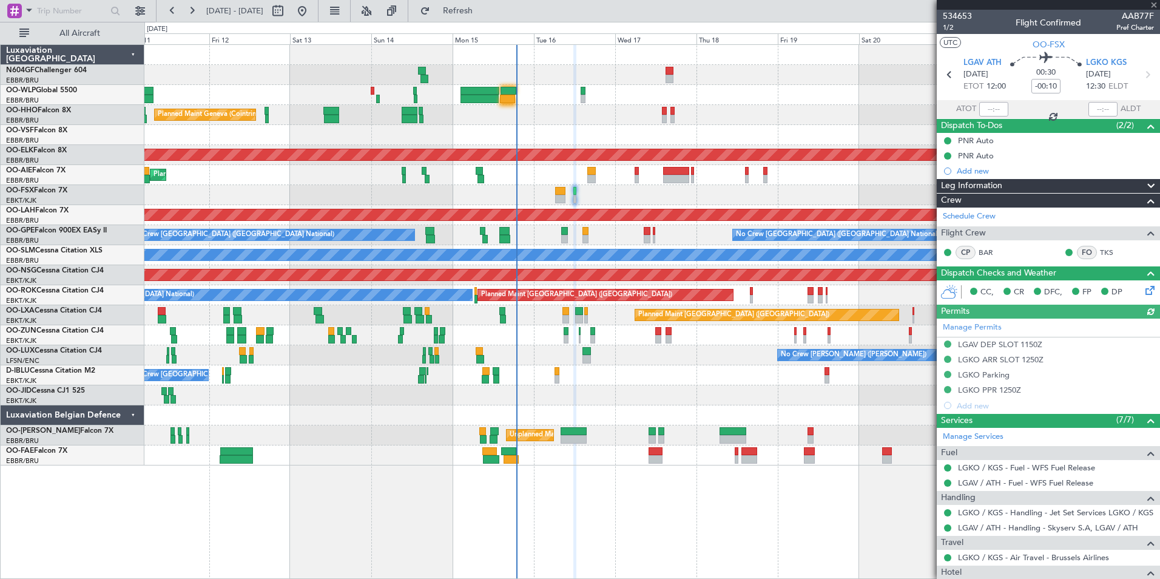
click at [611, 185] on div "Planned Maint Kortrijk-[GEOGRAPHIC_DATA]" at bounding box center [651, 195] width 1015 height 20
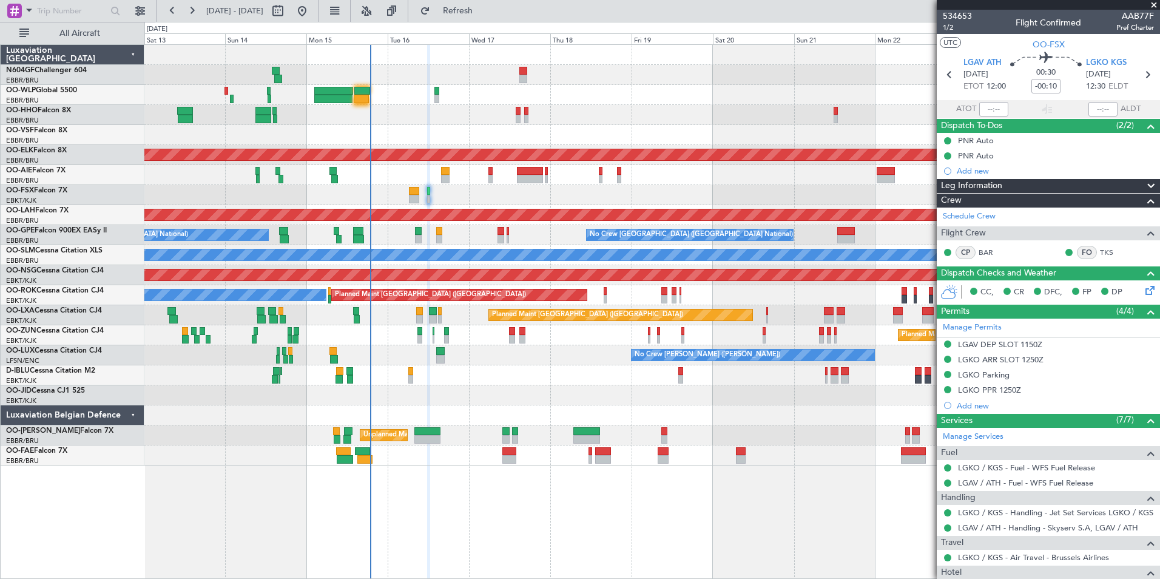
click at [555, 193] on div "Planned Maint Kortrijk-[GEOGRAPHIC_DATA]" at bounding box center [651, 195] width 1015 height 20
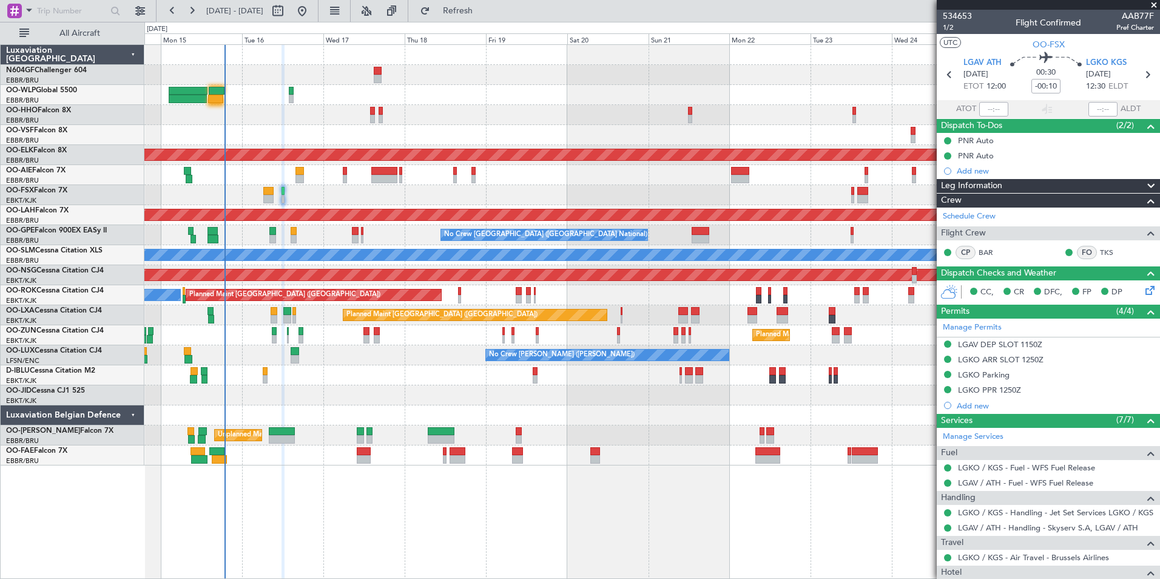
click at [414, 206] on div "Planned Maint Geneva (Cointrin) Planned Maint [GEOGRAPHIC_DATA]-[GEOGRAPHIC_DAT…" at bounding box center [651, 255] width 1015 height 421
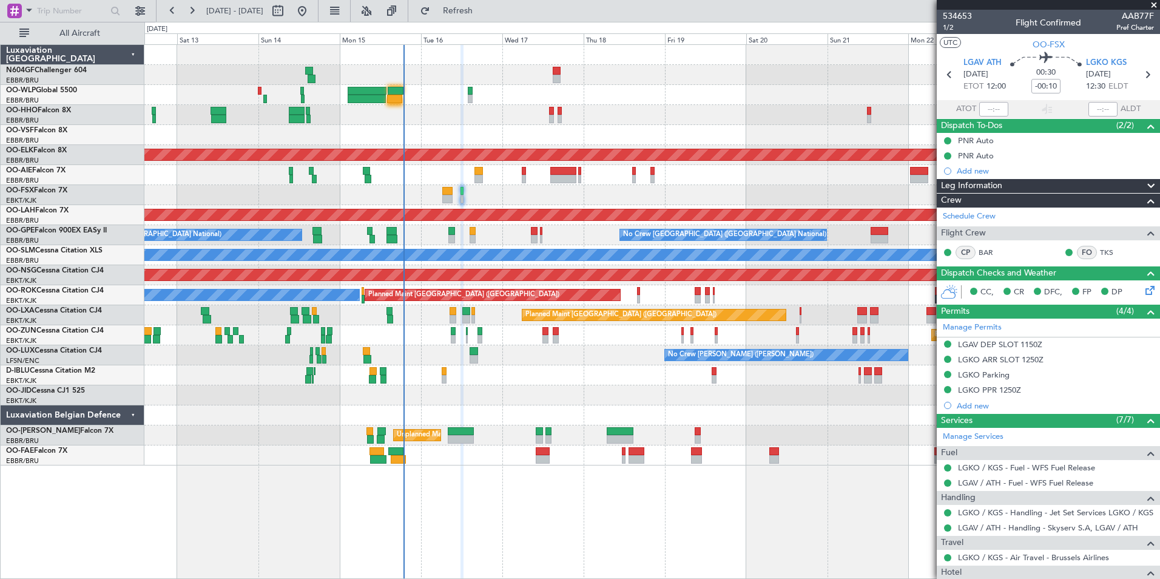
click at [694, 195] on div "Planned Maint Kortrijk-[GEOGRAPHIC_DATA]" at bounding box center [651, 195] width 1015 height 20
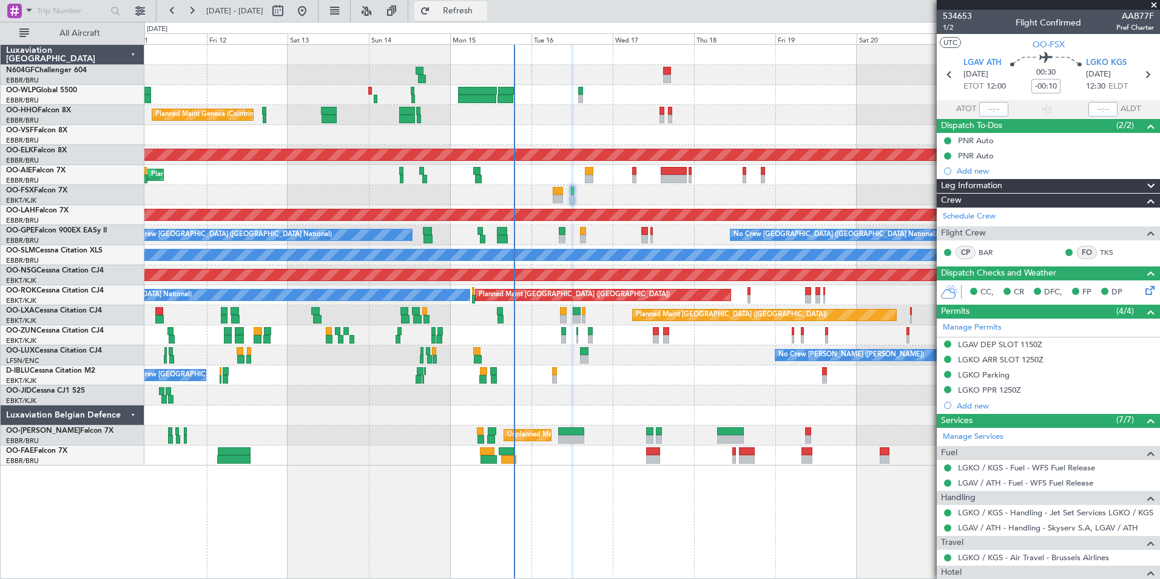
click at [475, 12] on span "Refresh" at bounding box center [458, 11] width 51 height 8
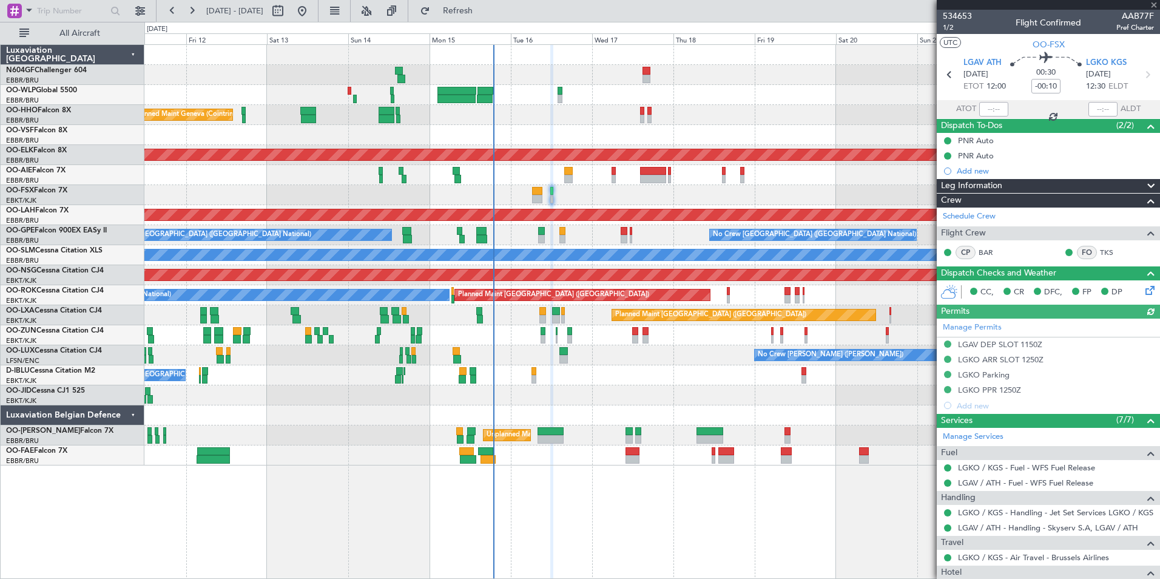
click at [648, 203] on div "Planned Maint Kortrijk-[GEOGRAPHIC_DATA]" at bounding box center [651, 195] width 1015 height 20
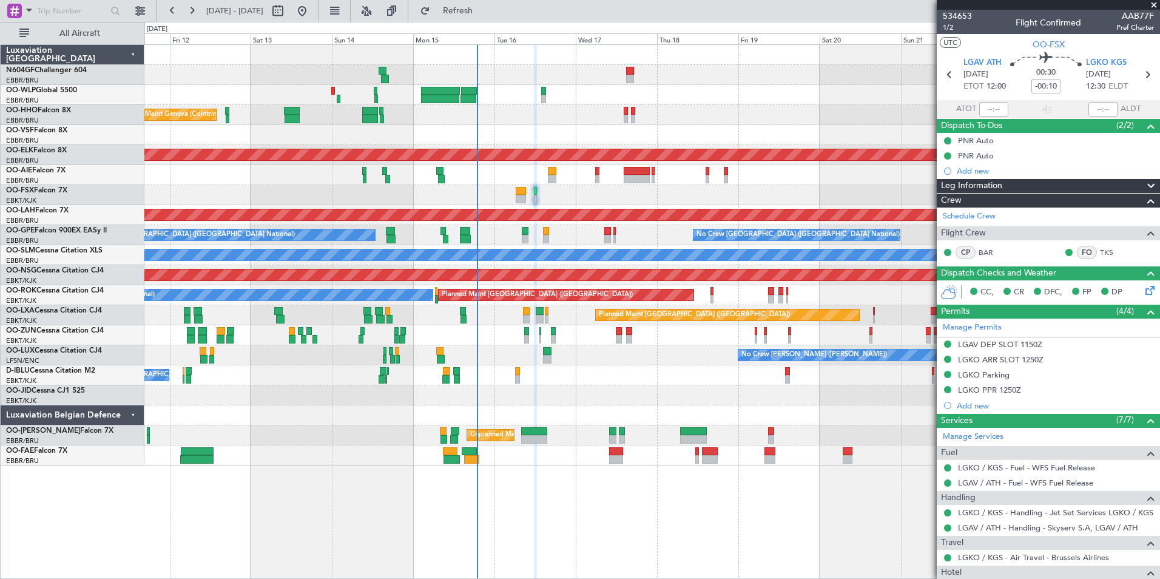
click at [699, 198] on div "Planned Maint Kortrijk-[GEOGRAPHIC_DATA]" at bounding box center [651, 195] width 1015 height 20
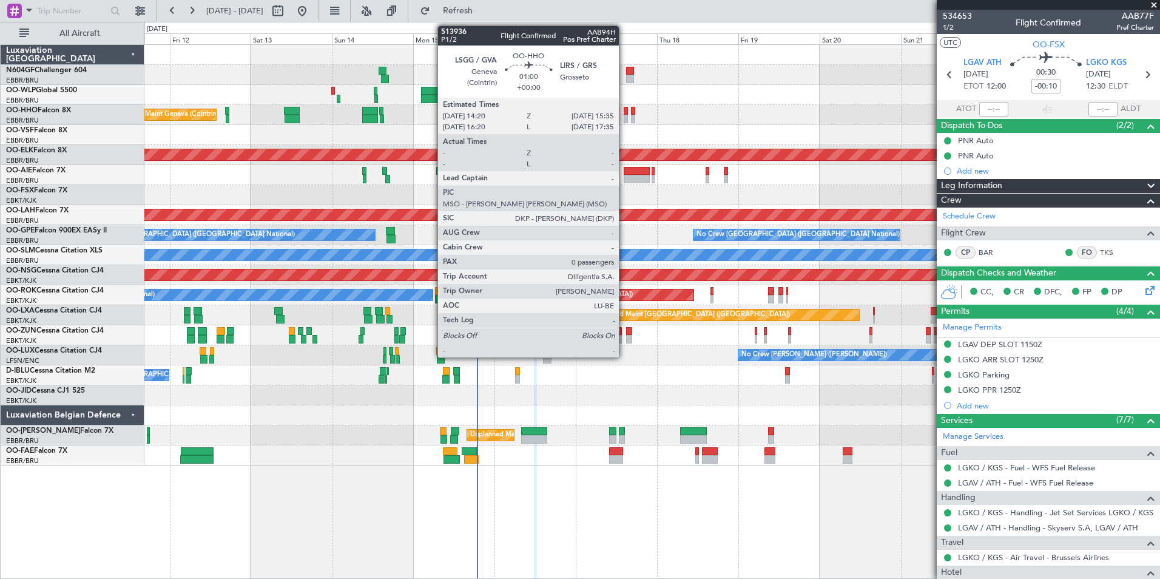
click at [624, 121] on div at bounding box center [626, 119] width 4 height 8
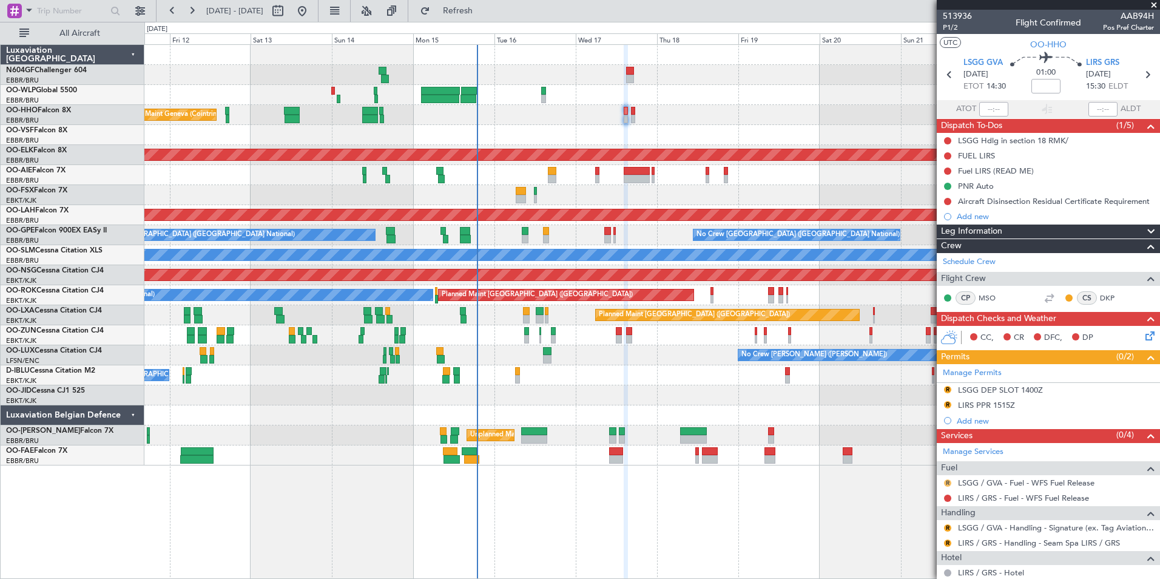
click at [946, 481] on button "R" at bounding box center [947, 482] width 7 height 7
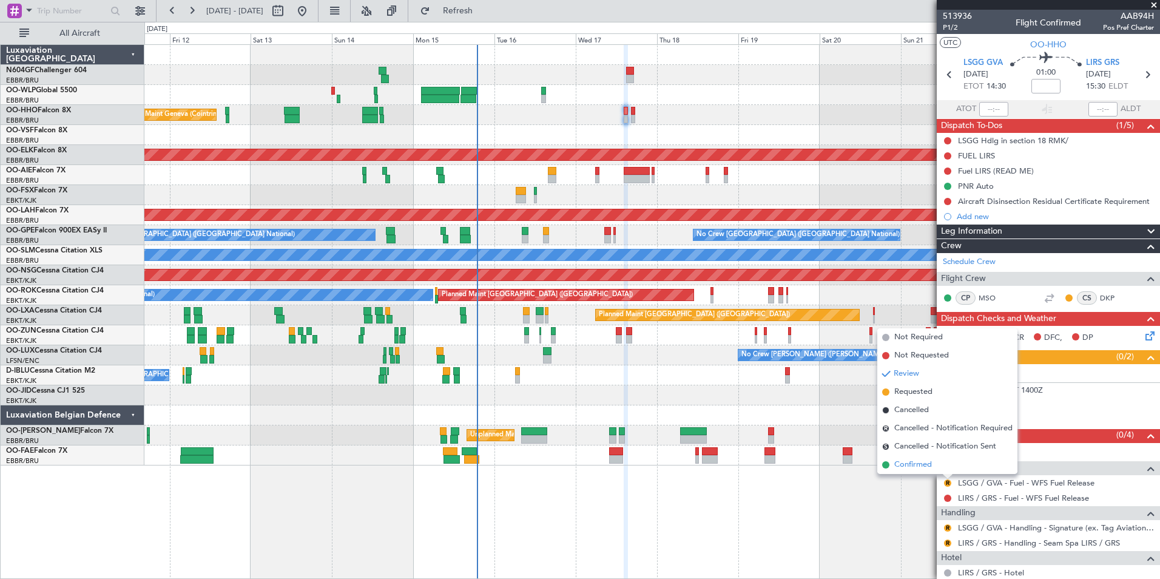
click at [908, 465] on span "Confirmed" at bounding box center [914, 465] width 38 height 12
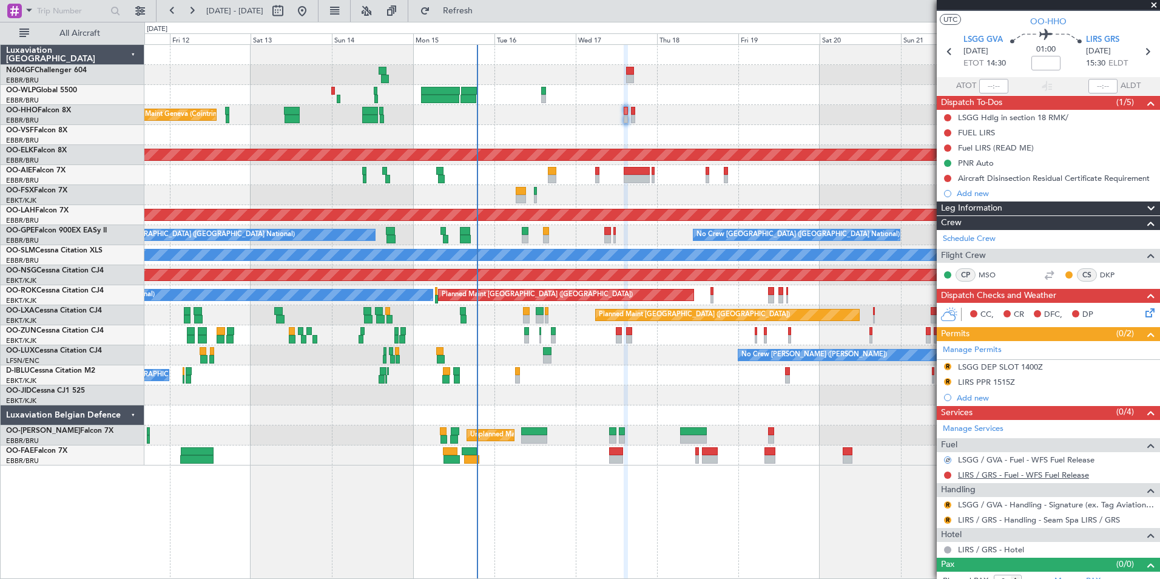
scroll to position [35, 0]
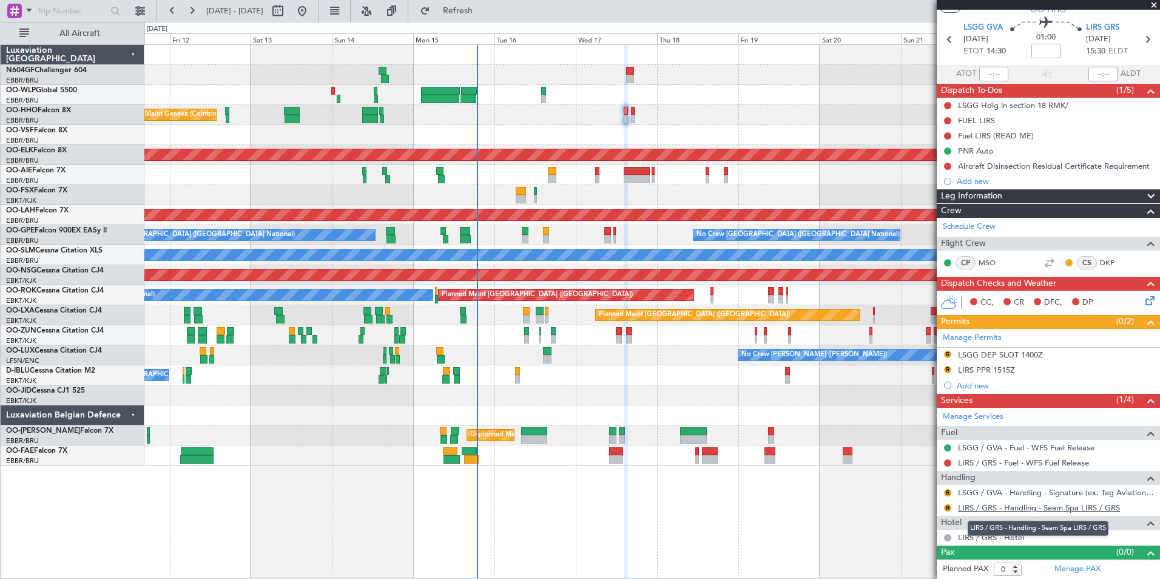
click at [989, 504] on link "LIRS / GRS - Handling - Seam Spa LIRS / GRS" at bounding box center [1039, 507] width 162 height 10
click at [972, 368] on div "LIRS PPR 1515Z" at bounding box center [986, 370] width 57 height 10
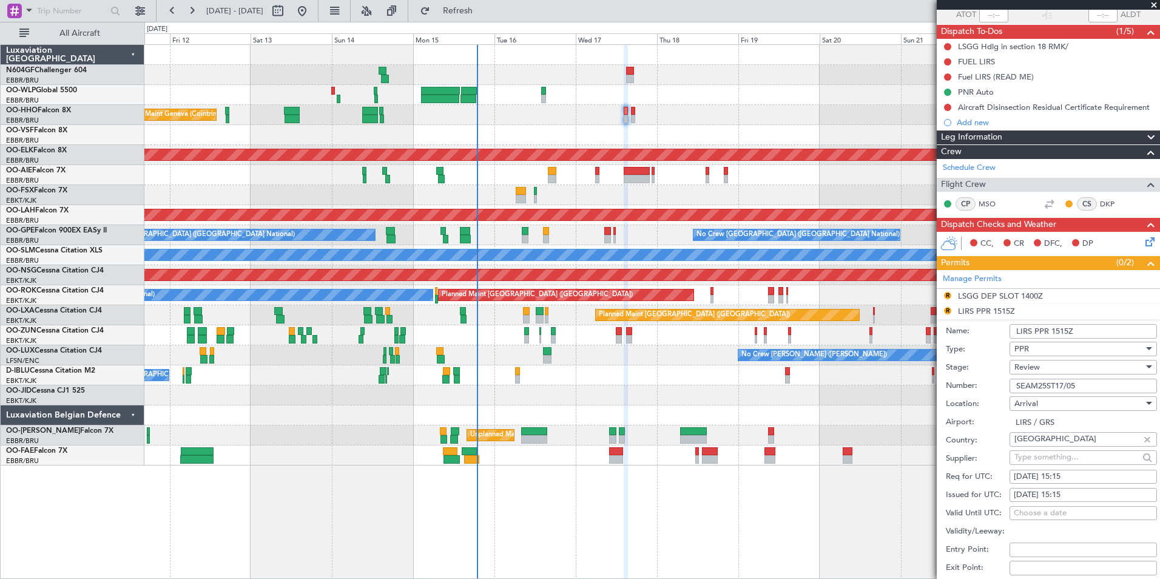
scroll to position [157, 0]
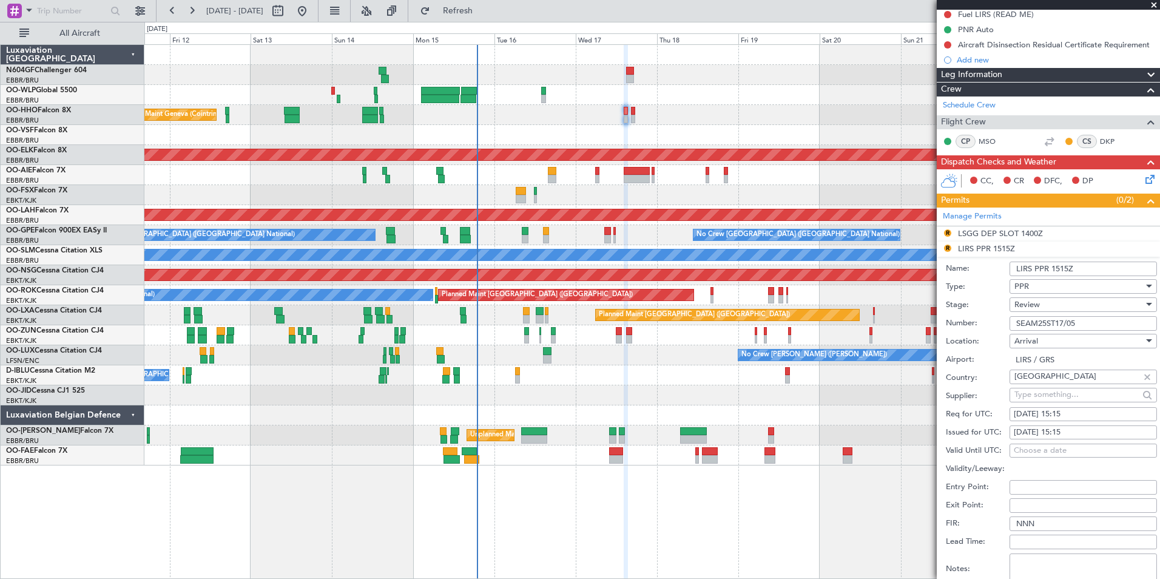
click at [1056, 303] on div "Review" at bounding box center [1079, 305] width 129 height 18
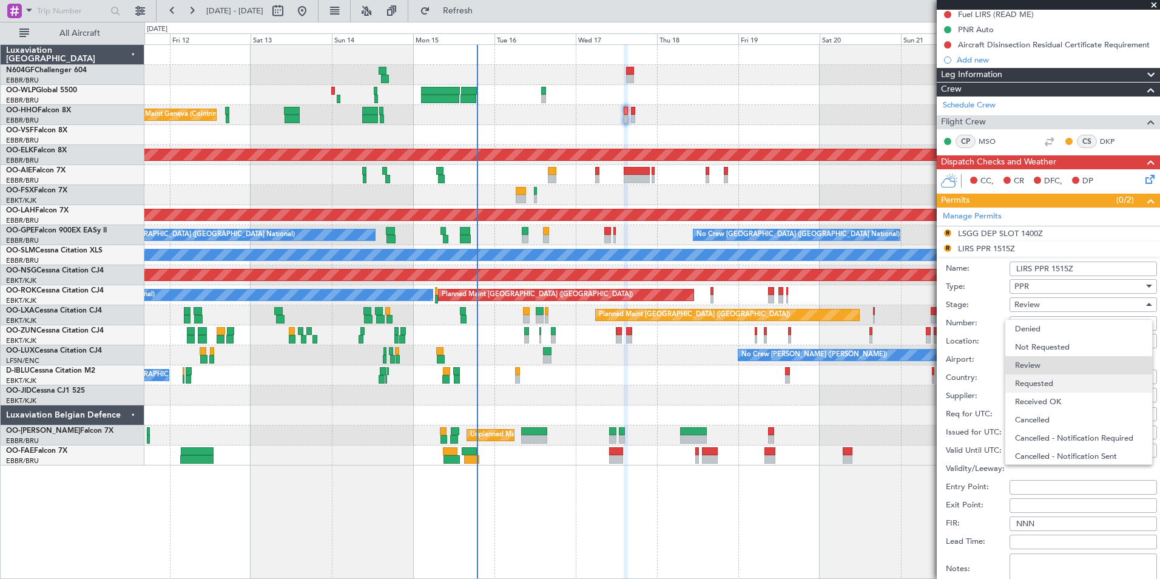
click at [1058, 381] on span "Requested" at bounding box center [1078, 383] width 127 height 18
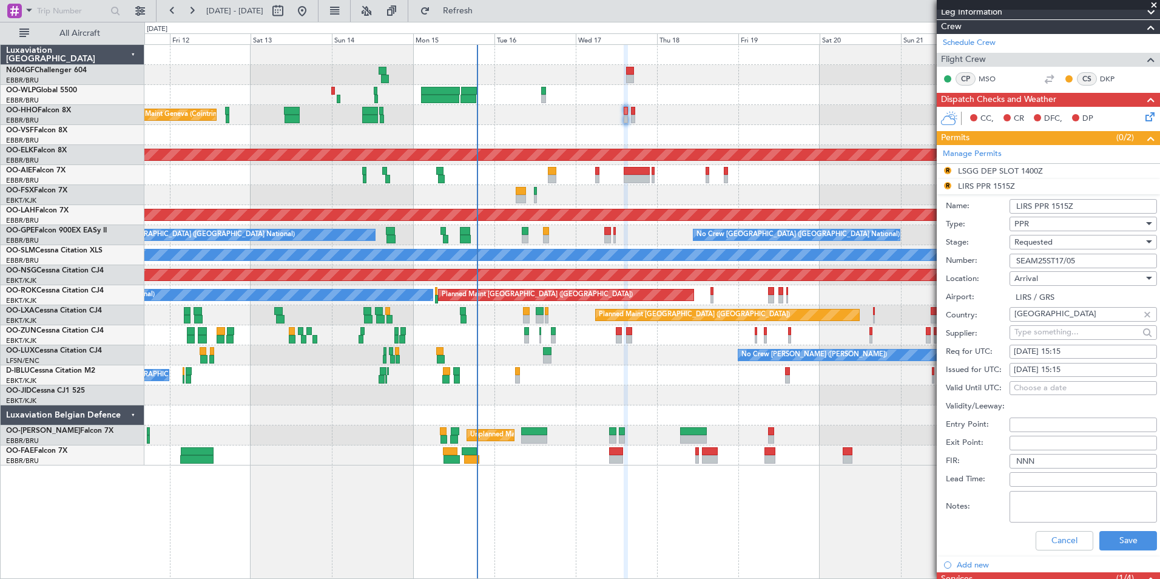
scroll to position [278, 0]
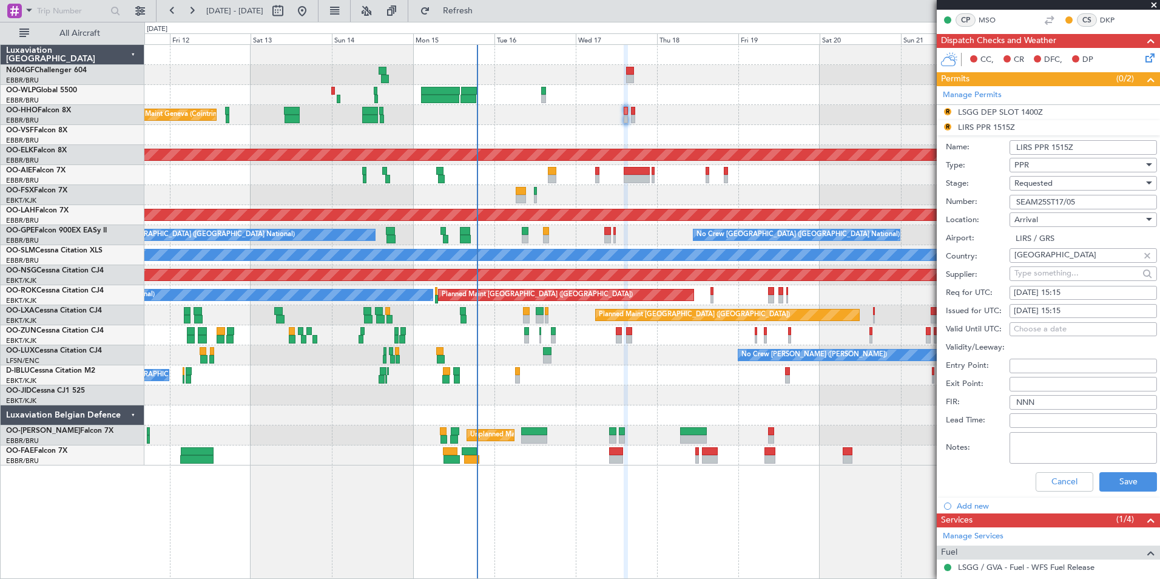
click at [1071, 290] on div "17/09/2025 15:15" at bounding box center [1083, 293] width 139 height 12
select select "9"
select select "2025"
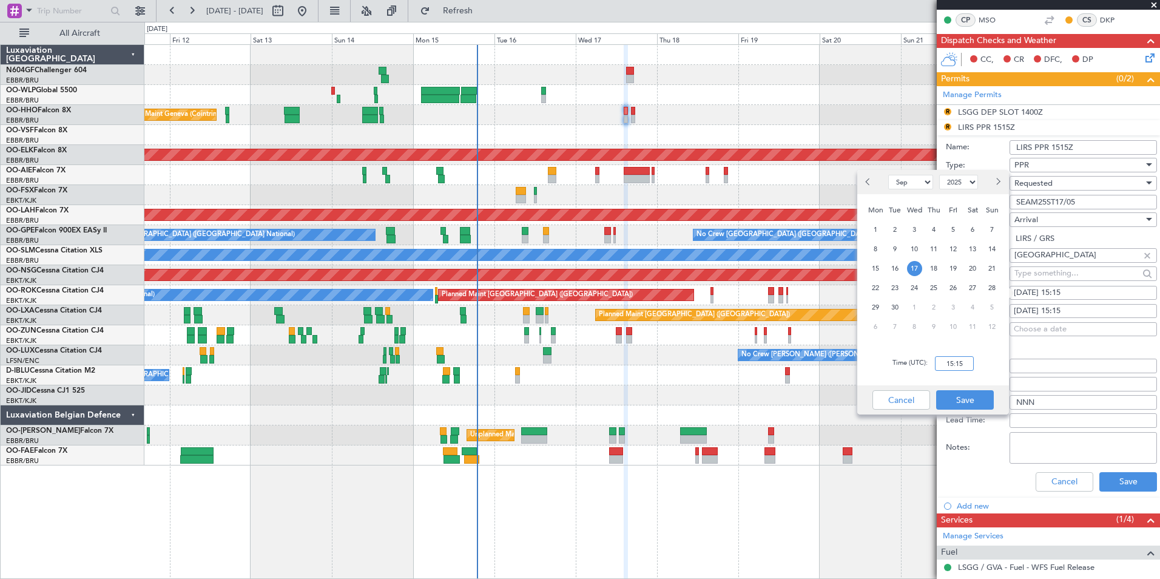
click at [961, 367] on input "15:15" at bounding box center [954, 363] width 39 height 15
type input "15:35"
click at [981, 363] on div "Time (UTC): 15:35" at bounding box center [934, 364] width 152 height 44
click at [968, 397] on button "Save" at bounding box center [965, 399] width 58 height 19
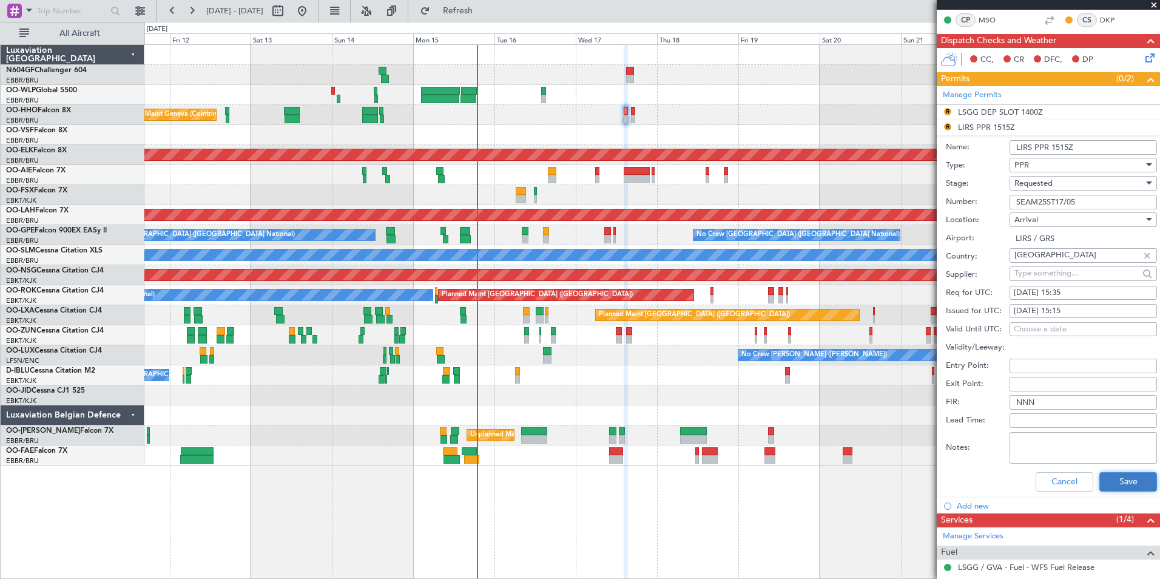
click at [1115, 480] on button "Save" at bounding box center [1129, 481] width 58 height 19
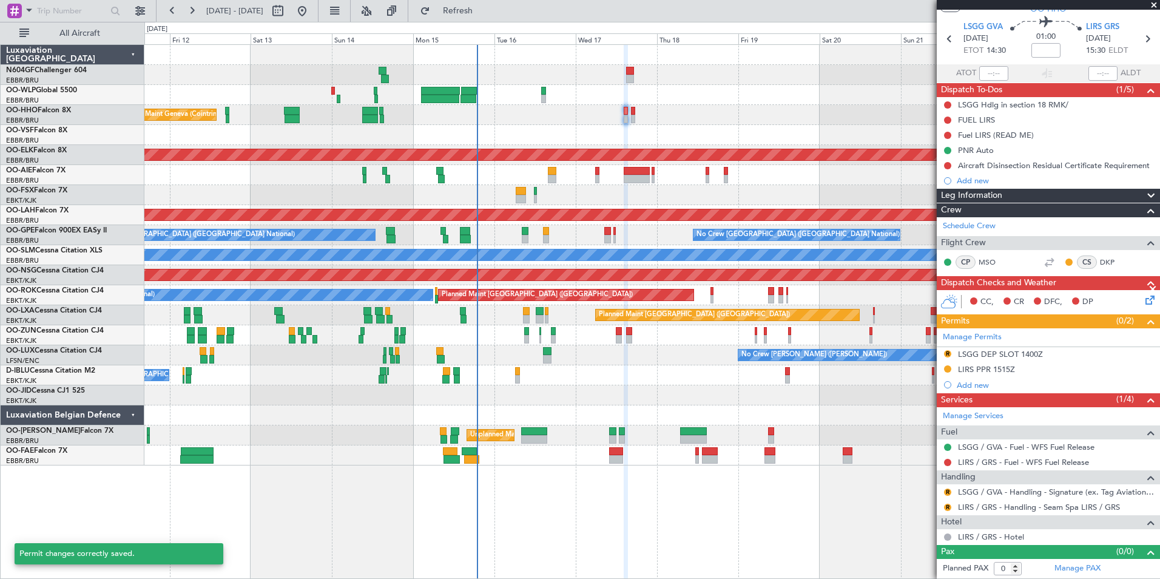
scroll to position [35, 0]
click at [947, 506] on button "R" at bounding box center [947, 507] width 7 height 7
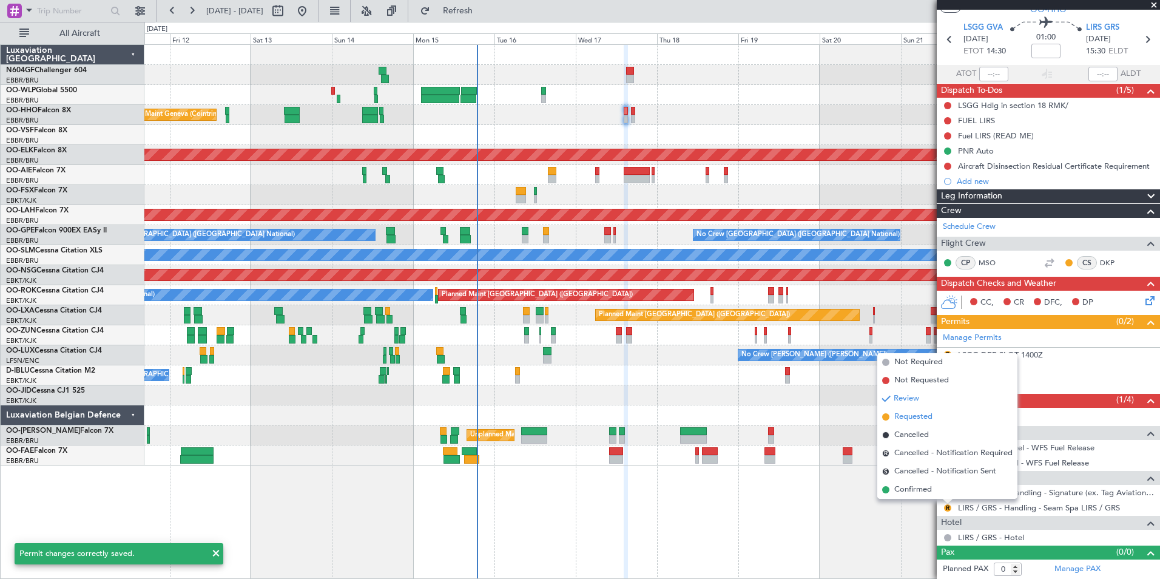
click at [915, 410] on li "Requested" at bounding box center [948, 417] width 140 height 18
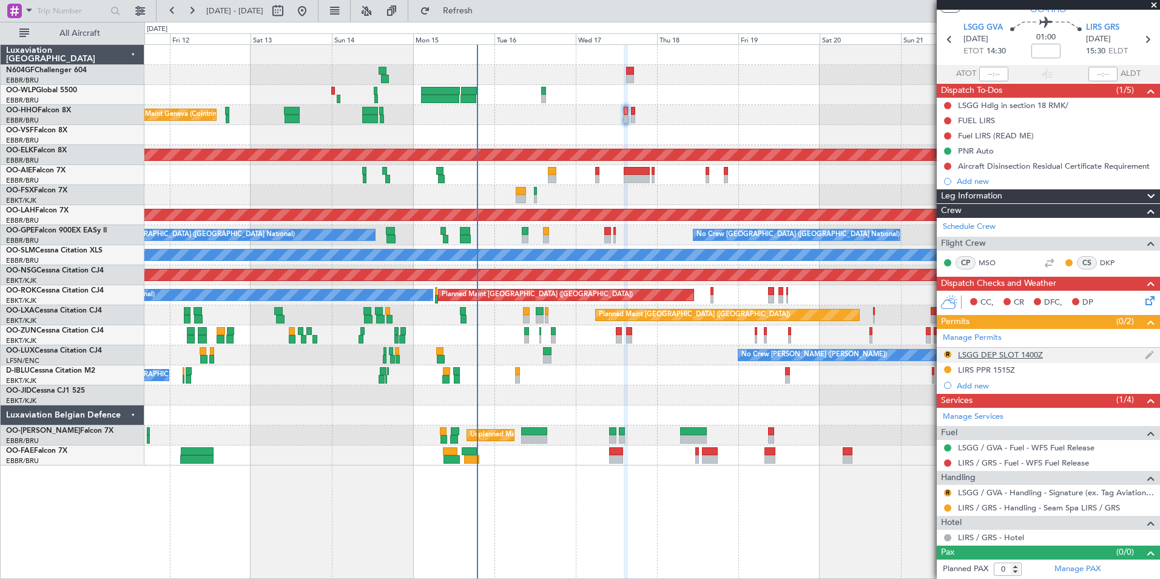
click at [982, 354] on div "LSGG DEP SLOT 1400Z" at bounding box center [1000, 355] width 85 height 10
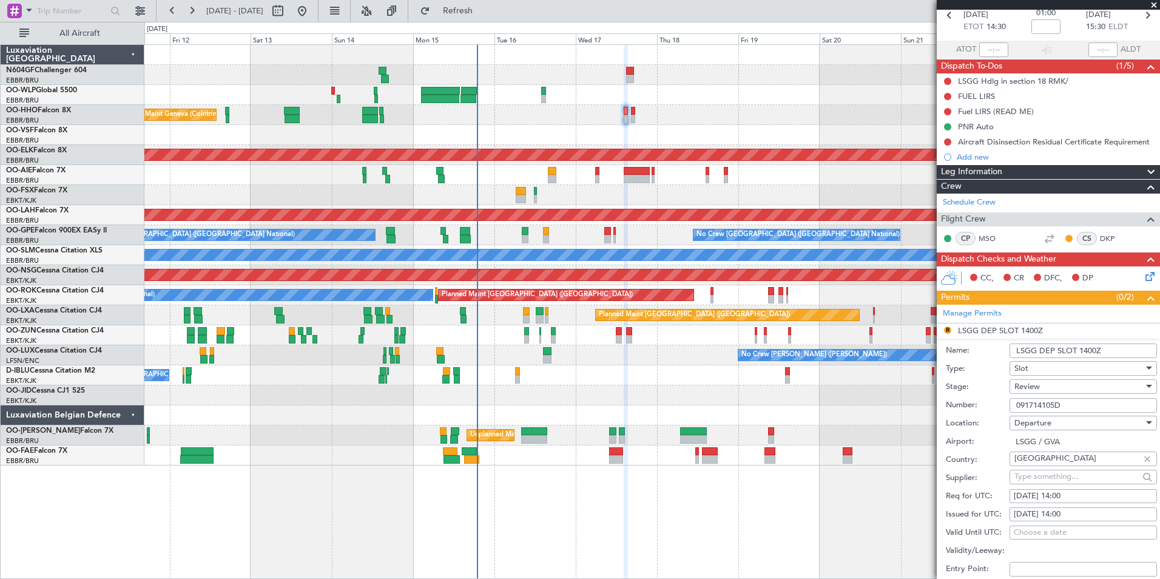
scroll to position [96, 0]
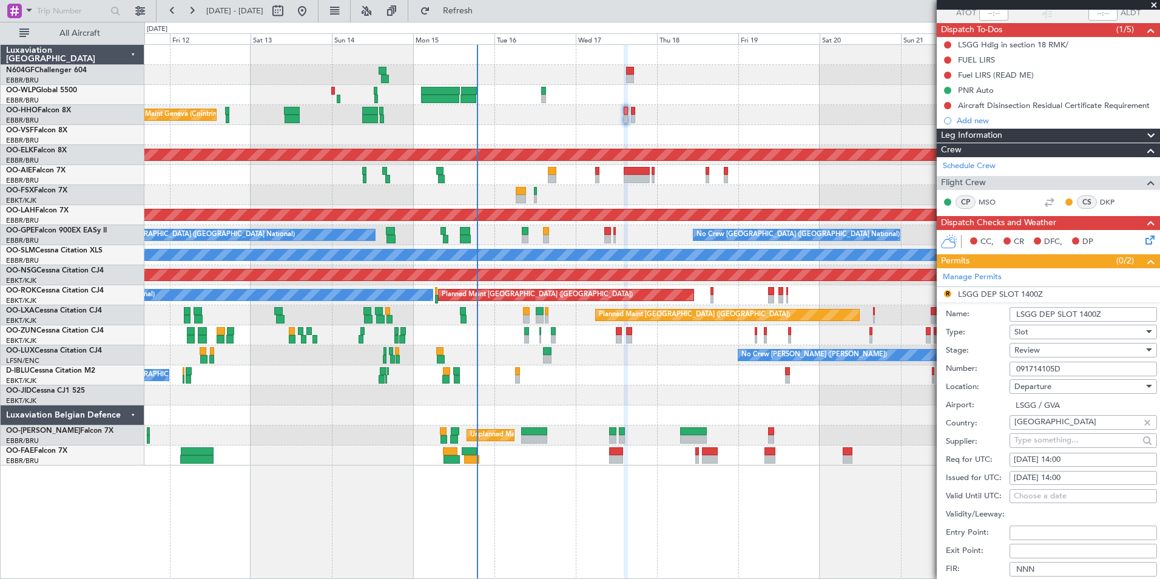
click at [1056, 350] on div "Review" at bounding box center [1079, 350] width 129 height 18
click at [1062, 431] on span "Requested" at bounding box center [1078, 429] width 127 height 18
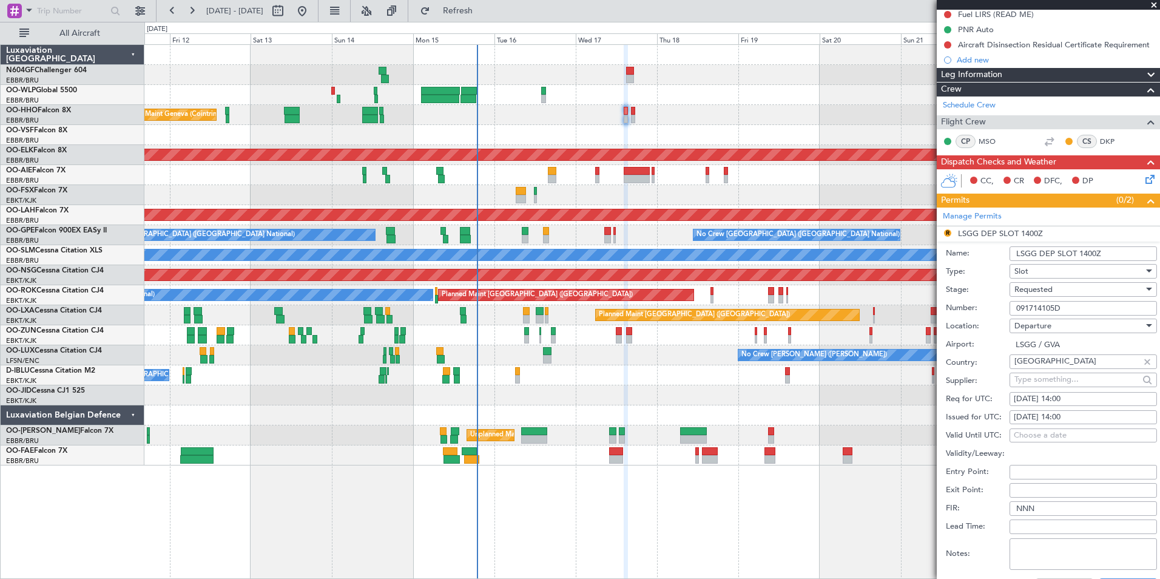
click at [1082, 402] on div "[DATE] 14:00" at bounding box center [1083, 399] width 139 height 12
select select "9"
select select "2025"
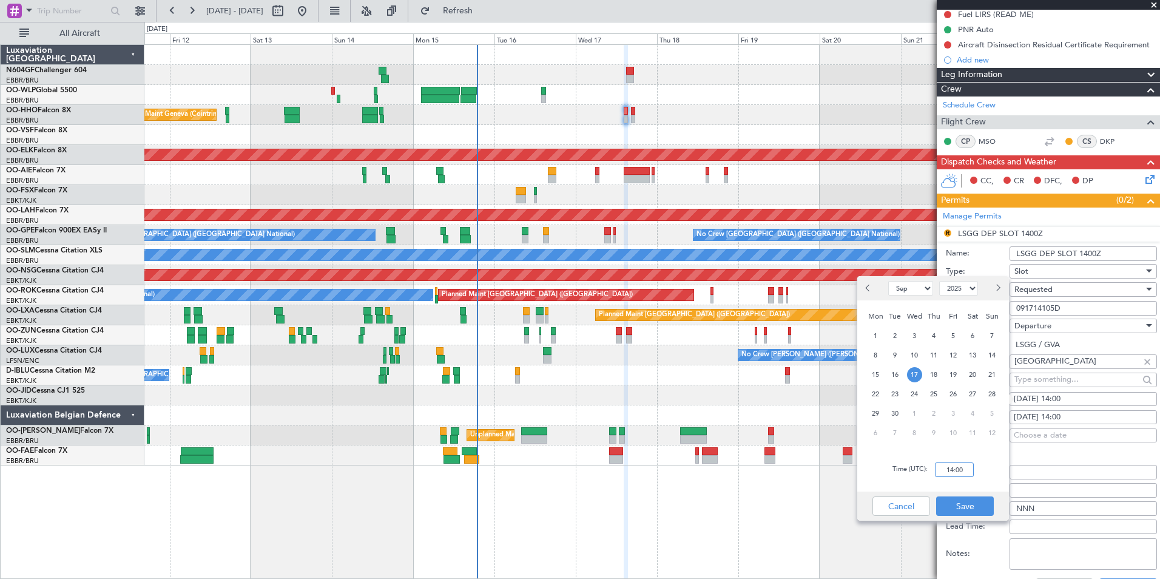
click at [961, 469] on input "14:00" at bounding box center [954, 469] width 39 height 15
type input "14:20"
click at [986, 481] on div "Time (UTC): 14:20" at bounding box center [934, 470] width 152 height 44
click at [974, 504] on button "Save" at bounding box center [965, 505] width 58 height 19
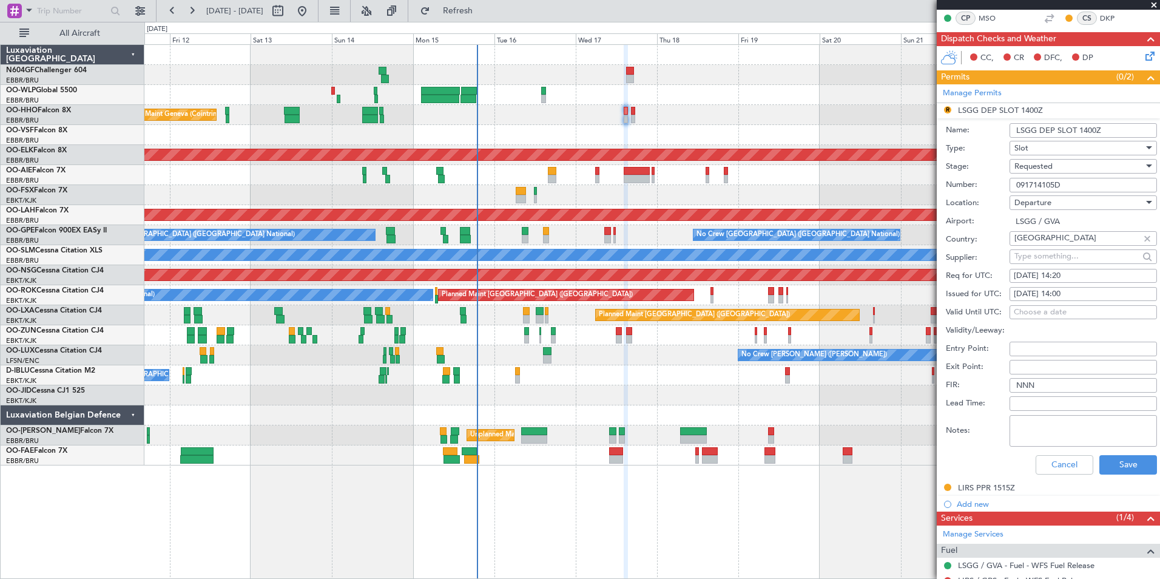
scroll to position [339, 0]
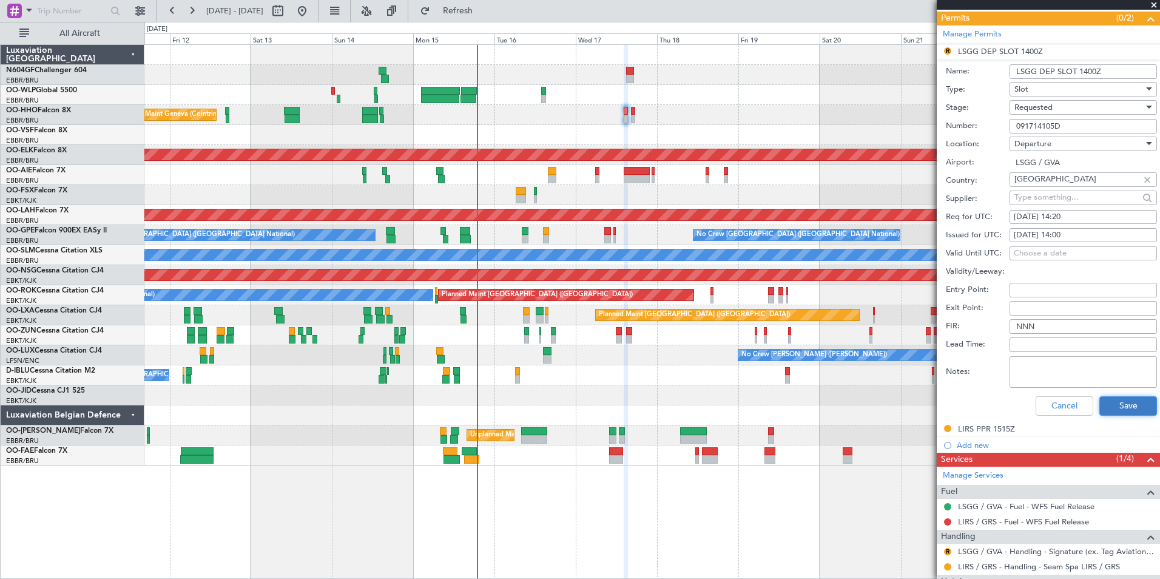
click at [1112, 399] on button "Save" at bounding box center [1129, 405] width 58 height 19
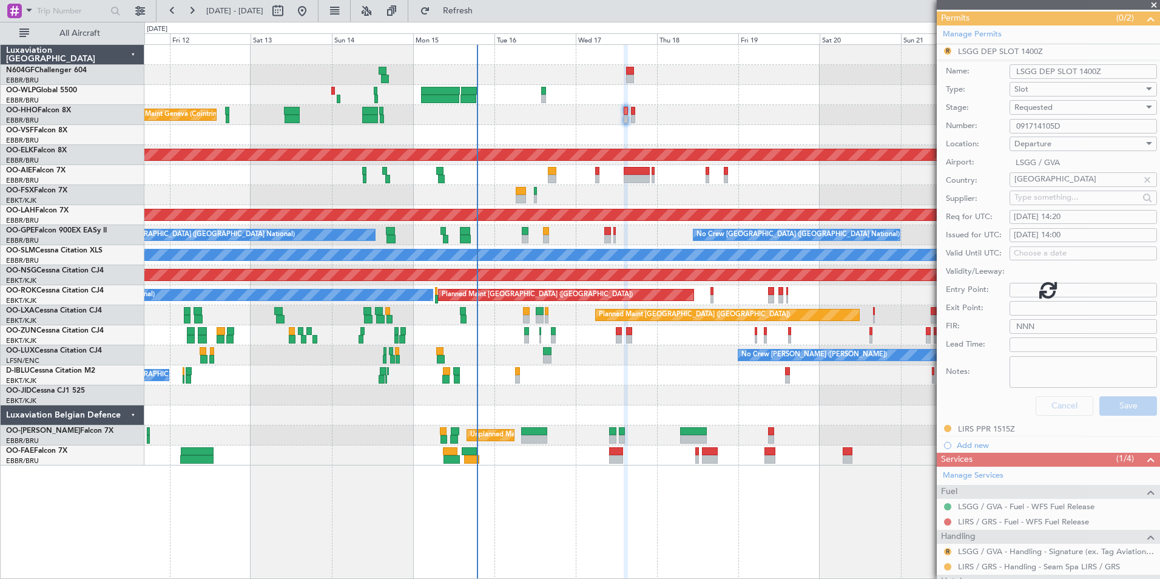
scroll to position [35, 0]
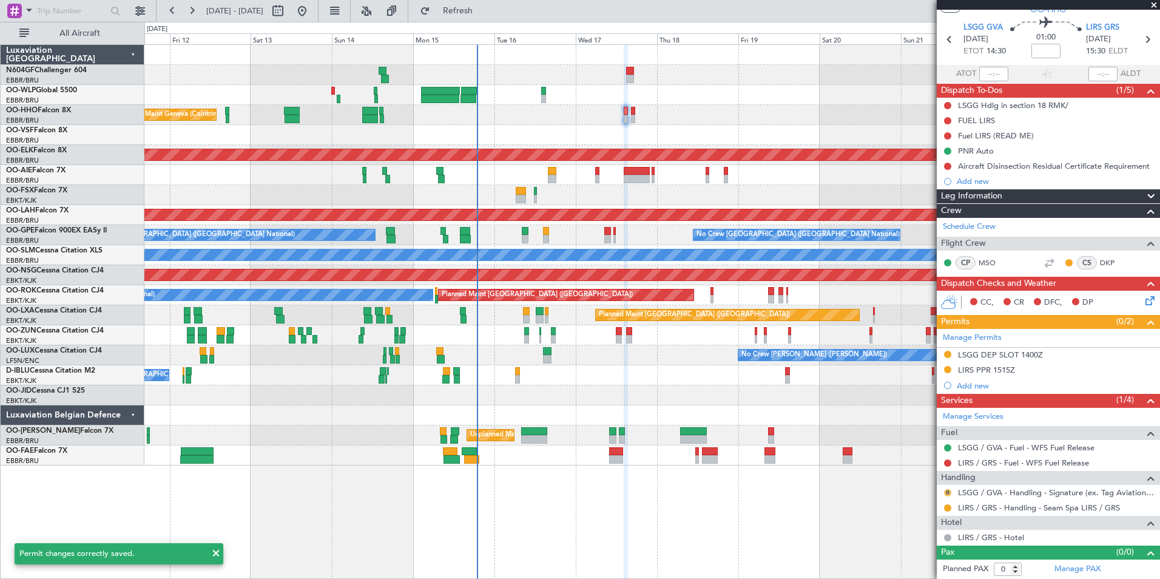
click at [947, 492] on button "R" at bounding box center [947, 492] width 7 height 7
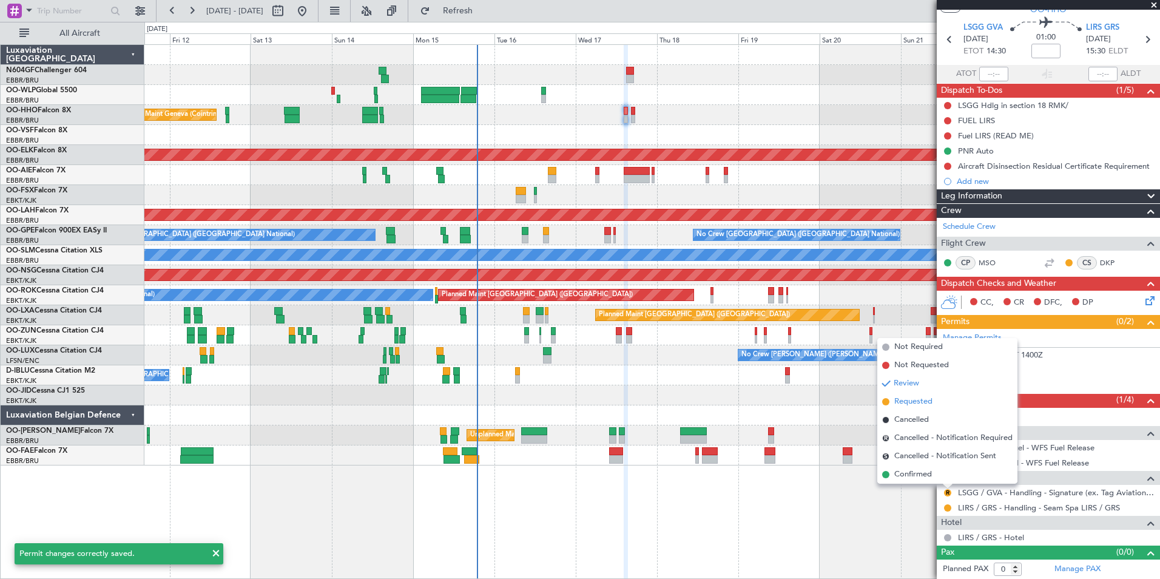
click at [927, 406] on span "Requested" at bounding box center [914, 402] width 38 height 12
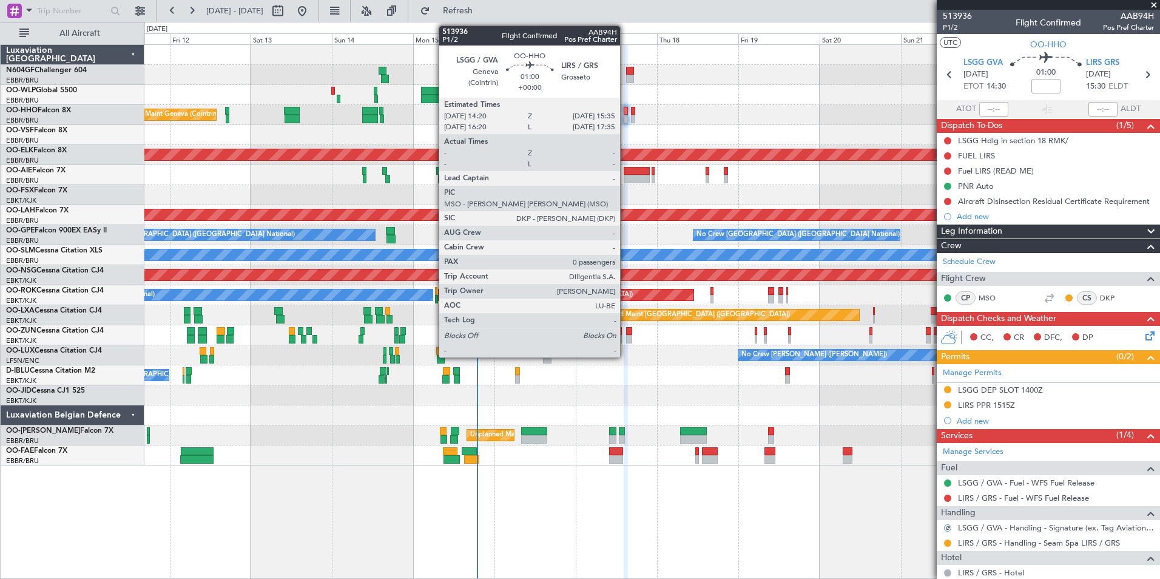
scroll to position [35, 0]
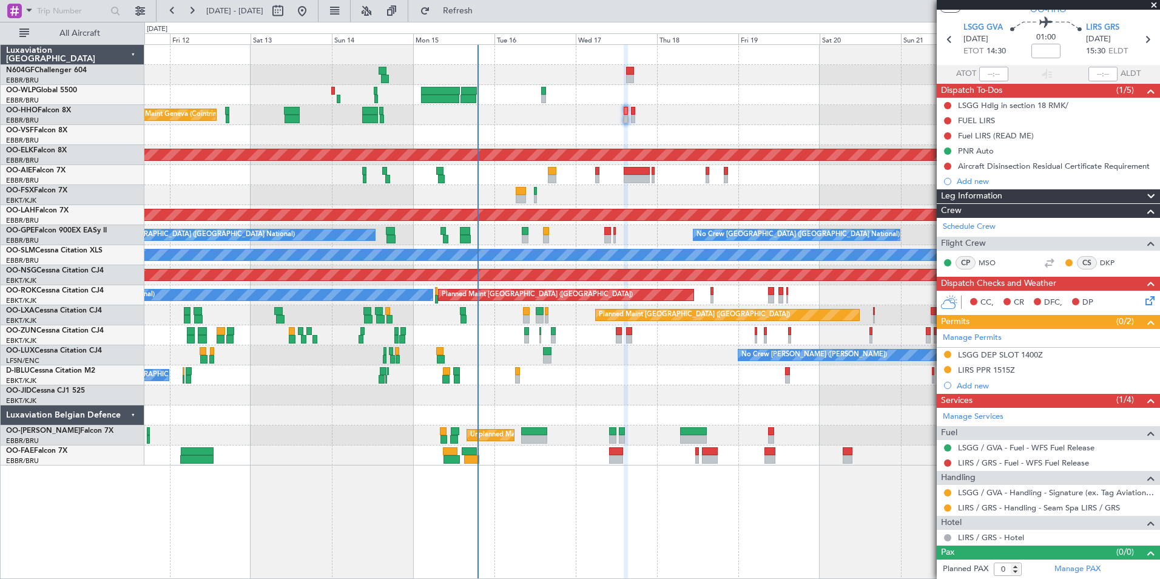
click at [669, 195] on div "Planned Maint Kortrijk-[GEOGRAPHIC_DATA]" at bounding box center [651, 195] width 1015 height 20
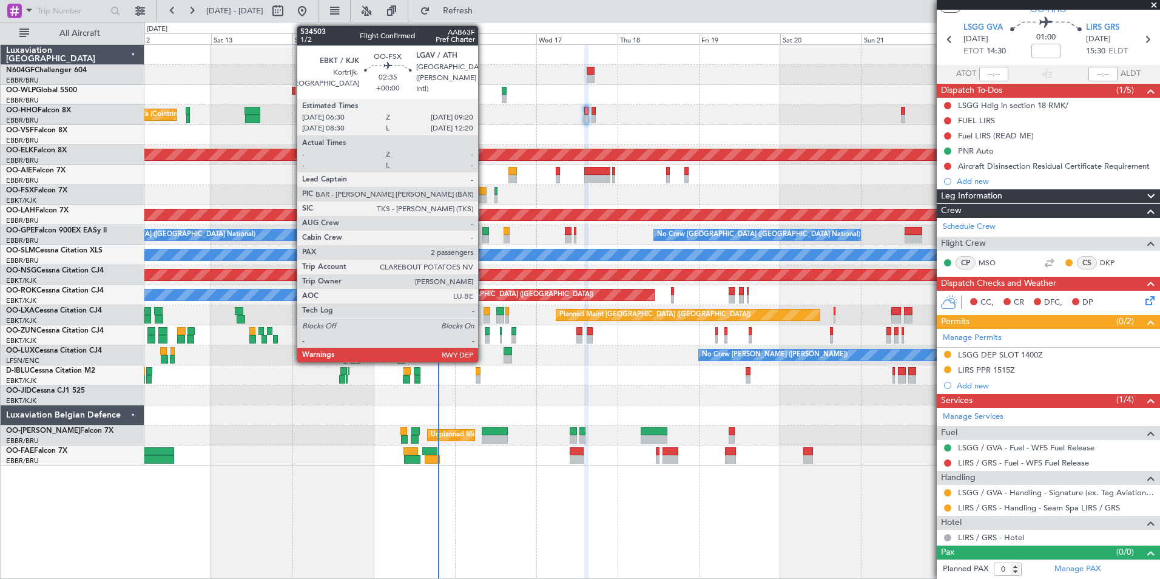
click at [484, 191] on div at bounding box center [481, 191] width 10 height 8
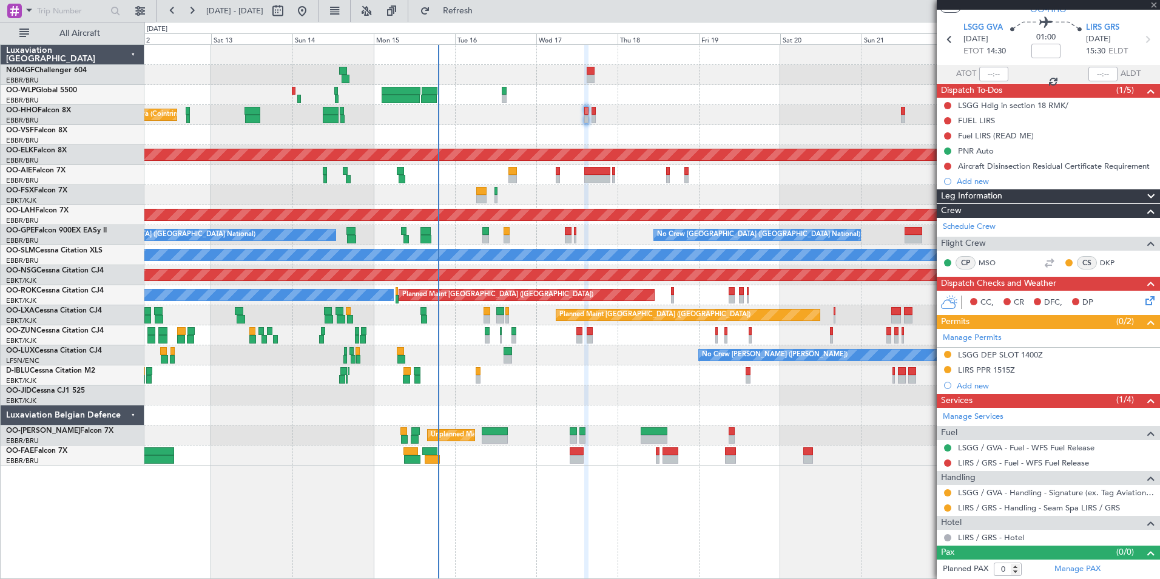
type input "2"
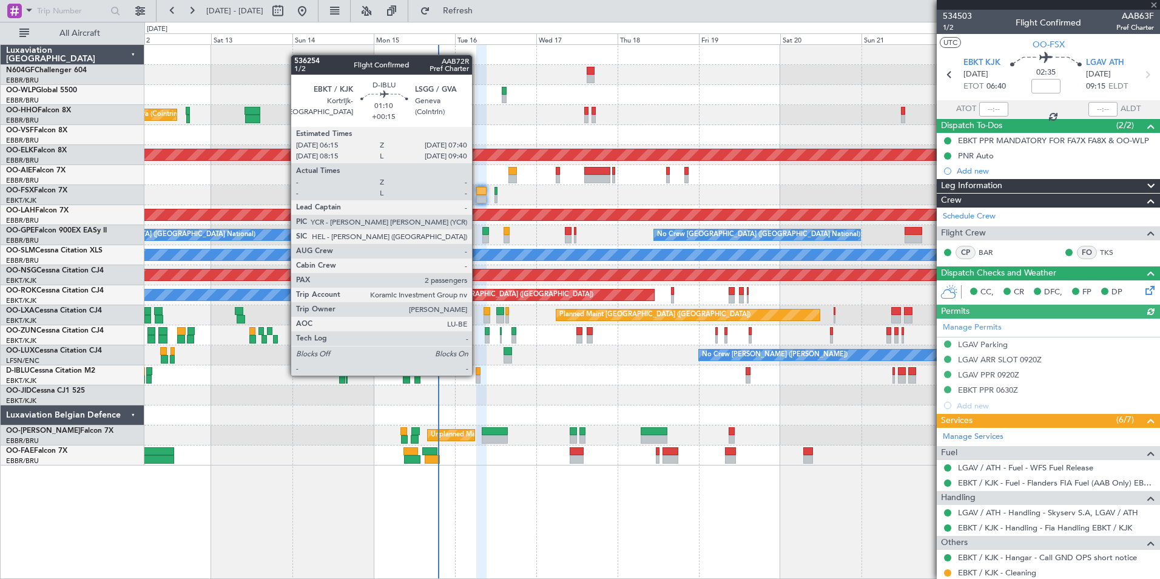
click at [476, 374] on div at bounding box center [478, 371] width 5 height 8
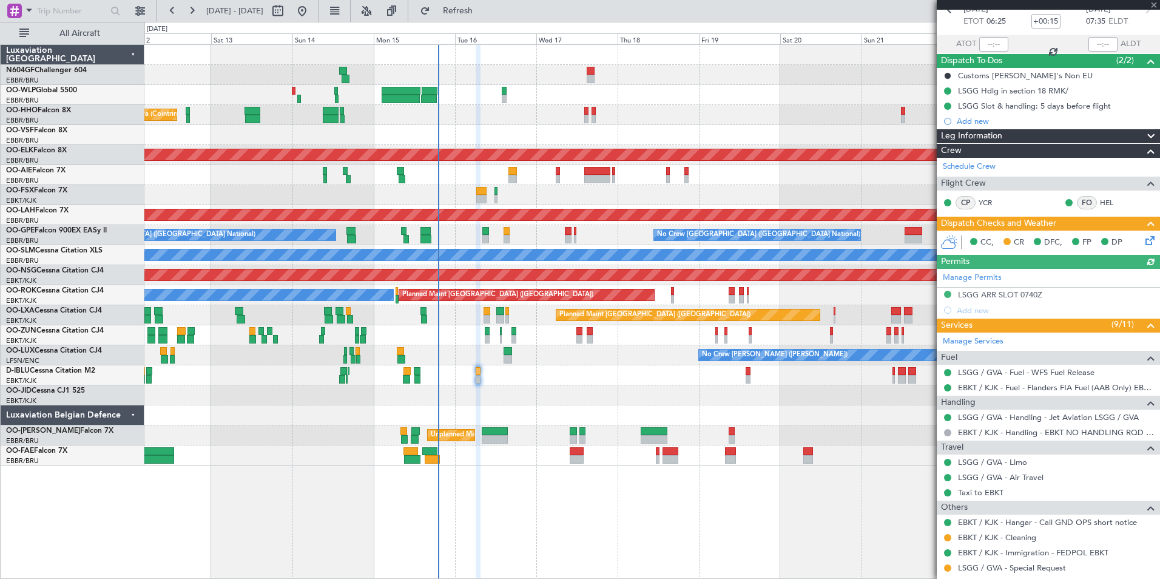
scroll to position [165, 0]
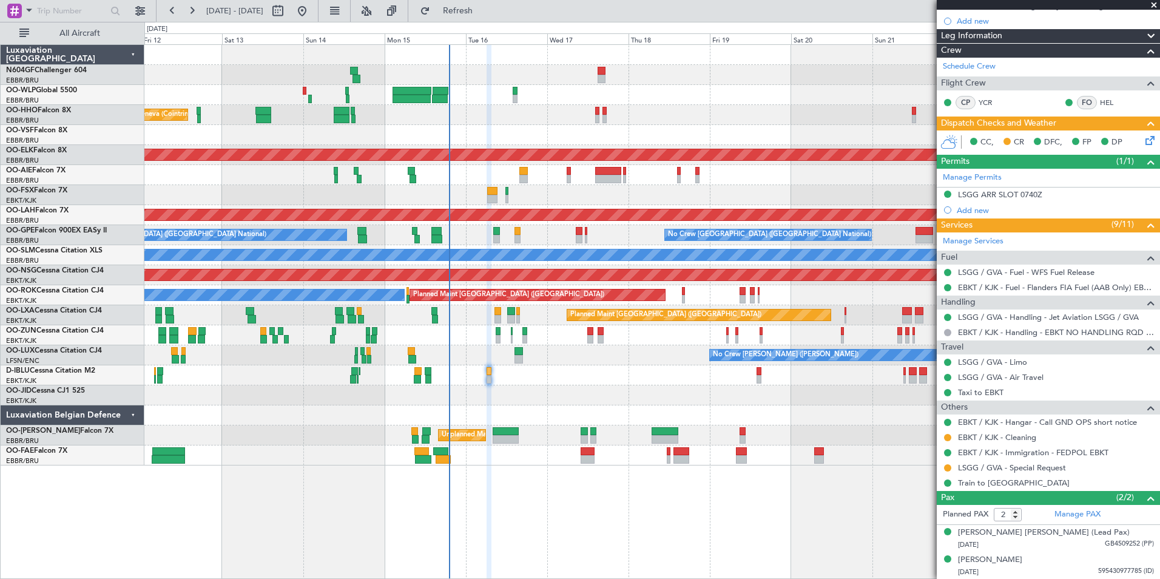
click at [510, 387] on div at bounding box center [651, 395] width 1015 height 20
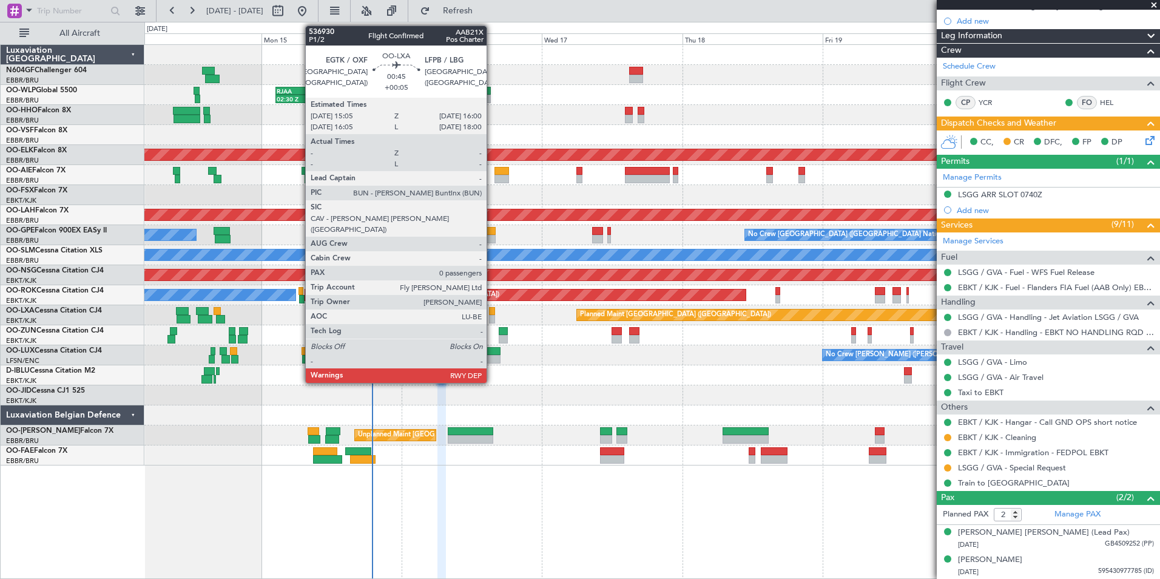
click at [492, 310] on div at bounding box center [491, 311] width 5 height 8
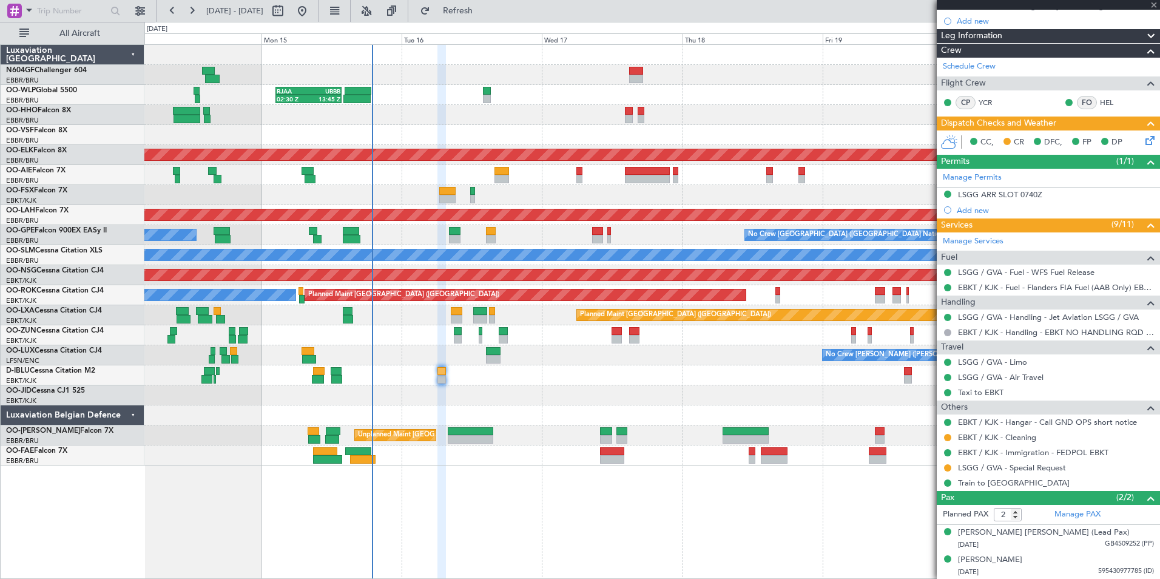
type input "+00:05"
type input "0"
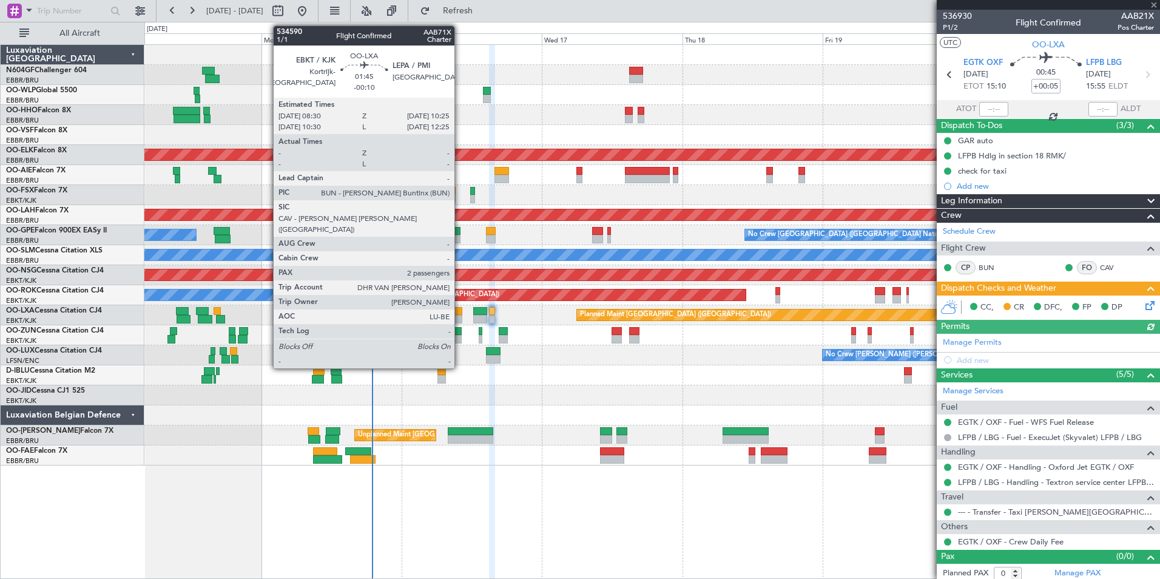
click at [460, 311] on div at bounding box center [457, 311] width 12 height 8
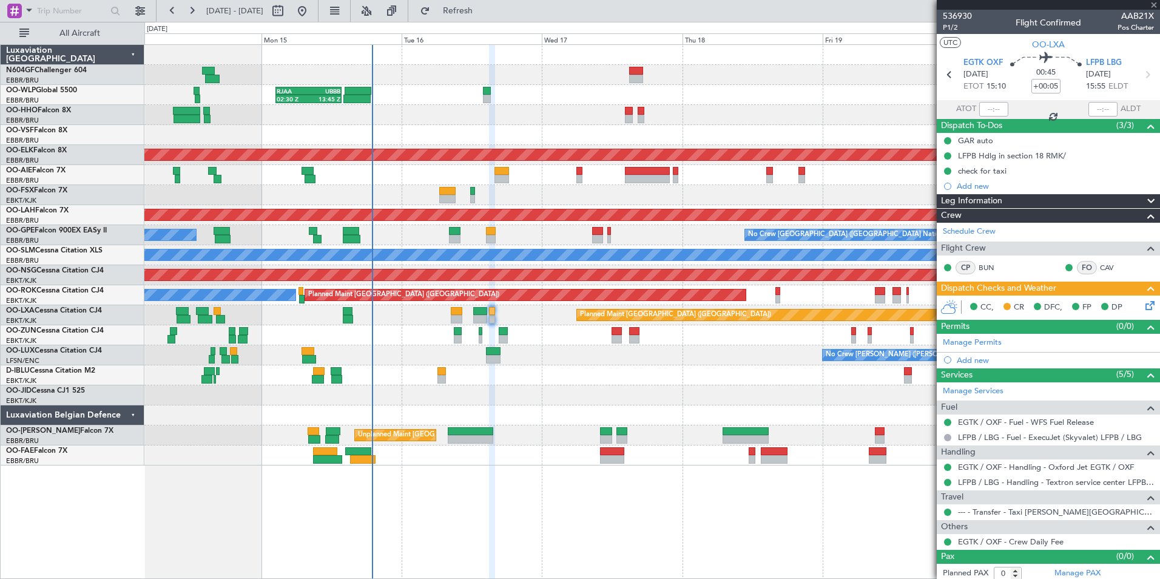
type input "-00:10"
type input "2"
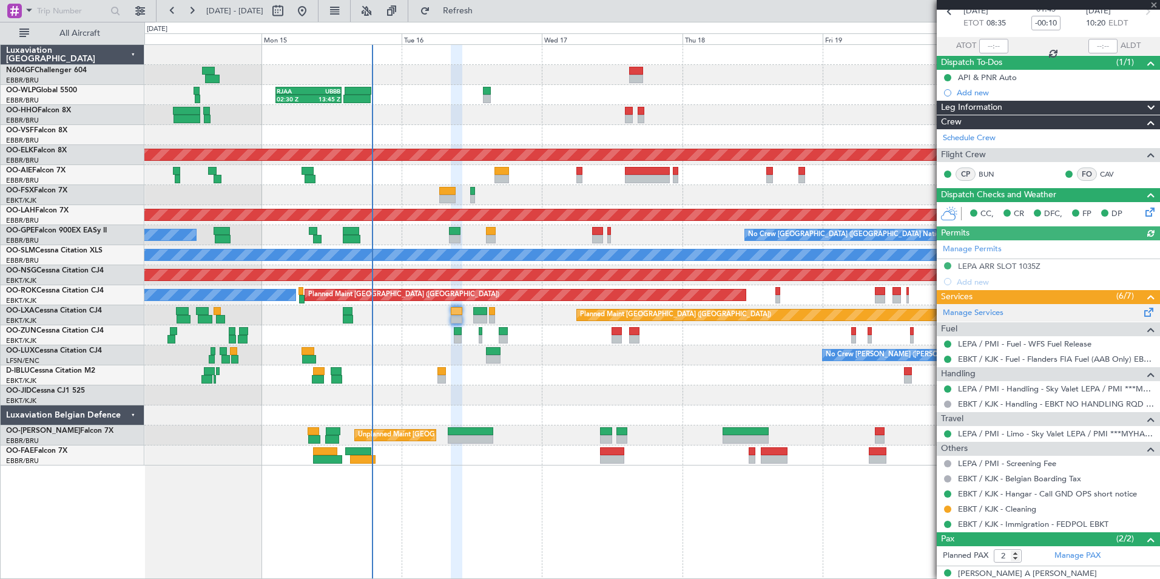
scroll to position [104, 0]
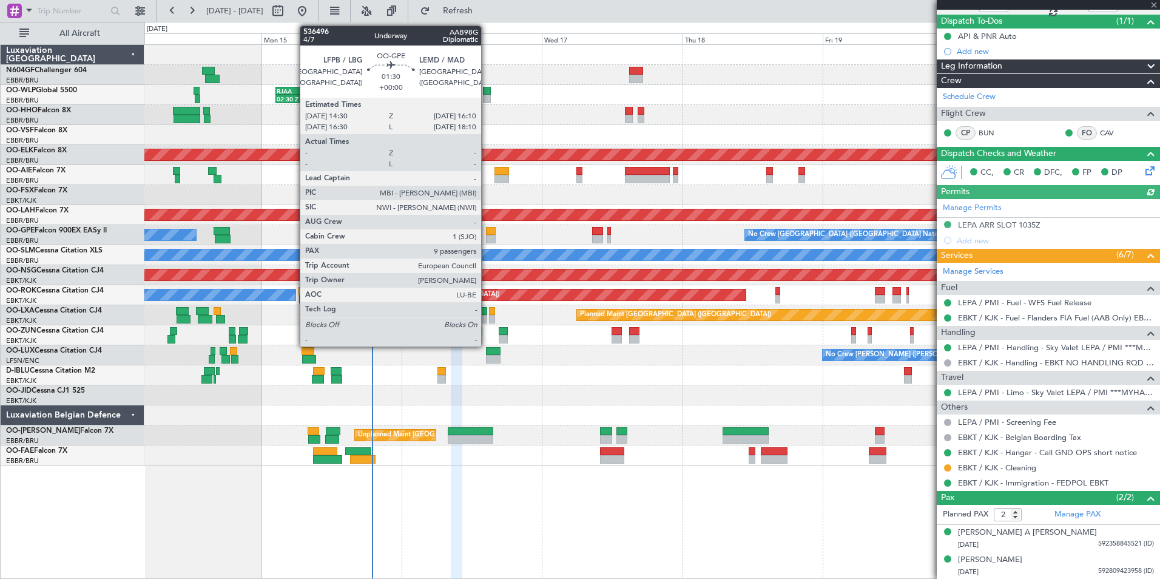
click at [487, 232] on div at bounding box center [491, 231] width 10 height 8
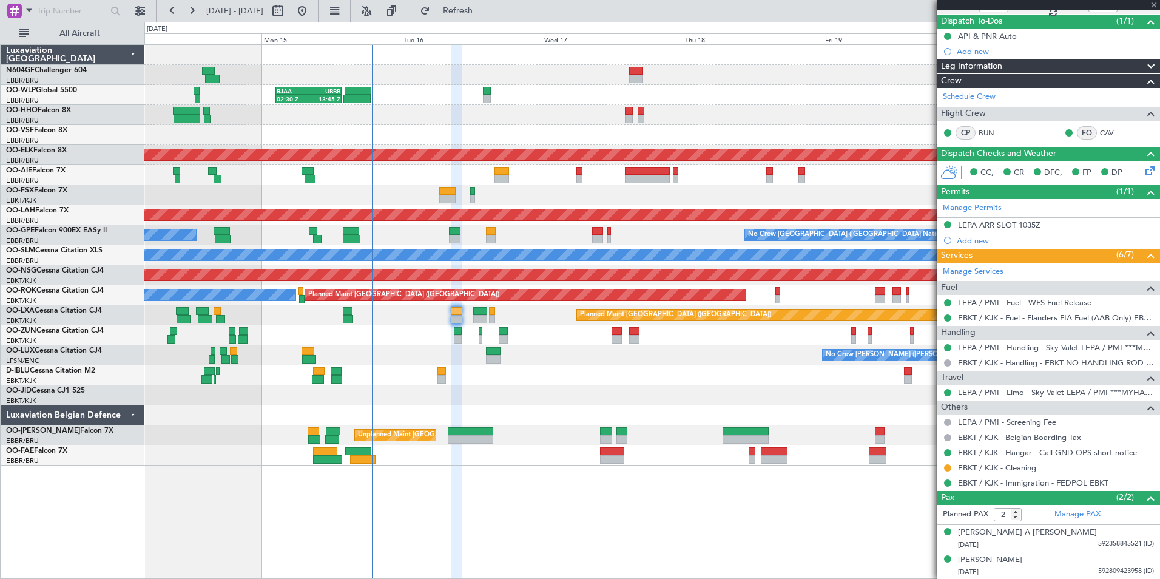
type input "9"
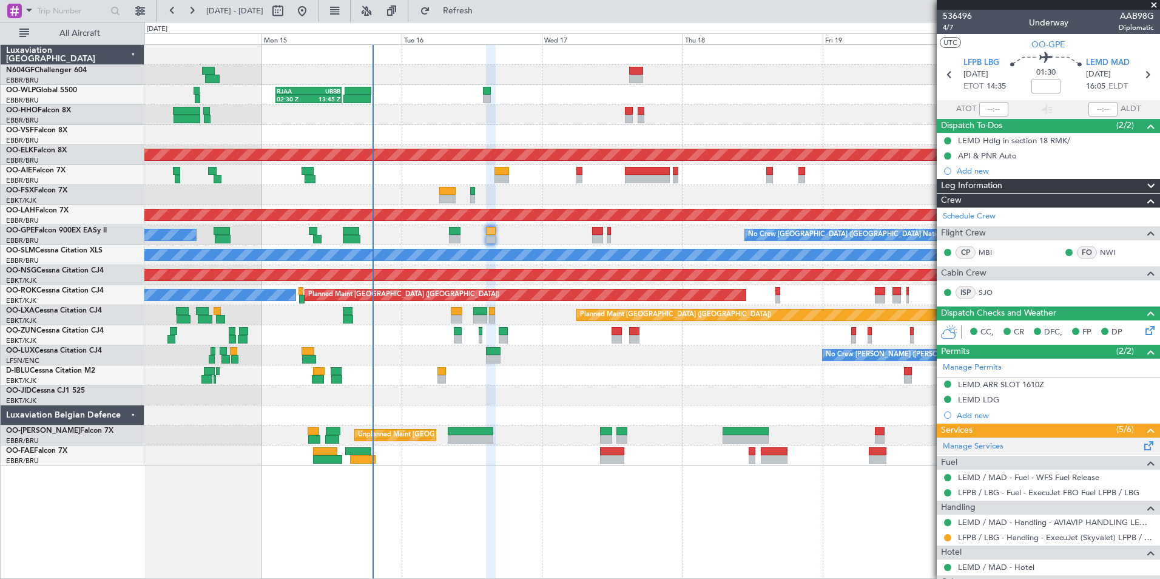
scroll to position [182, 0]
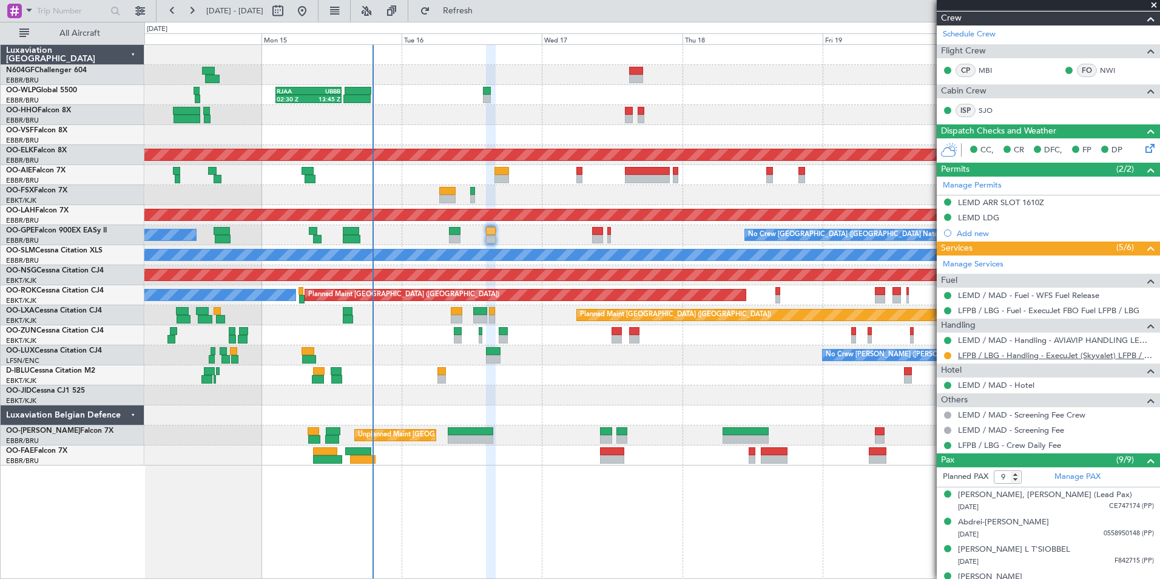
click at [1066, 355] on link "LFPB / LBG - Handling - ExecuJet (Skyvalet) LFPB / LBG" at bounding box center [1056, 355] width 196 height 10
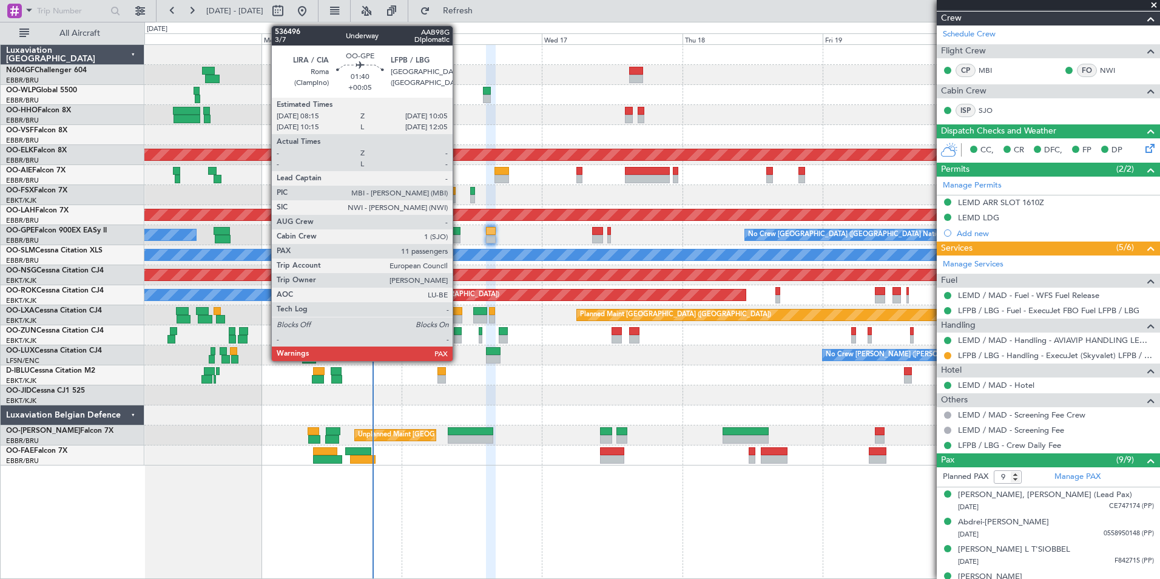
click at [458, 230] on div at bounding box center [454, 231] width 11 height 8
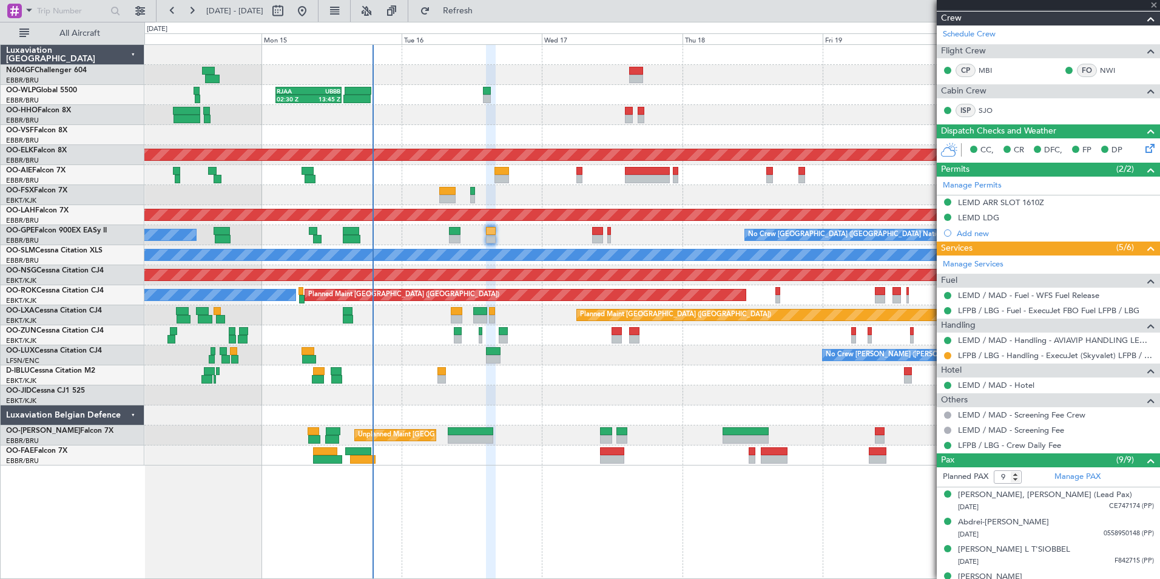
type input "+00:05"
type input "11"
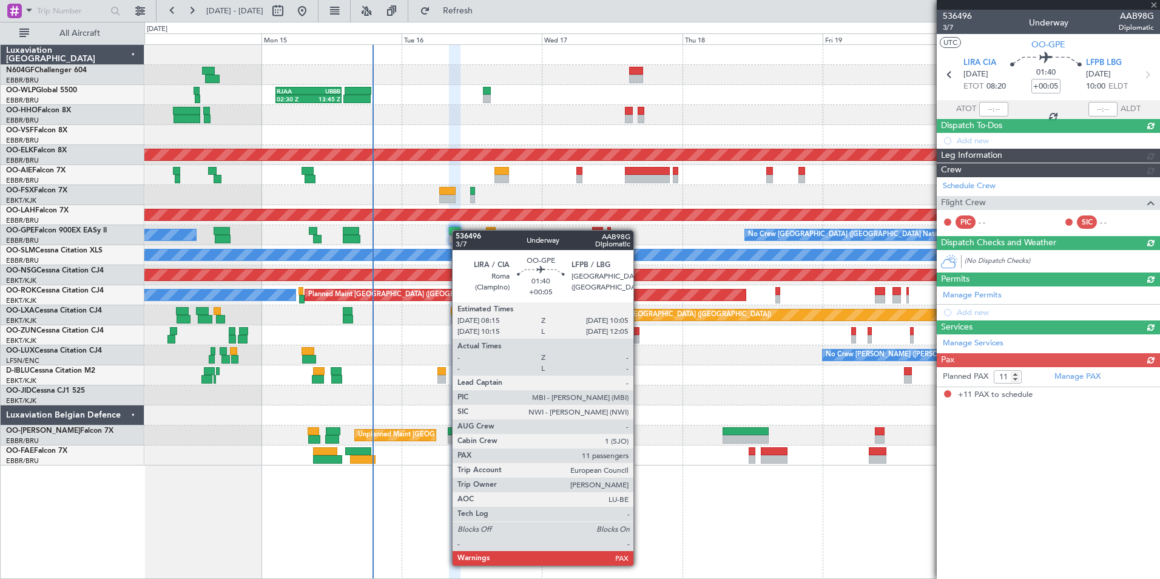
scroll to position [0, 0]
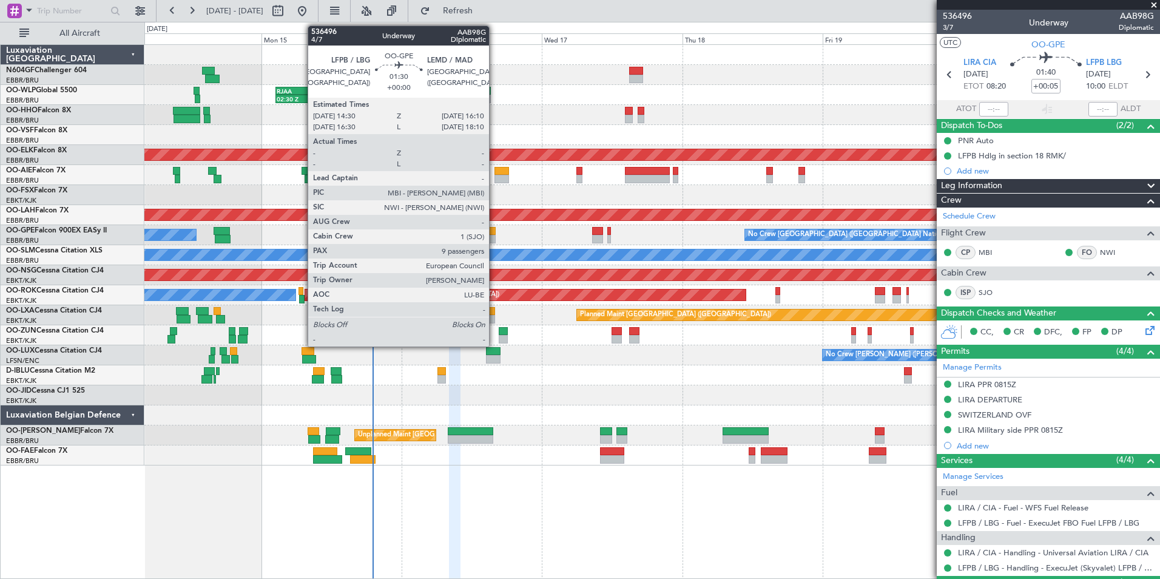
click at [495, 234] on div at bounding box center [491, 231] width 10 height 8
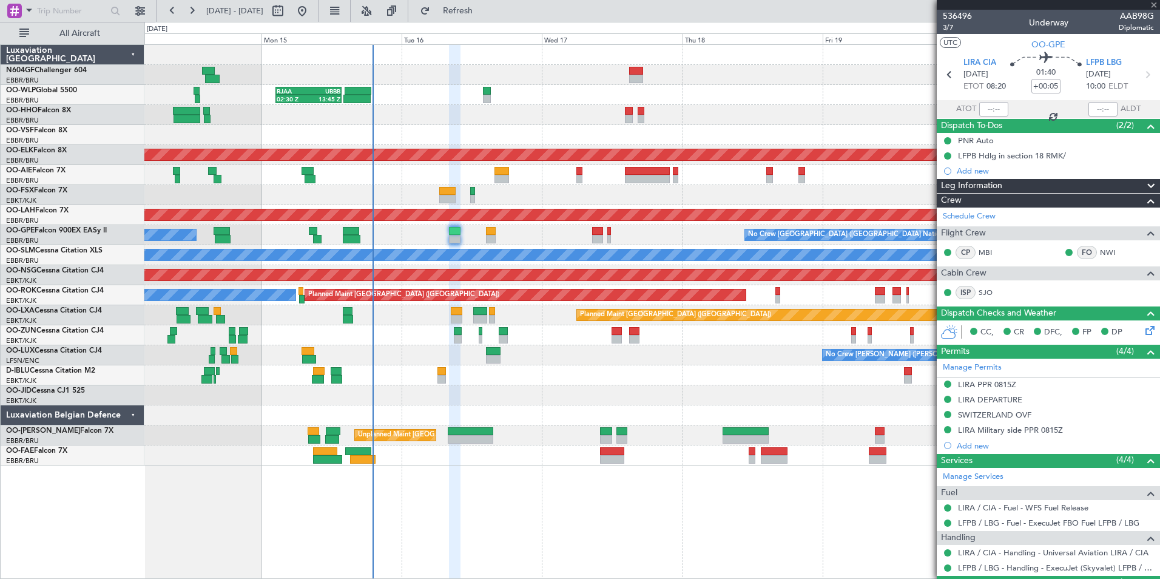
type input "9"
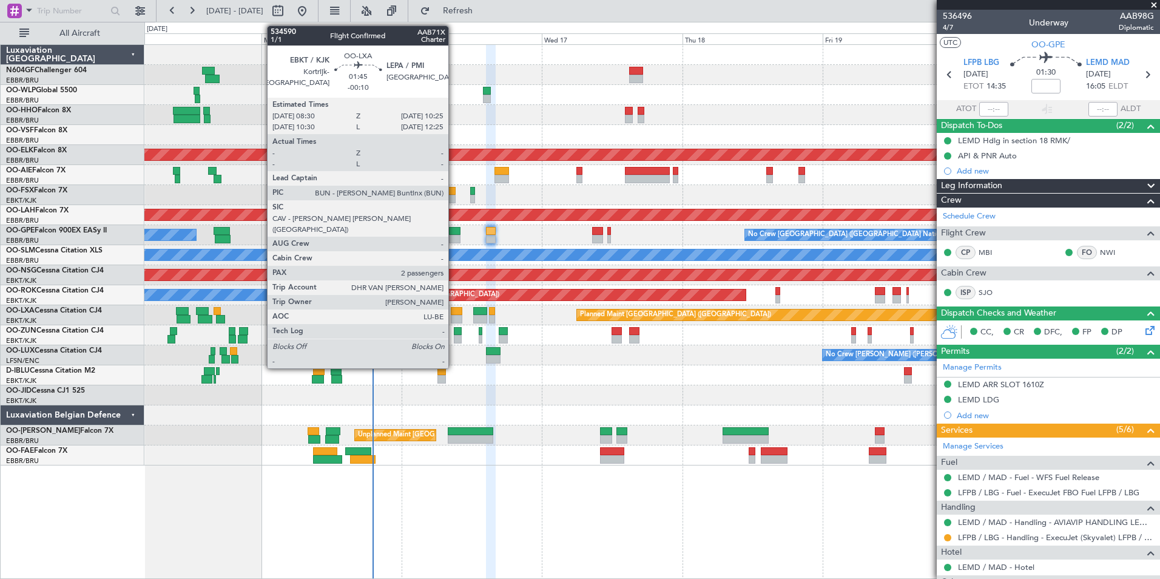
click at [454, 313] on div at bounding box center [457, 311] width 12 height 8
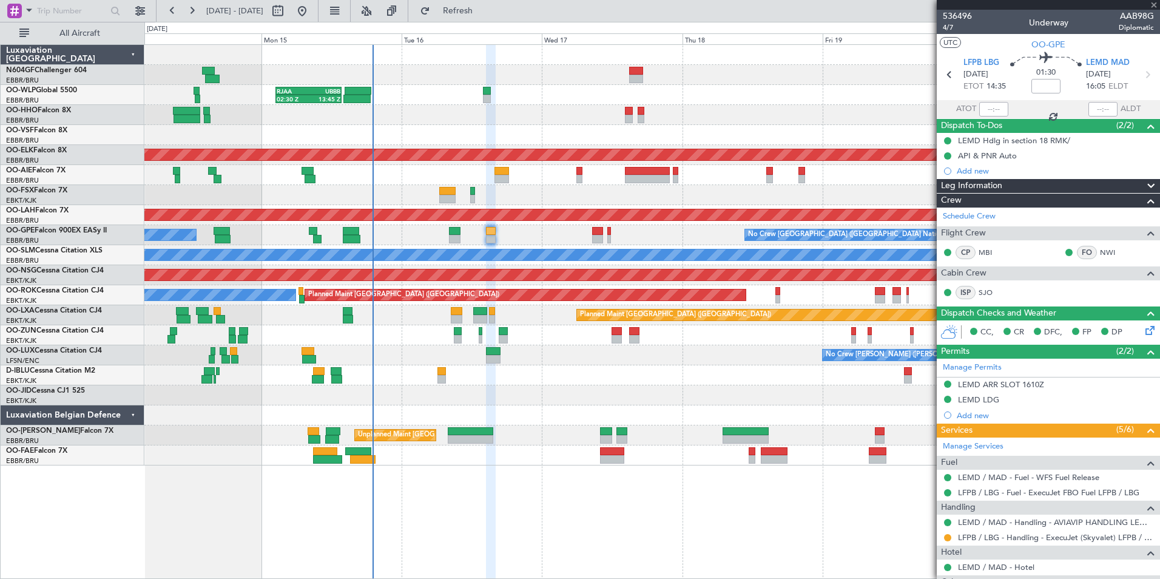
type input "-00:10"
type input "2"
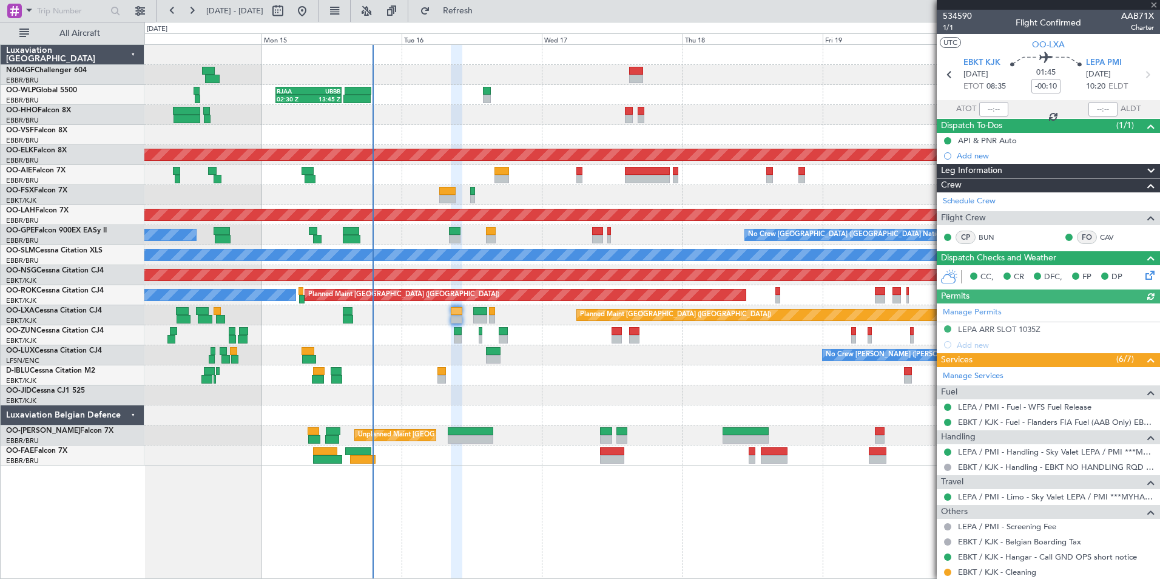
scroll to position [104, 0]
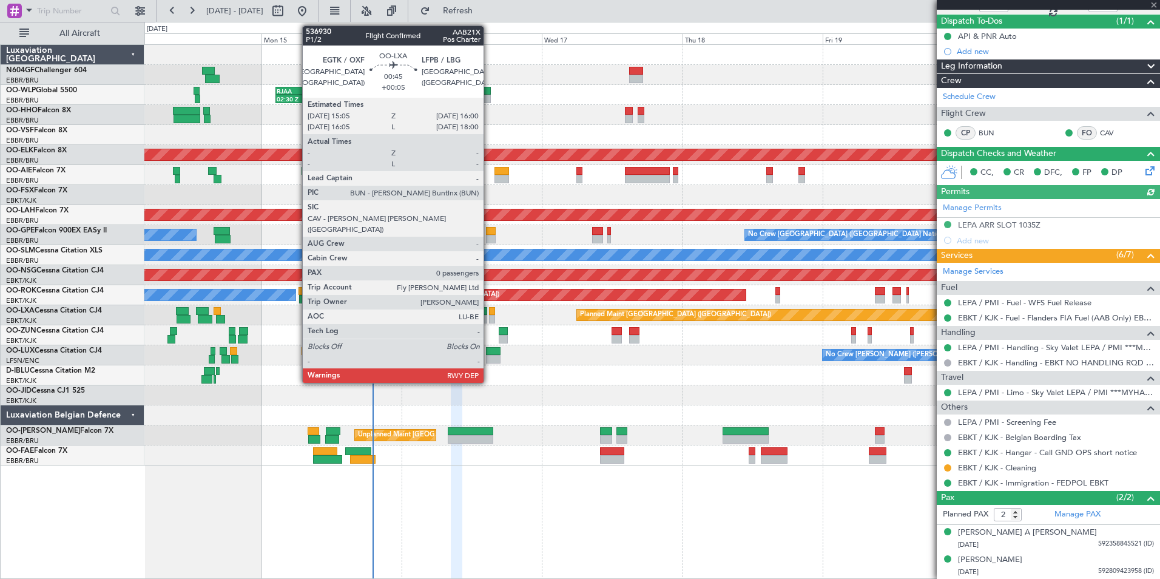
click at [489, 313] on div at bounding box center [491, 311] width 5 height 8
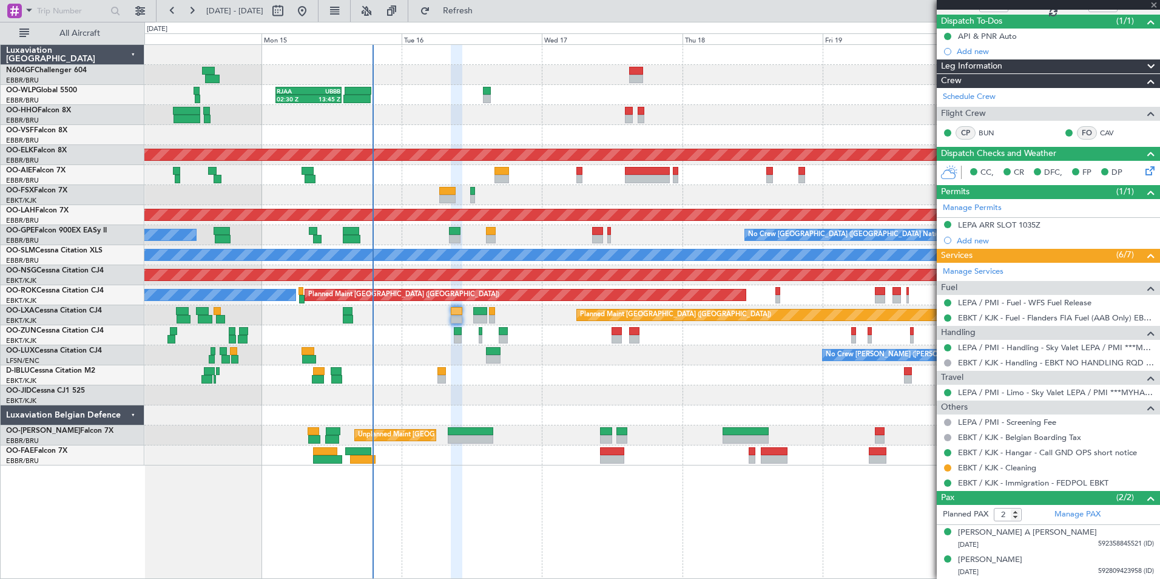
type input "+00:05"
type input "0"
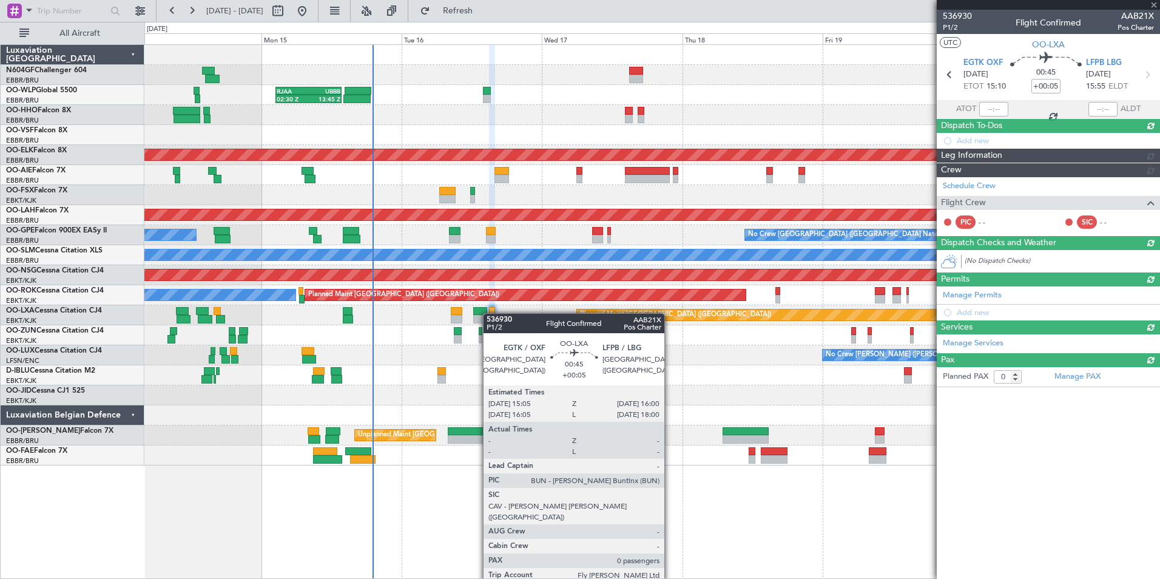
scroll to position [0, 0]
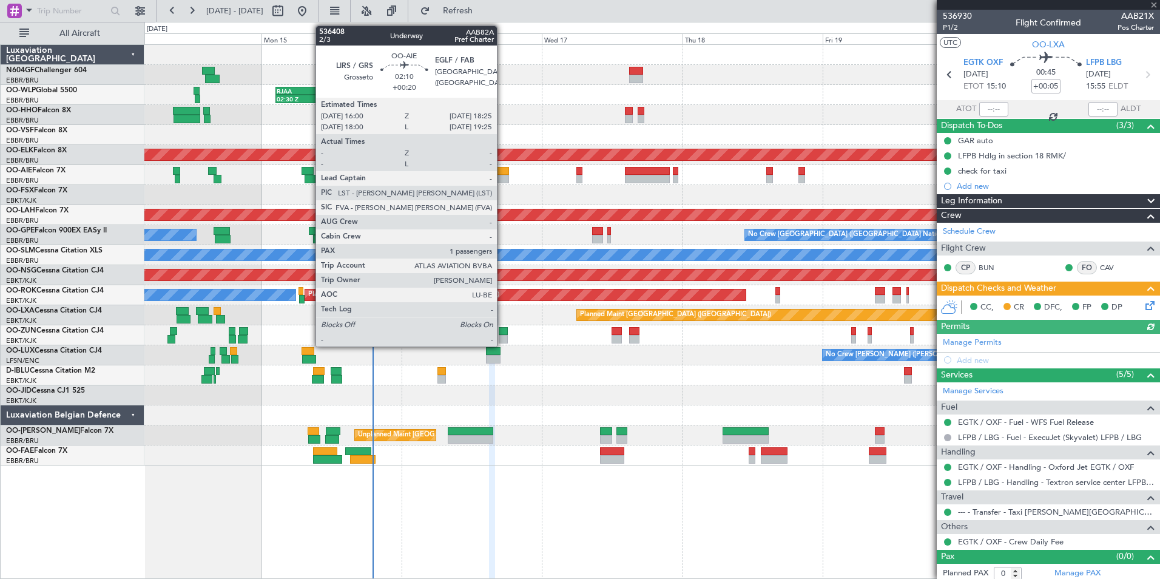
click at [502, 174] on div at bounding box center [502, 171] width 15 height 8
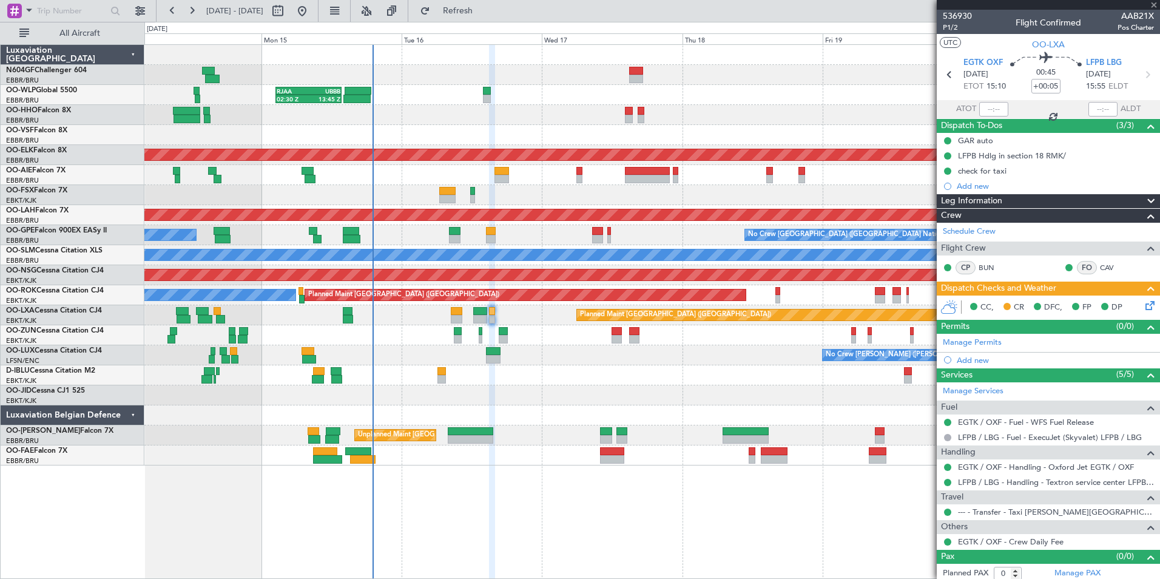
type input "+00:20"
type input "1"
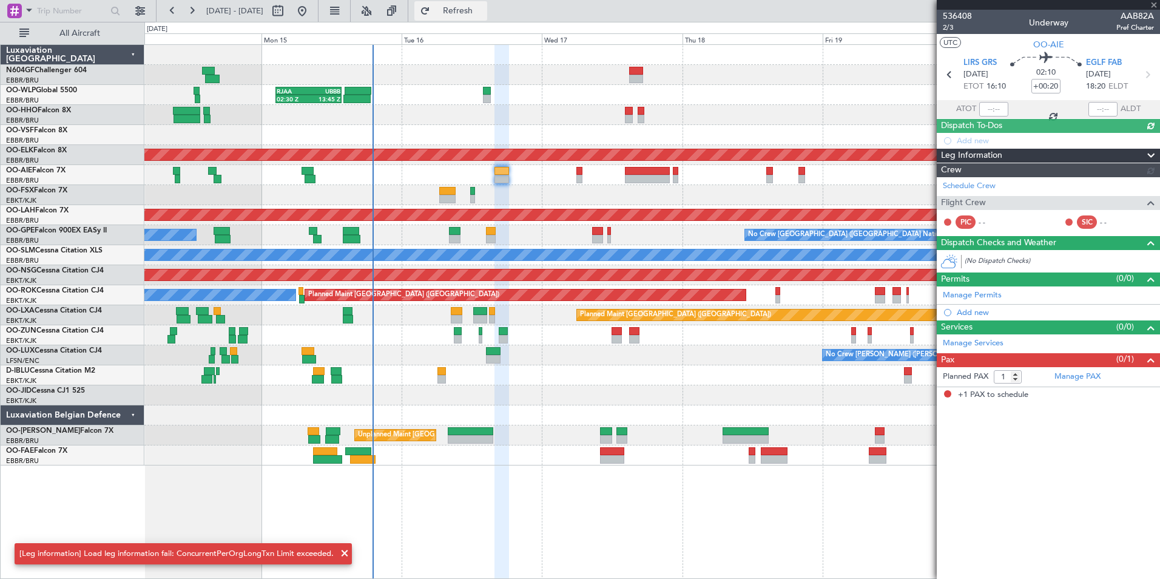
click at [454, 5] on button "Refresh" at bounding box center [450, 10] width 73 height 19
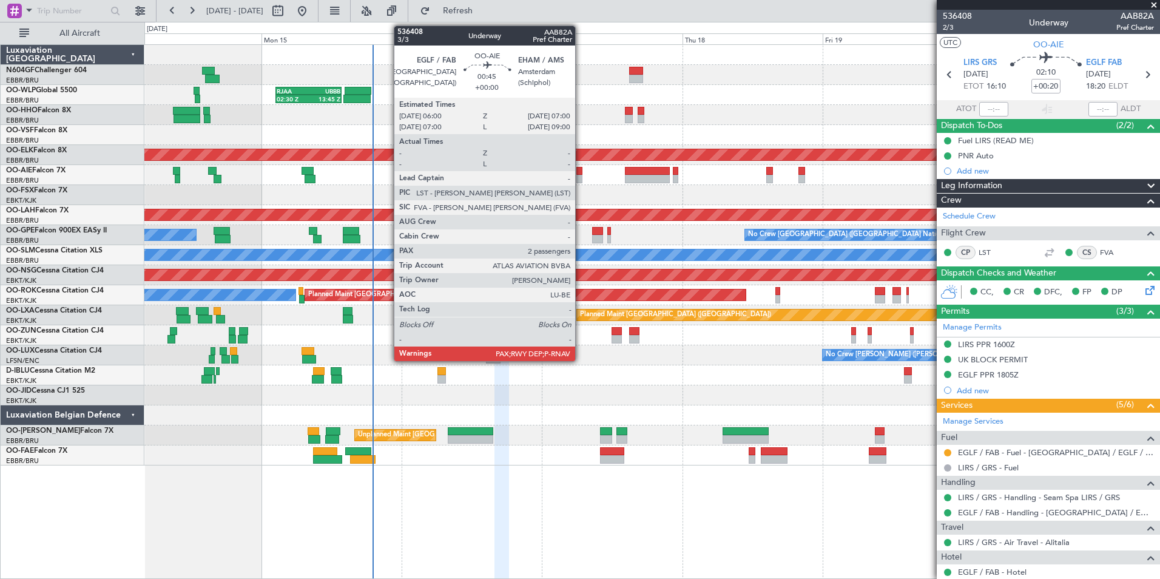
click at [581, 171] on div at bounding box center [580, 171] width 6 height 8
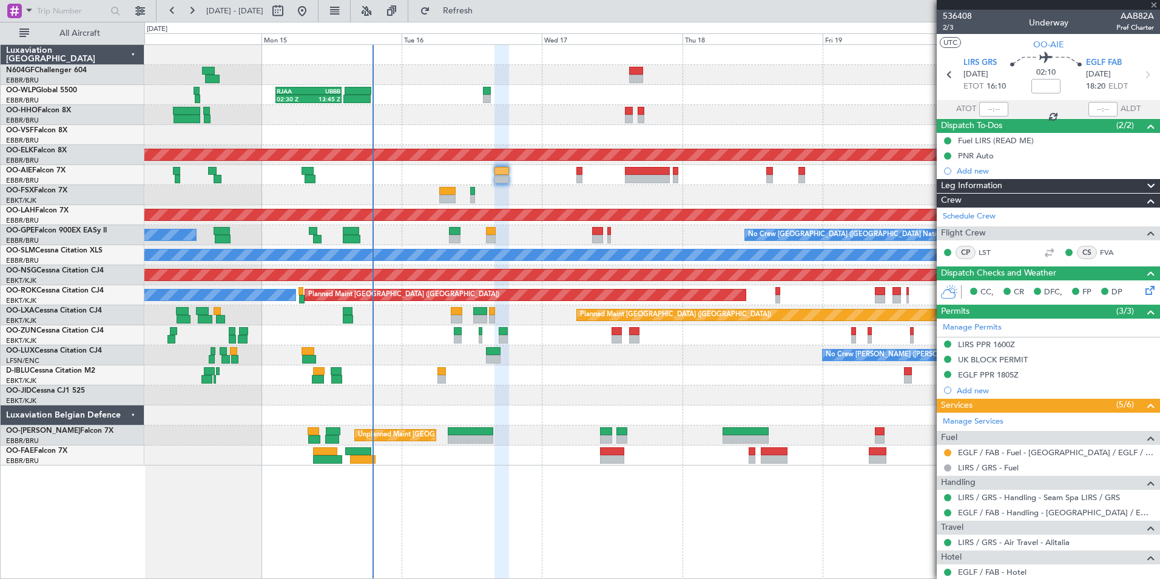
type input "2"
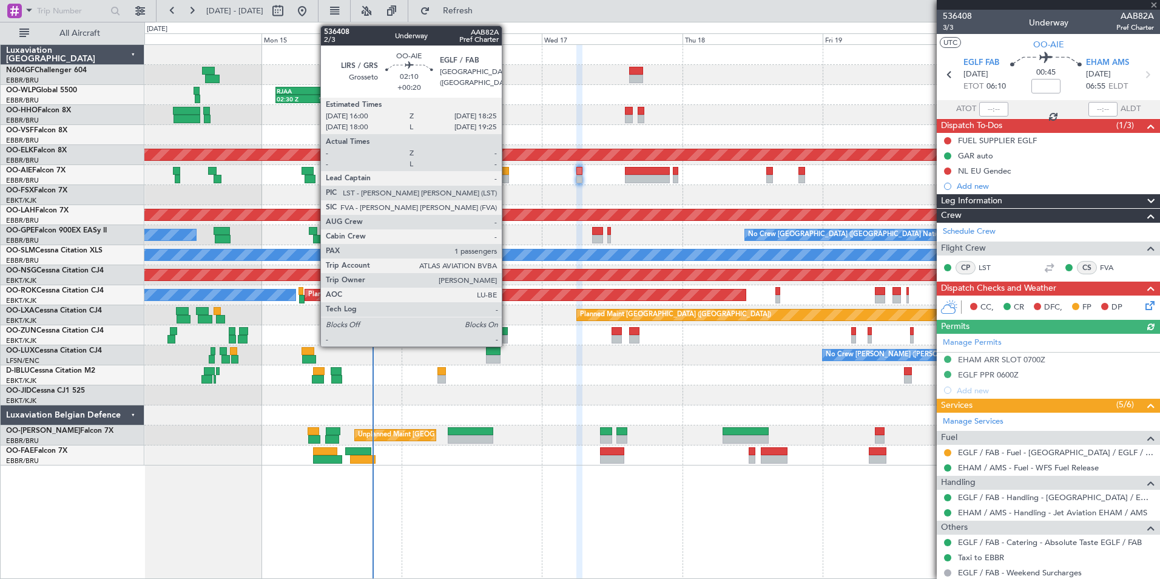
click at [507, 171] on div at bounding box center [502, 171] width 15 height 8
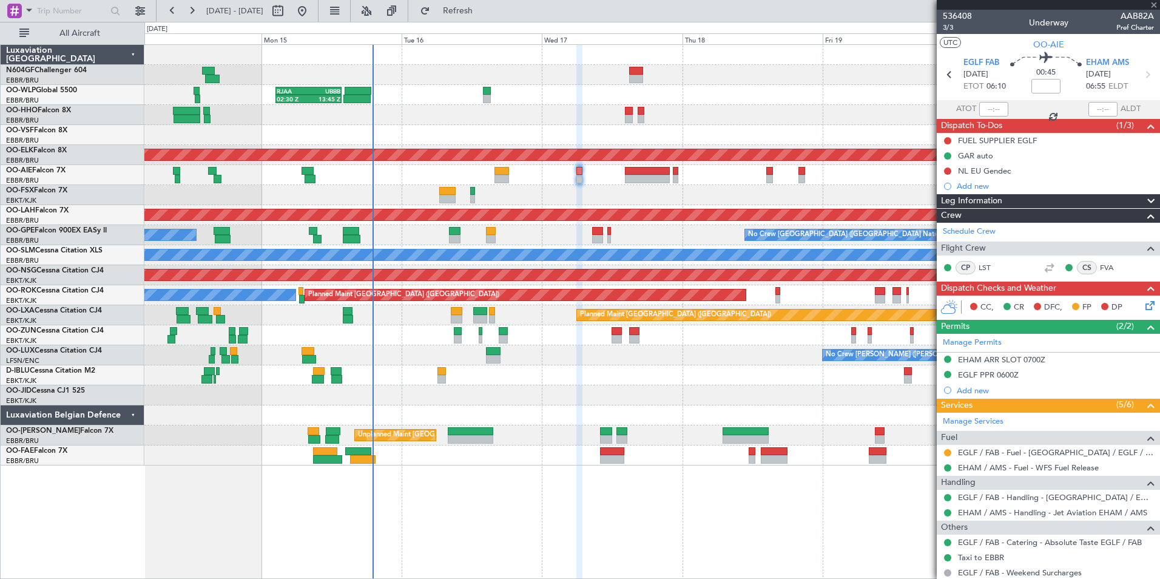
type input "+00:20"
type input "1"
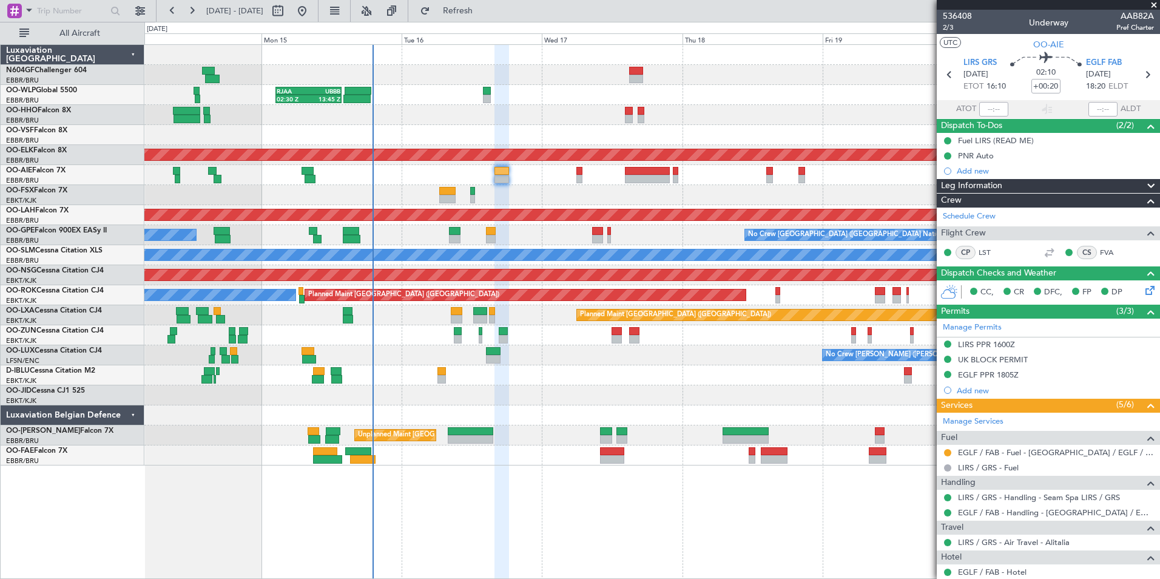
click at [529, 188] on div at bounding box center [651, 195] width 1015 height 20
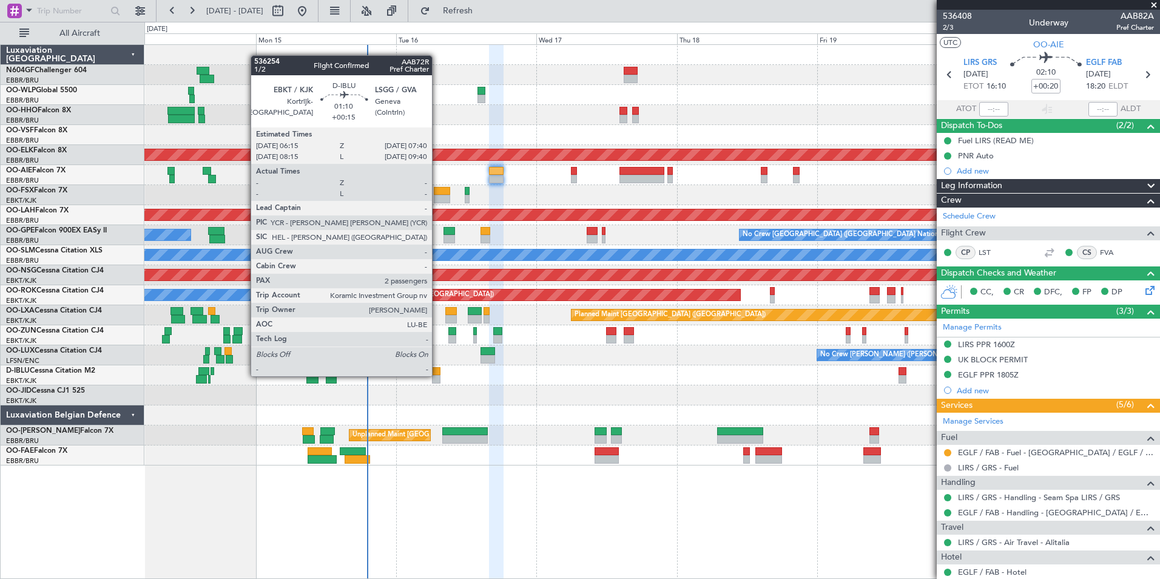
click at [438, 375] on div at bounding box center [436, 379] width 8 height 8
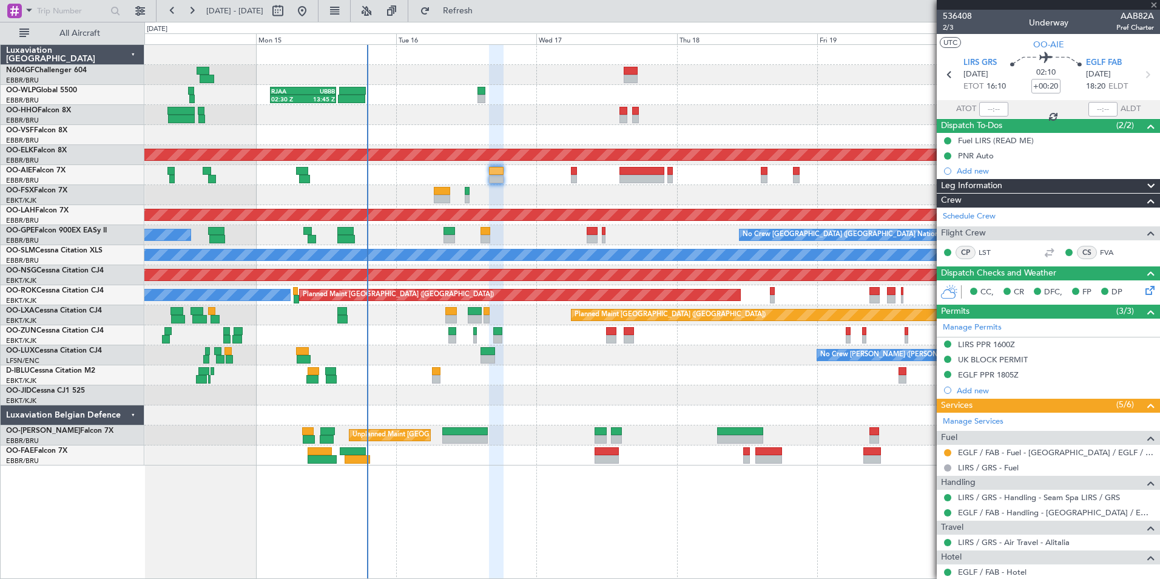
type input "+00:15"
type input "2"
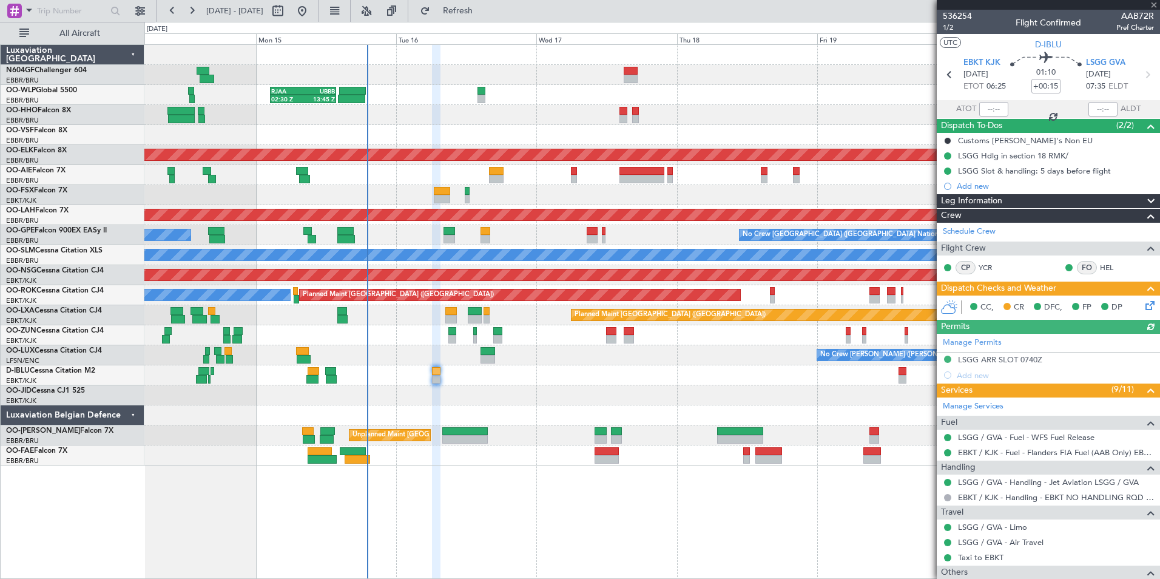
click at [598, 393] on div at bounding box center [651, 395] width 1015 height 20
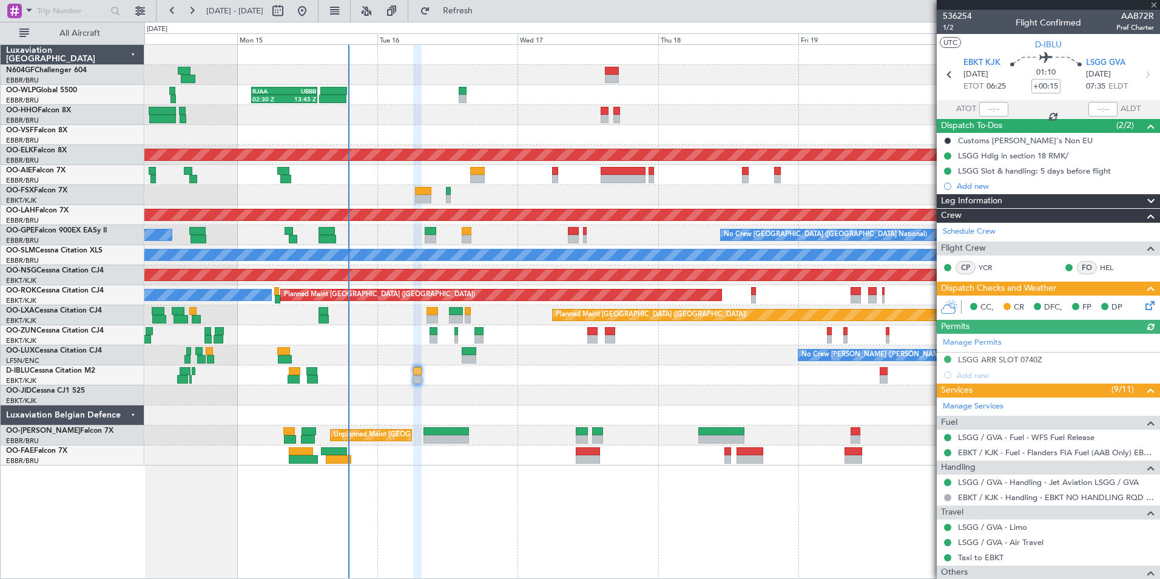
scroll to position [165, 0]
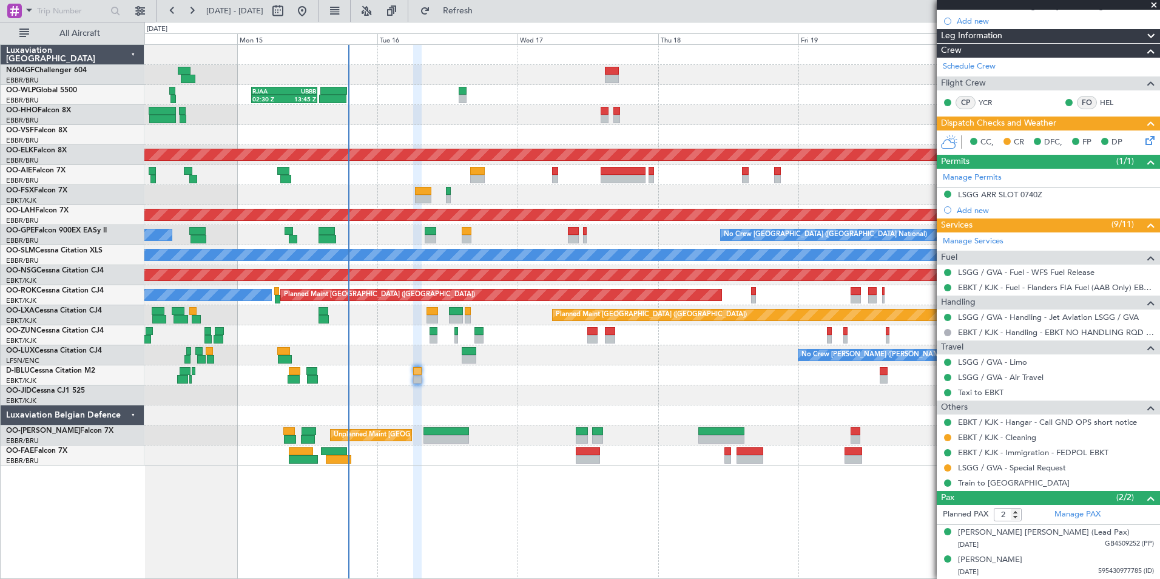
click at [1143, 141] on icon at bounding box center [1148, 139] width 10 height 10
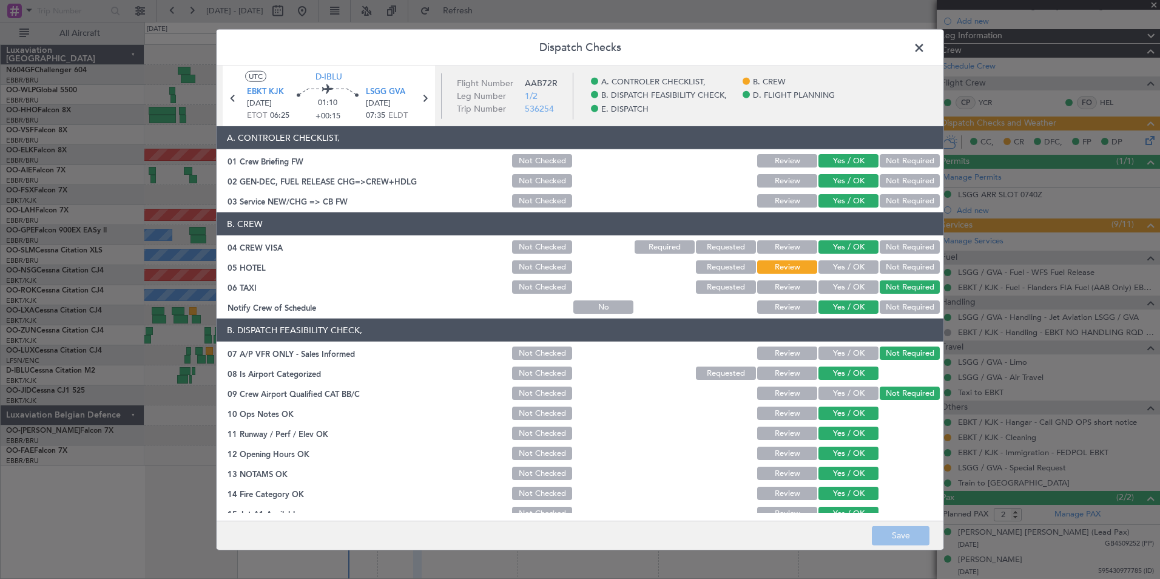
click at [886, 270] on button "Not Required" at bounding box center [910, 266] width 60 height 13
click at [903, 530] on button "Save" at bounding box center [901, 535] width 58 height 19
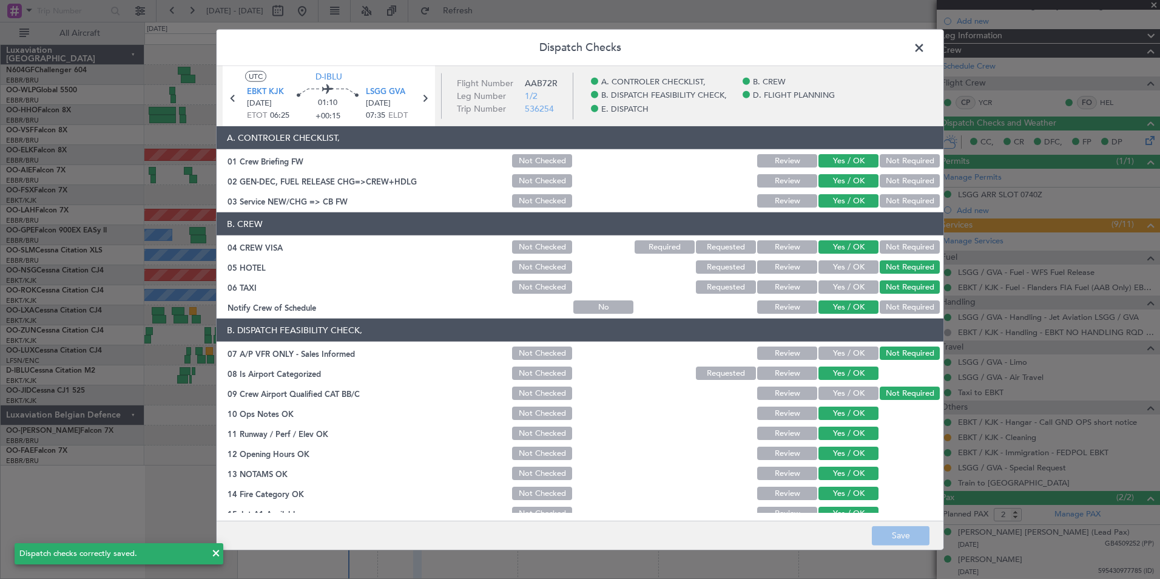
click at [925, 49] on span at bounding box center [925, 51] width 0 height 24
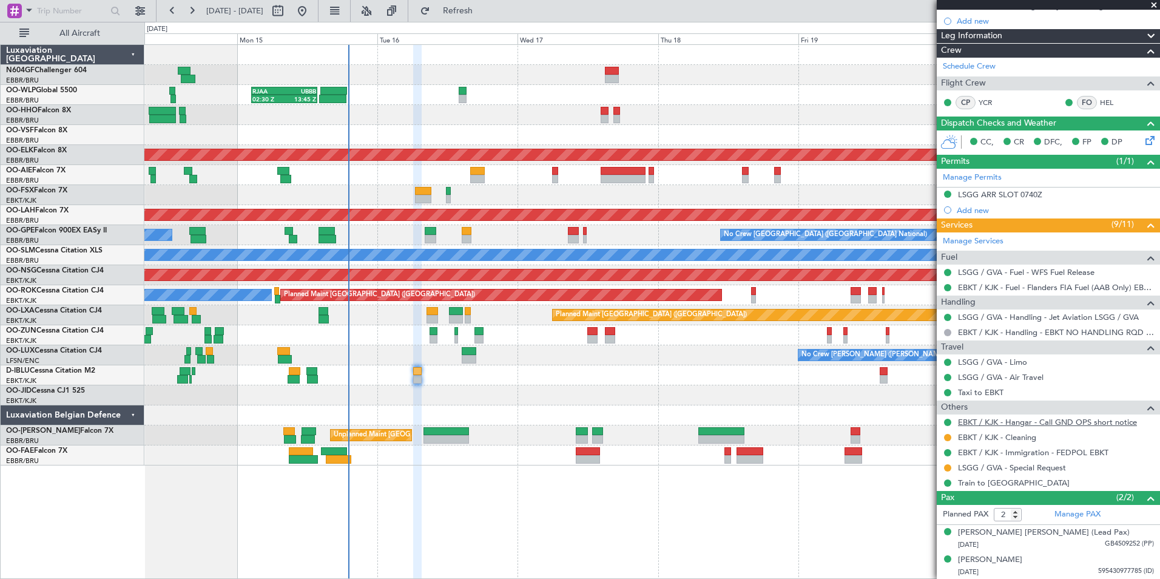
scroll to position [0, 0]
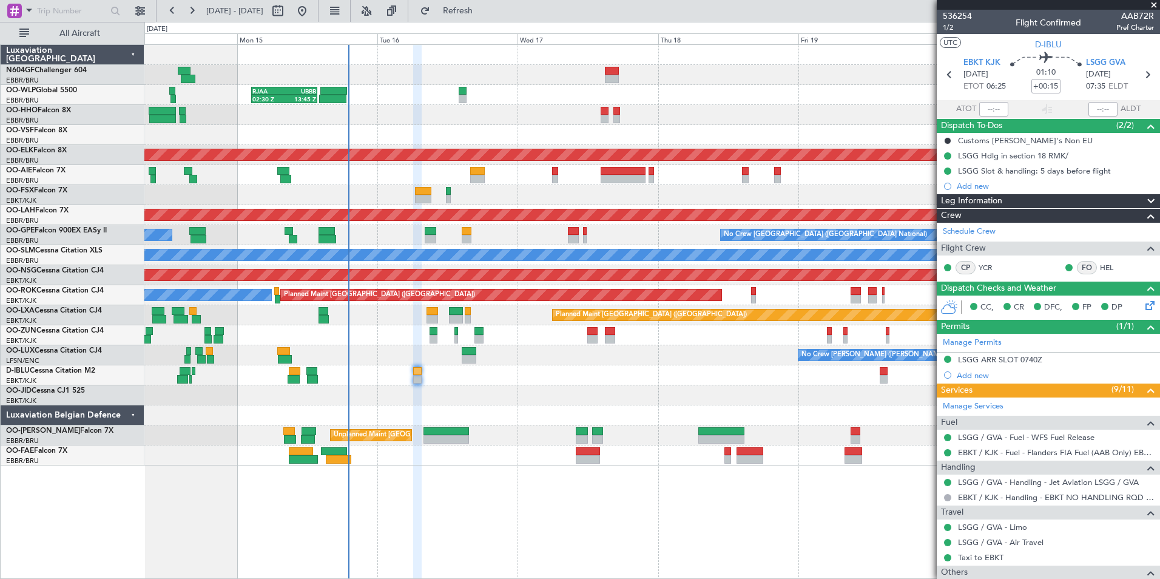
click at [515, 374] on div at bounding box center [651, 375] width 1015 height 20
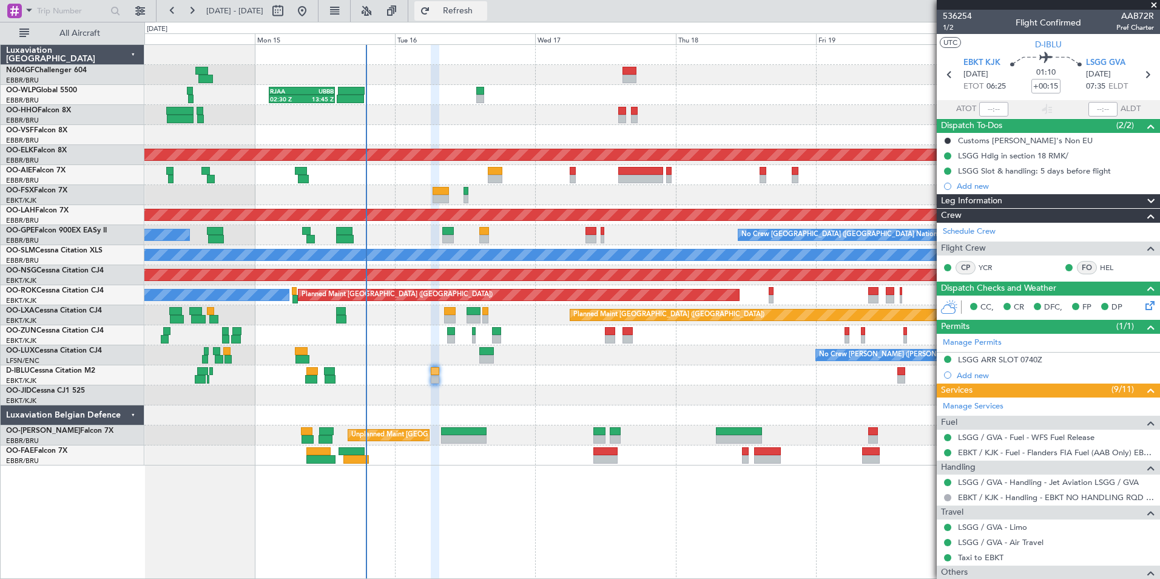
click at [475, 13] on span "Refresh" at bounding box center [458, 11] width 51 height 8
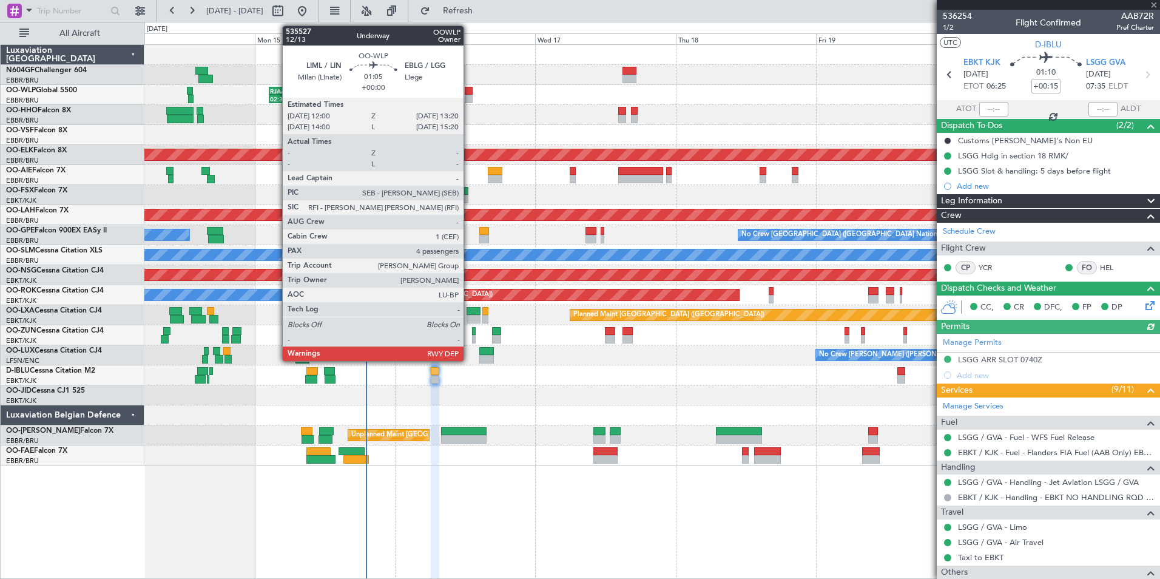
click at [469, 93] on div at bounding box center [469, 91] width 8 height 8
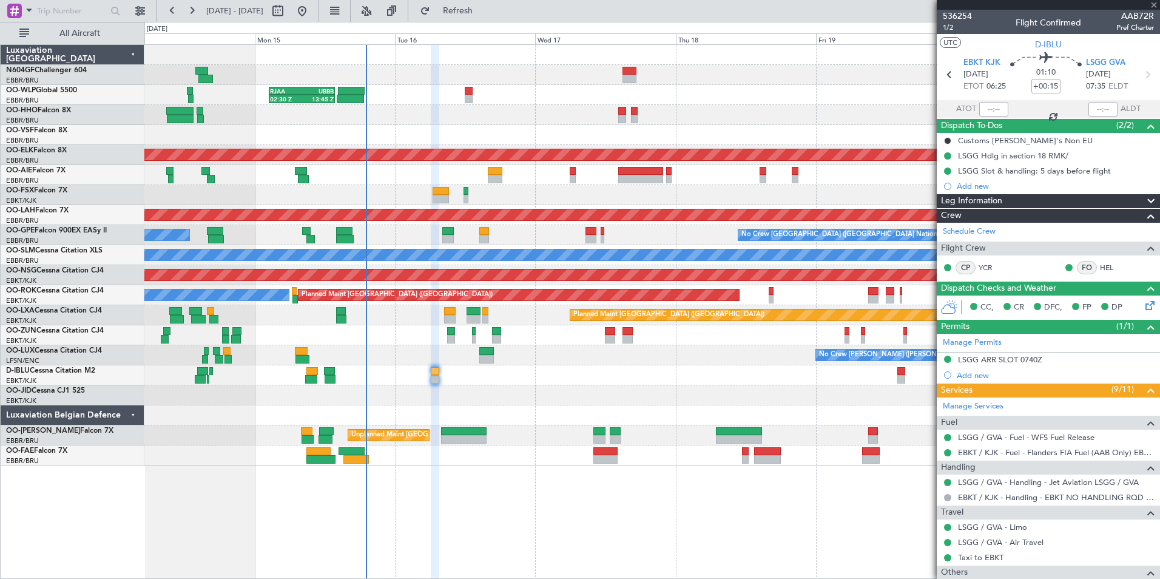
type input "4"
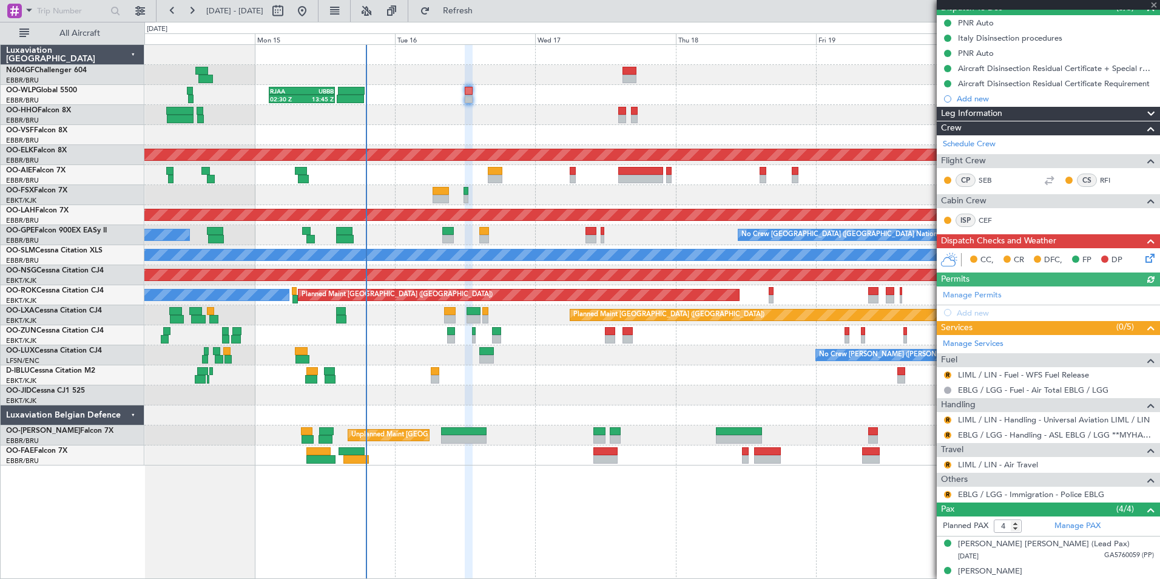
scroll to position [184, 0]
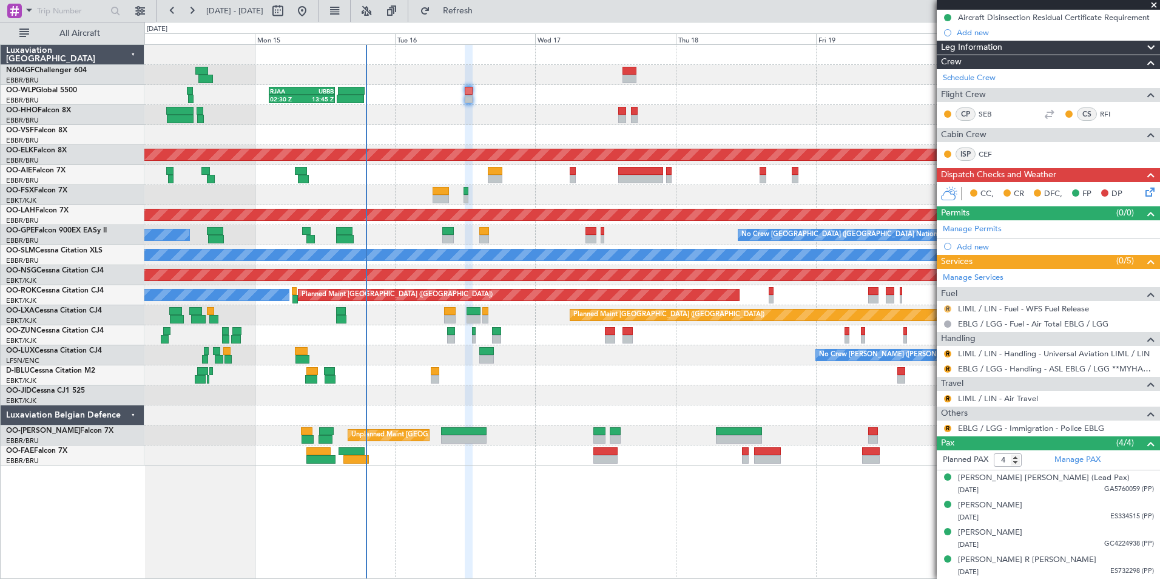
click at [947, 305] on button "R" at bounding box center [947, 308] width 7 height 7
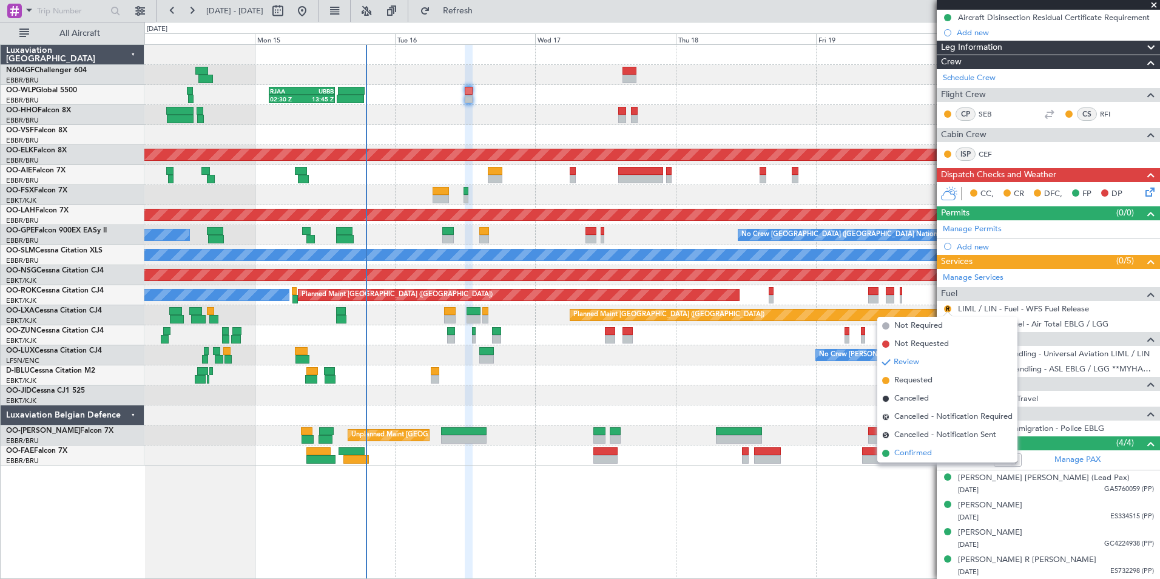
click at [923, 458] on span "Confirmed" at bounding box center [914, 453] width 38 height 12
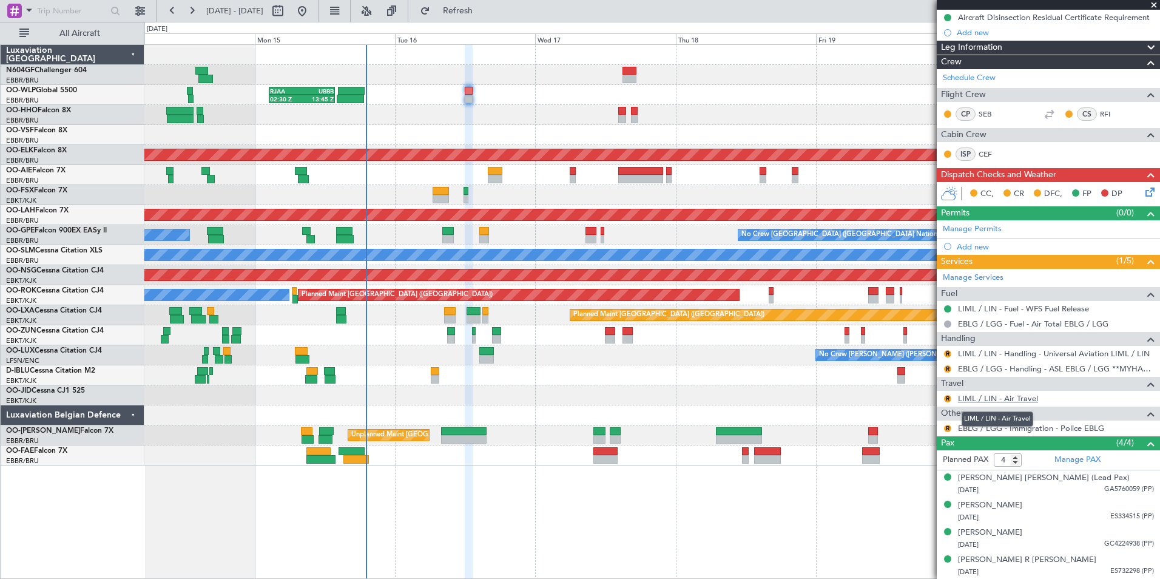
click at [1013, 396] on link "LIML / LIN - Air Travel" at bounding box center [998, 398] width 80 height 10
click at [950, 428] on button "R" at bounding box center [947, 428] width 7 height 7
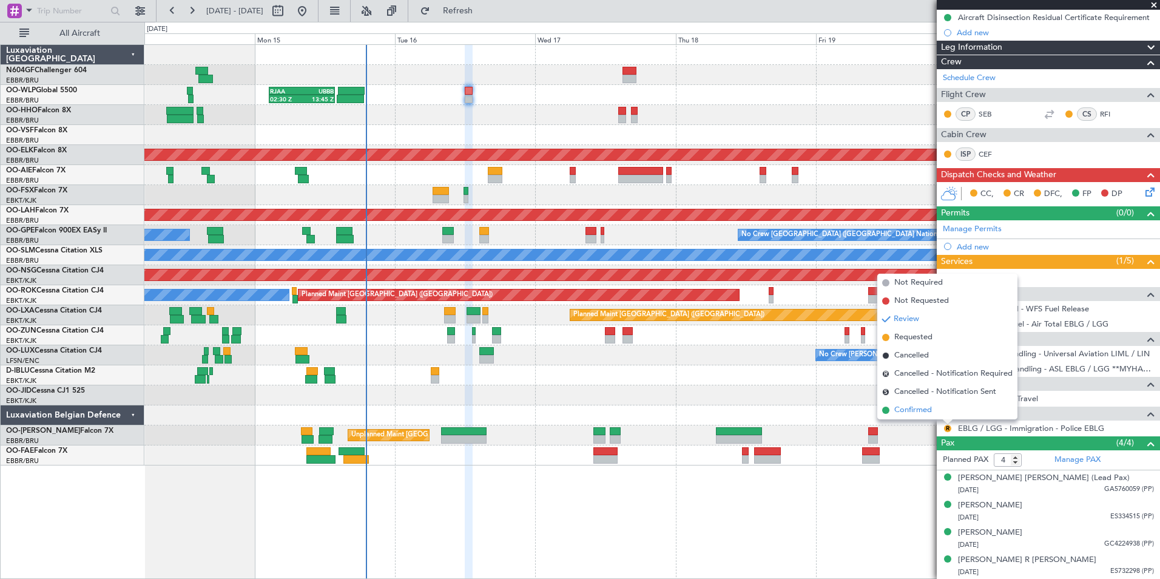
click at [913, 411] on span "Confirmed" at bounding box center [914, 410] width 38 height 12
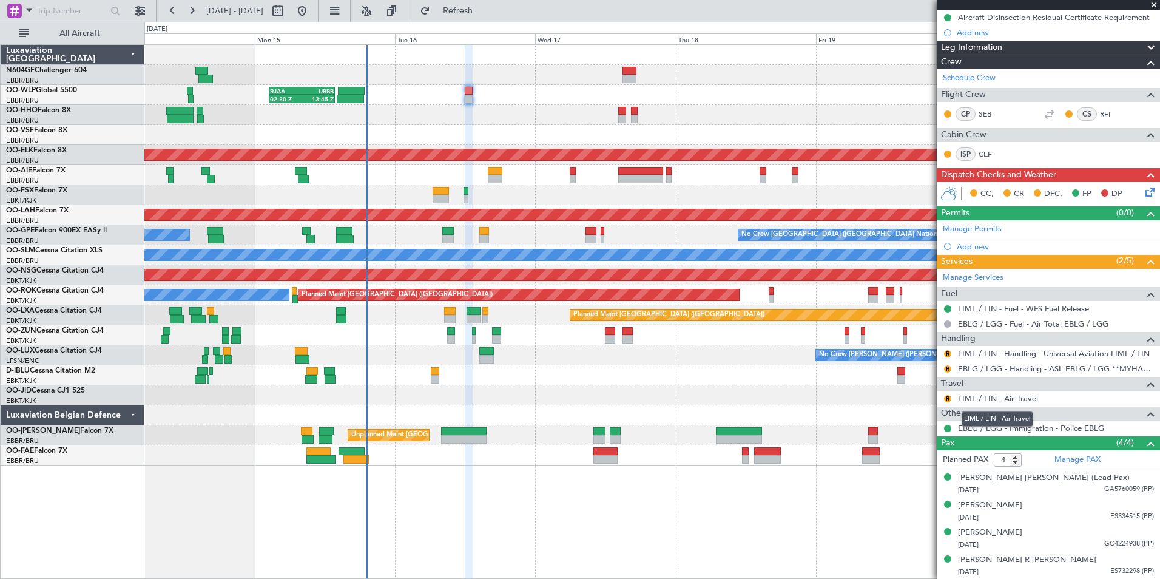
click at [1011, 398] on link "LIML / LIN - Air Travel" at bounding box center [998, 398] width 80 height 10
click at [978, 394] on link "LIML / LIN - Air Travel" at bounding box center [998, 398] width 80 height 10
click at [986, 391] on div "R LIML / LIN - Air Travel" at bounding box center [1048, 398] width 223 height 15
click at [988, 395] on link "LIML / LIN - Air Travel" at bounding box center [998, 398] width 80 height 10
click at [949, 395] on button "R" at bounding box center [947, 398] width 7 height 7
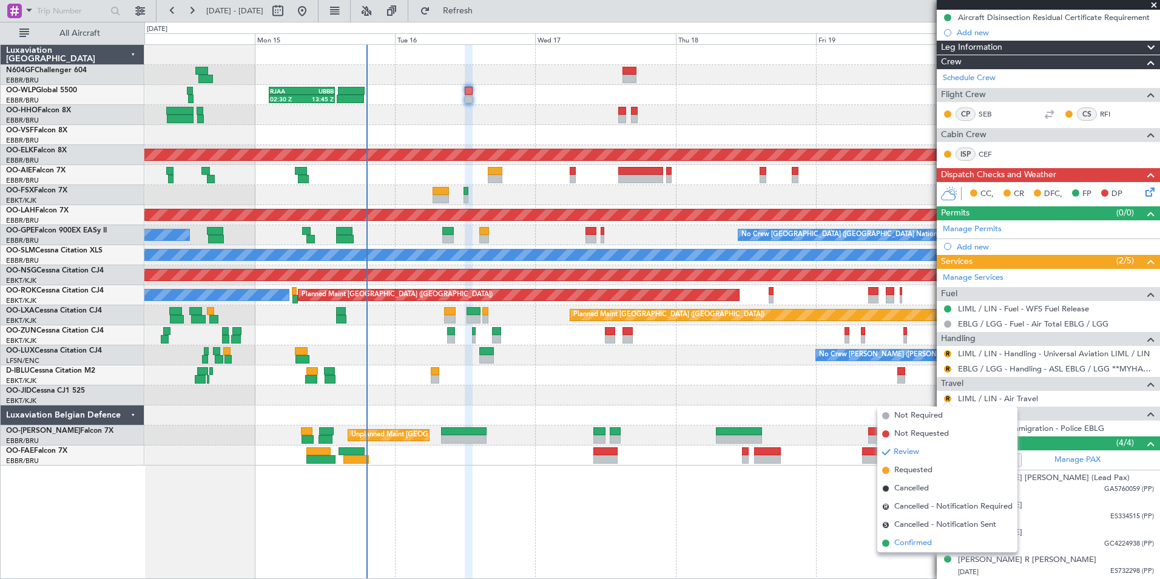
click at [912, 542] on span "Confirmed" at bounding box center [914, 543] width 38 height 12
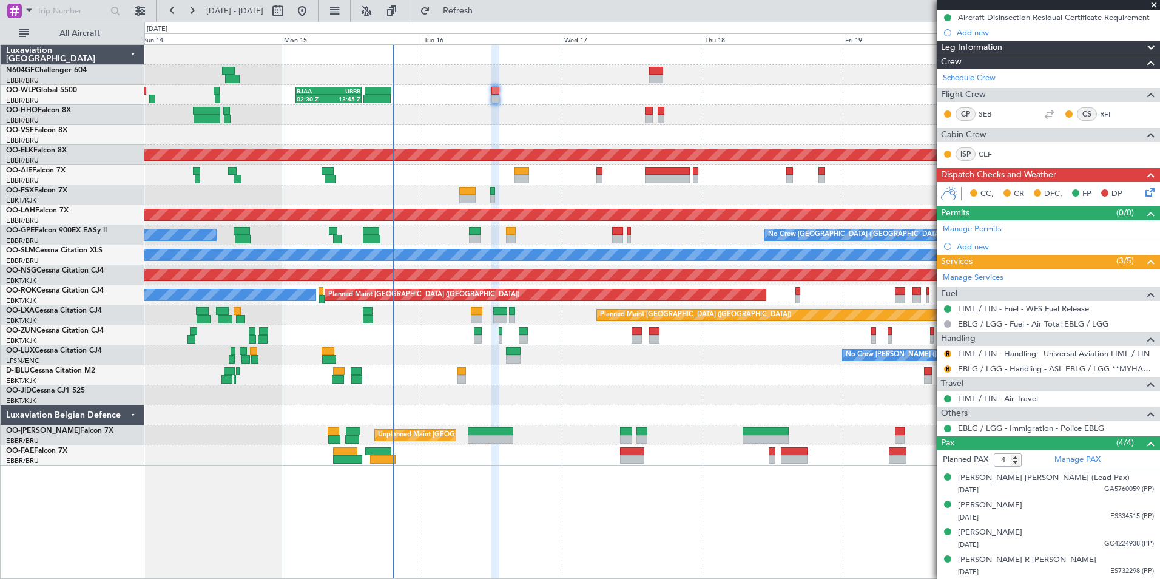
click at [504, 107] on div "Planned Maint Geneva (Cointrin)" at bounding box center [651, 115] width 1015 height 20
click at [979, 353] on link "LIML / LIN - Handling - Universal Aviation LIML / LIN" at bounding box center [1054, 353] width 192 height 10
click at [945, 350] on button "R" at bounding box center [947, 353] width 7 height 7
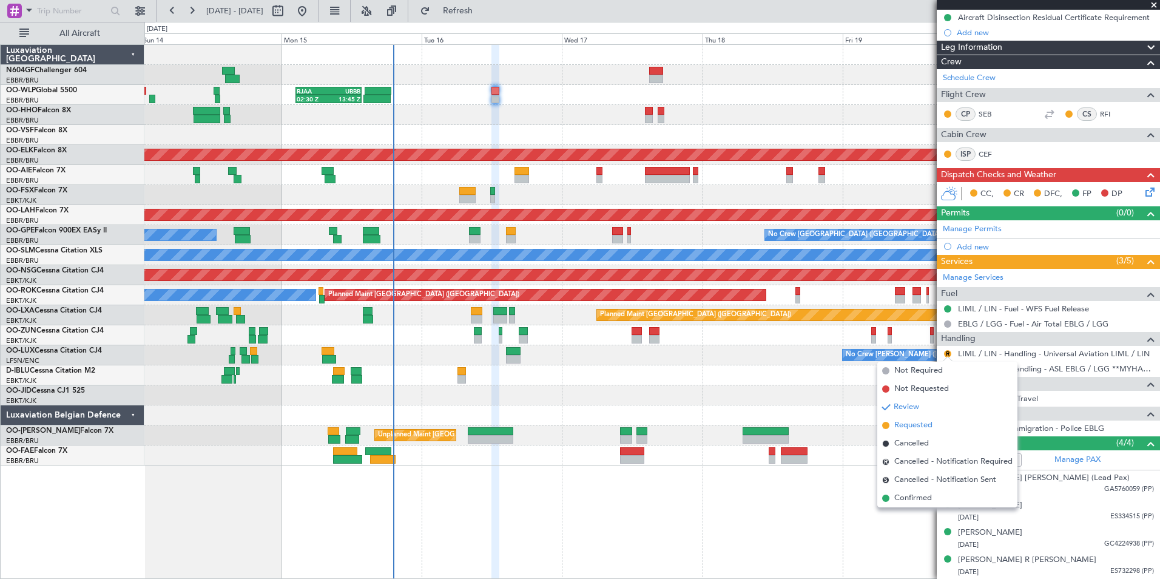
click at [927, 423] on span "Requested" at bounding box center [914, 425] width 38 height 12
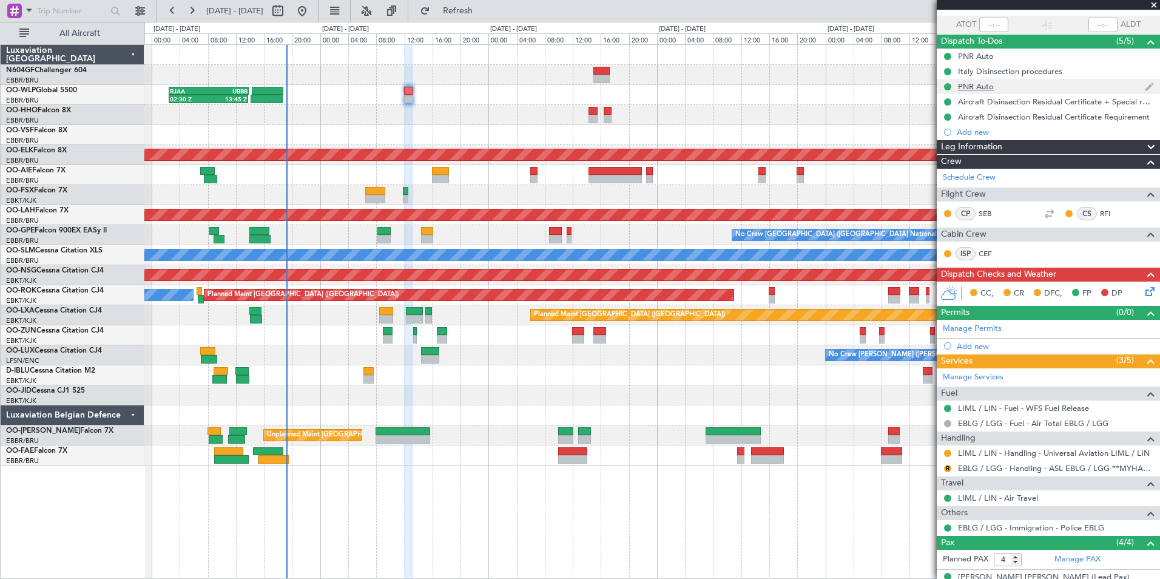
scroll to position [0, 0]
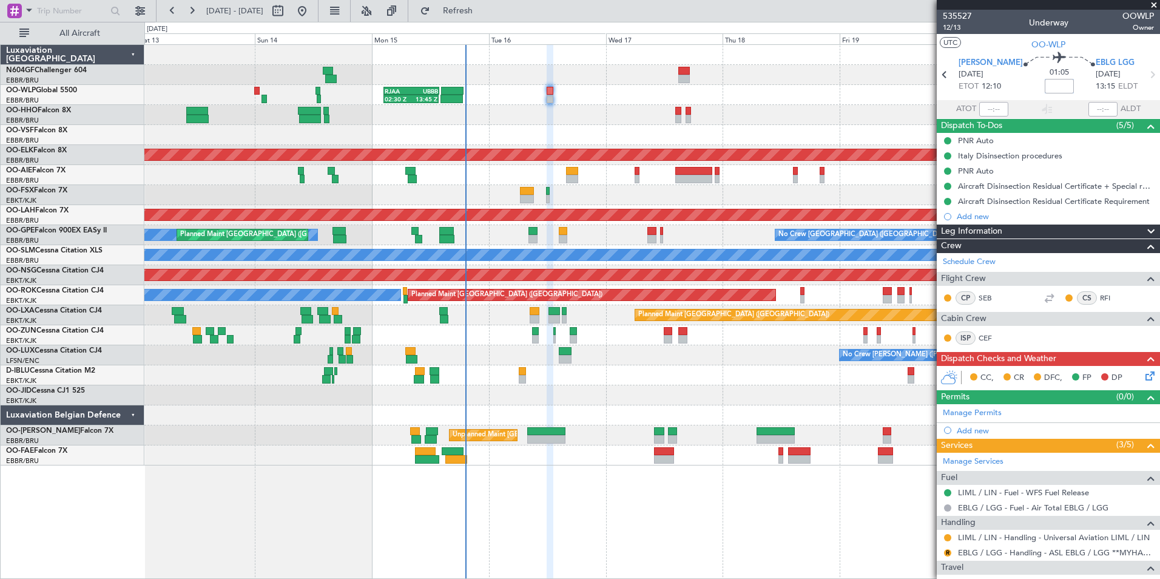
click at [1045, 81] on input at bounding box center [1059, 86] width 29 height 15
click at [995, 43] on section "UTC OO-WLP" at bounding box center [1048, 43] width 223 height 18
click at [1143, 375] on icon at bounding box center [1148, 374] width 10 height 10
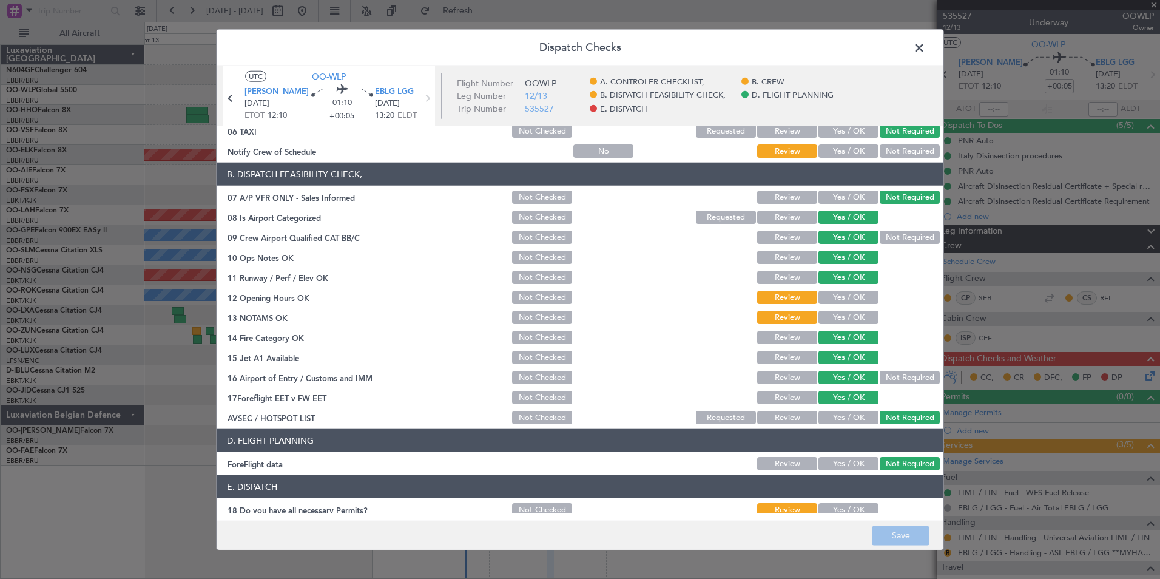
scroll to position [225, 0]
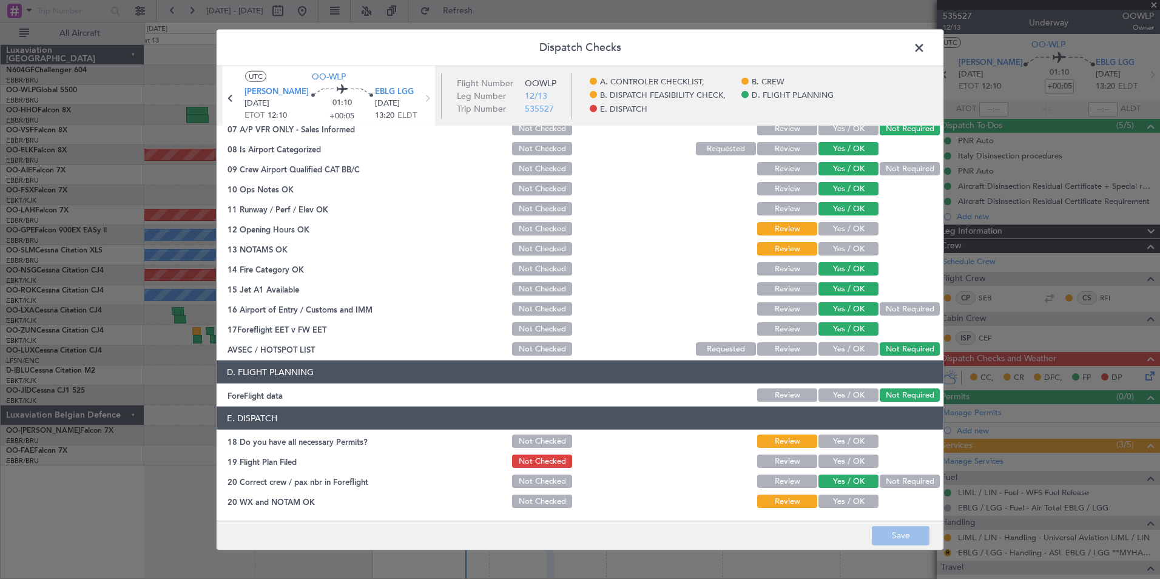
click at [828, 226] on button "Yes / OK" at bounding box center [849, 228] width 60 height 13
click at [834, 243] on button "Yes / OK" at bounding box center [849, 248] width 60 height 13
click at [845, 430] on section "E. DISPATCH 18 Do you have all necessary Permits? Not Checked Review Yes / OK 1…" at bounding box center [580, 458] width 727 height 103
click at [845, 443] on button "Yes / OK" at bounding box center [849, 441] width 60 height 13
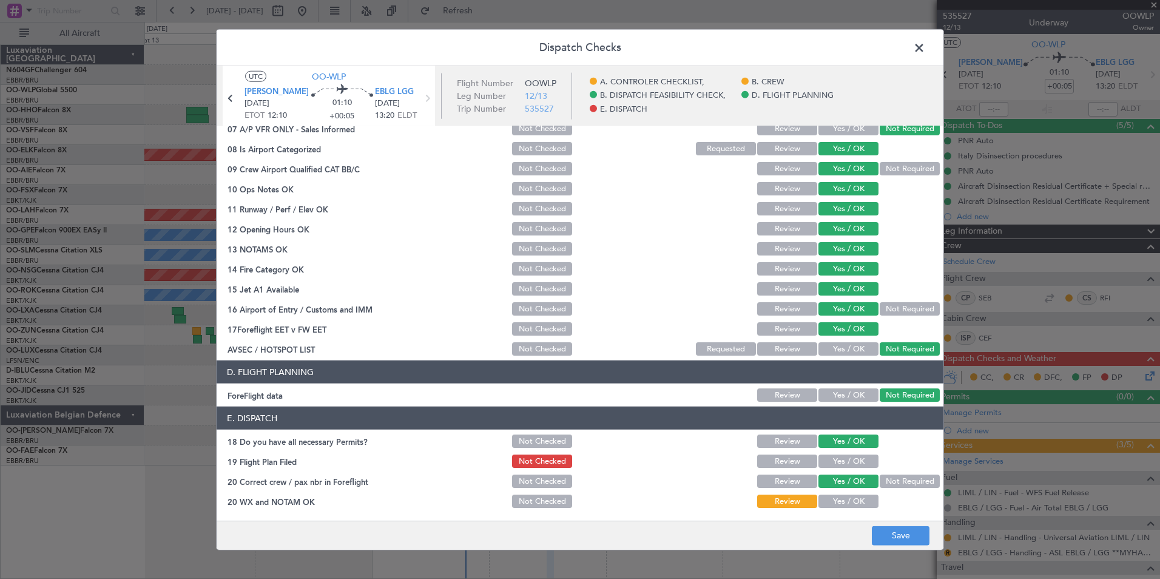
click at [845, 458] on button "Yes / OK" at bounding box center [849, 461] width 60 height 13
click at [839, 493] on div "Yes / OK" at bounding box center [847, 501] width 61 height 17
drag, startPoint x: 847, startPoint y: 502, endPoint x: 888, endPoint y: 516, distance: 44.0
click at [847, 503] on button "Yes / OK" at bounding box center [849, 501] width 60 height 13
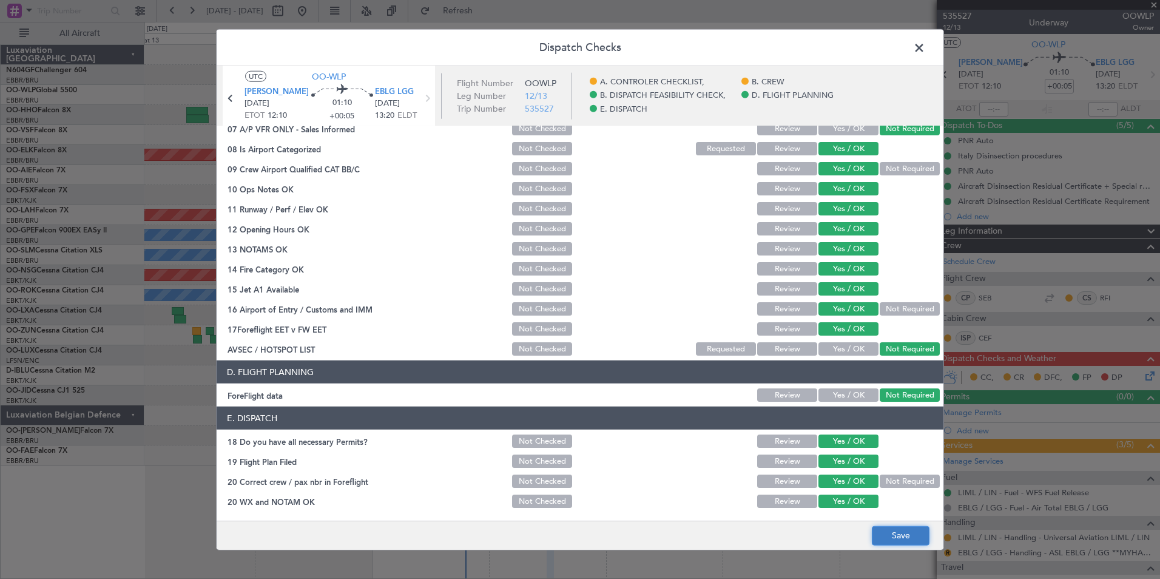
click at [898, 537] on button "Save" at bounding box center [901, 535] width 58 height 19
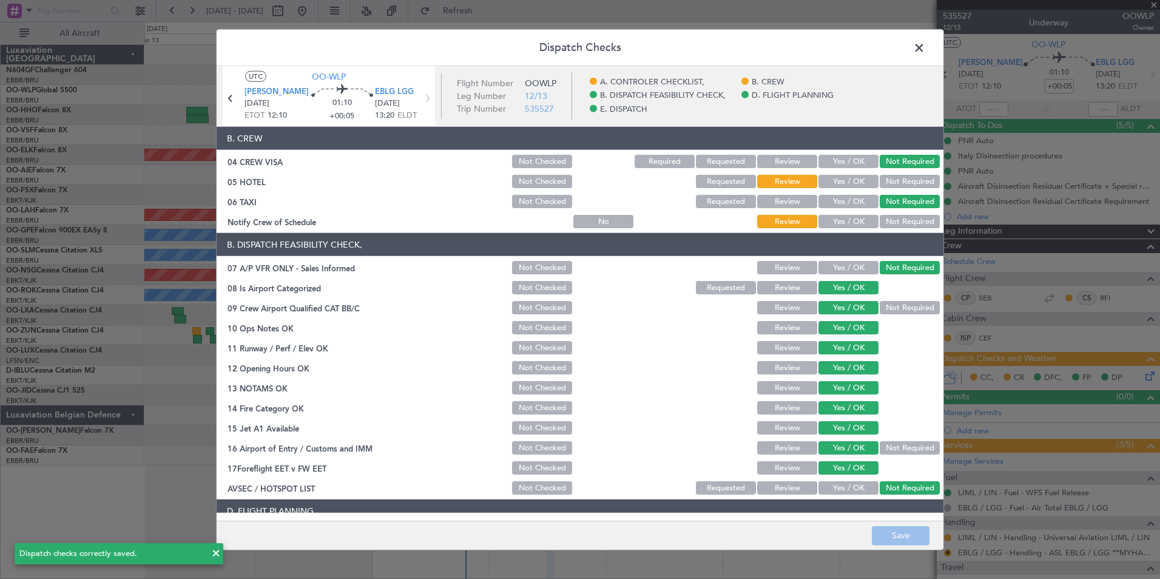
scroll to position [0, 0]
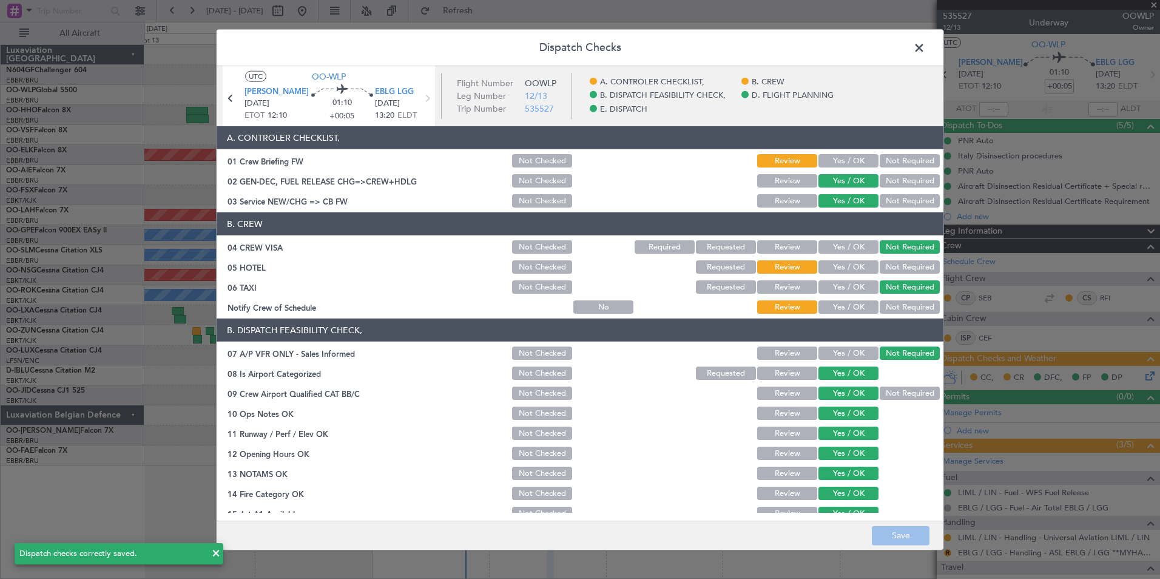
click at [889, 257] on section "B. CREW 04 CREW VISA Not Checked Required Requested Review Yes / OK Not Require…" at bounding box center [580, 263] width 727 height 103
click at [889, 262] on button "Not Required" at bounding box center [910, 266] width 60 height 13
click at [841, 300] on div "Yes / OK" at bounding box center [847, 307] width 61 height 17
click at [836, 305] on button "Yes / OK" at bounding box center [849, 306] width 60 height 13
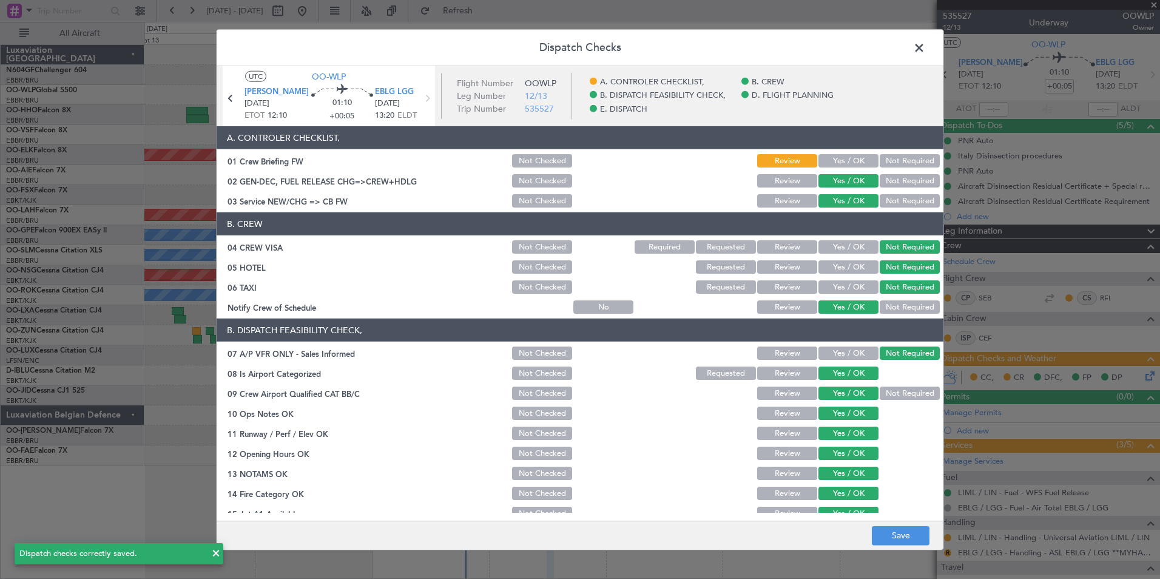
click at [925, 43] on span at bounding box center [925, 51] width 0 height 24
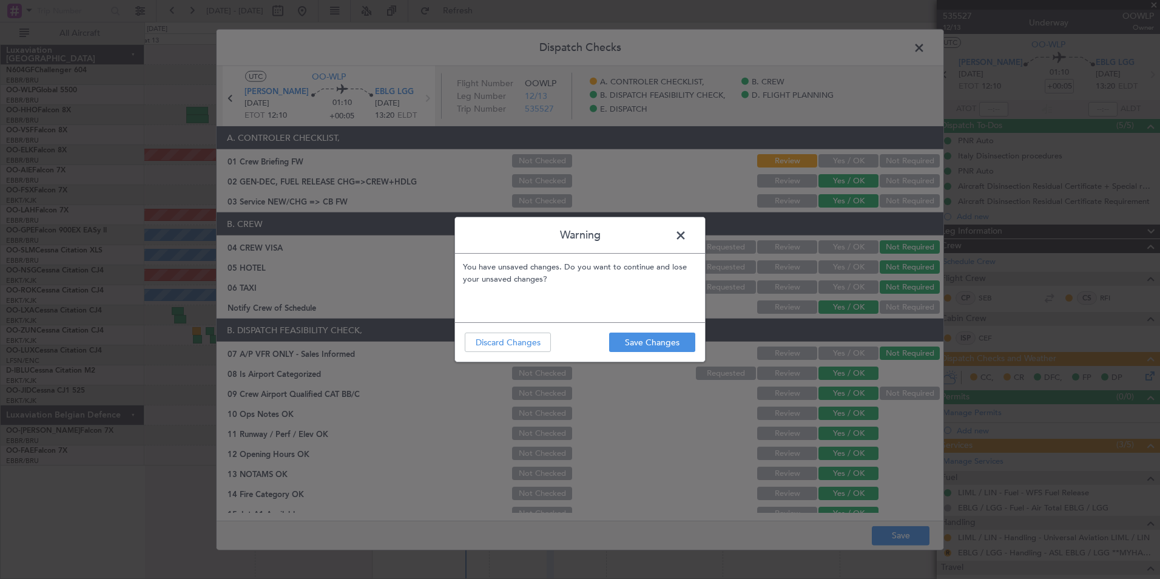
click at [687, 235] on span at bounding box center [687, 238] width 0 height 24
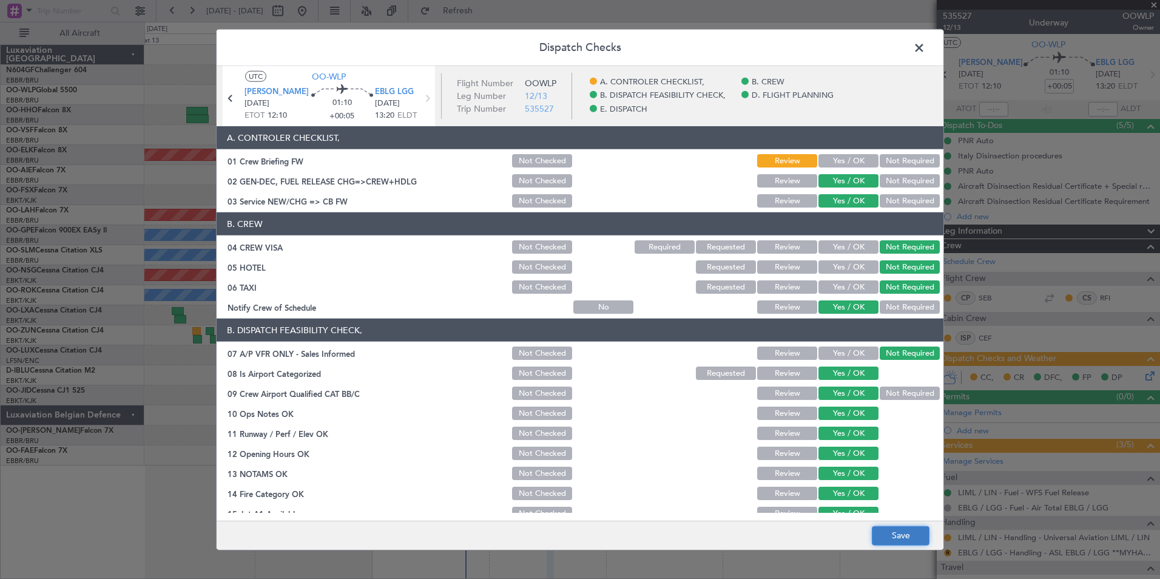
click at [897, 527] on button "Save" at bounding box center [901, 535] width 58 height 19
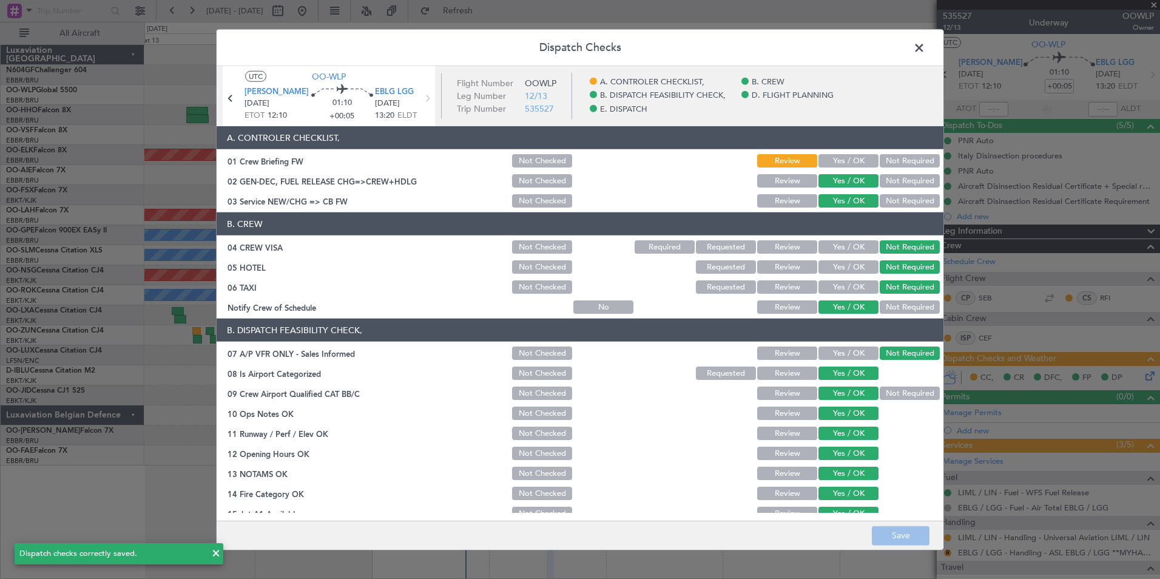
click at [925, 41] on span at bounding box center [925, 51] width 0 height 24
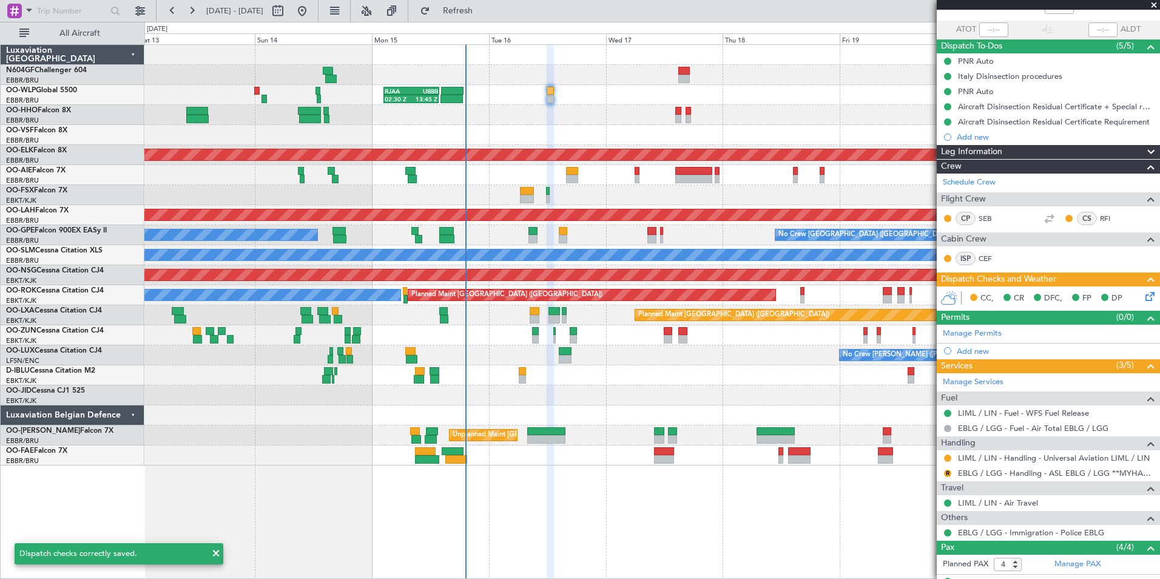
scroll to position [184, 0]
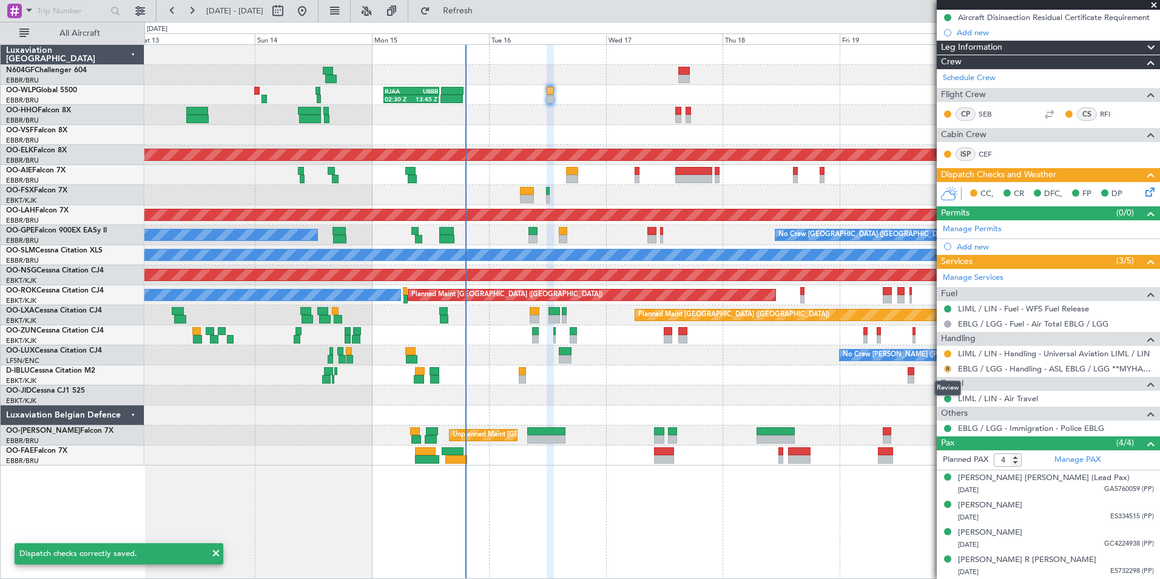
click at [947, 367] on button "R" at bounding box center [947, 368] width 7 height 7
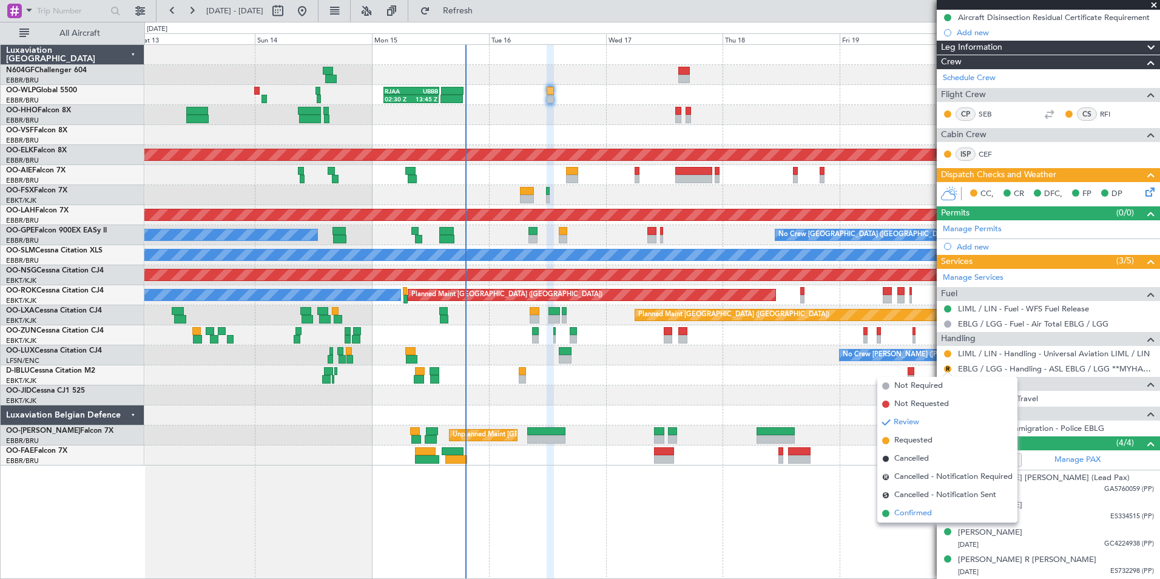
click at [901, 514] on span "Confirmed" at bounding box center [914, 513] width 38 height 12
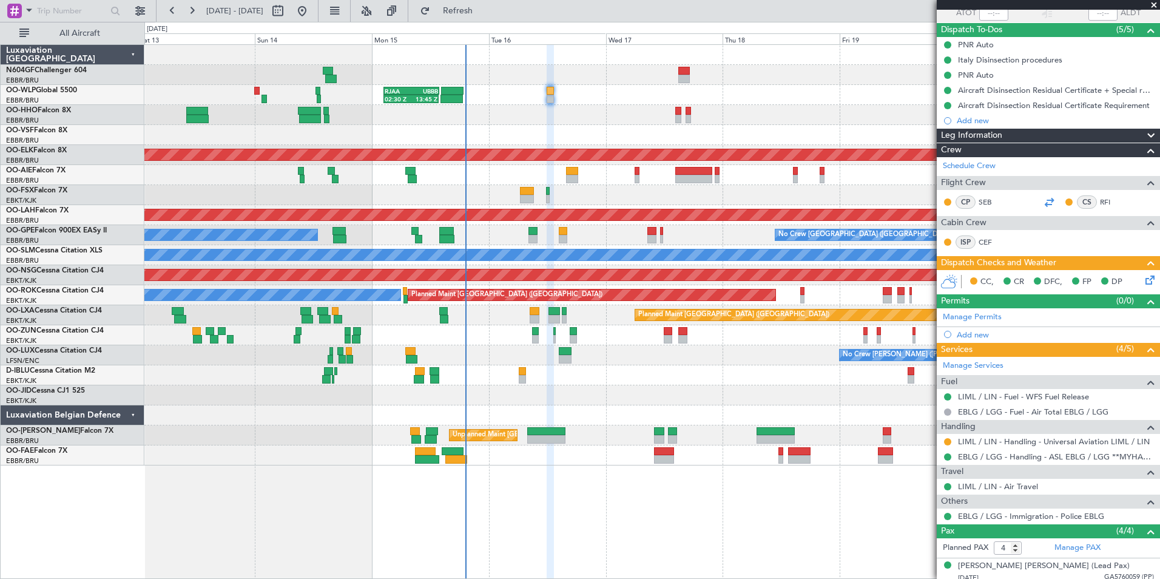
scroll to position [0, 0]
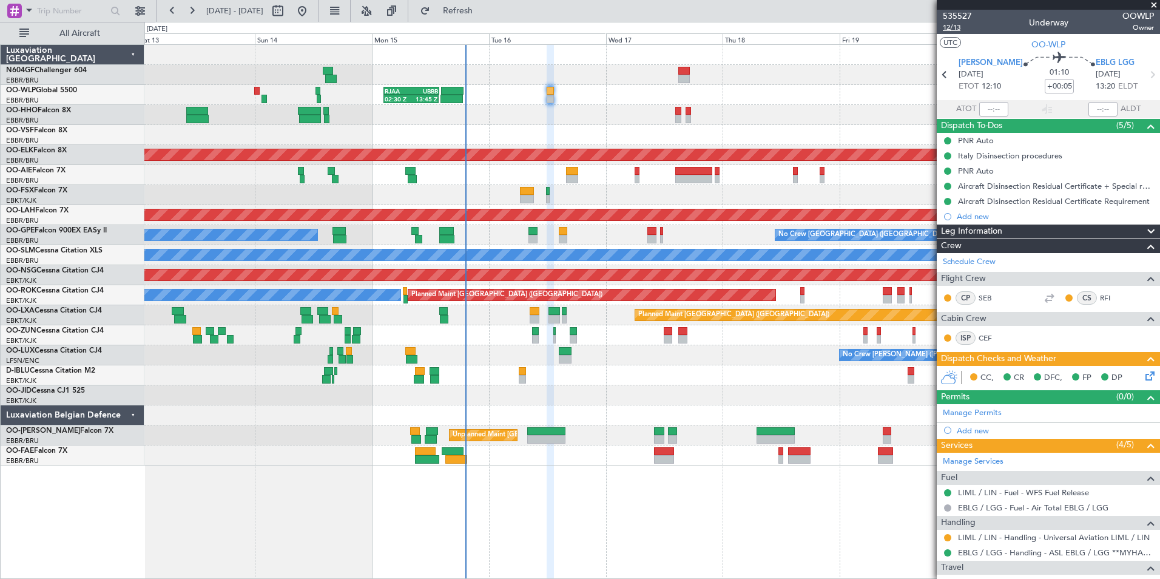
click at [956, 25] on span "12/13" at bounding box center [957, 27] width 29 height 10
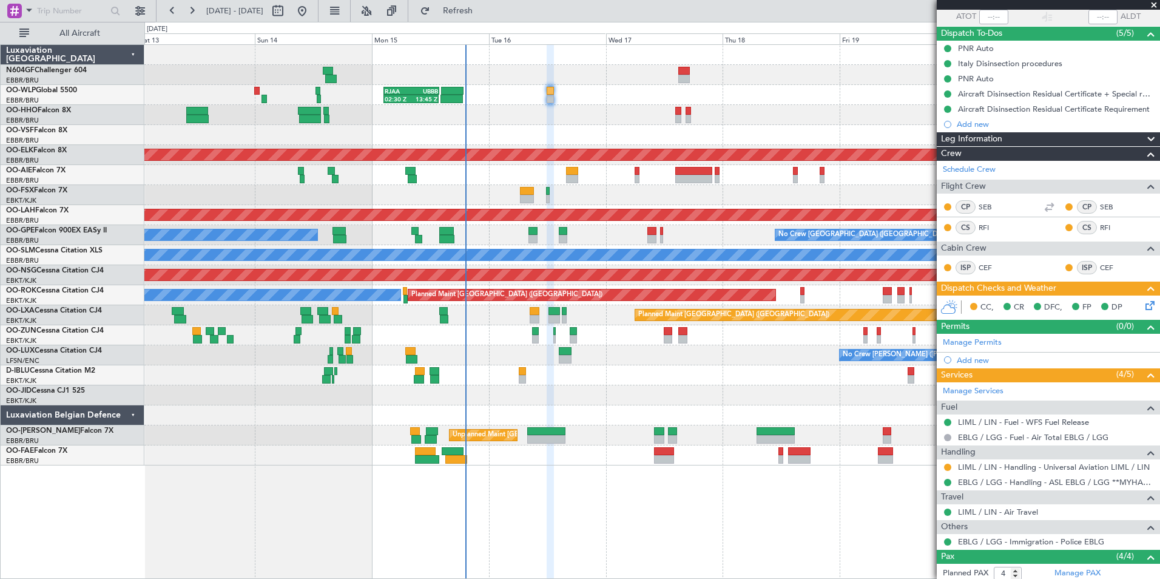
scroll to position [182, 0]
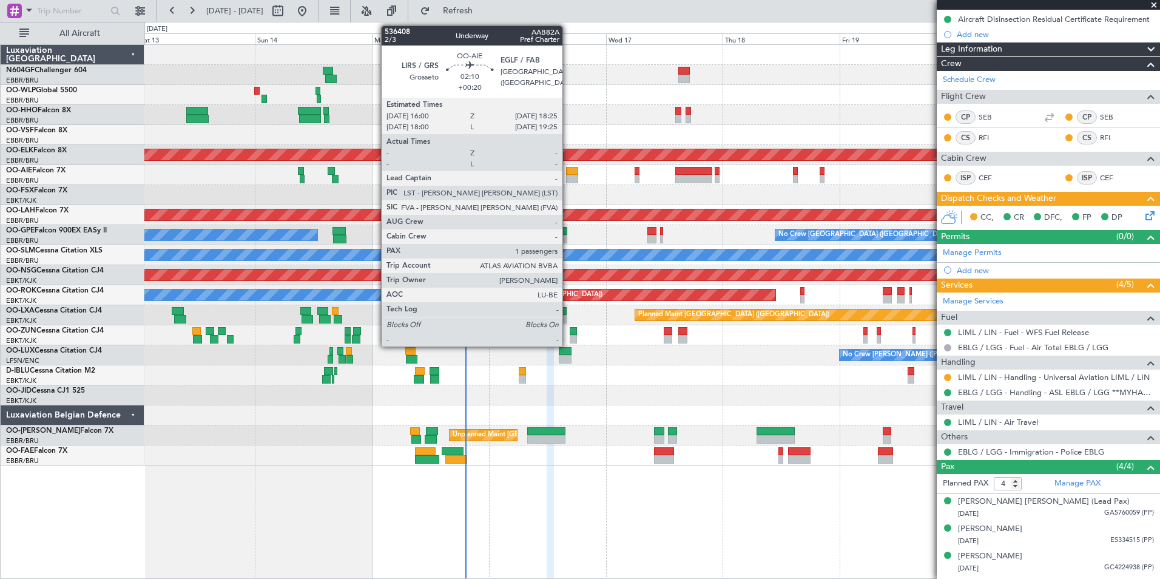
click at [568, 180] on div at bounding box center [572, 179] width 12 height 8
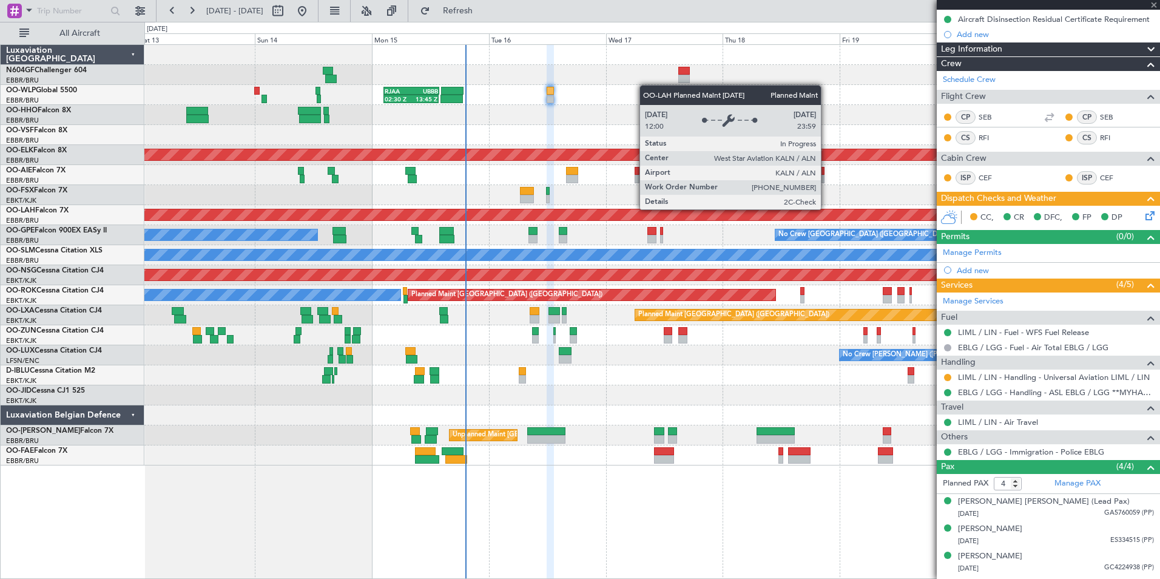
type input "+00:20"
type input "1"
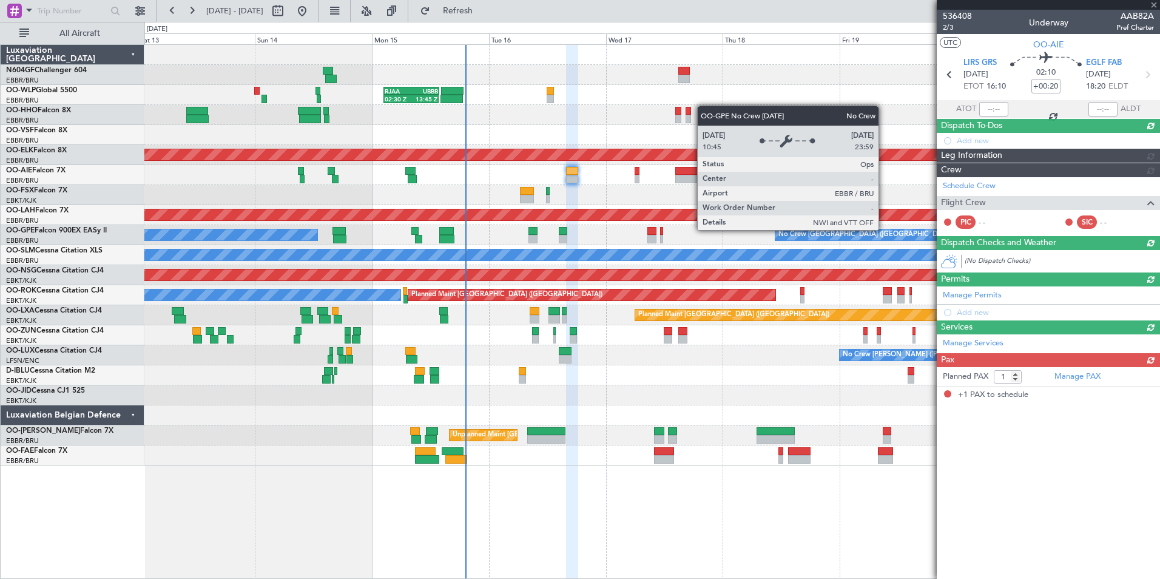
scroll to position [0, 0]
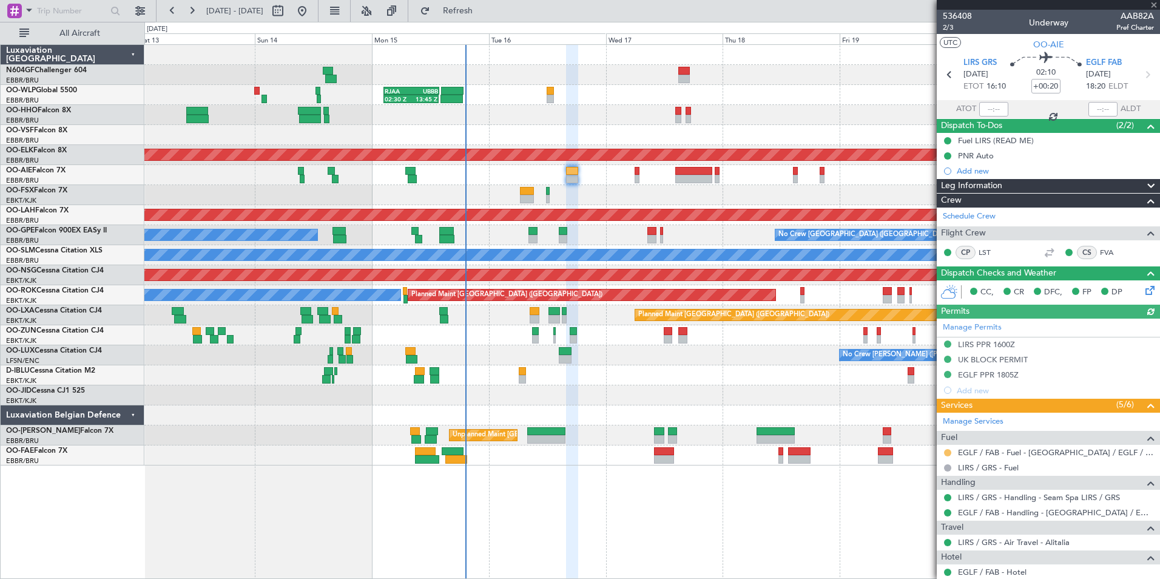
click at [947, 449] on button at bounding box center [947, 452] width 7 height 7
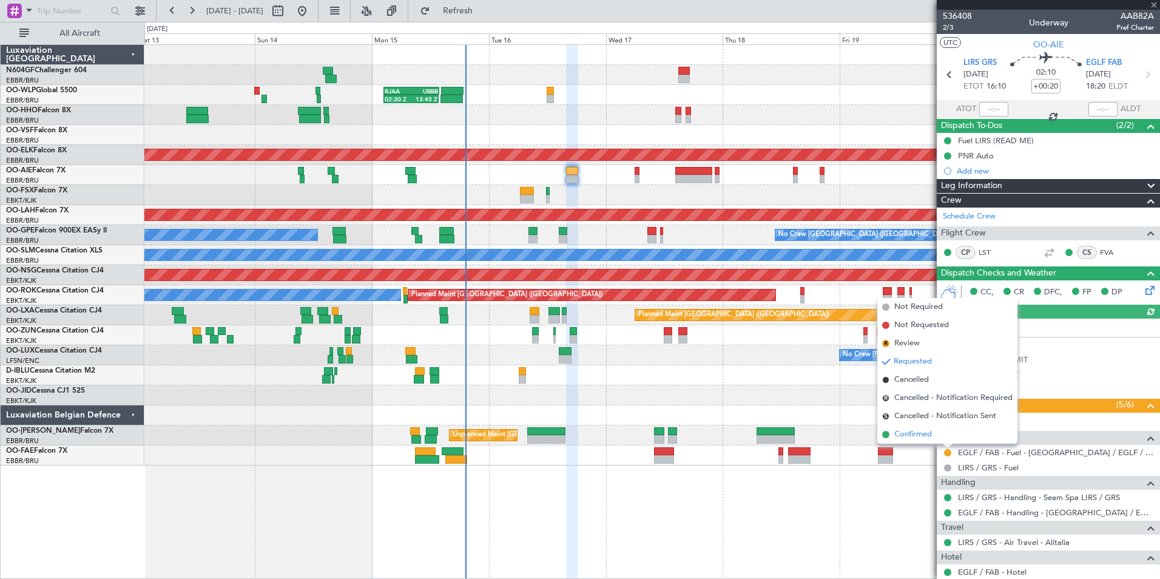
click at [914, 435] on span "Confirmed" at bounding box center [914, 434] width 38 height 12
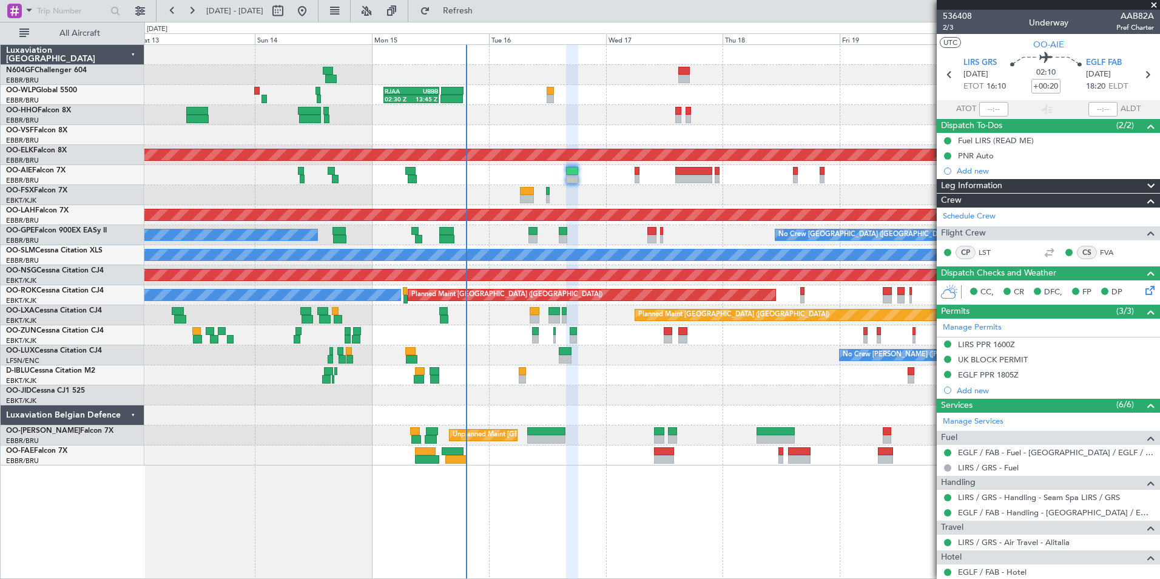
click at [718, 138] on div at bounding box center [651, 135] width 1015 height 20
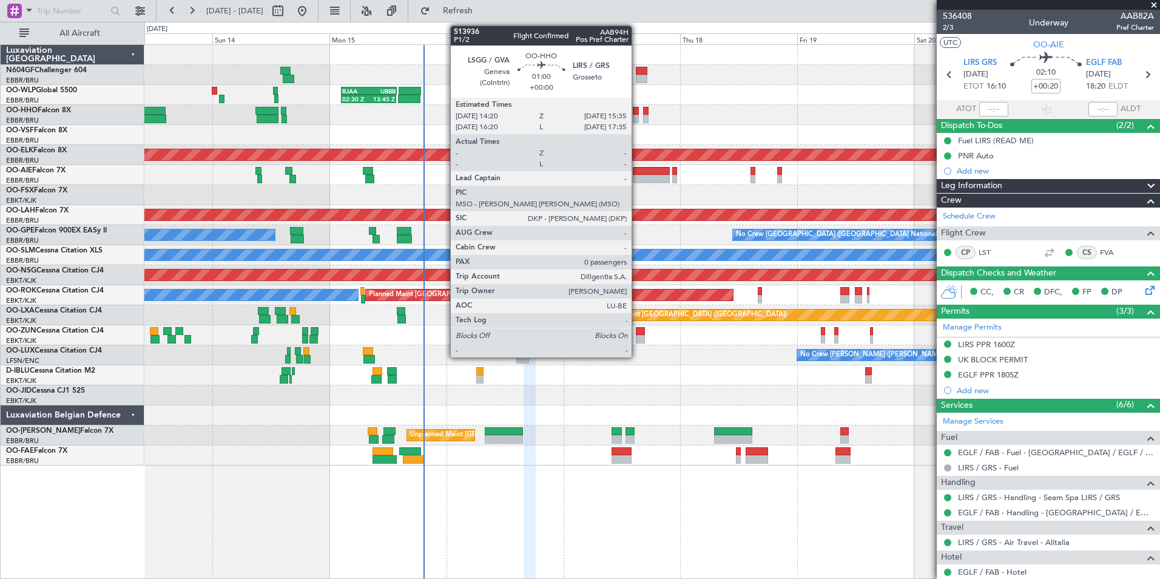
click at [637, 116] on div at bounding box center [636, 119] width 7 height 8
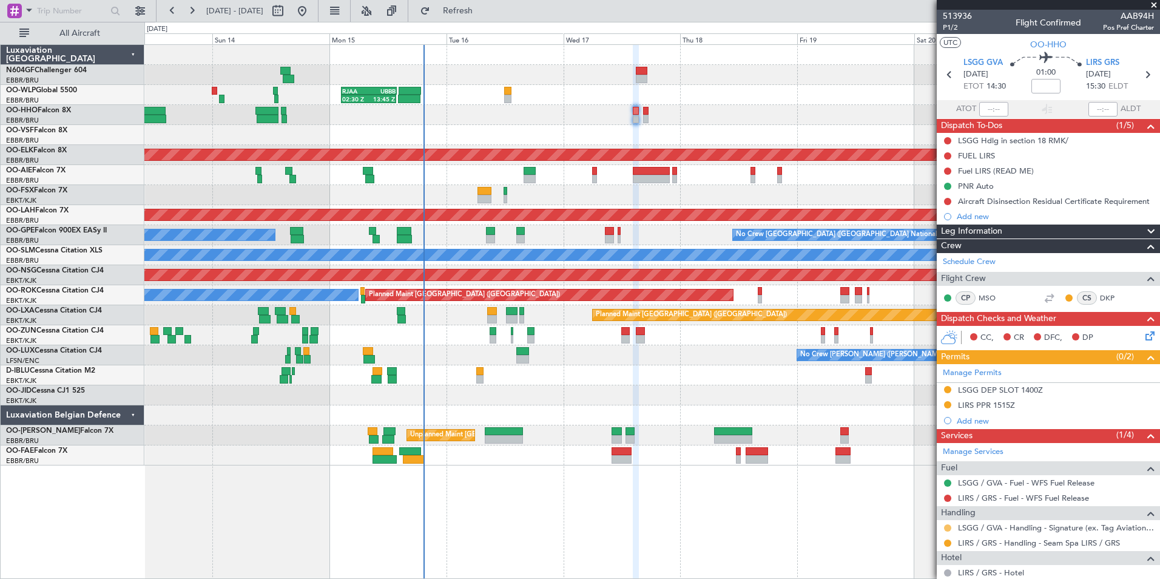
click at [948, 527] on button at bounding box center [947, 527] width 7 height 7
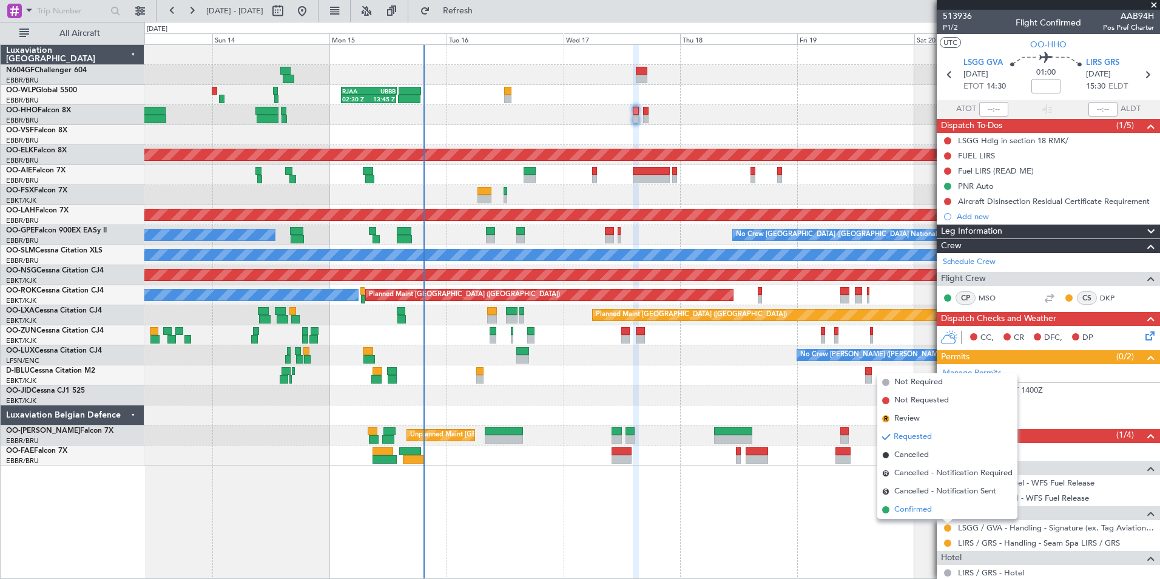
click at [938, 509] on li "Confirmed" at bounding box center [948, 510] width 140 height 18
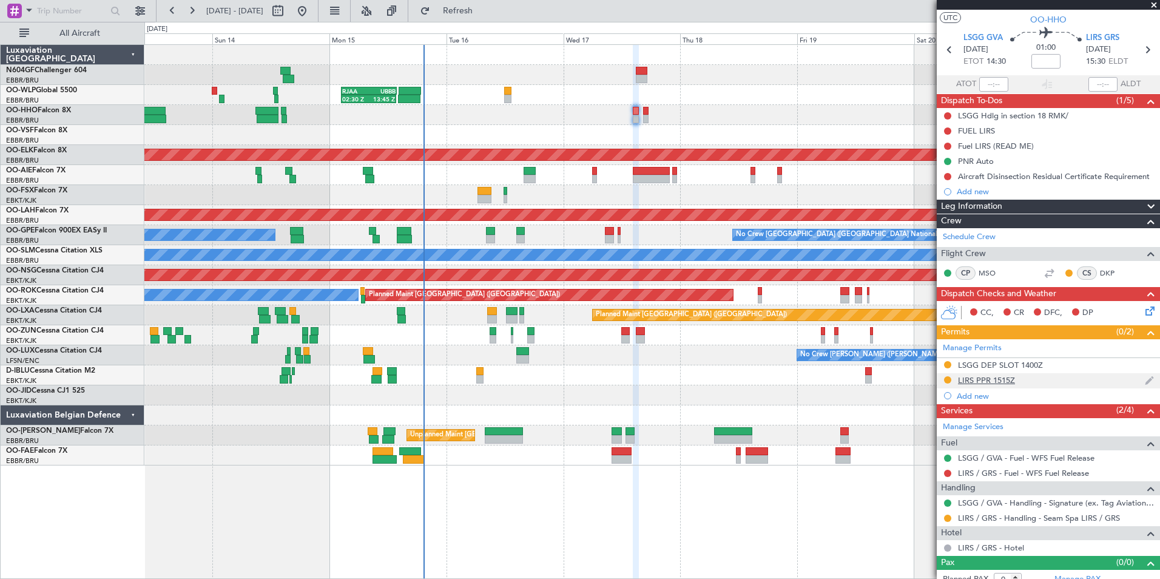
scroll to position [35, 0]
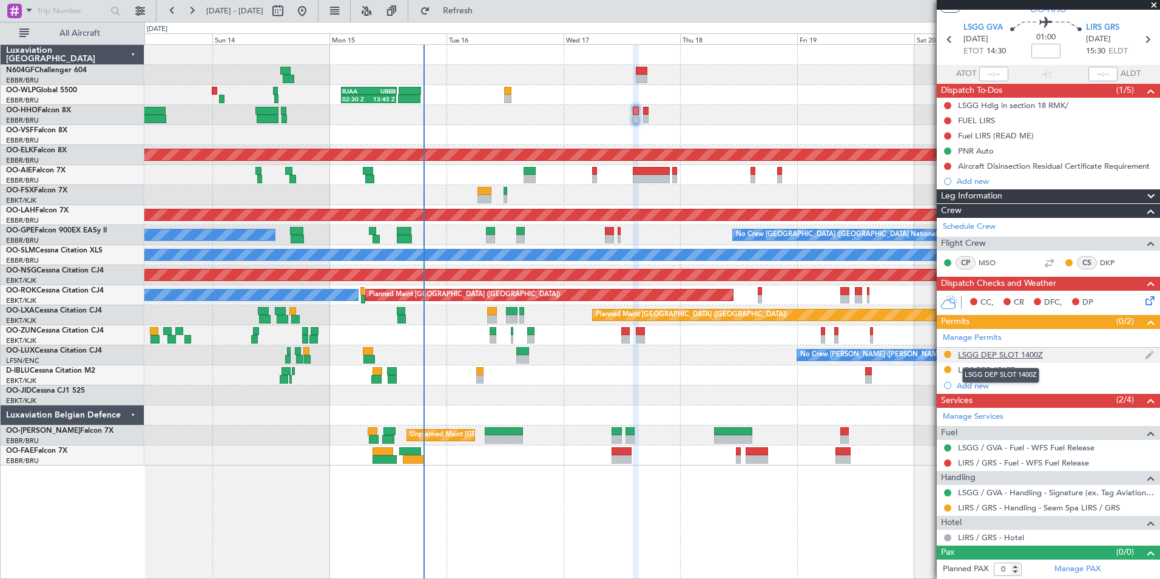
click at [1038, 350] on div "LSGG DEP SLOT 1400Z" at bounding box center [1000, 355] width 85 height 10
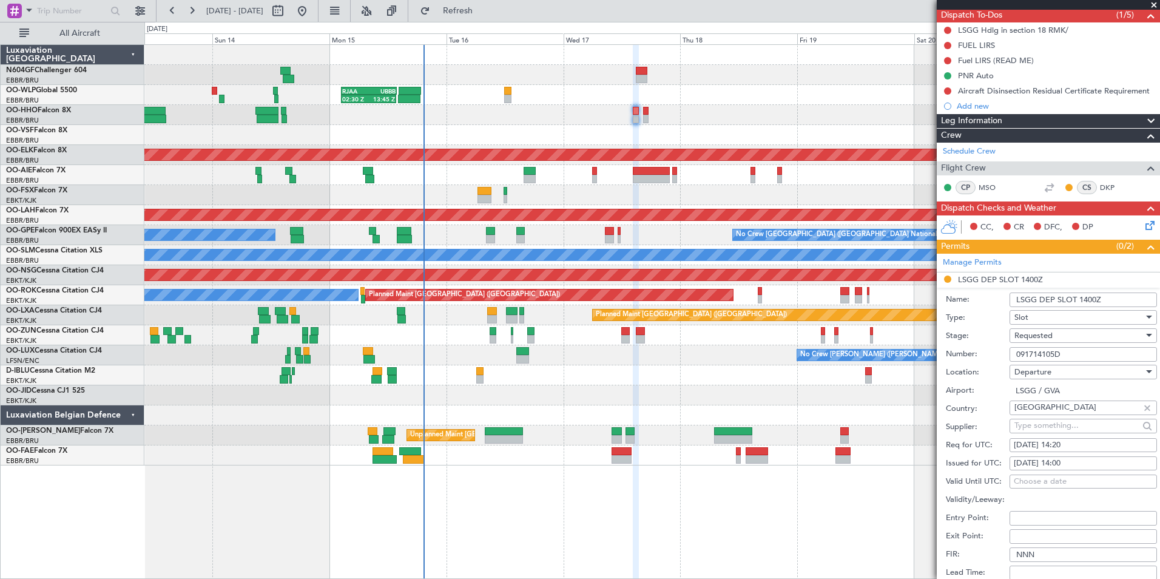
scroll to position [217, 0]
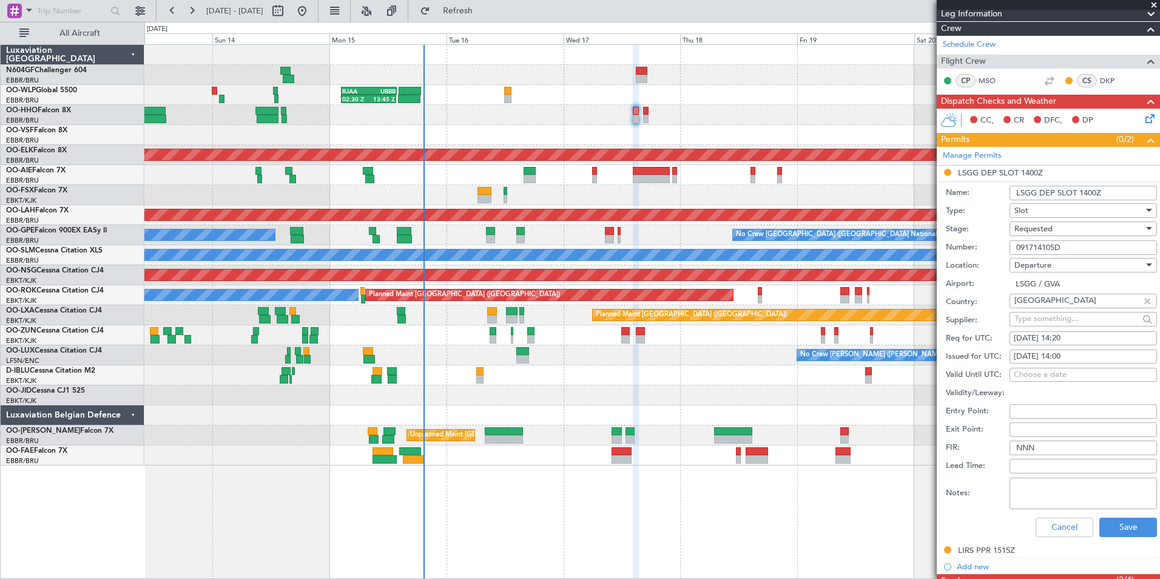
click at [500, 477] on div "02:30 Z 13:45 Z RJAA 02:30 Z UBBB 13:50 Z Planned Maint Geneva ([GEOGRAPHIC_DAT…" at bounding box center [652, 311] width 1016 height 535
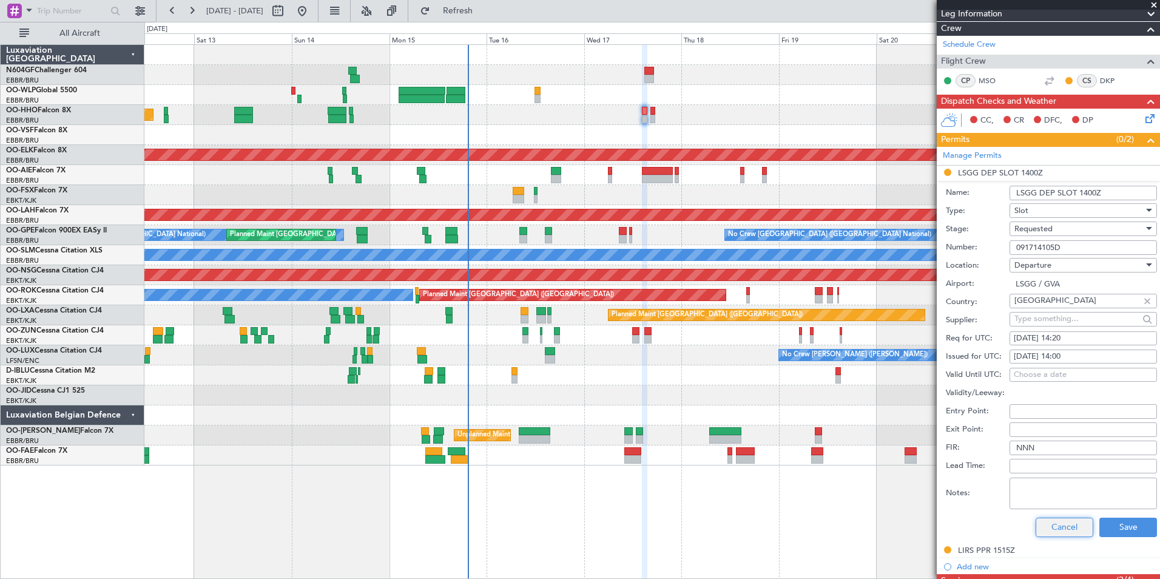
click at [1064, 526] on button "Cancel" at bounding box center [1065, 527] width 58 height 19
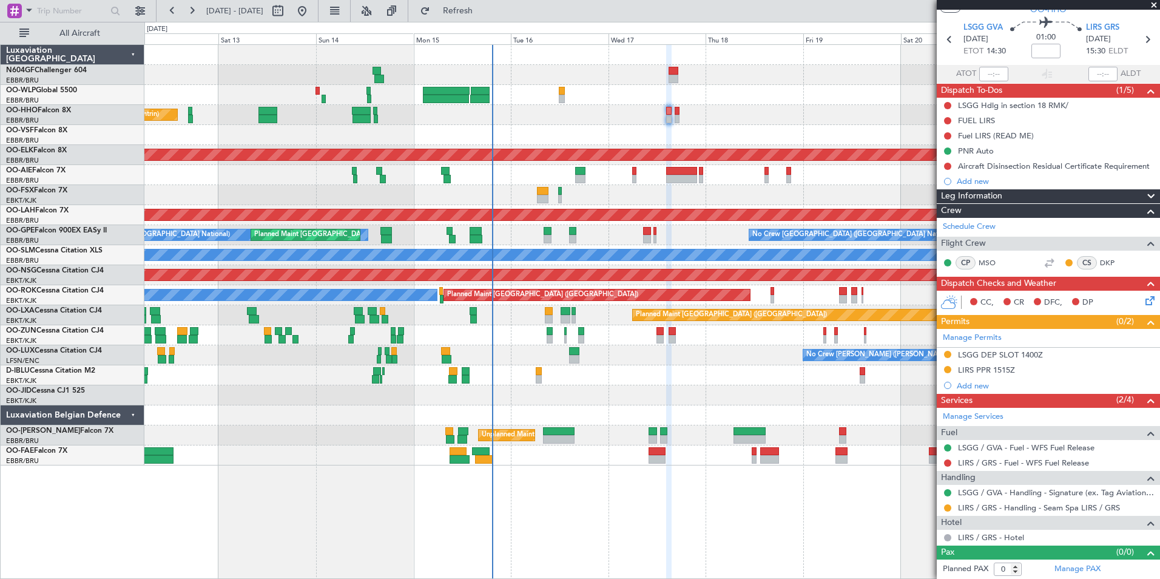
click at [661, 487] on div "Planned Maint Liege Planned Maint Geneva ([GEOGRAPHIC_DATA]) AOG Maint [US_STAT…" at bounding box center [652, 311] width 1016 height 535
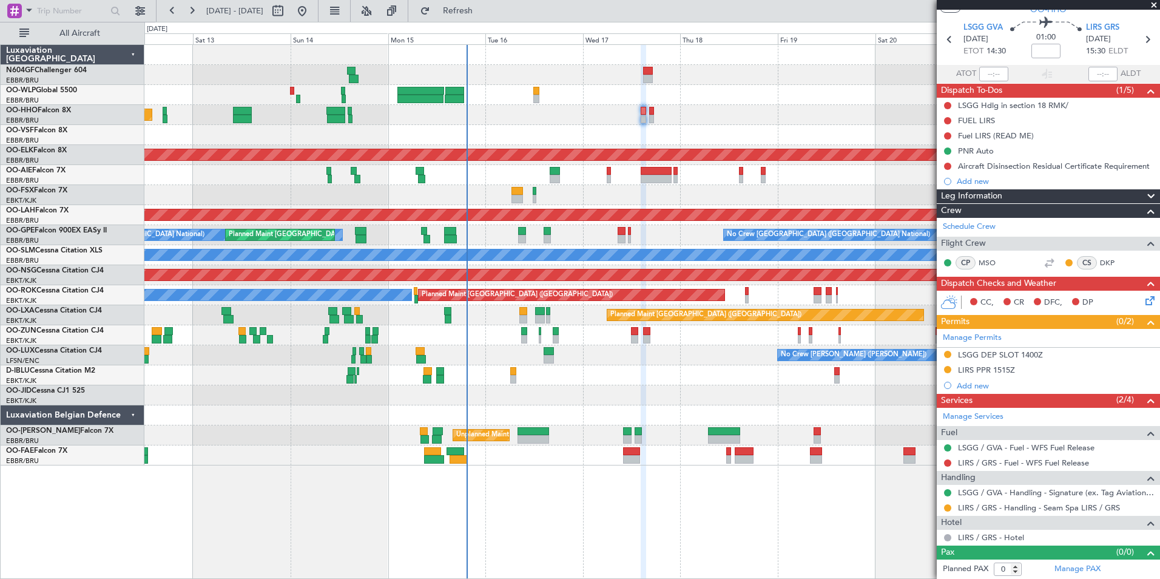
click at [648, 485] on div "Planned Maint Geneva (Cointrin) AOG Maint [US_STATE] ([GEOGRAPHIC_DATA]) Planne…" at bounding box center [652, 311] width 1016 height 535
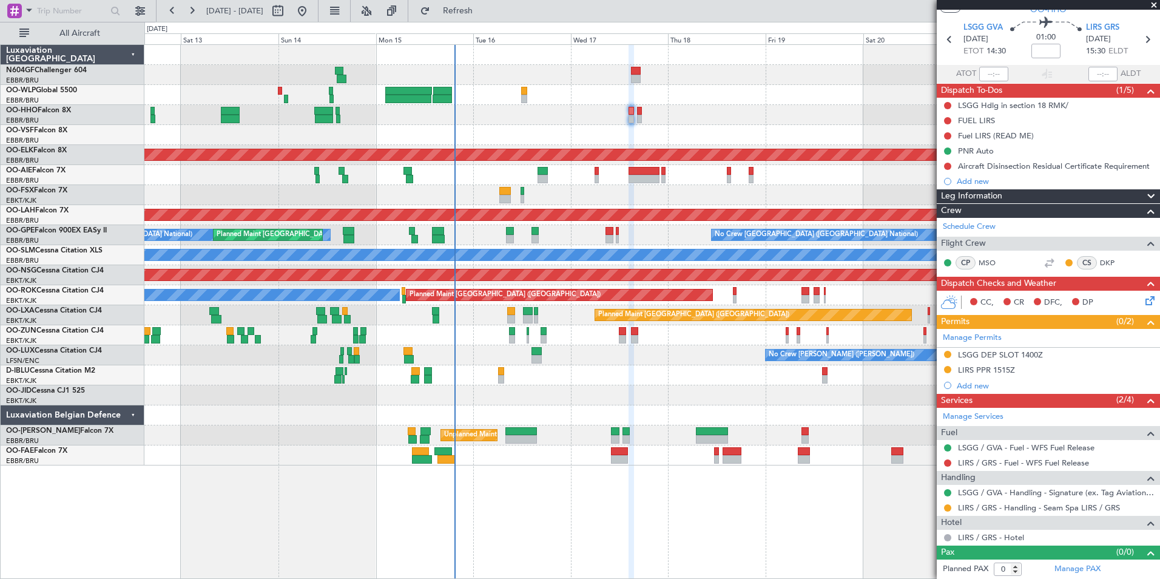
click at [477, 388] on div "Planned Maint Geneva (Cointrin) AOG Maint [US_STATE] ([GEOGRAPHIC_DATA]) Planne…" at bounding box center [651, 255] width 1015 height 421
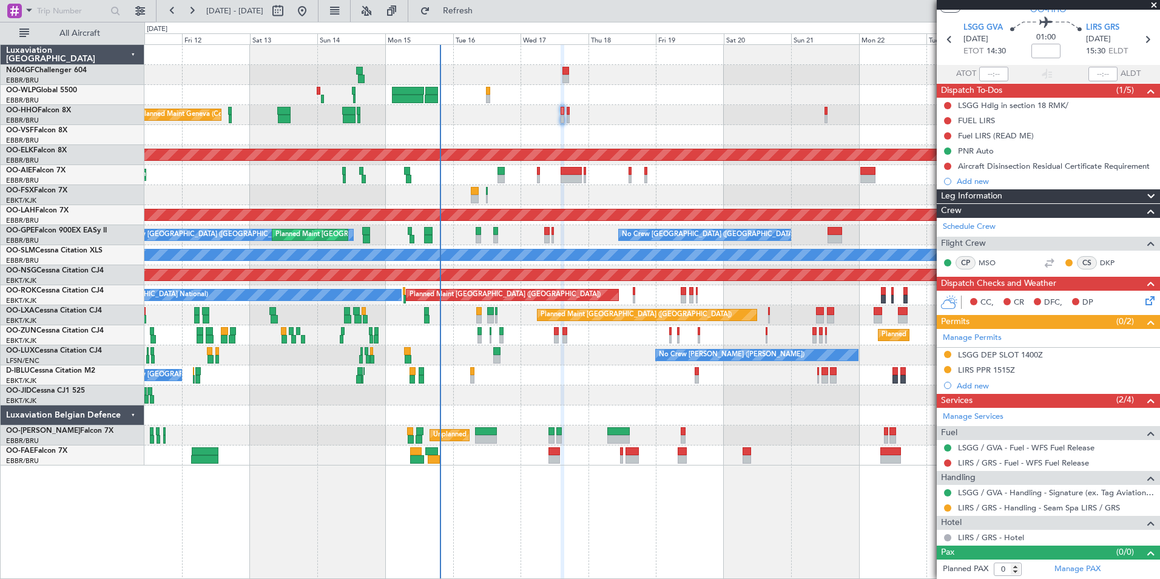
click at [472, 462] on div "Owner Melsbroek Air Base" at bounding box center [651, 455] width 1015 height 20
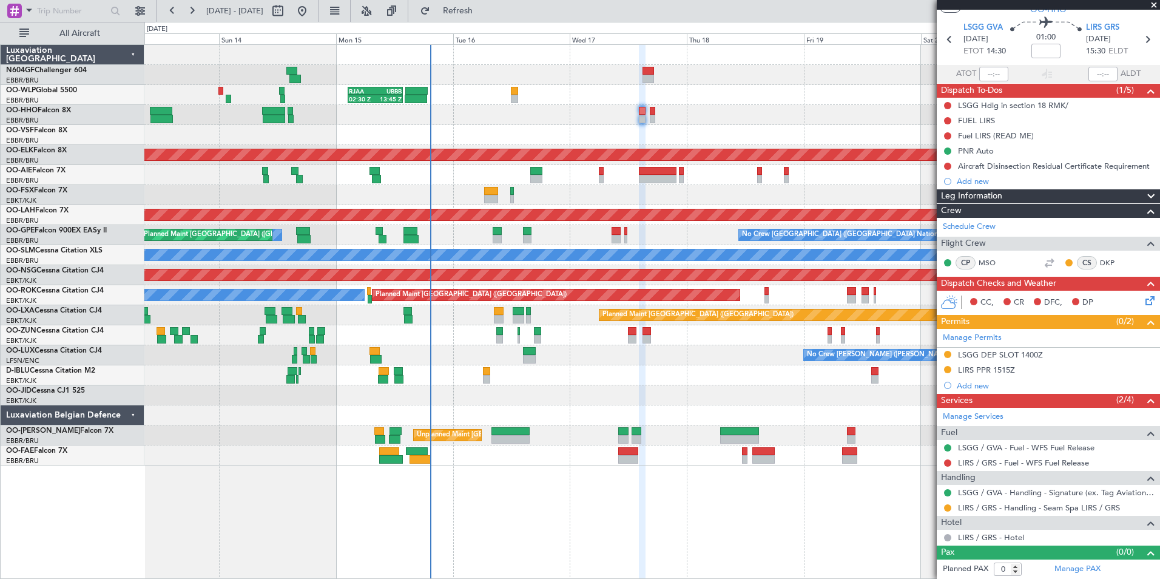
click at [459, 375] on div "No Crew [GEOGRAPHIC_DATA] ([GEOGRAPHIC_DATA] National)" at bounding box center [651, 375] width 1015 height 20
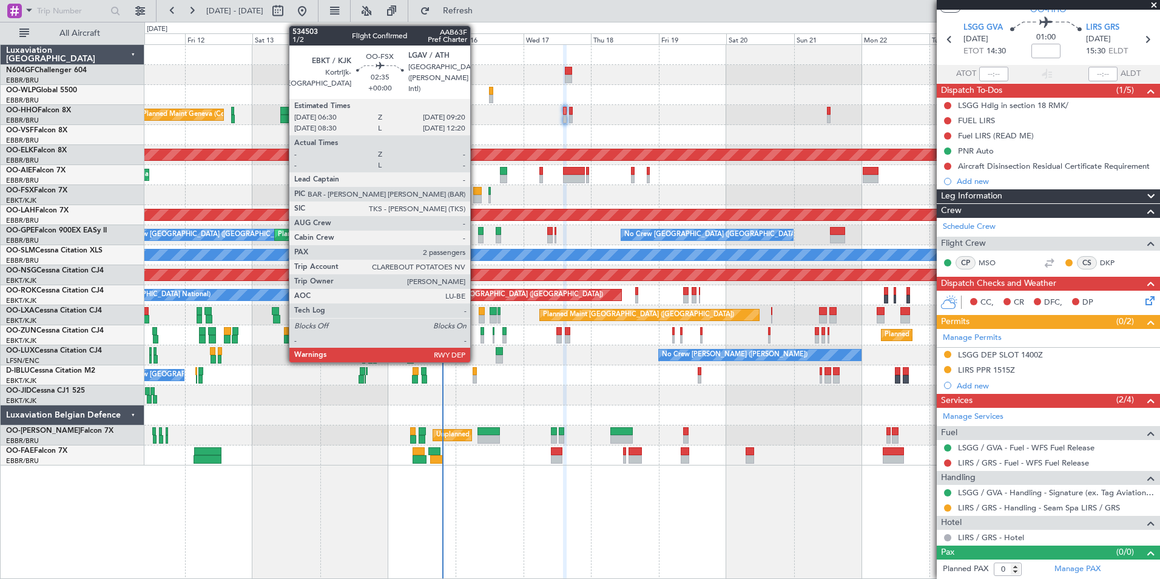
click at [476, 189] on div at bounding box center [477, 191] width 8 height 8
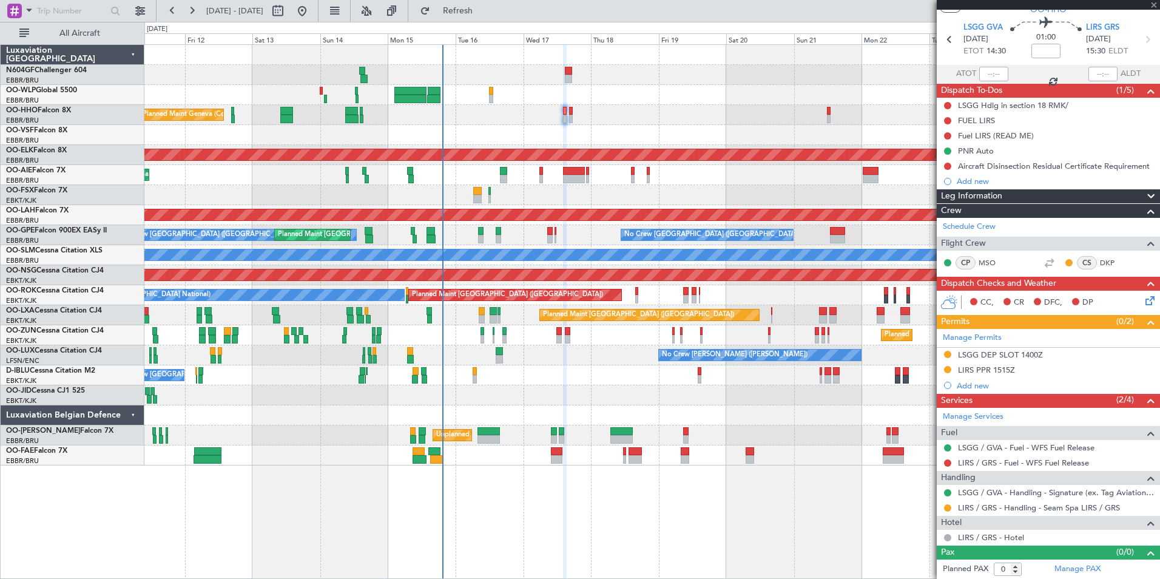
type input "2"
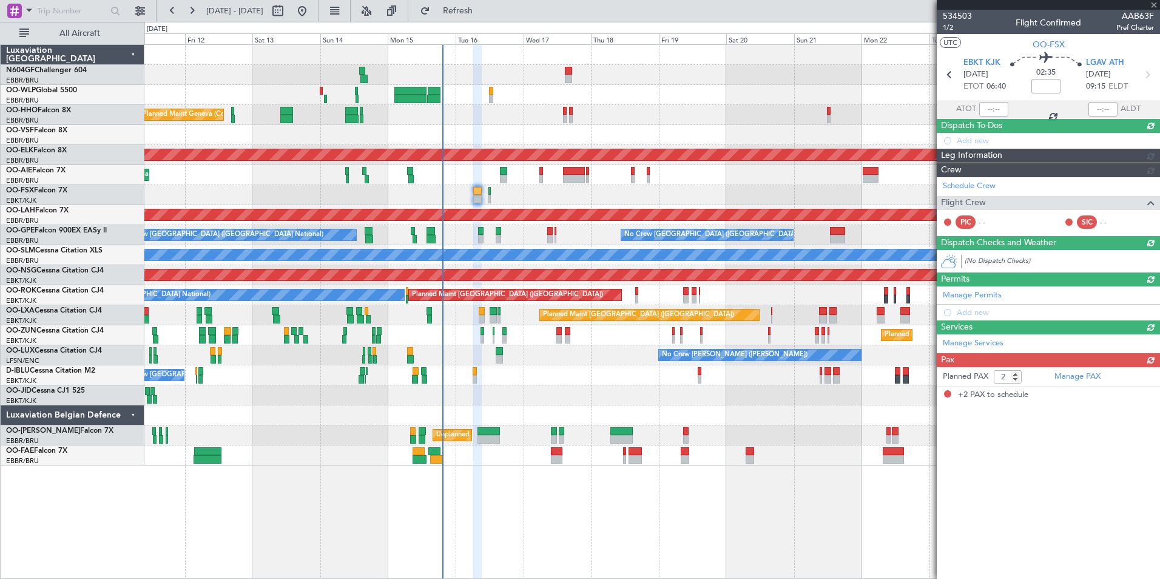
scroll to position [0, 0]
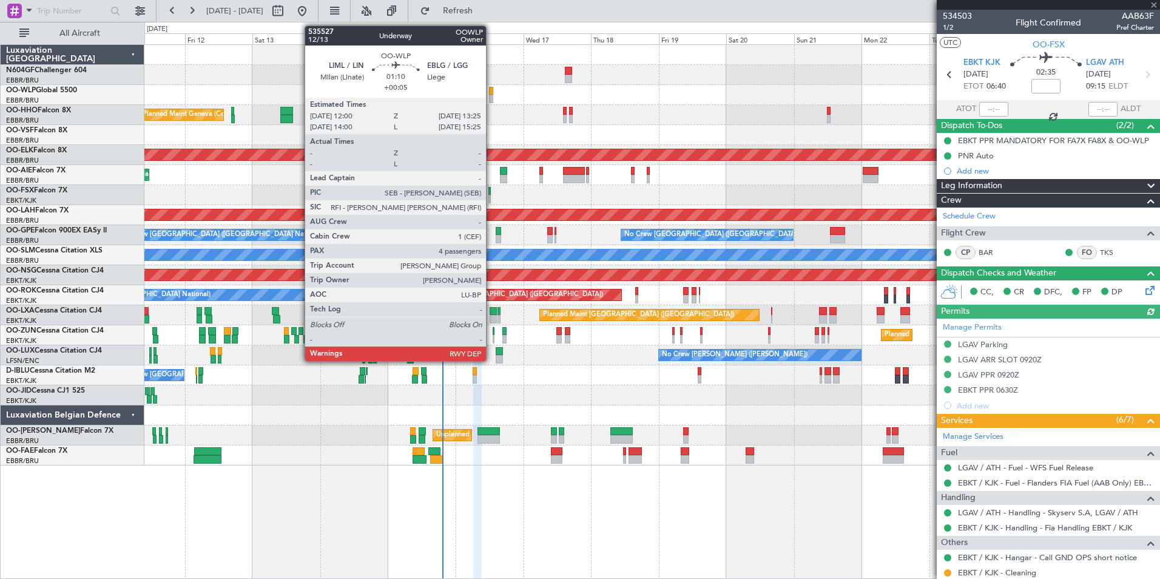
click at [492, 92] on div at bounding box center [491, 91] width 4 height 8
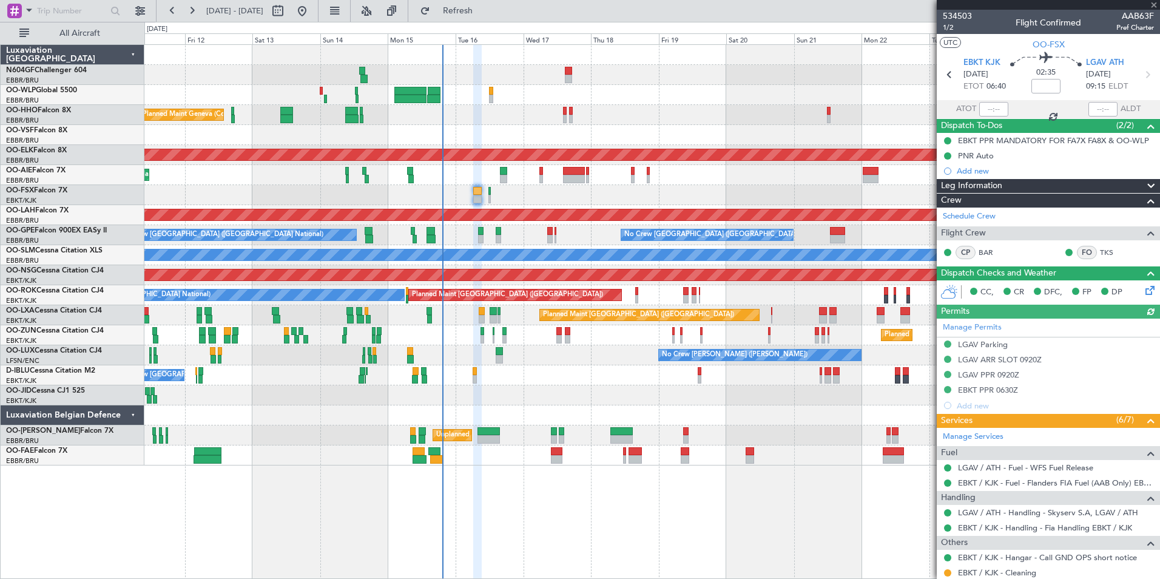
type input "+00:05"
type input "4"
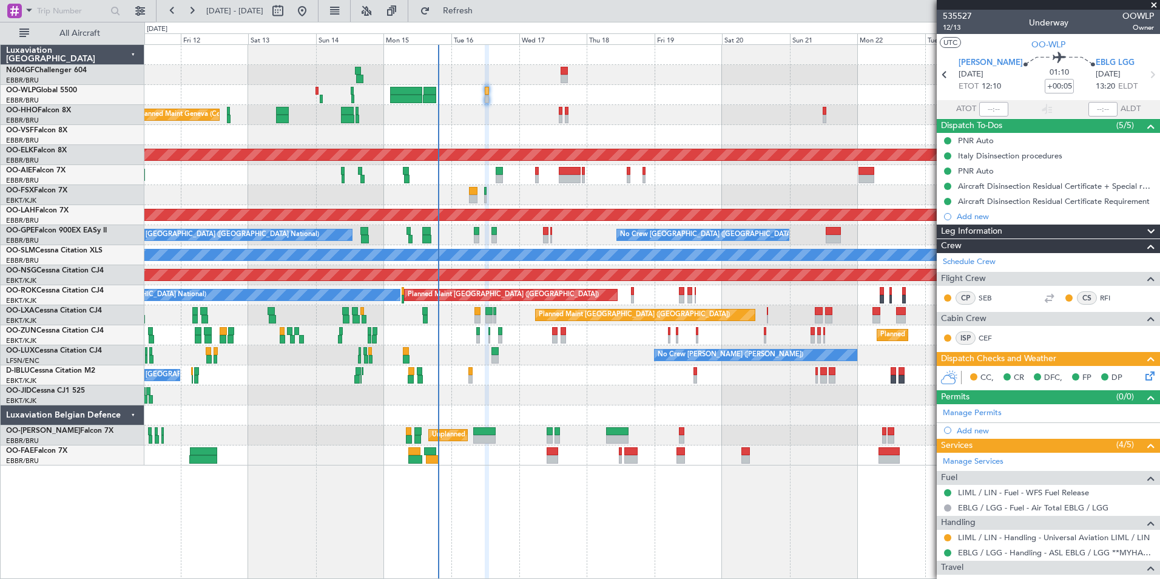
click at [500, 129] on div at bounding box center [651, 135] width 1015 height 20
click at [1143, 379] on icon at bounding box center [1148, 374] width 10 height 10
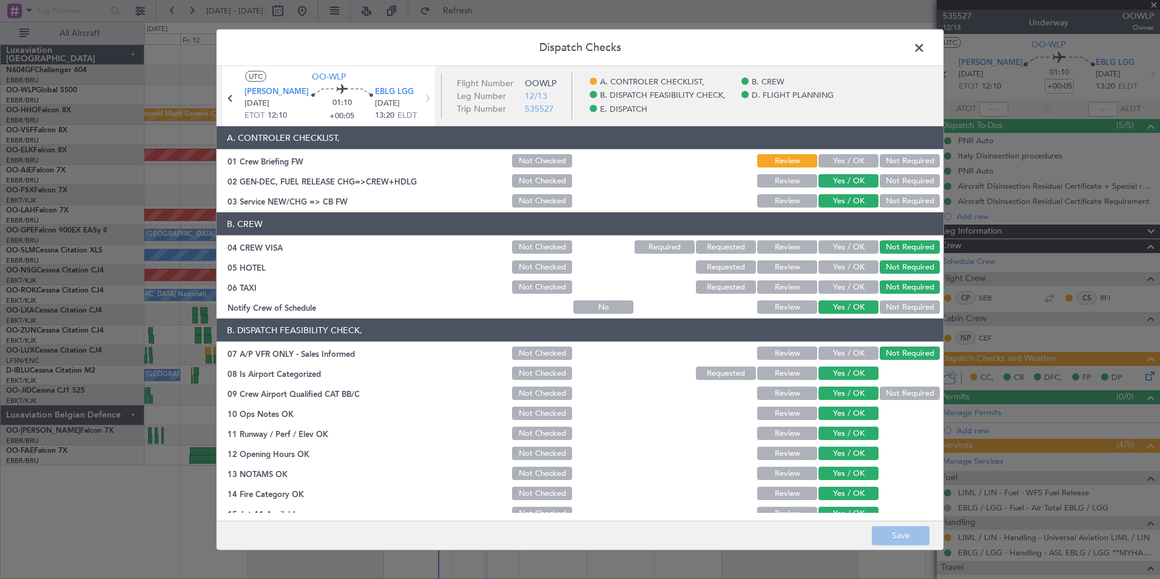
click at [860, 161] on button "Yes / OK" at bounding box center [849, 160] width 60 height 13
click at [908, 535] on button "Save" at bounding box center [901, 535] width 58 height 19
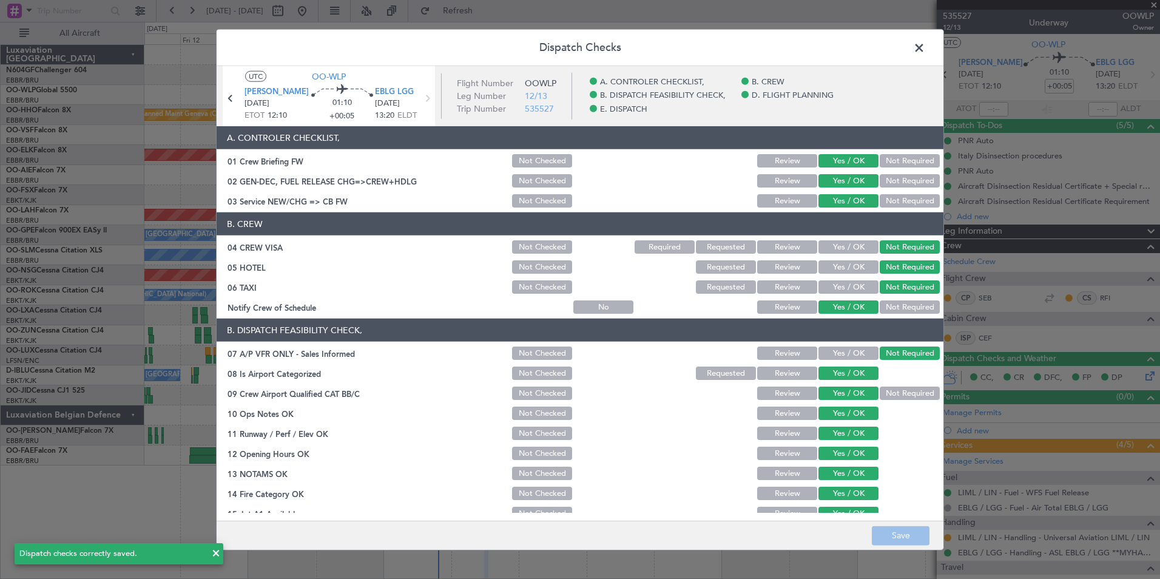
click at [925, 46] on span at bounding box center [925, 51] width 0 height 24
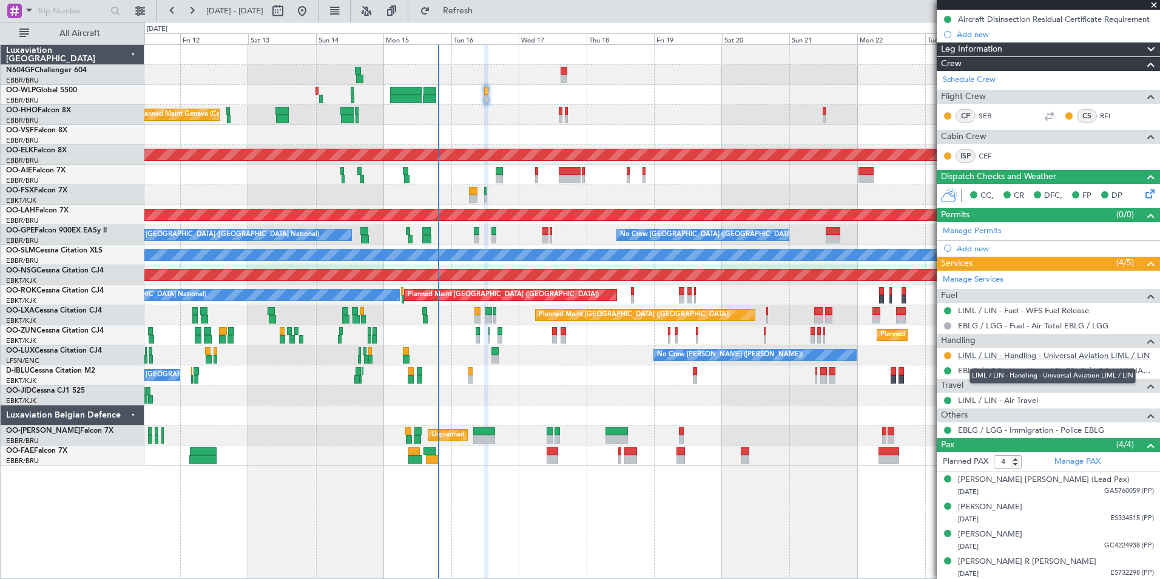
scroll to position [184, 0]
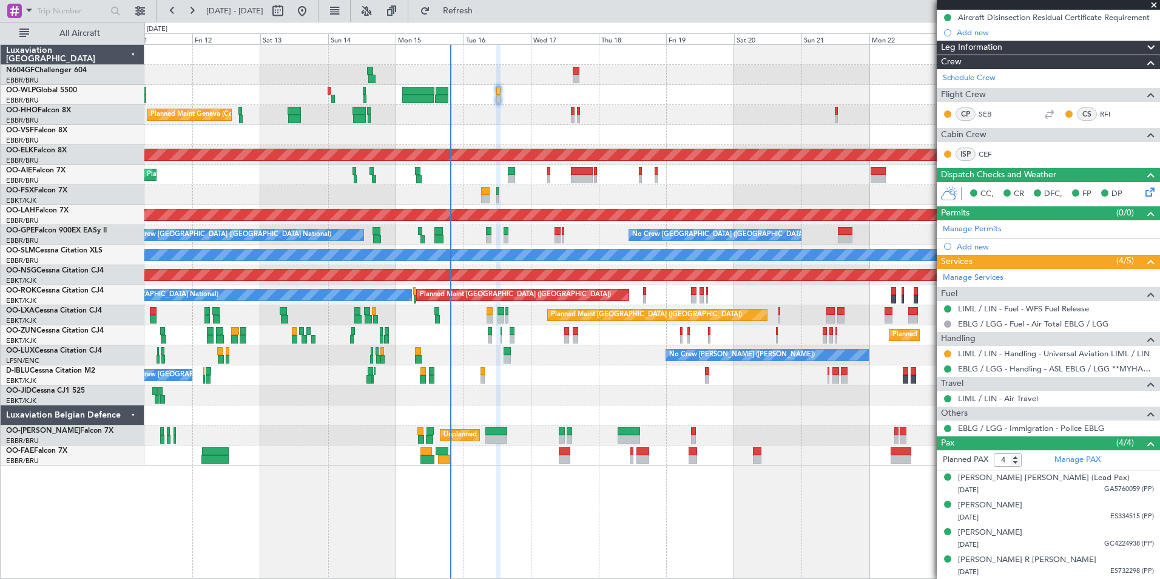
click at [530, 351] on div "No Crew [PERSON_NAME] ([PERSON_NAME]) No Crew [PERSON_NAME] ([PERSON_NAME])" at bounding box center [651, 355] width 1015 height 20
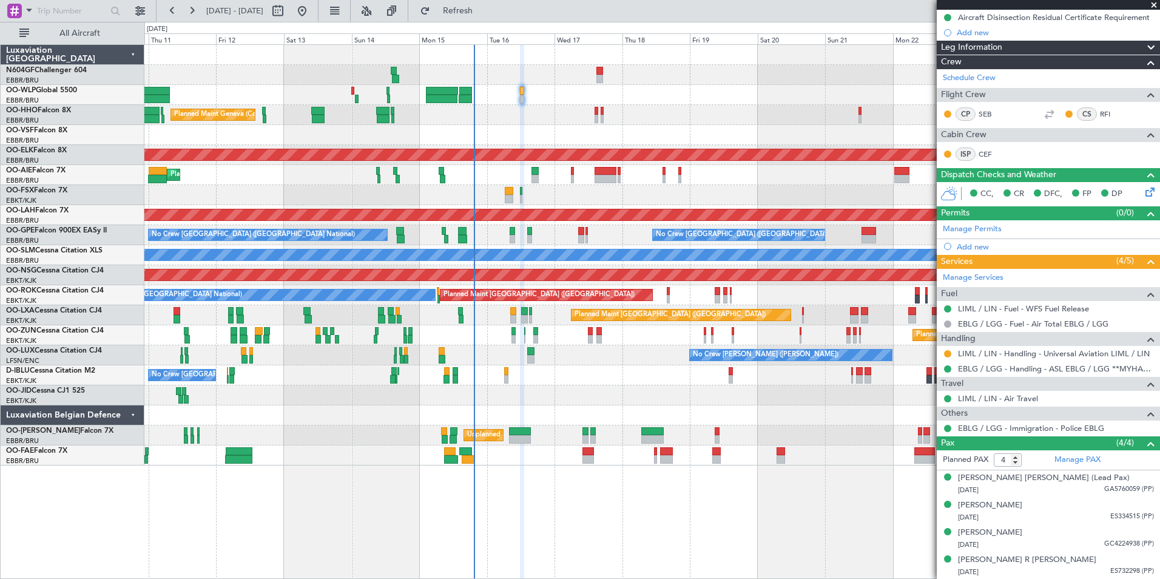
click at [579, 401] on div "Planned Maint Kortrijk-[GEOGRAPHIC_DATA]" at bounding box center [651, 395] width 1015 height 20
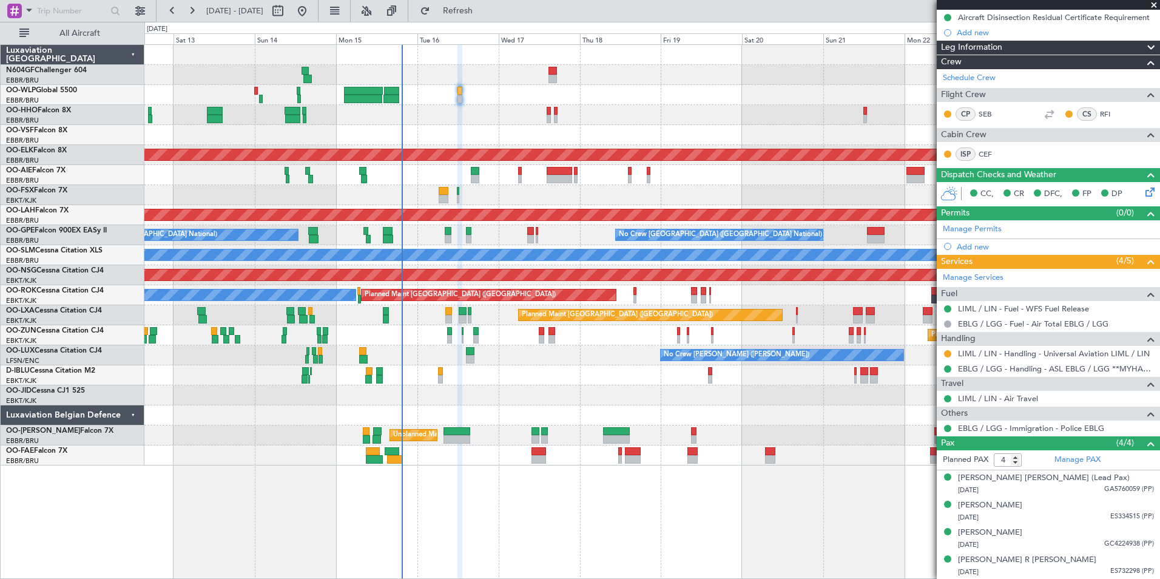
click at [409, 353] on div "No Crew [PERSON_NAME] ([PERSON_NAME]) No Crew [PERSON_NAME] ([PERSON_NAME])" at bounding box center [651, 355] width 1015 height 20
